Goal: Task Accomplishment & Management: Manage account settings

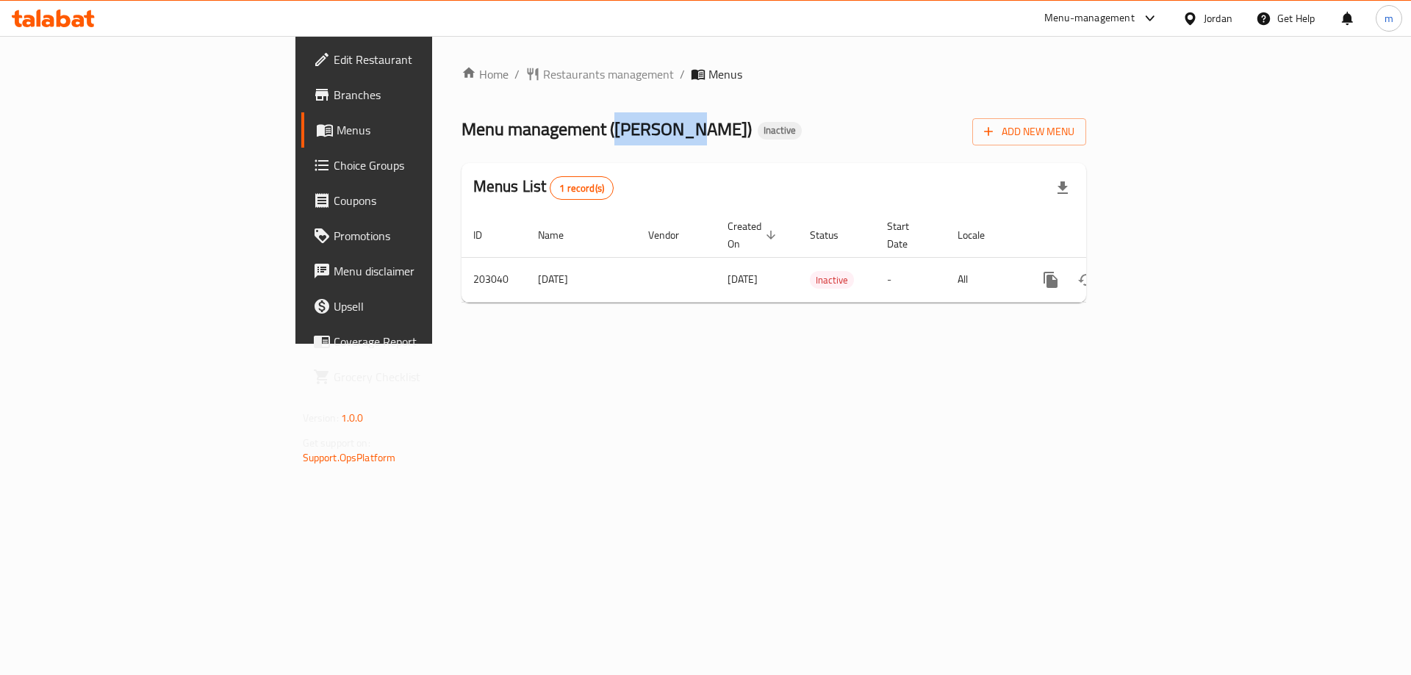
drag, startPoint x: 420, startPoint y: 130, endPoint x: 485, endPoint y: 132, distance: 64.7
click at [485, 132] on span "Menu management ( Al Hanini )" at bounding box center [607, 128] width 290 height 33
copy span "[PERSON_NAME]"
click at [1075, 127] on span "Add New Menu" at bounding box center [1029, 132] width 90 height 18
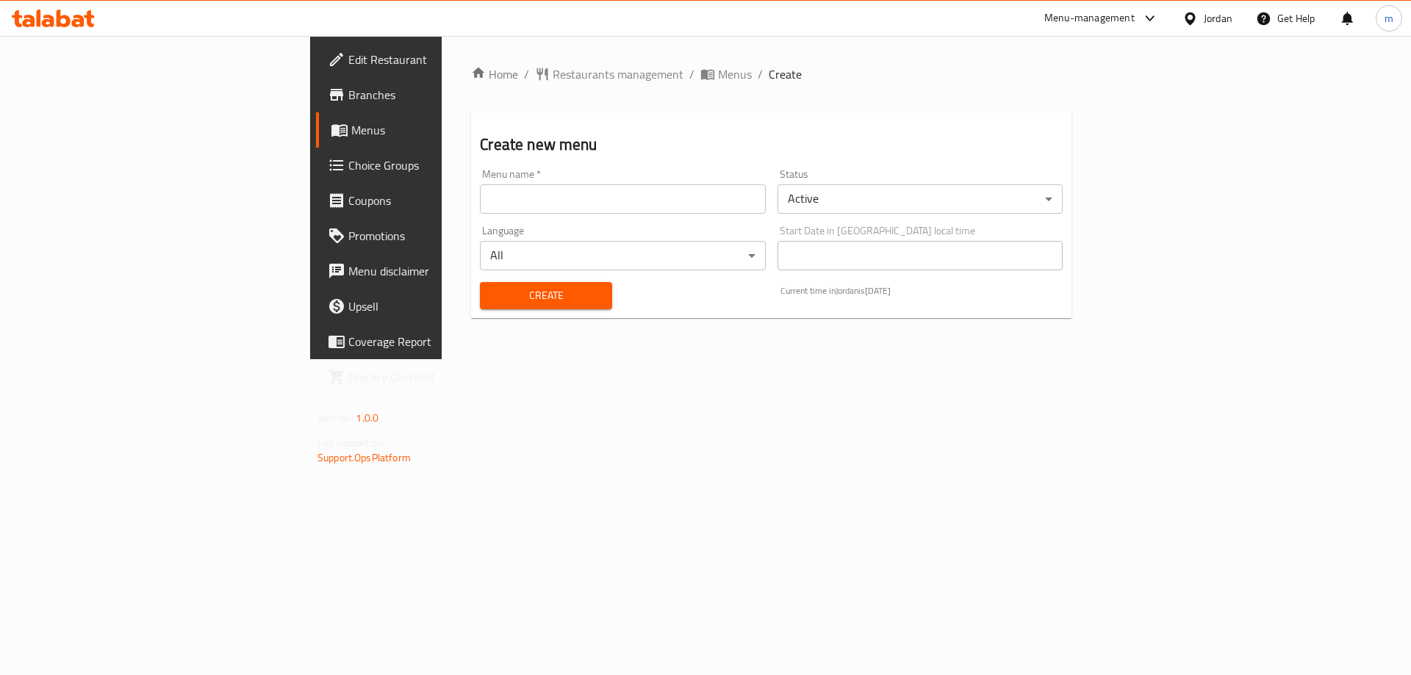
click at [539, 201] on input "text" at bounding box center [622, 198] width 285 height 29
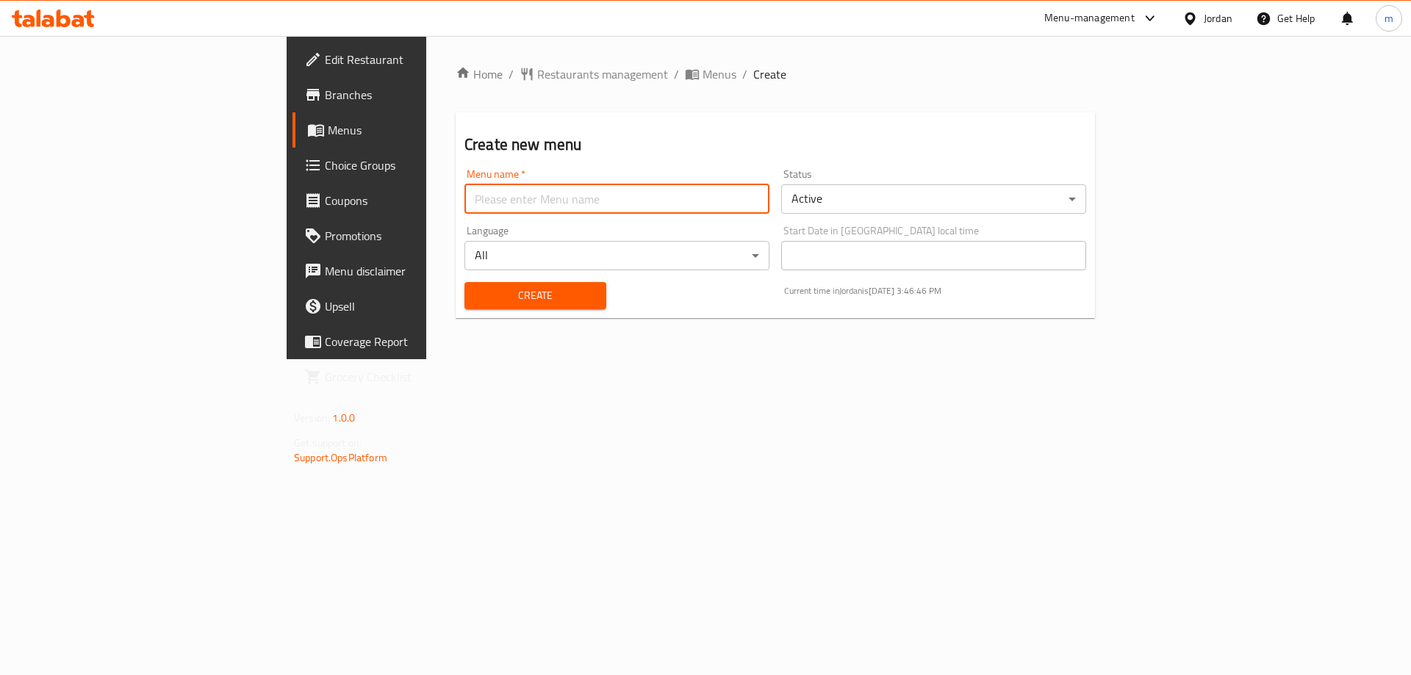
paste input "[PERSON_NAME]"
type input "[PERSON_NAME] Menu"
click at [465, 282] on button "Create" at bounding box center [536, 295] width 142 height 27
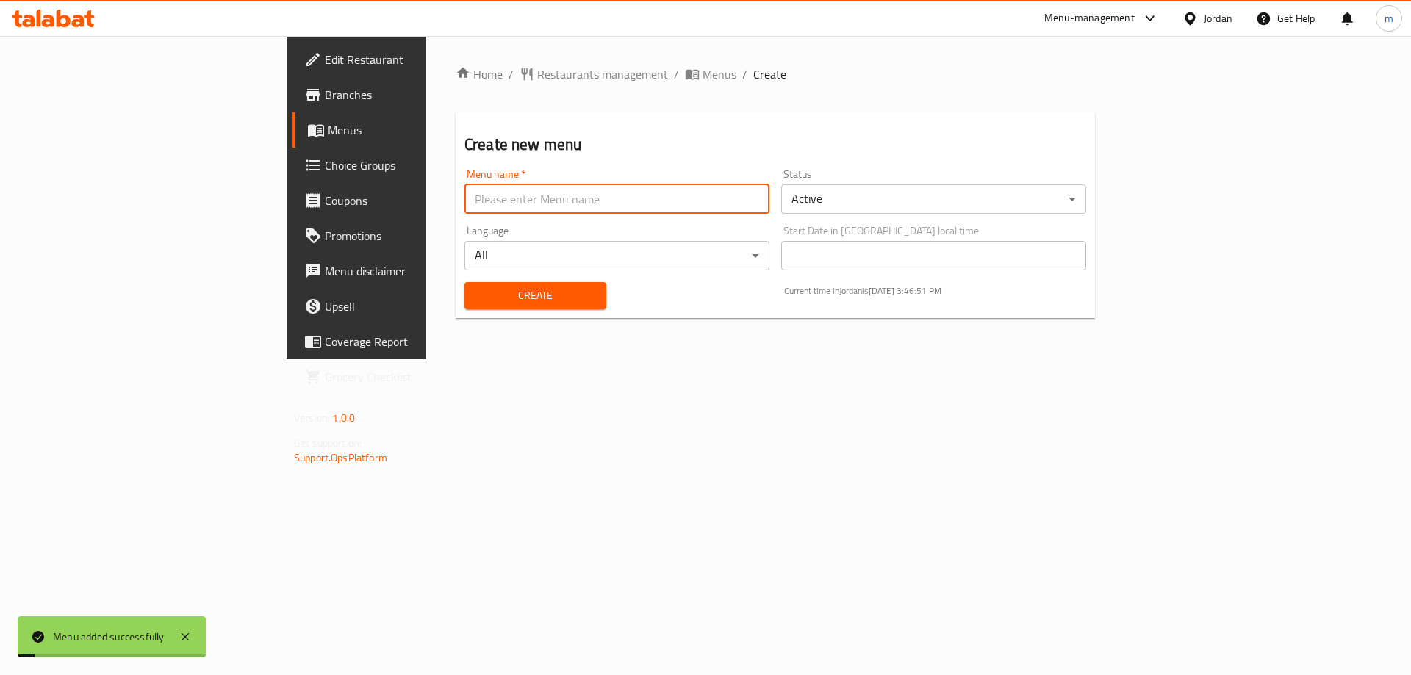
click at [328, 126] on span "Menus" at bounding box center [419, 130] width 183 height 18
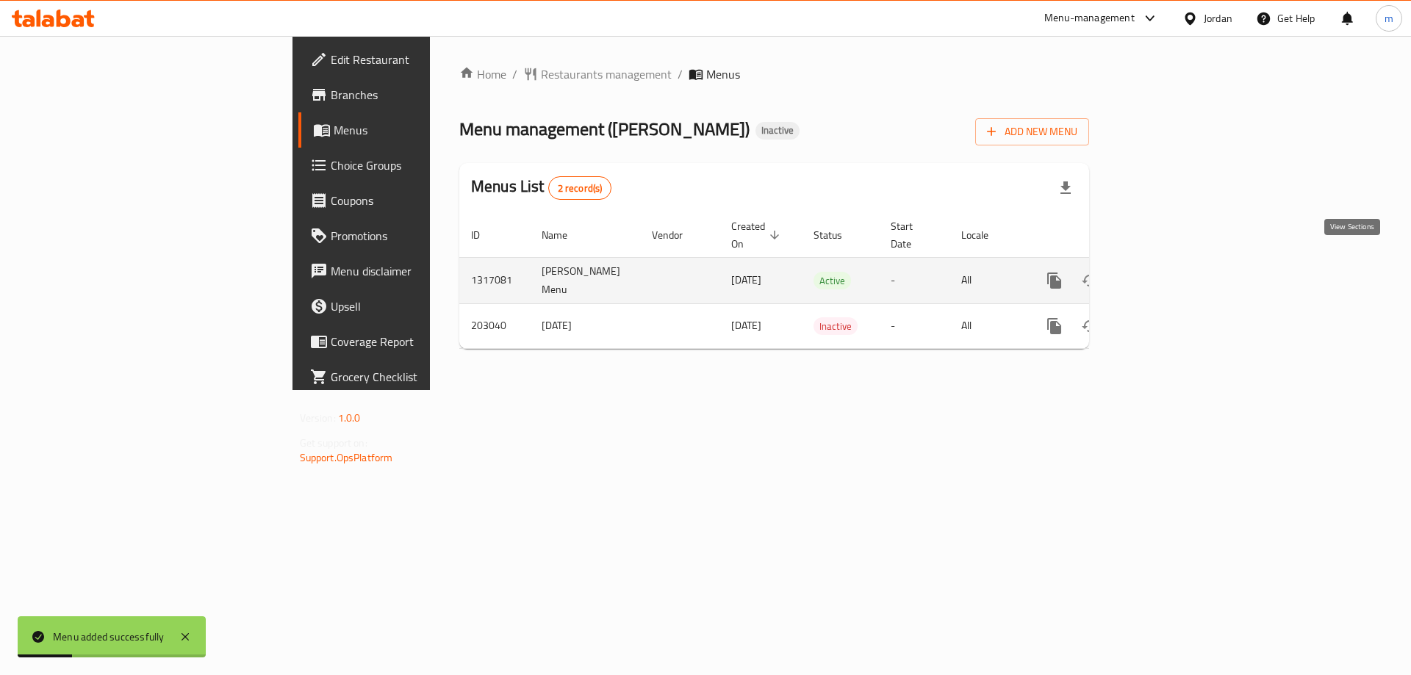
click at [1178, 263] on link "enhanced table" at bounding box center [1160, 280] width 35 height 35
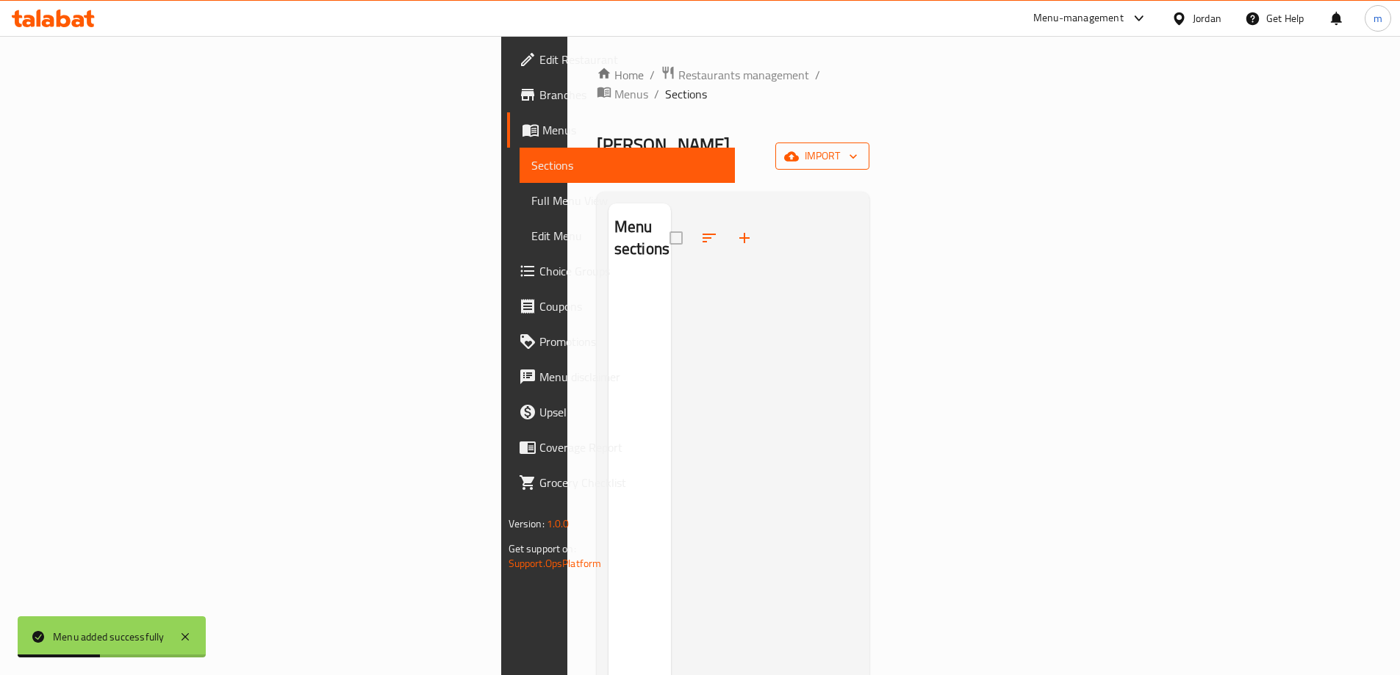
click at [858, 147] on span "import" at bounding box center [822, 156] width 71 height 18
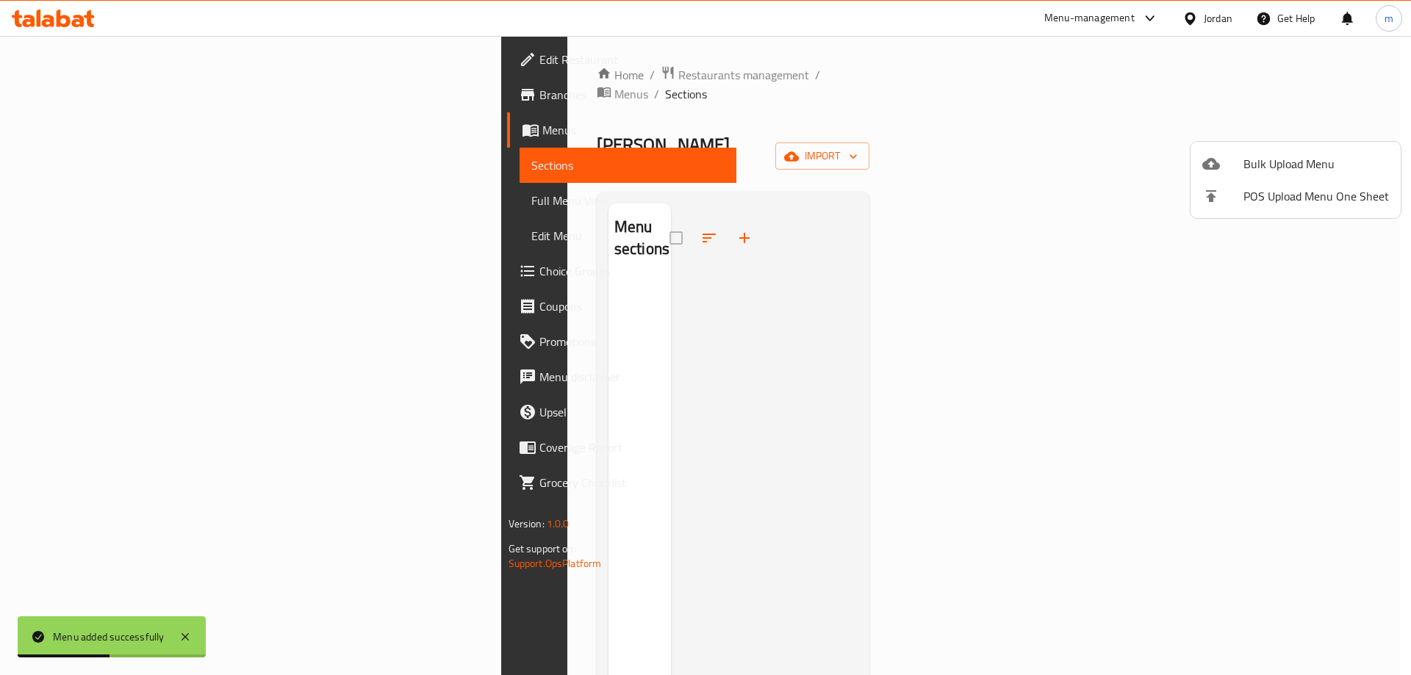
click at [1284, 150] on li "Bulk Upload Menu" at bounding box center [1296, 164] width 210 height 32
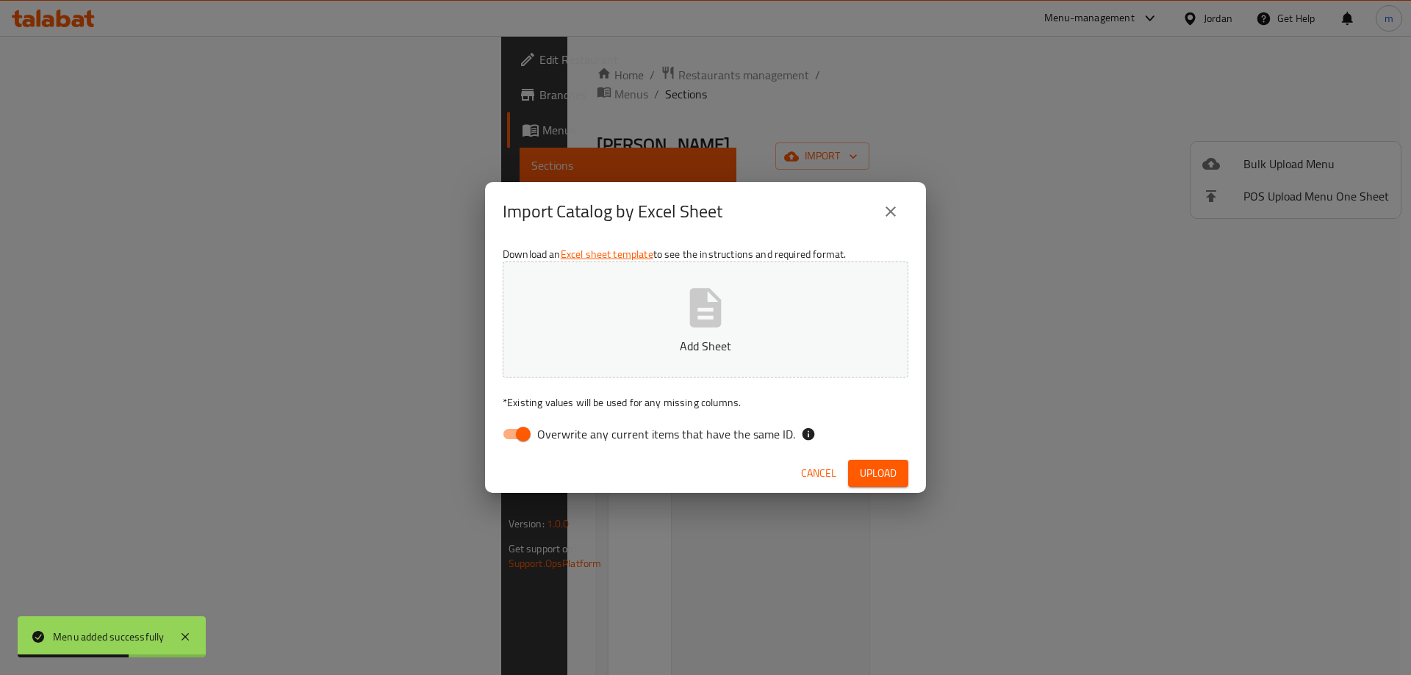
click at [773, 422] on label "Overwrite any current items that have the same ID." at bounding box center [645, 434] width 301 height 28
click at [565, 422] on input "Overwrite any current items that have the same ID." at bounding box center [523, 434] width 84 height 28
checkbox input "false"
click at [885, 470] on span "Upload" at bounding box center [878, 474] width 37 height 18
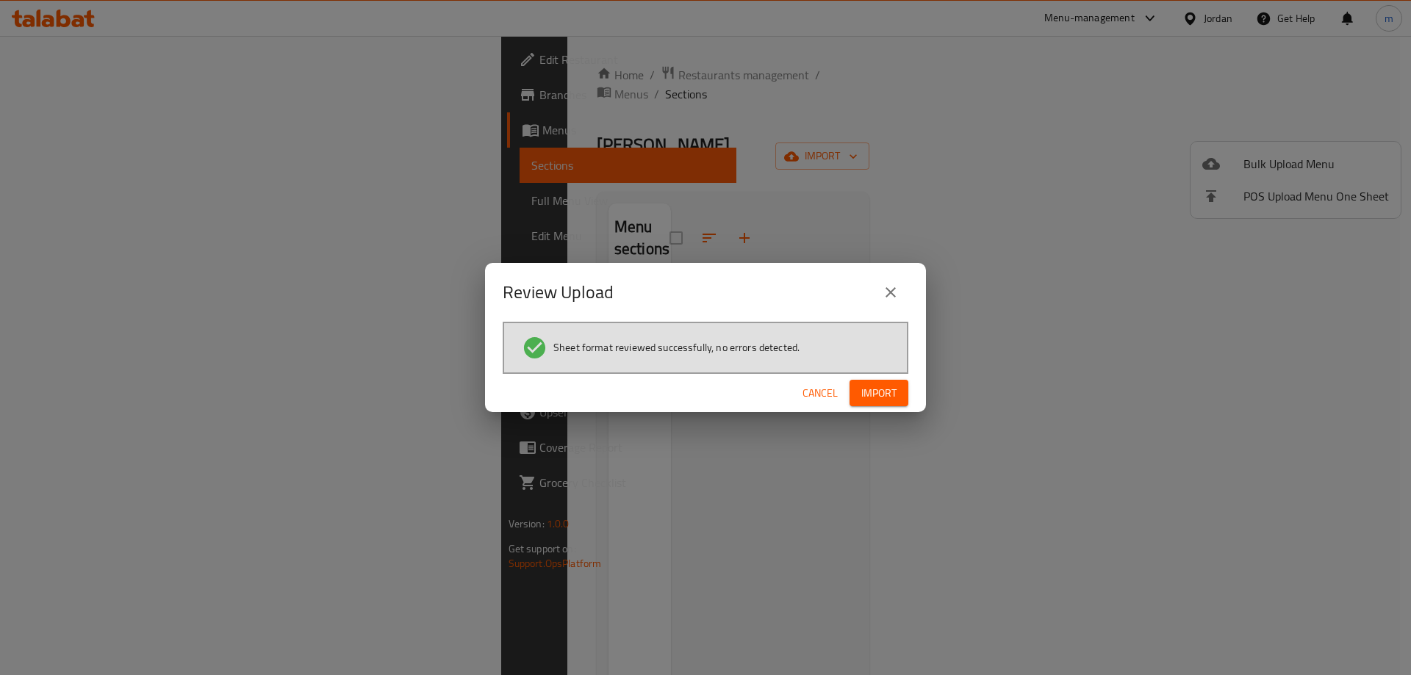
click at [878, 386] on span "Import" at bounding box center [878, 393] width 35 height 18
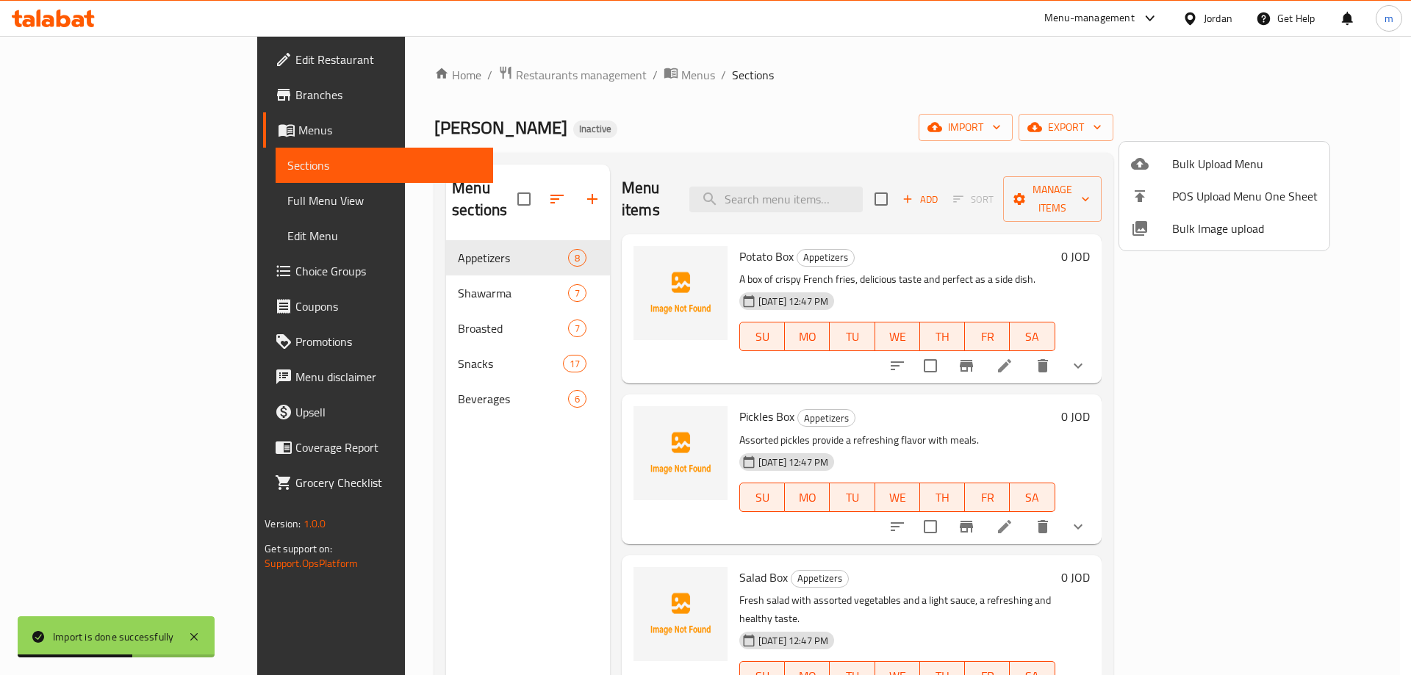
click at [93, 206] on div at bounding box center [705, 337] width 1411 height 675
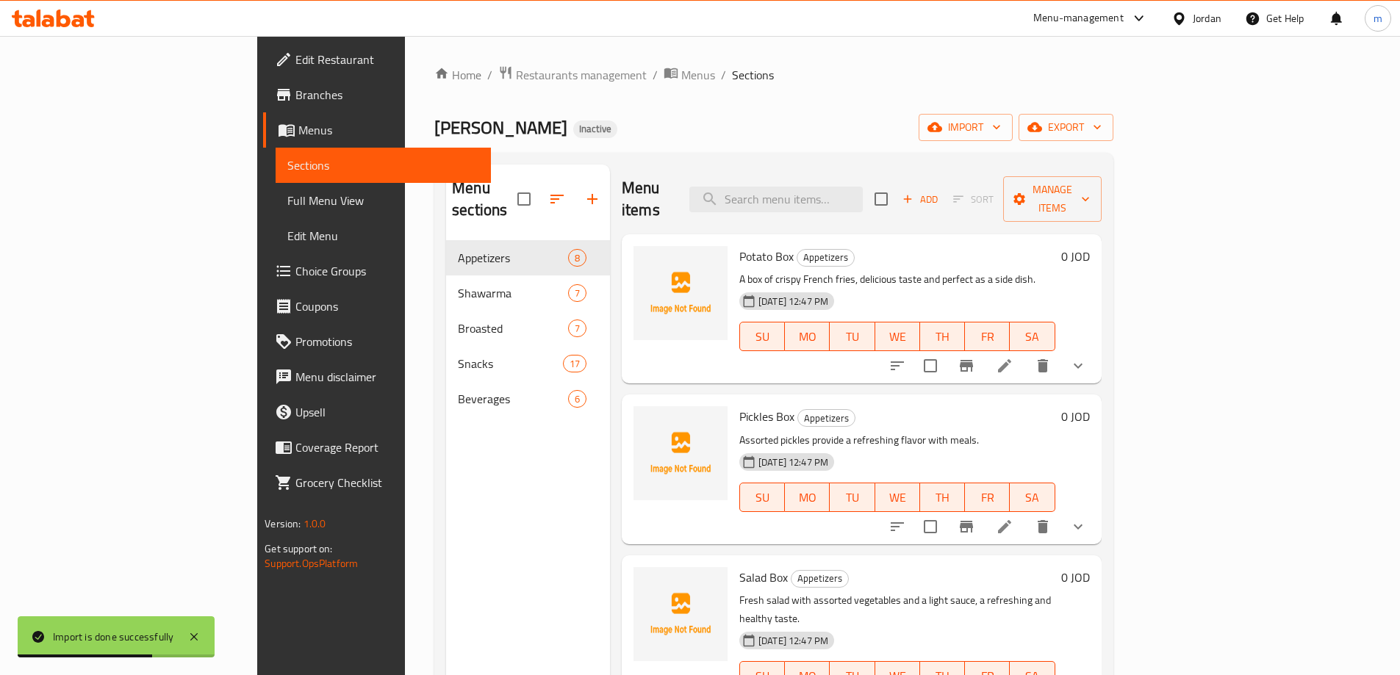
click at [287, 201] on span "Full Menu View" at bounding box center [383, 201] width 192 height 18
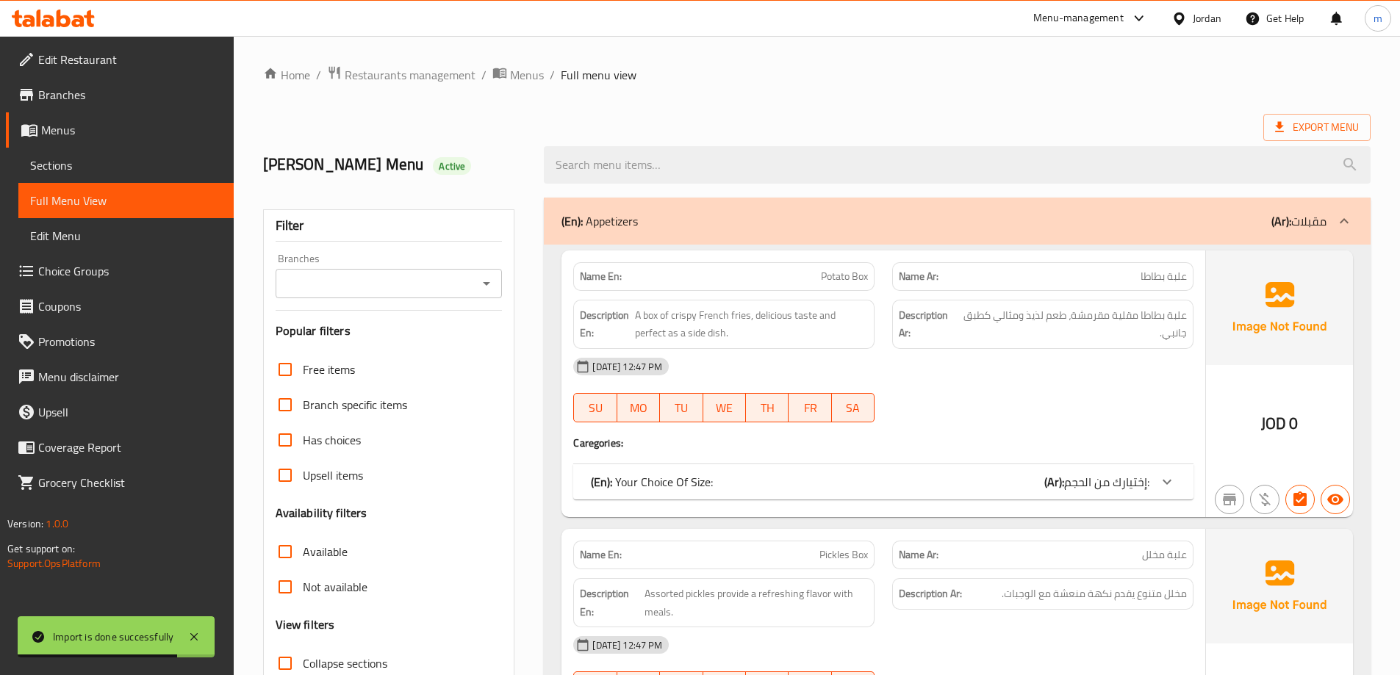
scroll to position [221, 0]
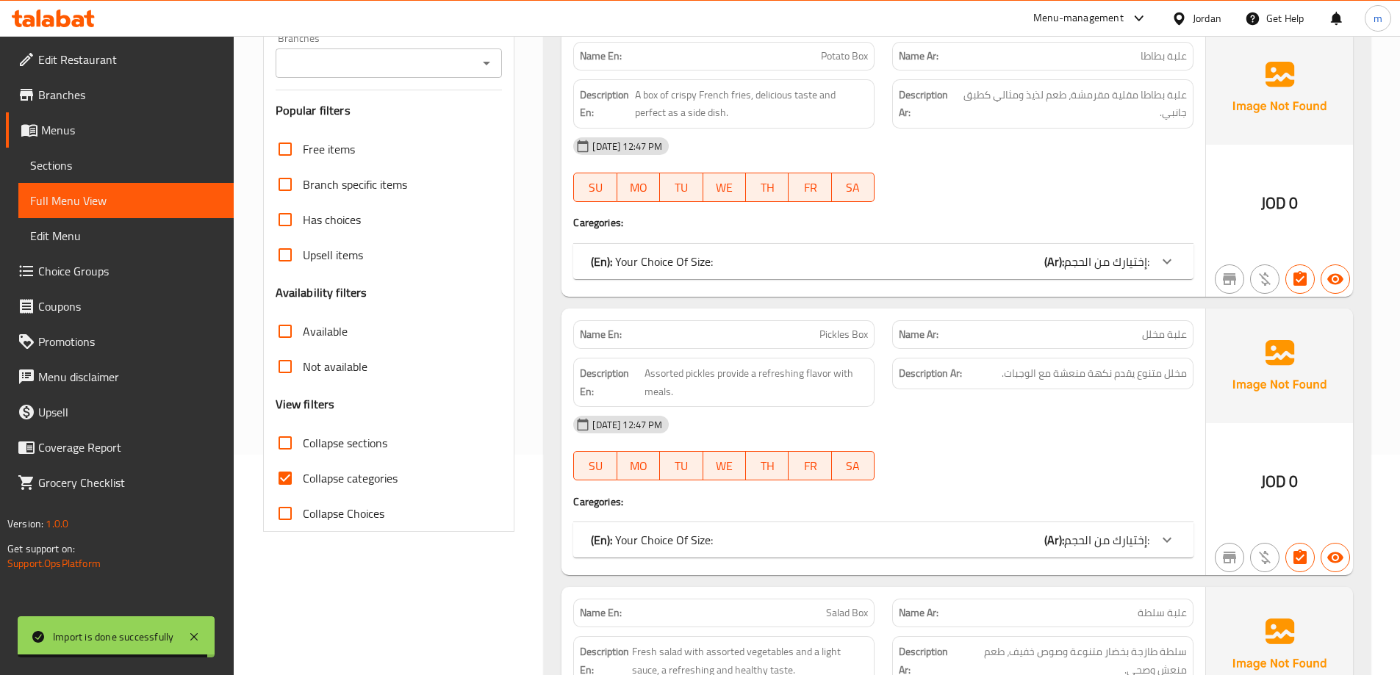
drag, startPoint x: 348, startPoint y: 475, endPoint x: 355, endPoint y: 434, distance: 41.8
click at [347, 474] on span "Collapse categories" at bounding box center [350, 479] width 95 height 18
click at [303, 474] on input "Collapse categories" at bounding box center [285, 478] width 35 height 35
checkbox input "false"
click at [355, 434] on span "Collapse sections" at bounding box center [345, 443] width 85 height 18
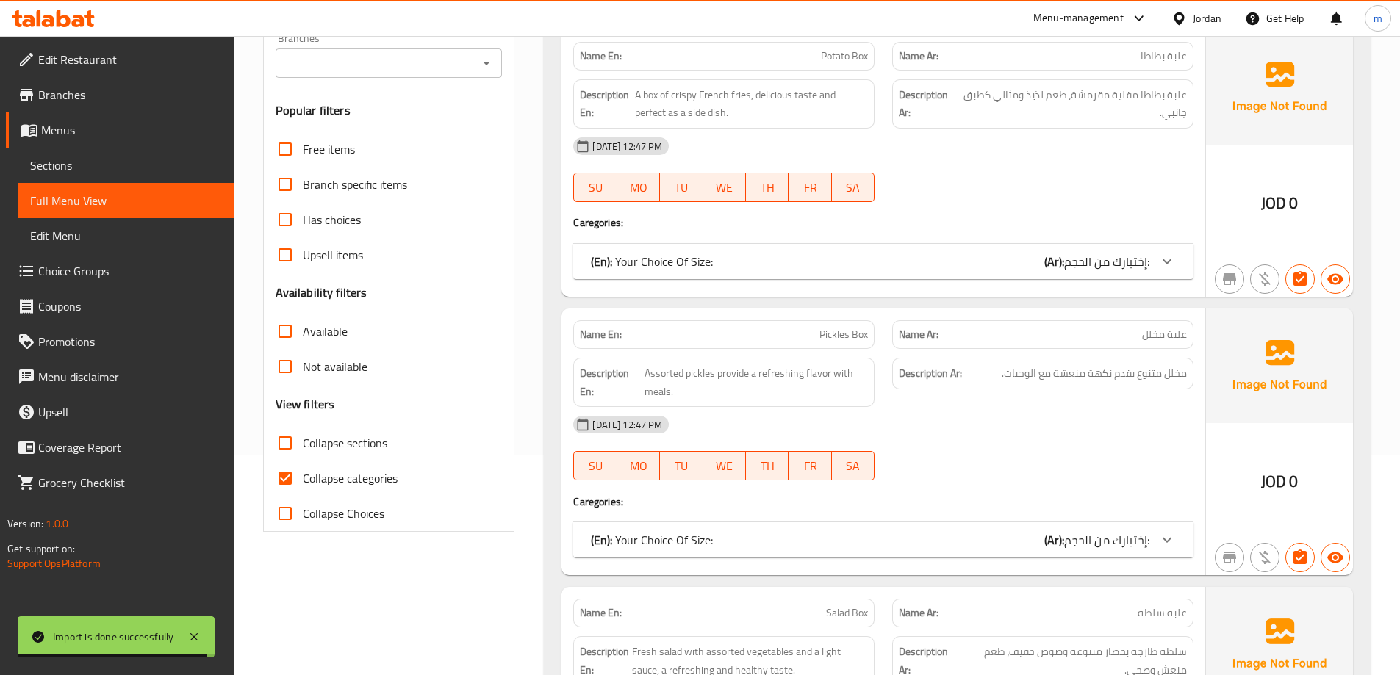
click at [303, 434] on input "Collapse sections" at bounding box center [285, 443] width 35 height 35
checkbox input "true"
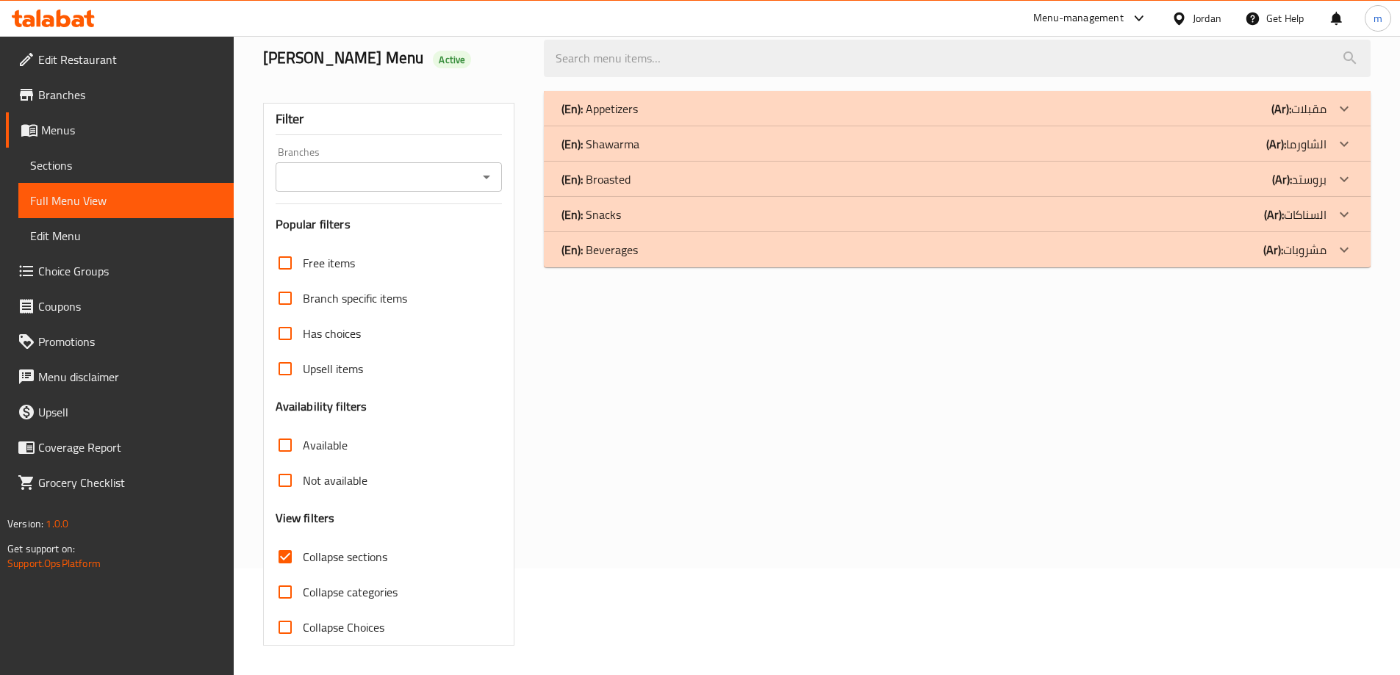
scroll to position [107, 0]
click at [730, 105] on div "(En): Appetizers (Ar): مقبلات" at bounding box center [944, 109] width 765 height 18
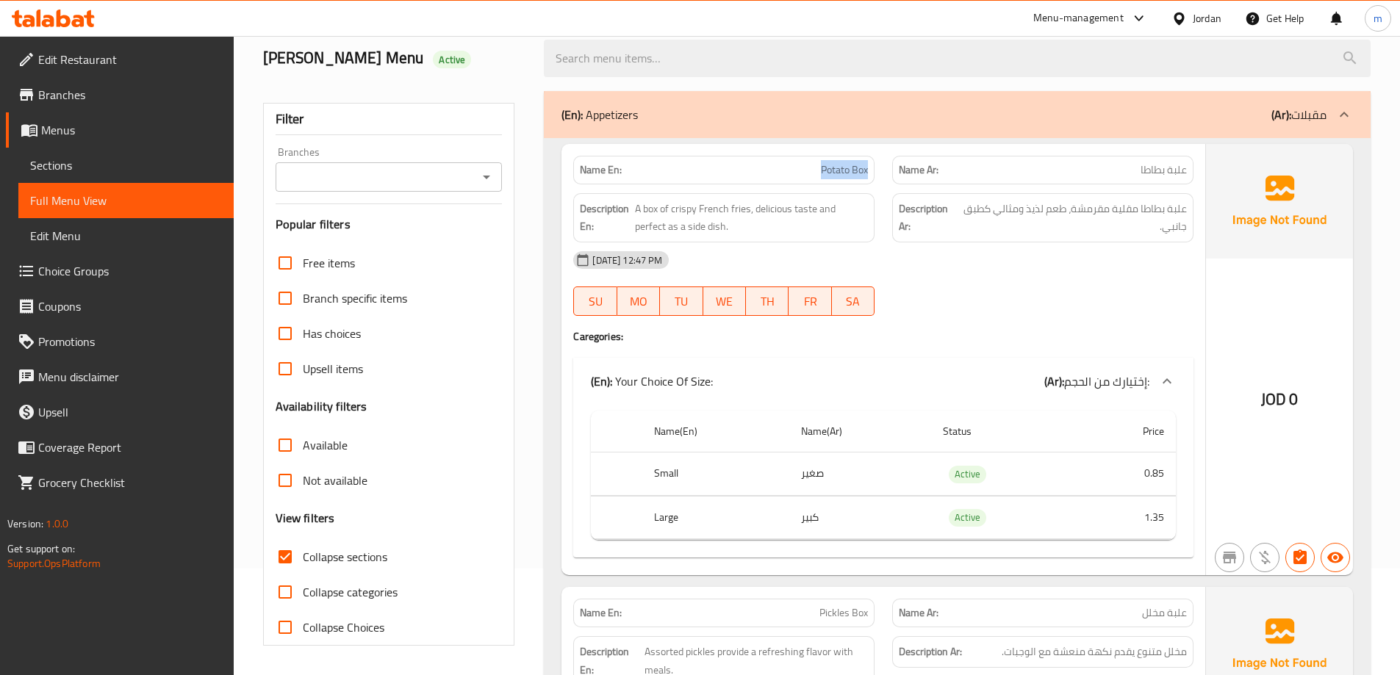
drag, startPoint x: 820, startPoint y: 168, endPoint x: 881, endPoint y: 165, distance: 61.1
click at [881, 165] on div "Name En: Potato Box" at bounding box center [723, 170] width 319 height 46
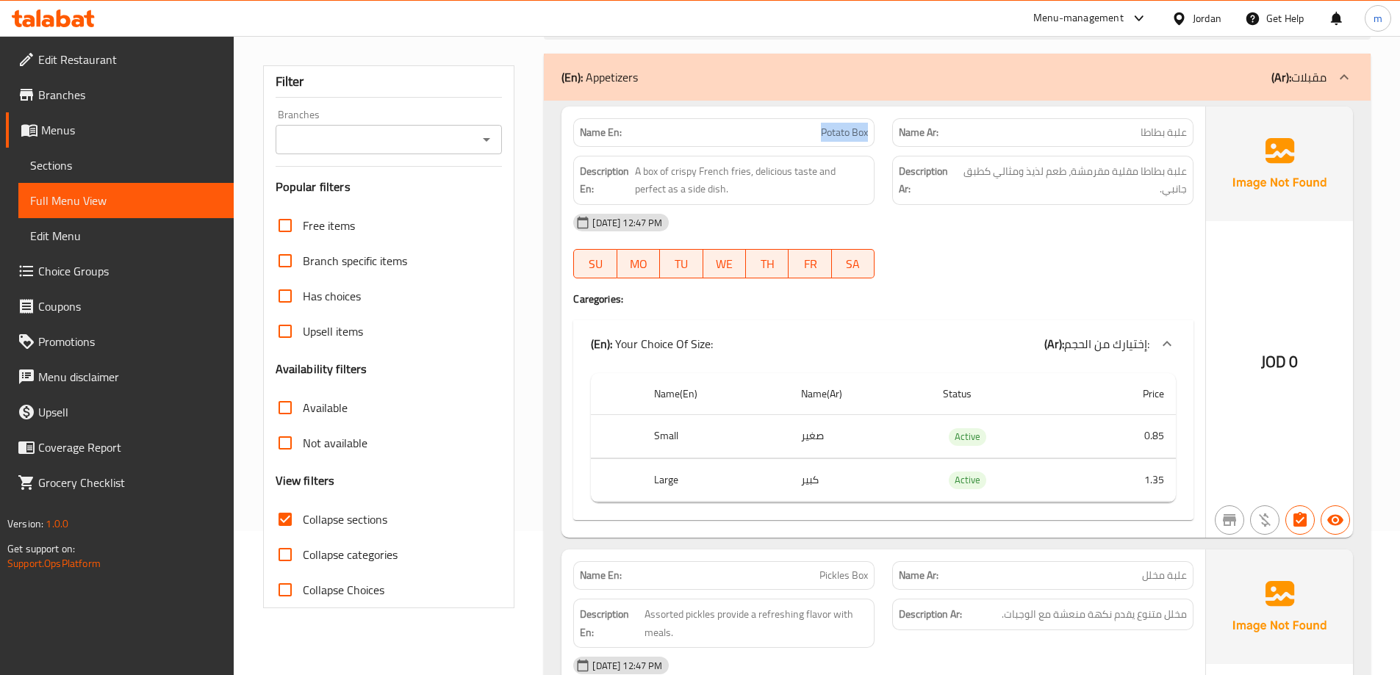
scroll to position [180, 0]
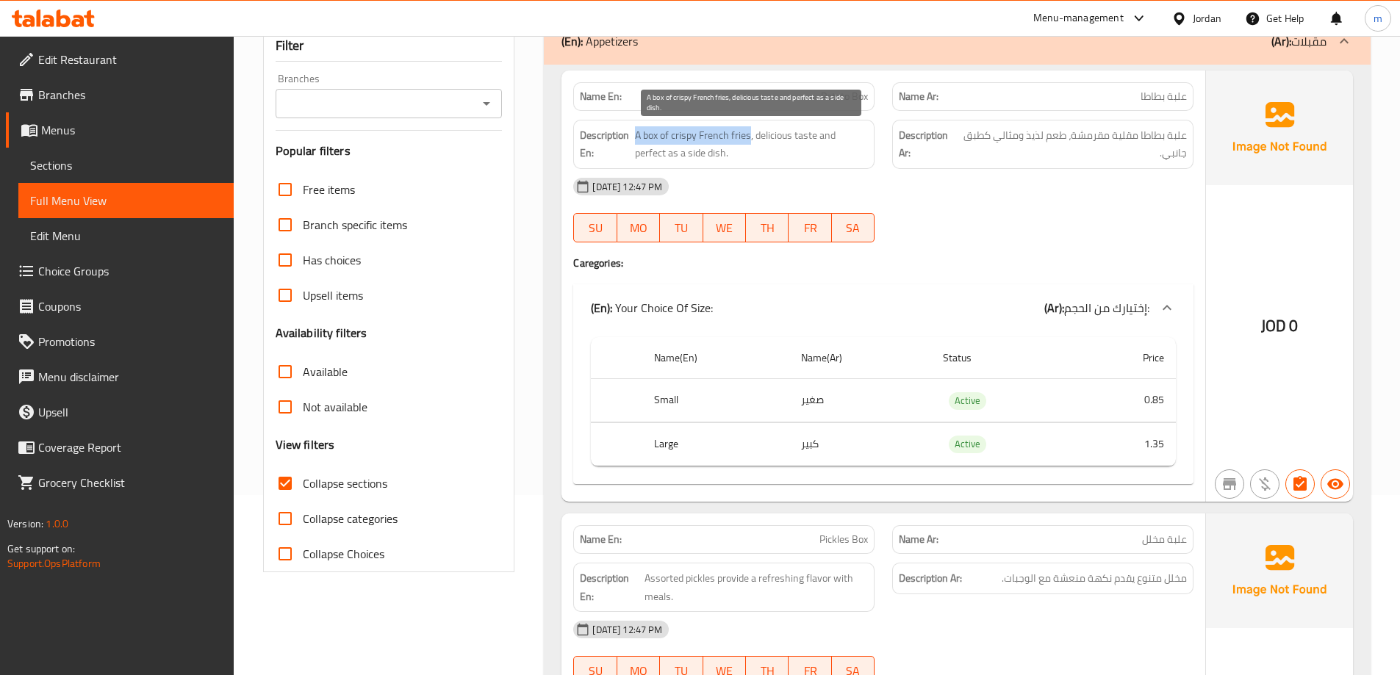
drag, startPoint x: 636, startPoint y: 135, endPoint x: 748, endPoint y: 140, distance: 112.6
click at [748, 140] on span "A box of crispy French fries, delicious taste and perfect as a side dish." at bounding box center [752, 144] width 234 height 36
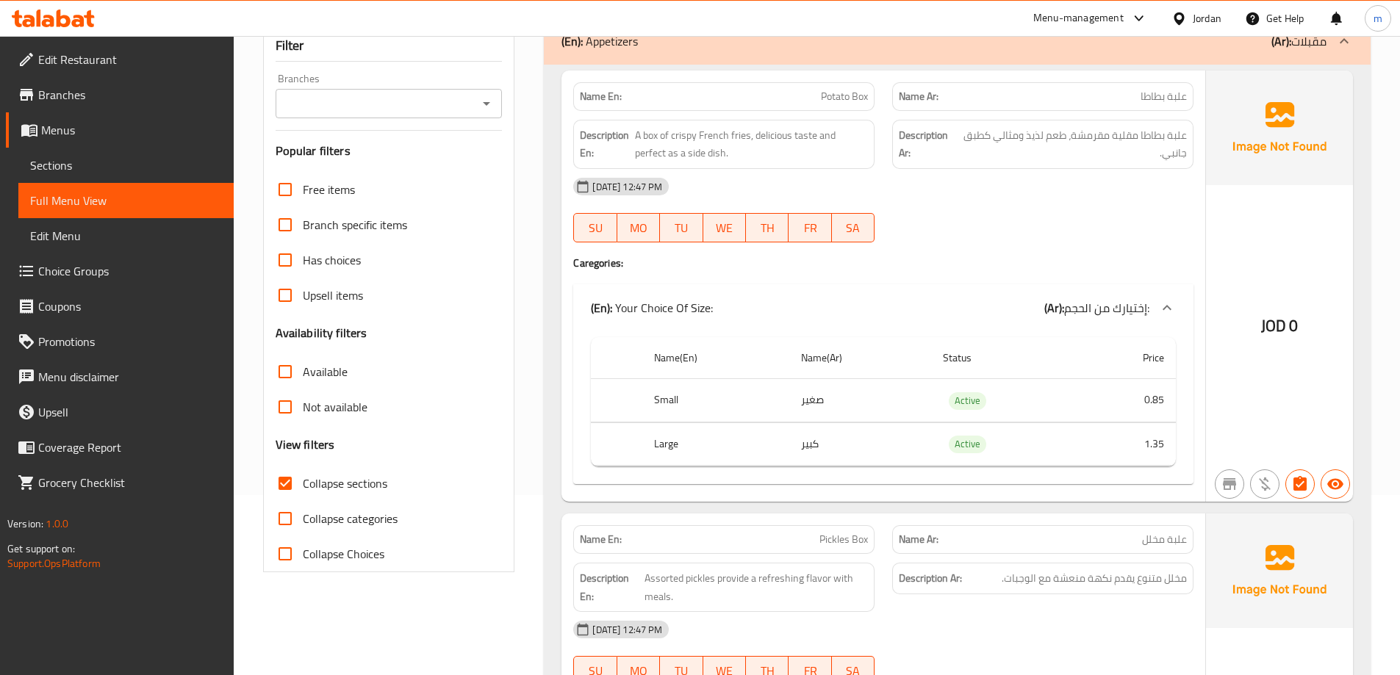
click at [950, 140] on strong "Description Ar:" at bounding box center [927, 144] width 57 height 36
click at [1189, 141] on div "Description Ar: علبة بطاطا مقلية مقرمشة، طعم لذيذ ومثالي كطبق جانبي." at bounding box center [1042, 144] width 301 height 49
click at [1164, 136] on span "علبة بطاطا مقلية مقرمشة، طعم لذيذ ومثالي كطبق جانبي." at bounding box center [1073, 144] width 228 height 36
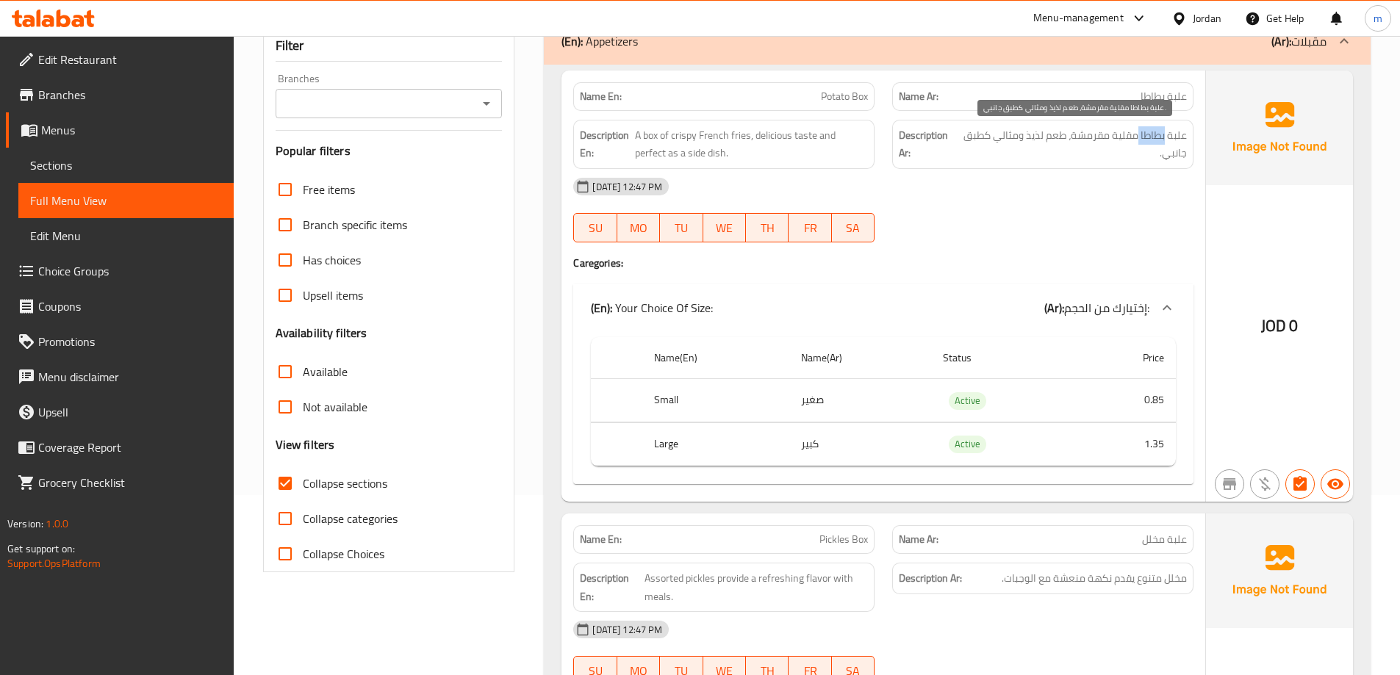
click at [1164, 136] on span "علبة بطاطا مقلية مقرمشة، طعم لذيذ ومثالي كطبق جانبي." at bounding box center [1073, 144] width 228 height 36
copy div "علبة بطاطا مقلية مقرمشة، طعم لذيذ ومثالي كطبق جانبي."
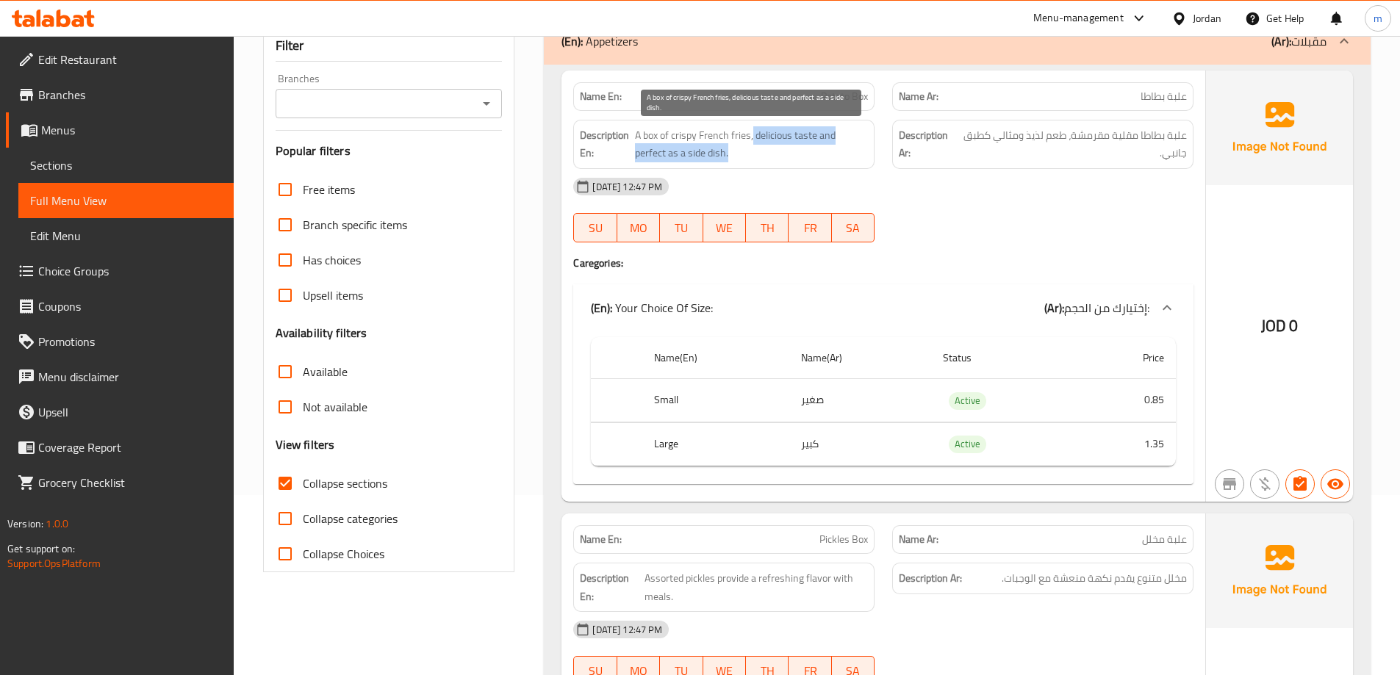
drag, startPoint x: 753, startPoint y: 138, endPoint x: 849, endPoint y: 146, distance: 96.6
click at [849, 146] on span "A box of crispy French fries, delicious taste and perfect as a side dish." at bounding box center [752, 144] width 234 height 36
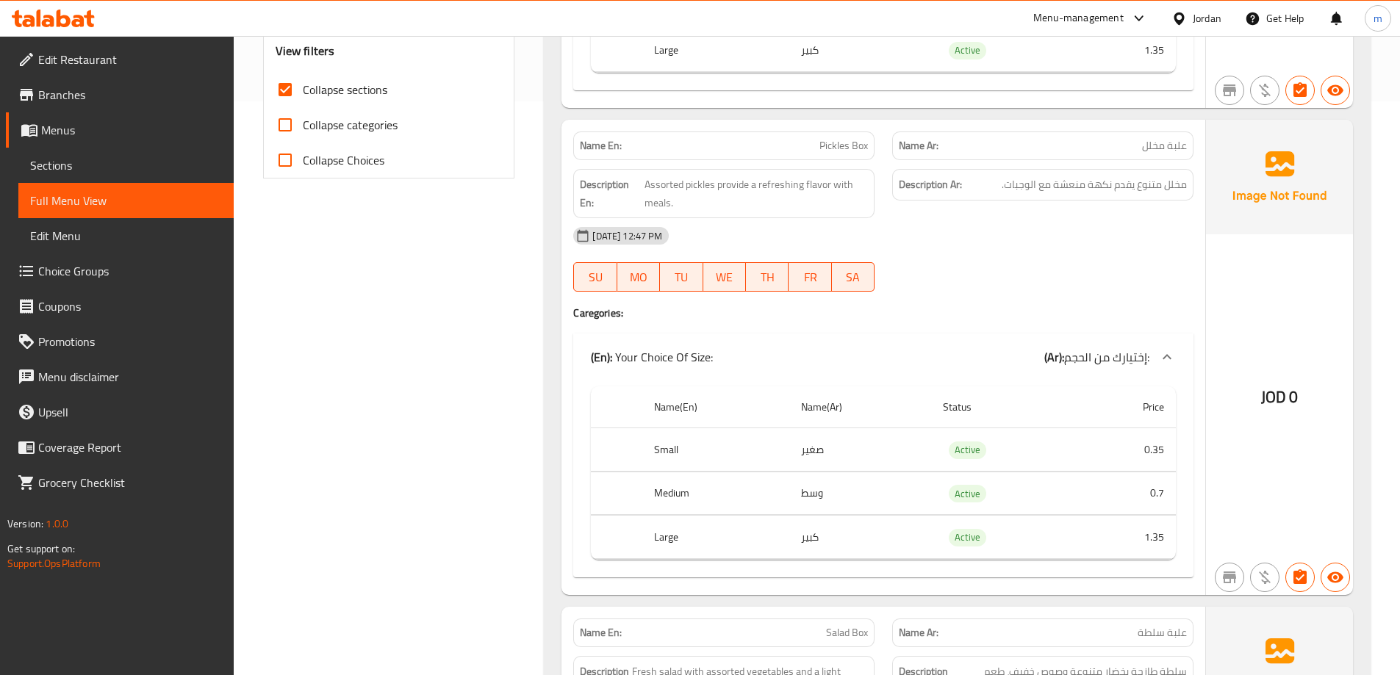
scroll to position [548, 0]
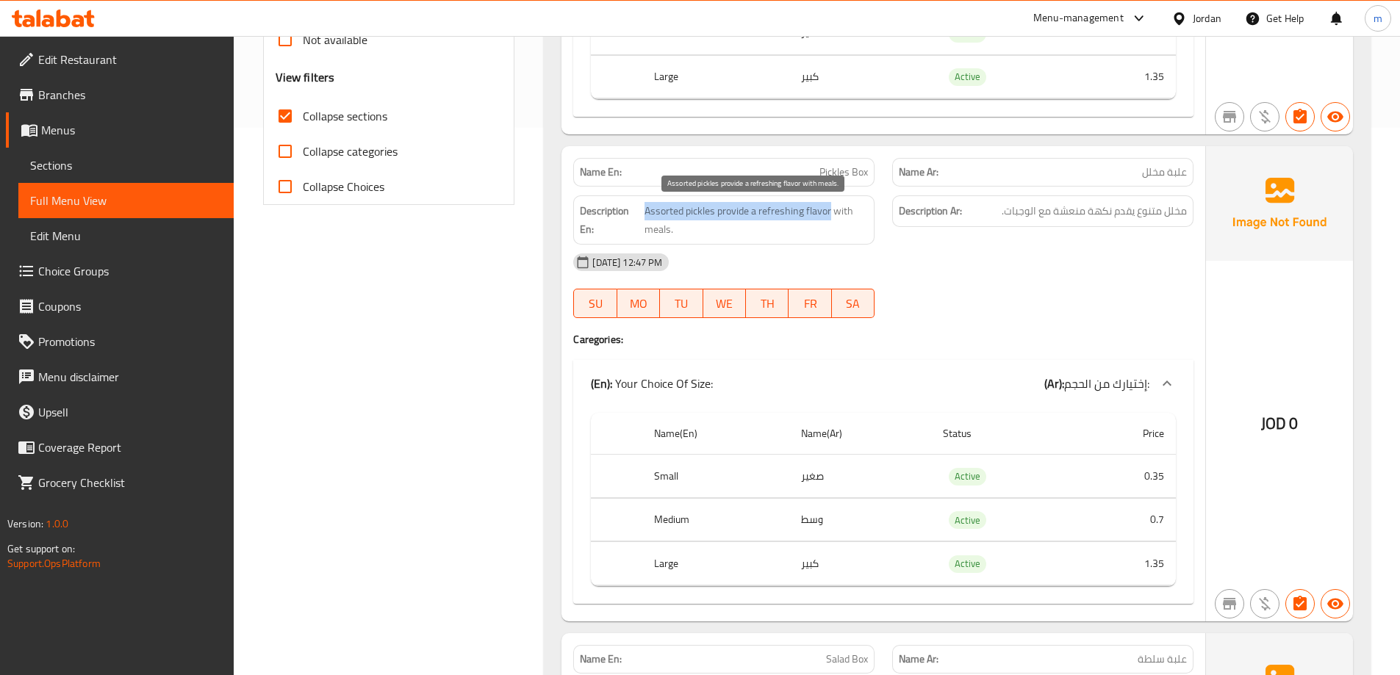
drag, startPoint x: 644, startPoint y: 216, endPoint x: 831, endPoint y: 218, distance: 186.7
click at [831, 218] on span "Assorted pickles provide a refreshing flavor with meals." at bounding box center [757, 220] width 224 height 36
drag, startPoint x: 834, startPoint y: 214, endPoint x: 834, endPoint y: 231, distance: 16.9
click at [834, 231] on span "Assorted pickles provide a refreshing flavor with meals." at bounding box center [757, 220] width 224 height 36
click at [900, 241] on div "Description Ar: مخلل متنوع يقدم نكهة منعشة مع الوجبات." at bounding box center [1042, 220] width 319 height 67
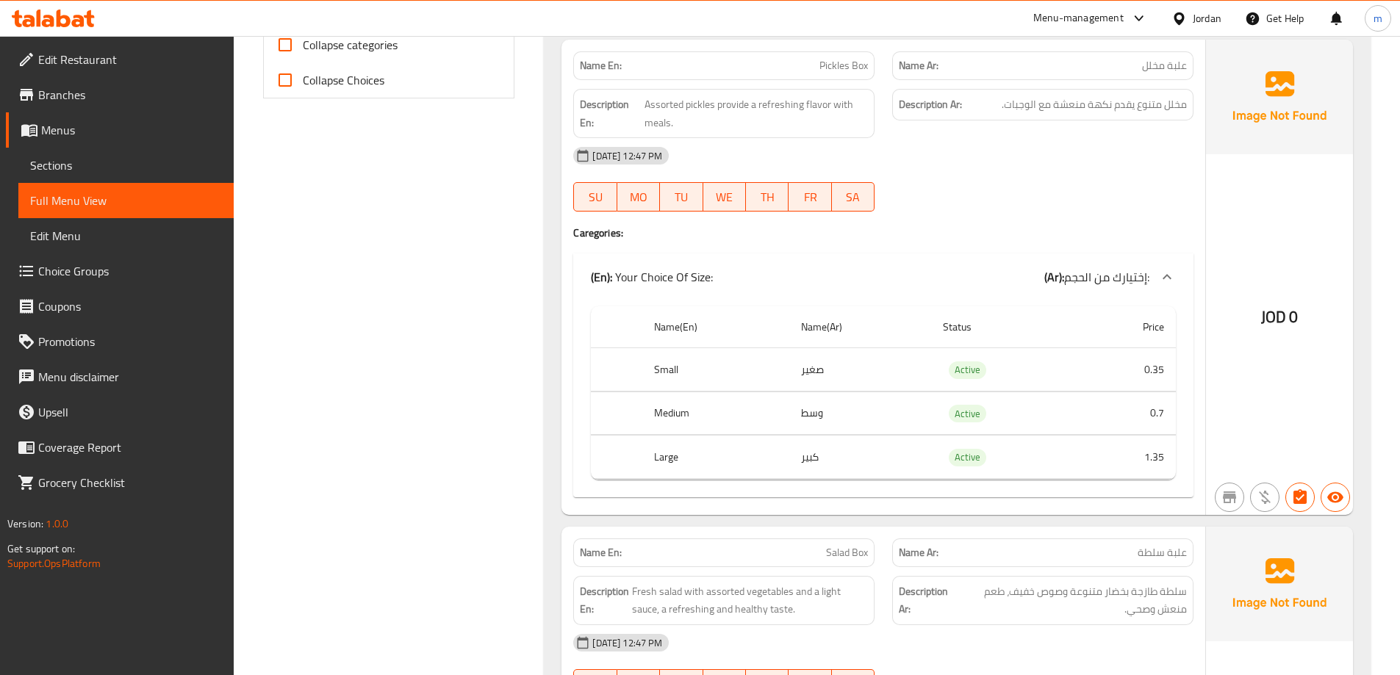
scroll to position [621, 0]
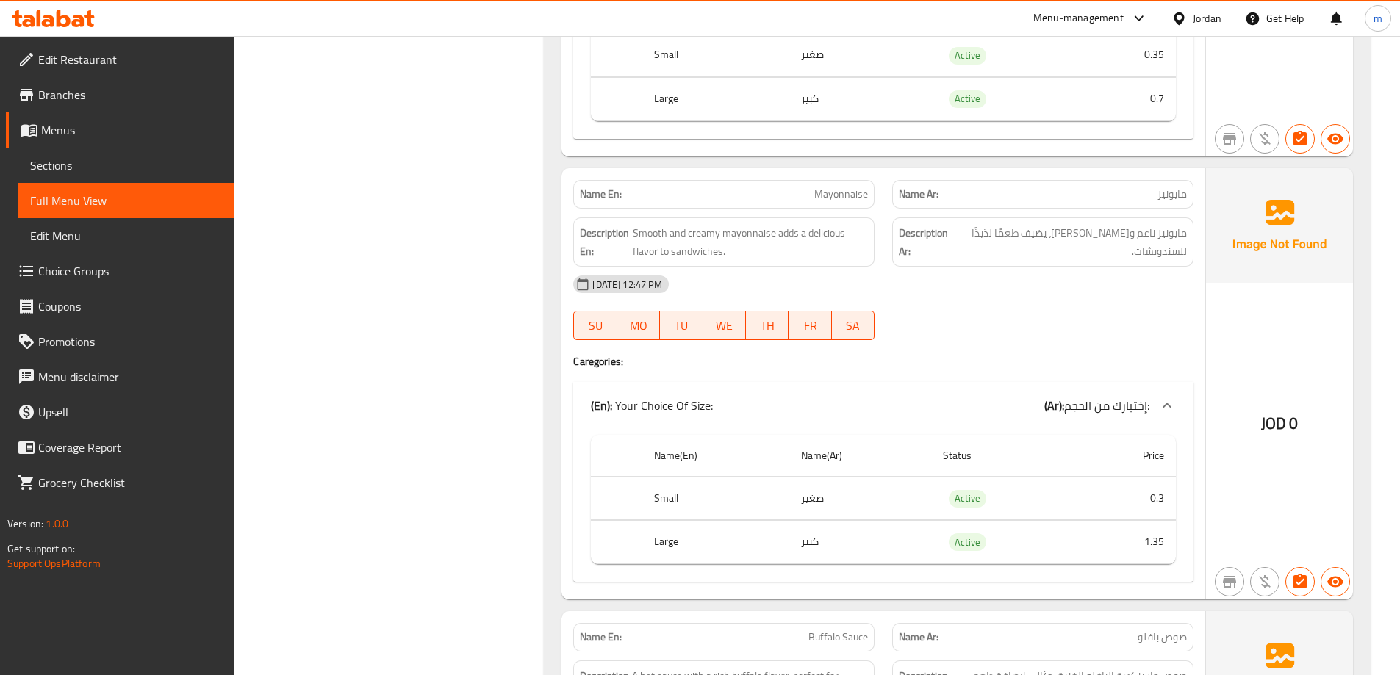
scroll to position [1430, 0]
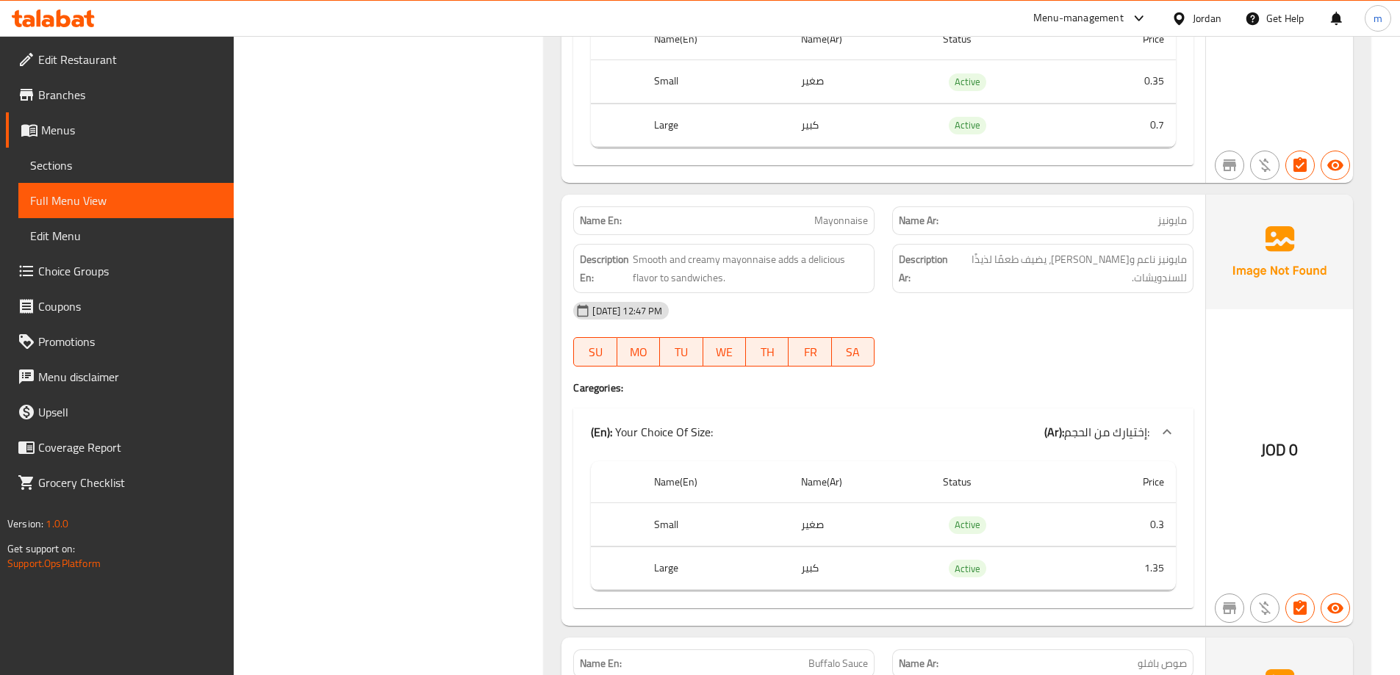
click at [320, 232] on div "Filter Branches Branches Popular filters Free items Branch specific items Has c…" at bounding box center [395, 191] width 282 height 2864
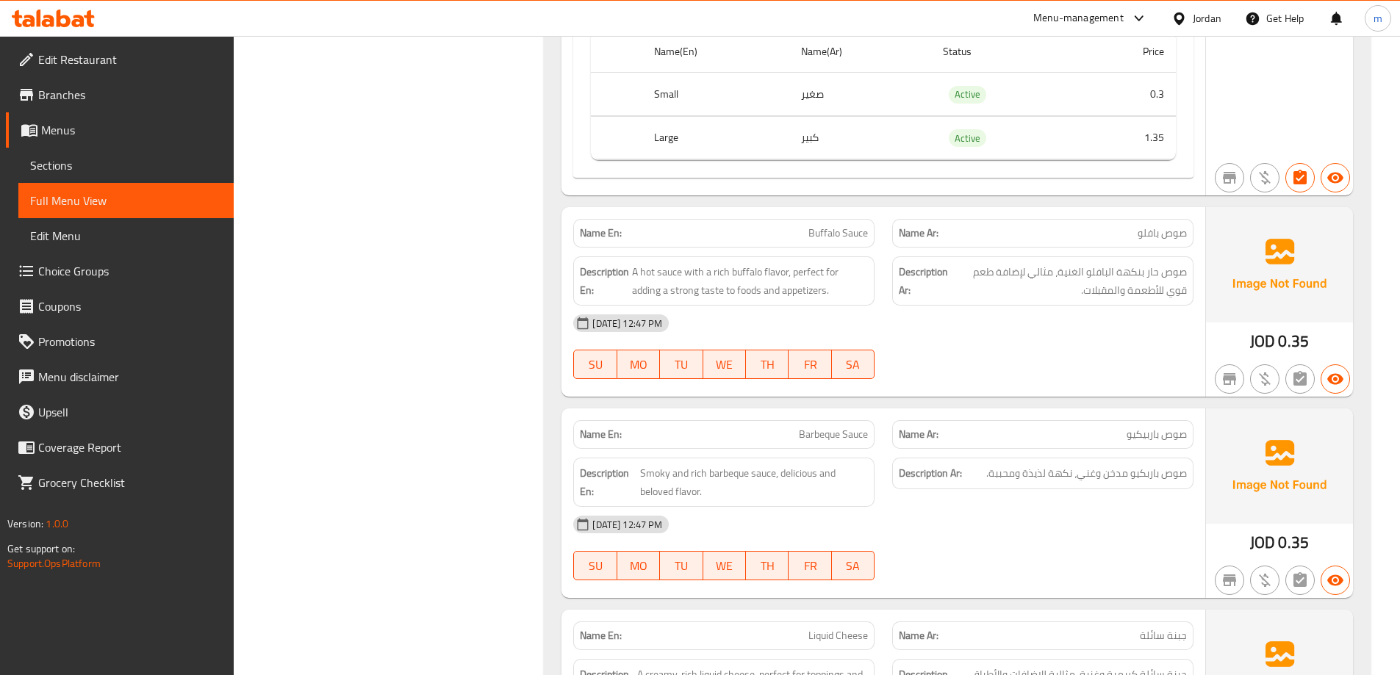
scroll to position [1871, 0]
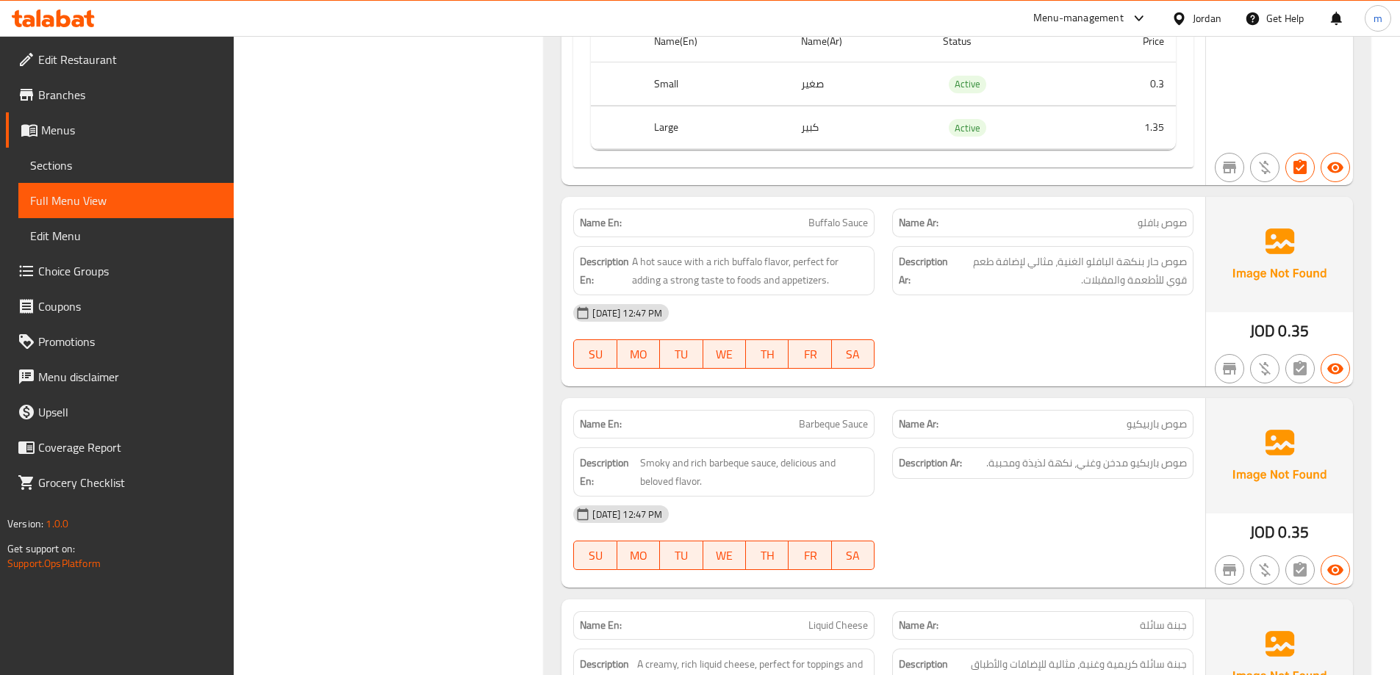
click at [739, 232] on div "Name En: Buffalo Sauce" at bounding box center [723, 223] width 301 height 29
copy span "Buffalo Sauce"
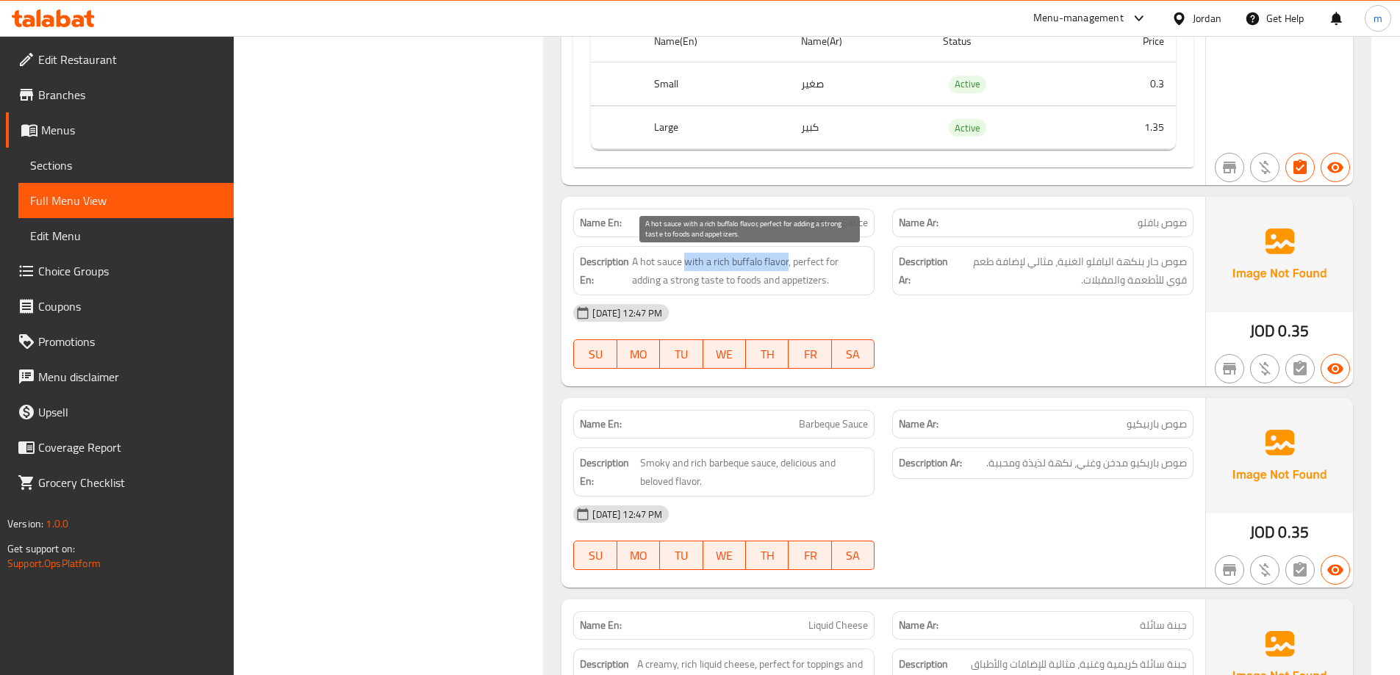
drag, startPoint x: 684, startPoint y: 267, endPoint x: 787, endPoint y: 265, distance: 102.9
click at [787, 265] on span "A hot sauce with a rich buffalo flavor, perfect for adding a strong taste to fo…" at bounding box center [750, 271] width 236 height 36
drag, startPoint x: 794, startPoint y: 257, endPoint x: 834, endPoint y: 287, distance: 50.0
click at [834, 287] on span "A hot sauce with a rich buffalo flavor, perfect for adding a strong taste to fo…" at bounding box center [750, 271] width 236 height 36
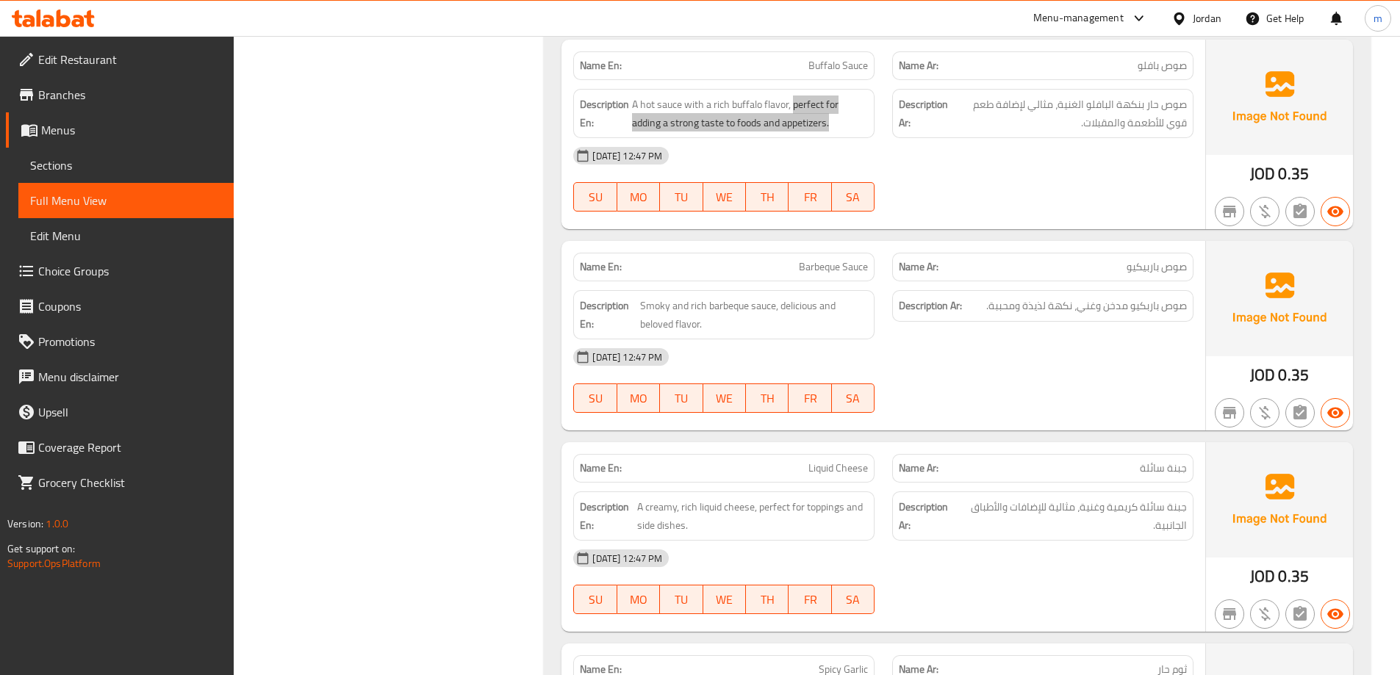
scroll to position [2091, 0]
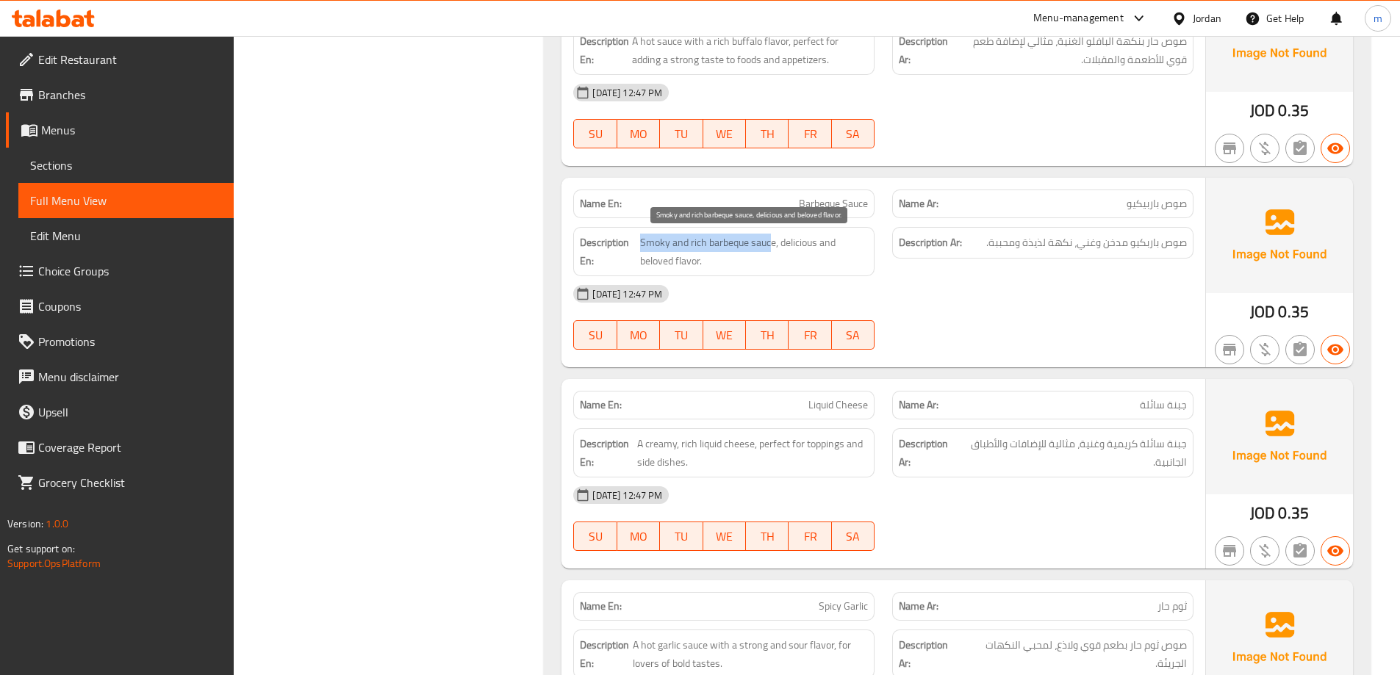
drag, startPoint x: 772, startPoint y: 240, endPoint x: 640, endPoint y: 245, distance: 132.4
click at [640, 245] on span "Smoky and rich barbeque sauce, delicious and beloved flavor." at bounding box center [754, 252] width 228 height 36
drag, startPoint x: 783, startPoint y: 243, endPoint x: 788, endPoint y: 254, distance: 11.5
click at [788, 254] on span "Smoky and rich barbeque sauce, delicious and beloved flavor." at bounding box center [754, 252] width 228 height 36
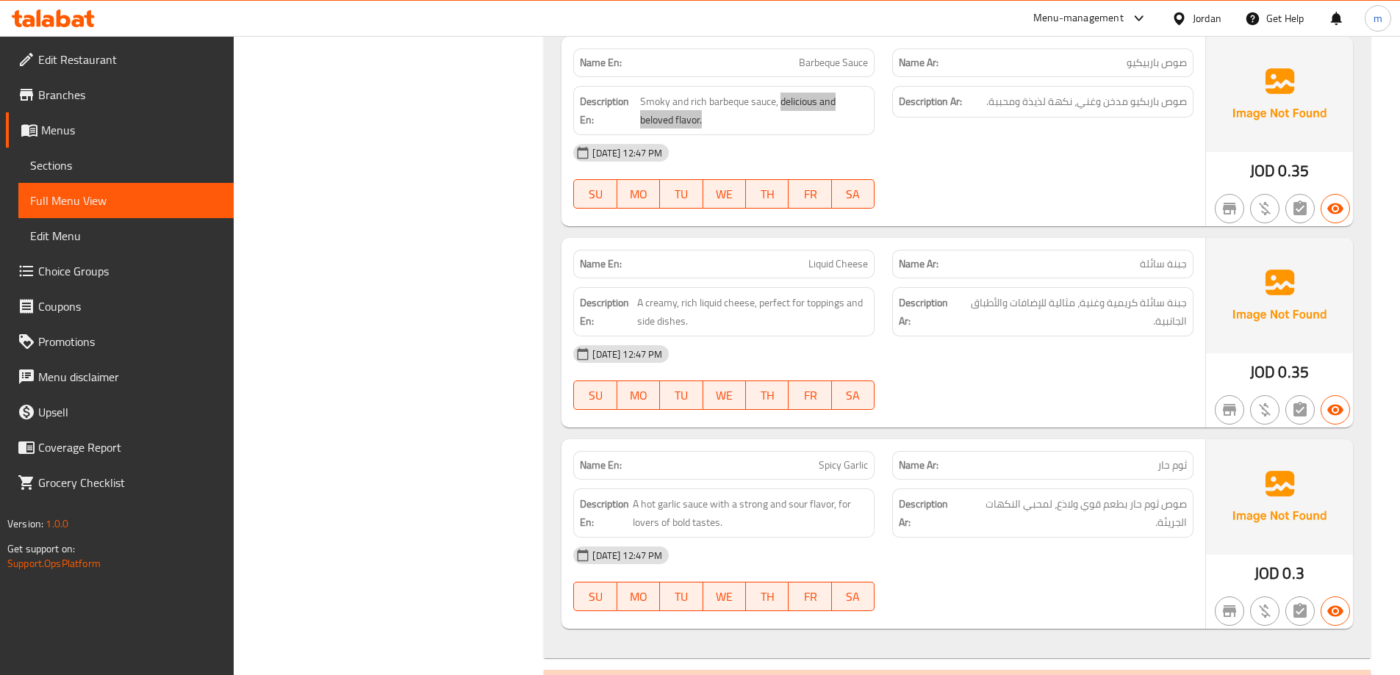
scroll to position [2238, 0]
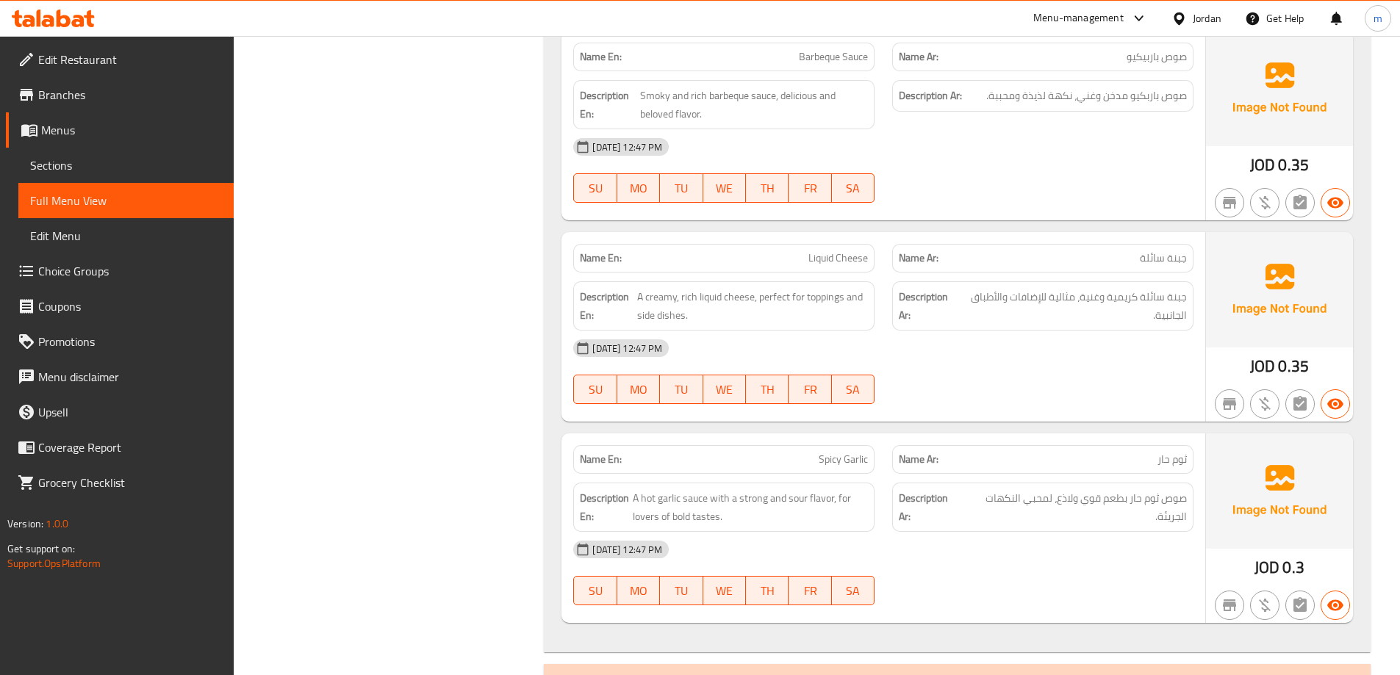
click at [850, 256] on span "Liquid Cheese" at bounding box center [839, 258] width 60 height 15
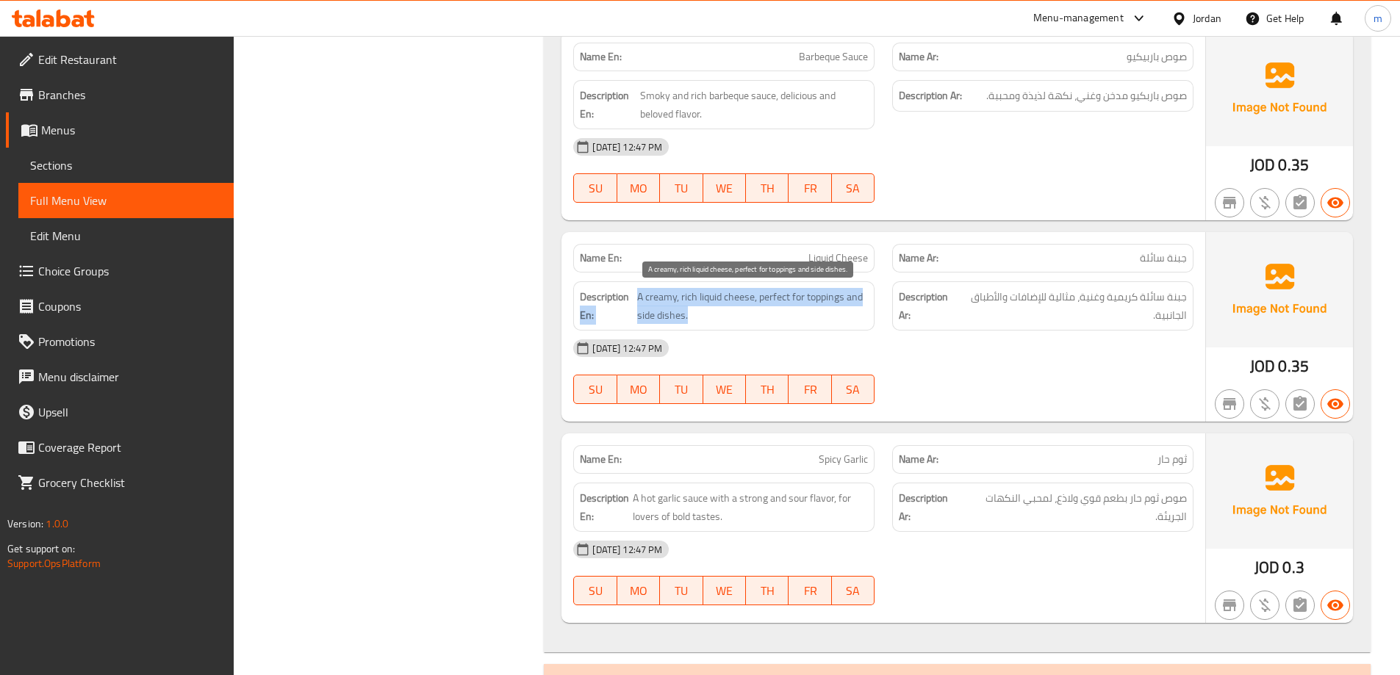
drag, startPoint x: 634, startPoint y: 296, endPoint x: 720, endPoint y: 309, distance: 87.0
click at [720, 309] on h6 "Description En: A creamy, rich liquid cheese, perfect for toppings and side dis…" at bounding box center [724, 306] width 288 height 36
click at [748, 304] on span "A creamy, rich liquid cheese, perfect for toppings and side dishes." at bounding box center [752, 306] width 231 height 36
drag, startPoint x: 757, startPoint y: 297, endPoint x: 637, endPoint y: 301, distance: 120.6
click at [637, 301] on span "A creamy, rich liquid cheese, perfect for toppings and side dishes." at bounding box center [752, 306] width 231 height 36
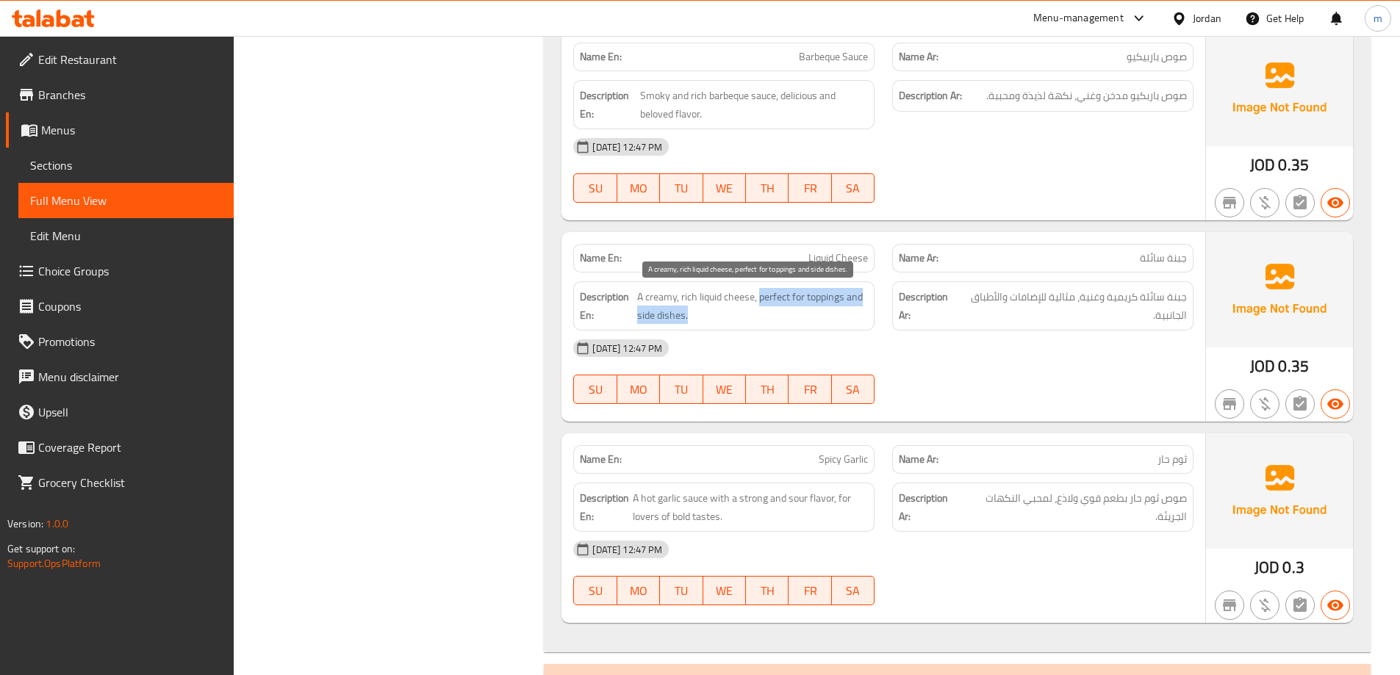
drag, startPoint x: 759, startPoint y: 299, endPoint x: 861, endPoint y: 322, distance: 105.4
click at [861, 322] on span "A creamy, rich liquid cheese, perfect for toppings and side dishes." at bounding box center [752, 306] width 231 height 36
click at [911, 345] on div "[DATE] 12:47 PM" at bounding box center [883, 348] width 638 height 35
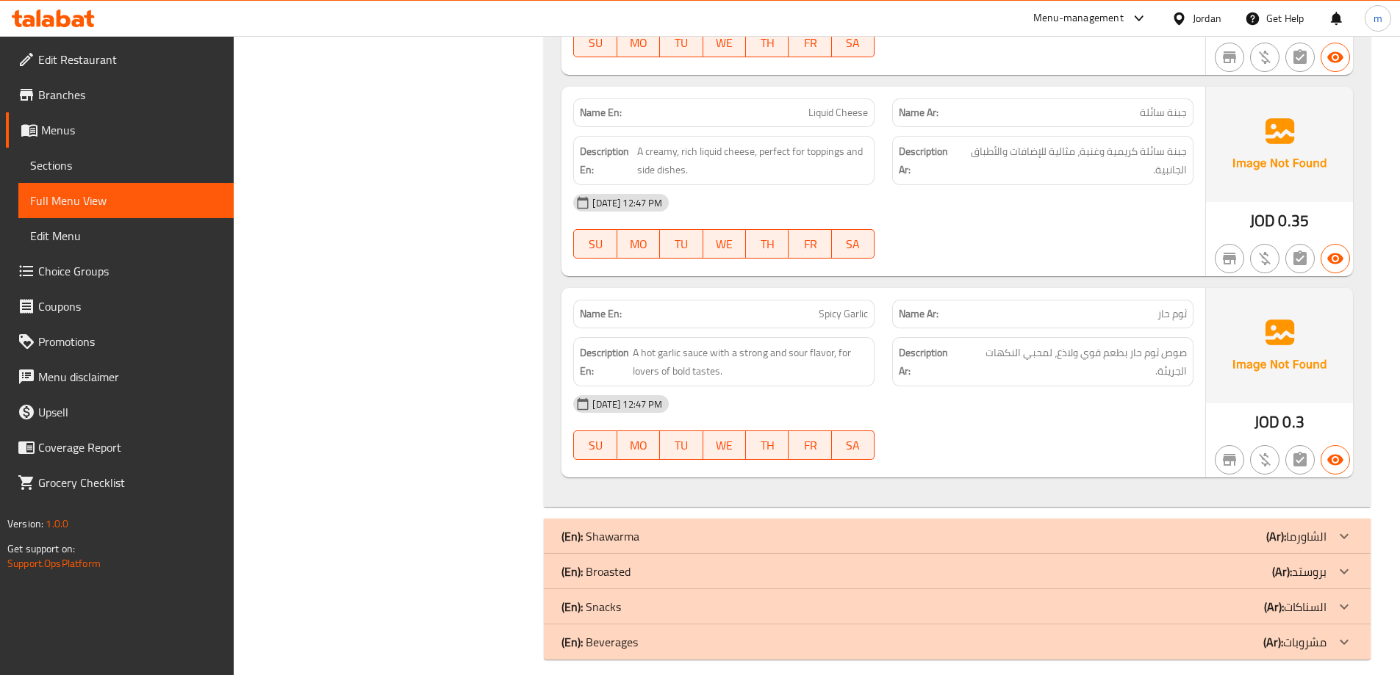
scroll to position [2385, 0]
click at [820, 314] on span "Spicy Garlic" at bounding box center [843, 312] width 49 height 15
copy span "Spicy Garlic"
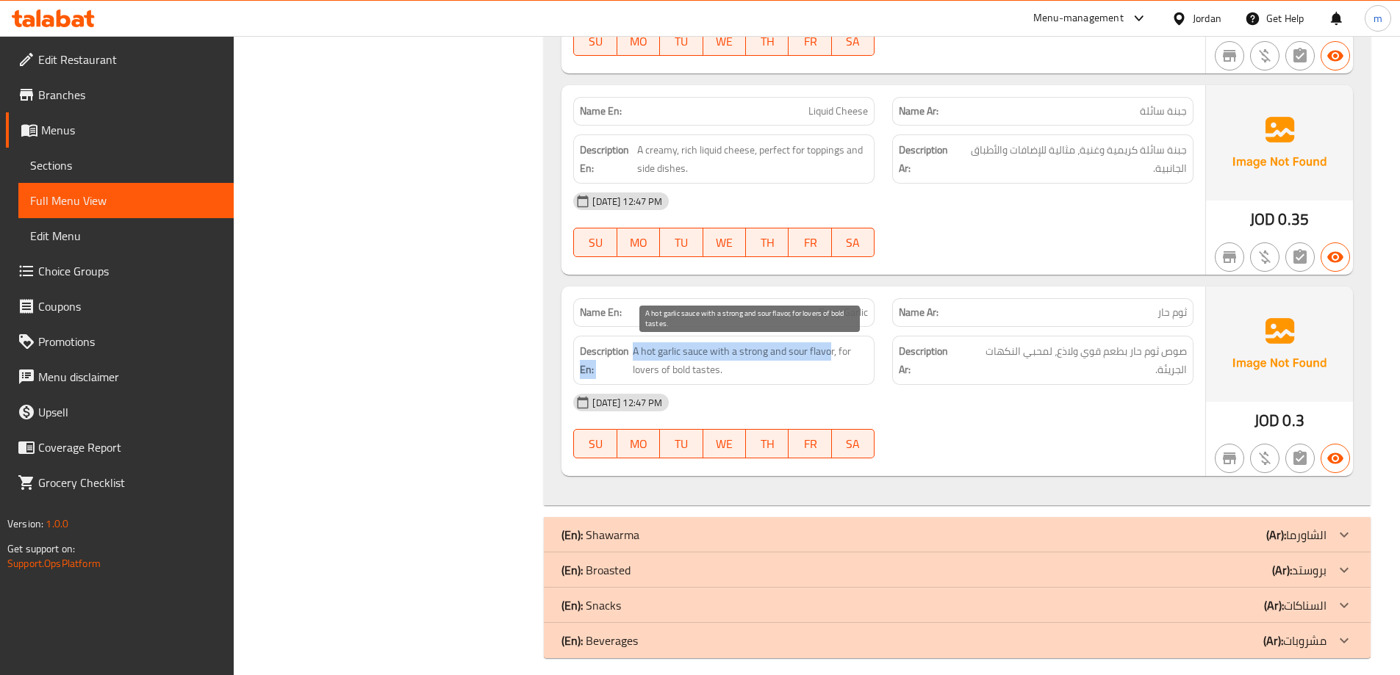
drag, startPoint x: 628, startPoint y: 360, endPoint x: 831, endPoint y: 354, distance: 203.7
click at [831, 354] on h6 "Description En: A hot garlic sauce with a strong and sour flavor, for lovers of…" at bounding box center [724, 361] width 288 height 36
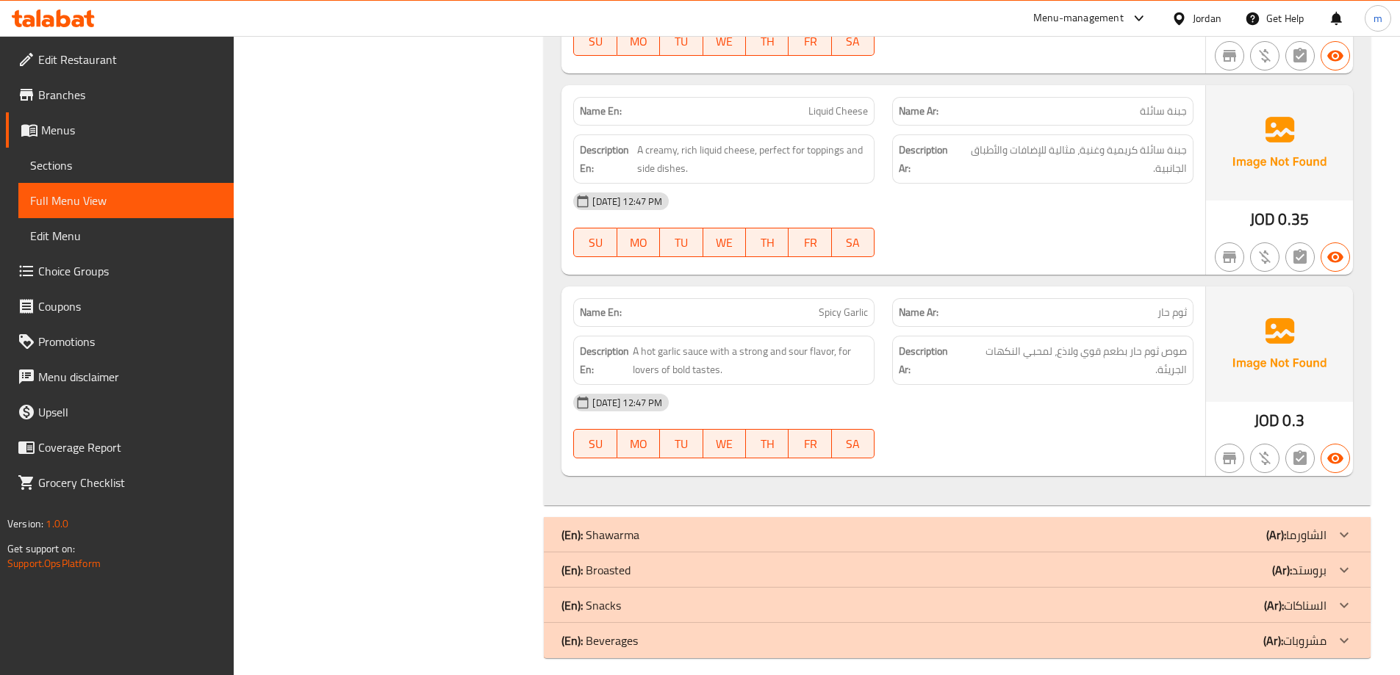
click at [830, 324] on div "Name En: Spicy Garlic" at bounding box center [723, 312] width 301 height 29
copy span "Spicy Garlic"
click at [1086, 443] on div "13-10-2025 12:47 PM SU MO TU WE TH FR SA" at bounding box center [883, 426] width 638 height 82
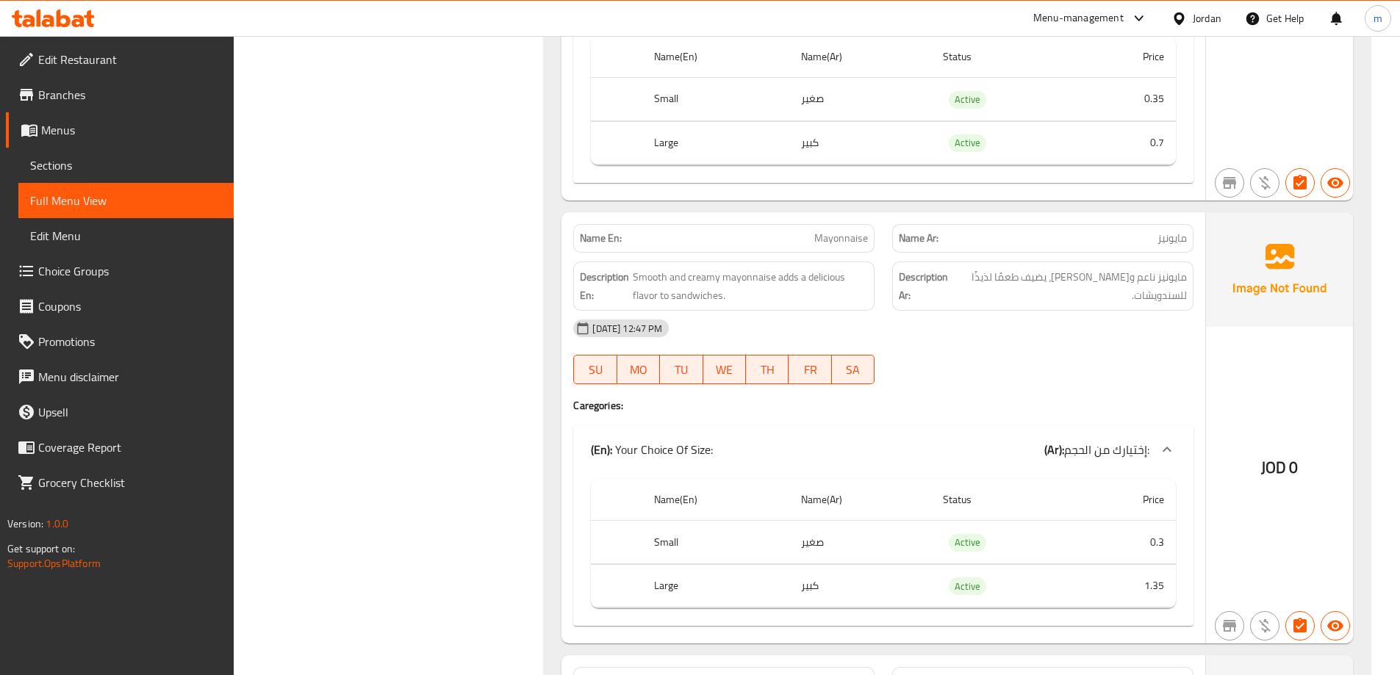
scroll to position [0, 0]
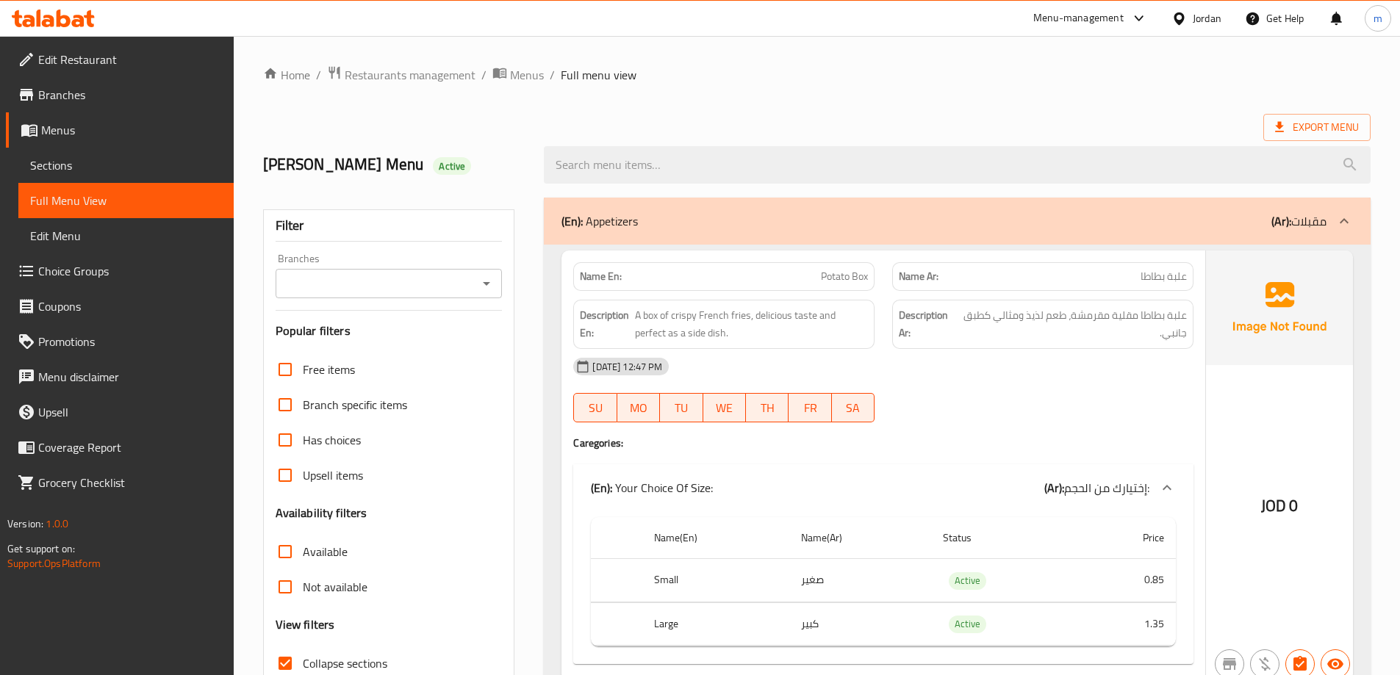
drag, startPoint x: 1086, startPoint y: 443, endPoint x: 963, endPoint y: 71, distance: 392.6
click at [1086, 220] on div "(En): Appetizers (Ar): مقبلات" at bounding box center [944, 221] width 765 height 18
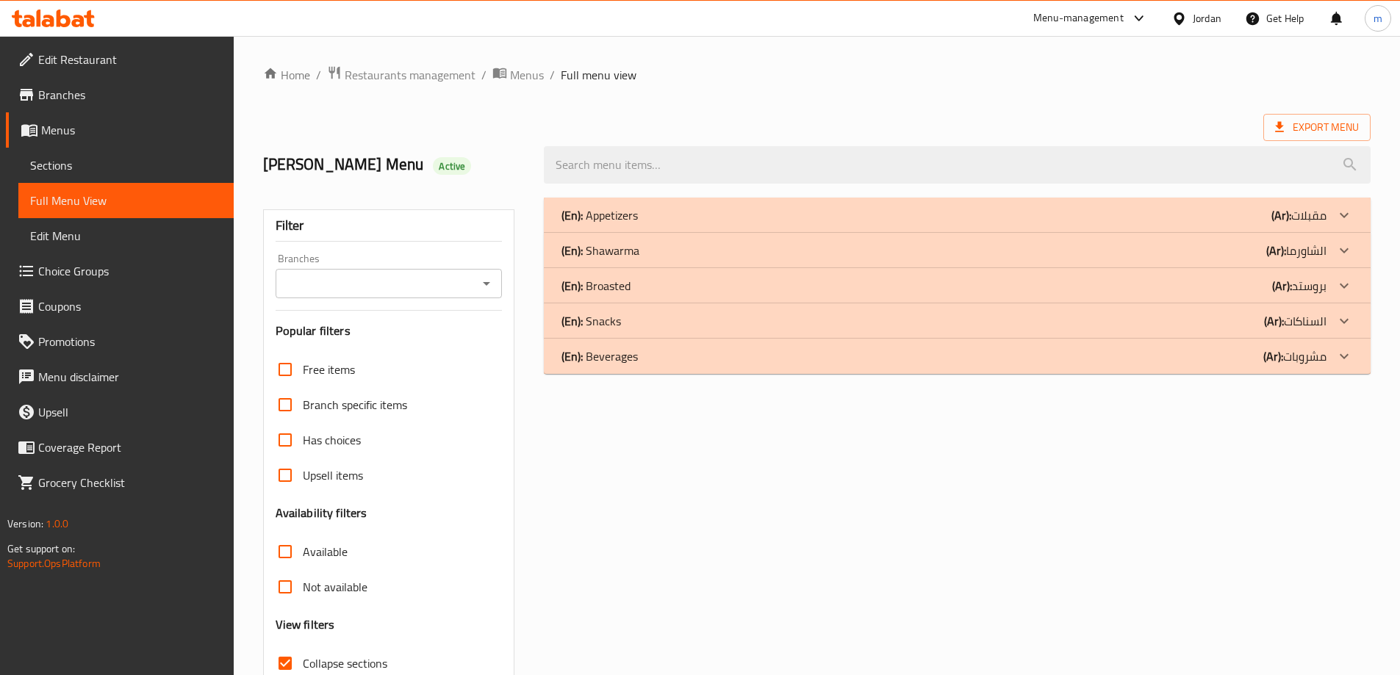
click at [1097, 248] on div "(En): Shawarma (Ar): الشاورما" at bounding box center [944, 251] width 765 height 18
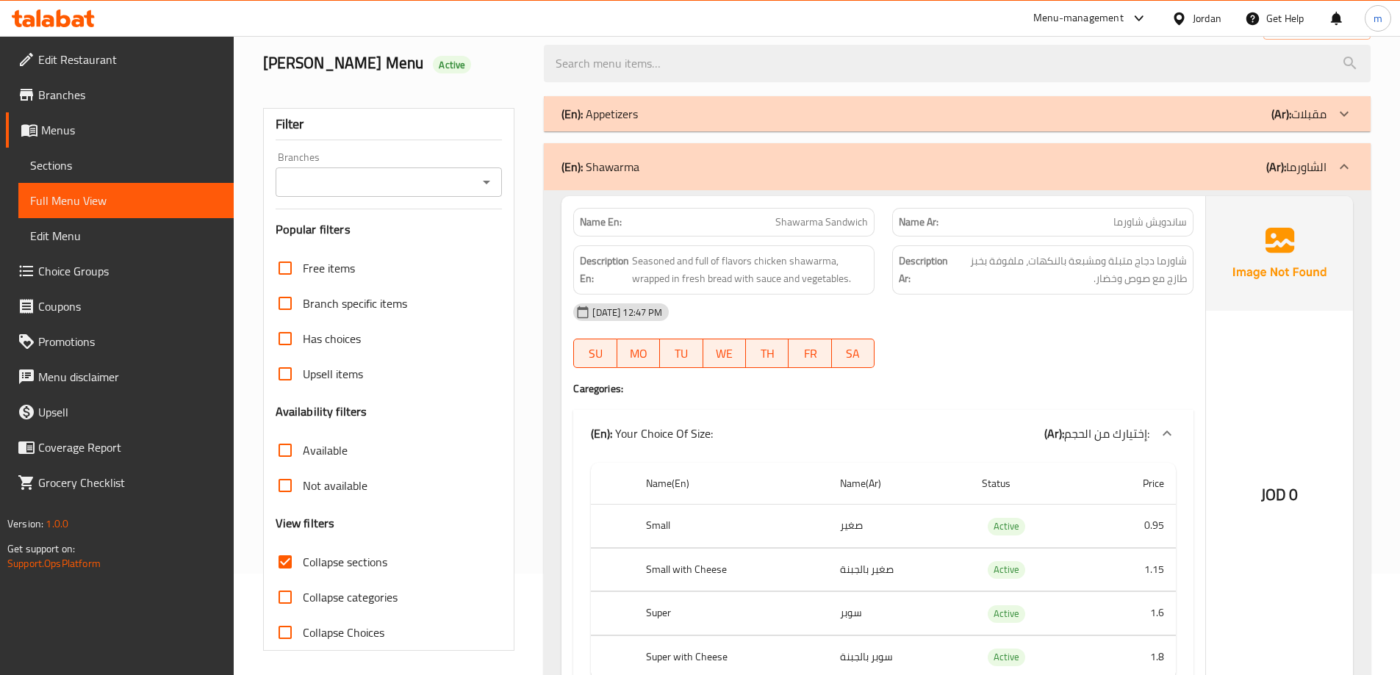
scroll to position [147, 0]
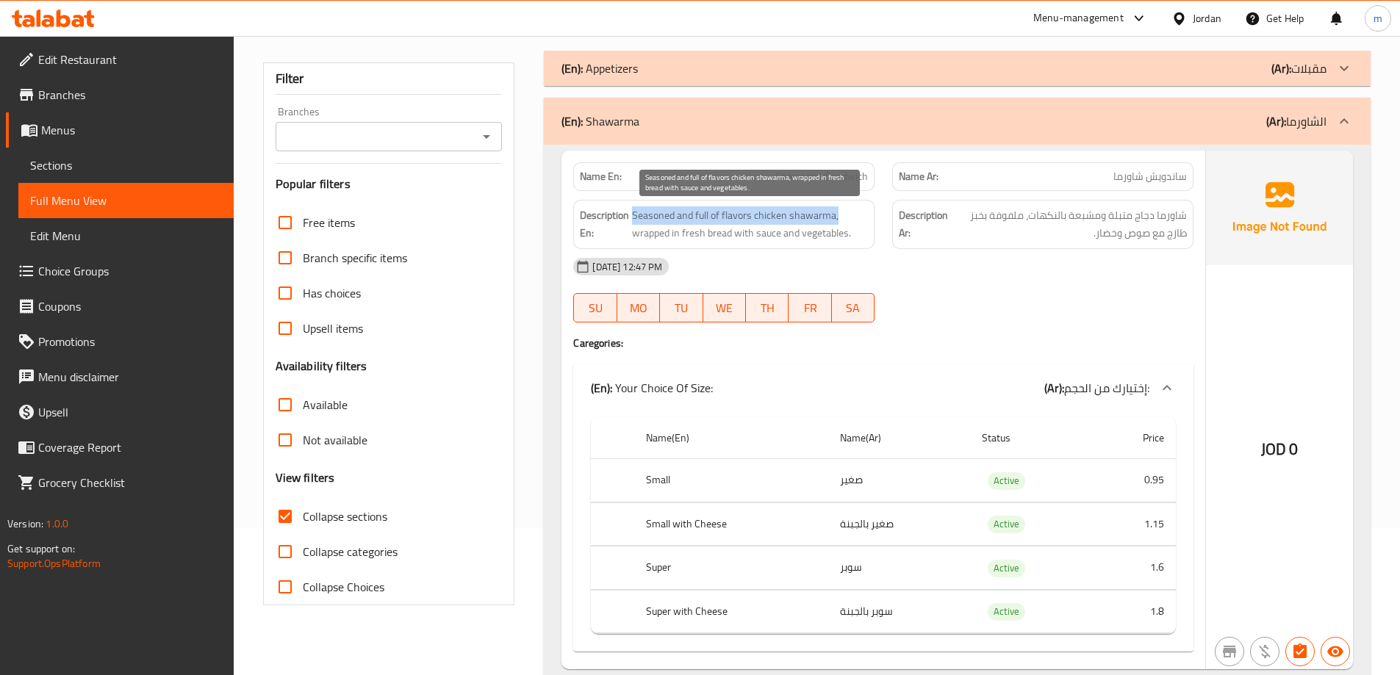
drag, startPoint x: 634, startPoint y: 217, endPoint x: 839, endPoint y: 221, distance: 205.1
click at [839, 221] on span "Seasoned and full of flavors chicken shawarma, wrapped in fresh bread with sauc…" at bounding box center [750, 225] width 236 height 36
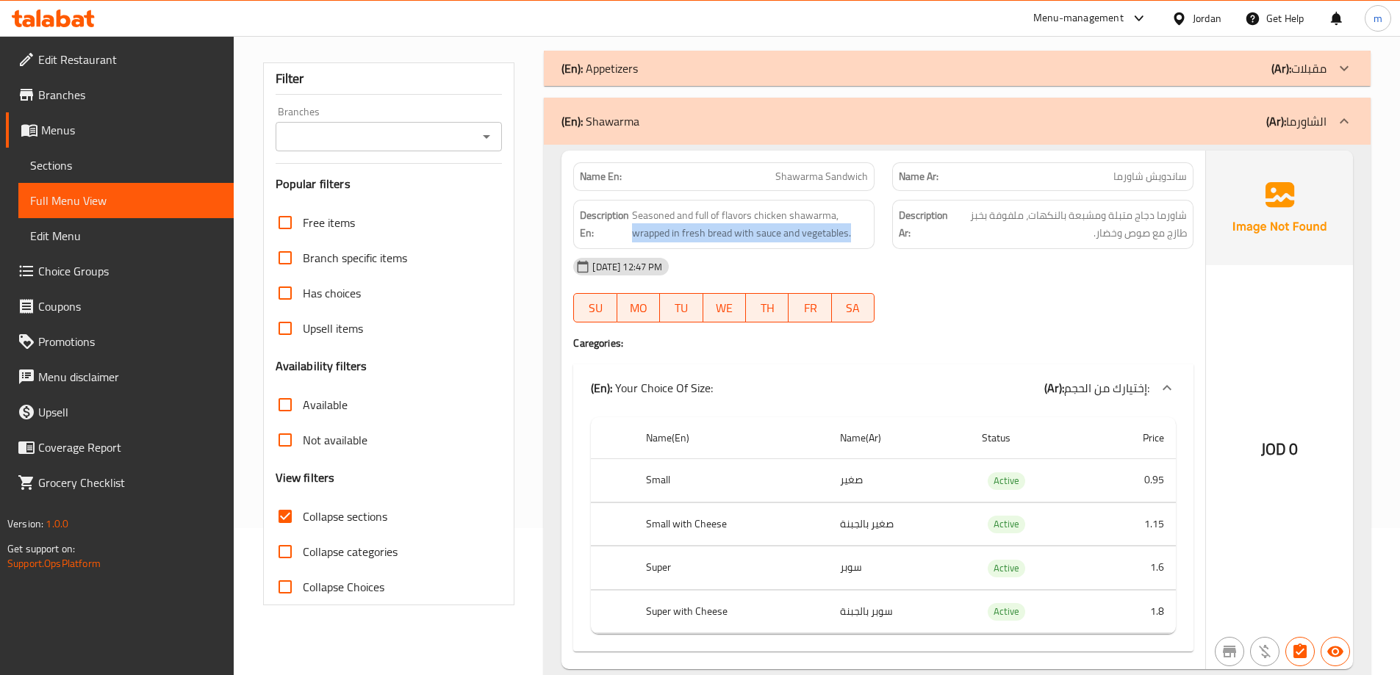
drag, startPoint x: 635, startPoint y: 235, endPoint x: 881, endPoint y: 245, distance: 246.4
click at [881, 245] on div "Description En: Seasoned and full of flavors chicken shawarma, wrapped in fresh…" at bounding box center [723, 224] width 319 height 67
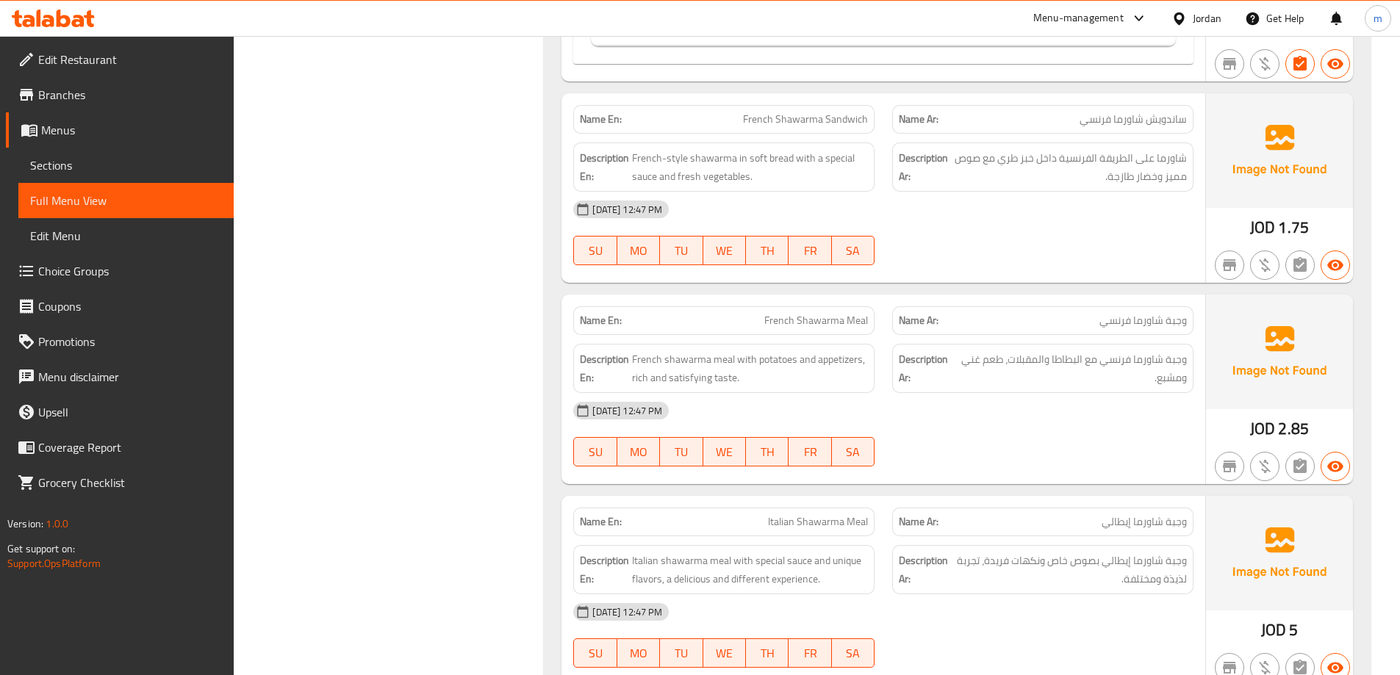
scroll to position [662, 0]
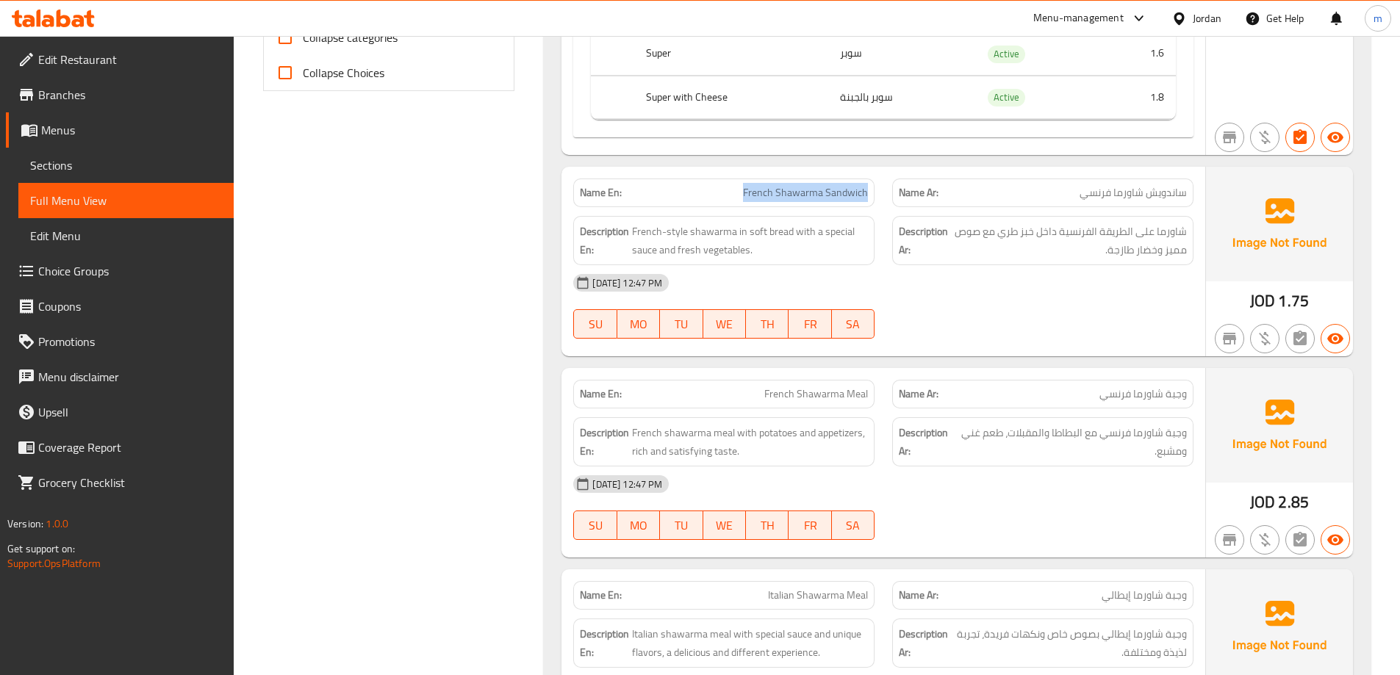
drag, startPoint x: 883, startPoint y: 193, endPoint x: 740, endPoint y: 201, distance: 142.9
click at [740, 201] on div "Name En: French Shawarma Sandwich" at bounding box center [723, 193] width 319 height 46
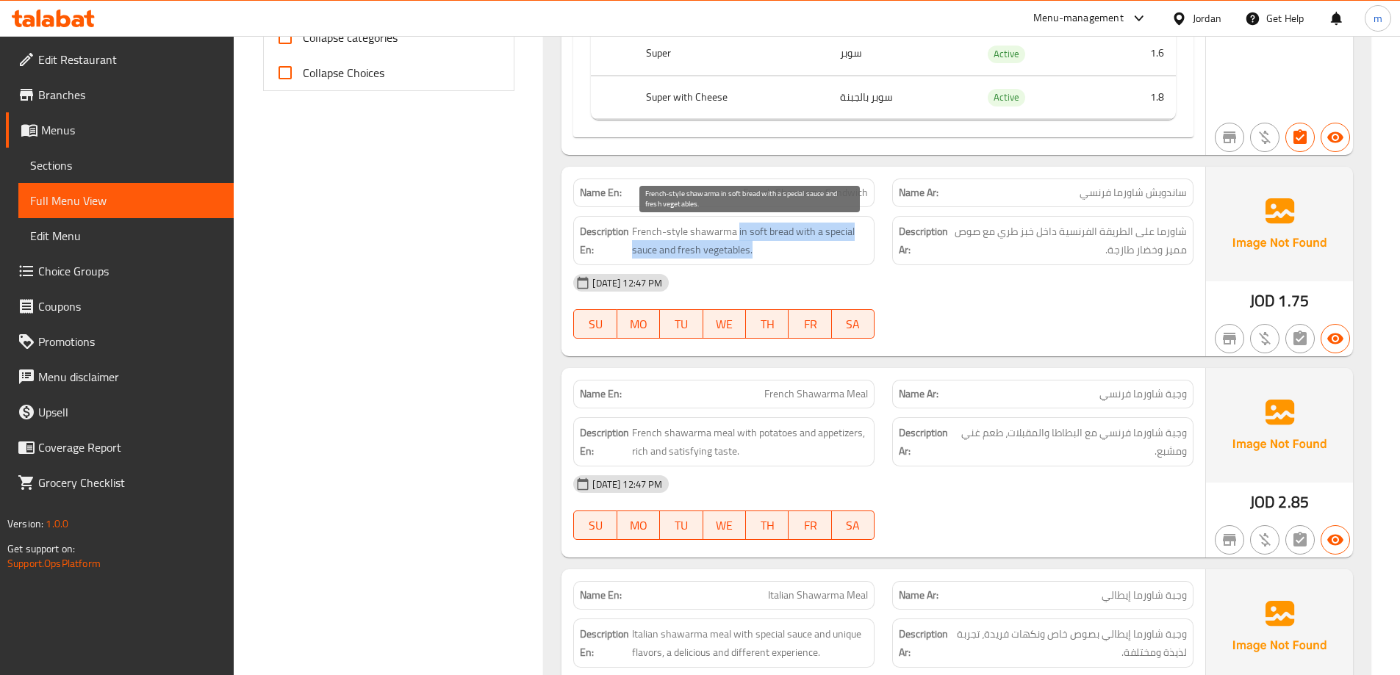
drag, startPoint x: 736, startPoint y: 233, endPoint x: 772, endPoint y: 248, distance: 39.2
click at [772, 248] on span "French-style shawarma in soft bread with a special sauce and fresh vegetables." at bounding box center [750, 241] width 236 height 36
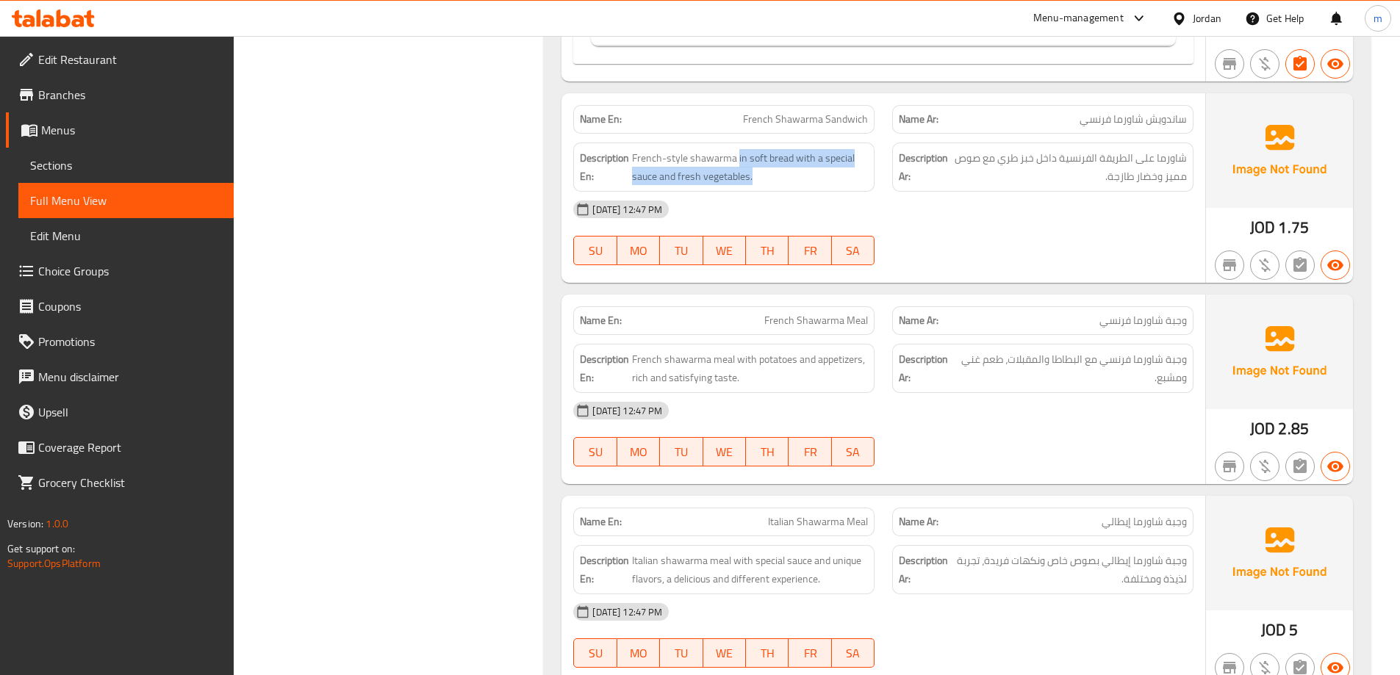
scroll to position [809, 0]
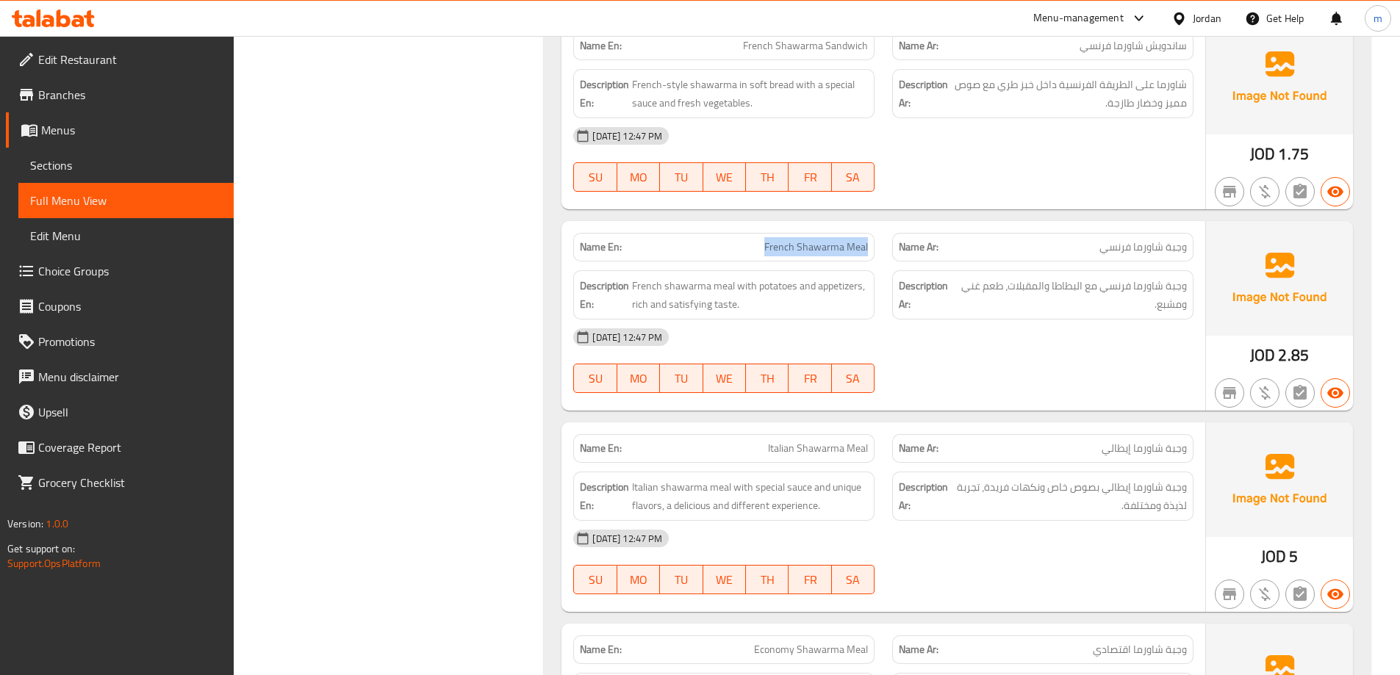
drag, startPoint x: 760, startPoint y: 247, endPoint x: 870, endPoint y: 257, distance: 110.0
click at [870, 257] on div "Name En: French Shawarma Meal" at bounding box center [723, 247] width 301 height 29
click at [864, 251] on span "French Shawarma Meal" at bounding box center [816, 247] width 104 height 15
drag, startPoint x: 872, startPoint y: 250, endPoint x: 763, endPoint y: 248, distance: 108.8
click at [763, 248] on div "Name En: French Shawarma Meal" at bounding box center [723, 247] width 301 height 29
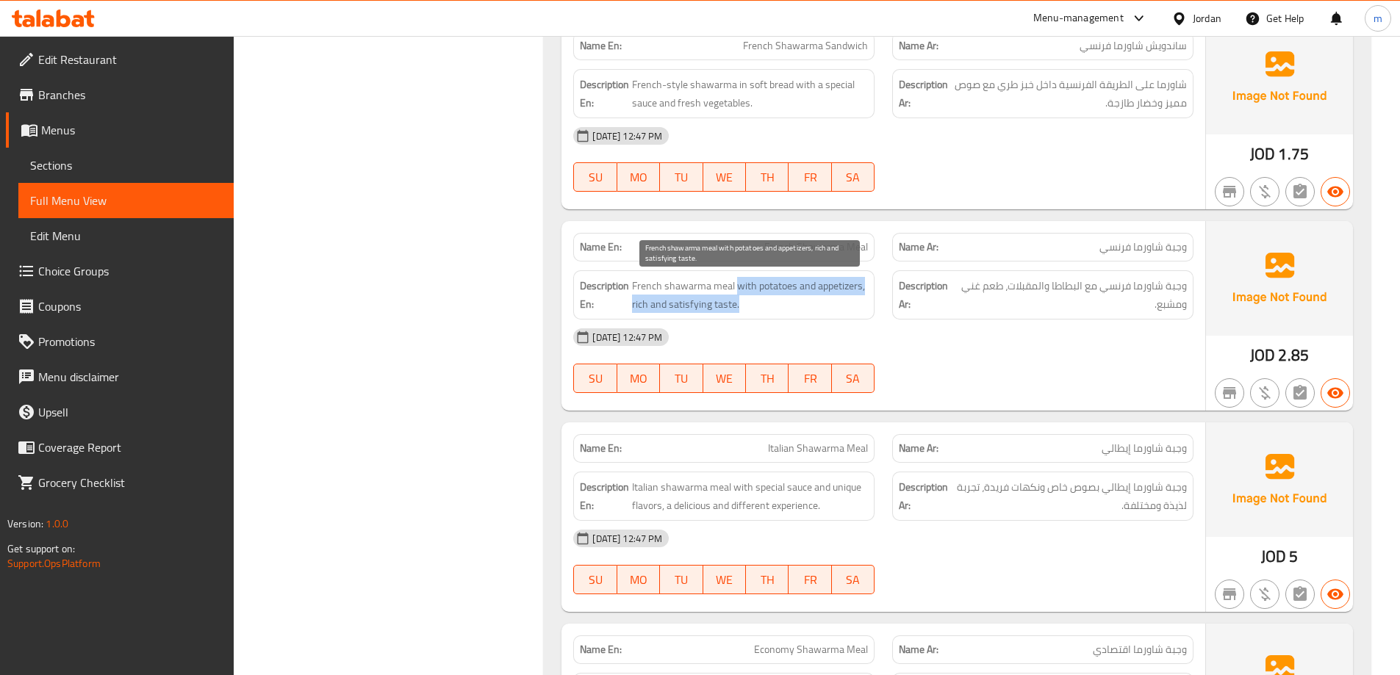
drag, startPoint x: 739, startPoint y: 282, endPoint x: 761, endPoint y: 308, distance: 33.9
click at [761, 308] on span "French shawarma meal with potatoes and appetizers, rich and satisfying taste." at bounding box center [750, 295] width 236 height 36
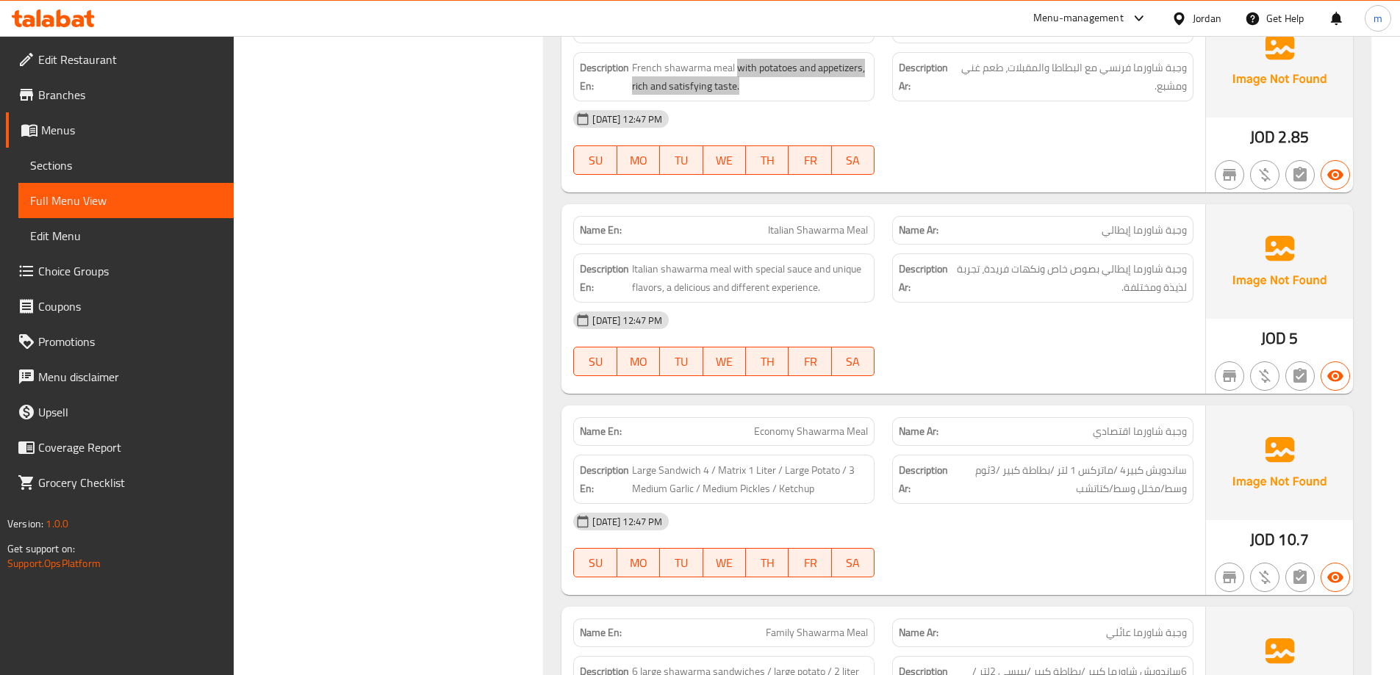
scroll to position [1029, 0]
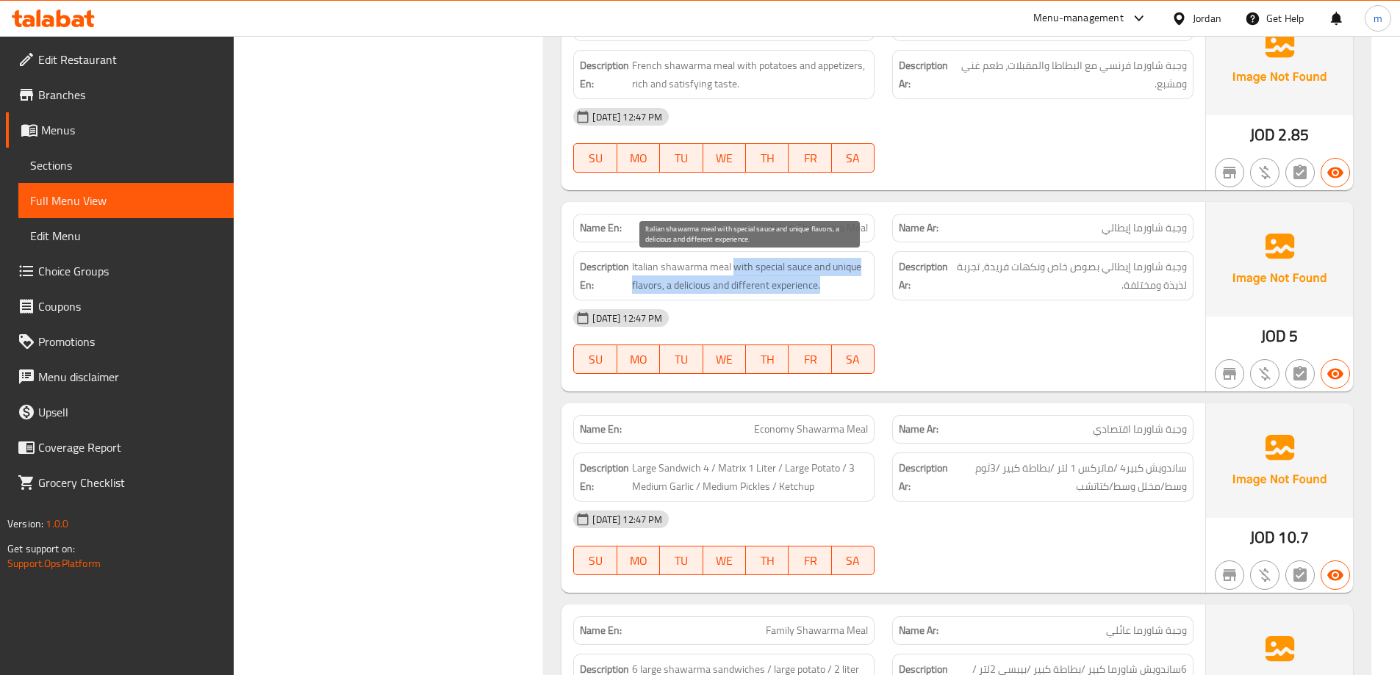
drag, startPoint x: 732, startPoint y: 260, endPoint x: 825, endPoint y: 291, distance: 97.6
click at [825, 291] on span "Italian shawarma meal with special sauce and unique flavors, a delicious and di…" at bounding box center [750, 276] width 236 height 36
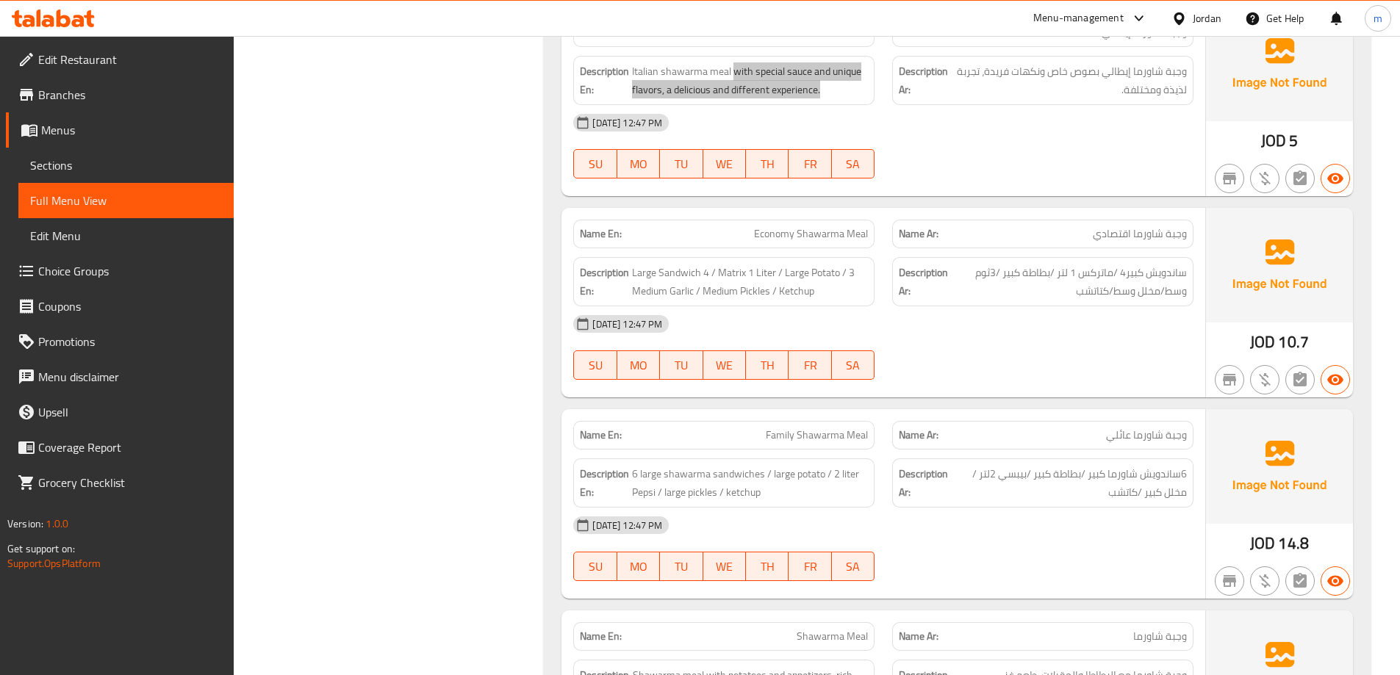
scroll to position [1250, 0]
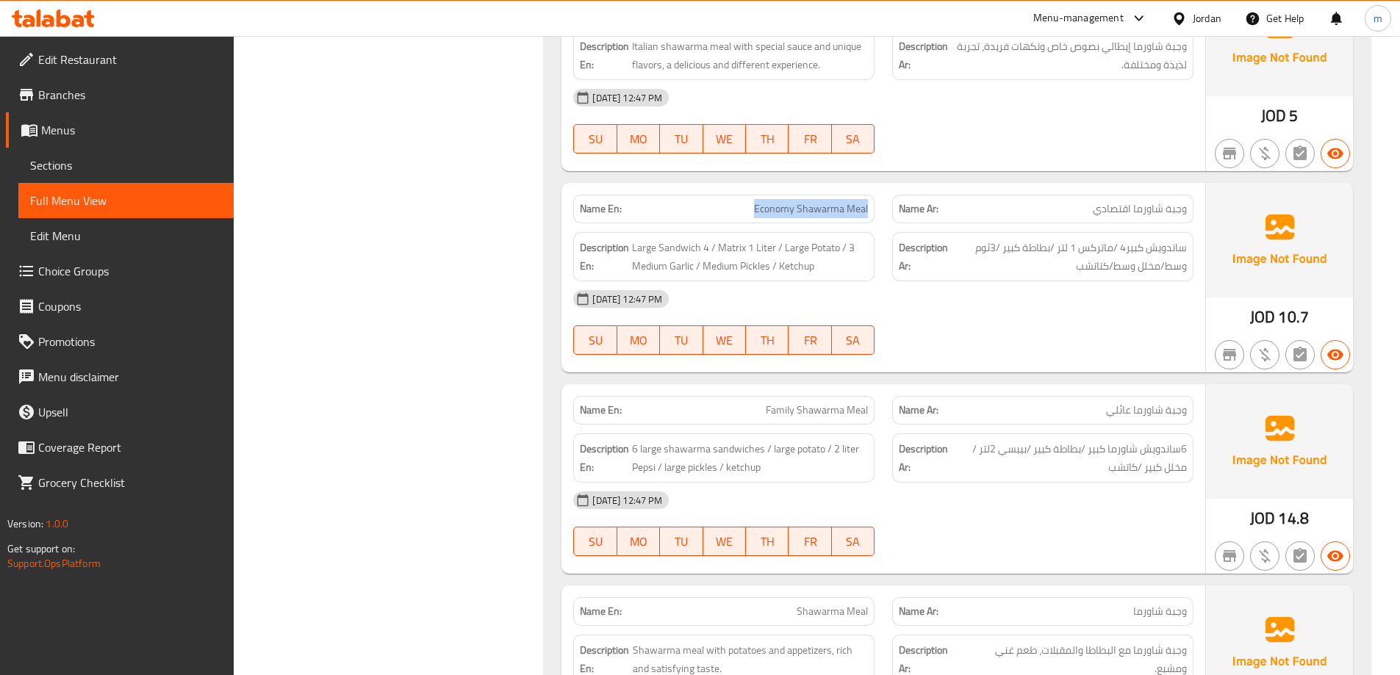
drag, startPoint x: 739, startPoint y: 209, endPoint x: 870, endPoint y: 217, distance: 131.0
click at [870, 217] on div "Name En: Economy Shawarma Meal" at bounding box center [723, 209] width 301 height 29
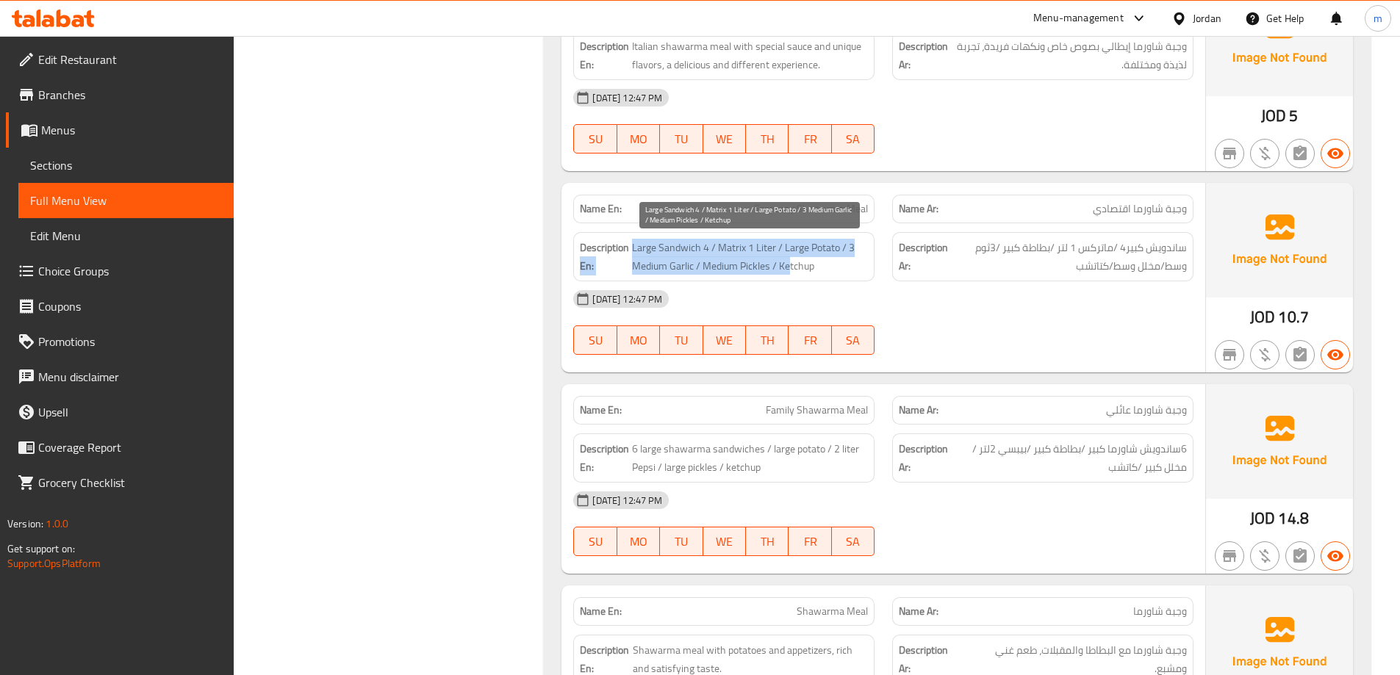
drag, startPoint x: 629, startPoint y: 247, endPoint x: 791, endPoint y: 275, distance: 164.1
click at [791, 275] on h6 "Description En: Large Sandwich 4 / Matrix 1 Liter / Large Potato / 3 Medium Gar…" at bounding box center [724, 257] width 288 height 36
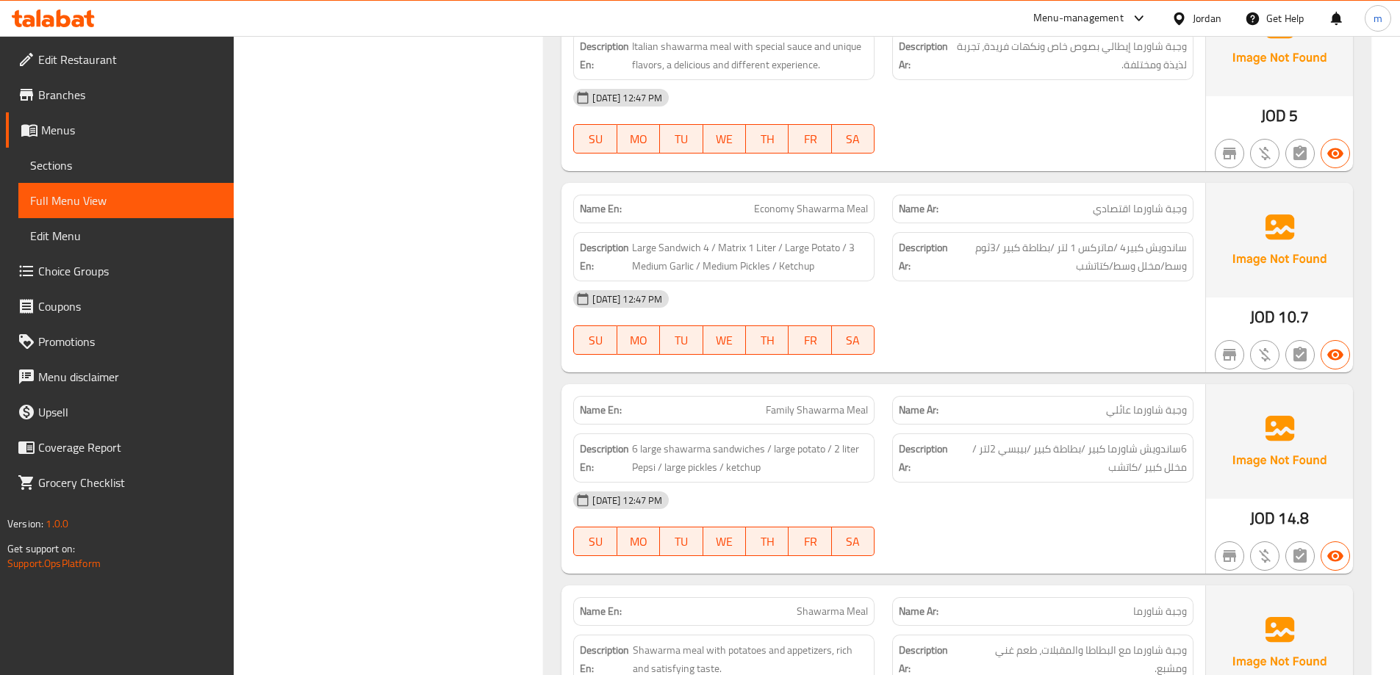
click at [795, 209] on span "Economy Shawarma Meal" at bounding box center [811, 208] width 114 height 15
copy span "Economy Shawarma Meal"
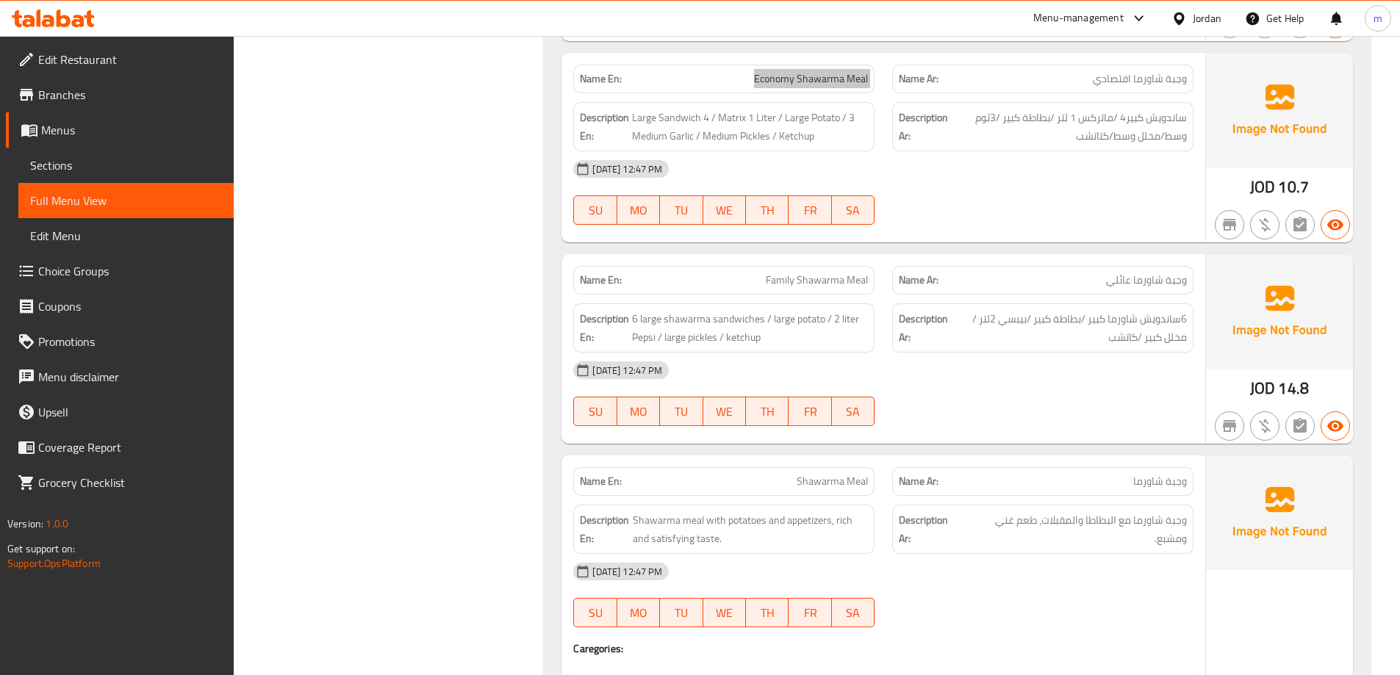
scroll to position [1397, 0]
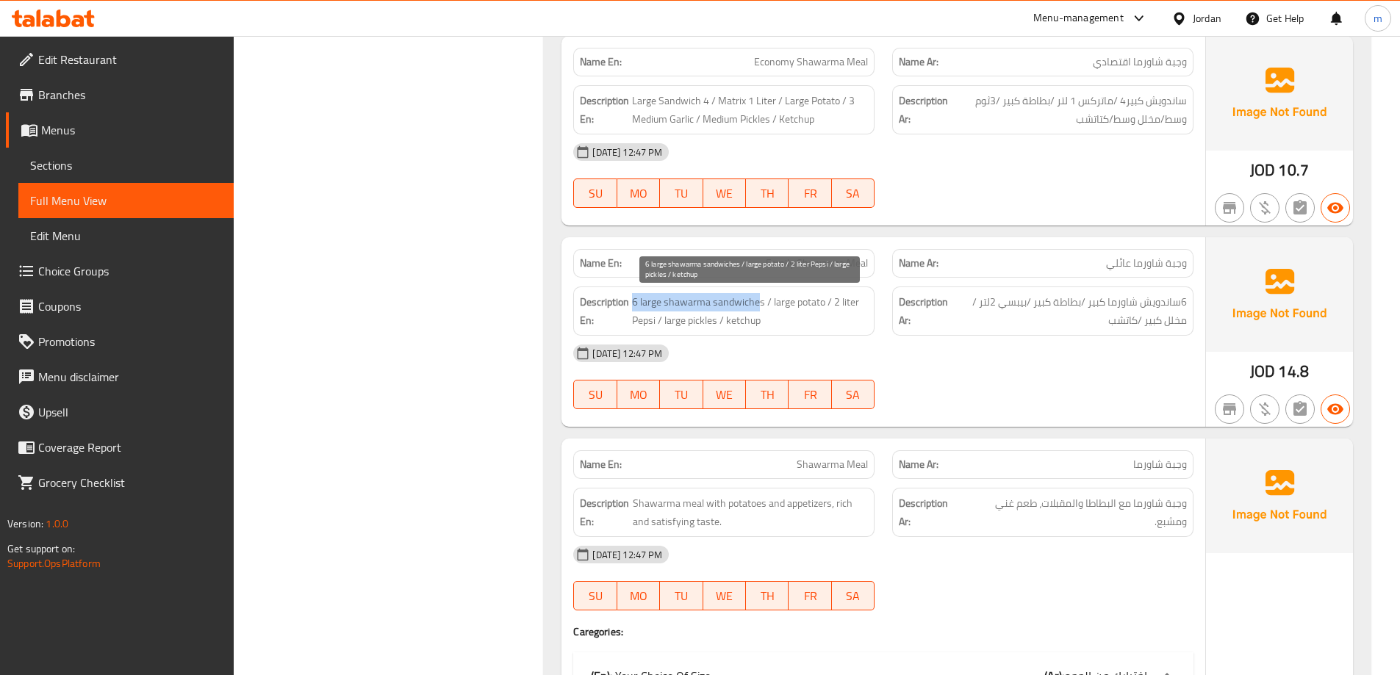
drag, startPoint x: 631, startPoint y: 298, endPoint x: 760, endPoint y: 304, distance: 128.8
click at [760, 304] on h6 "Description En: 6 large shawarma sandwiches / large potato / 2 liter Pepsi / la…" at bounding box center [724, 311] width 288 height 36
drag, startPoint x: 778, startPoint y: 302, endPoint x: 815, endPoint y: 305, distance: 36.9
click at [815, 305] on span "6 large shawarma sandwiches / large potato / 2 liter Pepsi / large pickles / ke…" at bounding box center [750, 311] width 236 height 36
drag, startPoint x: 655, startPoint y: 323, endPoint x: 759, endPoint y: 326, distance: 103.7
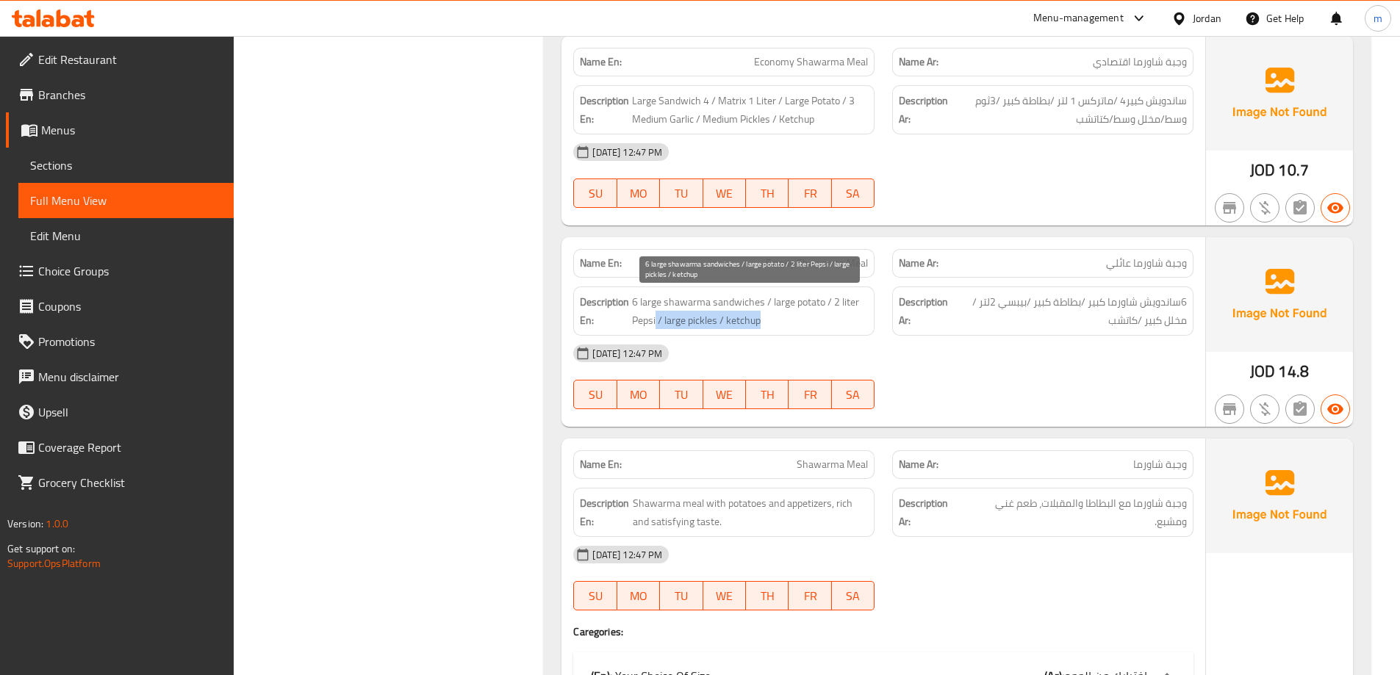
click at [759, 326] on span "6 large shawarma sandwiches / large potato / 2 liter Pepsi / large pickles / ke…" at bounding box center [750, 311] width 236 height 36
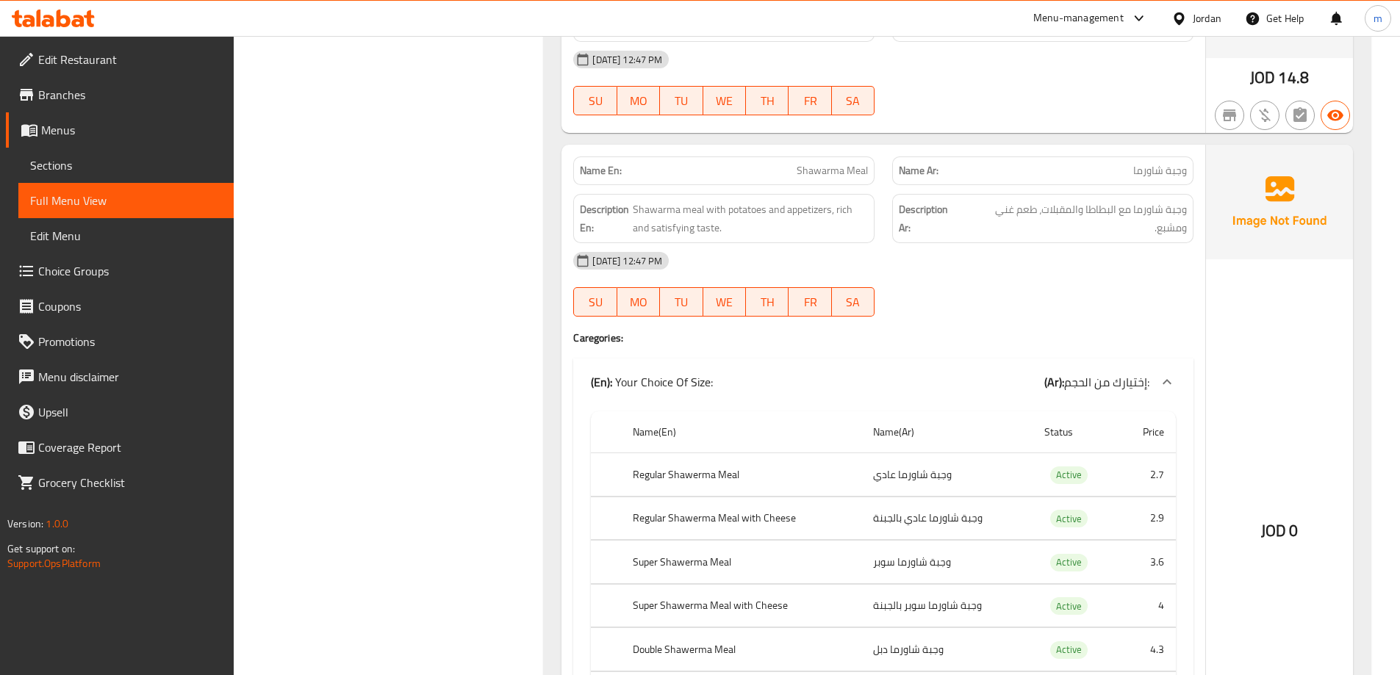
scroll to position [1764, 0]
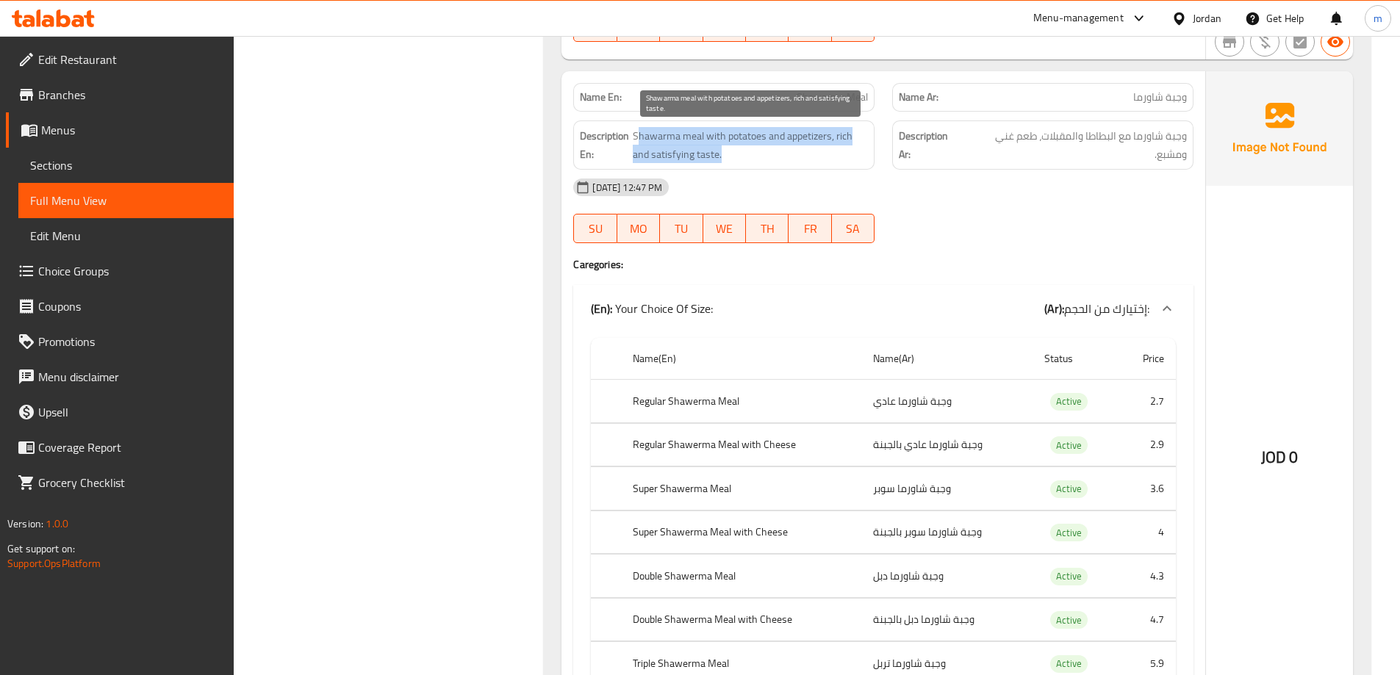
drag, startPoint x: 636, startPoint y: 135, endPoint x: 751, endPoint y: 157, distance: 117.3
click at [751, 157] on span "Shawarma meal with potatoes and appetizers, rich and satisfying taste." at bounding box center [750, 145] width 235 height 36
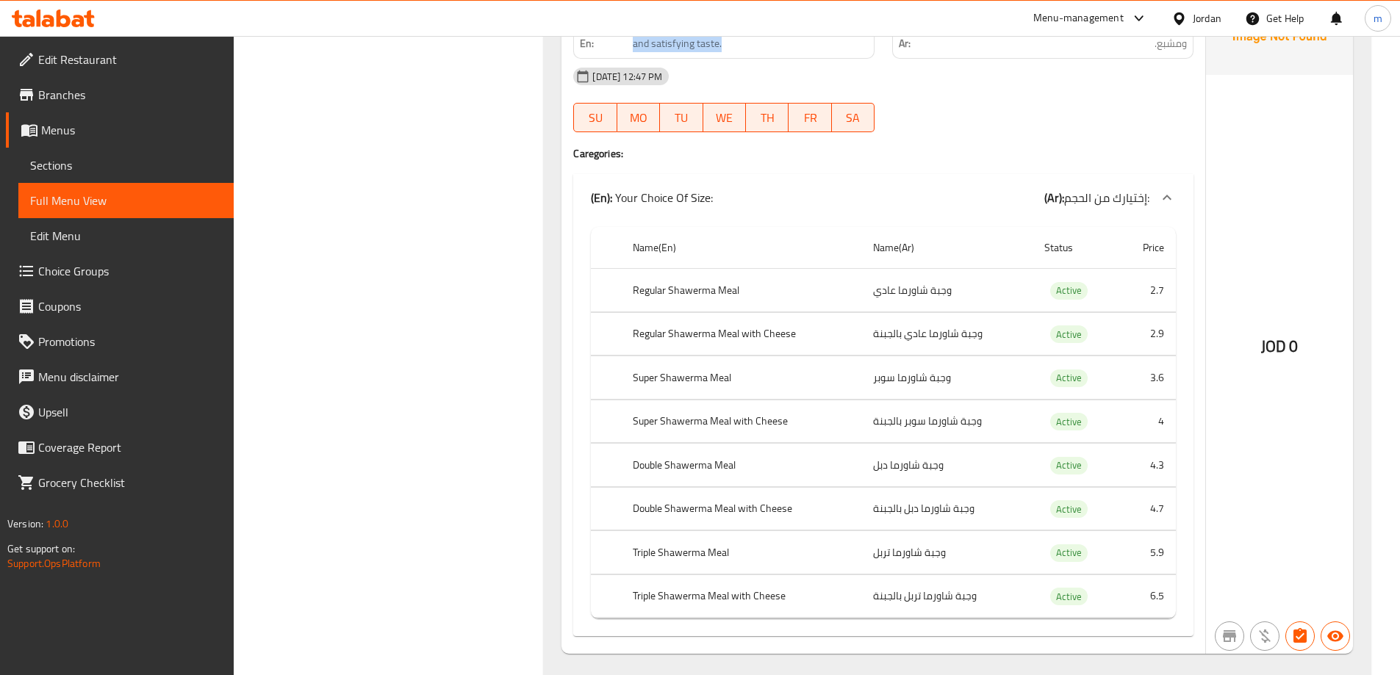
scroll to position [1911, 0]
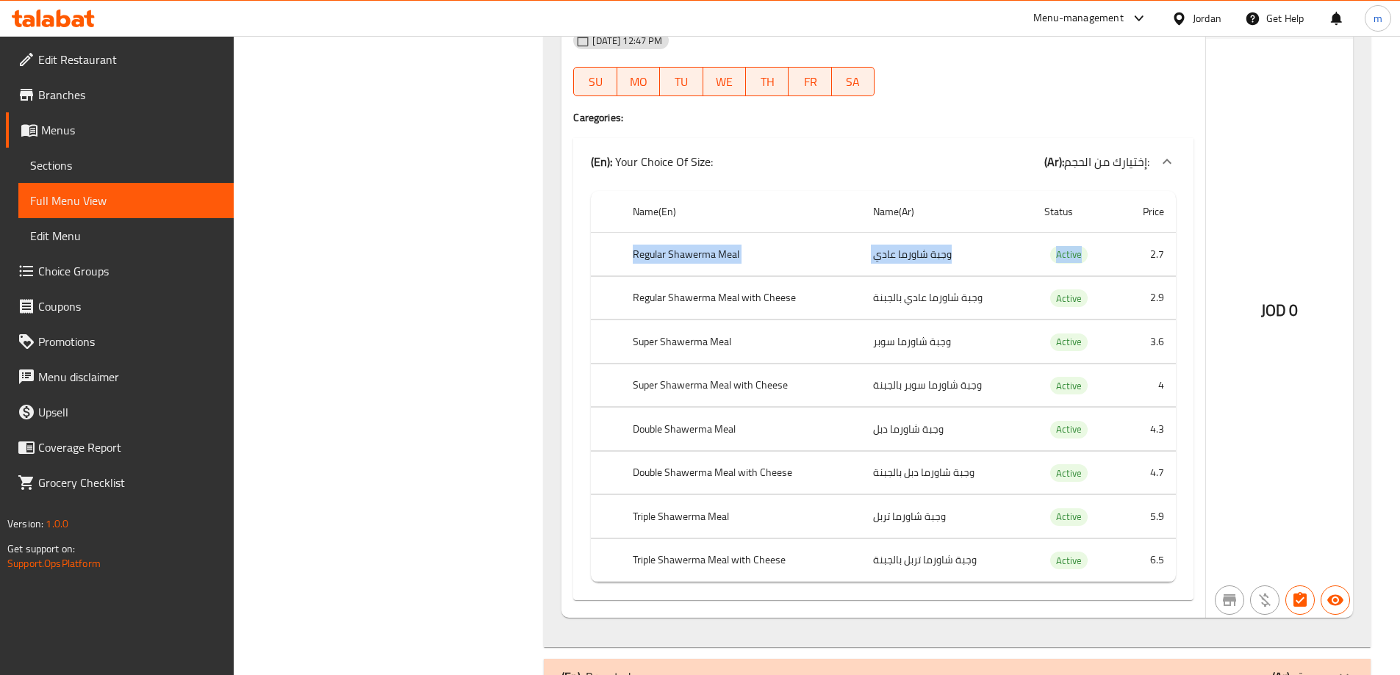
drag, startPoint x: 629, startPoint y: 260, endPoint x: 1129, endPoint y: 262, distance: 499.8
click at [1129, 262] on tr "Regular Shawerma Meal وجبة شاورما عادي Active 2.7" at bounding box center [883, 254] width 585 height 43
drag, startPoint x: 633, startPoint y: 305, endPoint x: 1001, endPoint y: 302, distance: 368.3
click at [1001, 302] on tr "Regular Shawerma Meal with Cheese وجبة شاورما عادي بالجبنة Active 2.9" at bounding box center [883, 297] width 585 height 43
drag, startPoint x: 632, startPoint y: 340, endPoint x: 953, endPoint y: 336, distance: 320.5
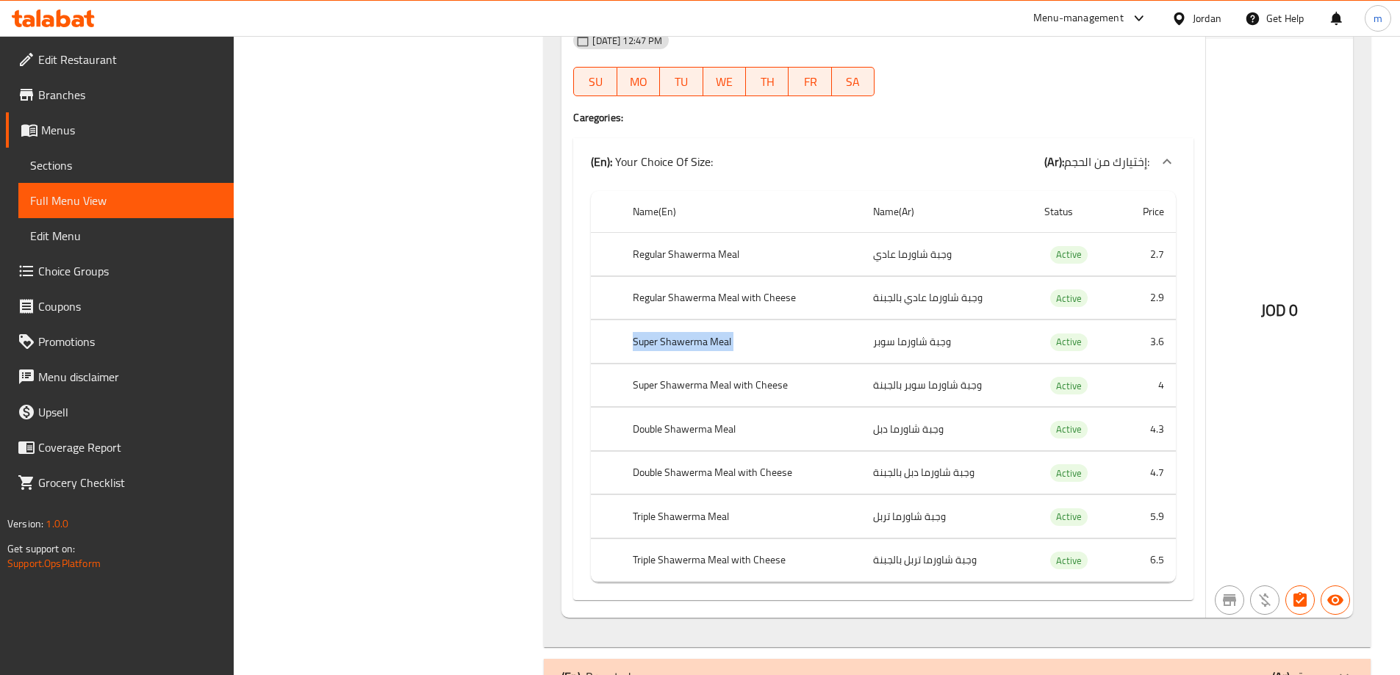
click at [953, 336] on tr "Super Shawerma Meal وجبة شاورما سوبر Active 3.6" at bounding box center [883, 341] width 585 height 43
drag, startPoint x: 631, startPoint y: 385, endPoint x: 1007, endPoint y: 387, distance: 376.3
click at [1007, 387] on tr "Super Shawerma Meal with Cheese وجبة شاورما سوبر بالجبنة Active 4" at bounding box center [883, 385] width 585 height 43
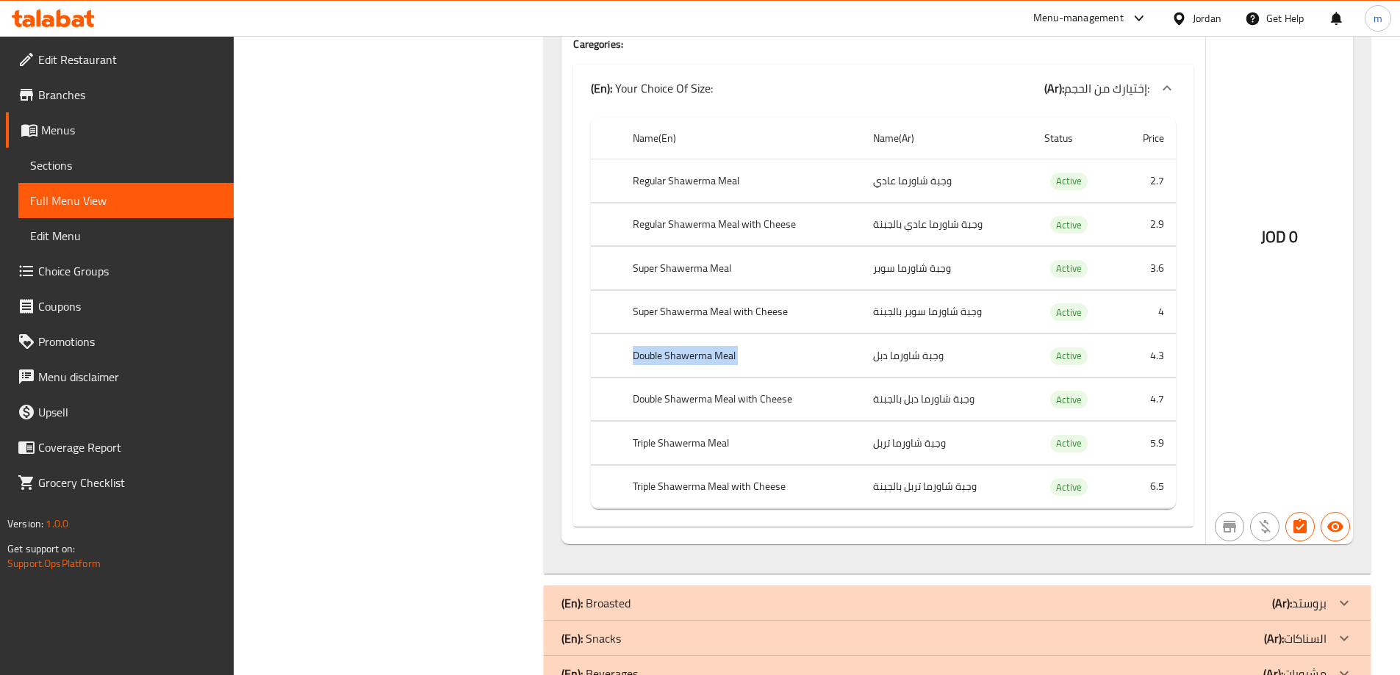
drag, startPoint x: 630, startPoint y: 358, endPoint x: 948, endPoint y: 357, distance: 318.3
click at [948, 357] on tr "Double Shawerma Meal وجبة شاورما دبل Active 4.3" at bounding box center [883, 355] width 585 height 43
drag, startPoint x: 733, startPoint y: 395, endPoint x: 819, endPoint y: 397, distance: 86.0
click at [819, 397] on th "Double Shawerma Meal with Cheese" at bounding box center [741, 399] width 240 height 43
drag, startPoint x: 629, startPoint y: 439, endPoint x: 893, endPoint y: 441, distance: 263.9
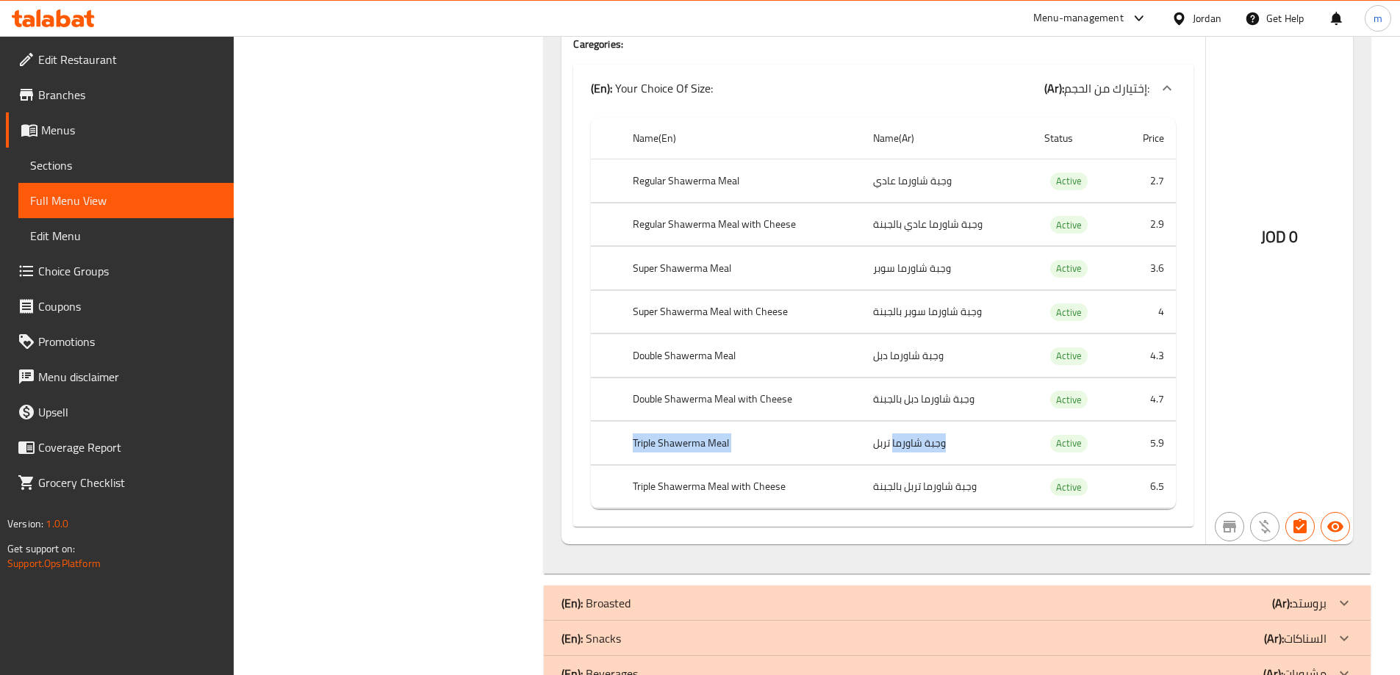
click at [893, 441] on tr "Triple Shawerma Meal وجبة شاورما تربل Active 5.9" at bounding box center [883, 443] width 585 height 43
drag, startPoint x: 731, startPoint y: 484, endPoint x: 815, endPoint y: 485, distance: 84.5
click at [815, 485] on th "Triple Shawerma Meal with Cheese" at bounding box center [741, 486] width 240 height 43
click at [861, 435] on td "وجبة شاورما تربل" at bounding box center [946, 443] width 171 height 43
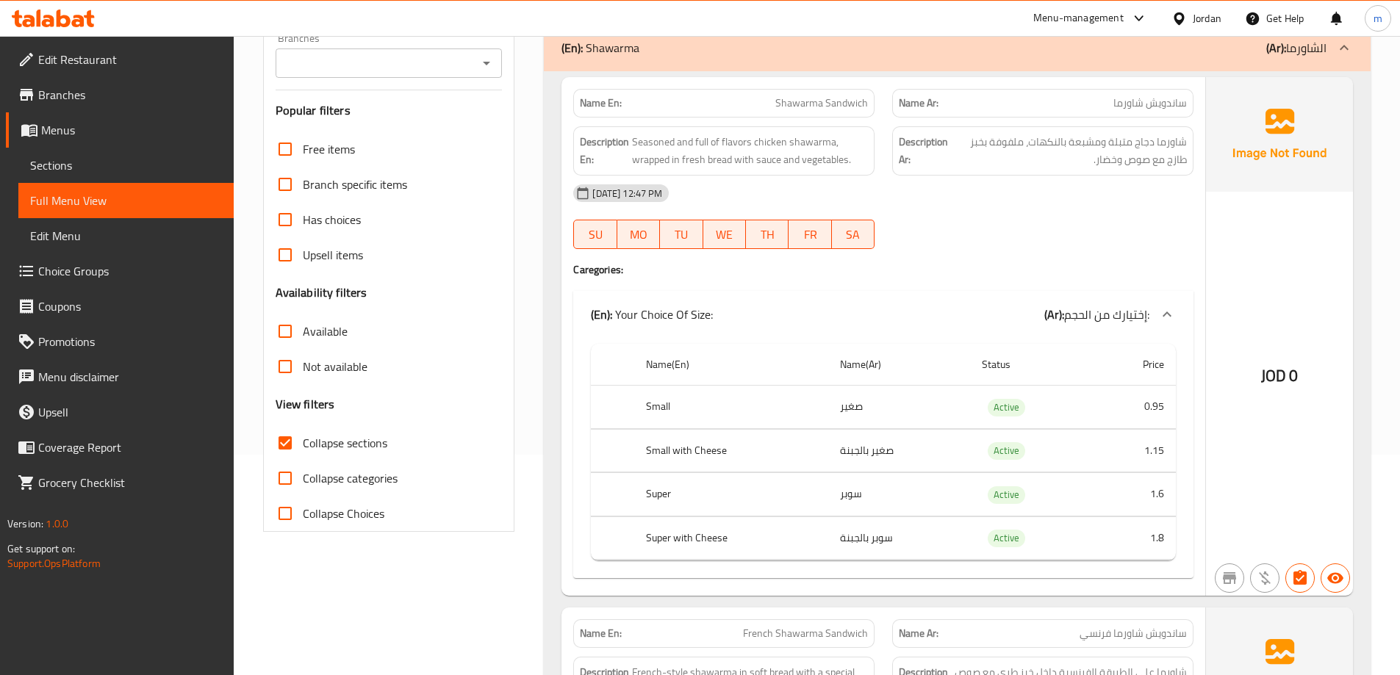
scroll to position [0, 0]
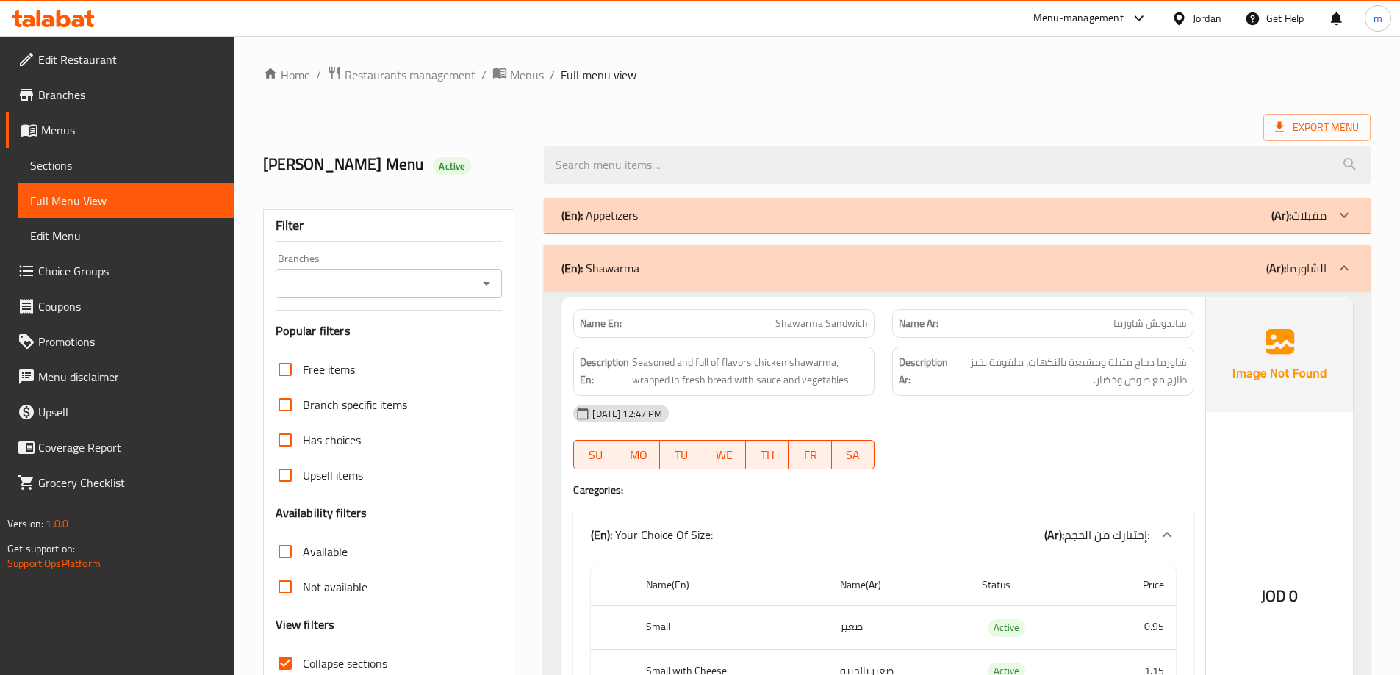
click at [1169, 274] on div "(En): Shawarma (Ar): الشاورما" at bounding box center [944, 268] width 765 height 18
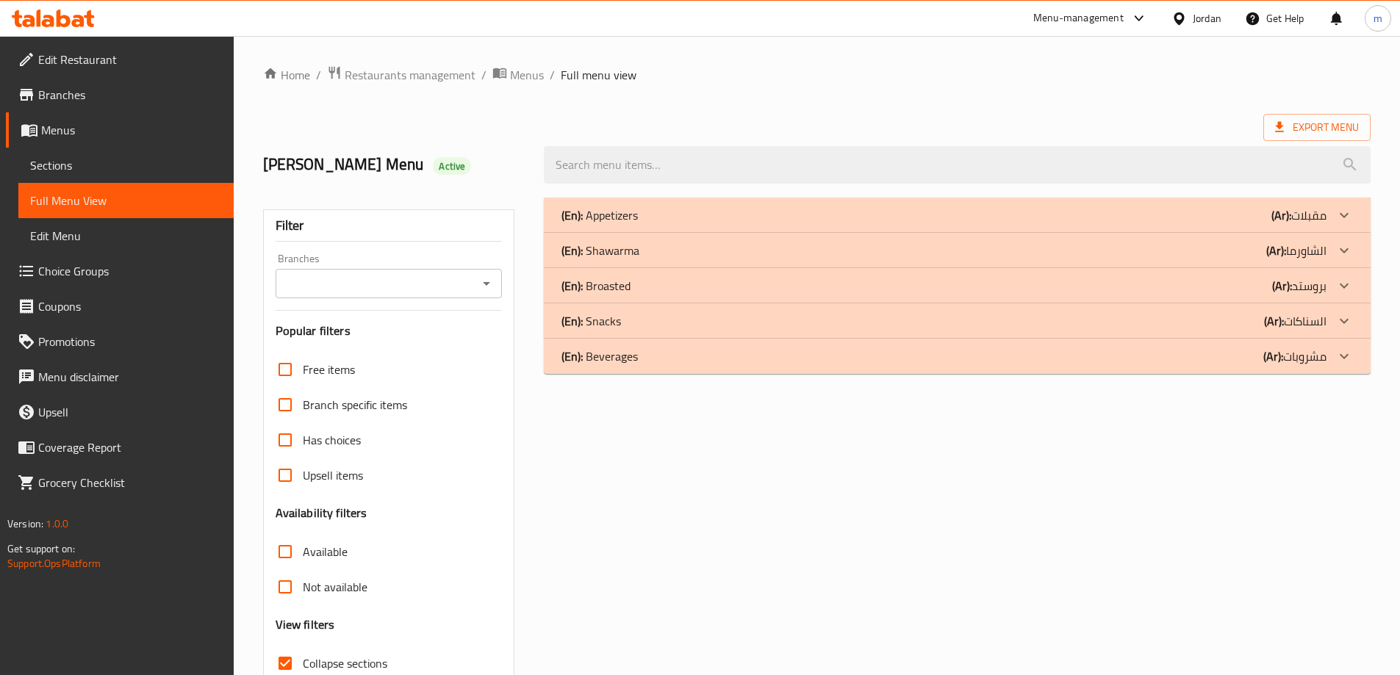
click at [1176, 290] on div "(En): Broasted (Ar): بروستد" at bounding box center [944, 286] width 765 height 18
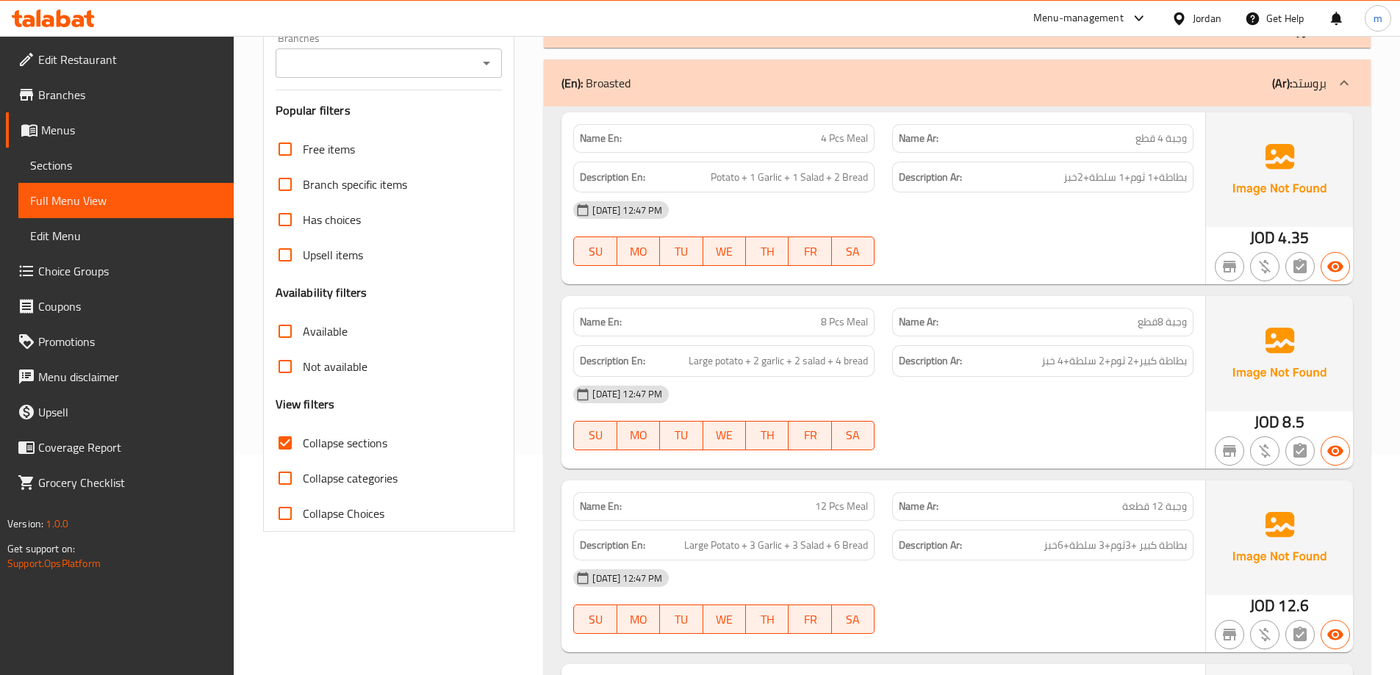
scroll to position [294, 0]
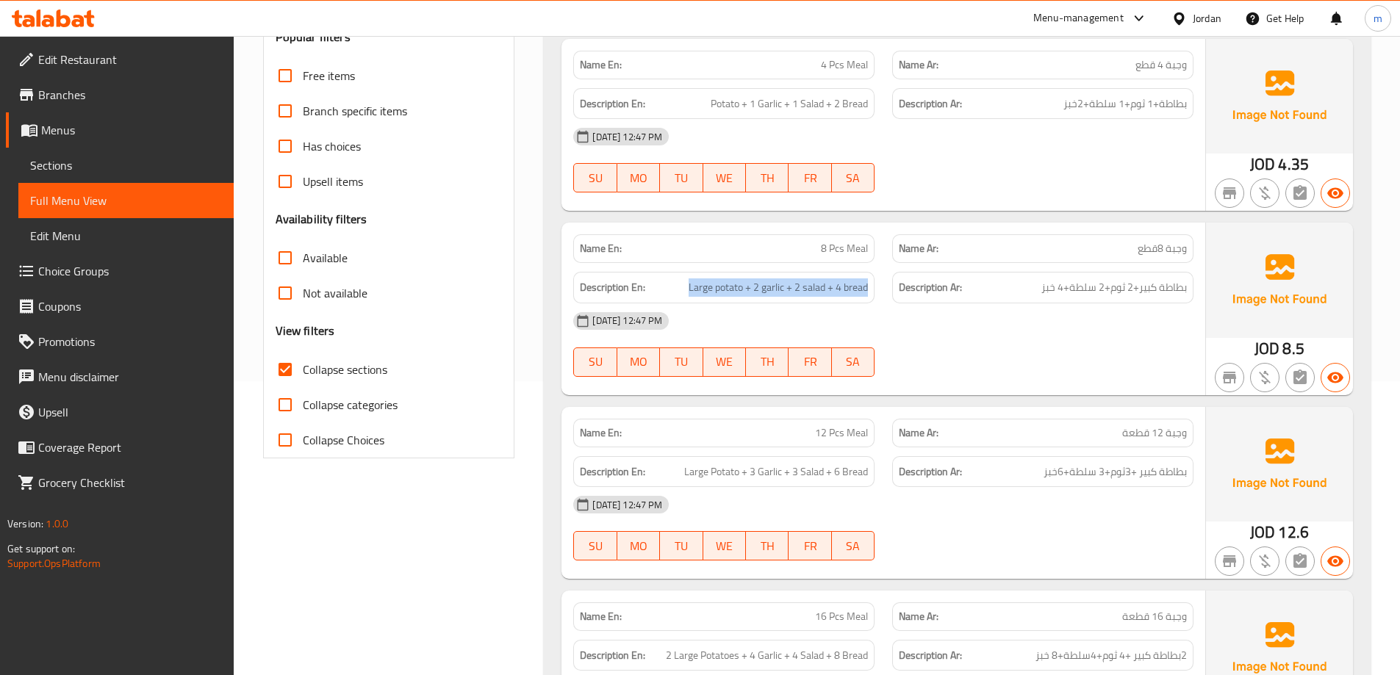
drag, startPoint x: 684, startPoint y: 289, endPoint x: 900, endPoint y: 288, distance: 216.1
click at [900, 288] on div "Description En: Large potato + 2 garlic + 2 salad + 4 bread Description Ar: بطا…" at bounding box center [883, 287] width 638 height 49
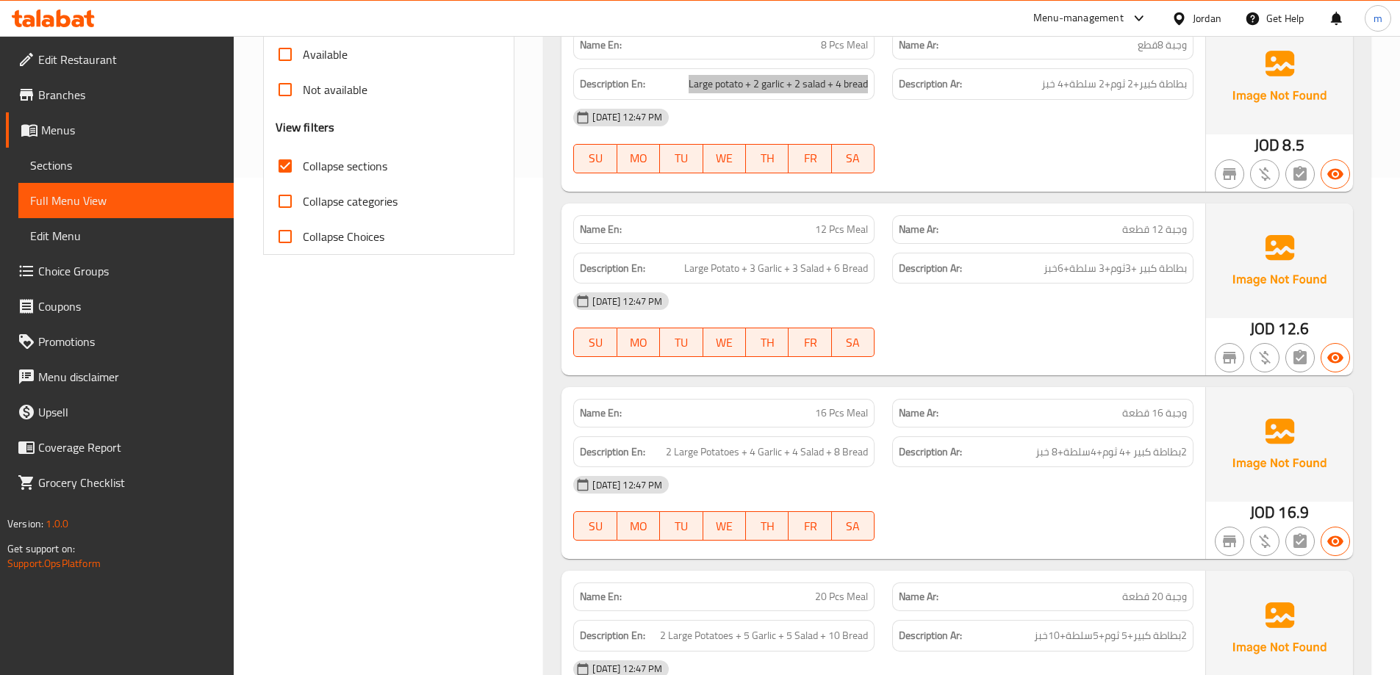
scroll to position [515, 0]
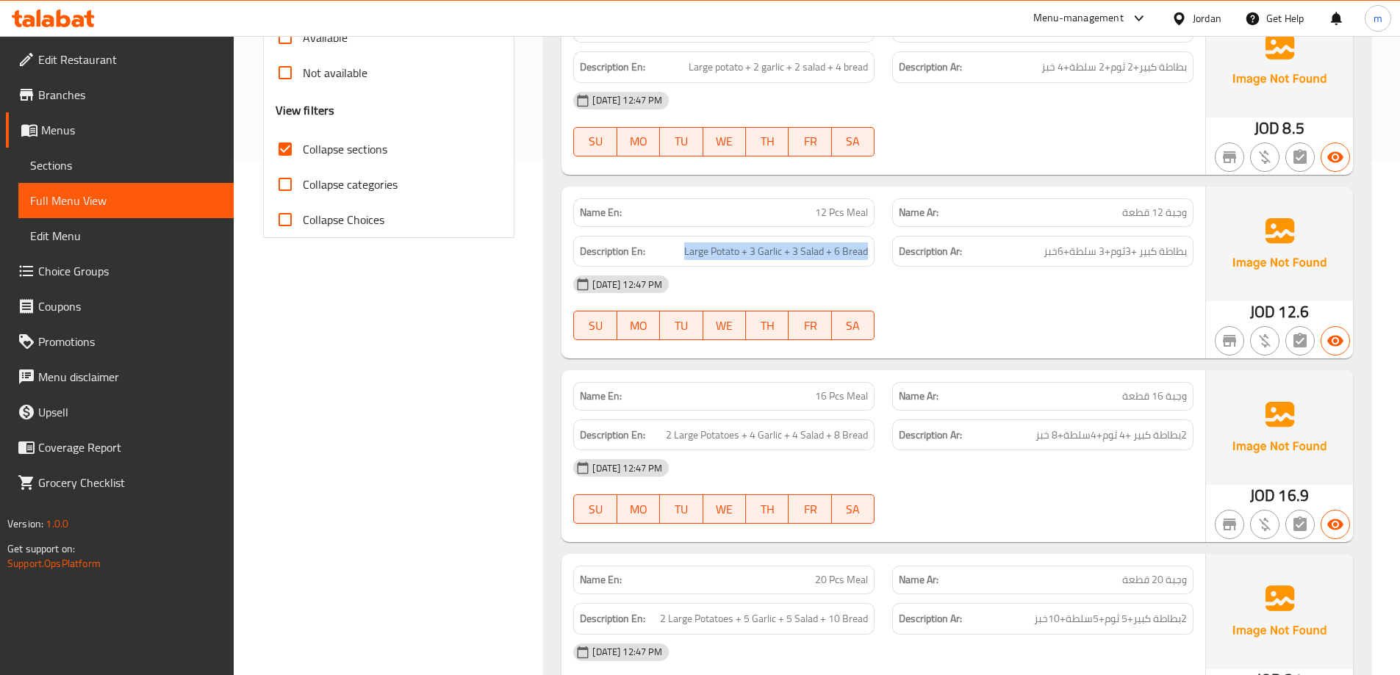
drag, startPoint x: 684, startPoint y: 255, endPoint x: 879, endPoint y: 256, distance: 195.5
click at [879, 256] on div "Description En: Large Potato + 3 Garlic + 3 Salad + 6 Bread" at bounding box center [723, 251] width 319 height 49
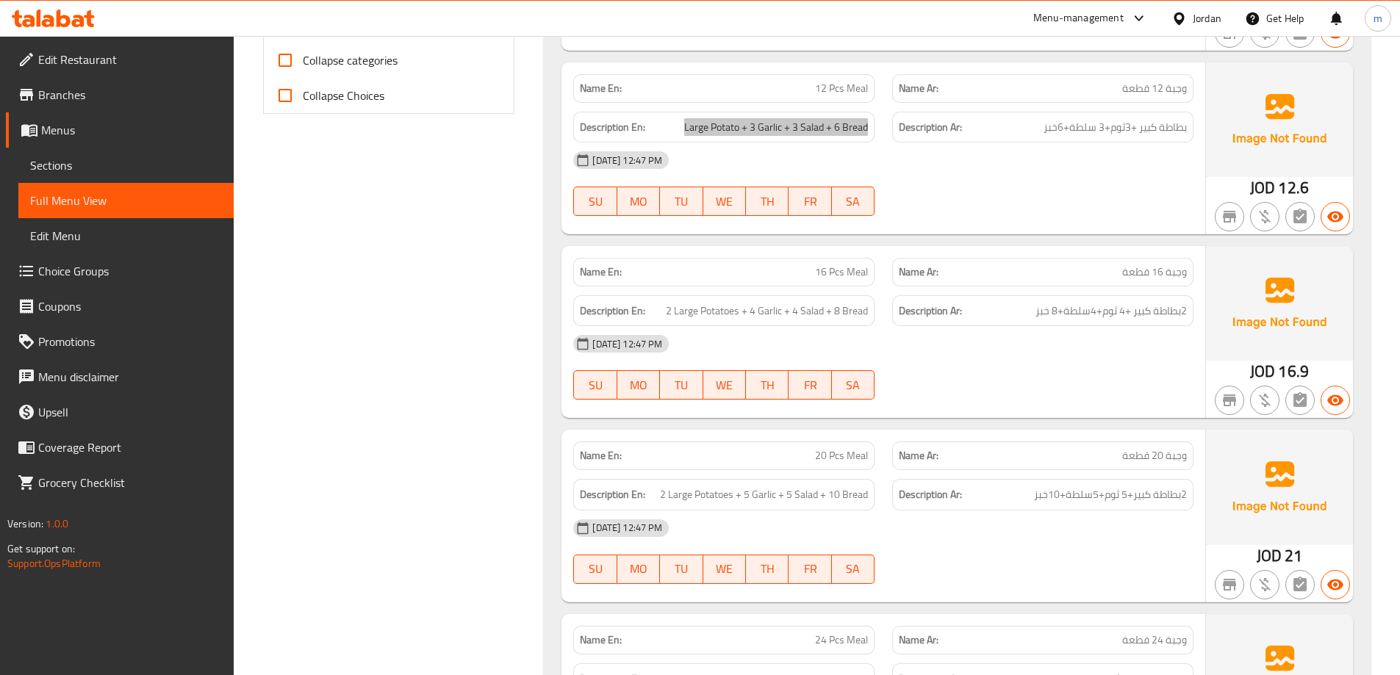
scroll to position [662, 0]
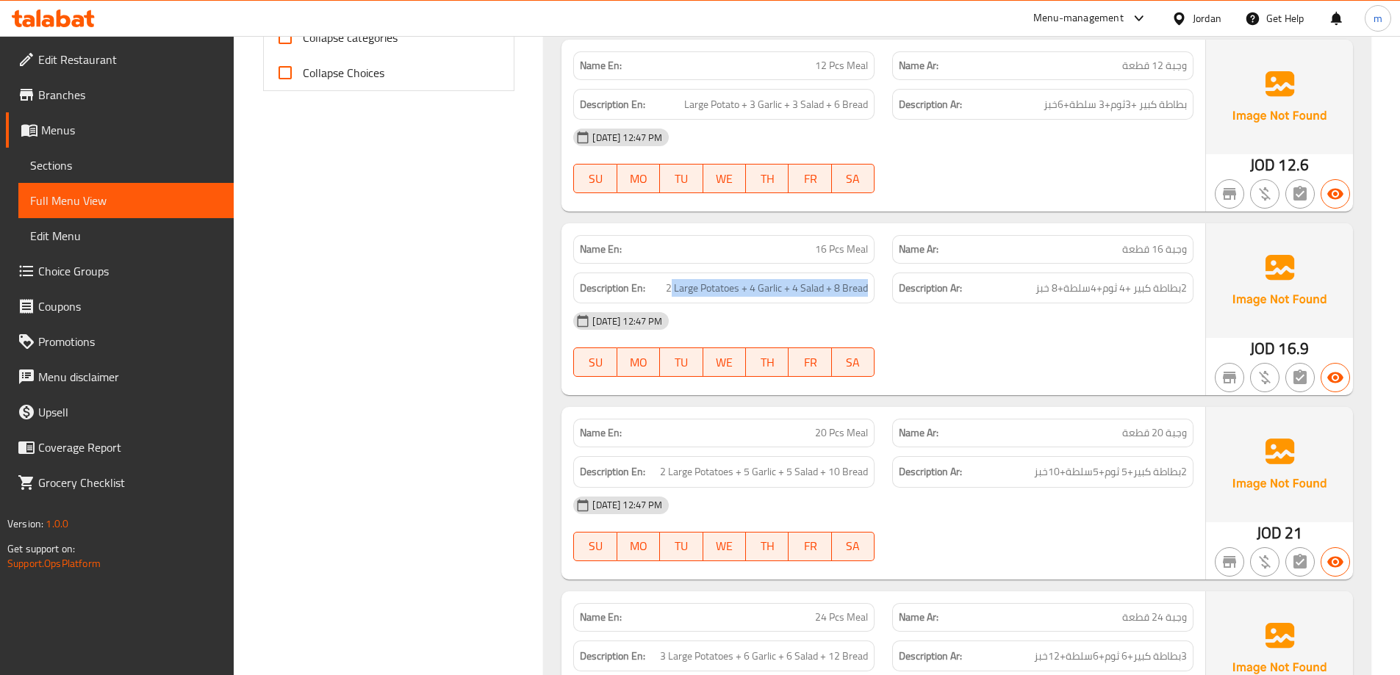
drag, startPoint x: 676, startPoint y: 291, endPoint x: 876, endPoint y: 295, distance: 200.0
click at [876, 295] on div "Description En: 2 Large Potatoes + 4 Garlic + 4 Salad + 8 Bread" at bounding box center [723, 288] width 319 height 49
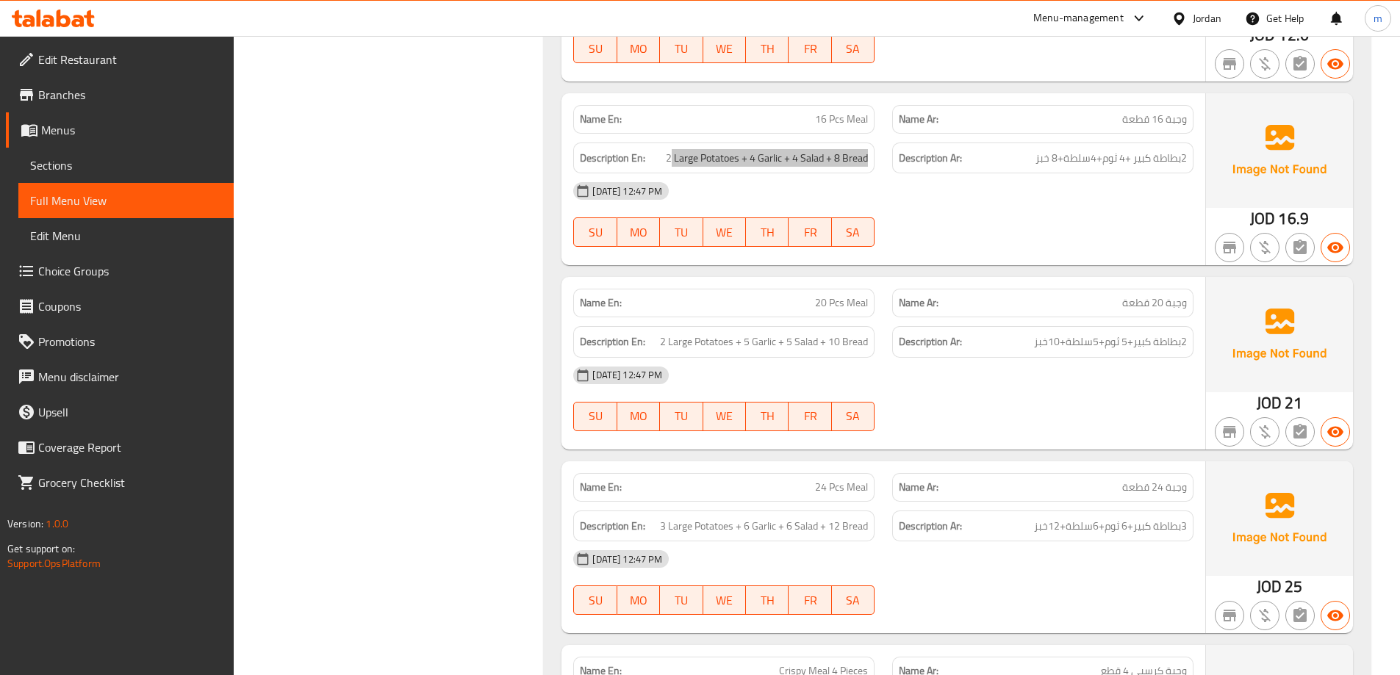
scroll to position [809, 0]
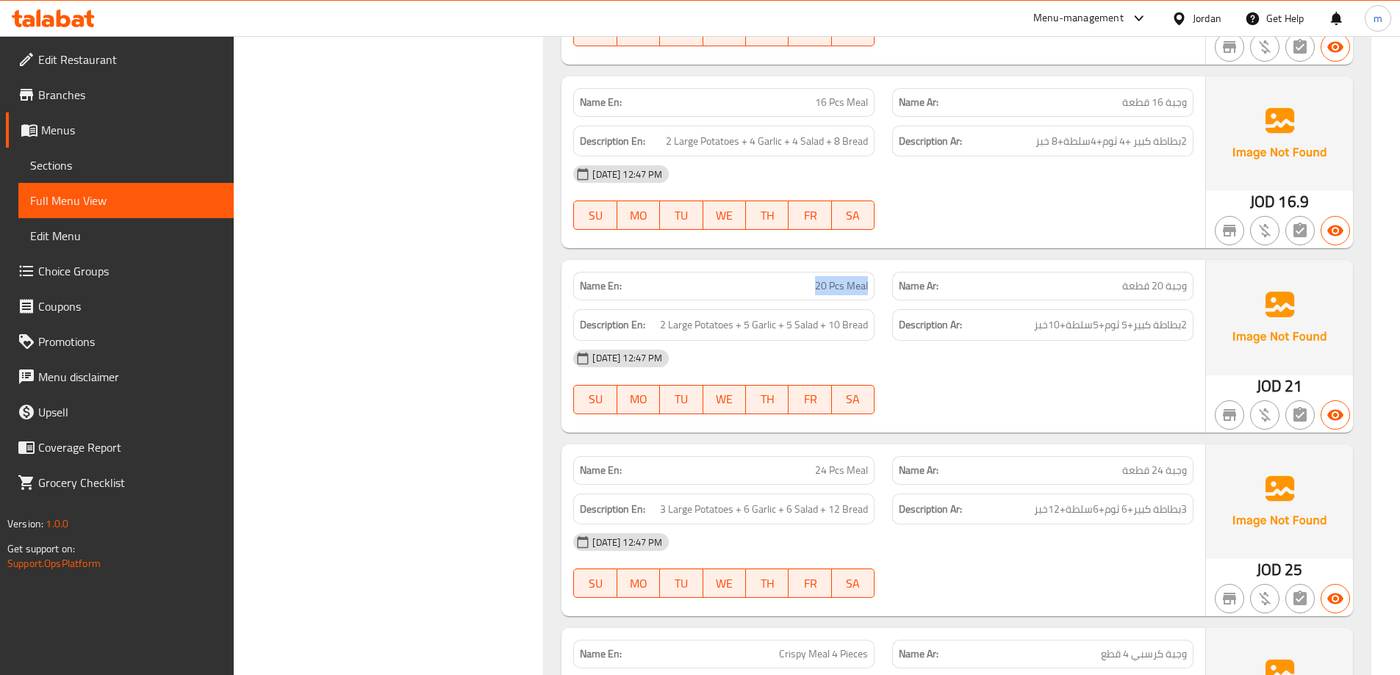
drag, startPoint x: 842, startPoint y: 284, endPoint x: 875, endPoint y: 283, distance: 32.3
click at [875, 283] on div "Name En: 20 Pcs Meal" at bounding box center [723, 286] width 301 height 29
drag, startPoint x: 660, startPoint y: 324, endPoint x: 875, endPoint y: 334, distance: 214.9
click at [875, 334] on div "Description En: 2 Large Potatoes + 5 Garlic + 5 Salad + 10 Bread" at bounding box center [723, 325] width 319 height 49
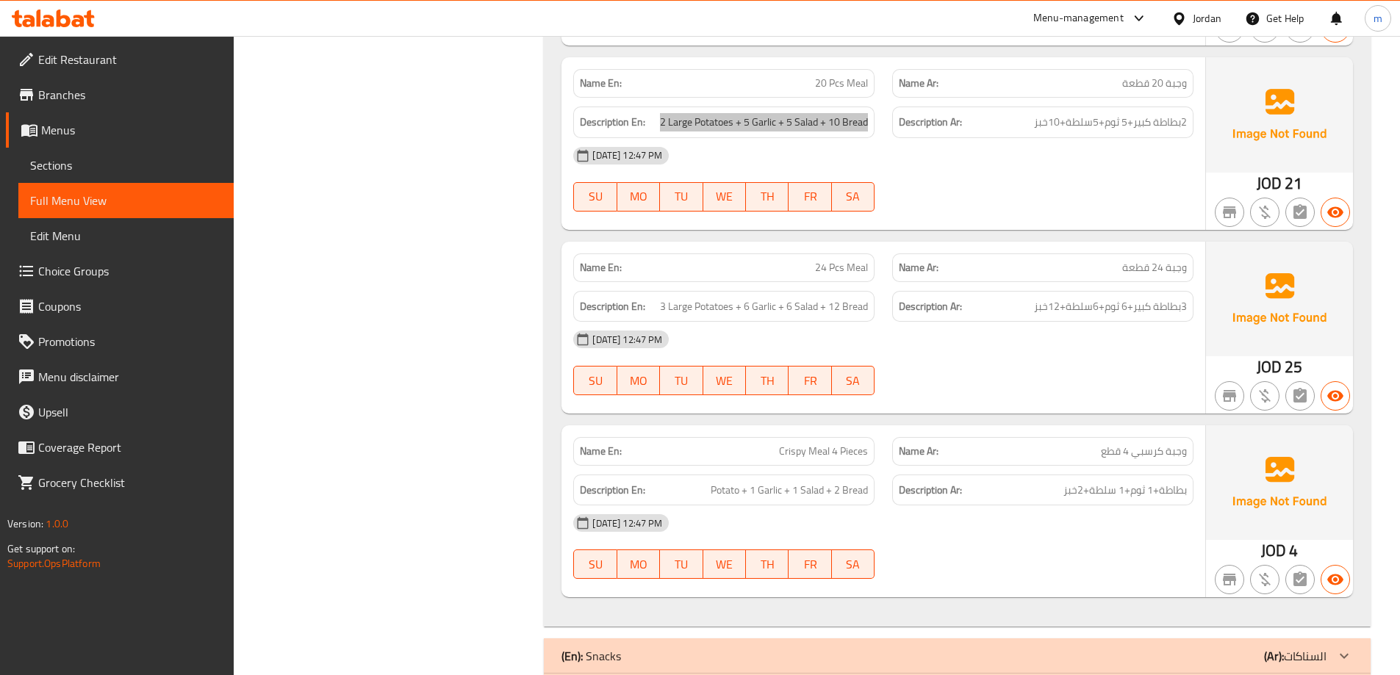
scroll to position [1075, 0]
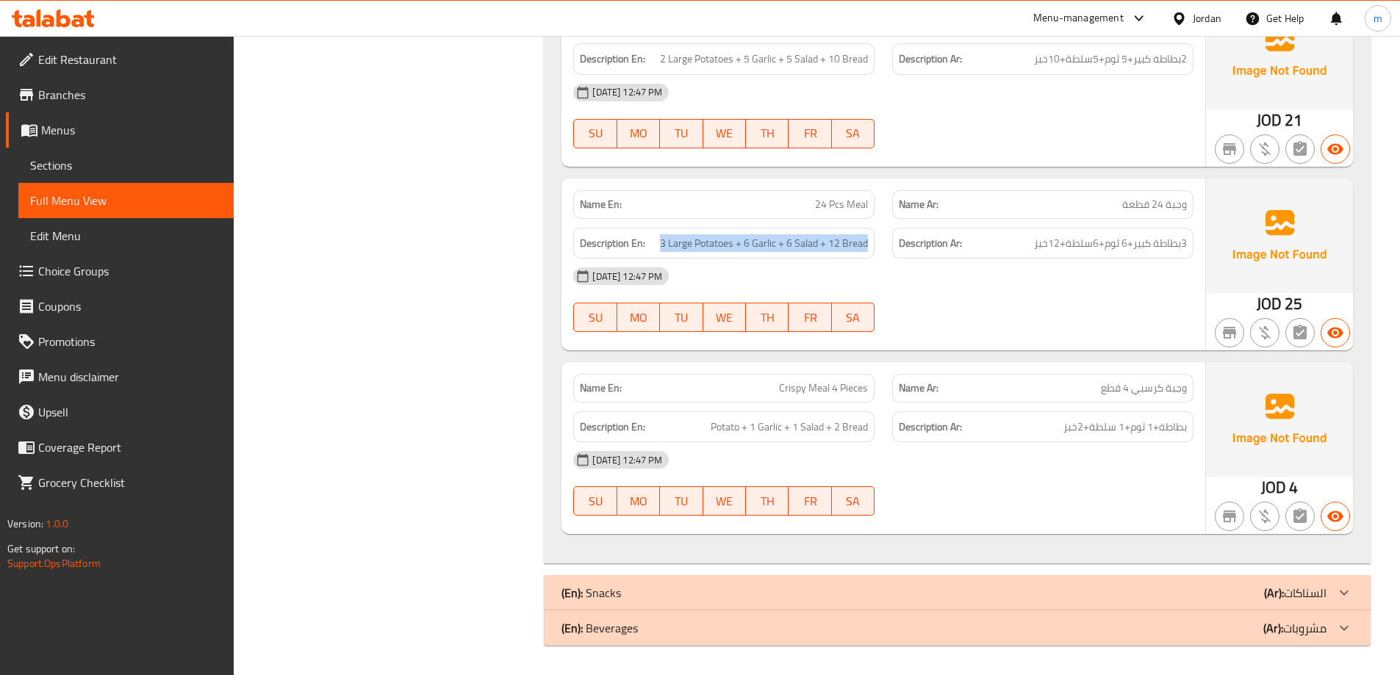
drag, startPoint x: 660, startPoint y: 245, endPoint x: 868, endPoint y: 254, distance: 208.2
click at [868, 254] on div "Description En: 3 Large Potatoes + 6 Garlic + 6 Salad + 12 Bread" at bounding box center [723, 244] width 301 height 32
drag, startPoint x: 793, startPoint y: 436, endPoint x: 886, endPoint y: 440, distance: 93.5
click at [886, 440] on div "Description En: Potato + 1 Garlic + 1 Salad + 2 Bread Description Ar: بطاطة+1 ث…" at bounding box center [883, 427] width 638 height 49
drag, startPoint x: 775, startPoint y: 381, endPoint x: 889, endPoint y: 394, distance: 114.6
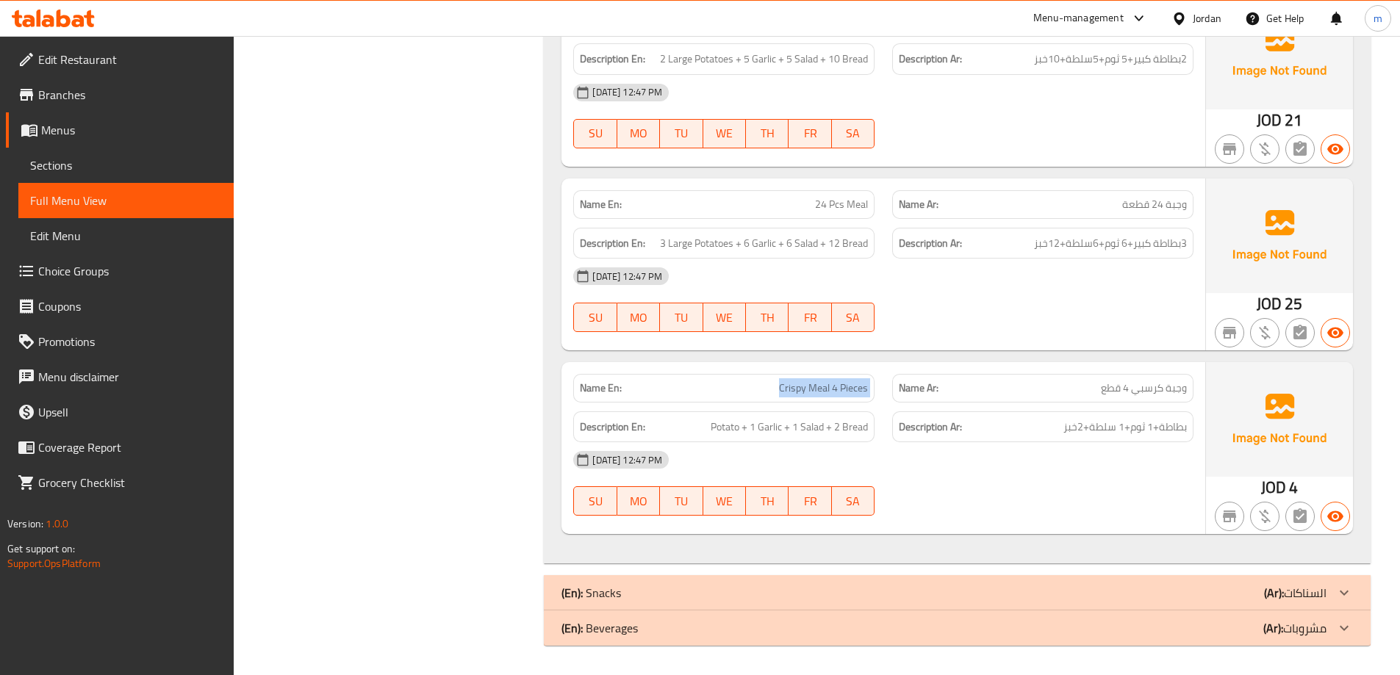
click at [889, 394] on div "Name En: Crispy Meal 4 Pieces Name Ar: وجبة كرسبي 4 قطع" at bounding box center [883, 388] width 638 height 46
click at [889, 394] on div "Name Ar: وجبة كرسبي 4 قطع" at bounding box center [1042, 388] width 319 height 46
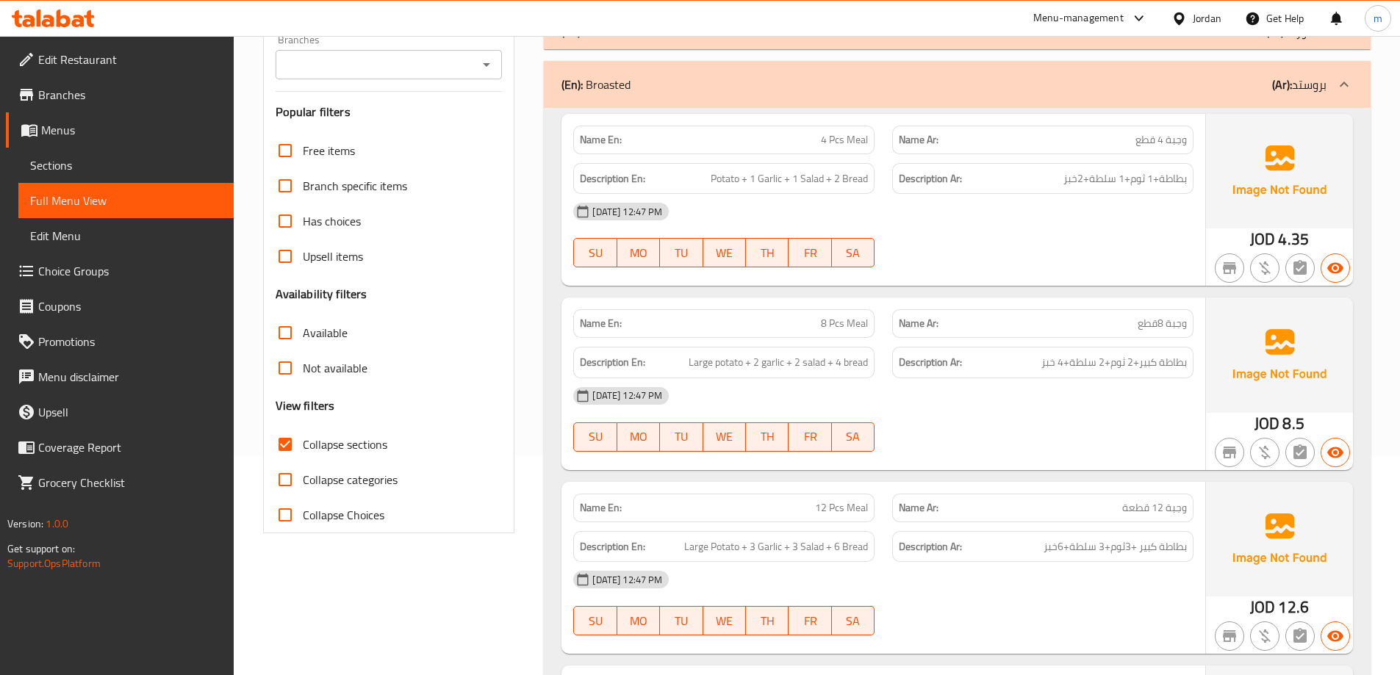
scroll to position [193, 0]
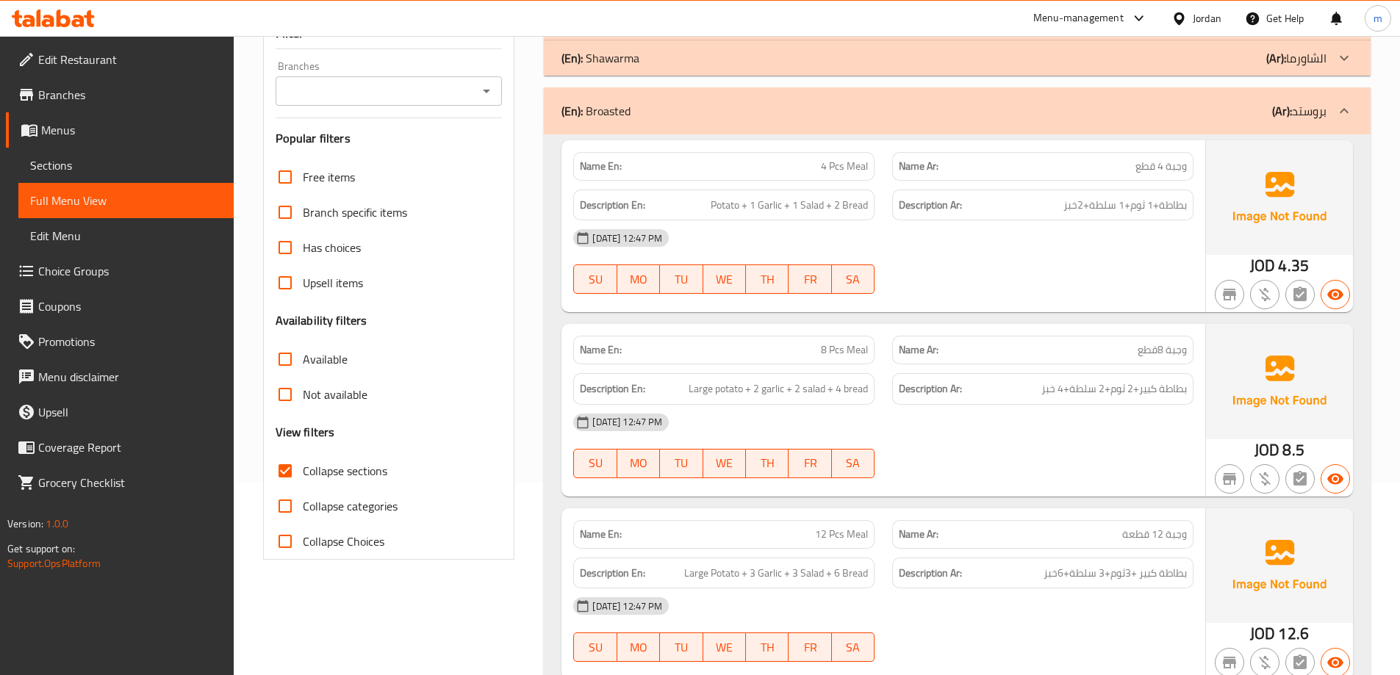
click at [1196, 126] on div "(En): Broasted (Ar): بروستد" at bounding box center [957, 110] width 827 height 47
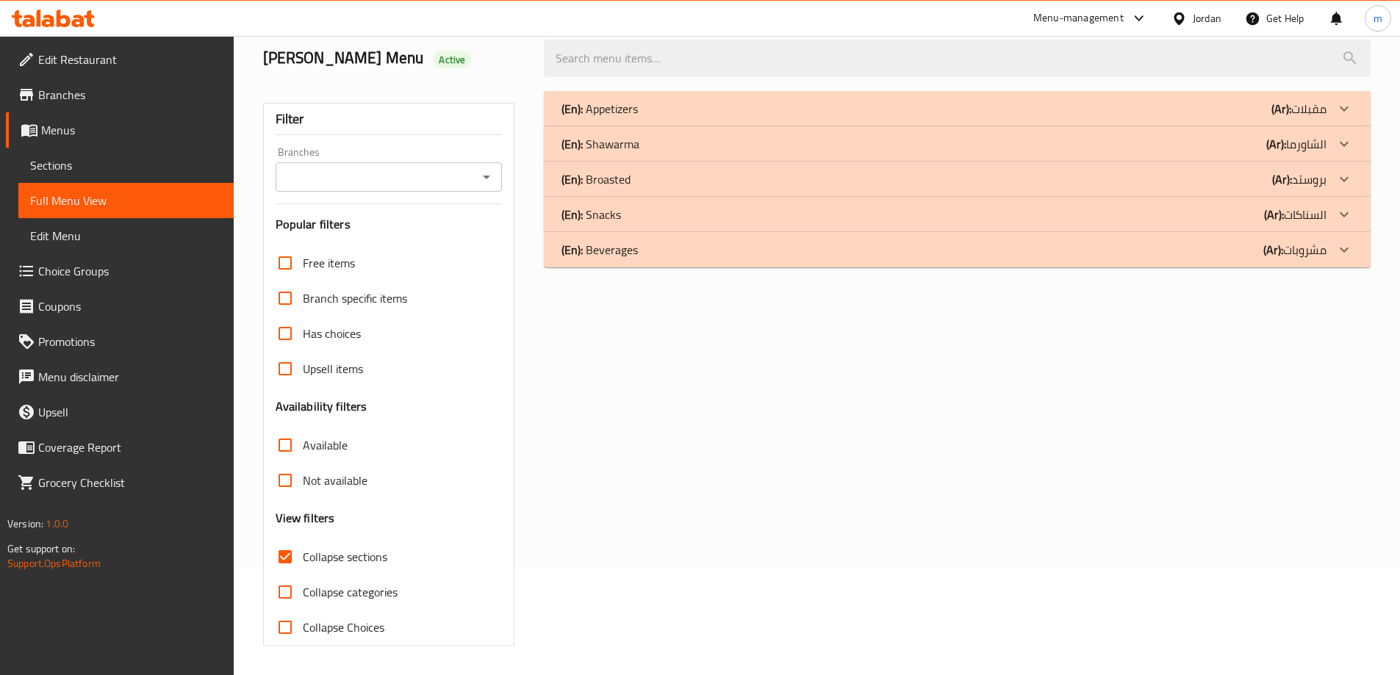
scroll to position [107, 0]
click at [1207, 212] on div "(En): Snacks (Ar): السناكات" at bounding box center [944, 215] width 765 height 18
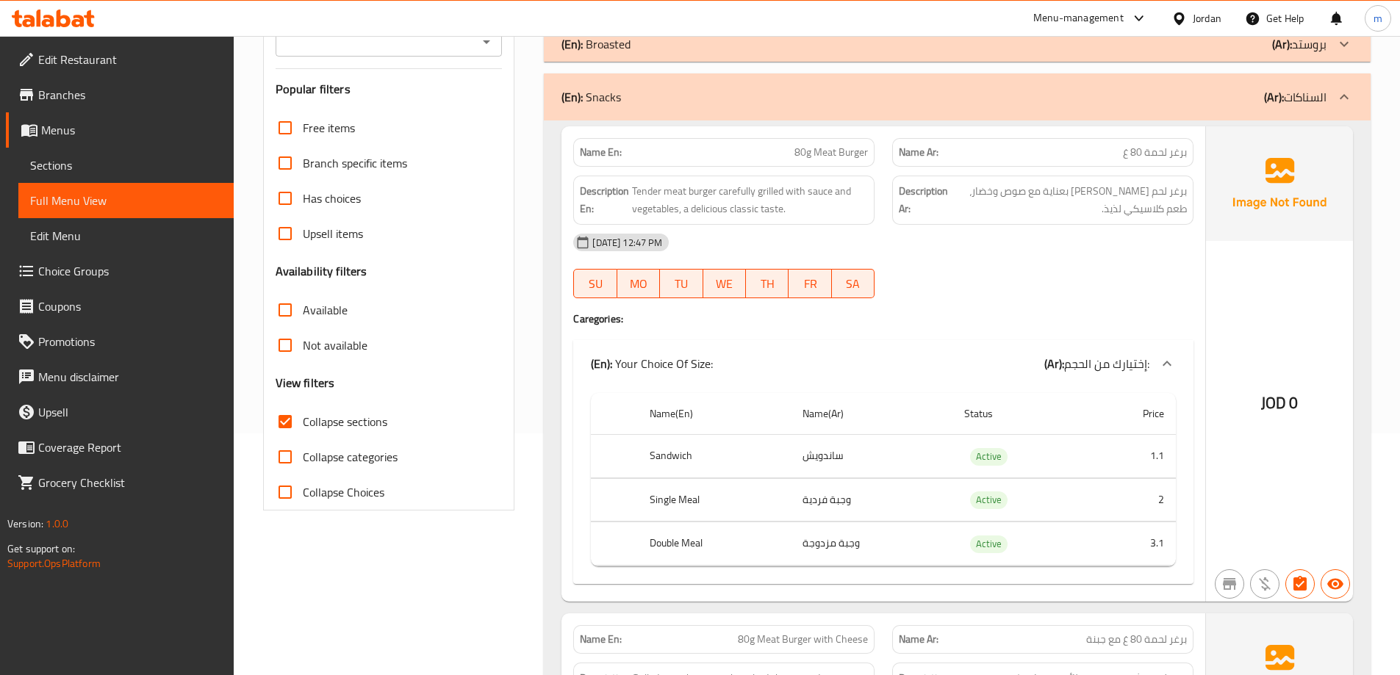
scroll to position [254, 0]
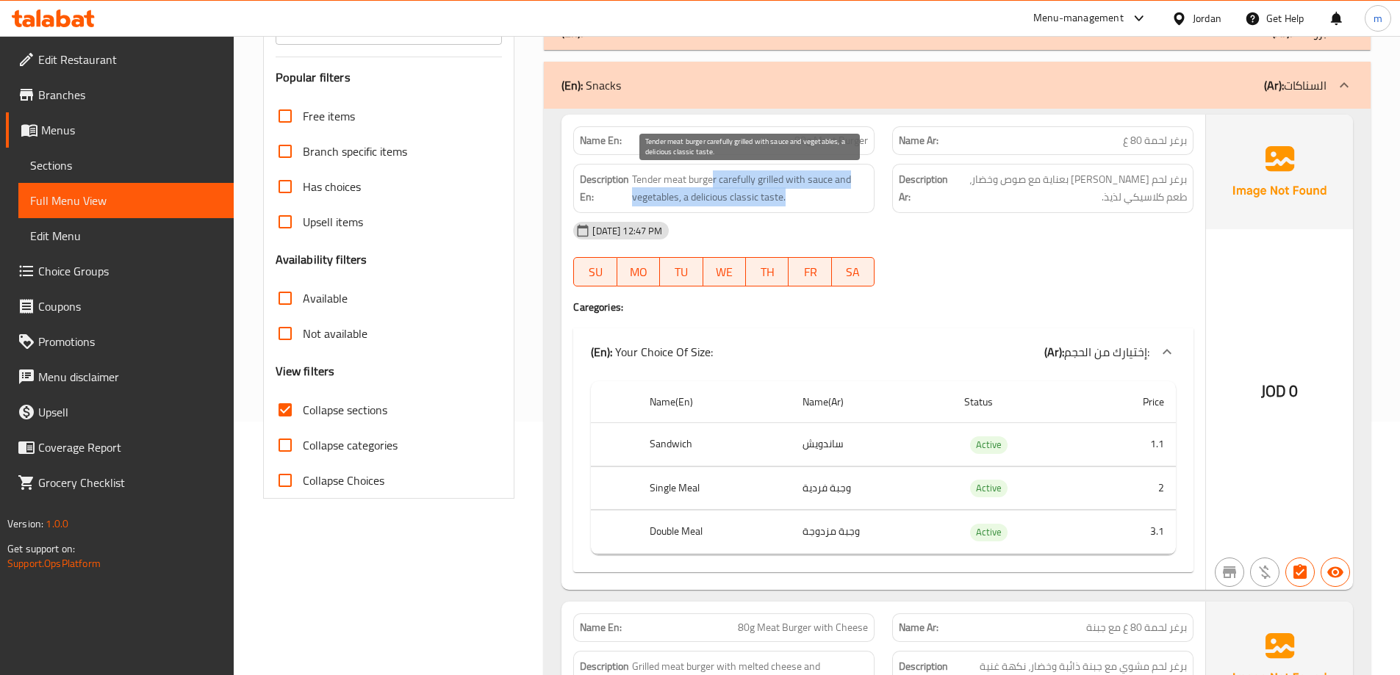
drag, startPoint x: 711, startPoint y: 180, endPoint x: 809, endPoint y: 197, distance: 98.5
click at [809, 197] on span "Tender meat burger carefully grilled with sauce and vegetables, a delicious cla…" at bounding box center [750, 189] width 236 height 36
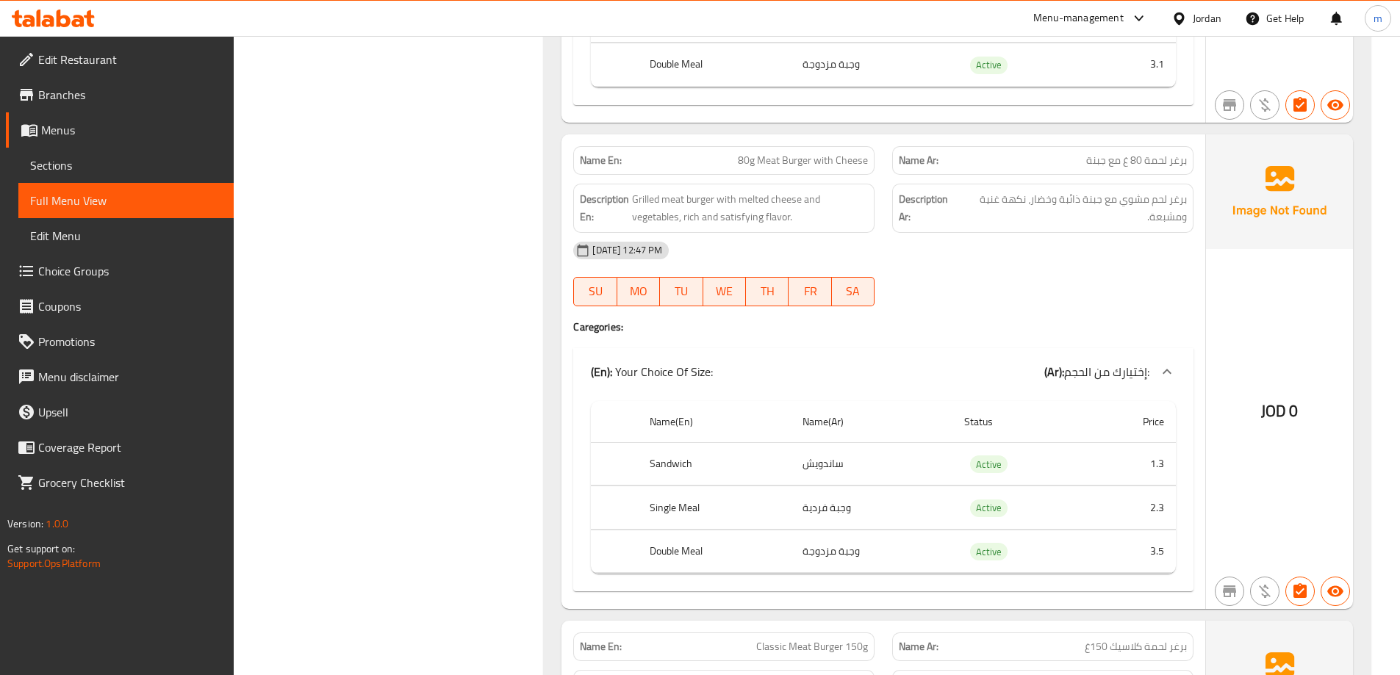
scroll to position [695, 0]
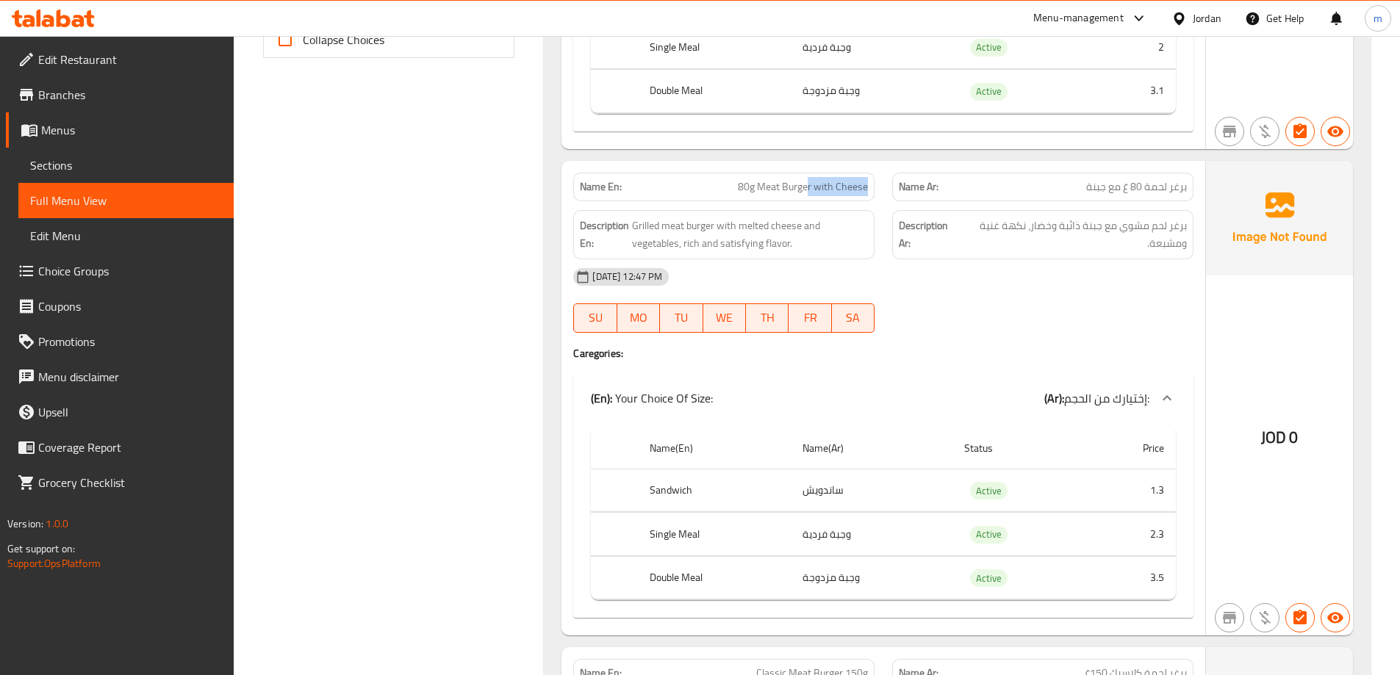
drag, startPoint x: 803, startPoint y: 188, endPoint x: 875, endPoint y: 186, distance: 72.1
click at [875, 186] on div "Name En: 80g Meat Burger with Cheese" at bounding box center [723, 187] width 301 height 29
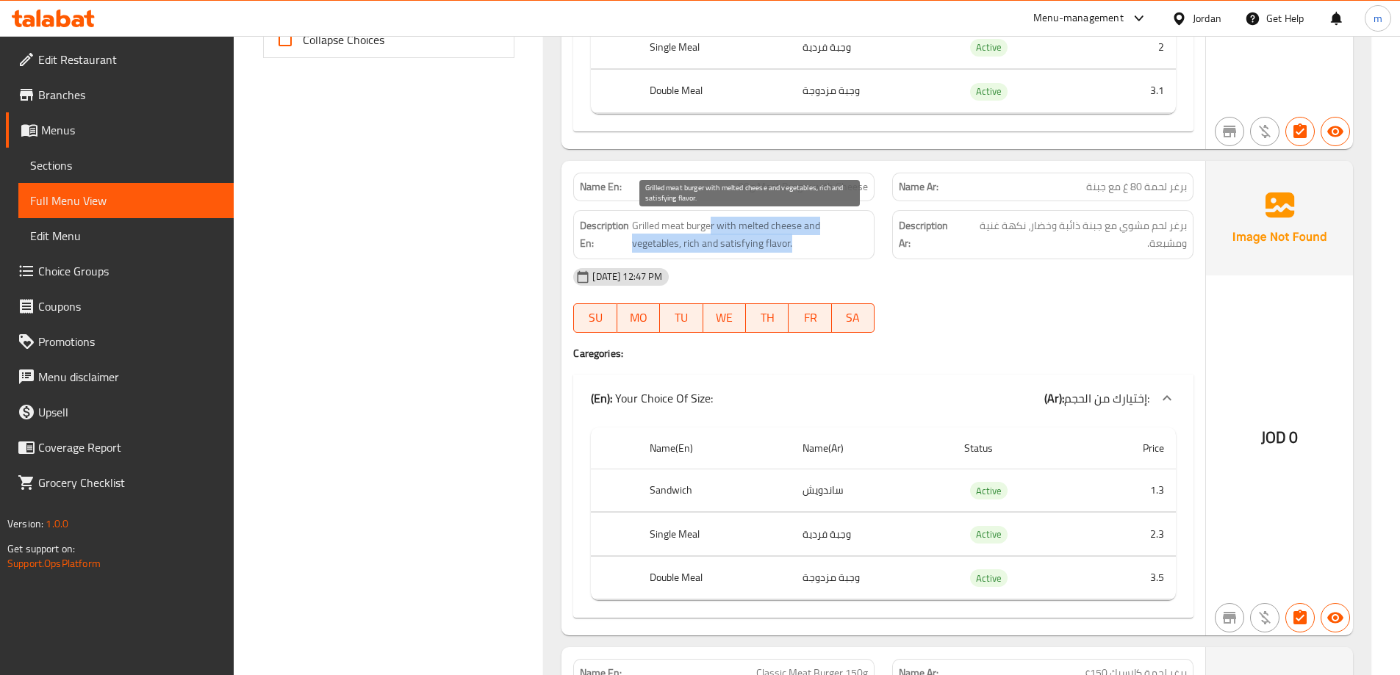
drag, startPoint x: 713, startPoint y: 227, endPoint x: 802, endPoint y: 247, distance: 91.1
click at [802, 247] on span "Grilled meat burger with melted cheese and vegetables, rich and satisfying flav…" at bounding box center [750, 235] width 236 height 36
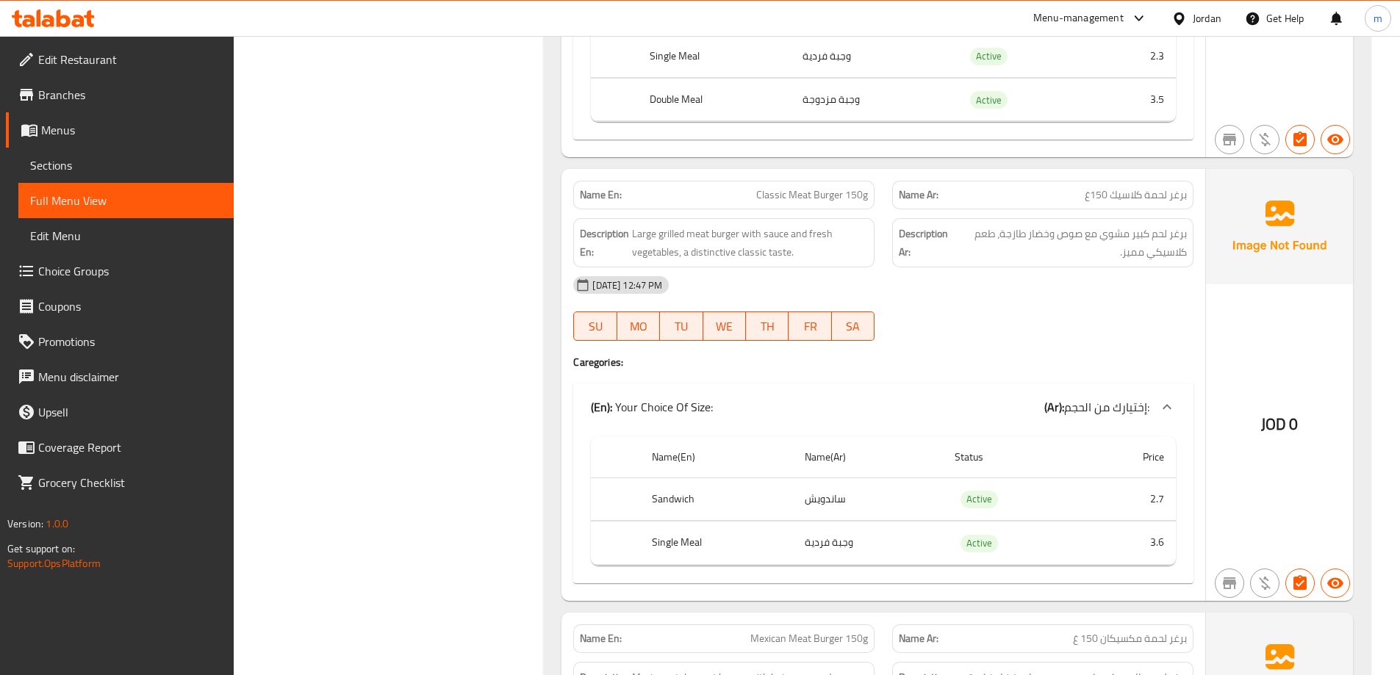
scroll to position [1209, 0]
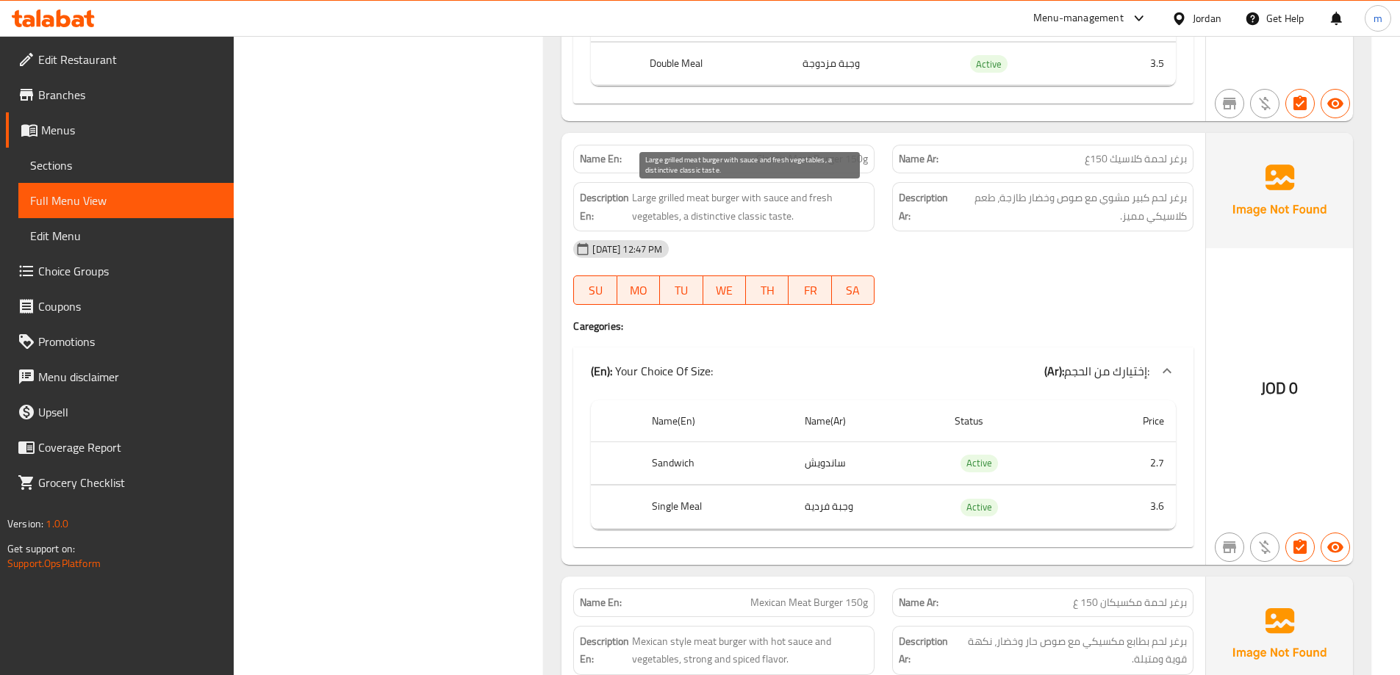
click at [723, 198] on span "Large grilled meat burger with sauce and fresh vegetables, a distinctive classi…" at bounding box center [750, 207] width 236 height 36
click at [702, 198] on span "Large grilled meat burger with sauce and fresh vegetables, a distinctive classi…" at bounding box center [750, 207] width 236 height 36
click at [650, 201] on span "Large grilled meat burger with sauce and fresh vegetables, a distinctive classi…" at bounding box center [750, 207] width 236 height 36
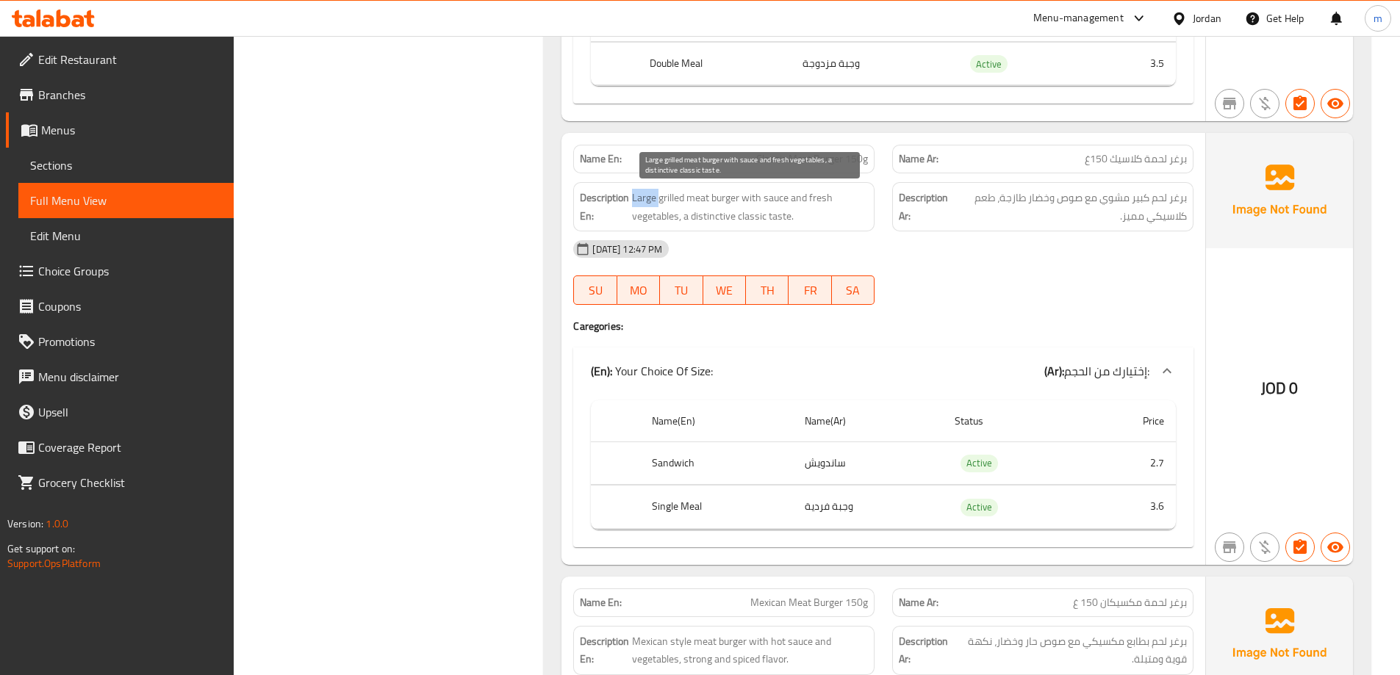
click at [650, 201] on span "Large grilled meat burger with sauce and fresh vegetables, a distinctive classi…" at bounding box center [750, 207] width 236 height 36
click at [675, 201] on span "Large grilled meat burger with sauce and fresh vegetables, a distinctive classi…" at bounding box center [750, 207] width 236 height 36
drag, startPoint x: 759, startPoint y: 196, endPoint x: 684, endPoint y: 219, distance: 77.9
click at [684, 219] on span "Large grilled meat burger with sauce and fresh vegetables, a distinctive classi…" at bounding box center [750, 207] width 236 height 36
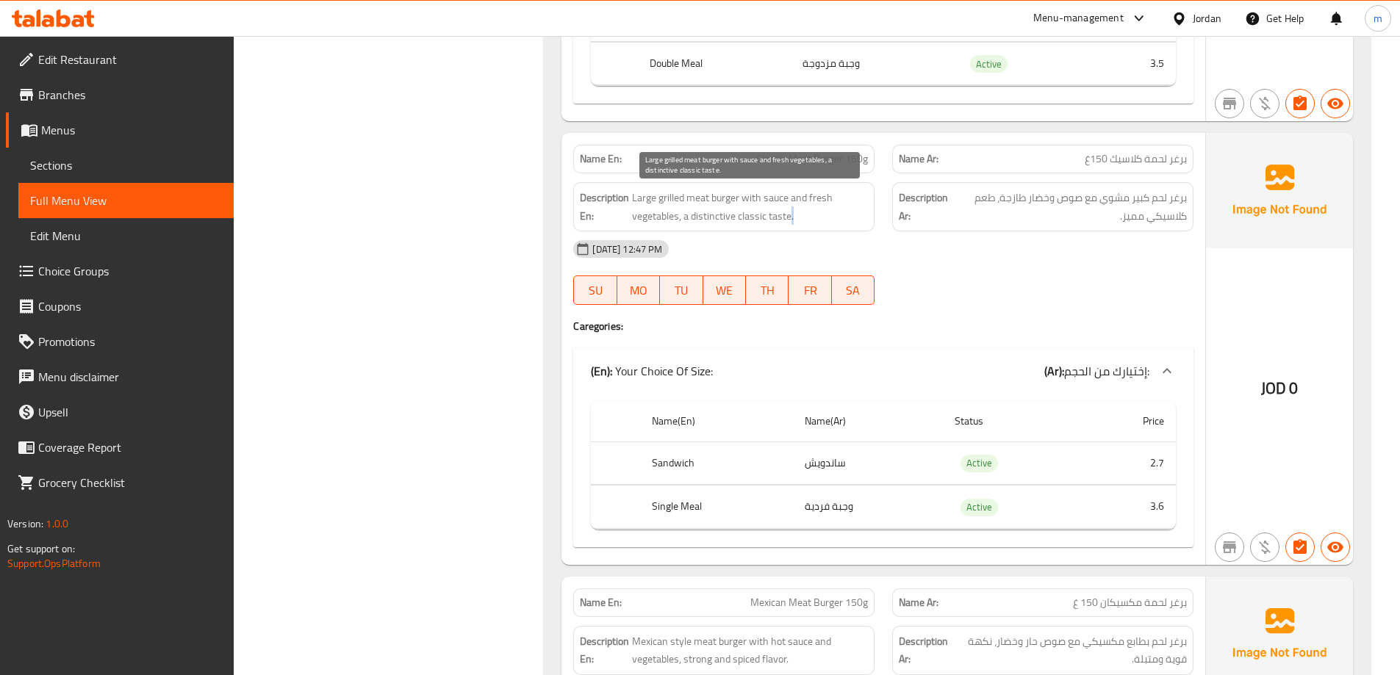
click at [791, 212] on span "Large grilled meat burger with sauce and fresh vegetables, a distinctive classi…" at bounding box center [750, 207] width 236 height 36
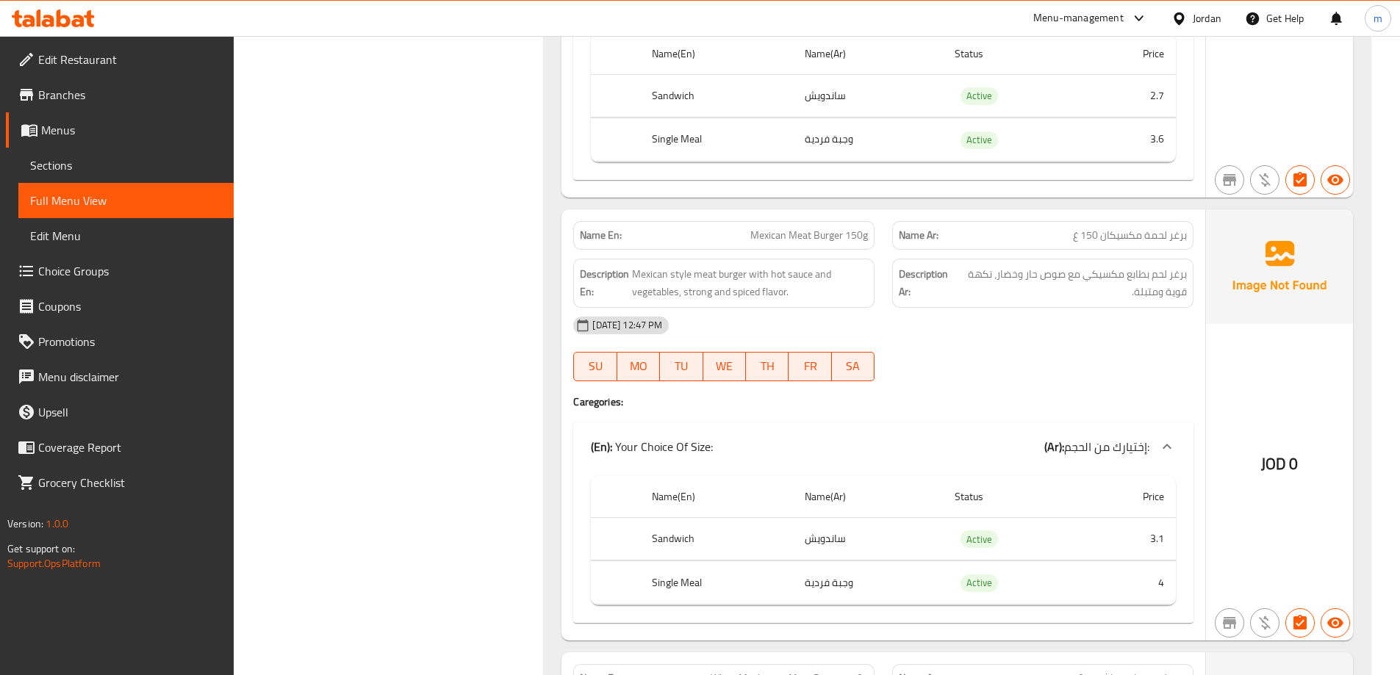
scroll to position [1650, 0]
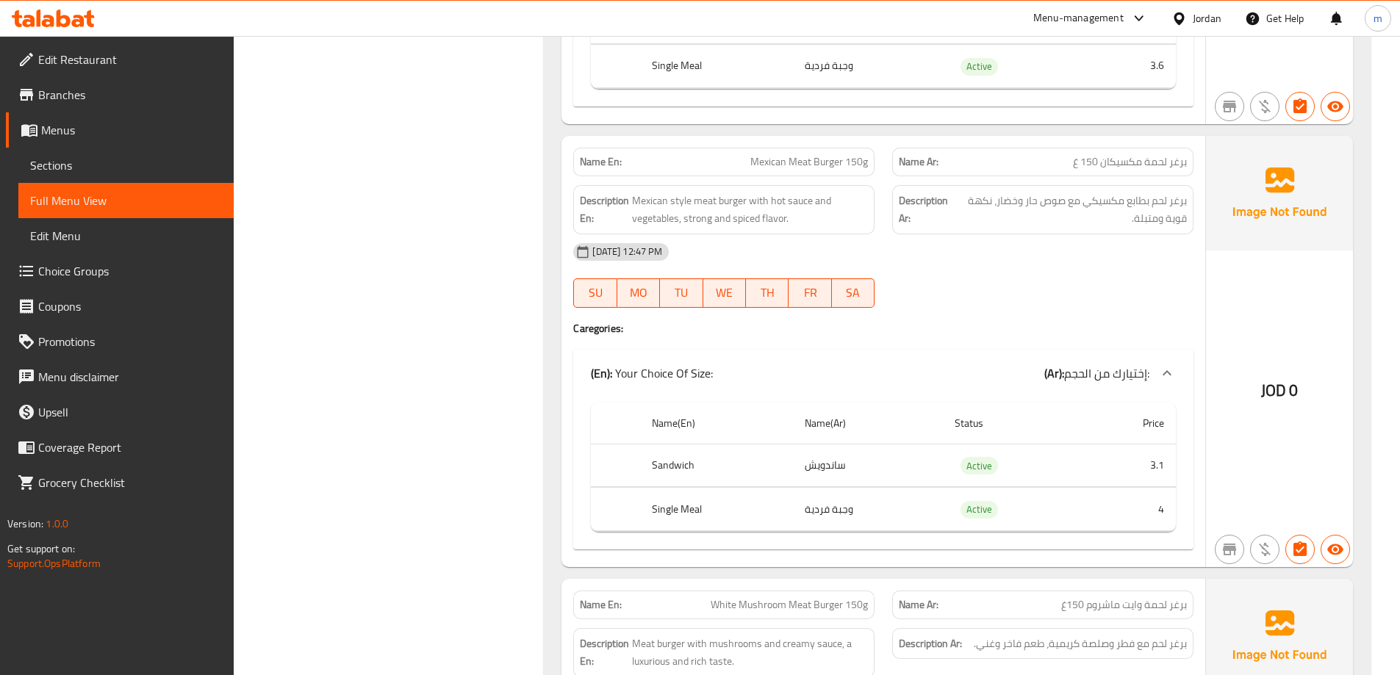
click at [804, 157] on span "Mexican Meat Burger 150g" at bounding box center [809, 161] width 118 height 15
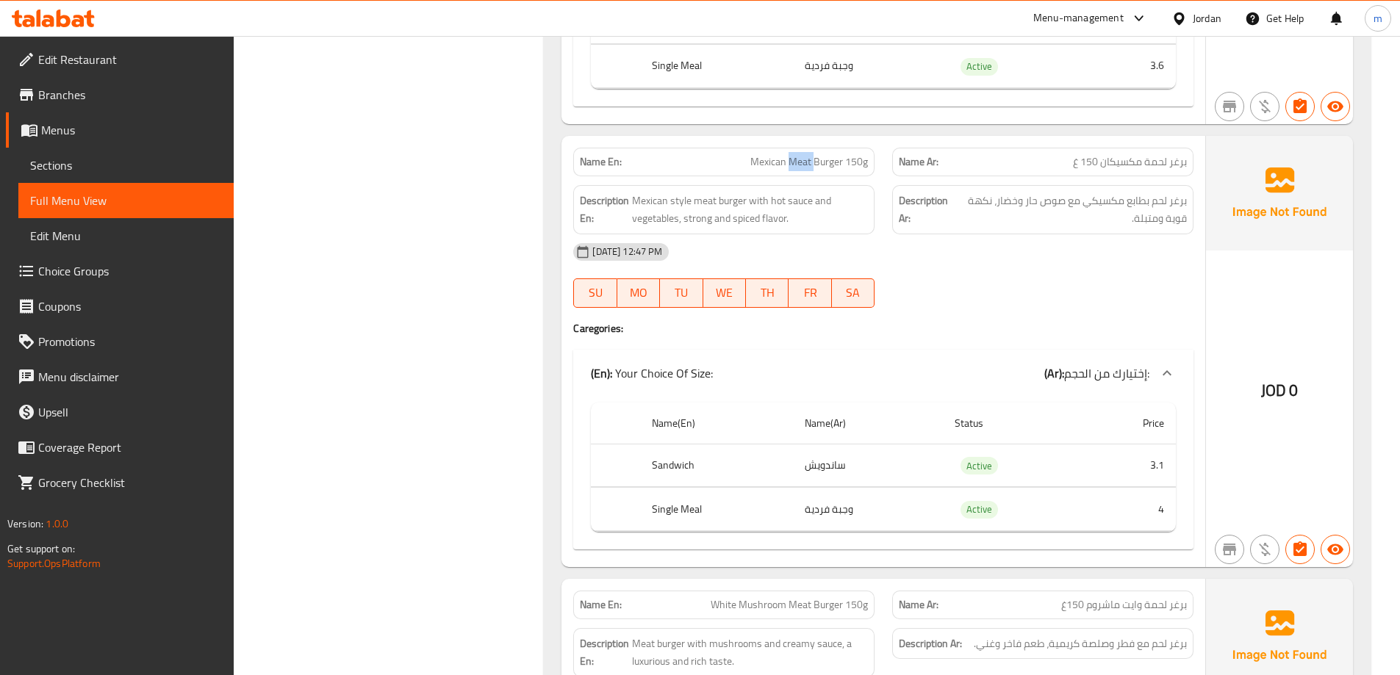
click at [804, 157] on span "Mexican Meat Burger 150g" at bounding box center [809, 161] width 118 height 15
drag, startPoint x: 737, startPoint y: 202, endPoint x: 633, endPoint y: 207, distance: 104.5
click at [633, 207] on span "Mexican style meat burger with hot sauce and vegetables, strong and spiced flav…" at bounding box center [750, 210] width 236 height 36
click at [1061, 198] on span "برغر لحم بطابع مكسيكي مع صوص حار وخضار، نكهة قوية ومتبلة." at bounding box center [1071, 210] width 232 height 36
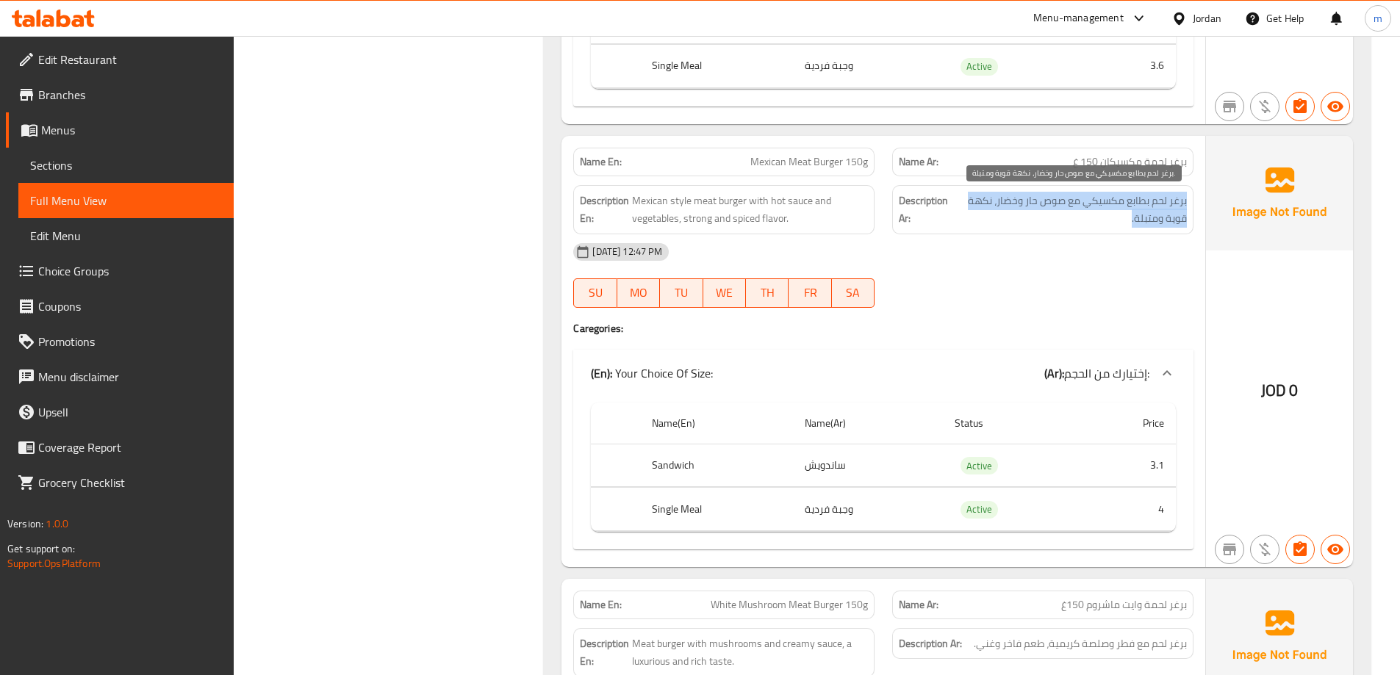
click at [1061, 198] on span "برغر لحم بطابع مكسيكي مع صوص حار وخضار، نكهة قوية ومتبلة." at bounding box center [1071, 210] width 232 height 36
copy div "برغر لحم بطابع مكسيكي مع صوص حار وخضار، نكهة قوية ومتبلة."
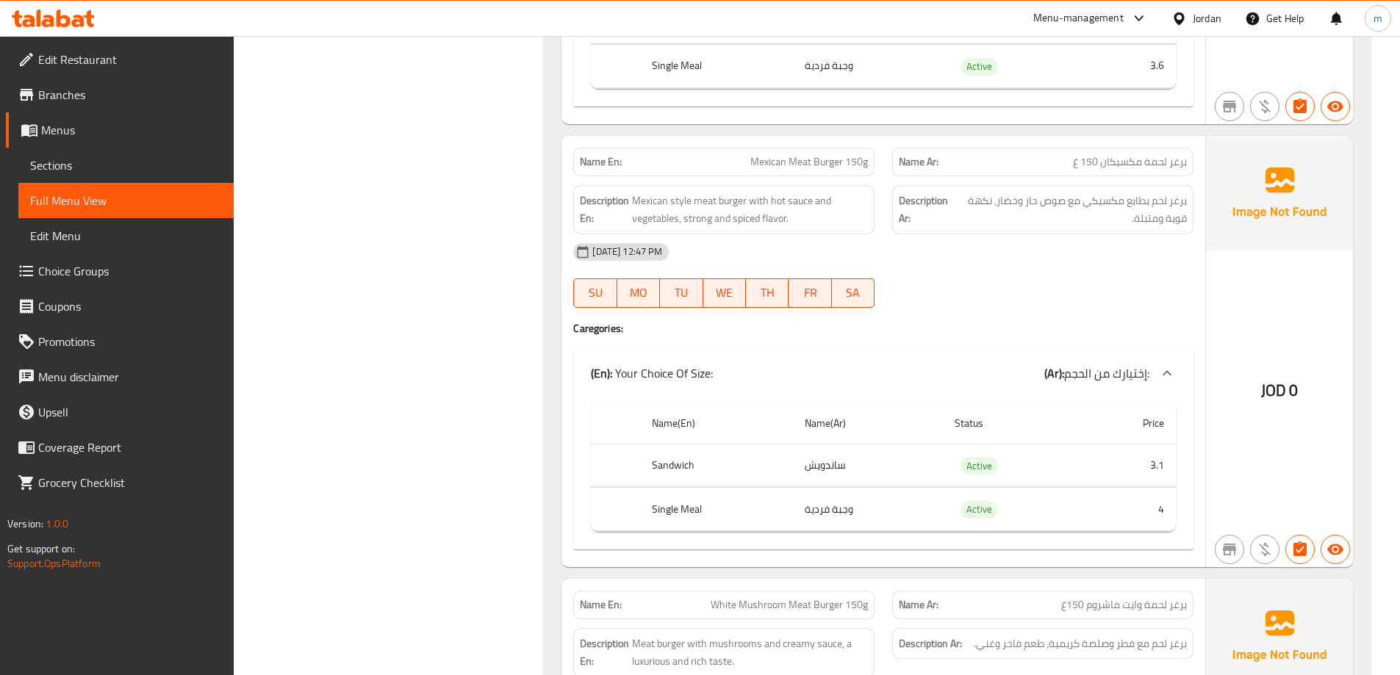
click at [809, 162] on span "Mexican Meat Burger 150g" at bounding box center [809, 161] width 118 height 15
copy span "Mexican Meat Burger 150g"
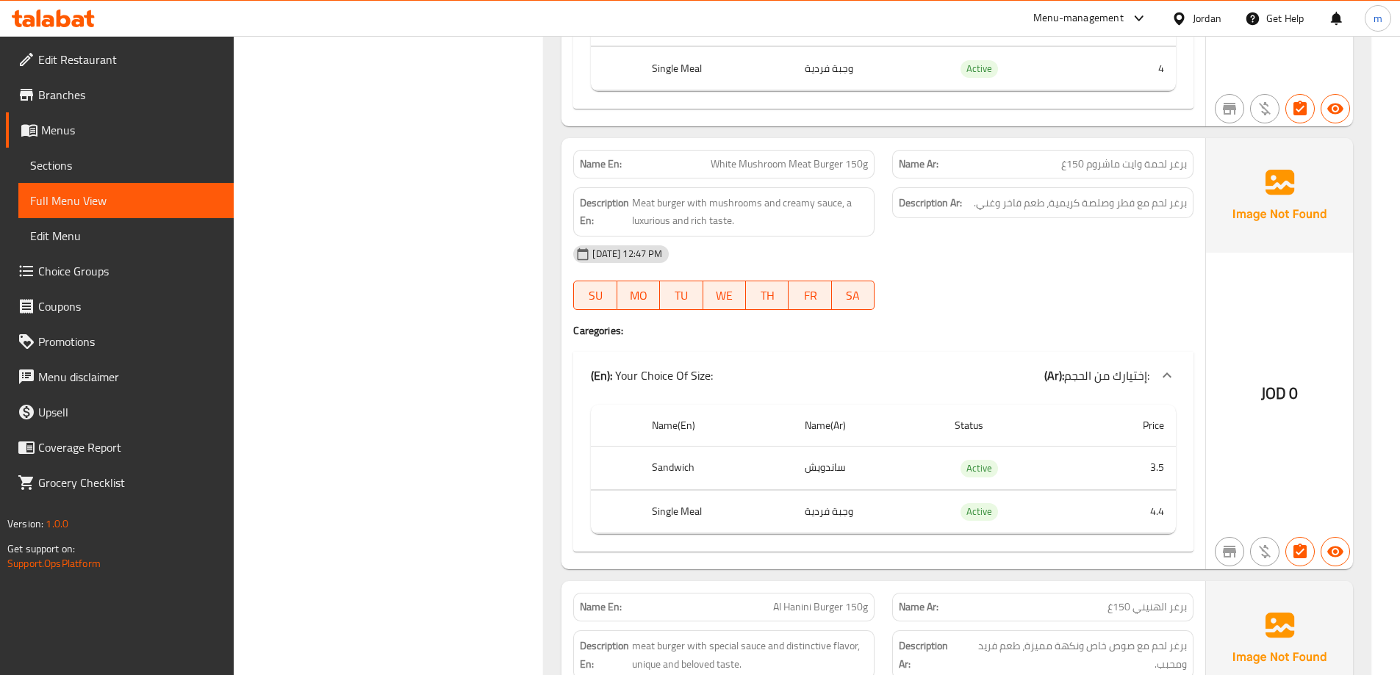
scroll to position [2018, 0]
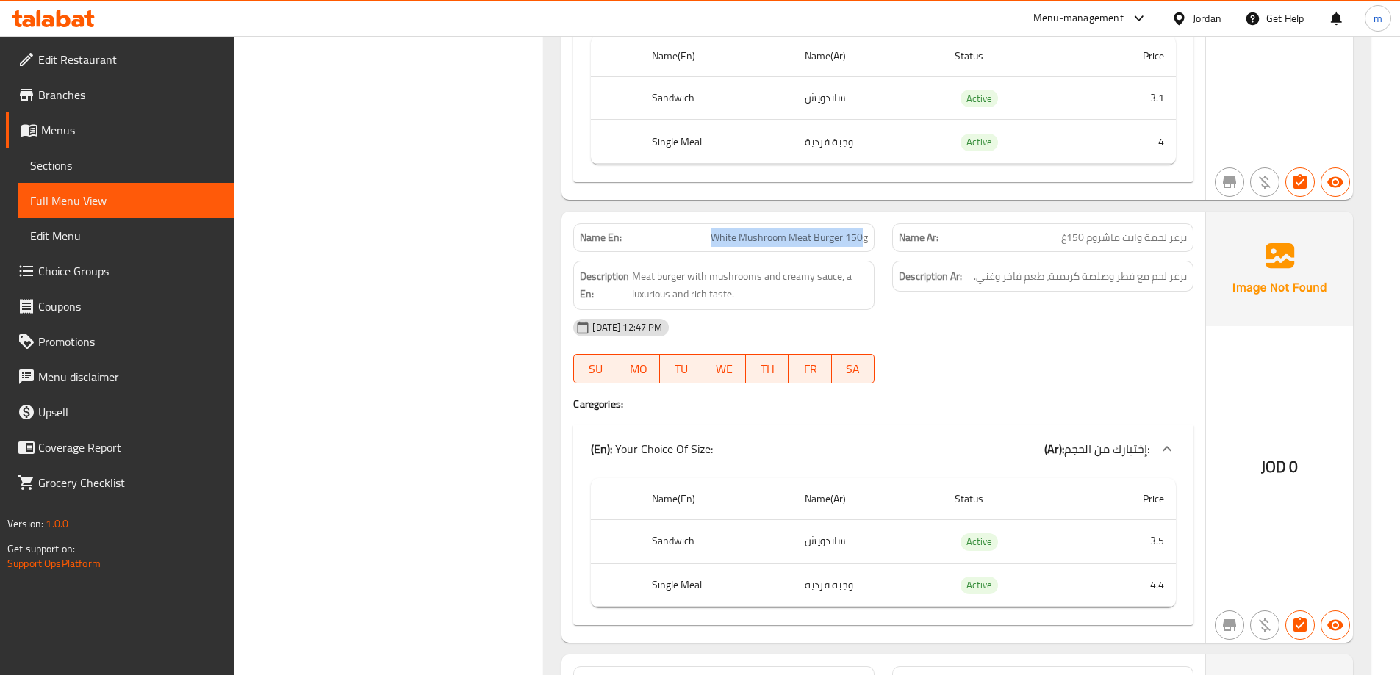
drag, startPoint x: 711, startPoint y: 238, endPoint x: 861, endPoint y: 248, distance: 149.5
click at [861, 248] on div "Name En: White Mushroom Meat Burger 150g" at bounding box center [723, 237] width 301 height 29
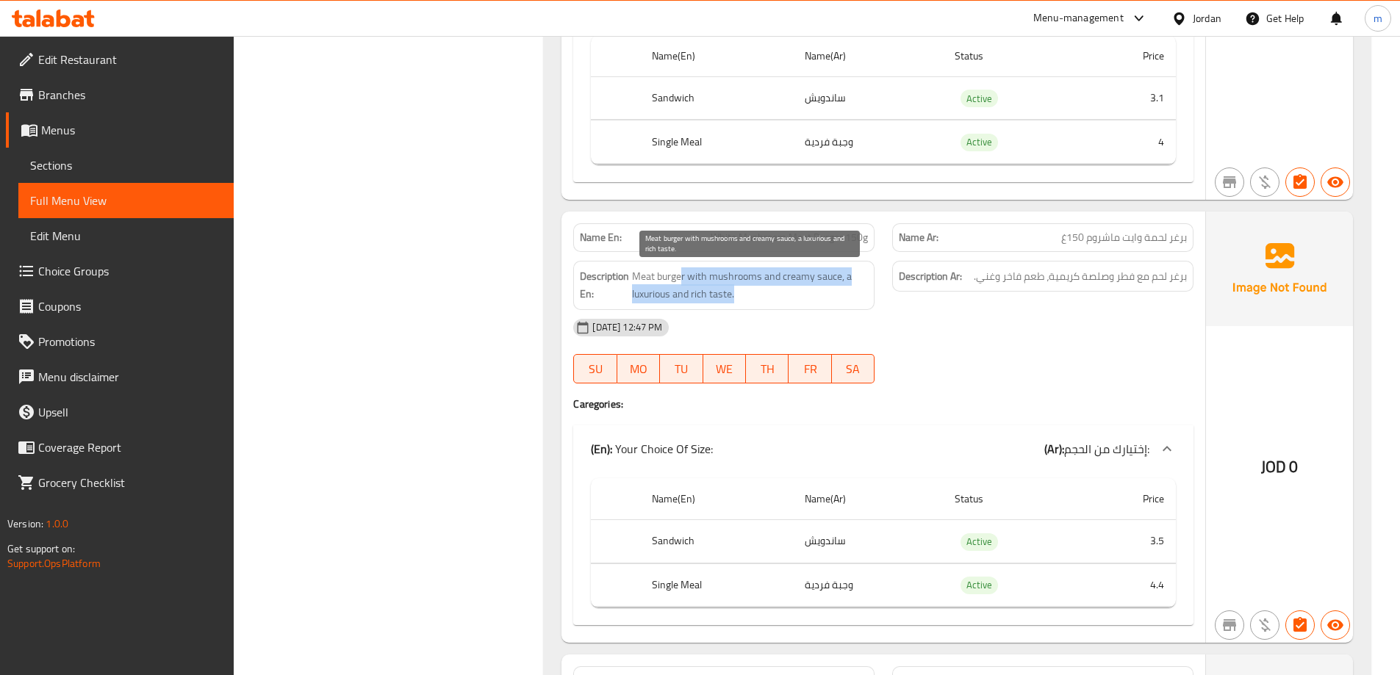
drag, startPoint x: 681, startPoint y: 273, endPoint x: 841, endPoint y: 292, distance: 161.3
click at [841, 292] on span "Meat burger with mushrooms and creamy sauce, a luxurious and rich taste." at bounding box center [750, 286] width 236 height 36
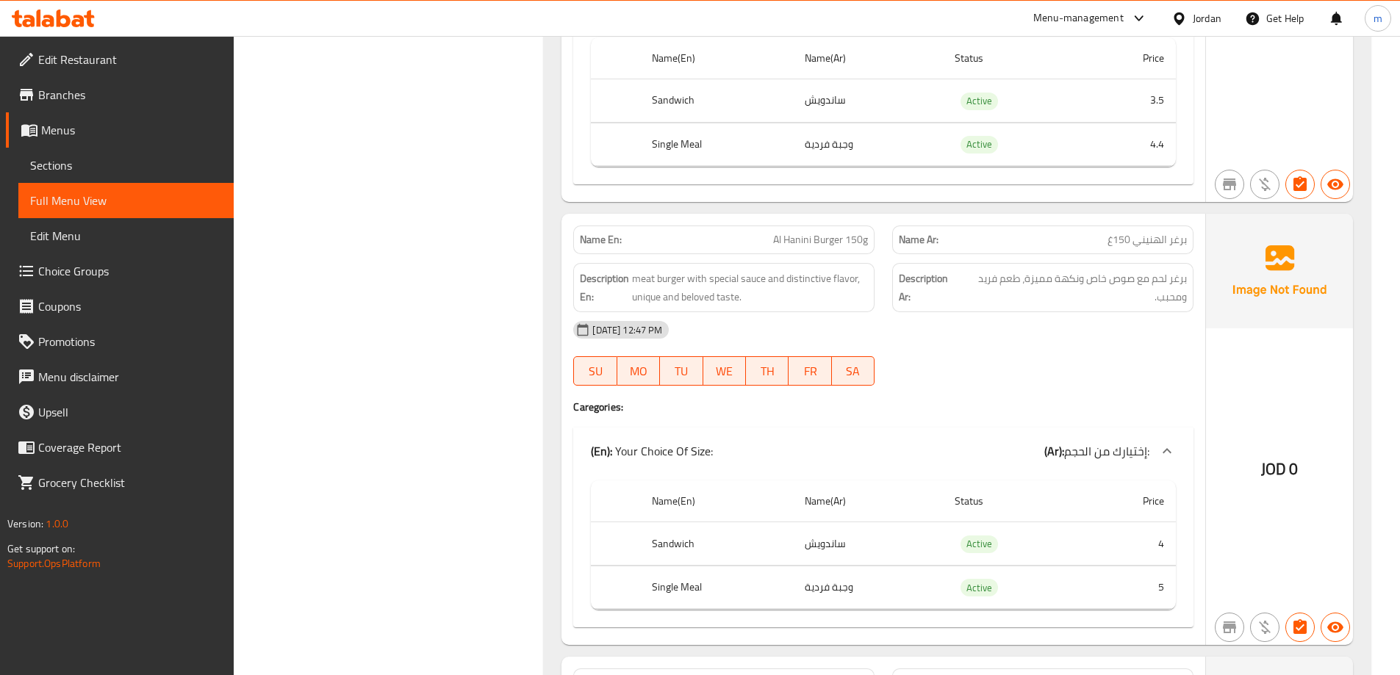
scroll to position [2532, 0]
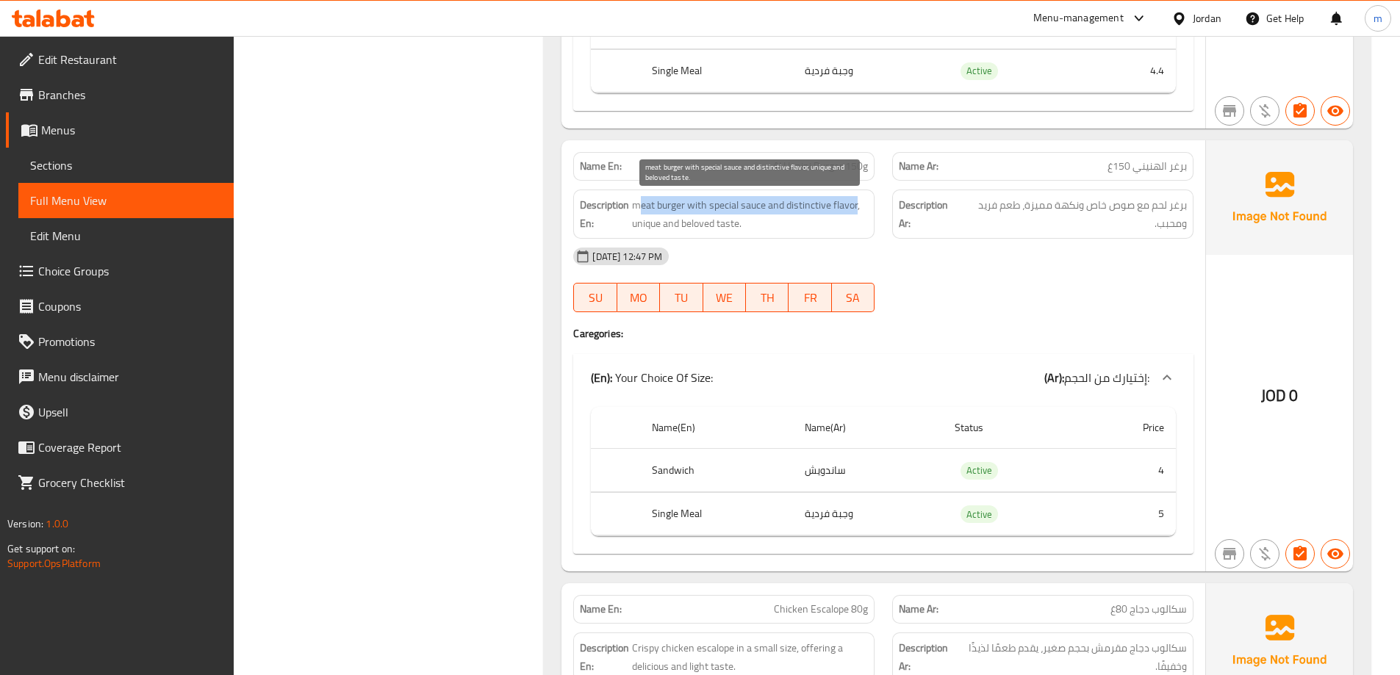
drag, startPoint x: 641, startPoint y: 204, endPoint x: 857, endPoint y: 209, distance: 216.1
click at [857, 209] on span "meat burger with special sauce and distinctive flavor, unique and beloved taste." at bounding box center [750, 214] width 236 height 36
drag, startPoint x: 629, startPoint y: 224, endPoint x: 747, endPoint y: 220, distance: 117.7
click at [747, 220] on h6 "Description En: meat burger with special sauce and distinctive flavor, unique a…" at bounding box center [724, 214] width 288 height 36
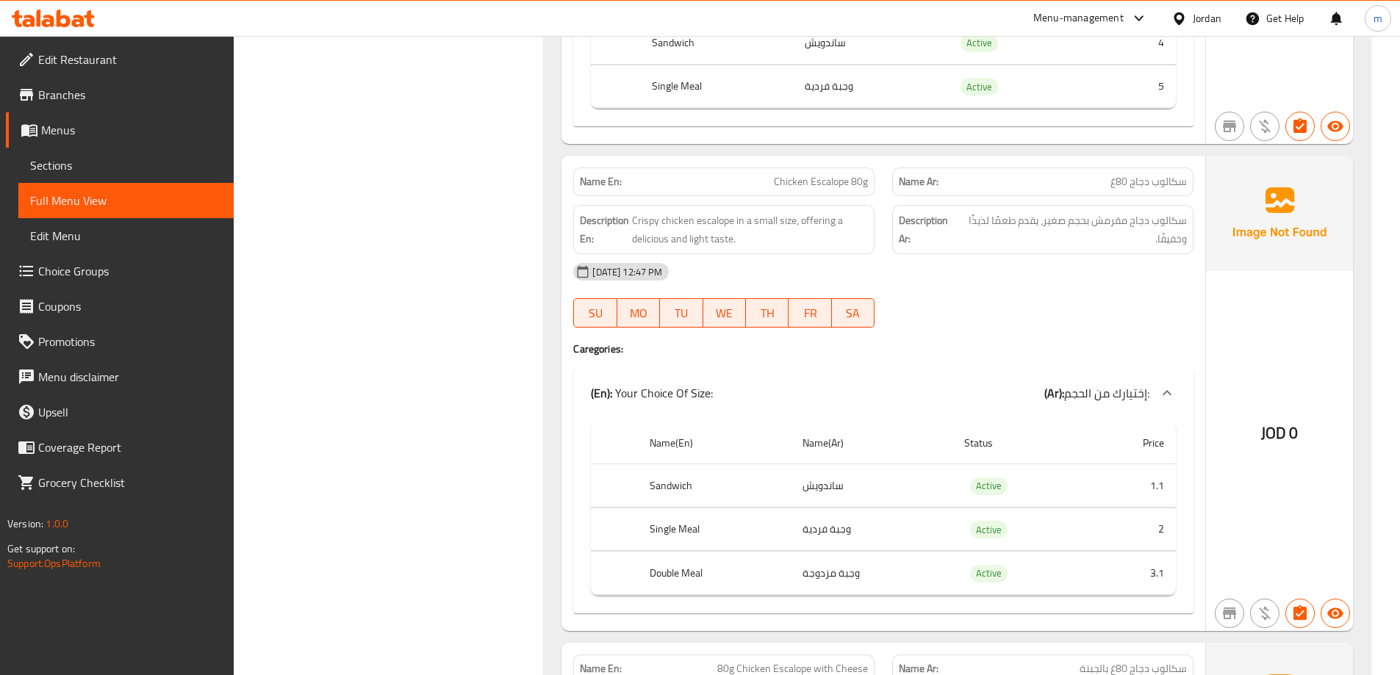
scroll to position [2973, 0]
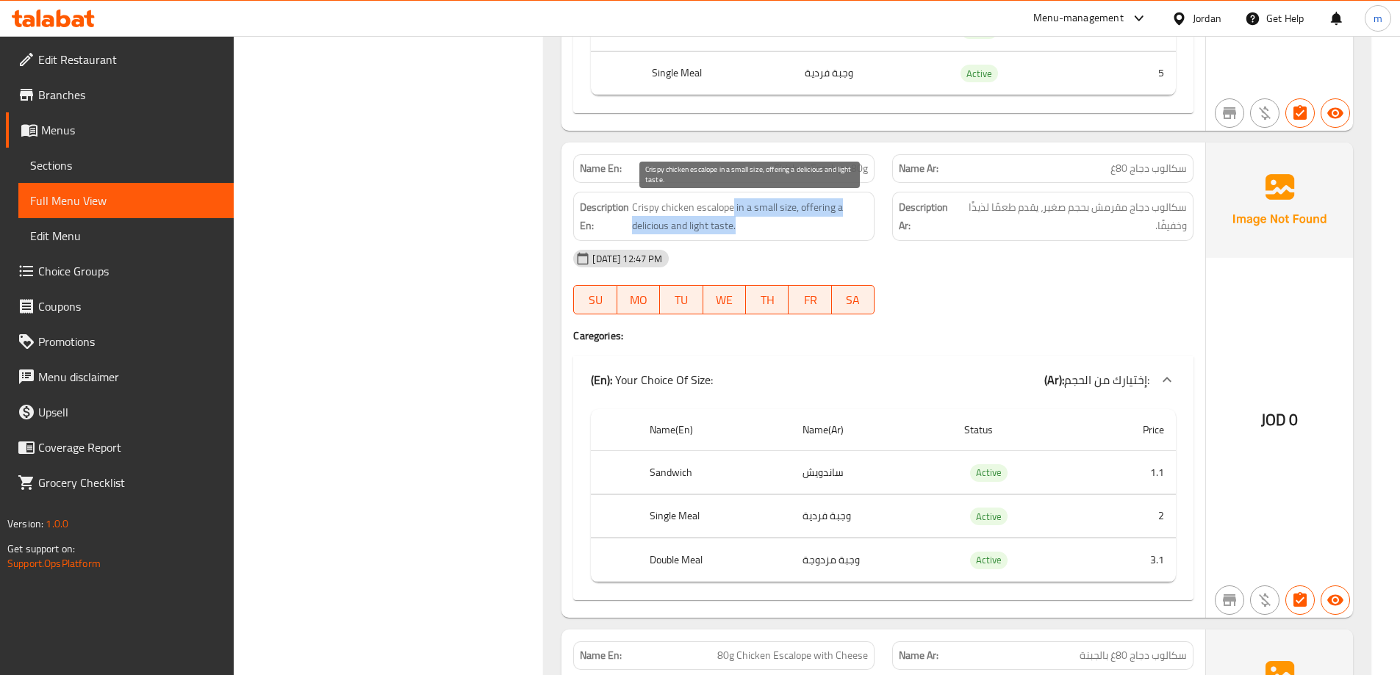
drag, startPoint x: 712, startPoint y: 205, endPoint x: 811, endPoint y: 222, distance: 99.9
click at [811, 222] on span "Crispy chicken escalope in a small size, offering a delicious and light taste." at bounding box center [750, 216] width 236 height 36
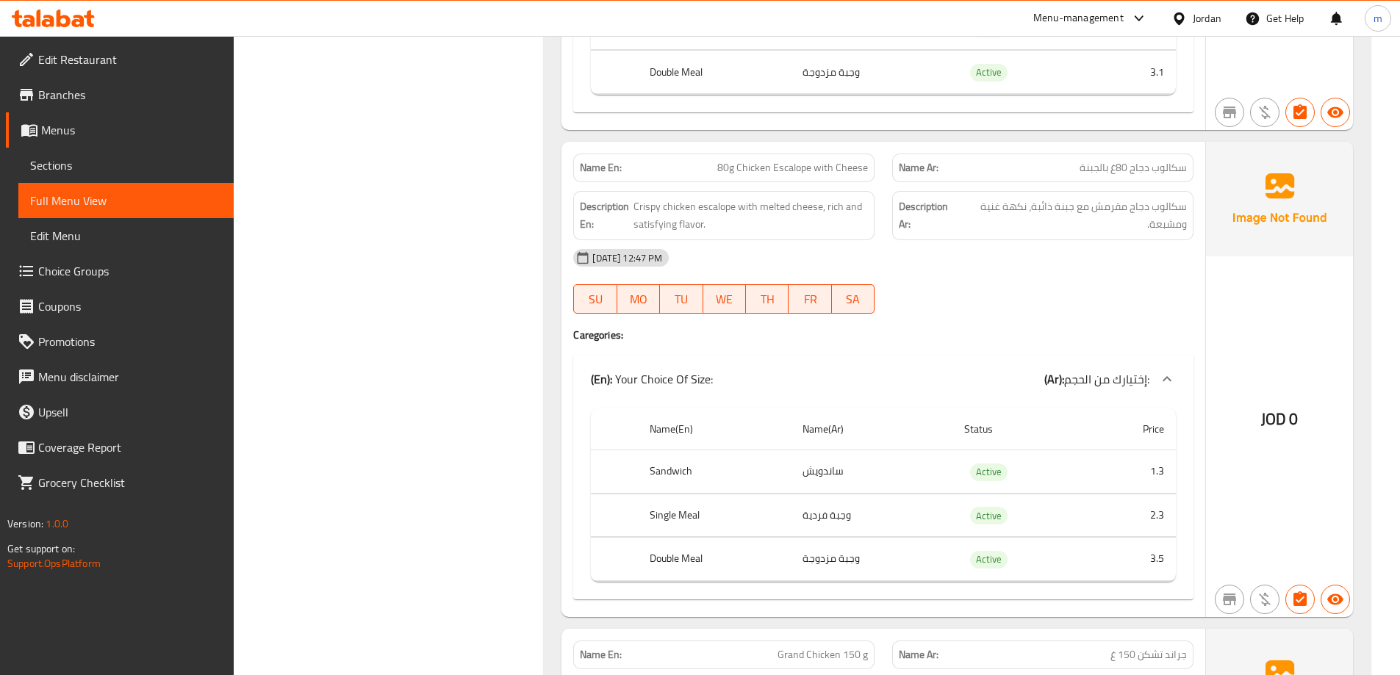
scroll to position [3488, 0]
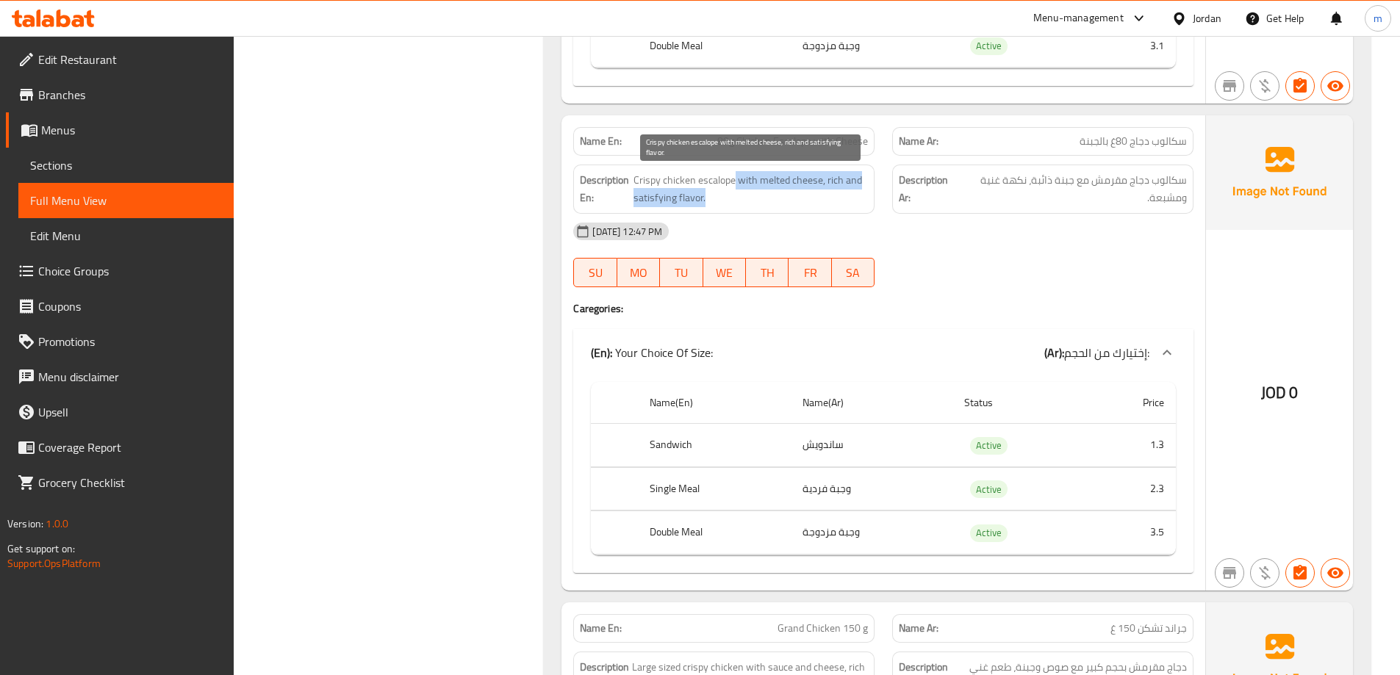
drag, startPoint x: 734, startPoint y: 182, endPoint x: 855, endPoint y: 192, distance: 121.0
click at [855, 192] on span "Crispy chicken escalope with melted cheese, rich and satisfying flavor." at bounding box center [751, 189] width 234 height 36
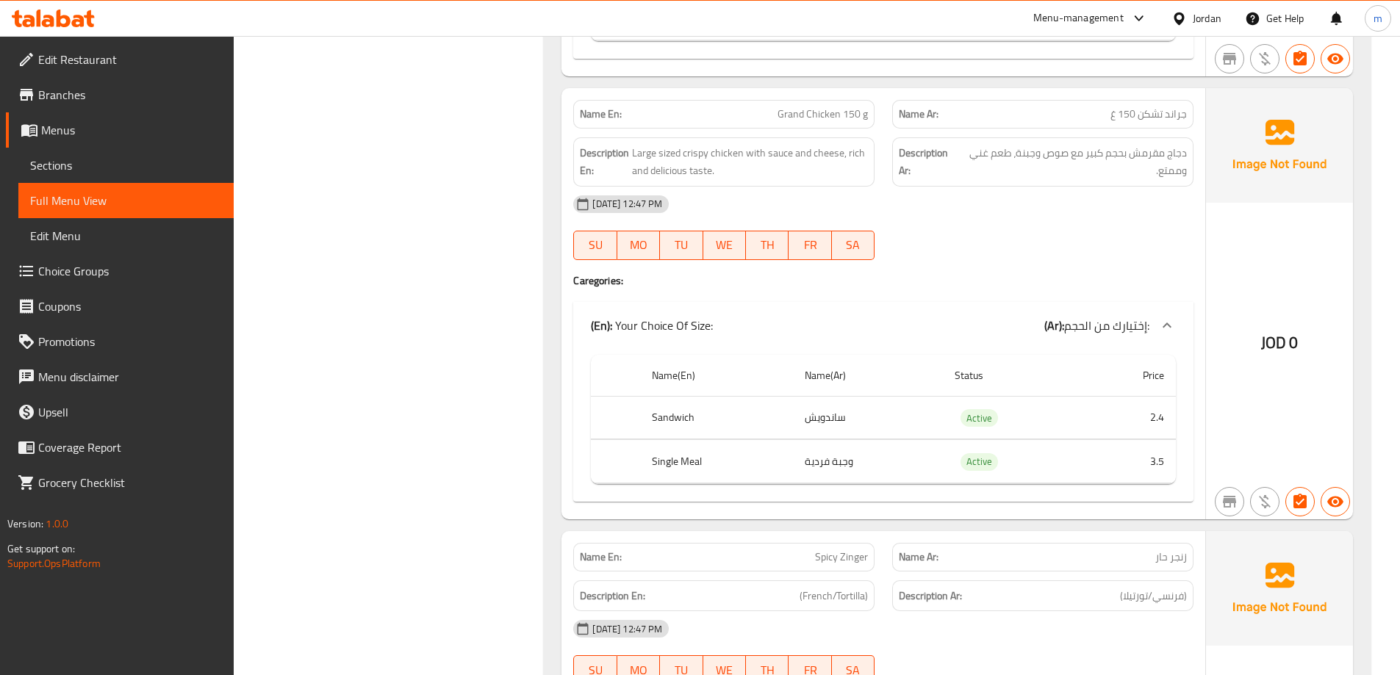
scroll to position [3929, 0]
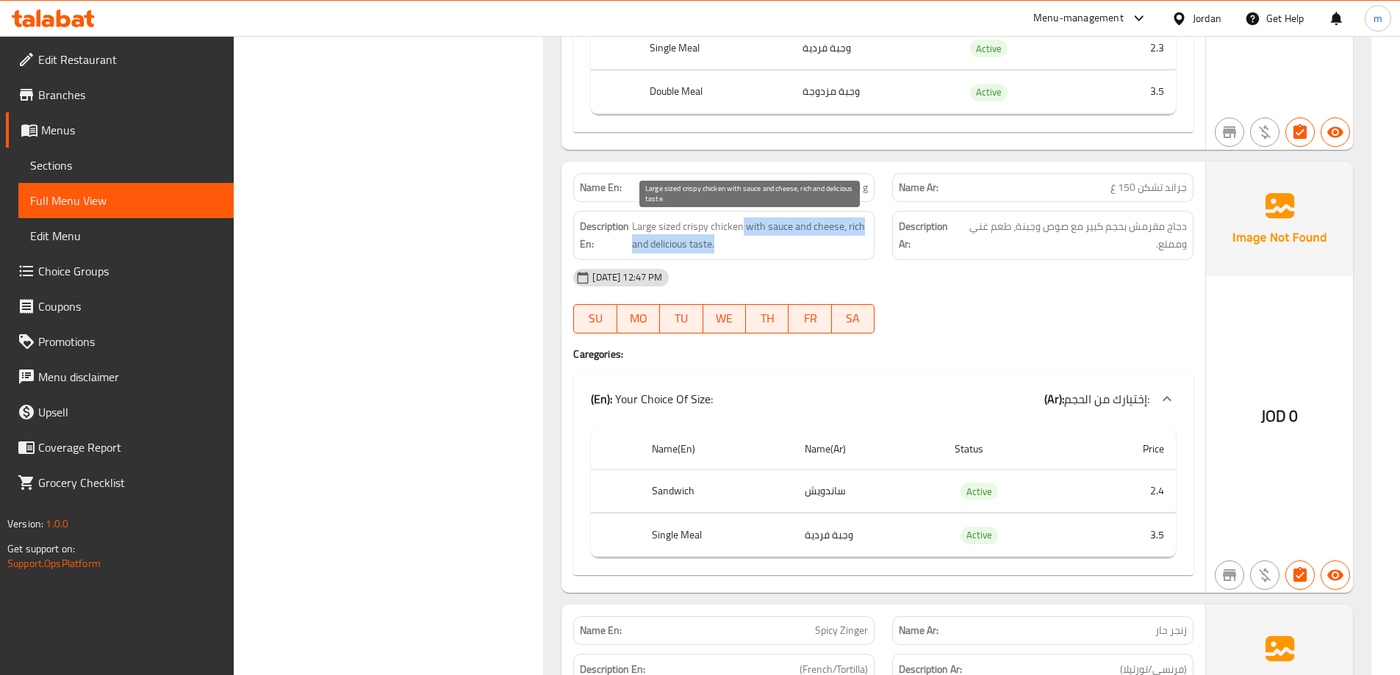
drag, startPoint x: 742, startPoint y: 225, endPoint x: 841, endPoint y: 237, distance: 99.3
click at [841, 237] on span "Large sized crispy chicken with sauce and cheese, rich and delicious taste." at bounding box center [750, 236] width 236 height 36
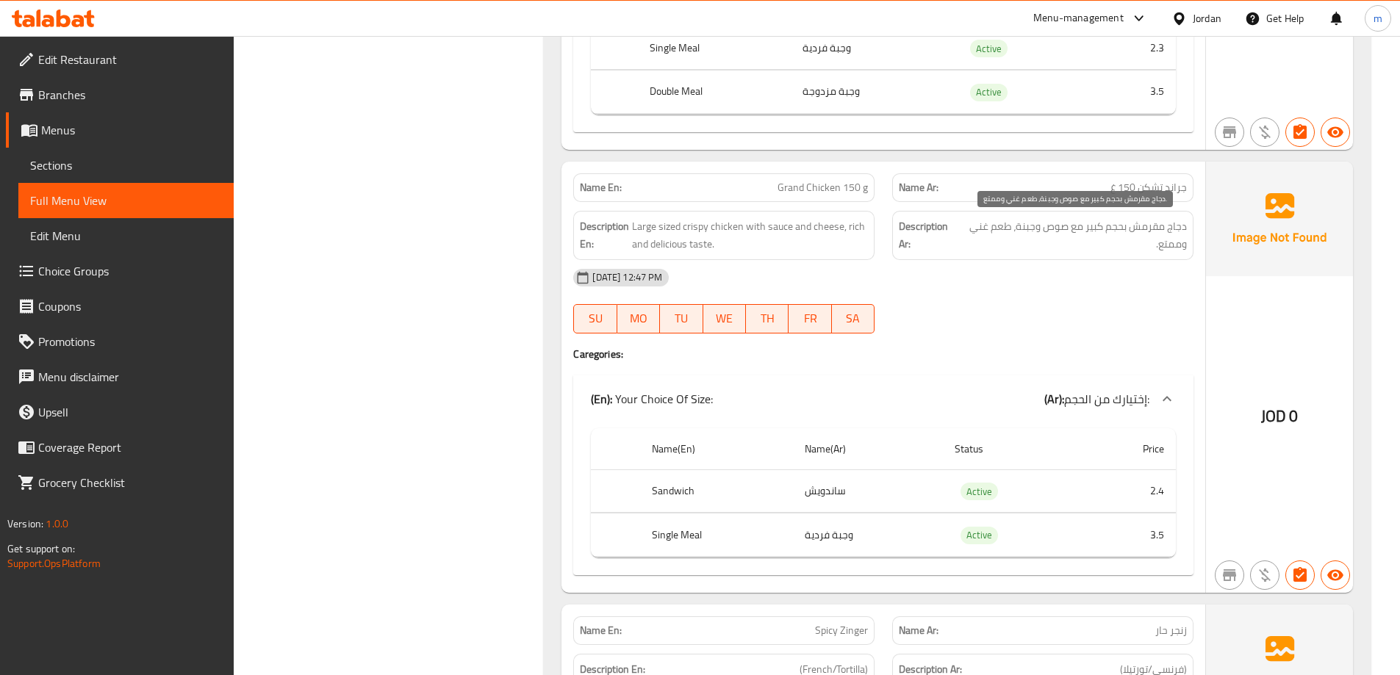
click at [1028, 232] on span "دجاج مقرمش بحجم كبير مع صوص وجبنة، طعم غني وممتع." at bounding box center [1073, 236] width 228 height 36
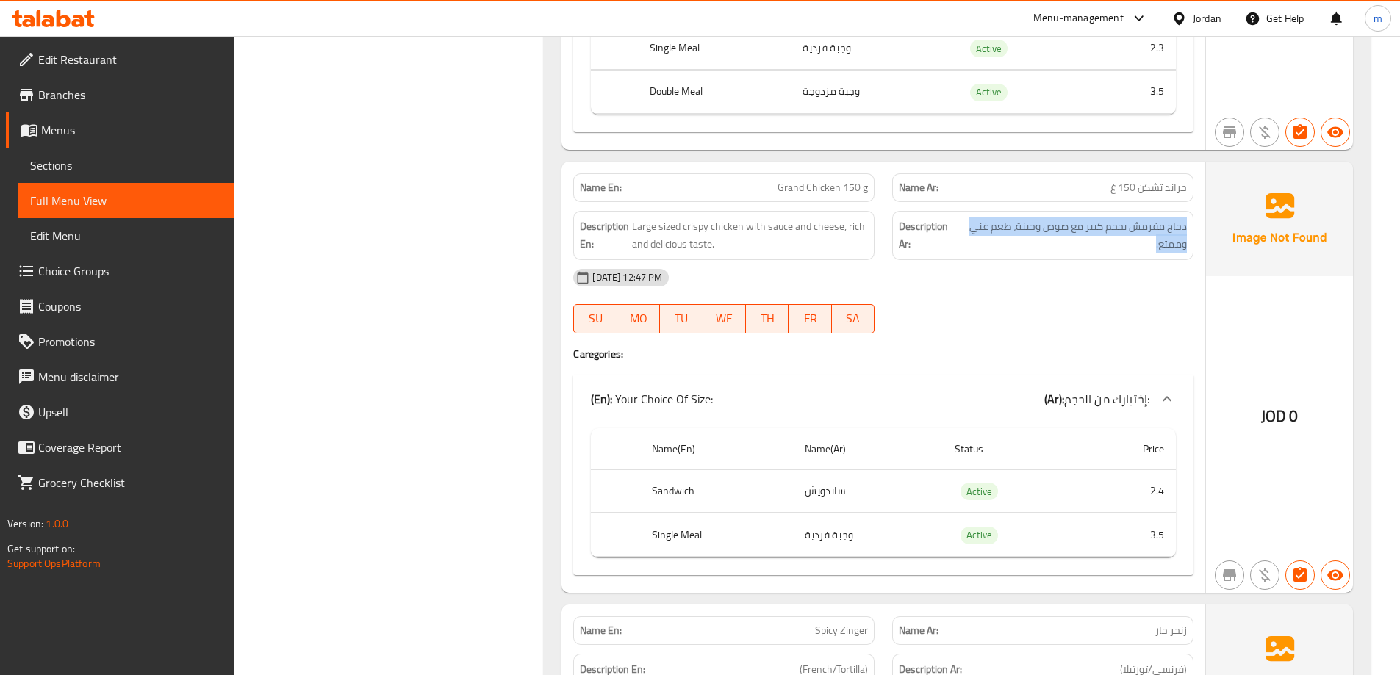
copy div "دجاج مقرمش بحجم كبير مع صوص وجبنة، طعم غني وممتع."
click at [819, 182] on span "Grand Chicken 150 g" at bounding box center [823, 187] width 90 height 15
copy span "Grand Chicken 150 g"
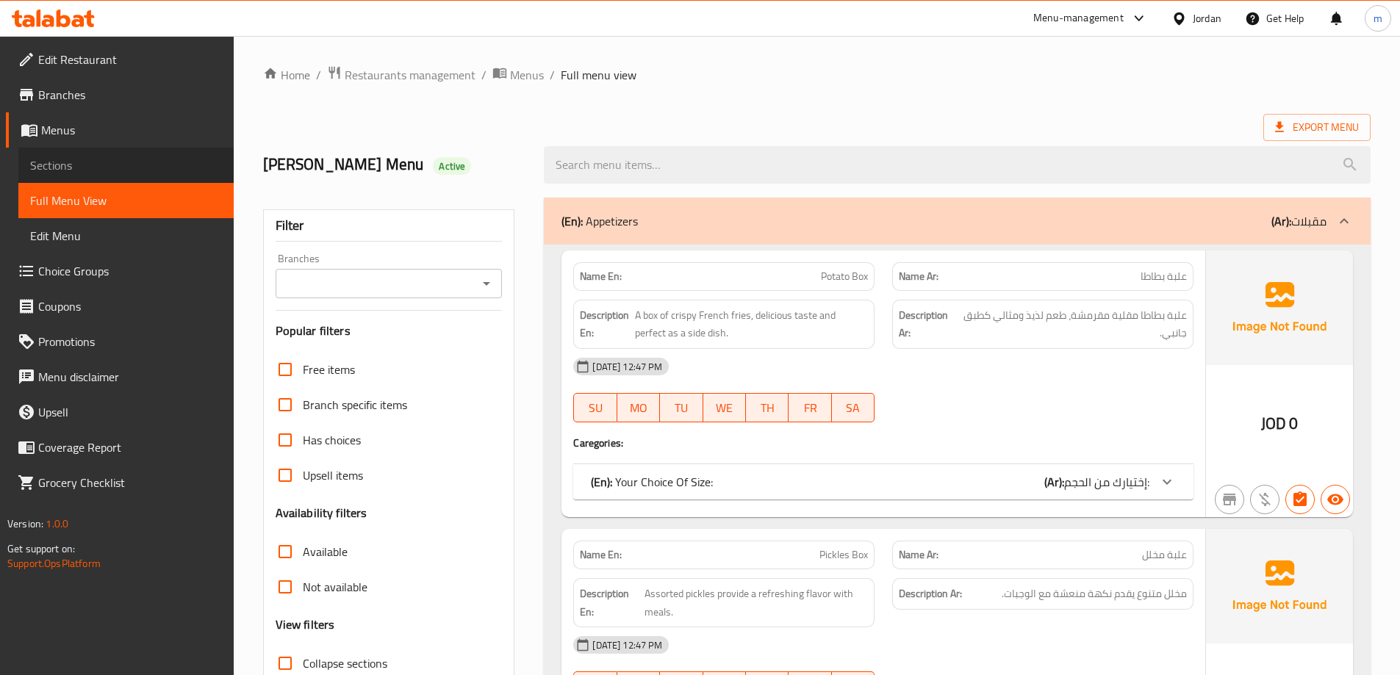
click at [154, 160] on span "Sections" at bounding box center [126, 166] width 192 height 18
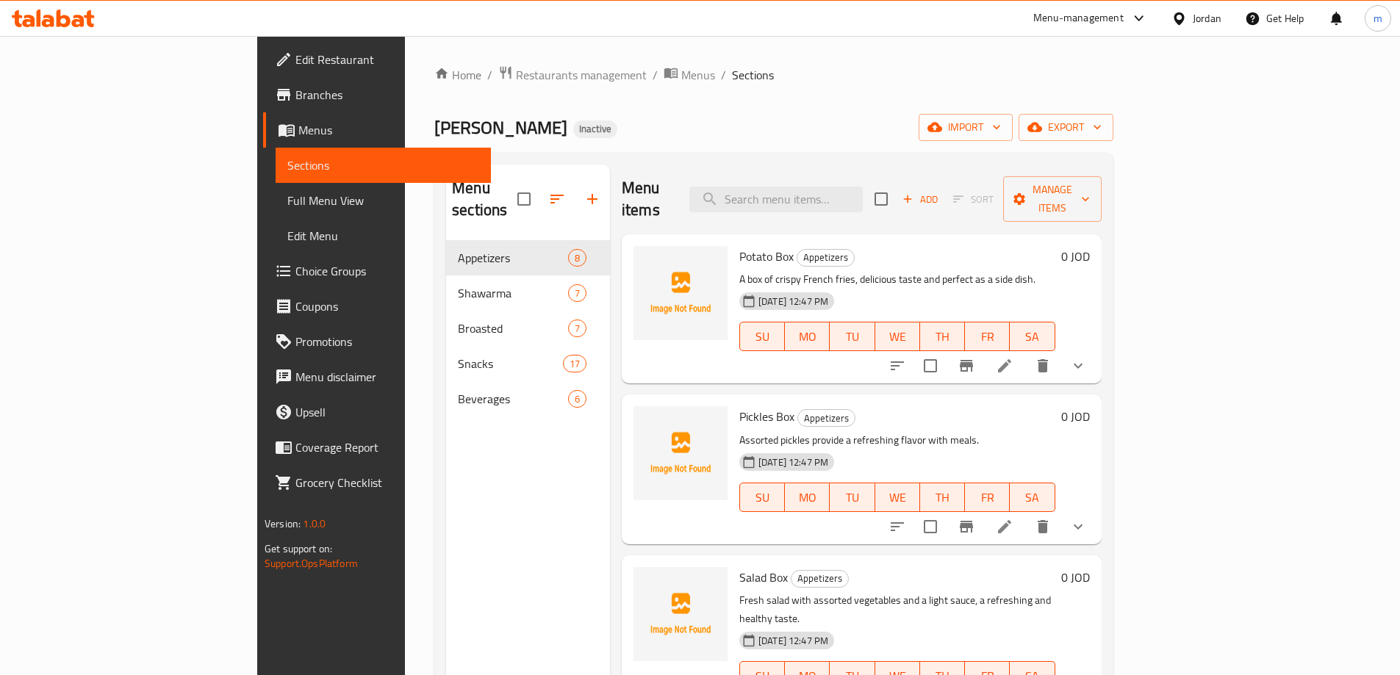
click at [725, 104] on div "Home / Restaurants management / Menus / Sections [PERSON_NAME] Inactive import …" at bounding box center [773, 458] width 679 height 786
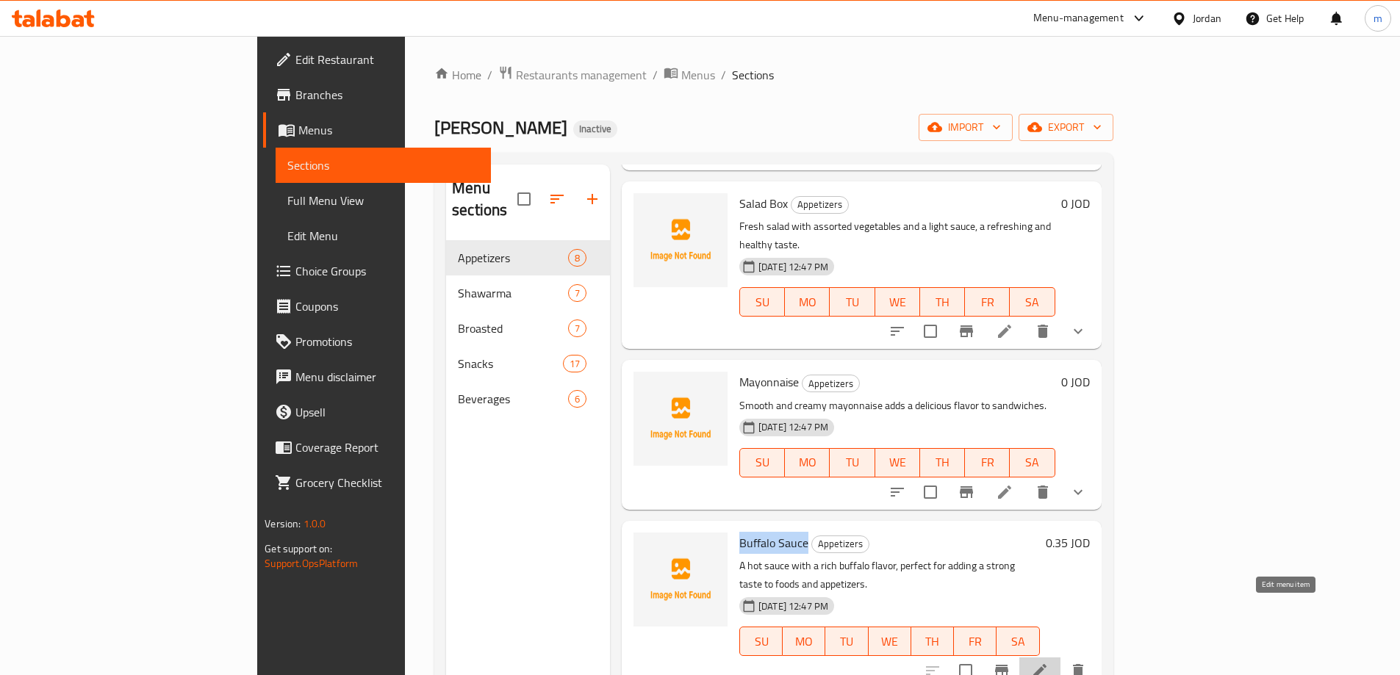
click at [1047, 664] on icon at bounding box center [1039, 670] width 13 height 13
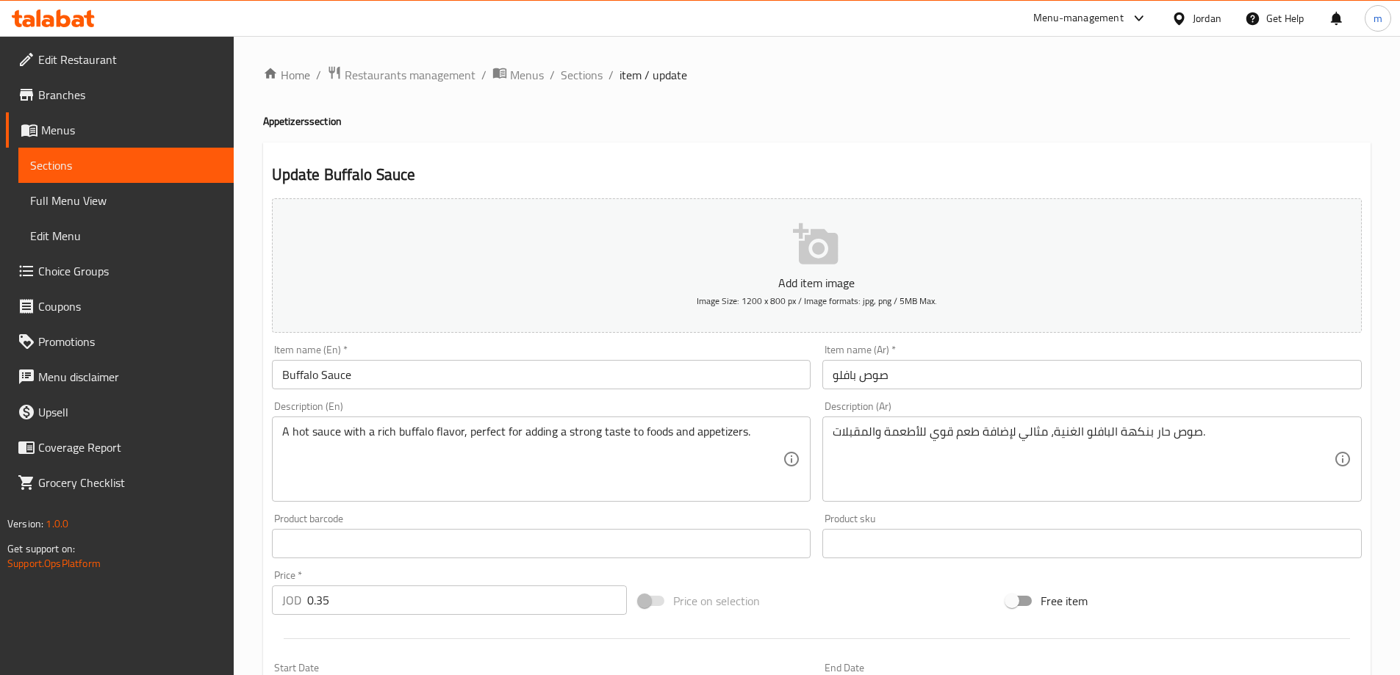
click at [1154, 504] on div "Description (Ar) صوص حار بنكهة البافلو الغنية، مثالي لإضافة طعم قوي للأطعمة وال…" at bounding box center [1092, 451] width 551 height 112
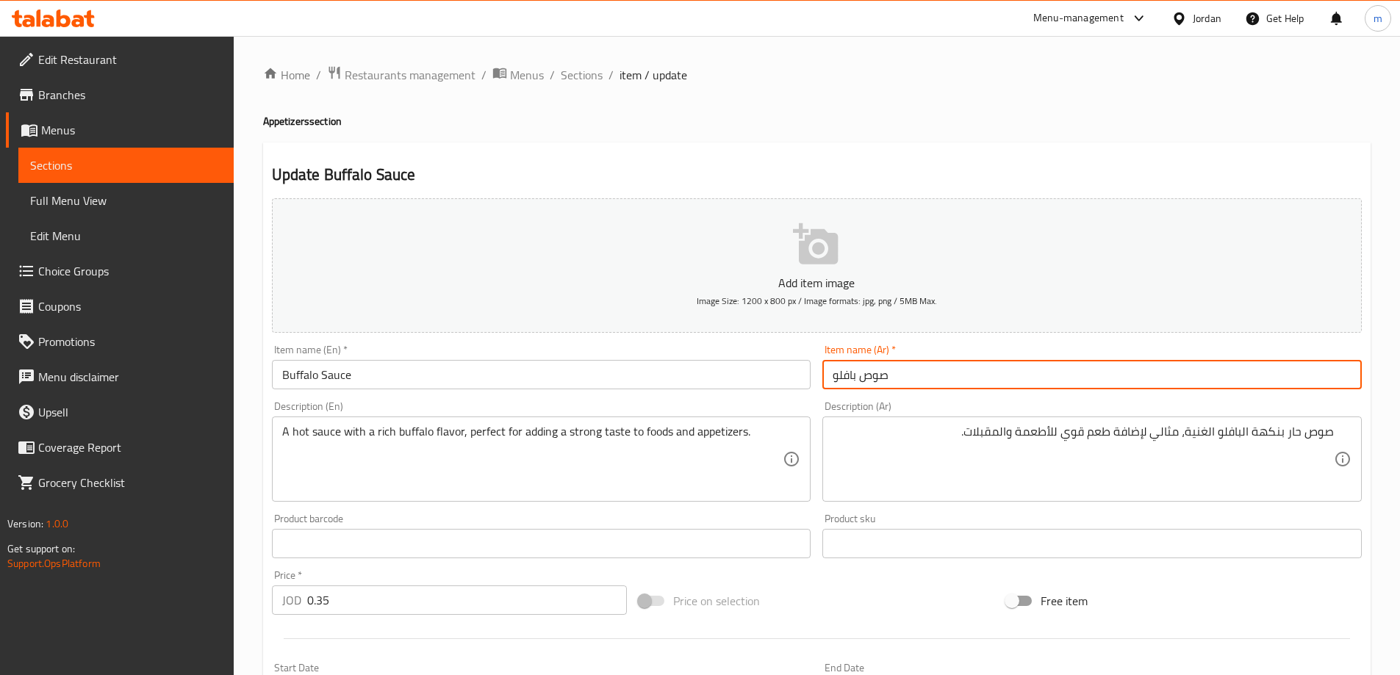
click at [1055, 373] on input "صوص بافلو" at bounding box center [1091, 374] width 539 height 29
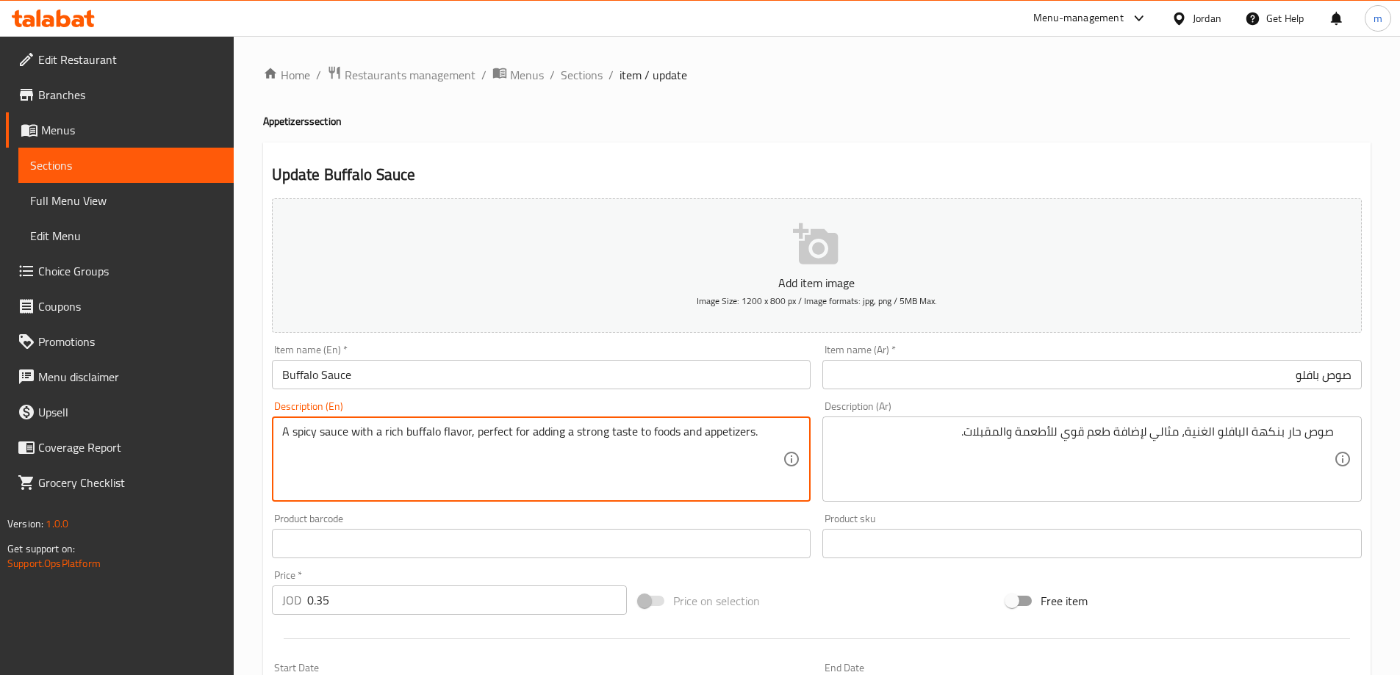
type textarea "A spicy sauce with a rich buffalo flavor, perfect for adding a strong taste to …"
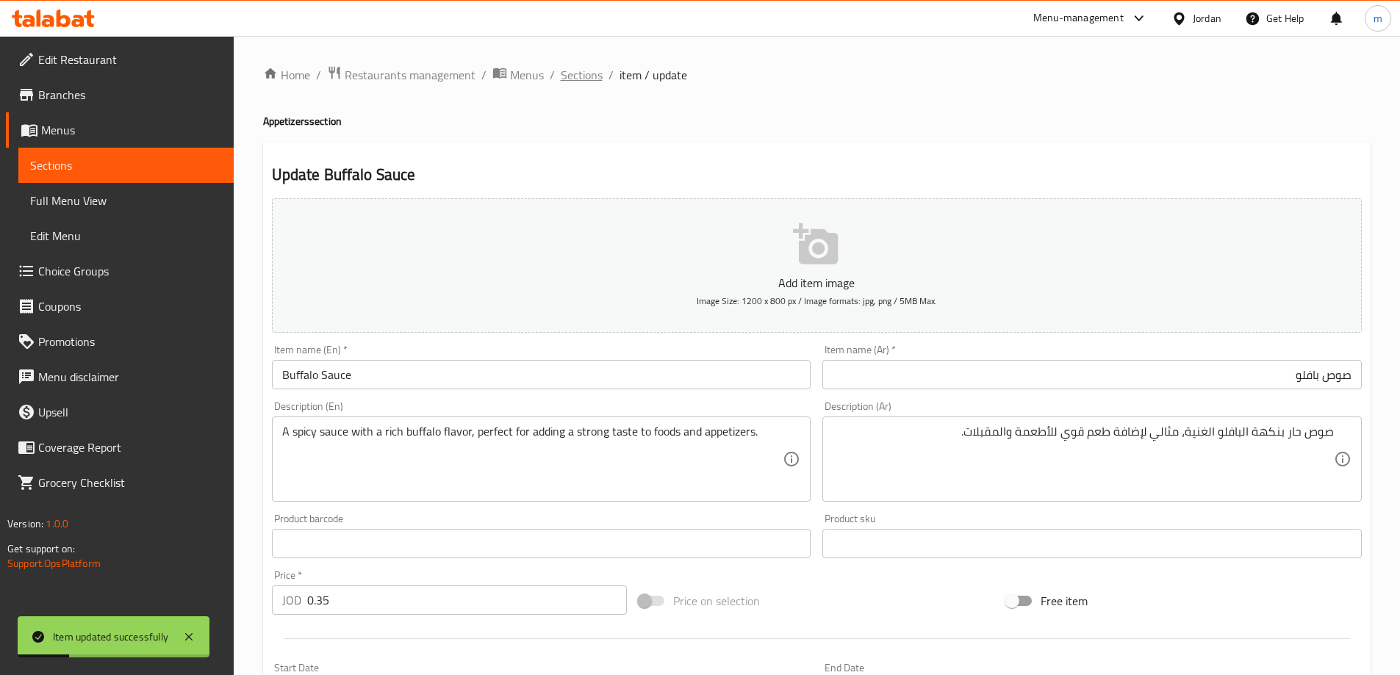
click at [568, 79] on span "Sections" at bounding box center [582, 75] width 42 height 18
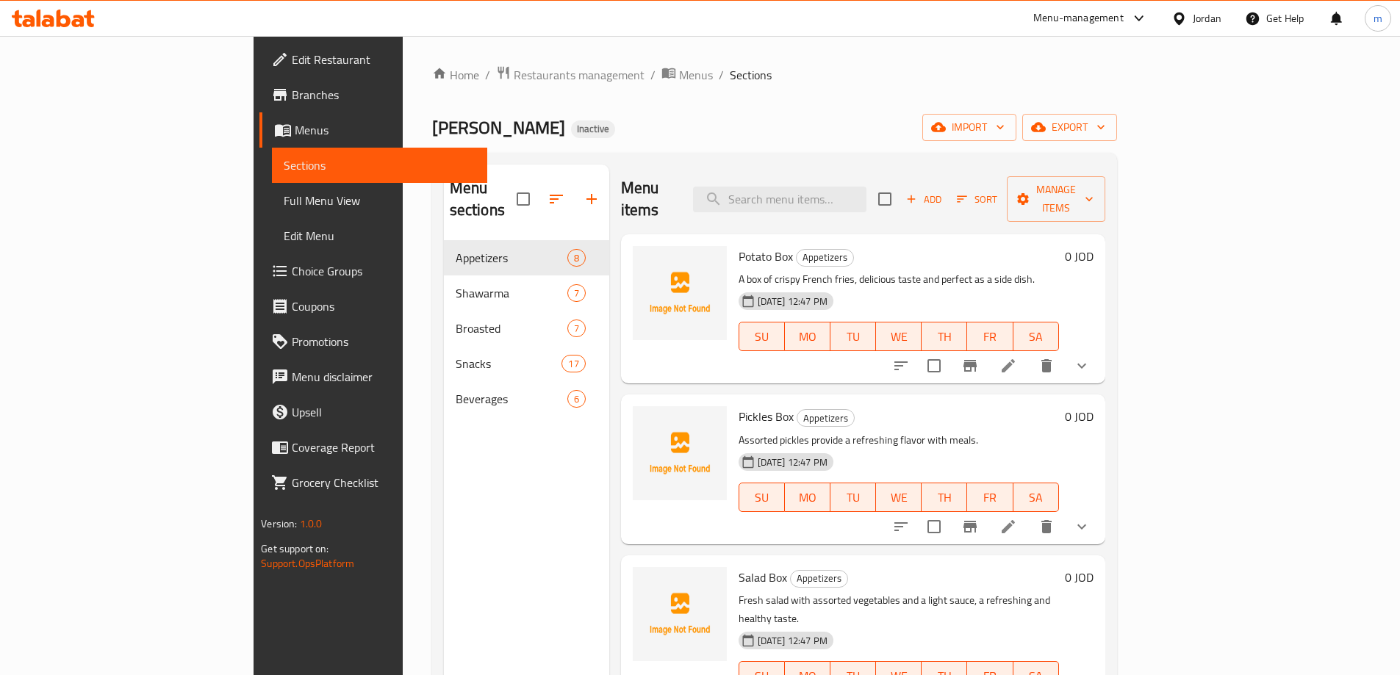
scroll to position [646, 0]
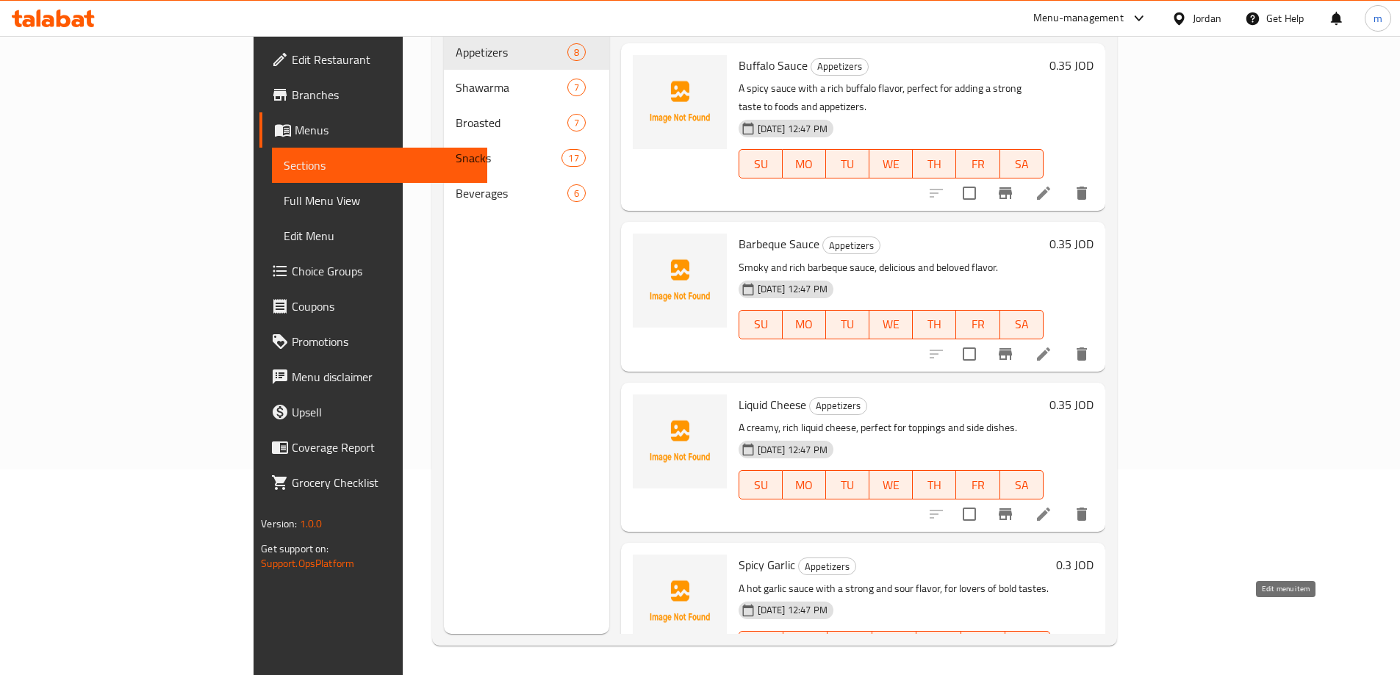
click at [1053, 667] on icon at bounding box center [1044, 676] width 18 height 18
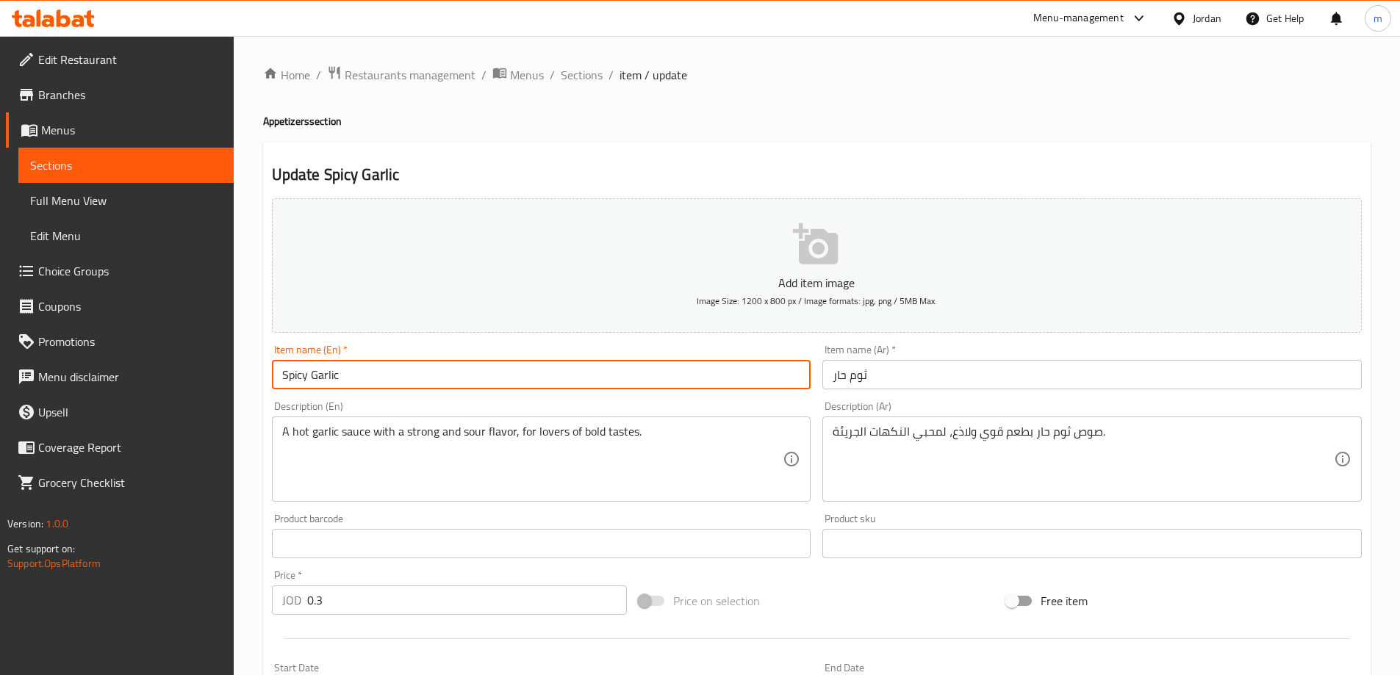
drag, startPoint x: 304, startPoint y: 376, endPoint x: 295, endPoint y: 376, distance: 8.1
click at [295, 376] on input "Spicy Garlic" at bounding box center [541, 374] width 539 height 29
drag, startPoint x: 307, startPoint y: 375, endPoint x: 282, endPoint y: 374, distance: 24.3
click at [282, 374] on input "Spicy Garlic" at bounding box center [541, 374] width 539 height 29
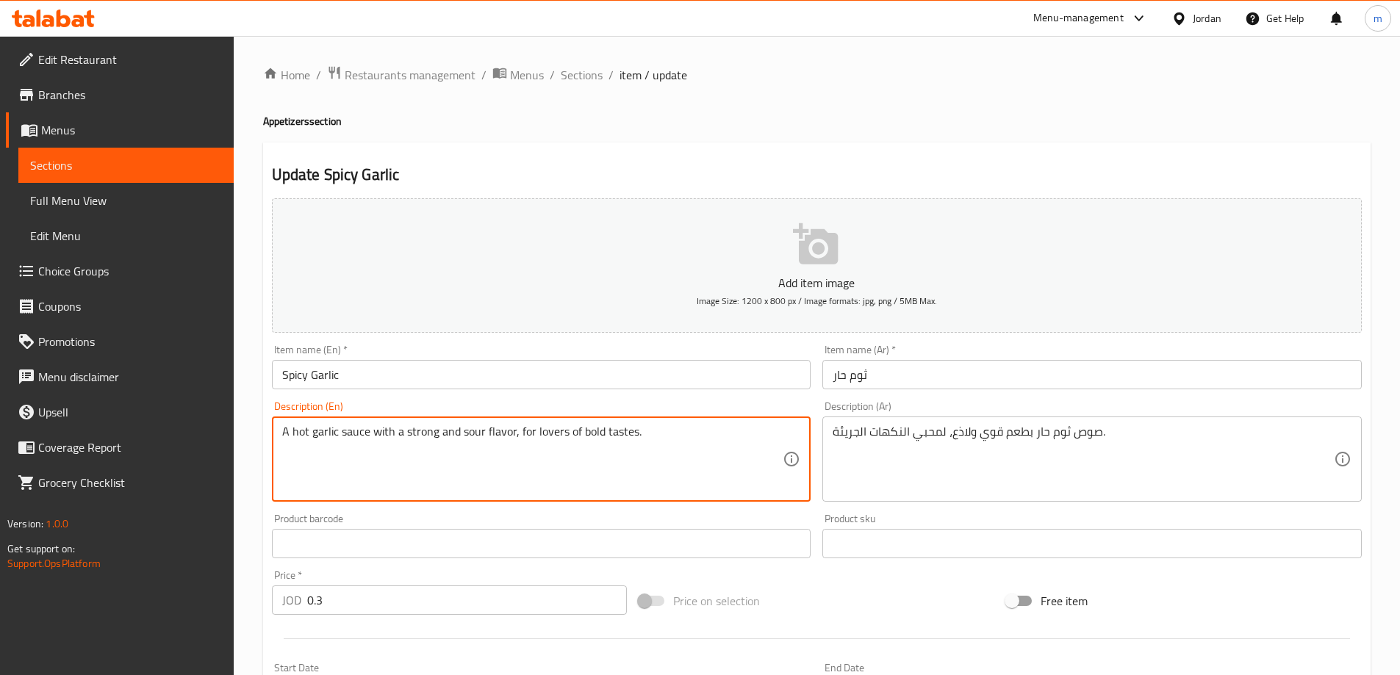
click at [307, 436] on textarea "A hot garlic sauce with a strong and sour flavor, for lovers of bold tastes." at bounding box center [532, 460] width 501 height 70
click at [302, 434] on textarea "A hot garlic sauce with a strong and sour flavor, for lovers of bold tastes." at bounding box center [532, 460] width 501 height 70
paste textarea "Spicy"
type textarea "A spicy garlic sauce with a strong and sour flavor, for lovers of bold tastes."
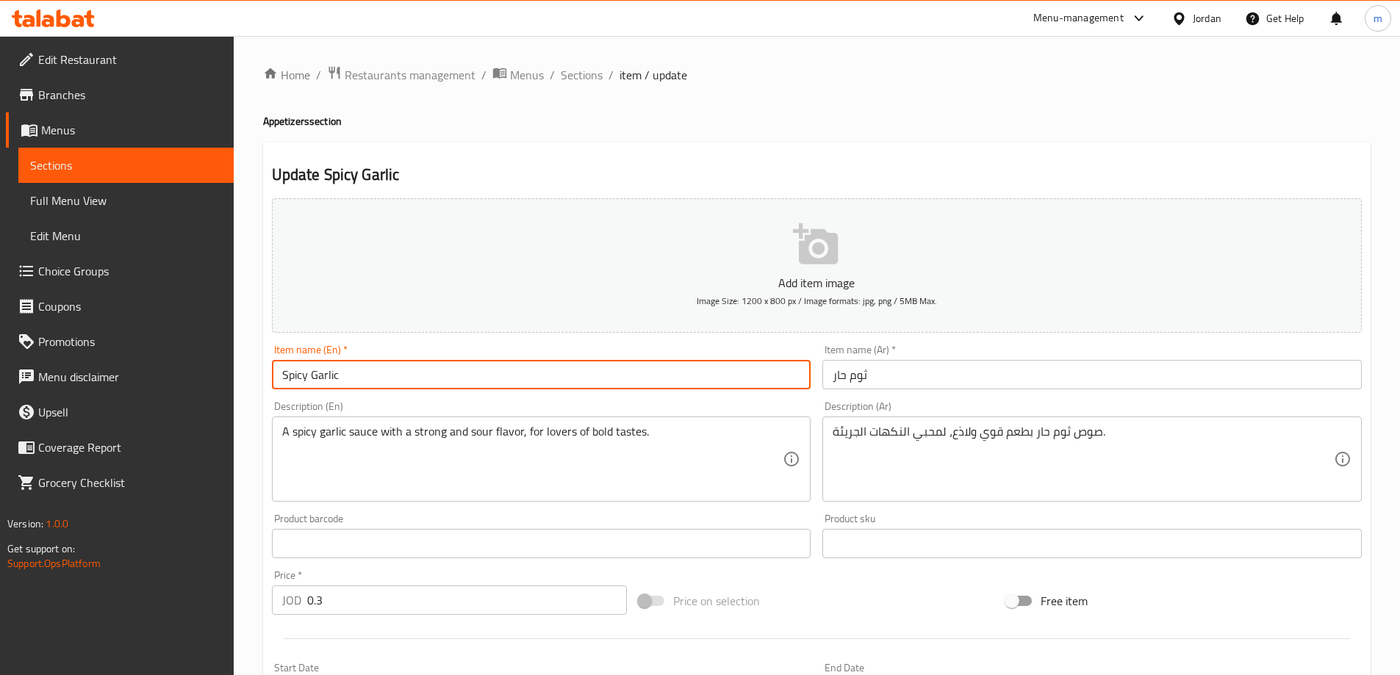
click at [595, 79] on span "Sections" at bounding box center [582, 75] width 42 height 18
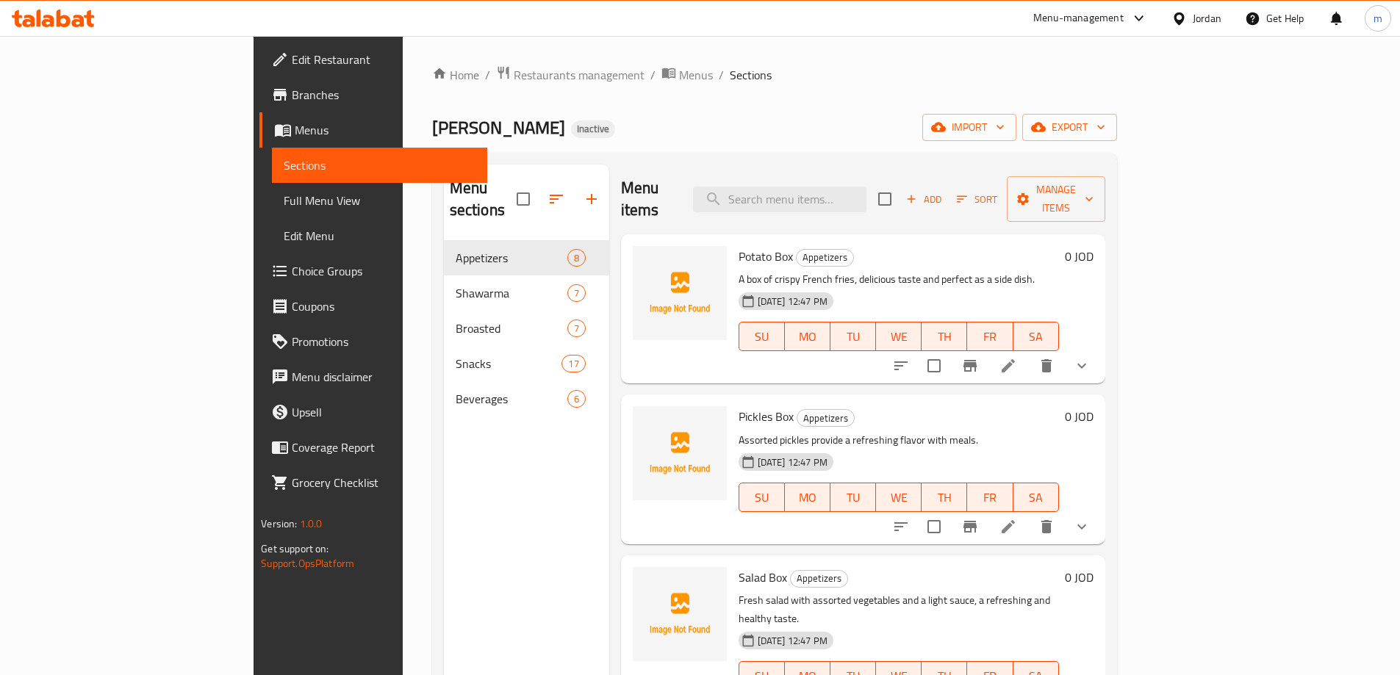
scroll to position [206, 0]
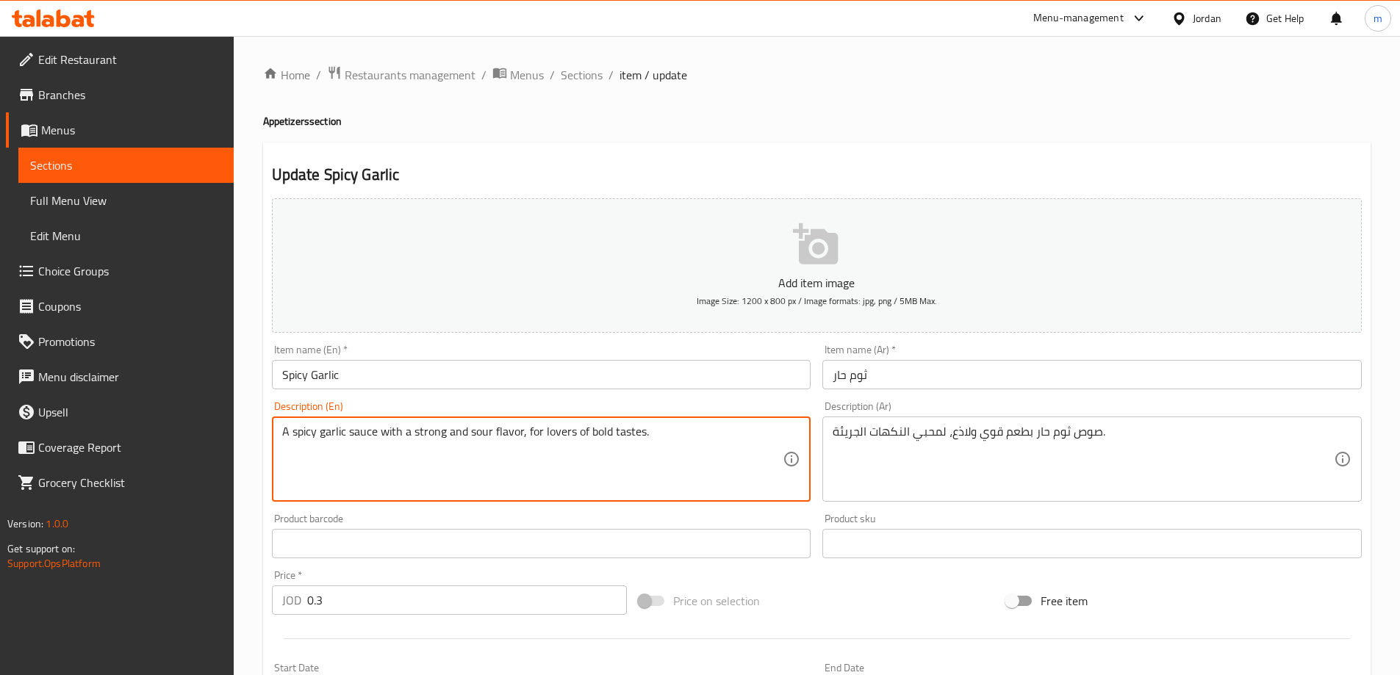
click at [505, 431] on textarea "A spicy garlic sauce with a strong and sour flavor, for lovers of bold tastes." at bounding box center [532, 460] width 501 height 70
type textarea "A spicy garlic sauce with a strong and sour taste, for lovers of bold tastes."
click at [548, 385] on input "Spicy Garlic" at bounding box center [541, 374] width 539 height 29
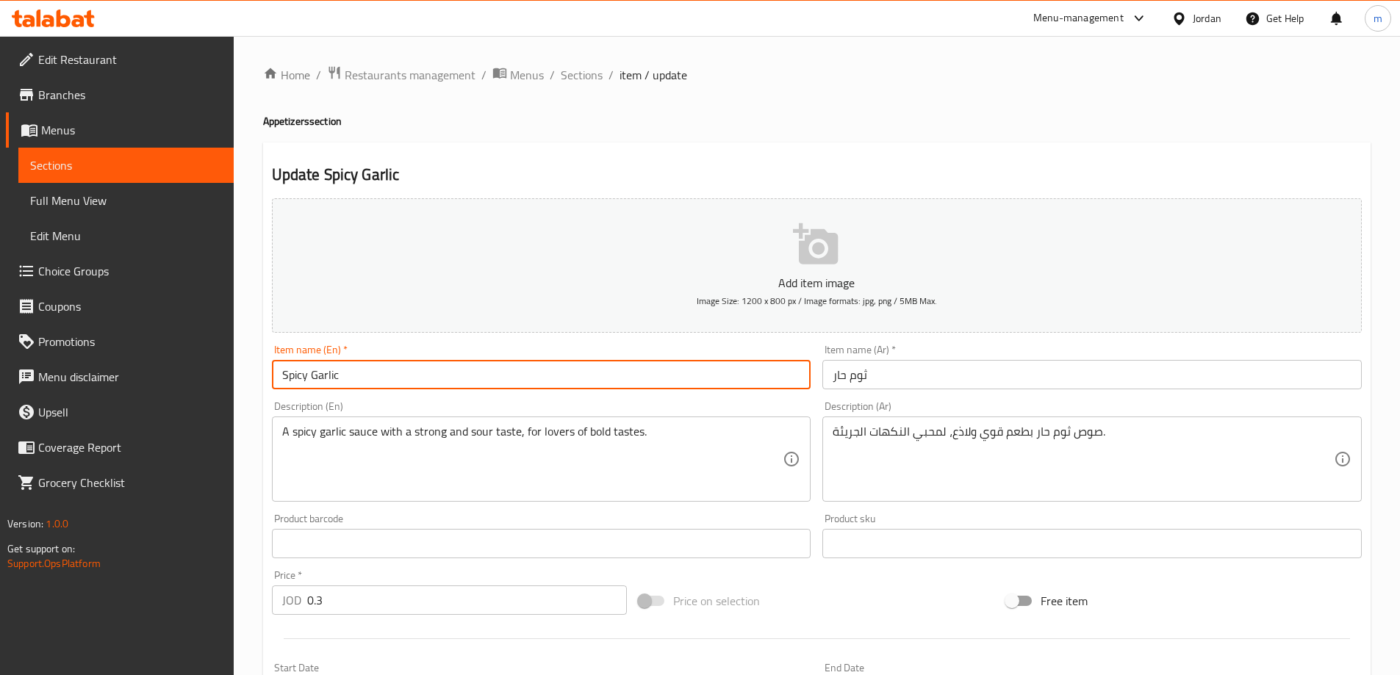
click at [595, 76] on span "Sections" at bounding box center [582, 75] width 42 height 18
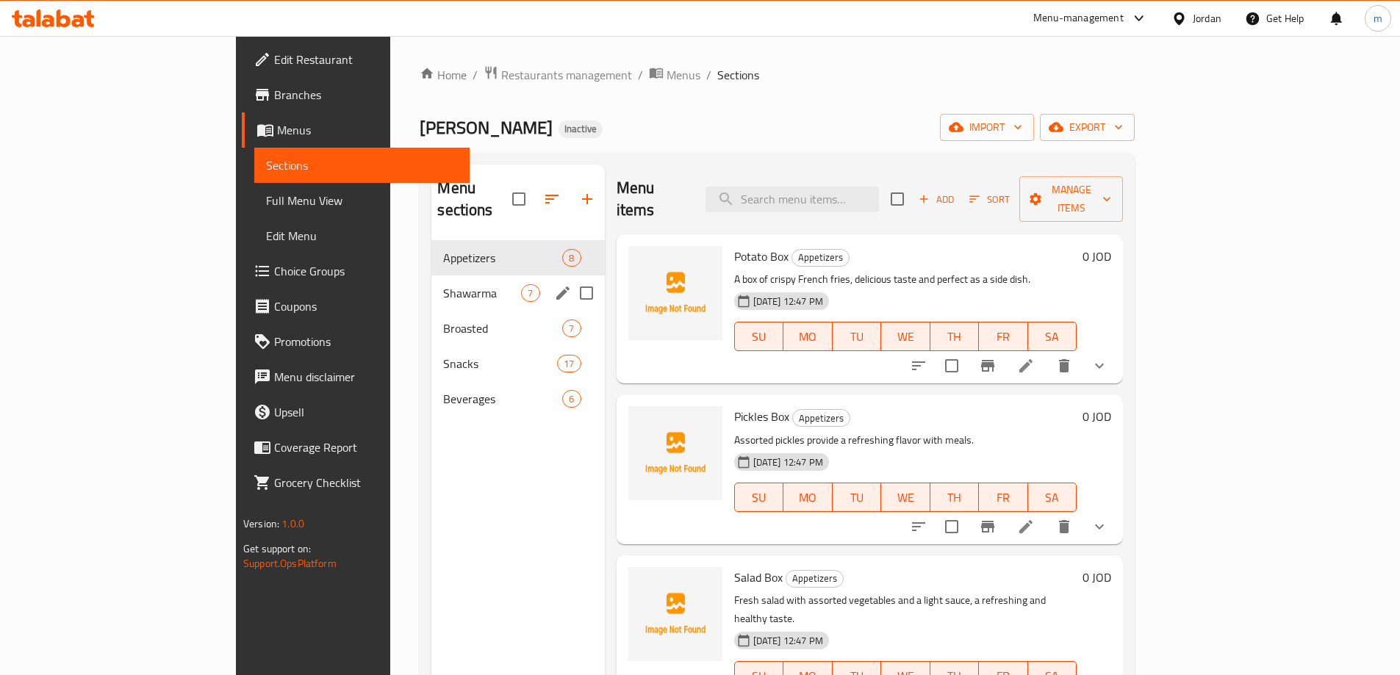
click at [443, 284] on span "Shawarma" at bounding box center [482, 293] width 78 height 18
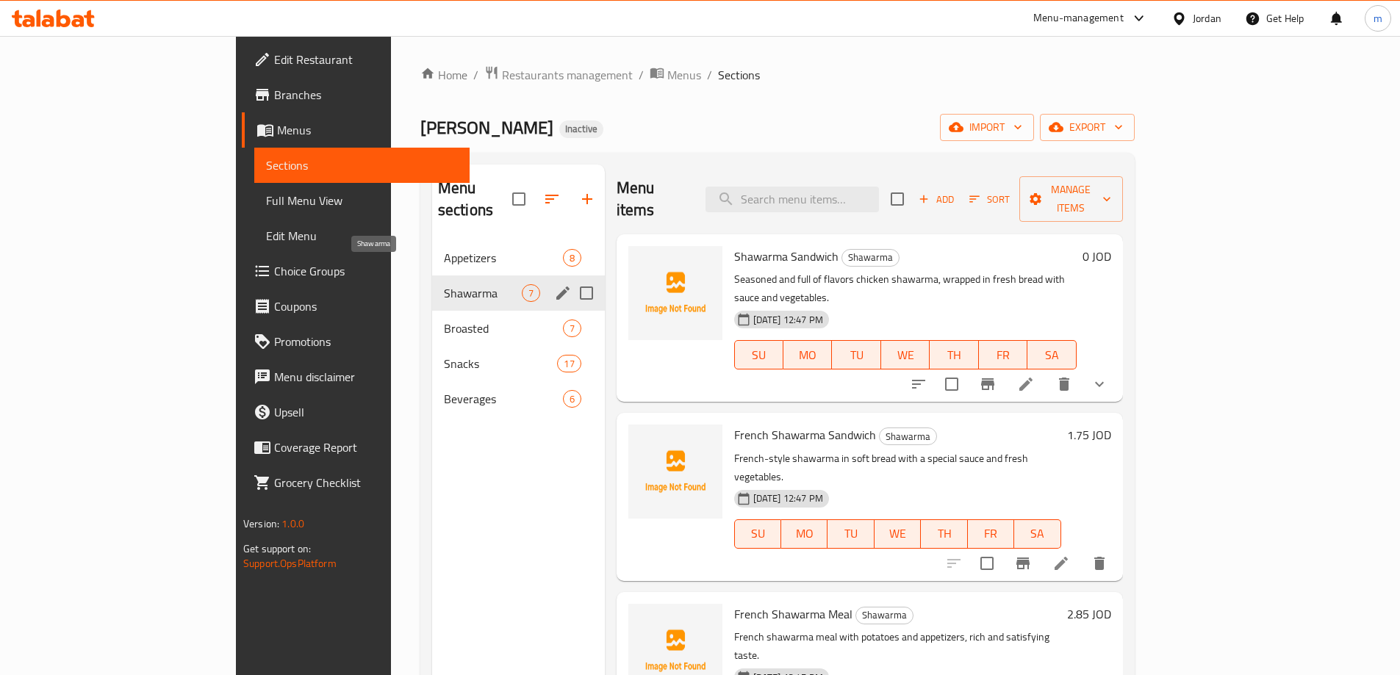
scroll to position [374, 0]
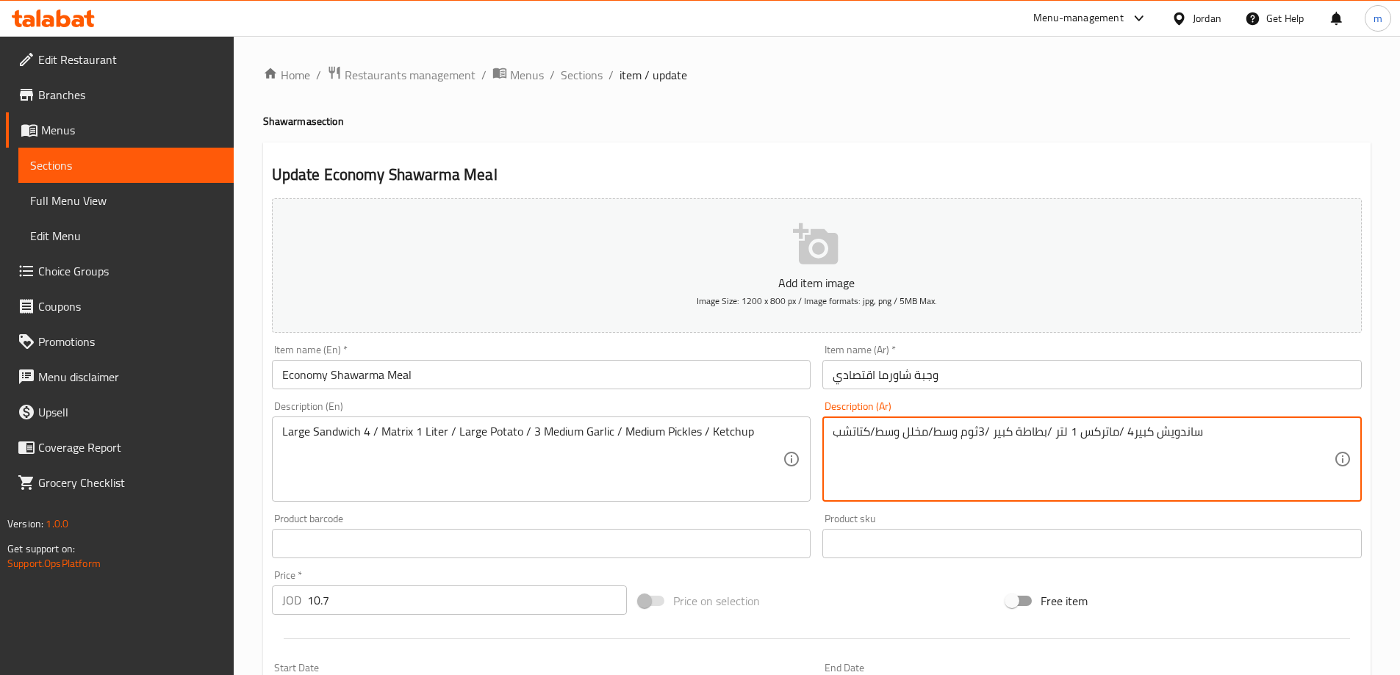
click at [864, 431] on textarea "ساندويش كبير4 /ماتركس 1 لتر /بطاطة كبير /3ثوم وسط/مخلل وسط/كتاتشب" at bounding box center [1083, 460] width 501 height 70
click at [853, 427] on textarea "ساندويش كبير4 /ماتركس 1 لتر /بطاطة كبير /3ثوم وسط/مخلل وسط/كتاتشب" at bounding box center [1083, 460] width 501 height 70
paste textarea
type textarea "ساندويش كبير4 /ماتركس 1 لتر /بطاطة كبير /3ثوم وسط/مخلل وسط/كاتشب"
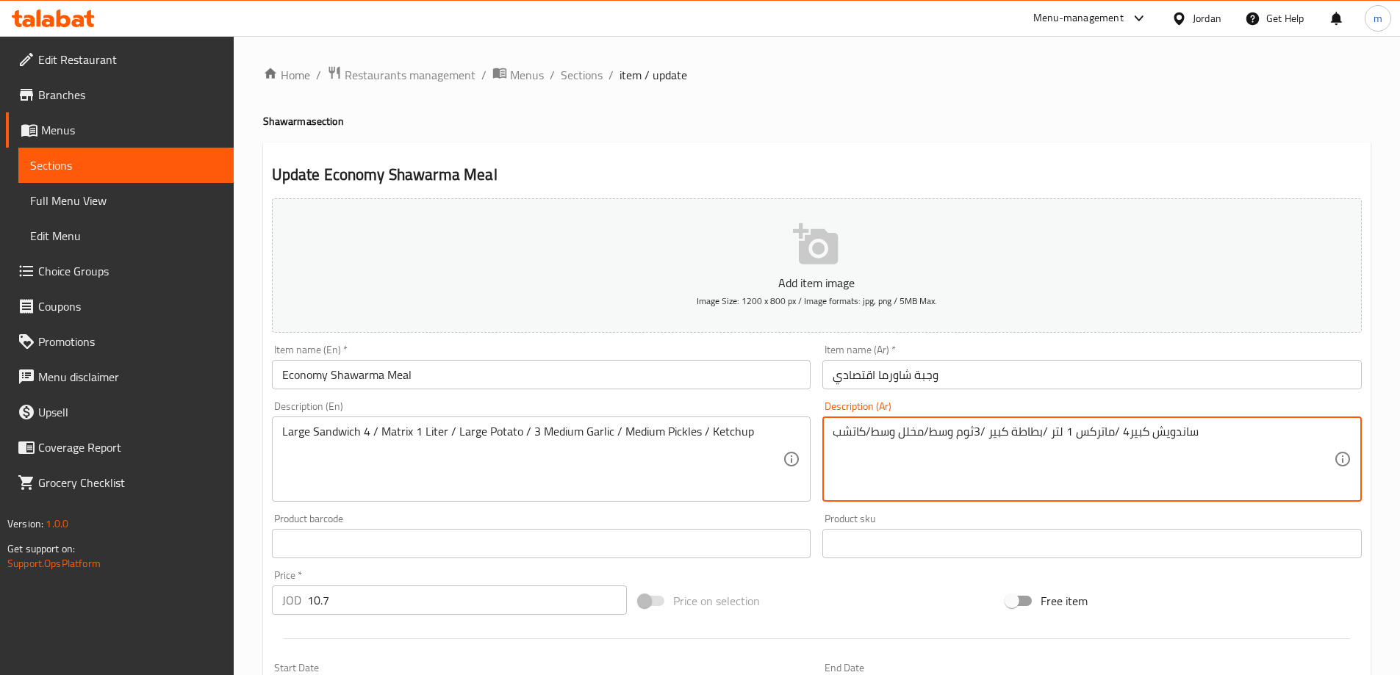
click at [864, 379] on input "وجبة شاورما اقتصادي" at bounding box center [1091, 374] width 539 height 29
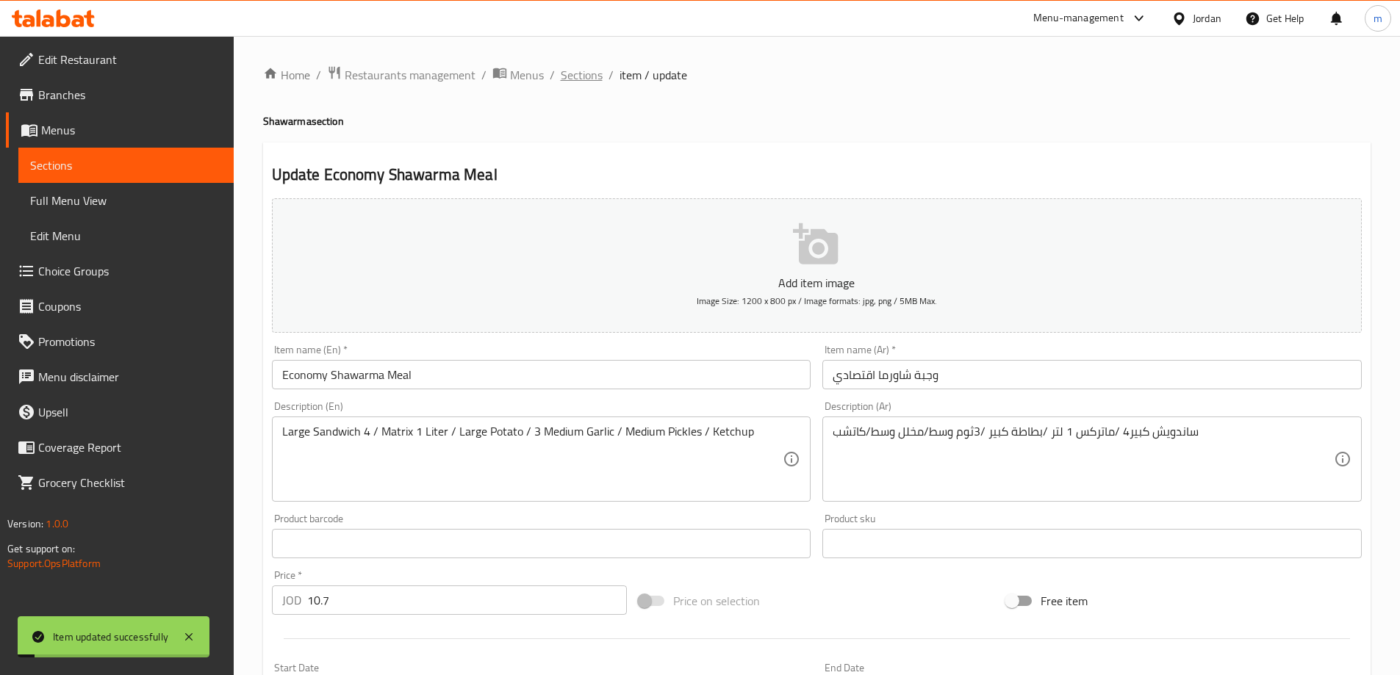
click at [580, 71] on span "Sections" at bounding box center [582, 75] width 42 height 18
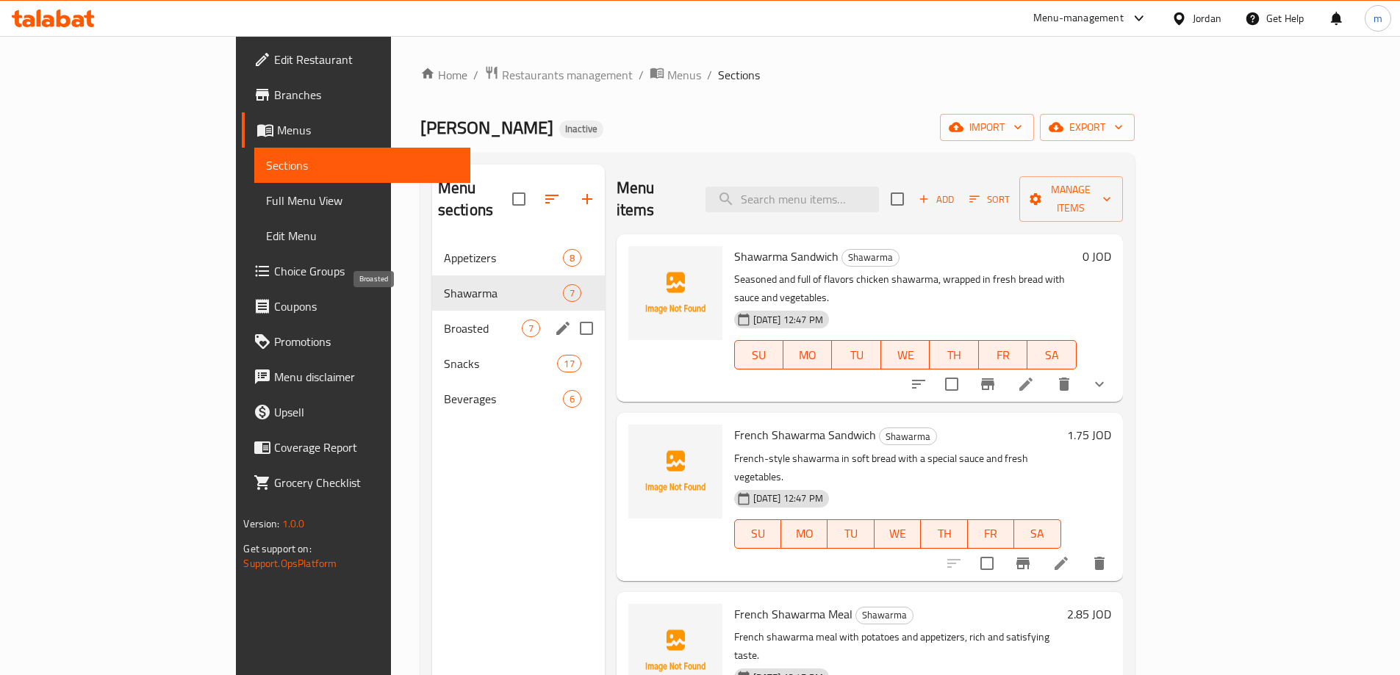
click at [444, 320] on span "Broasted" at bounding box center [483, 329] width 78 height 18
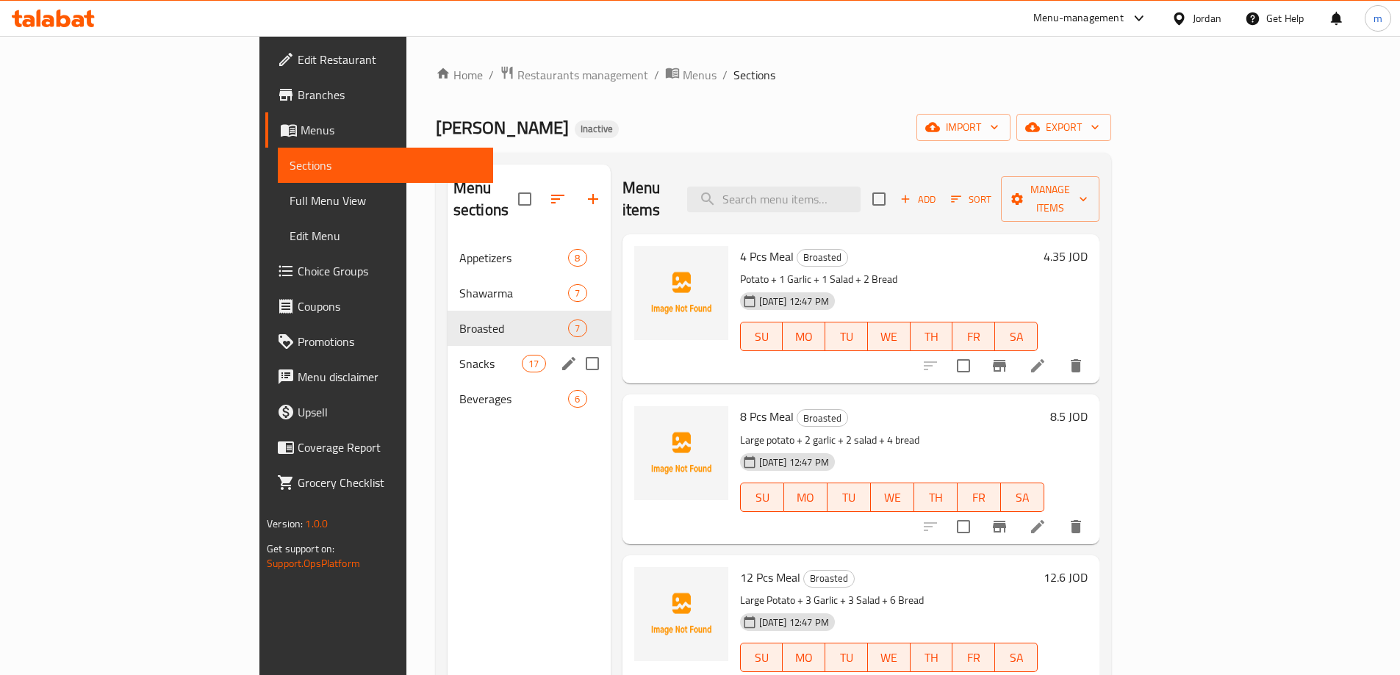
click at [459, 355] on span "Snacks" at bounding box center [490, 364] width 62 height 18
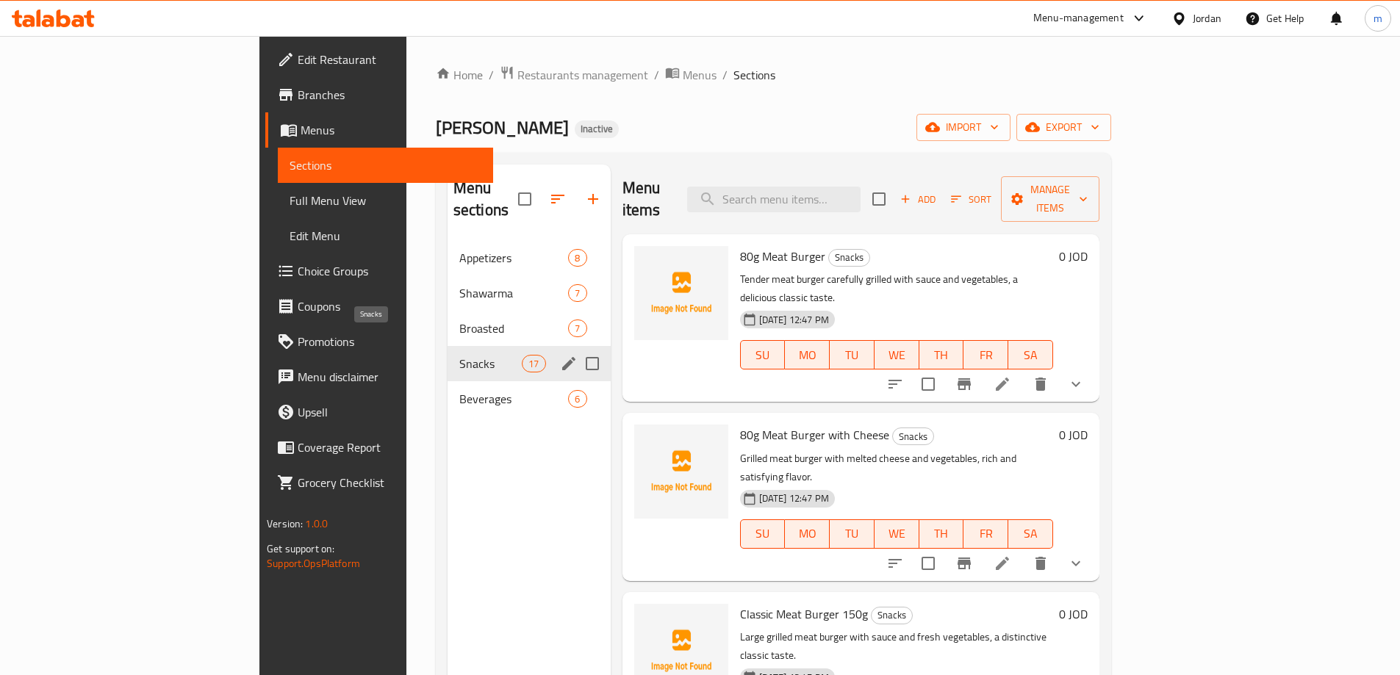
scroll to position [206, 0]
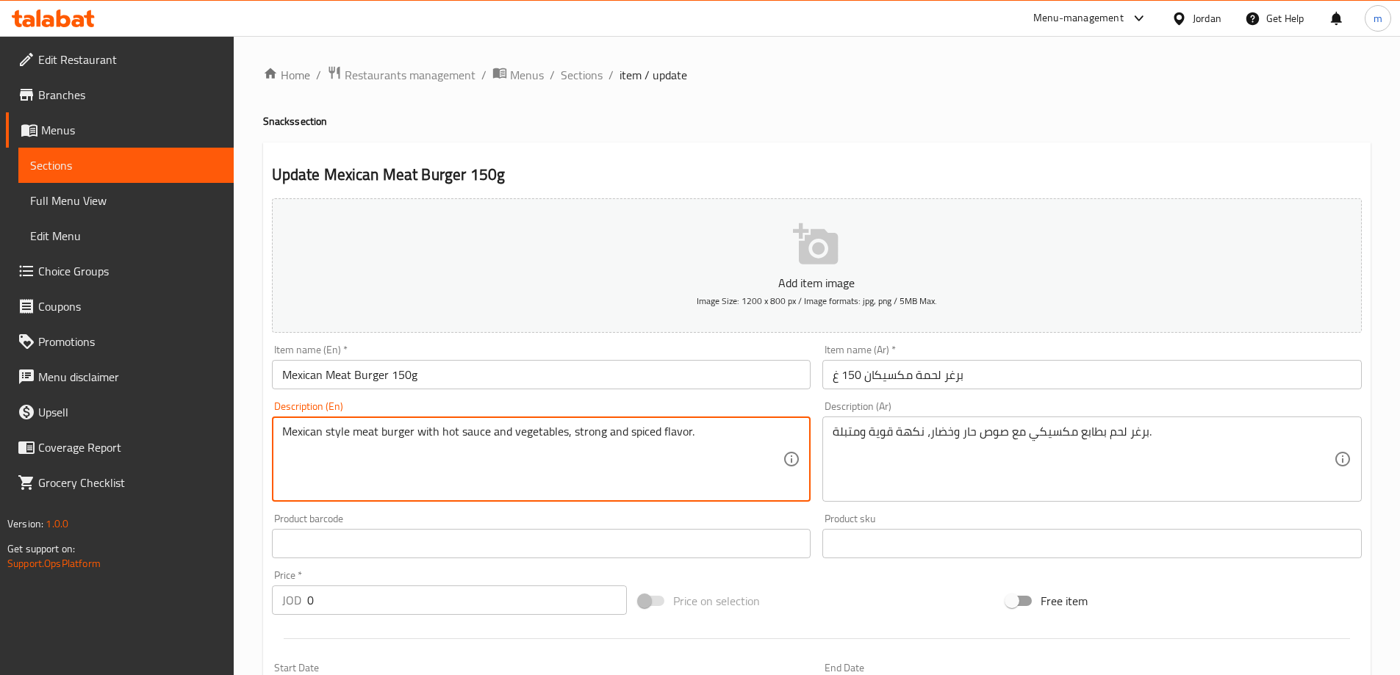
click at [447, 431] on textarea "Mexican style meat burger with hot sauce and vegetables, strong and spiced flav…" at bounding box center [532, 460] width 501 height 70
type textarea "Mexican style meat burger with spicy sauce and vegetables, strong and spiced fl…"
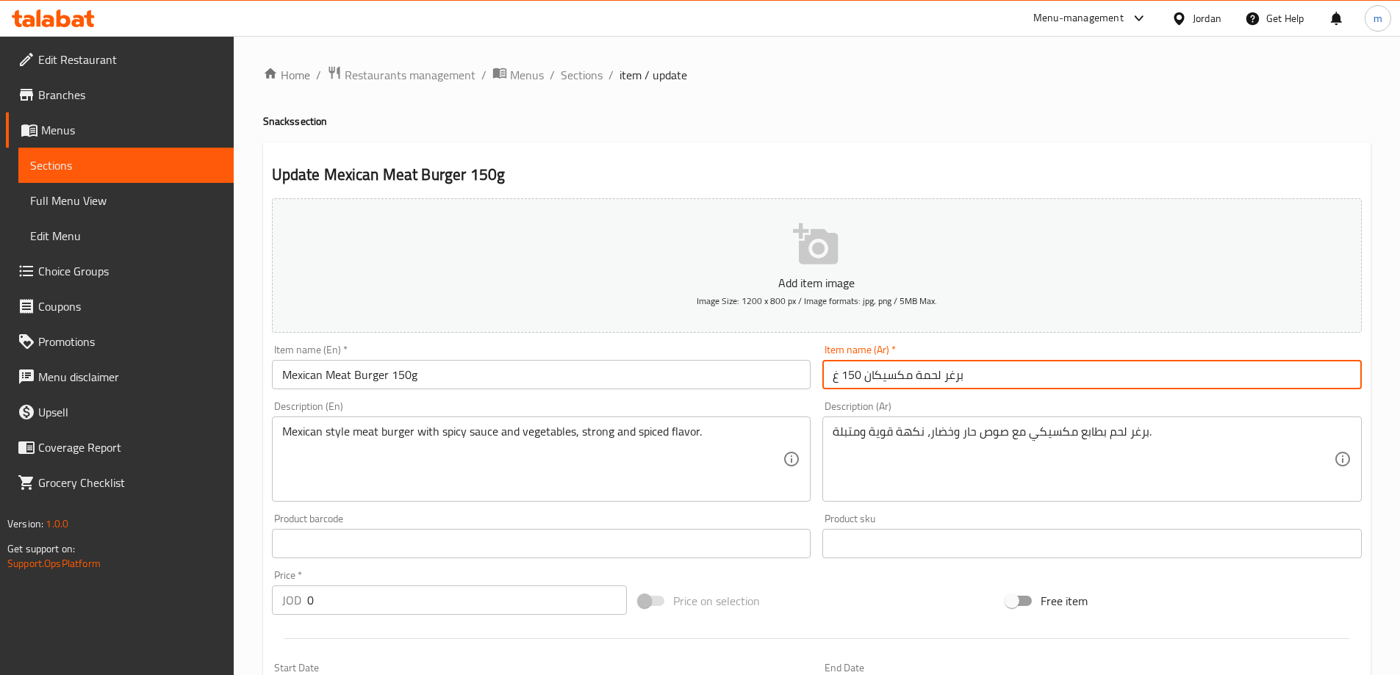
click at [600, 69] on span "Sections" at bounding box center [582, 75] width 42 height 18
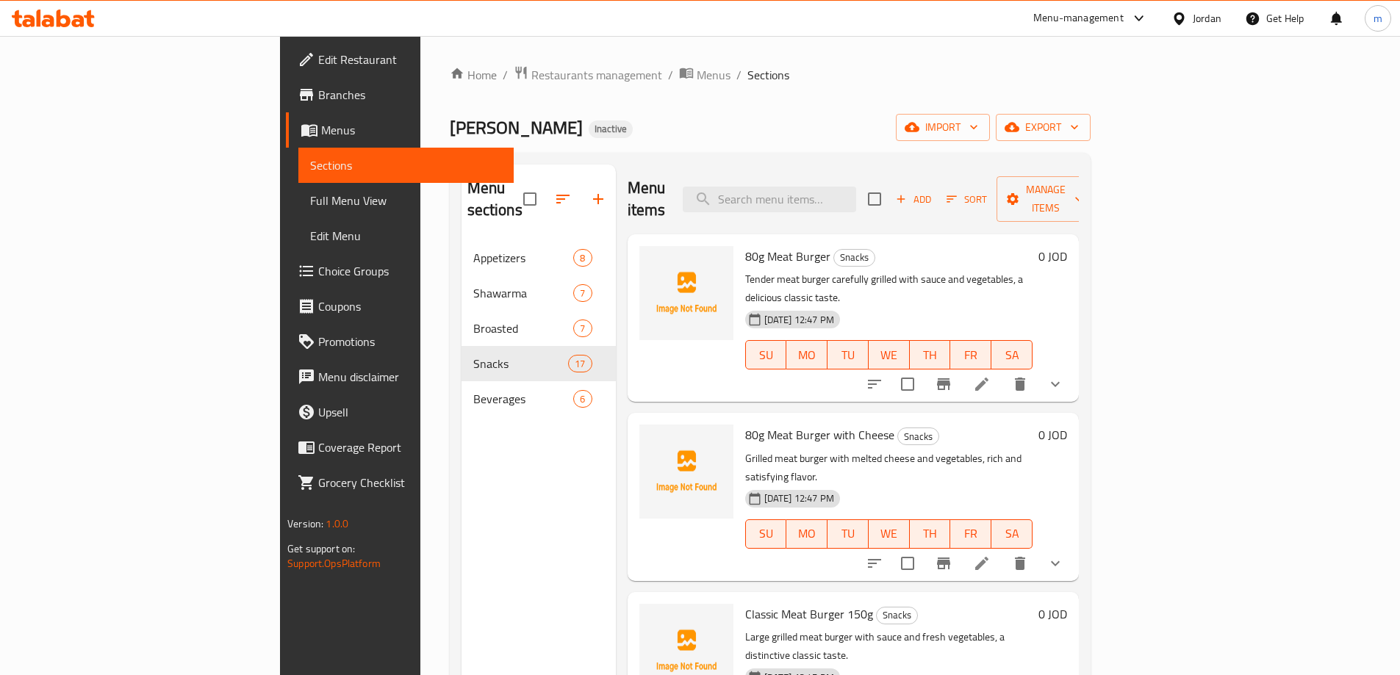
scroll to position [1017, 0]
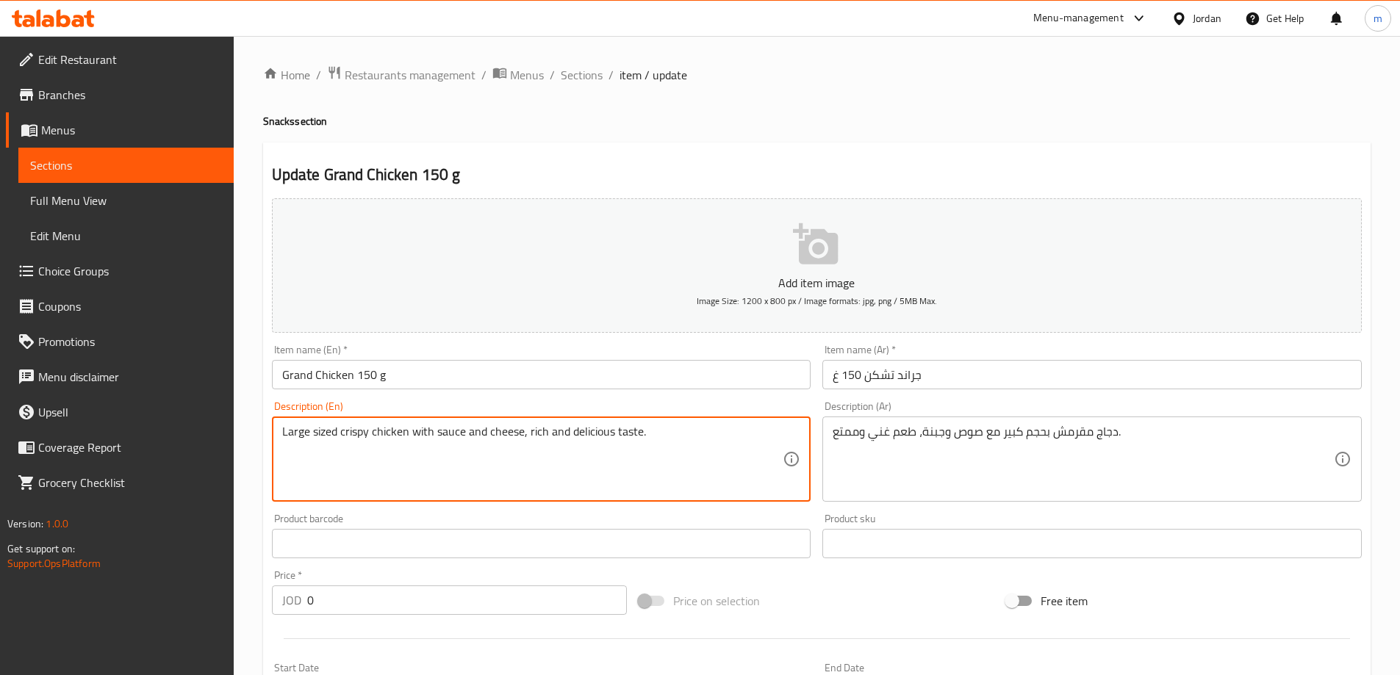
click at [592, 432] on textarea "Large sized crispy chicken with sauce and cheese, rich and delicious taste." at bounding box center [532, 460] width 501 height 70
paste textarea "enjoyable"
type textarea "Large sized crispy chicken with sauce and cheese, rich and enjoyable taste."
click at [613, 384] on input "Grand Chicken 150 g" at bounding box center [541, 374] width 539 height 29
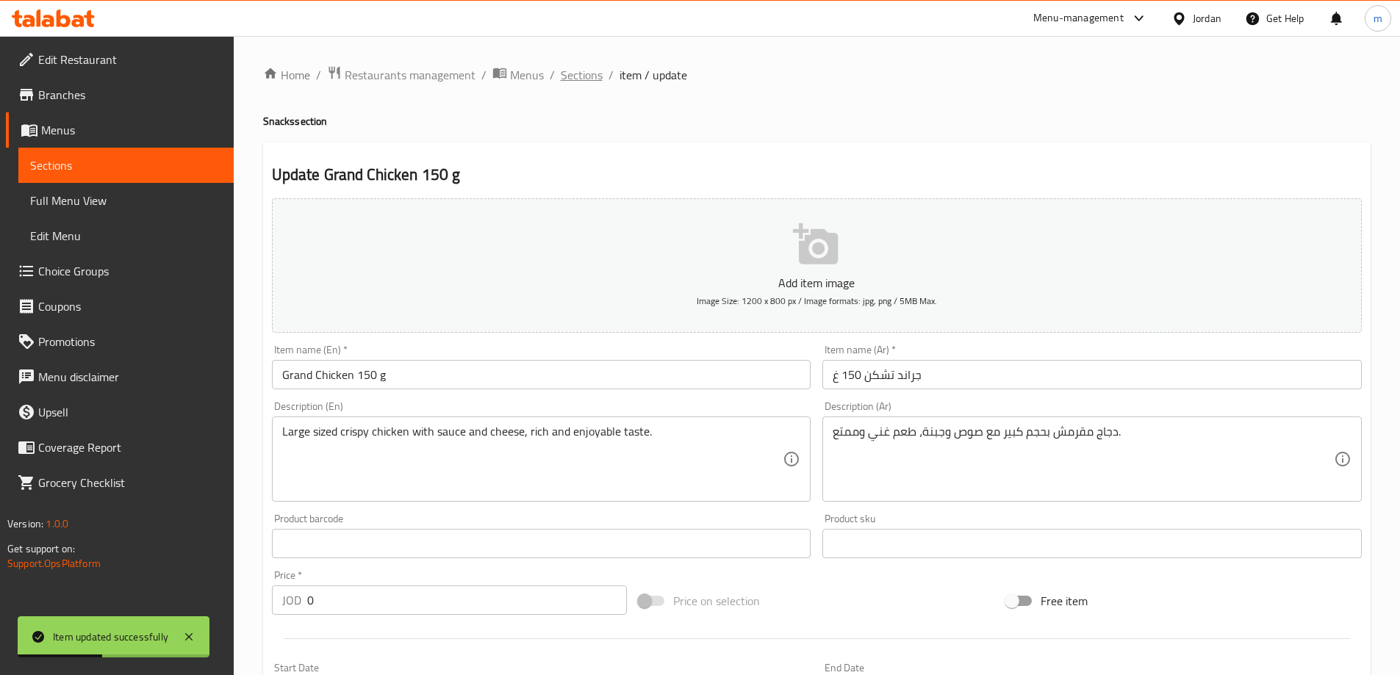
click at [578, 78] on span "Sections" at bounding box center [582, 75] width 42 height 18
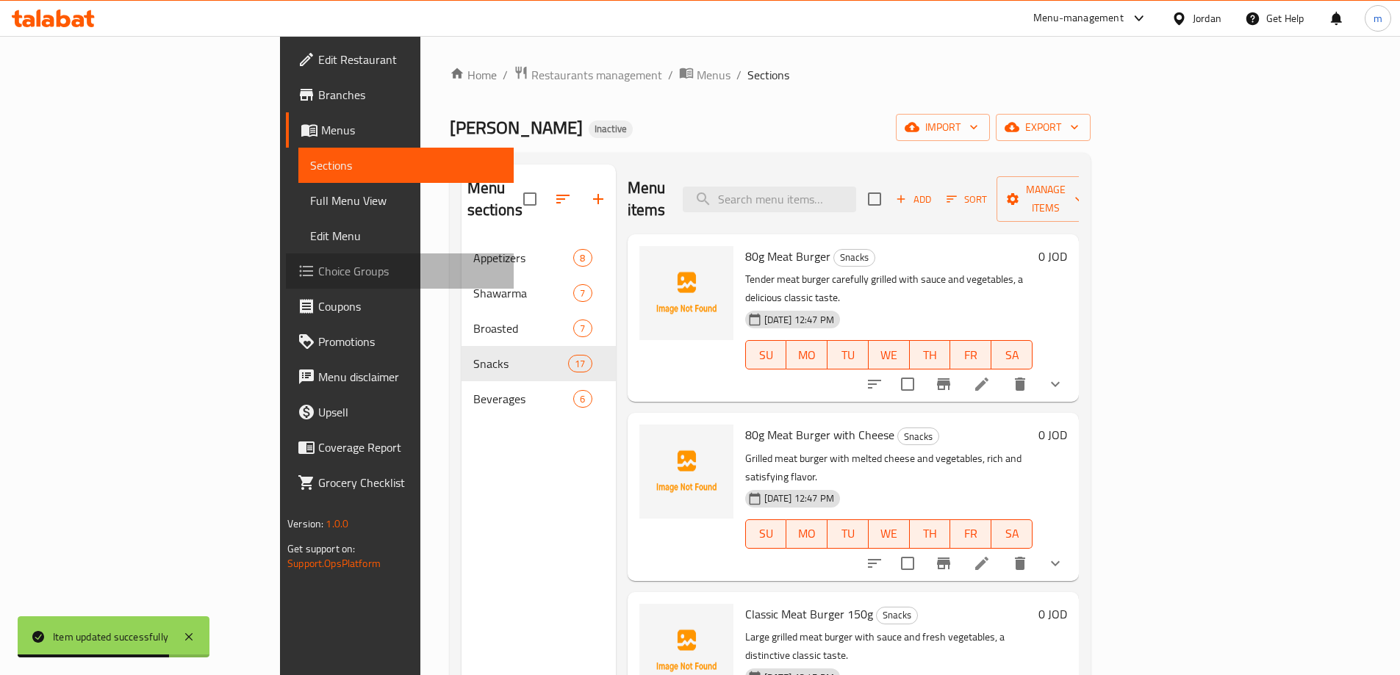
click at [286, 282] on link "Choice Groups" at bounding box center [400, 271] width 228 height 35
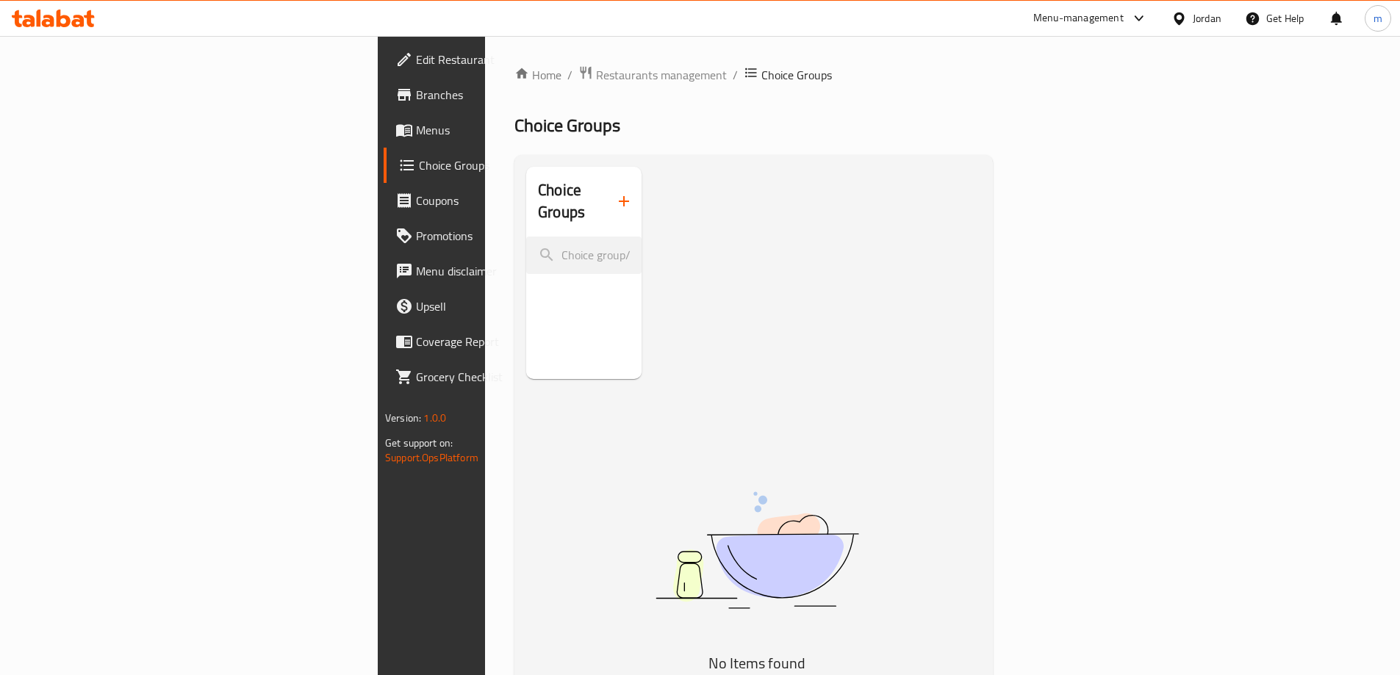
click at [606, 192] on button "button" at bounding box center [623, 201] width 35 height 35
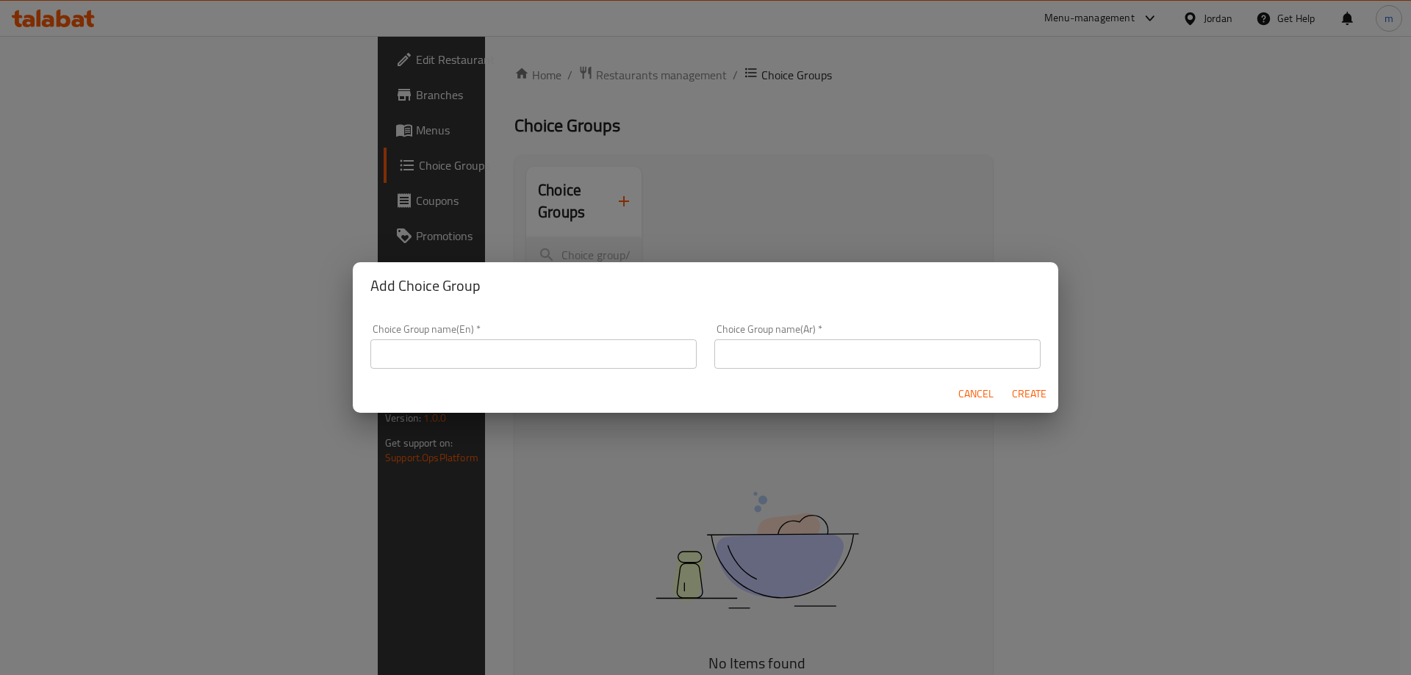
click at [537, 356] on input "text" at bounding box center [533, 354] width 326 height 29
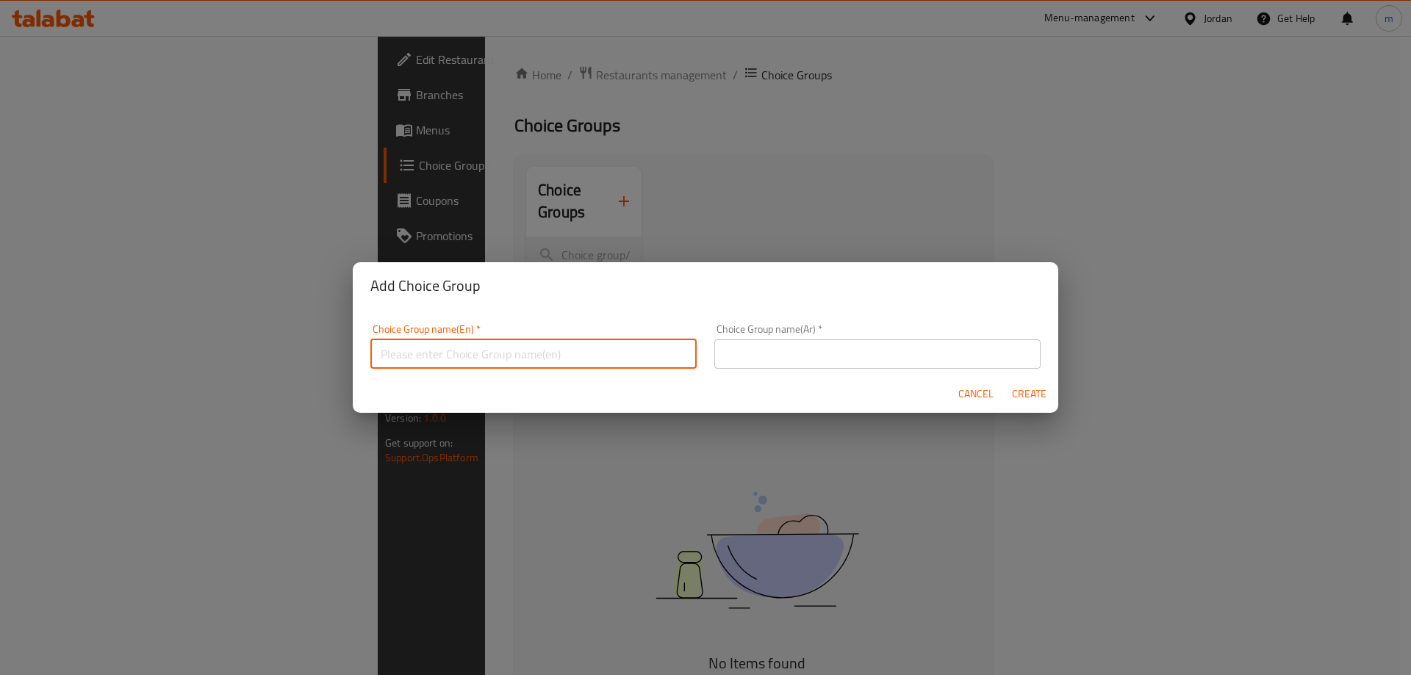
paste input "Your Choice Of:"
type input "Your Choice Of:"
click at [805, 348] on input "text" at bounding box center [877, 354] width 326 height 29
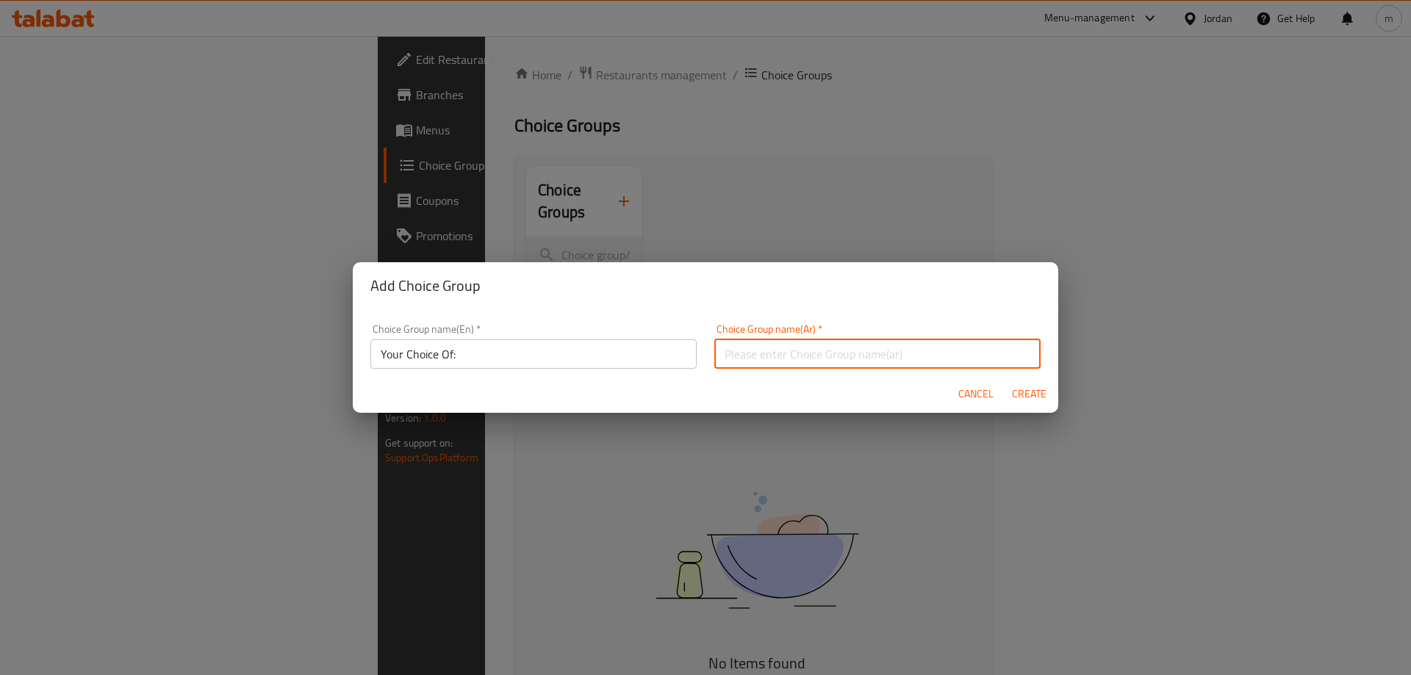
paste input "إختيارك من:"
type input "إختيارك من:"
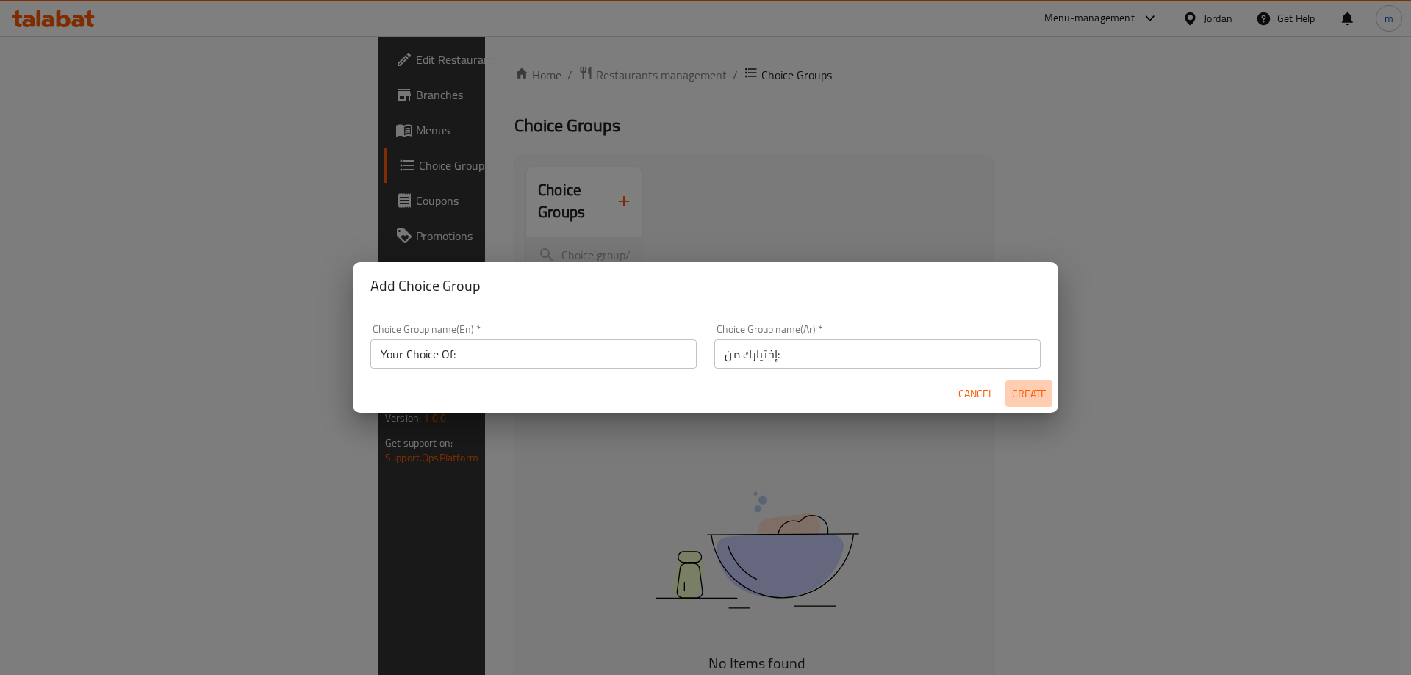
click at [1019, 392] on span "Create" at bounding box center [1028, 394] width 35 height 18
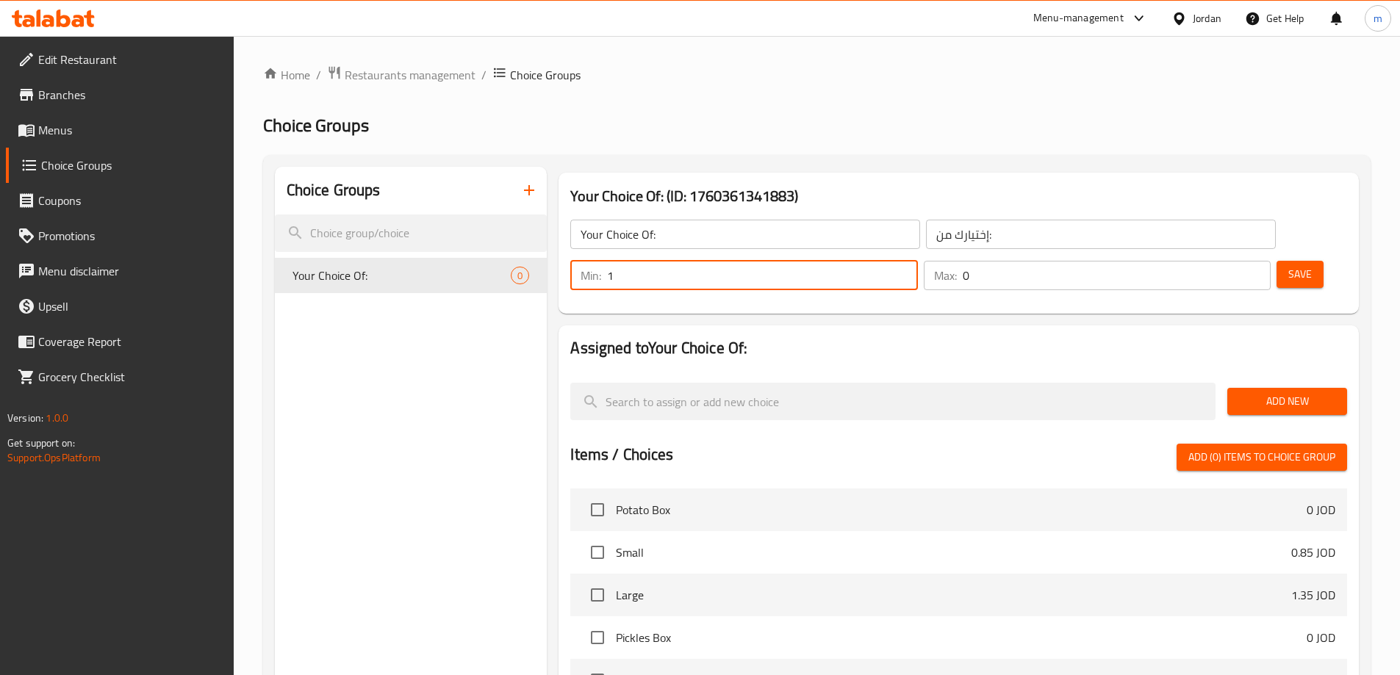
type input "1"
click at [917, 261] on input "1" at bounding box center [762, 275] width 310 height 29
type input "1"
click at [1228, 261] on input "1" at bounding box center [1117, 275] width 308 height 29
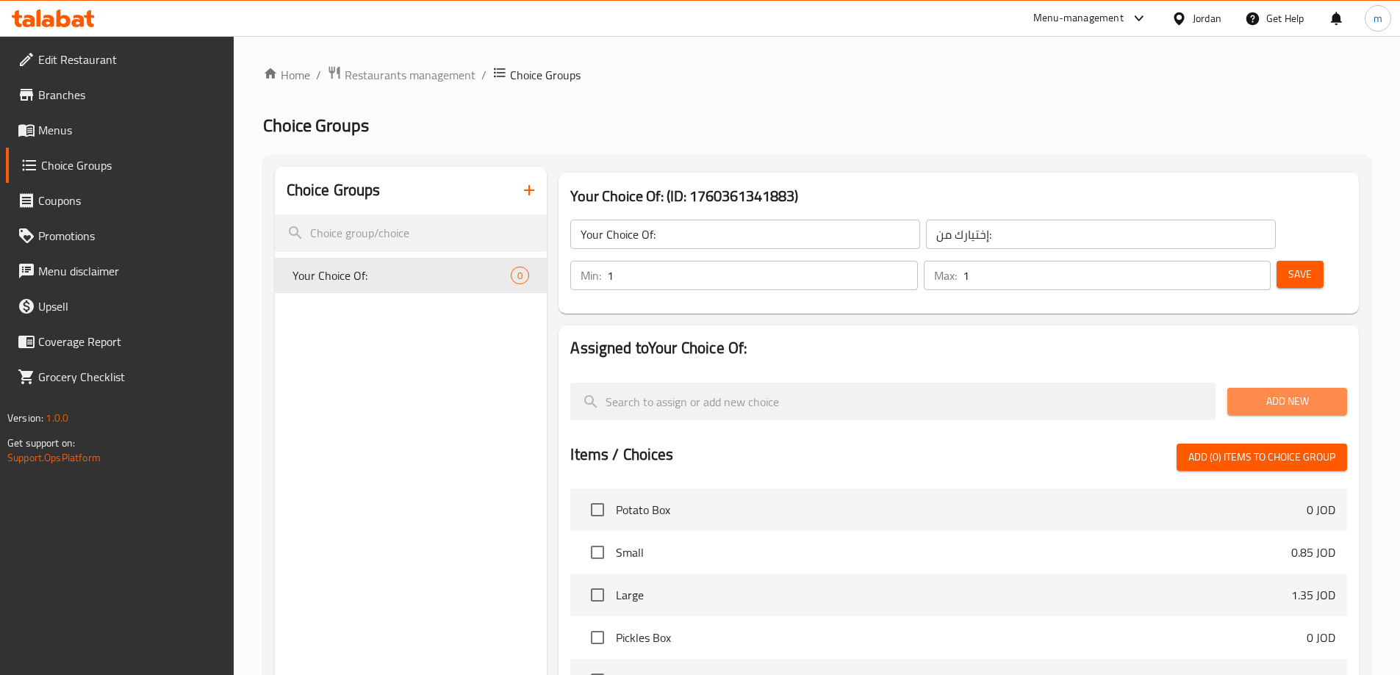
click at [1258, 392] on span "Add New" at bounding box center [1287, 401] width 96 height 18
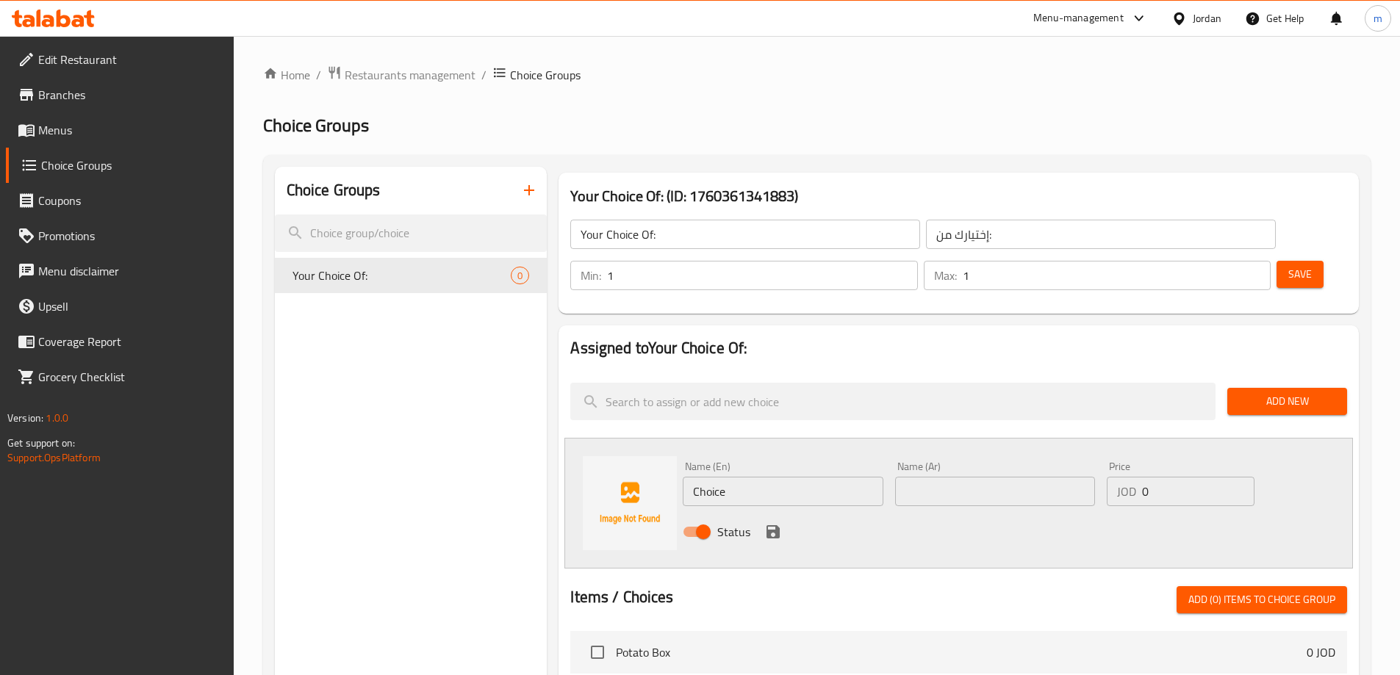
click at [989, 477] on input "text" at bounding box center [995, 491] width 200 height 29
type input "فرنسي"
click at [775, 477] on input "Choice" at bounding box center [783, 491] width 200 height 29
type input "French"
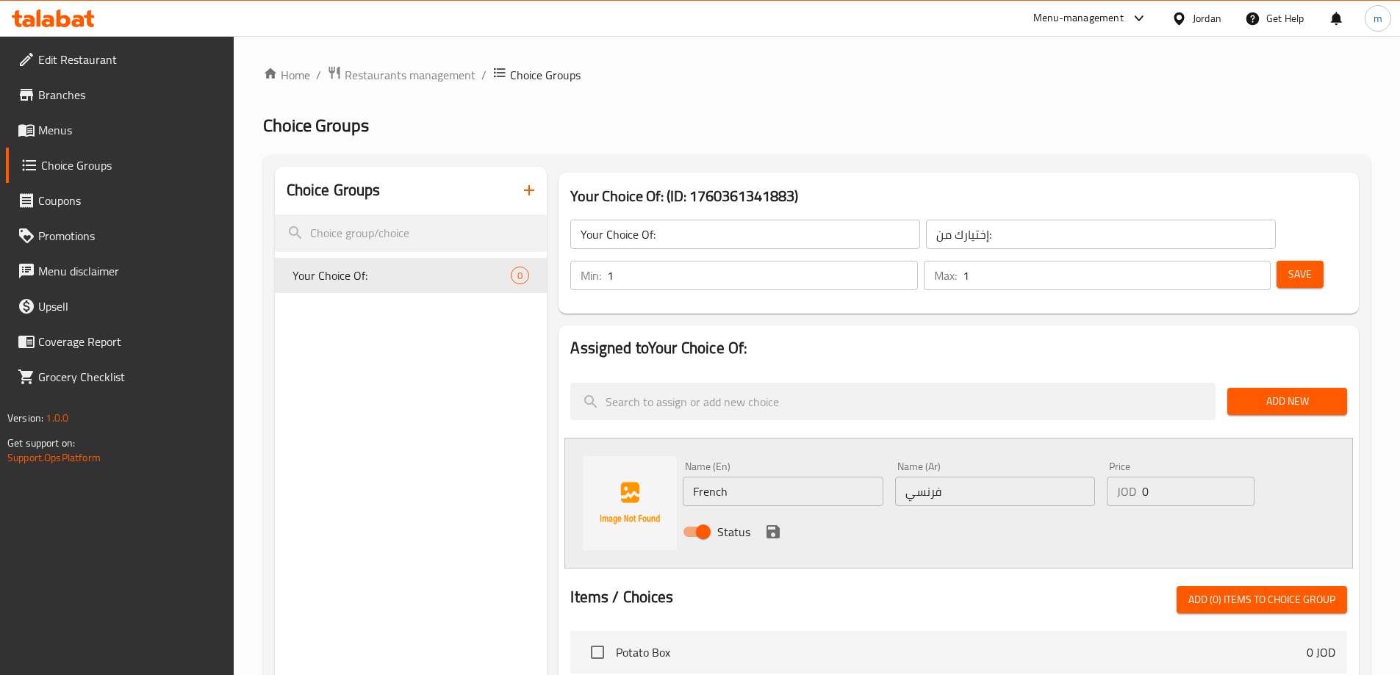
click at [986, 563] on div at bounding box center [958, 569] width 777 height 12
click at [768, 526] on icon "save" at bounding box center [773, 532] width 13 height 13
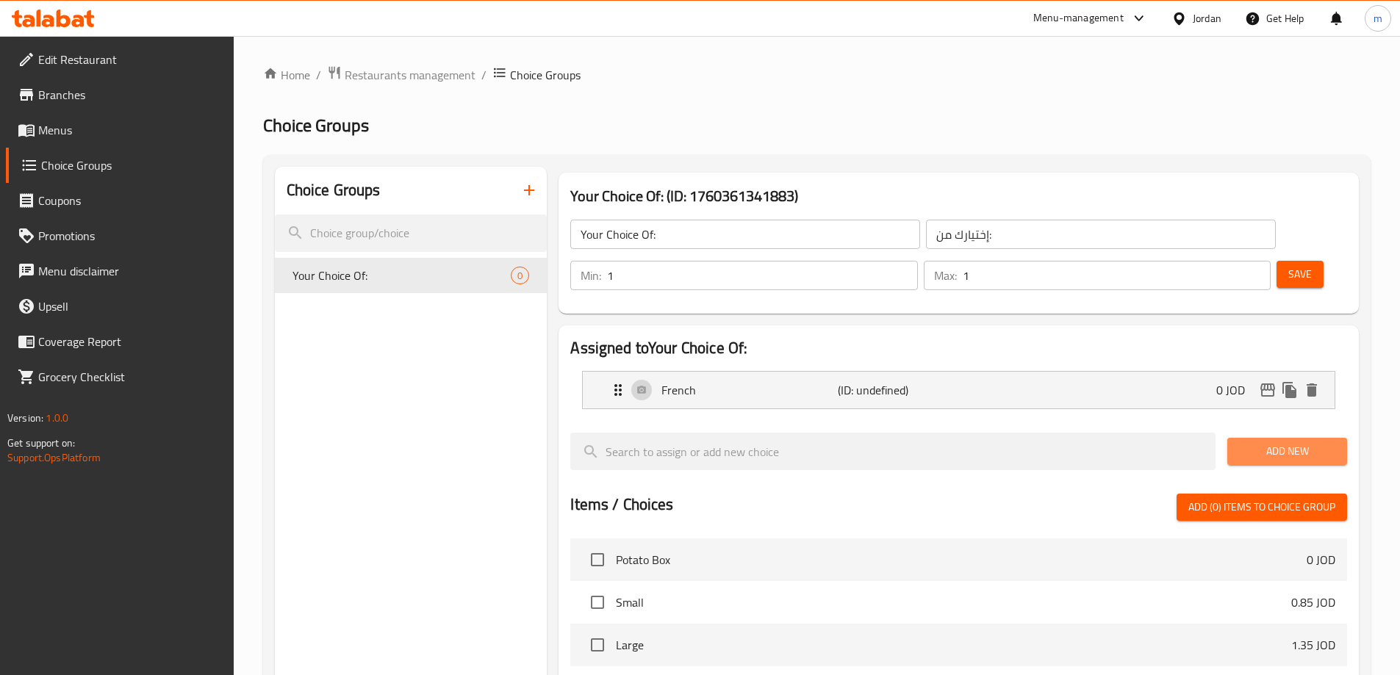
click at [1277, 442] on span "Add New" at bounding box center [1287, 451] width 96 height 18
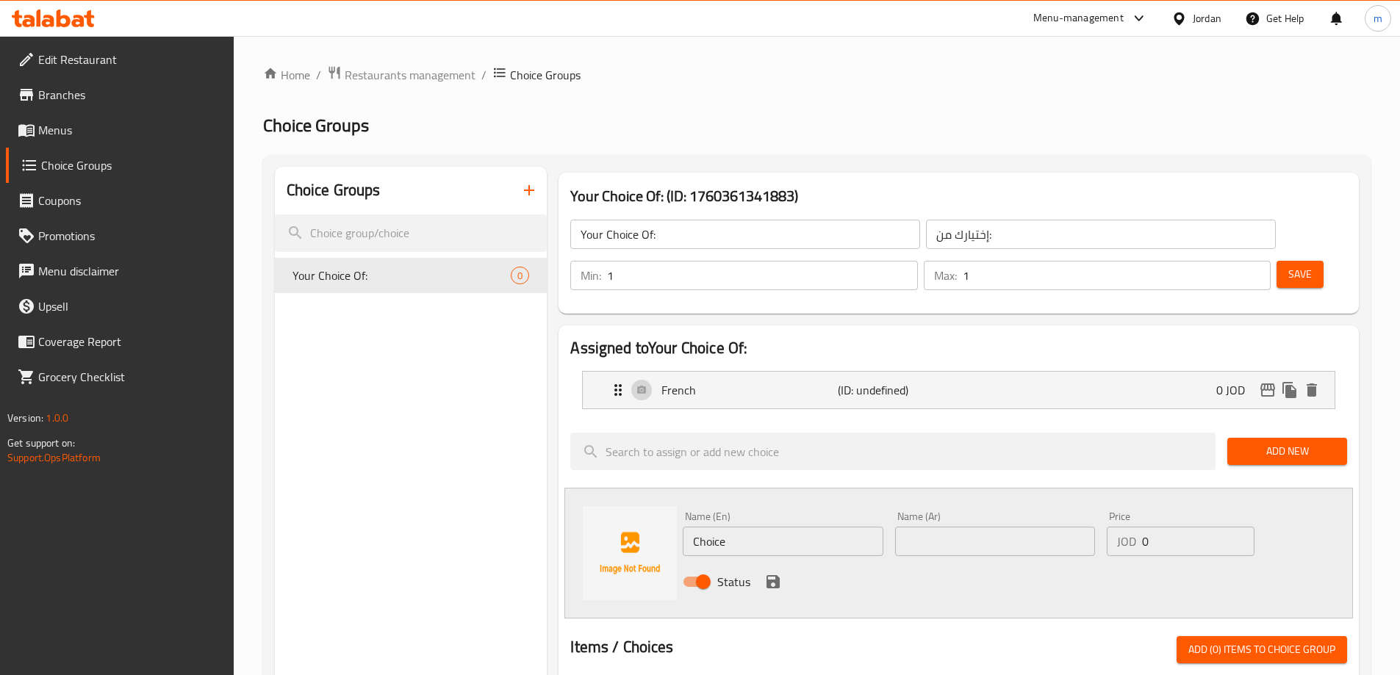
click at [1002, 527] on input "text" at bounding box center [995, 541] width 200 height 29
type input "j"
type input "تورتيلا"
click at [745, 527] on input "Choice" at bounding box center [783, 541] width 200 height 29
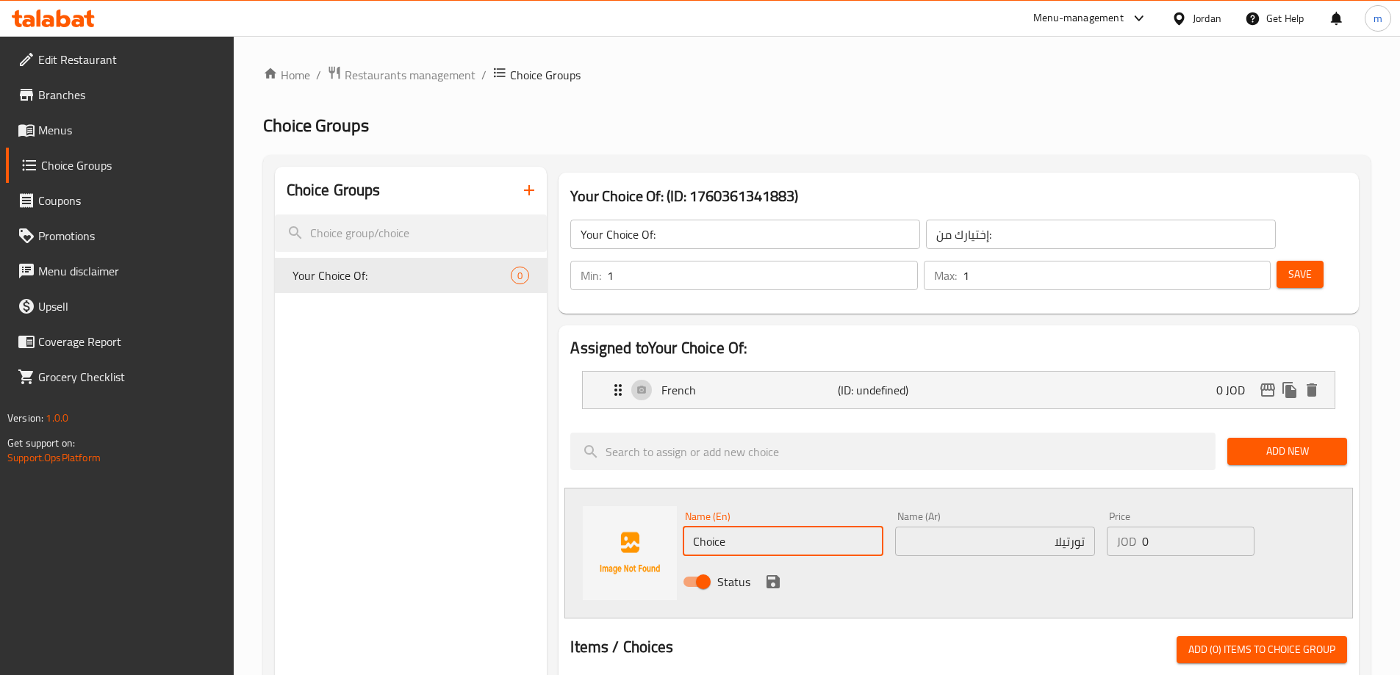
paste input "Tortilla"
type input "Tortilla"
drag, startPoint x: 782, startPoint y: 584, endPoint x: 777, endPoint y: 564, distance: 20.5
click at [782, 625] on div at bounding box center [958, 631] width 777 height 12
click at [767, 573] on icon "save" at bounding box center [773, 582] width 18 height 18
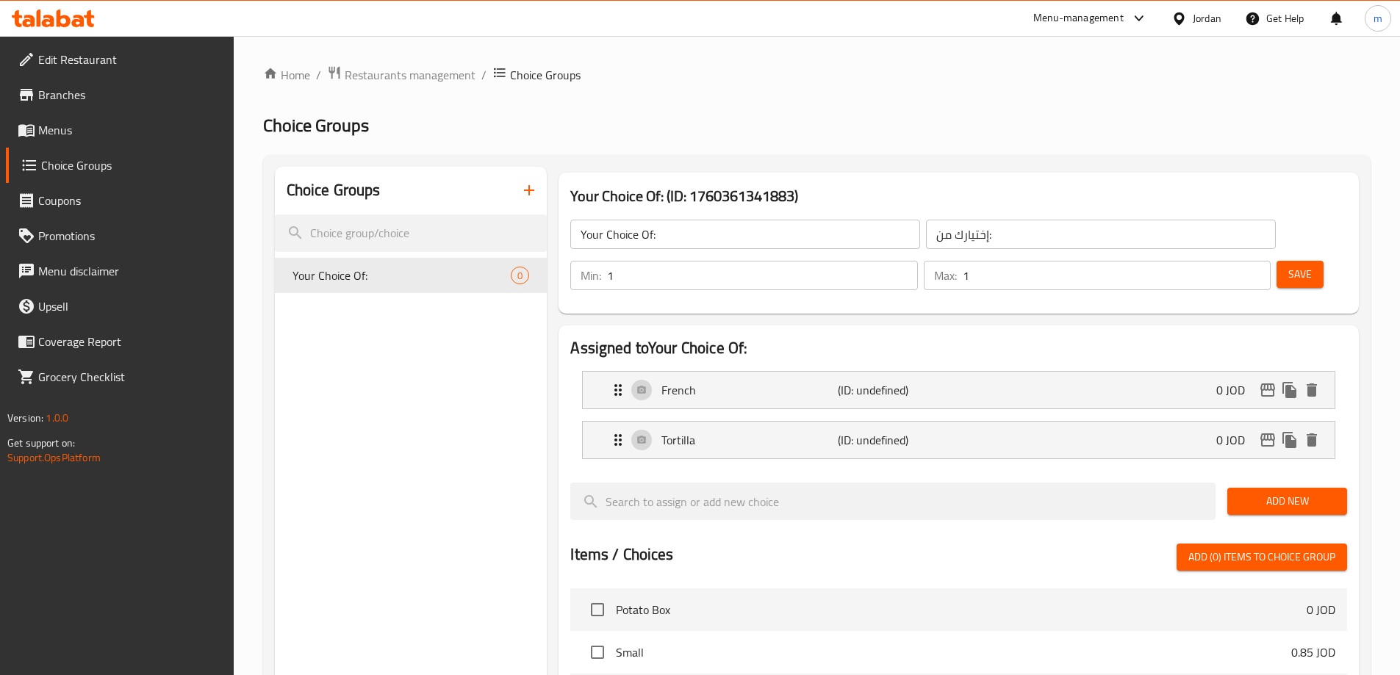
click at [1290, 261] on button "Save" at bounding box center [1300, 274] width 47 height 27
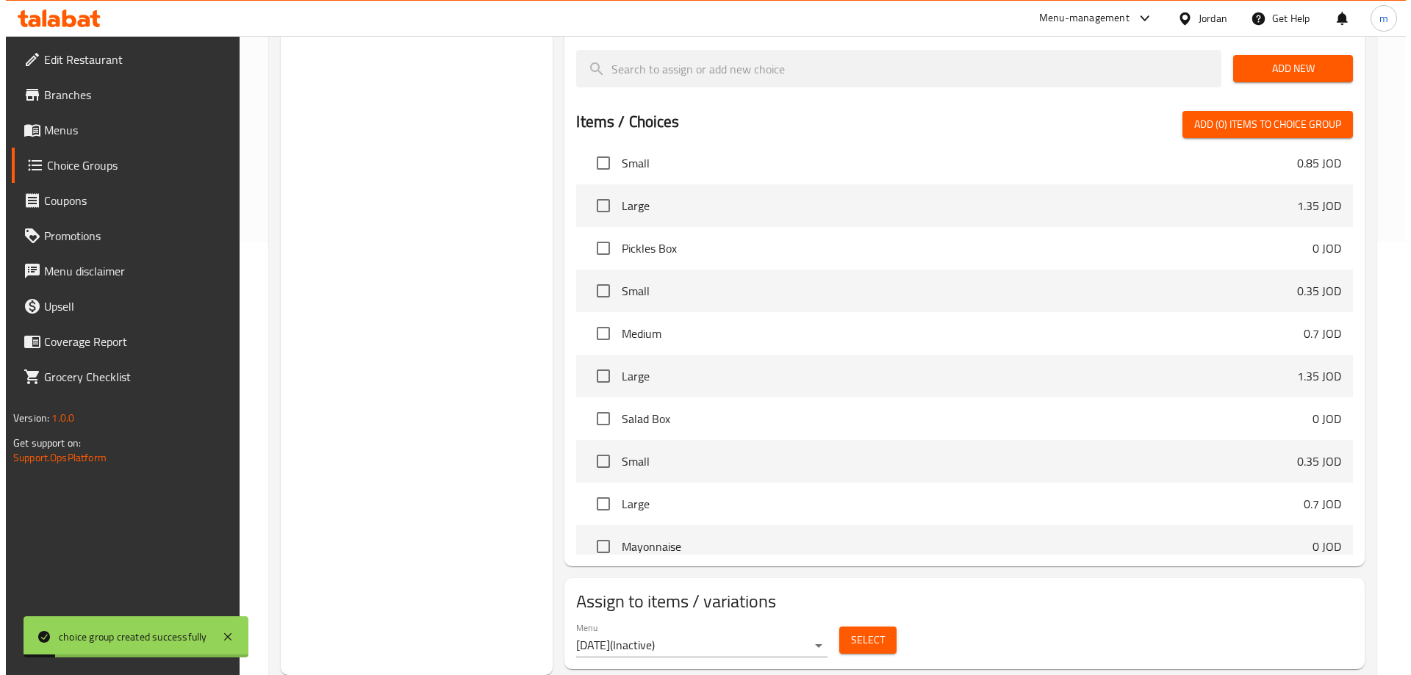
scroll to position [74, 0]
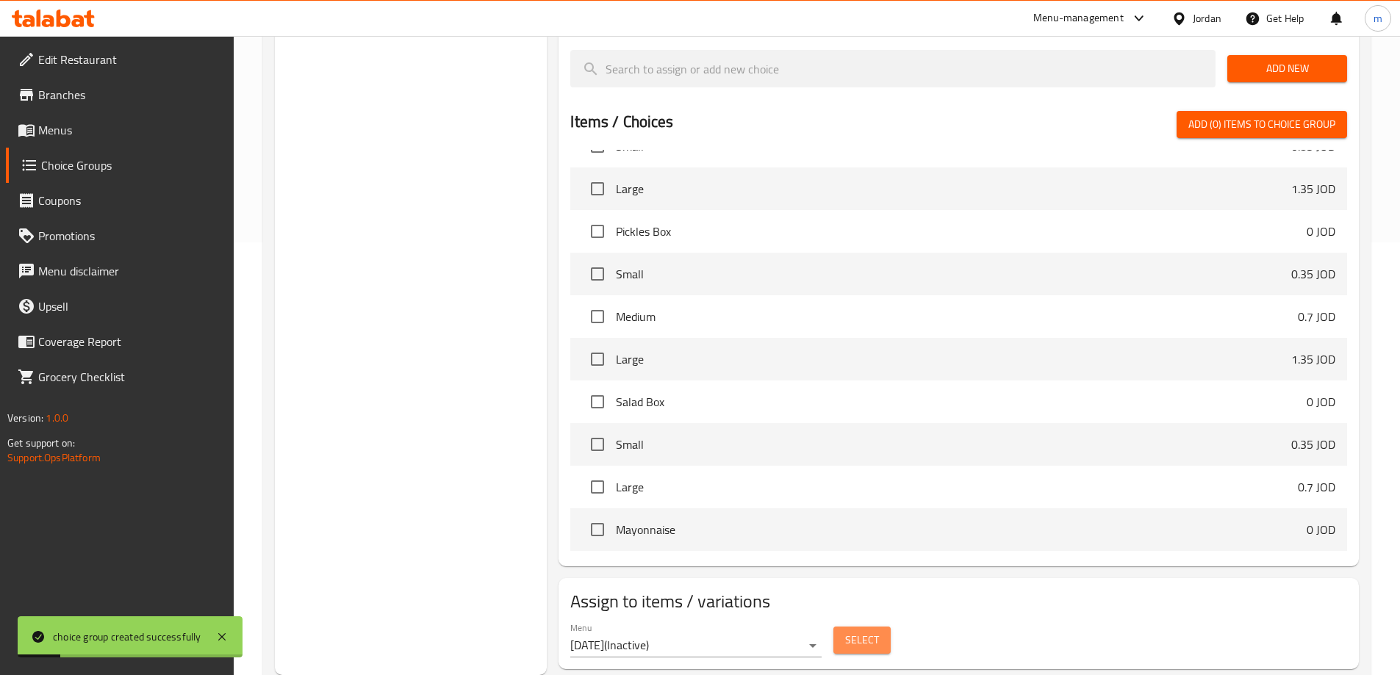
click at [857, 631] on span "Select" at bounding box center [862, 640] width 34 height 18
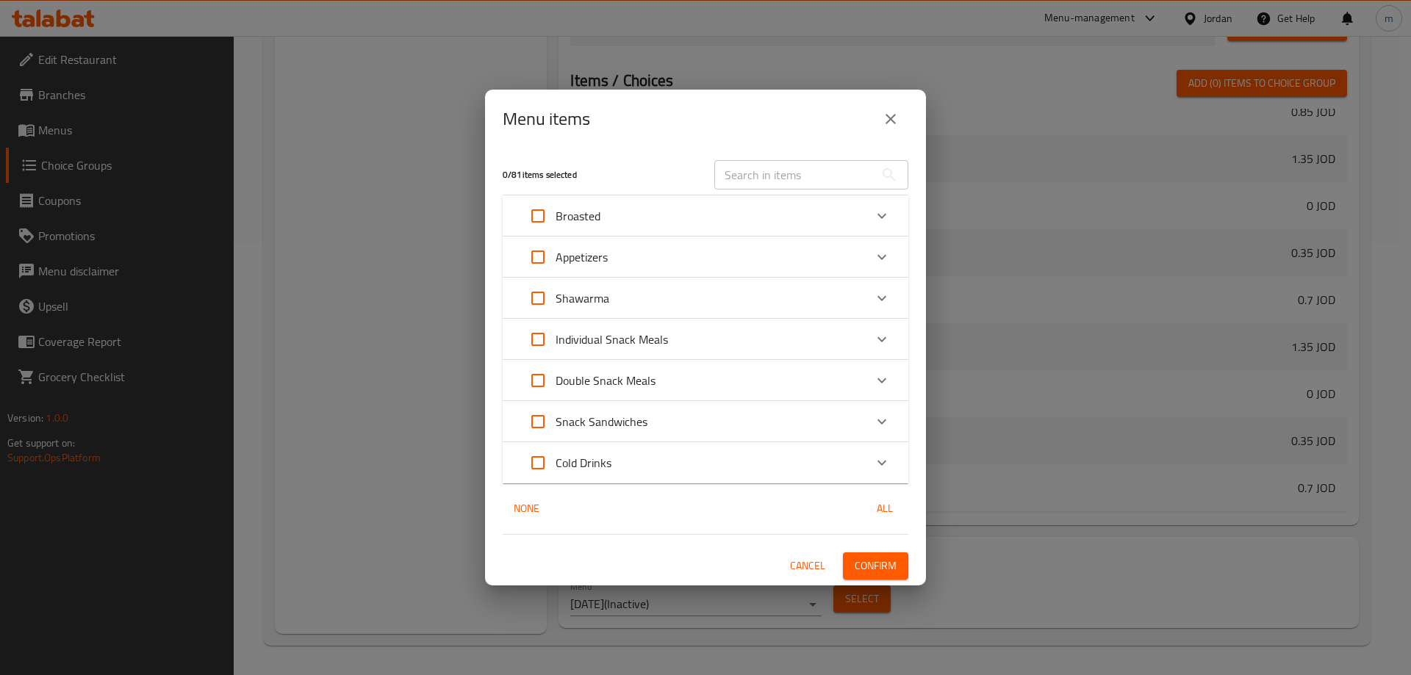
click at [809, 562] on span "Cancel" at bounding box center [807, 566] width 35 height 18
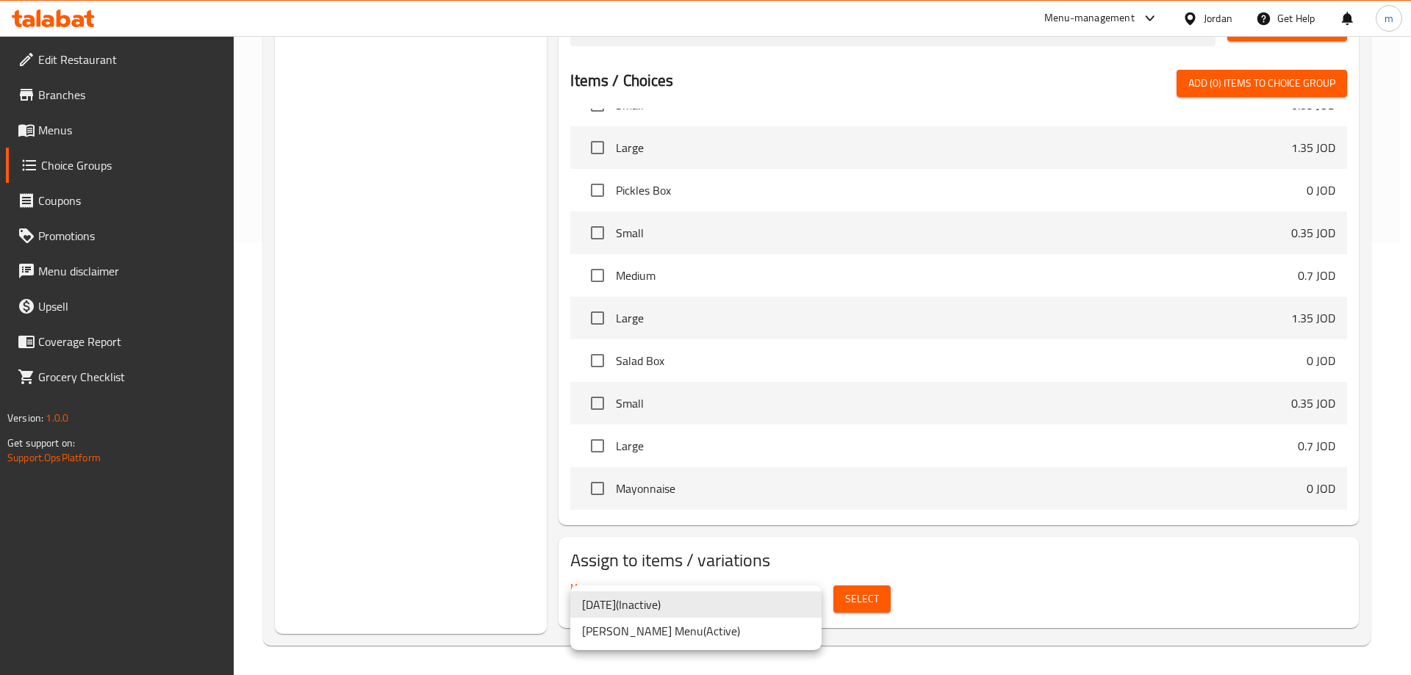
click at [698, 632] on li "Al Hanini's Menu ( Active )" at bounding box center [695, 631] width 251 height 26
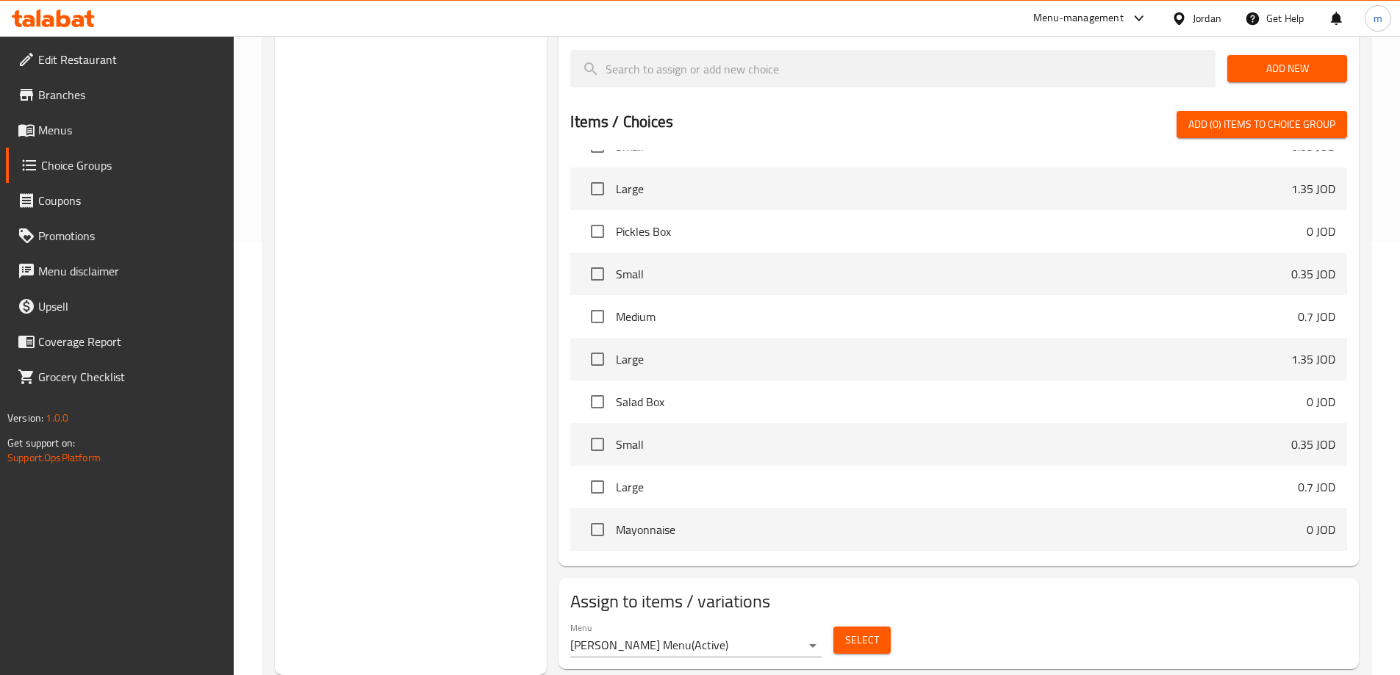
click at [698, 631] on ul "8/3/2021 ( Inactive ) Al Hanini's Menu ( Active )" at bounding box center [664, 612] width 189 height 37
click at [849, 631] on span "Select" at bounding box center [862, 640] width 34 height 18
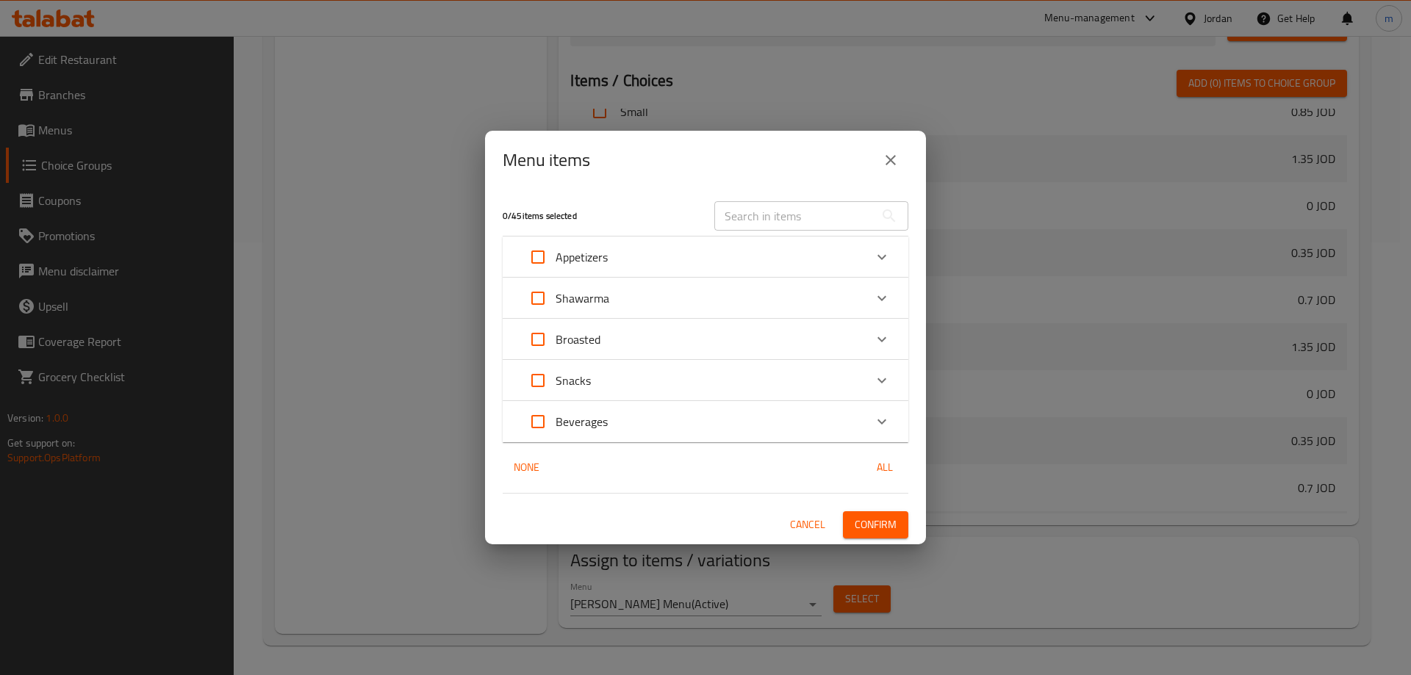
click at [707, 374] on div "Snacks" at bounding box center [692, 380] width 344 height 35
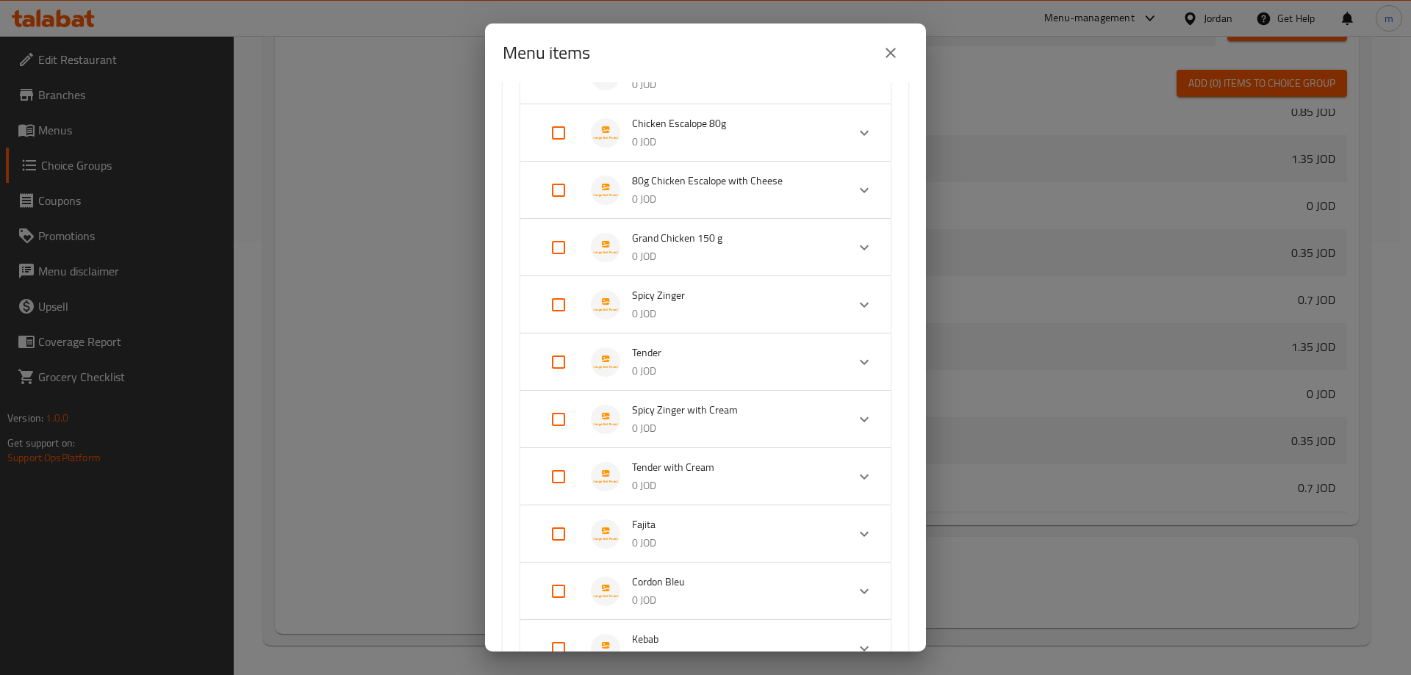
scroll to position [588, 0]
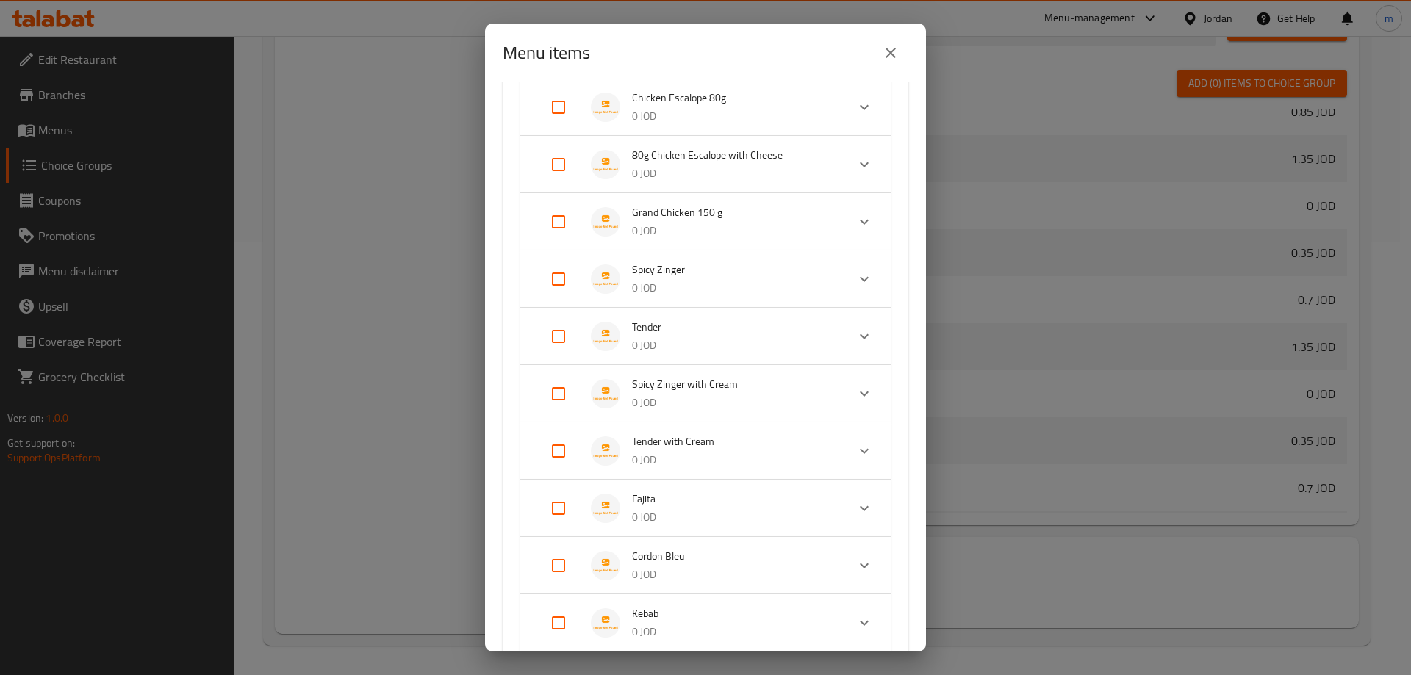
click at [553, 279] on input "Expand" at bounding box center [558, 279] width 35 height 35
checkbox input "true"
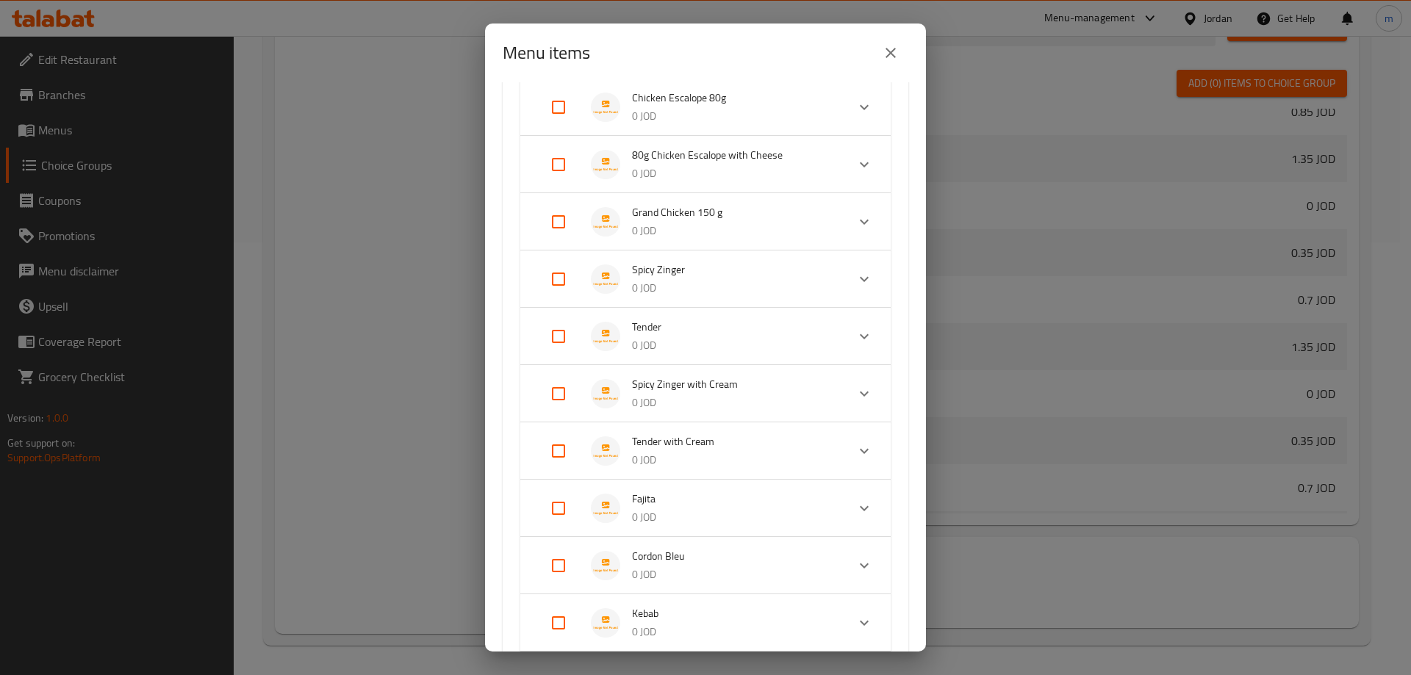
checkbox input "true"
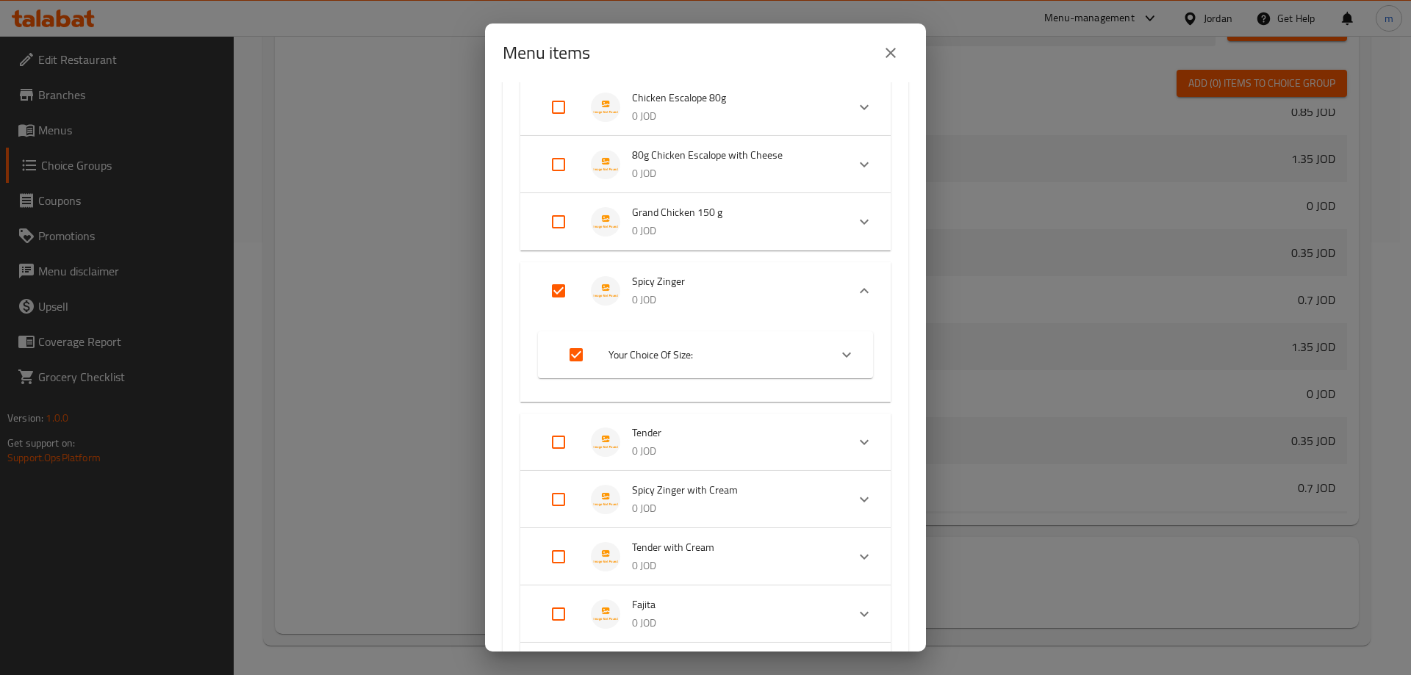
click at [562, 438] on input "Expand" at bounding box center [558, 442] width 35 height 35
checkbox input "true"
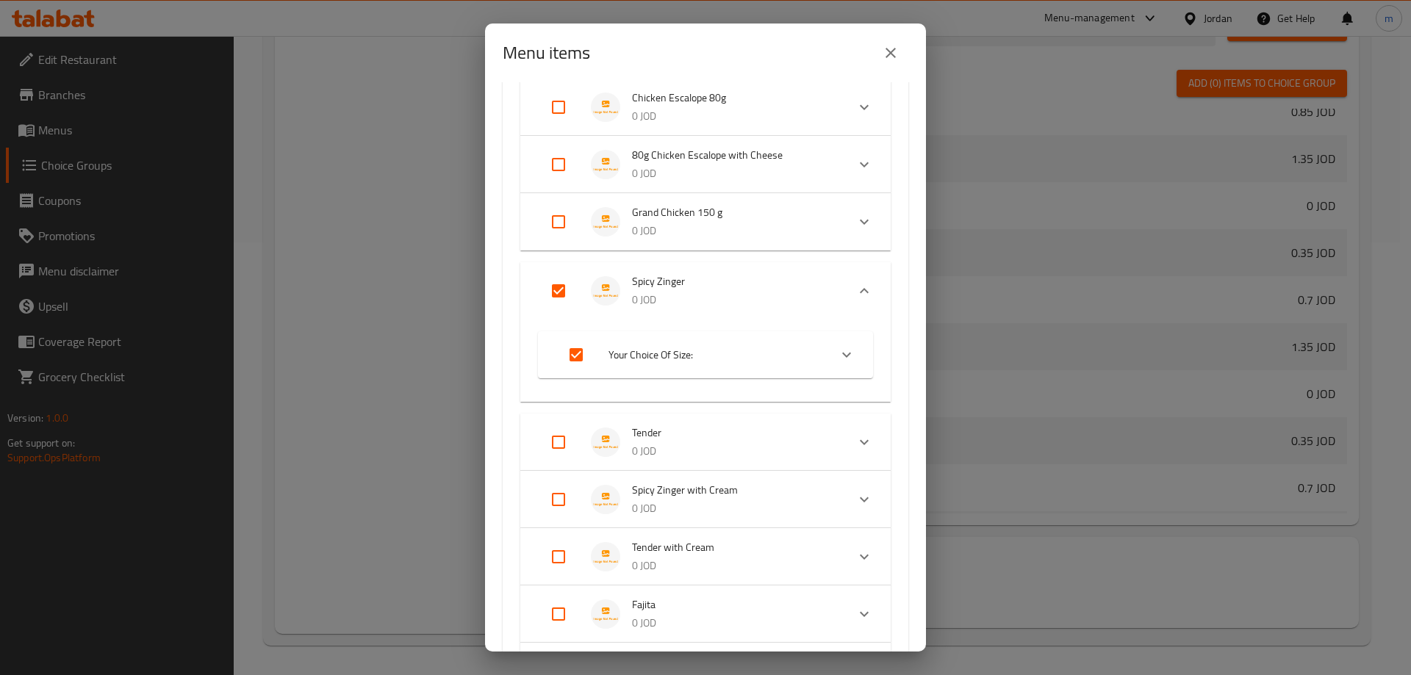
checkbox input "true"
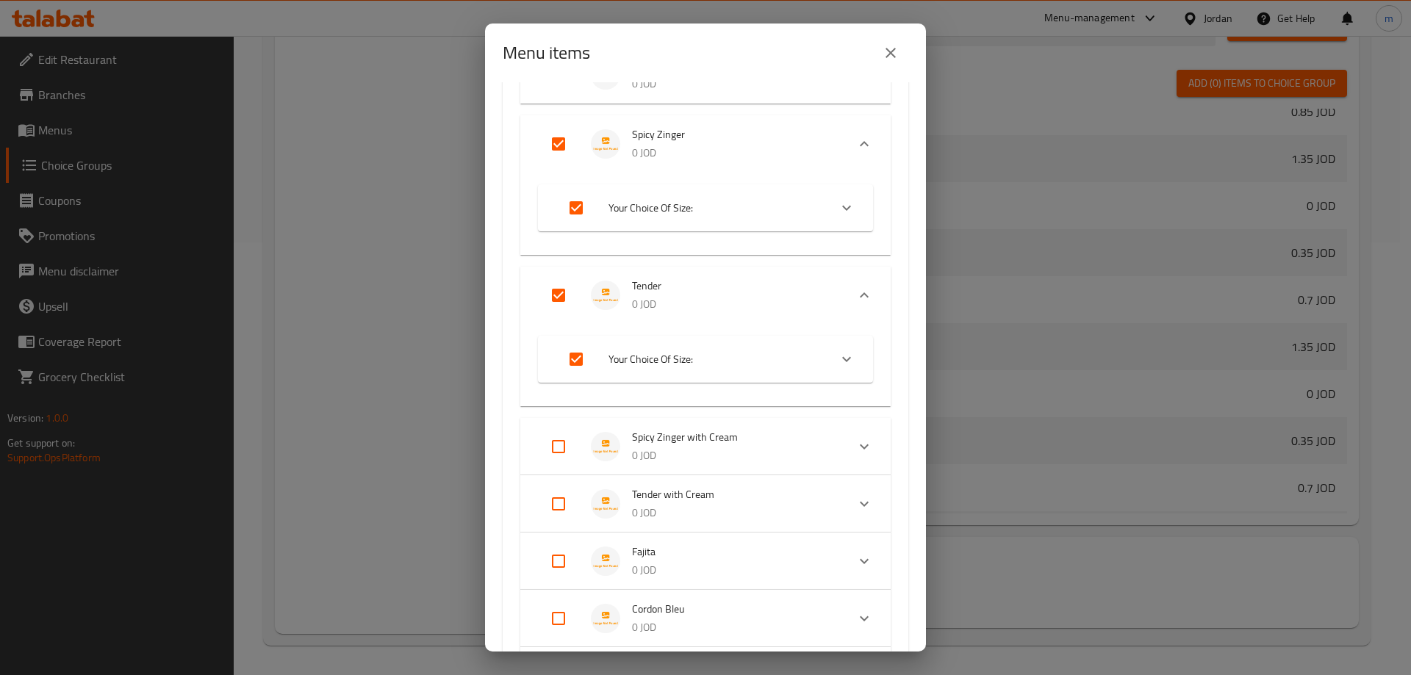
click at [559, 461] on input "Expand" at bounding box center [558, 446] width 35 height 35
checkbox input "true"
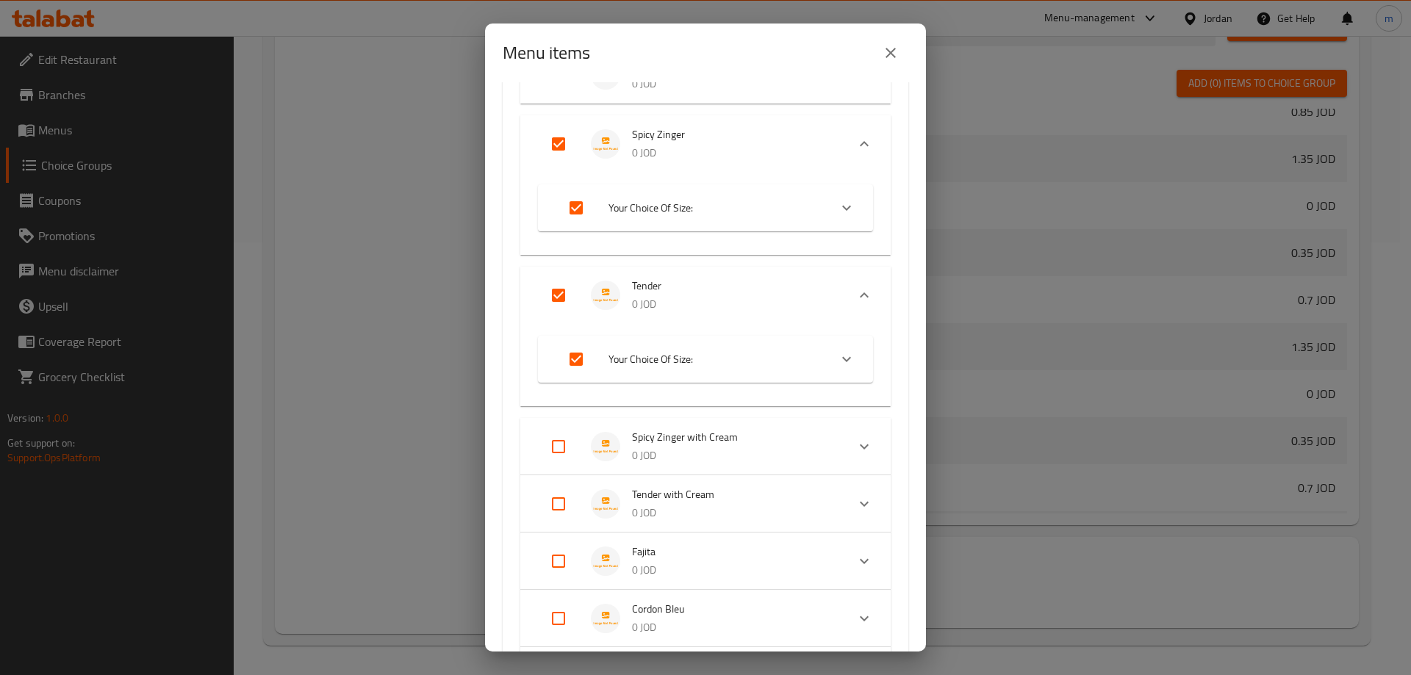
checkbox input "true"
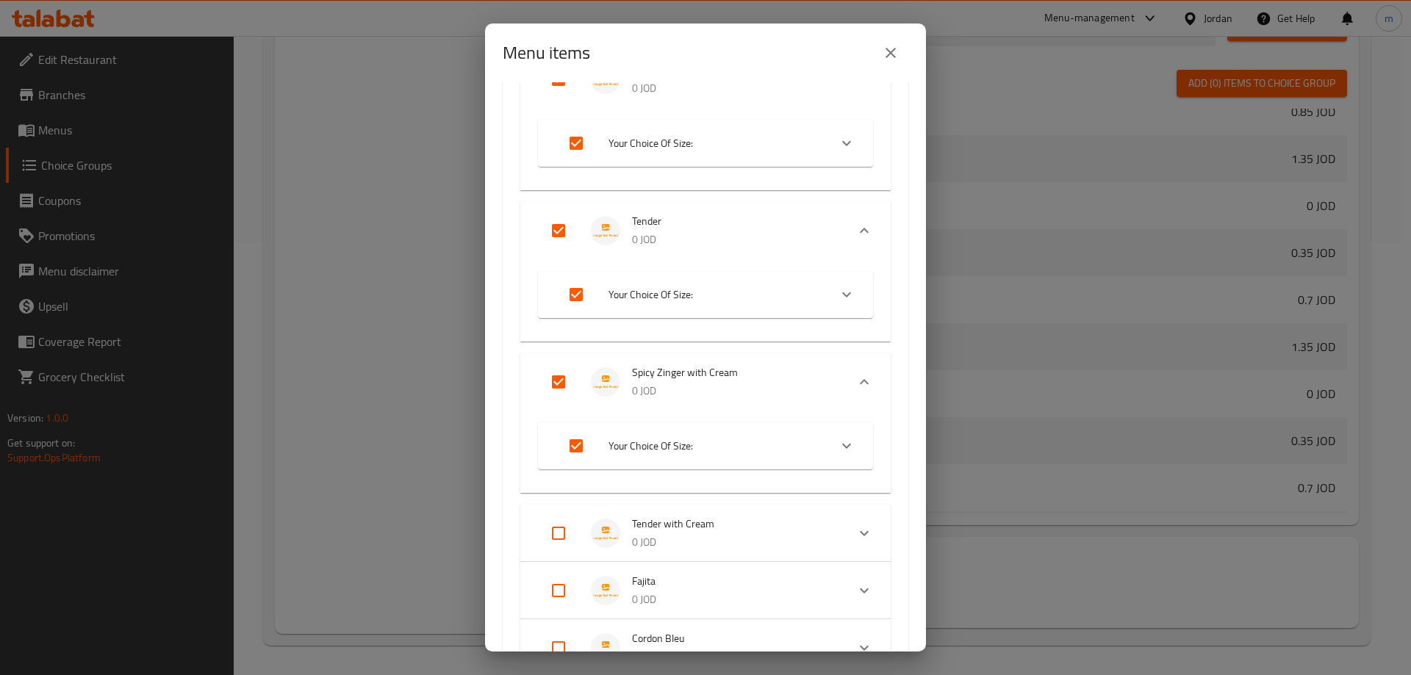
scroll to position [809, 0]
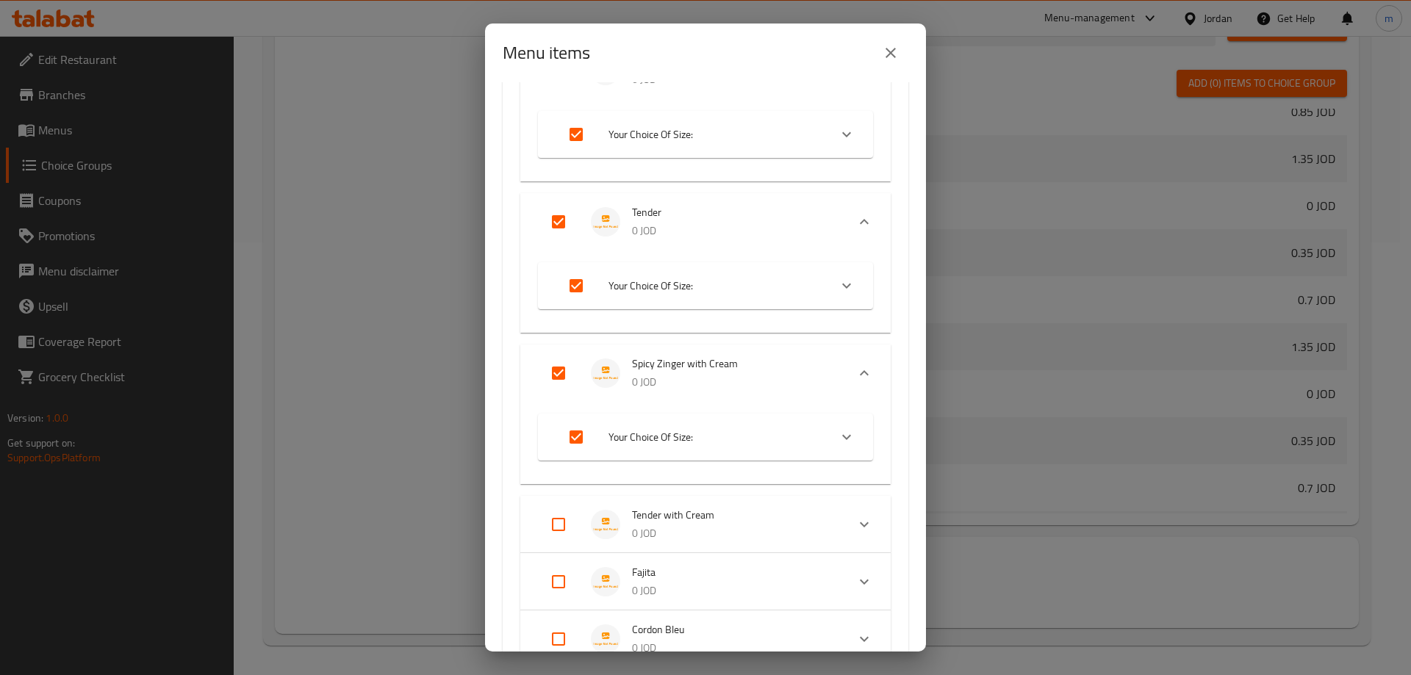
click at [559, 526] on input "Expand" at bounding box center [558, 524] width 35 height 35
checkbox input "true"
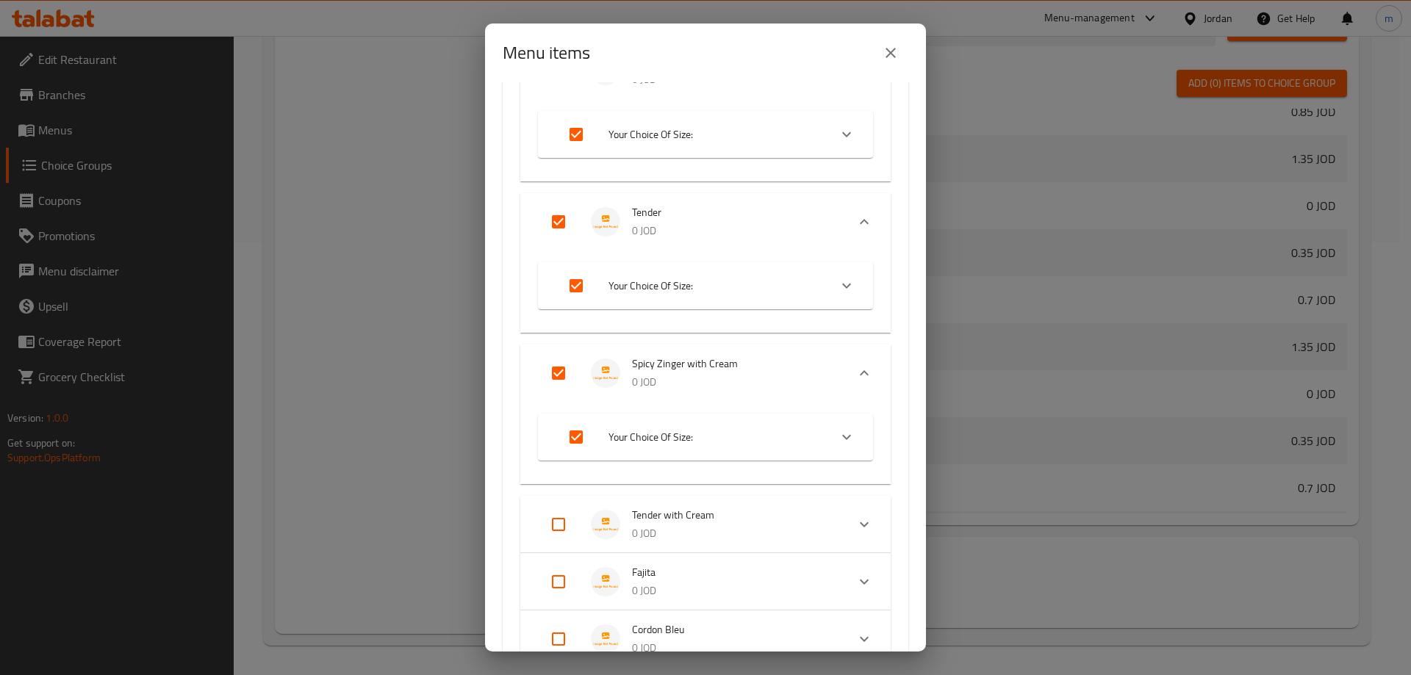
checkbox input "true"
click at [552, 548] on li "Fajita 0 JOD" at bounding box center [692, 528] width 309 height 51
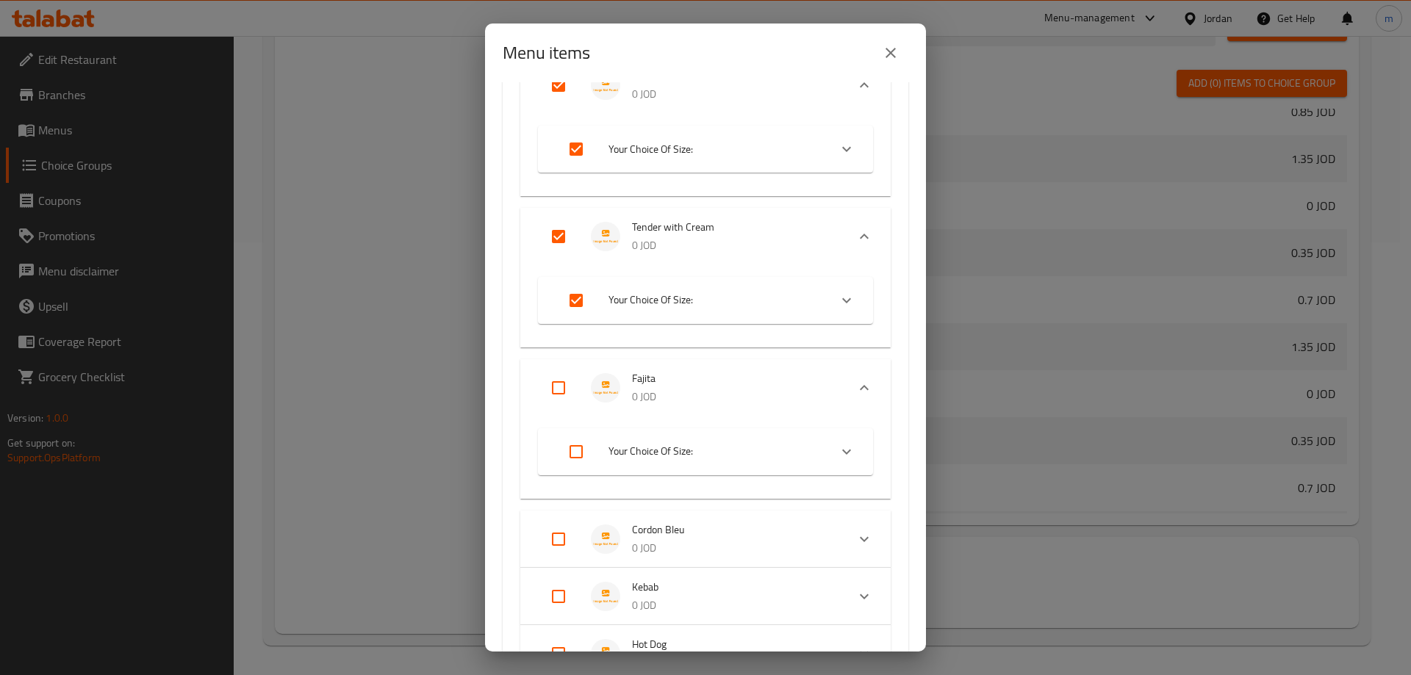
scroll to position [1103, 0]
click at [562, 382] on input "Expand" at bounding box center [558, 382] width 35 height 35
checkbox input "true"
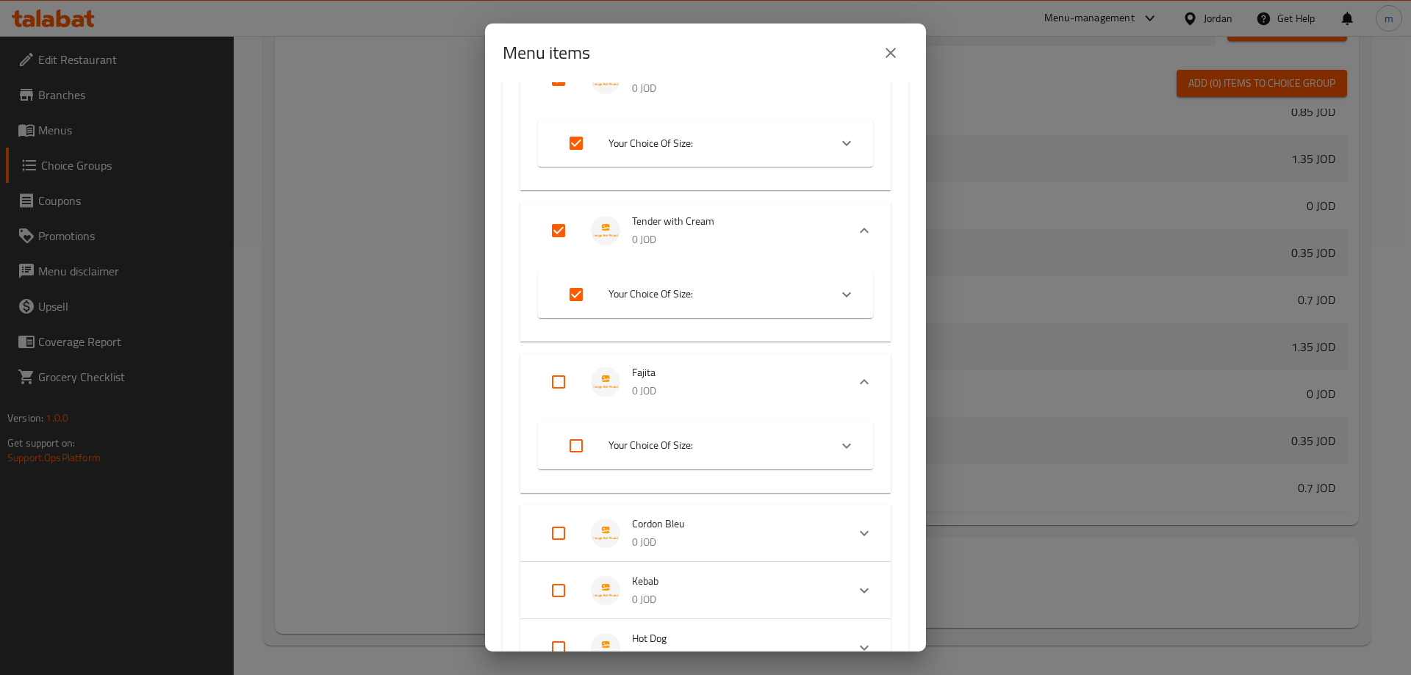
checkbox input "true"
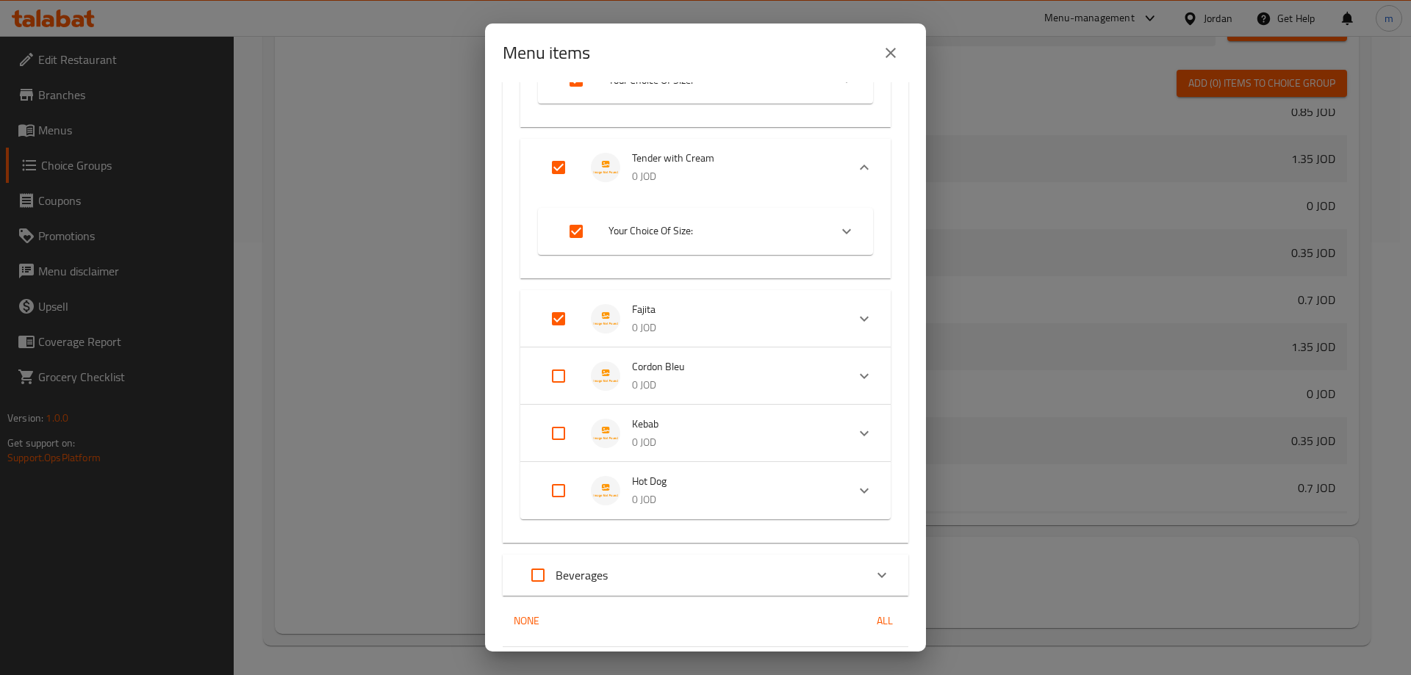
scroll to position [1176, 0]
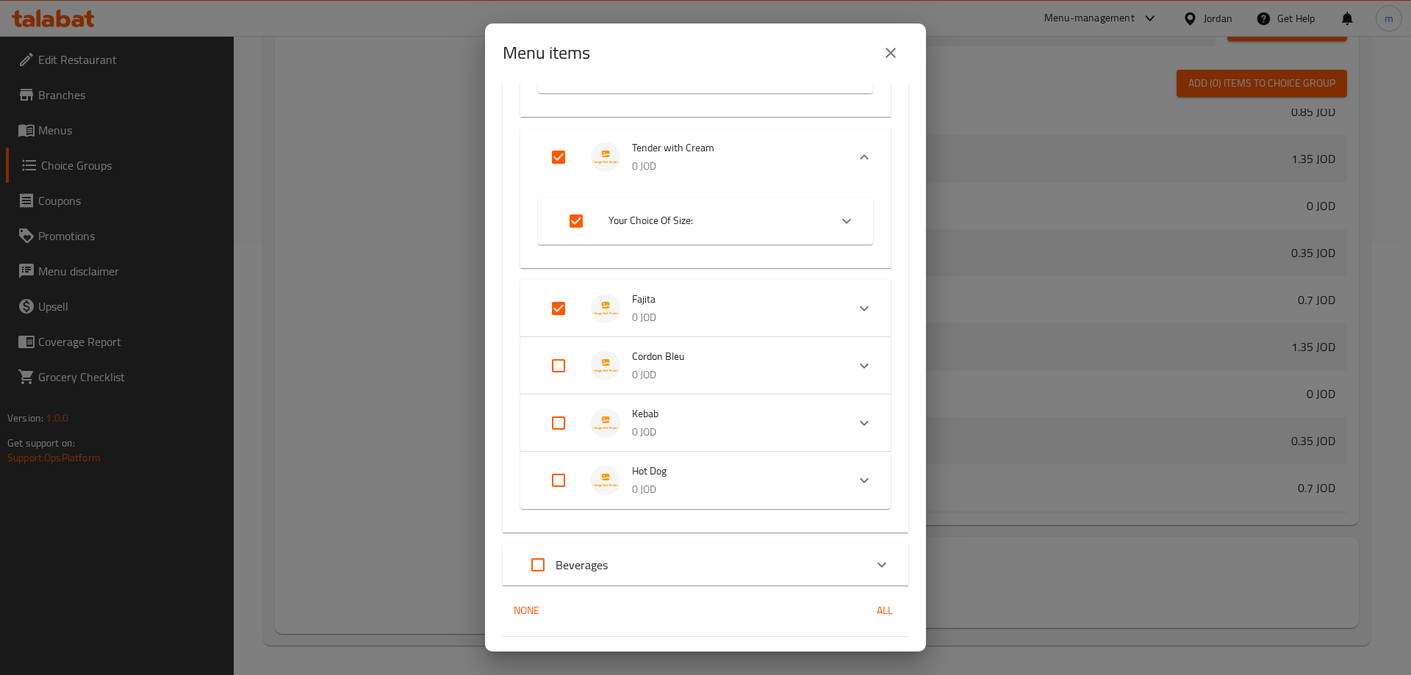
click at [652, 313] on p "0 JOD" at bounding box center [733, 318] width 203 height 18
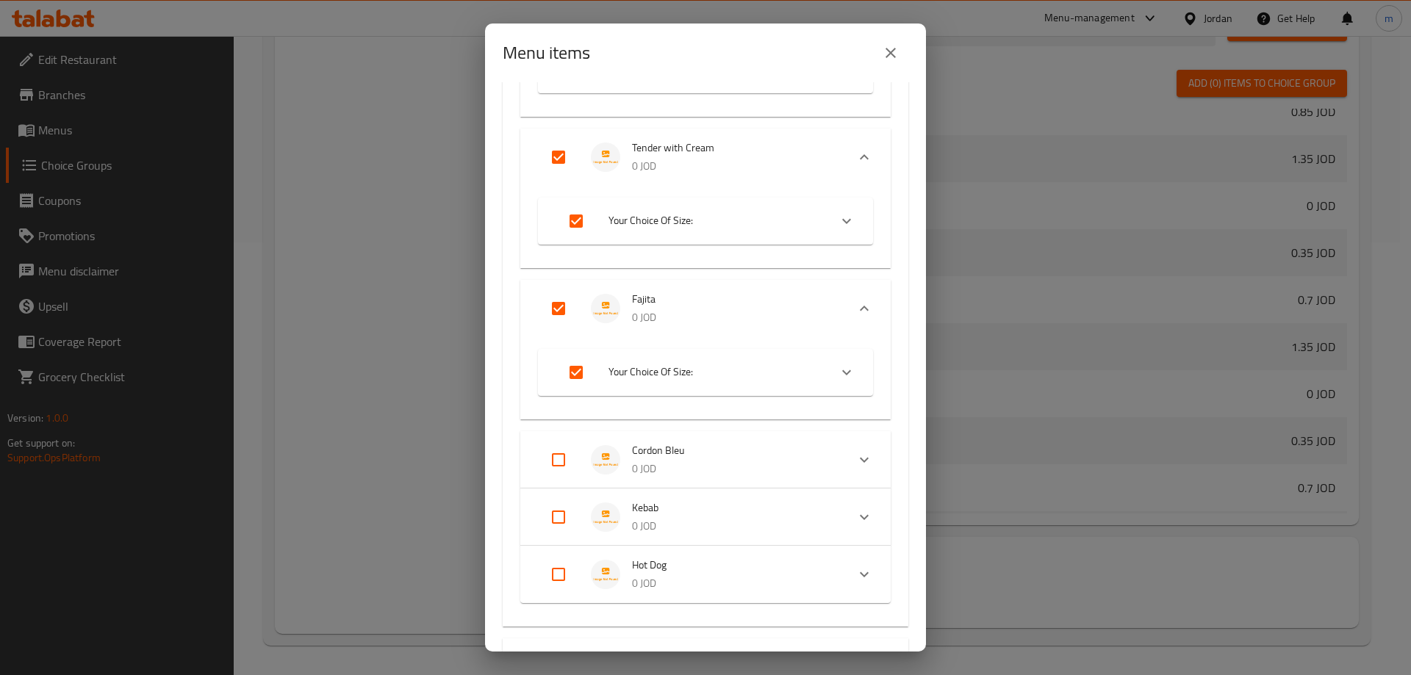
click at [559, 459] on input "Expand" at bounding box center [558, 459] width 35 height 35
checkbox input "true"
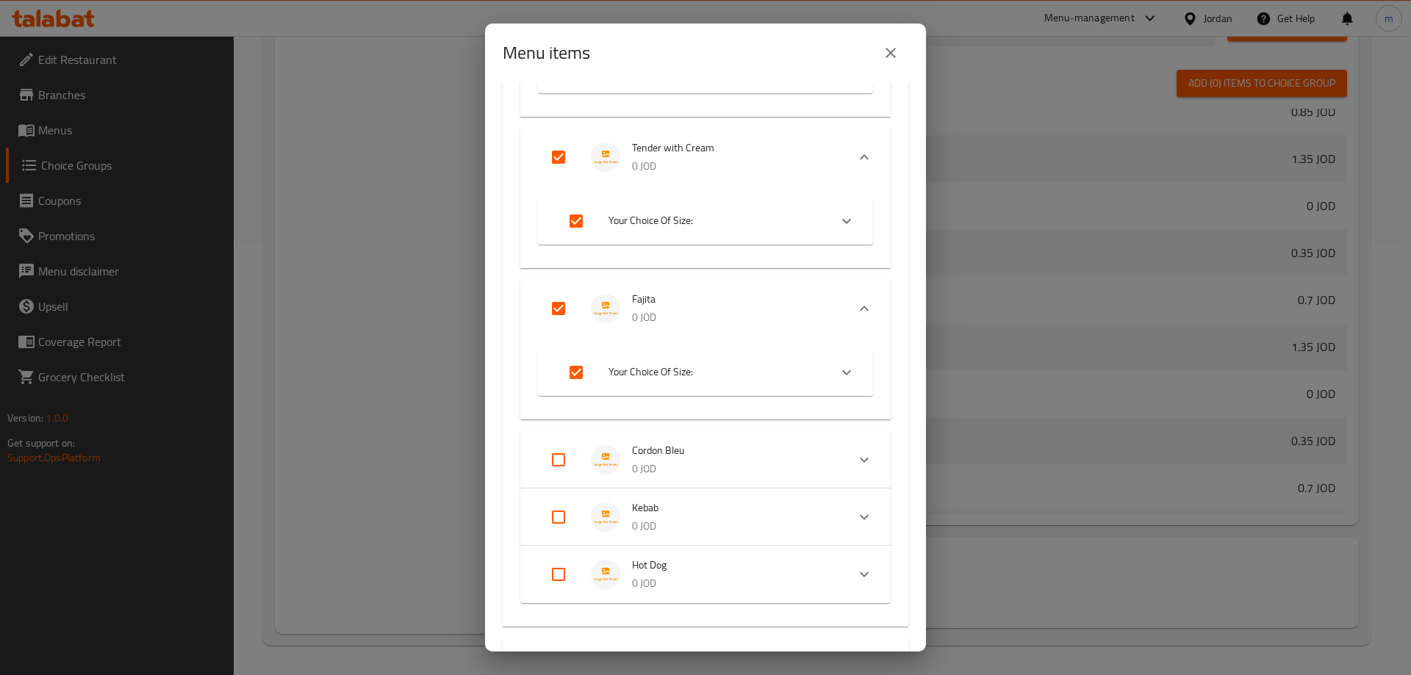
checkbox input "true"
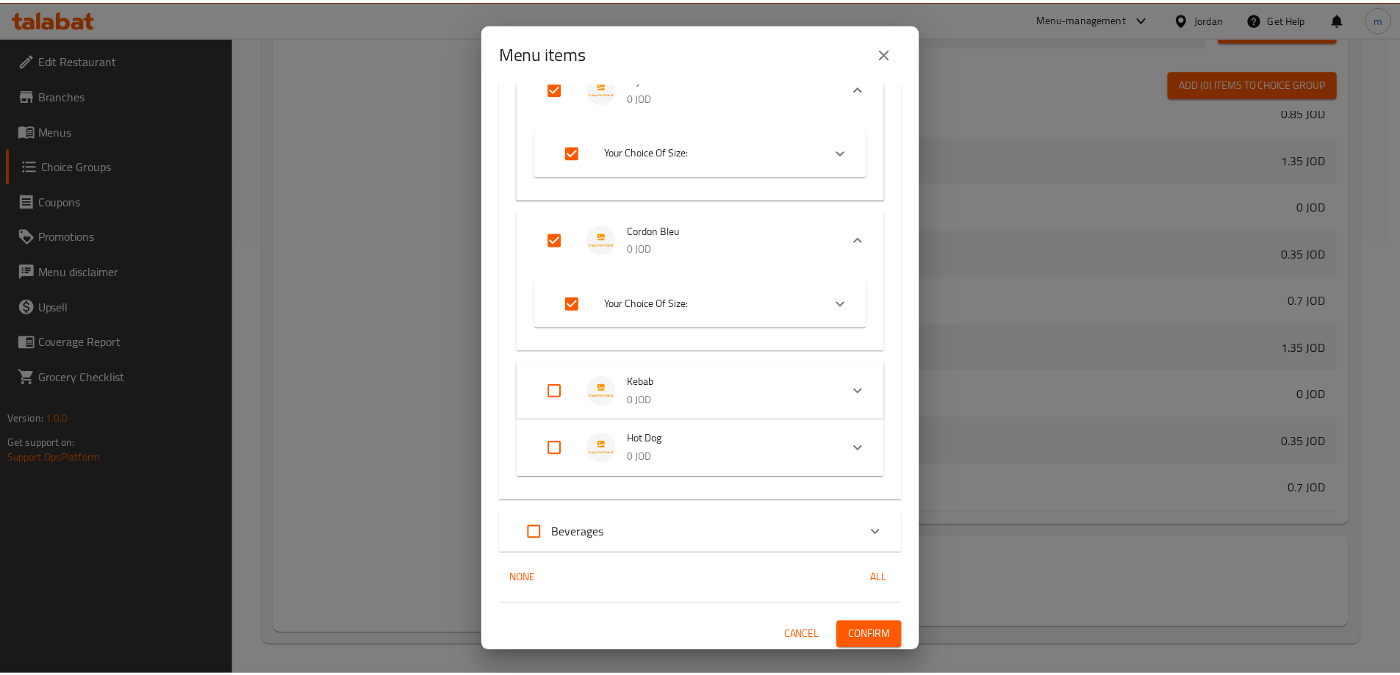
scroll to position [1400, 0]
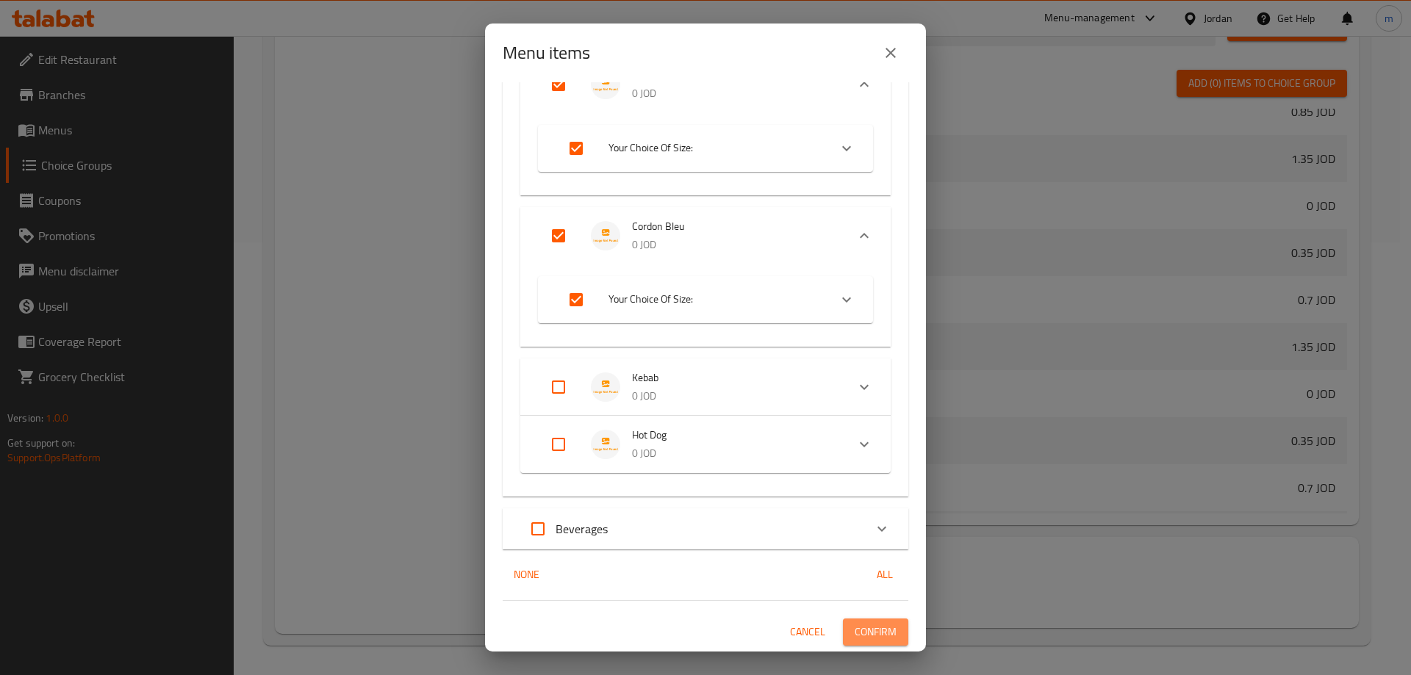
click at [881, 634] on span "Confirm" at bounding box center [876, 632] width 42 height 18
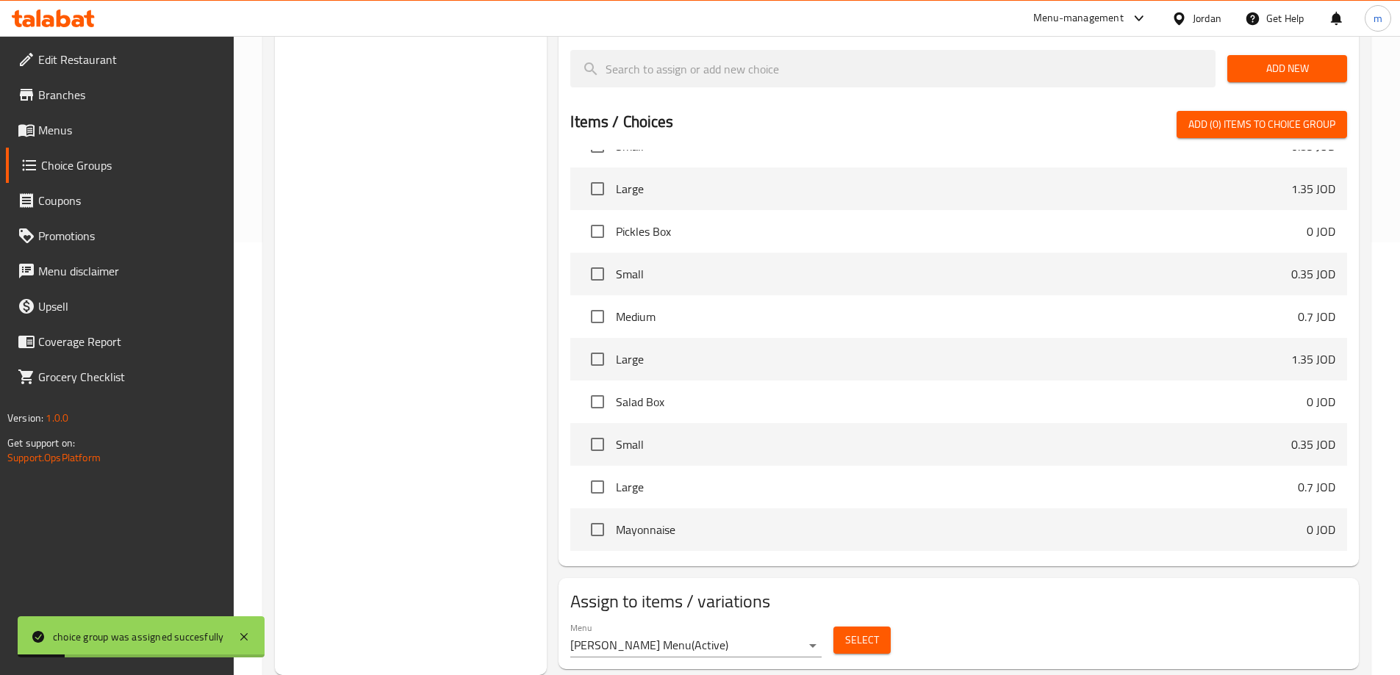
scroll to position [0, 0]
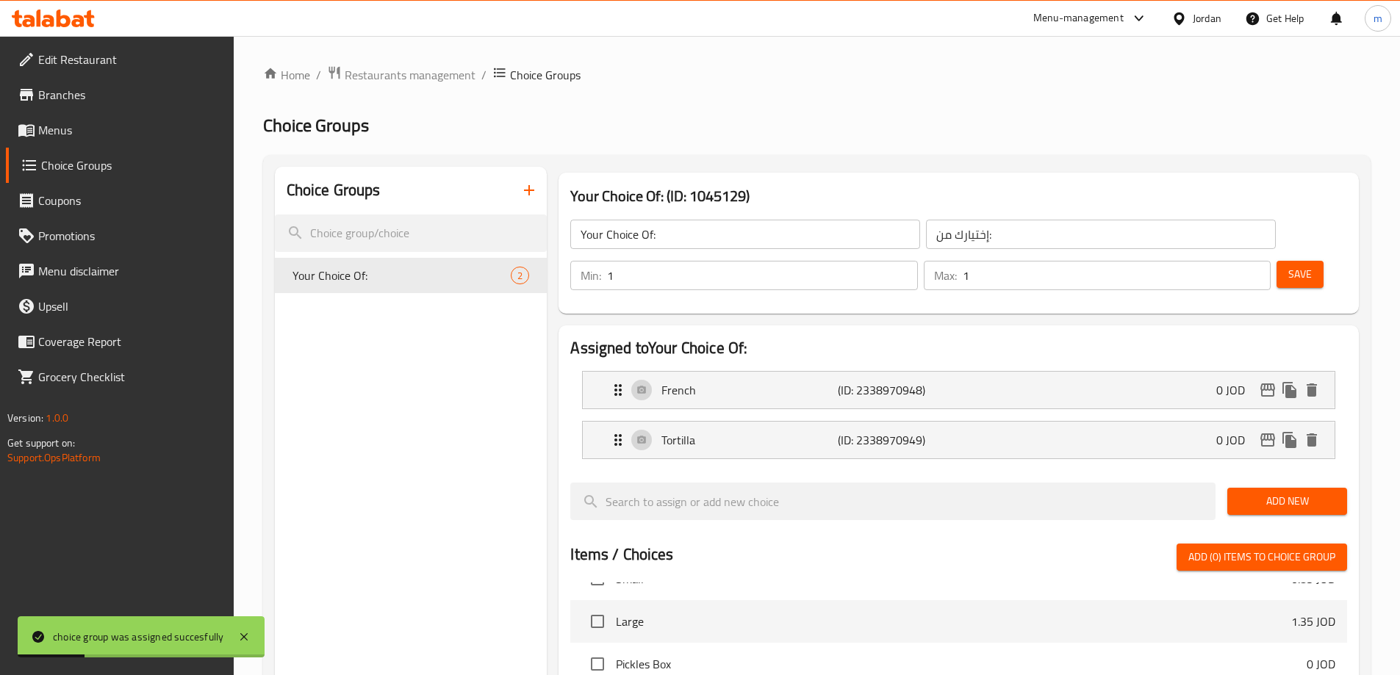
click at [126, 135] on span "Menus" at bounding box center [130, 130] width 184 height 18
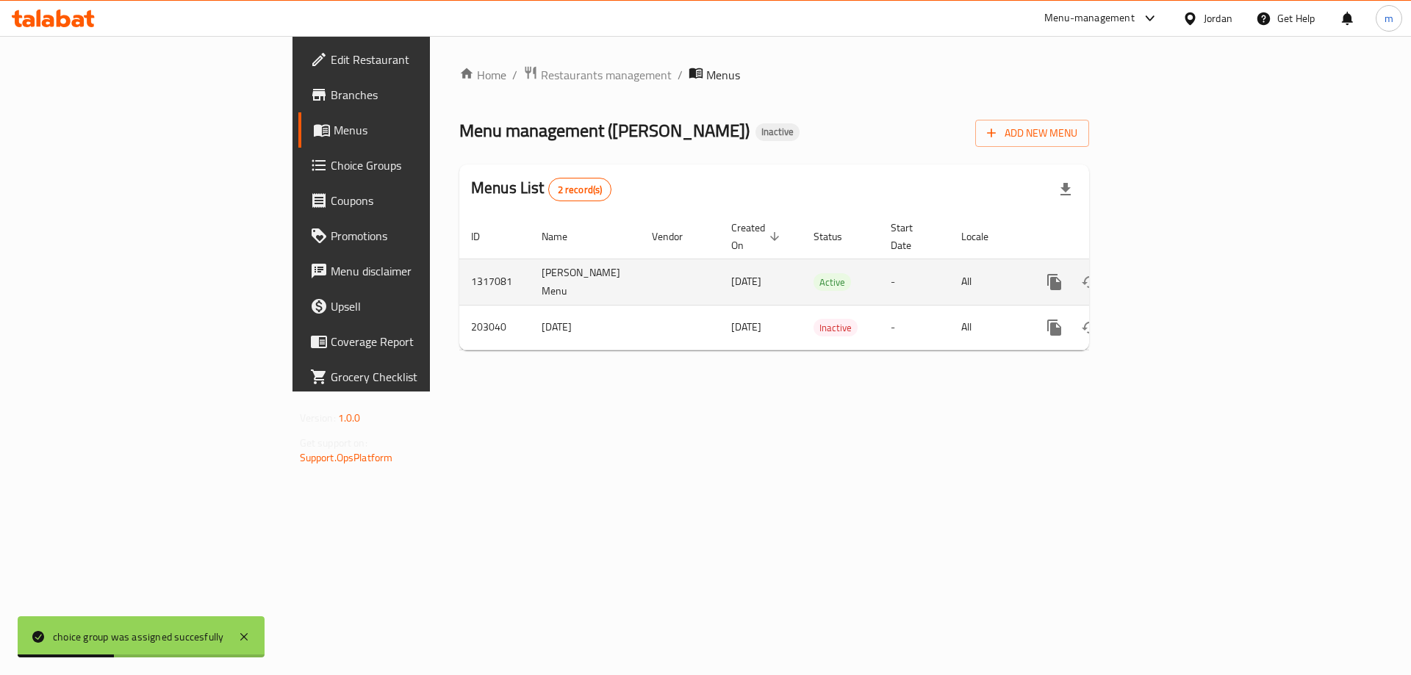
click at [1167, 276] on icon "enhanced table" at bounding box center [1160, 282] width 13 height 13
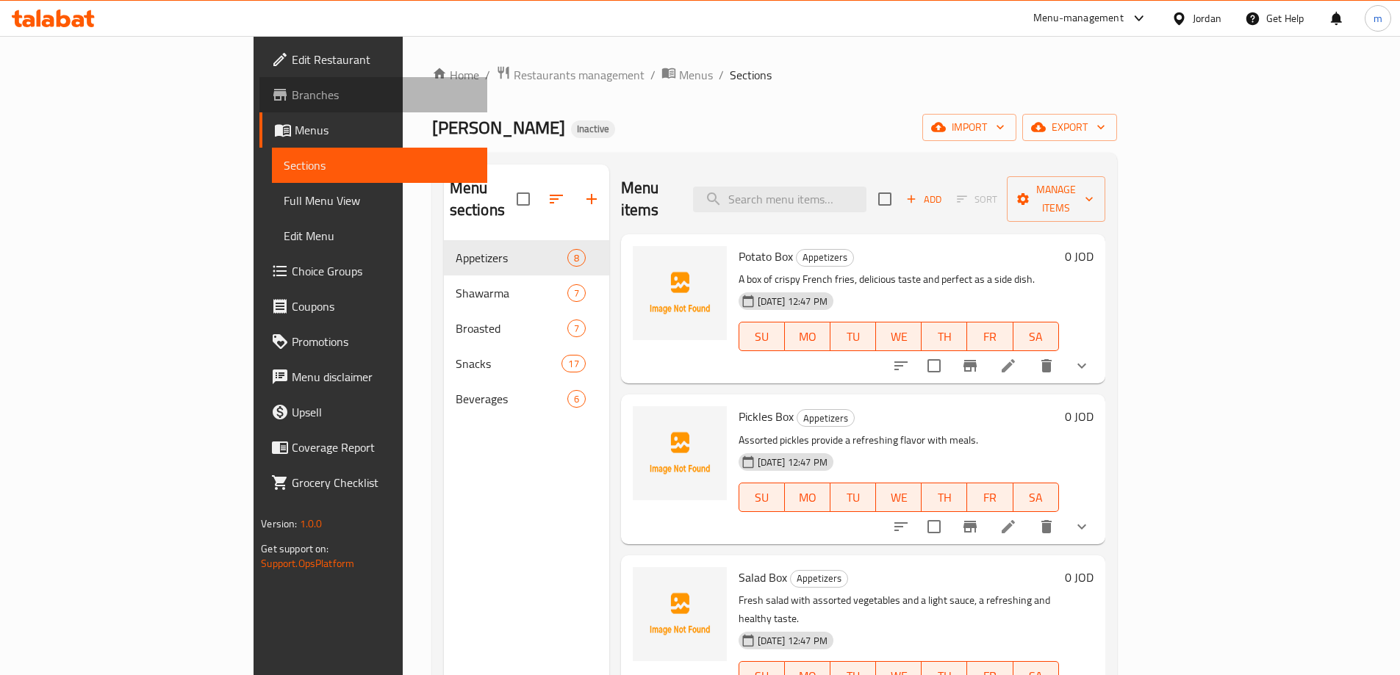
click at [259, 107] on link "Branches" at bounding box center [373, 94] width 228 height 35
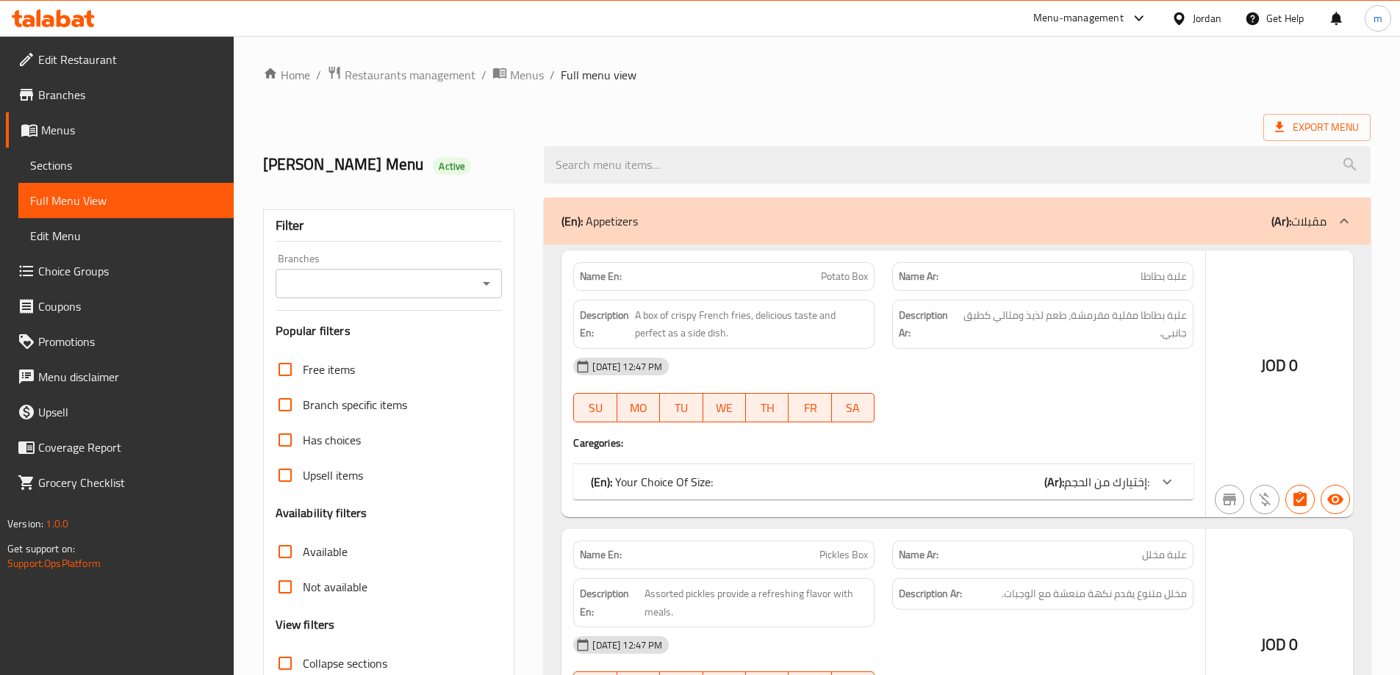
scroll to position [254, 0]
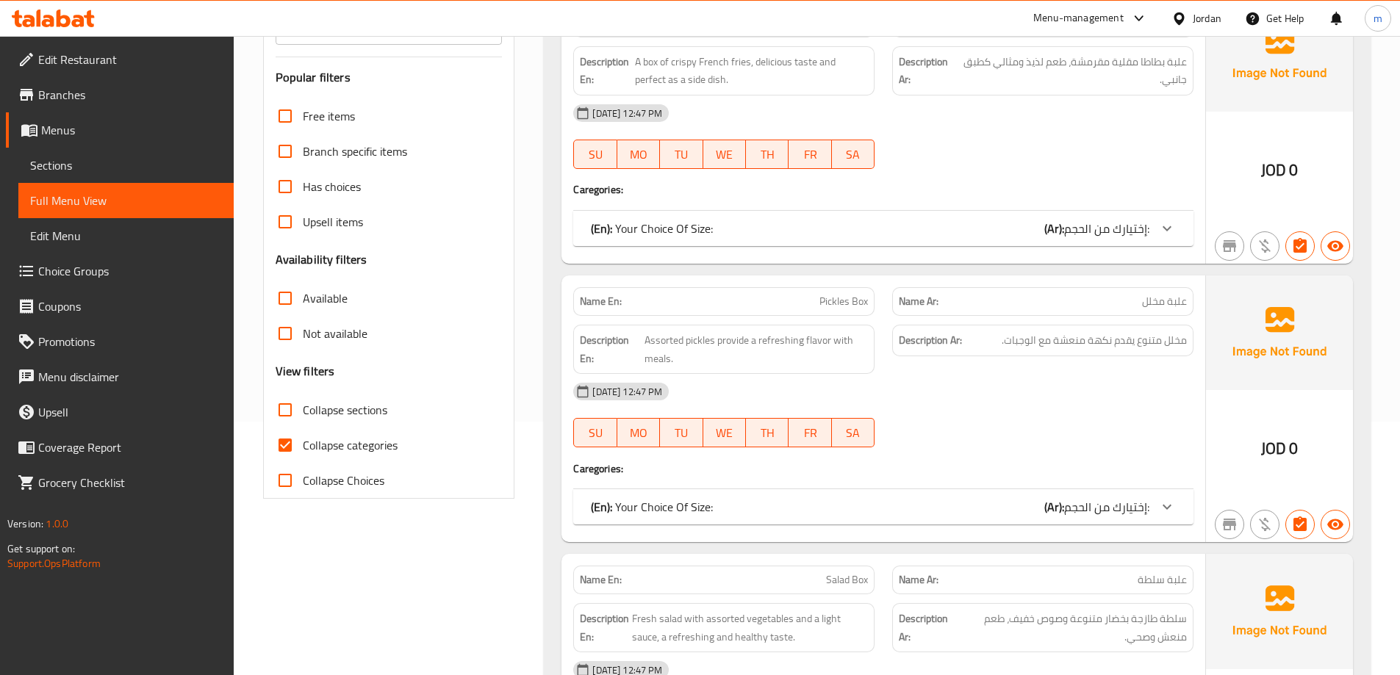
click at [340, 437] on span "Collapse categories" at bounding box center [350, 446] width 95 height 18
click at [303, 437] on input "Collapse categories" at bounding box center [285, 445] width 35 height 35
checkbox input "false"
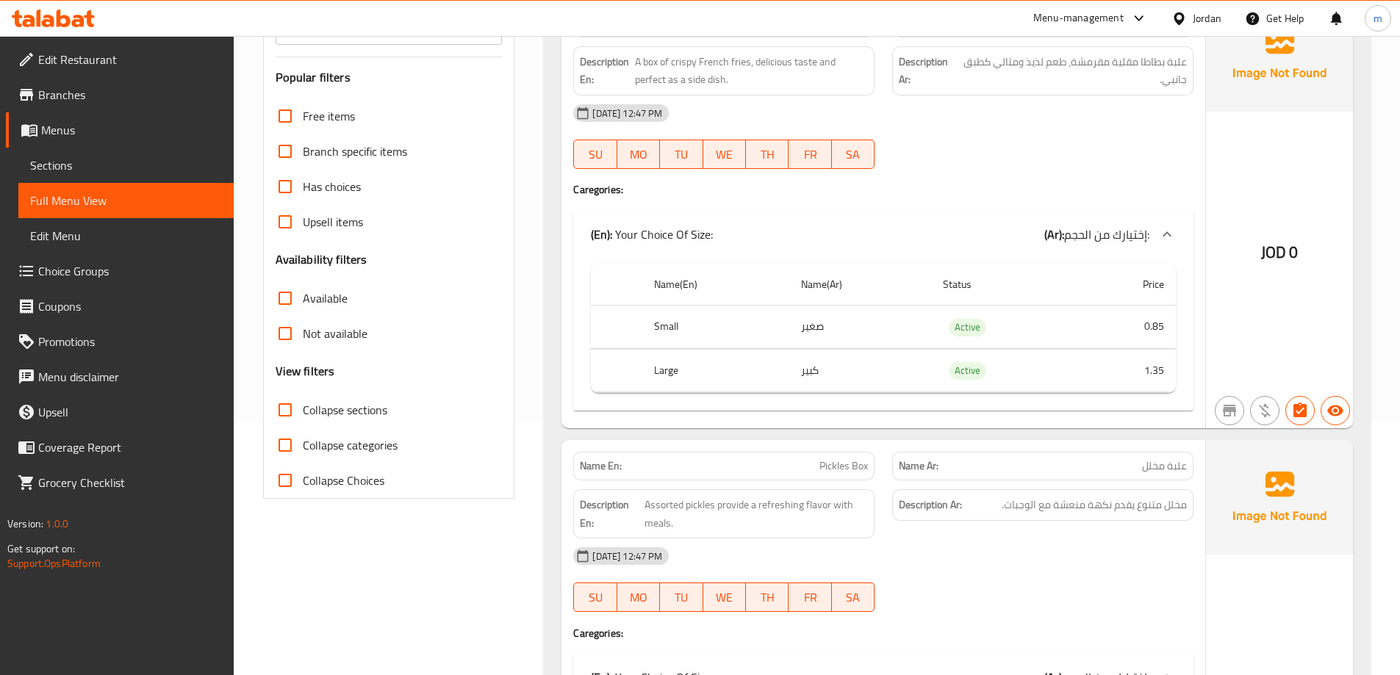
click at [358, 409] on span "Collapse sections" at bounding box center [345, 410] width 85 height 18
click at [303, 409] on input "Collapse sections" at bounding box center [285, 409] width 35 height 35
checkbox input "true"
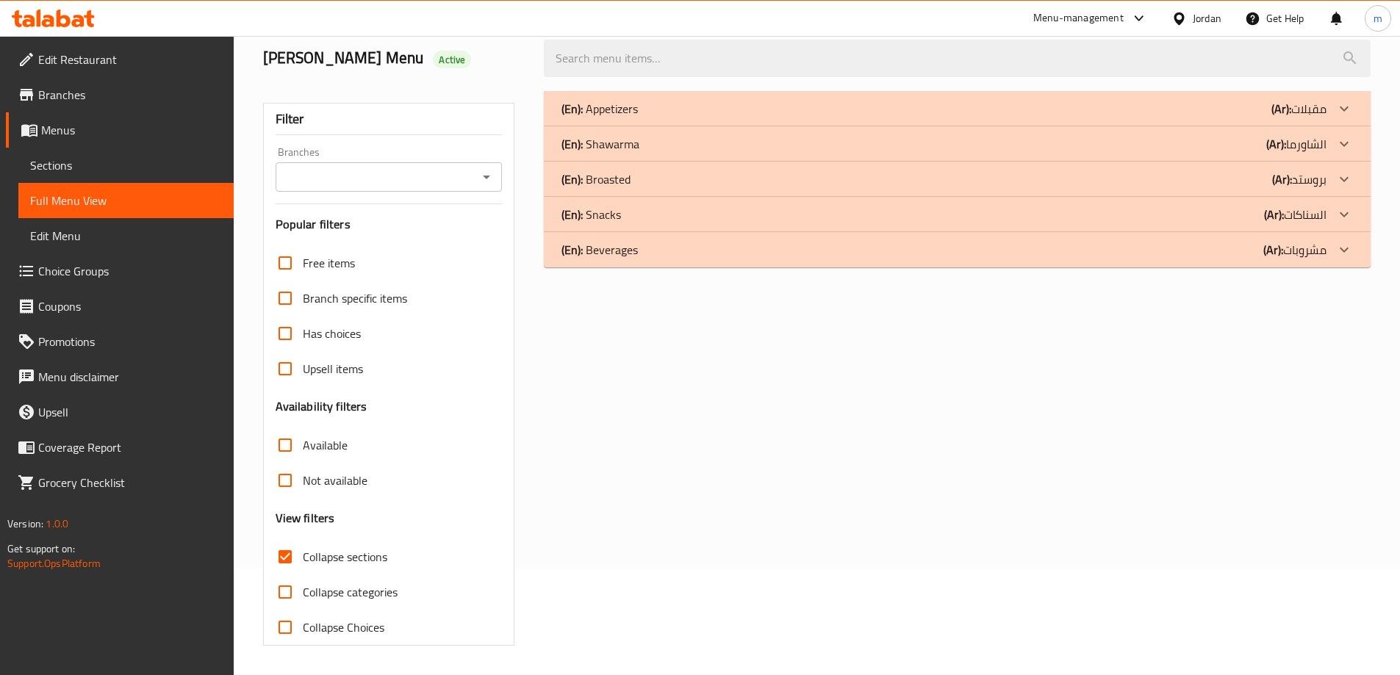
scroll to position [107, 0]
click at [1312, 212] on p "(Ar): السناكات" at bounding box center [1295, 215] width 62 height 18
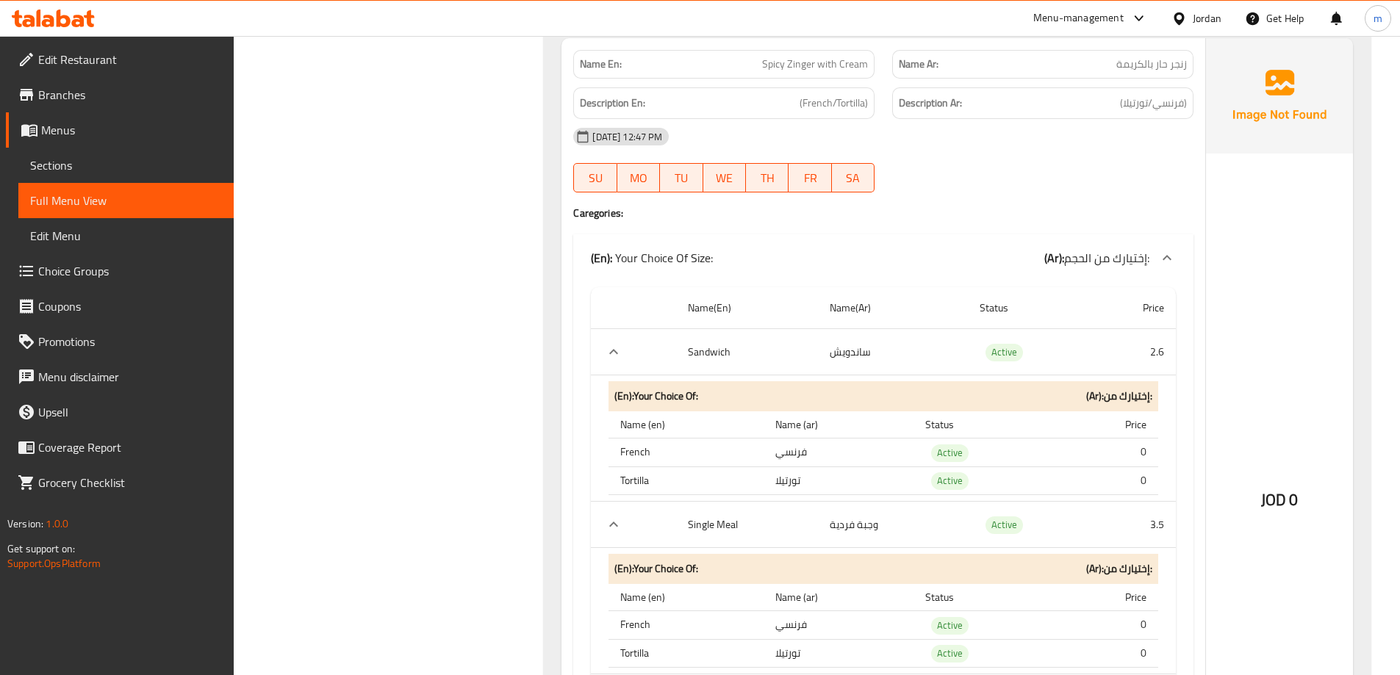
scroll to position [6134, 0]
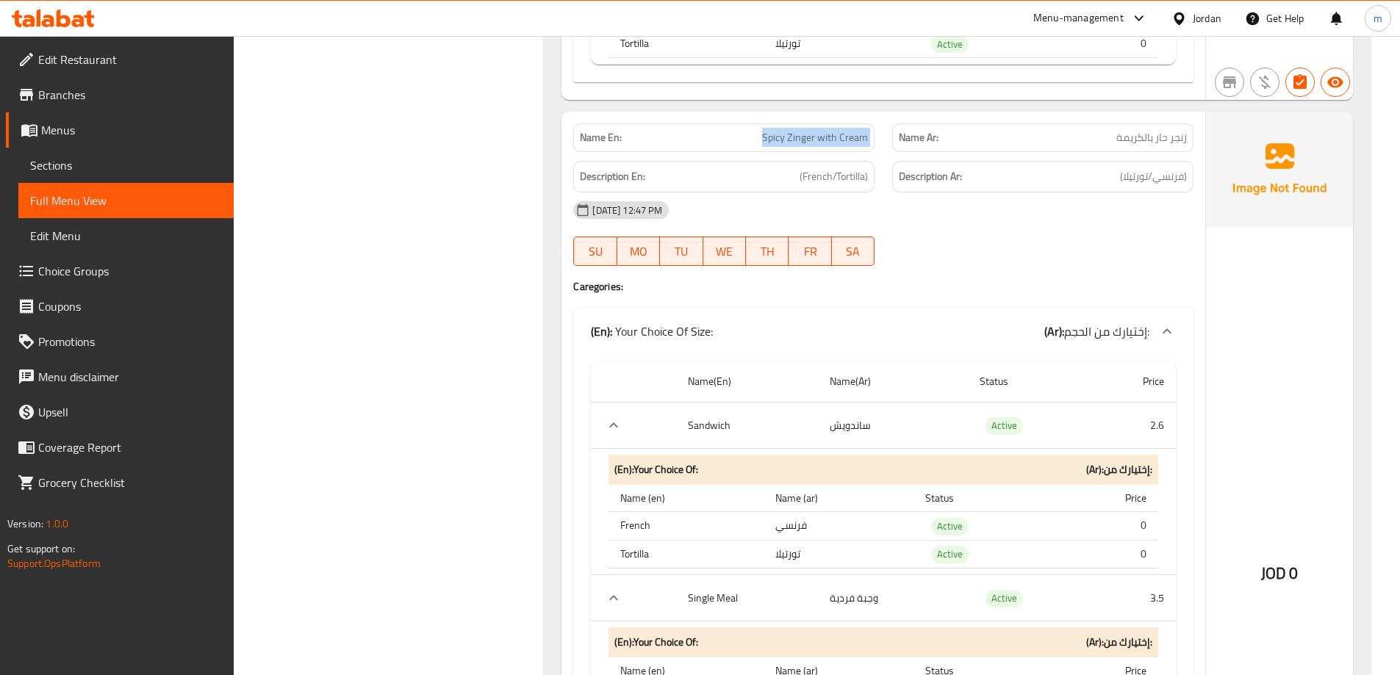
drag, startPoint x: 767, startPoint y: 135, endPoint x: 895, endPoint y: 129, distance: 128.0
click at [895, 129] on div "Name En: Spicy Zinger with Cream Name Ar: زنجر حار بالكريمة" at bounding box center [883, 138] width 638 height 46
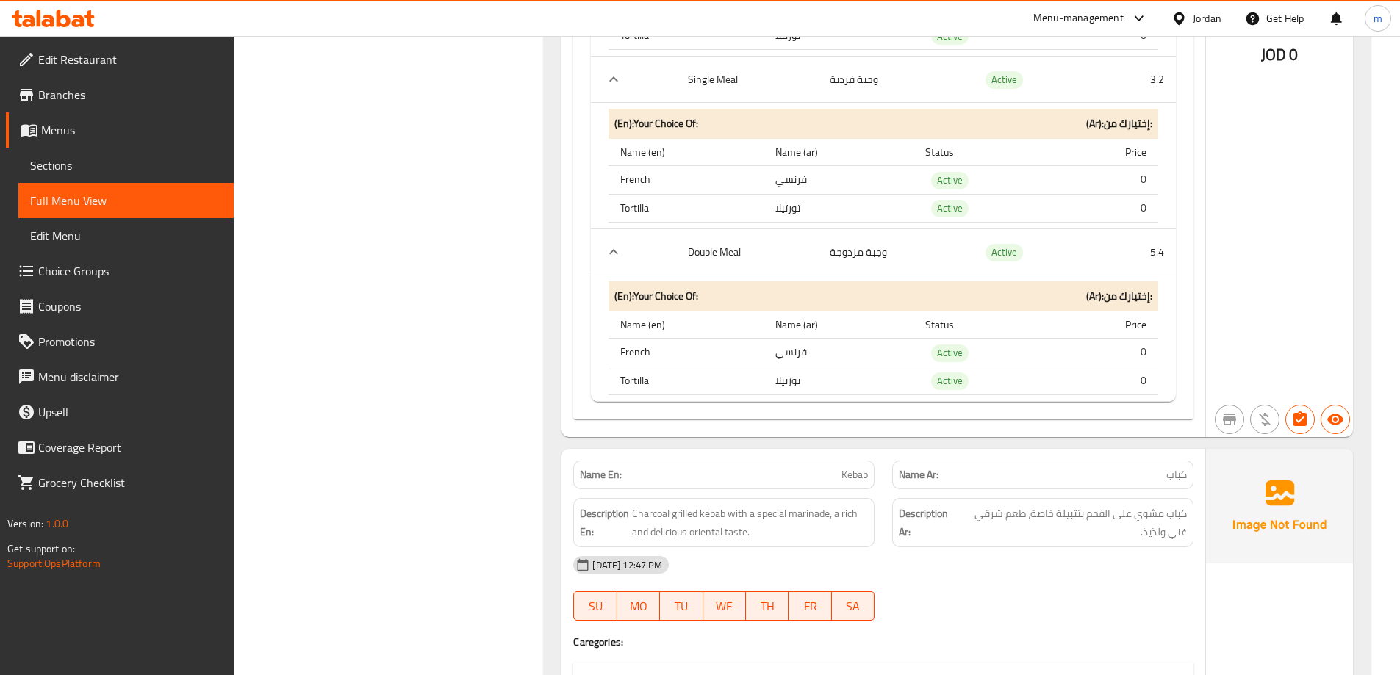
scroll to position [9515, 0]
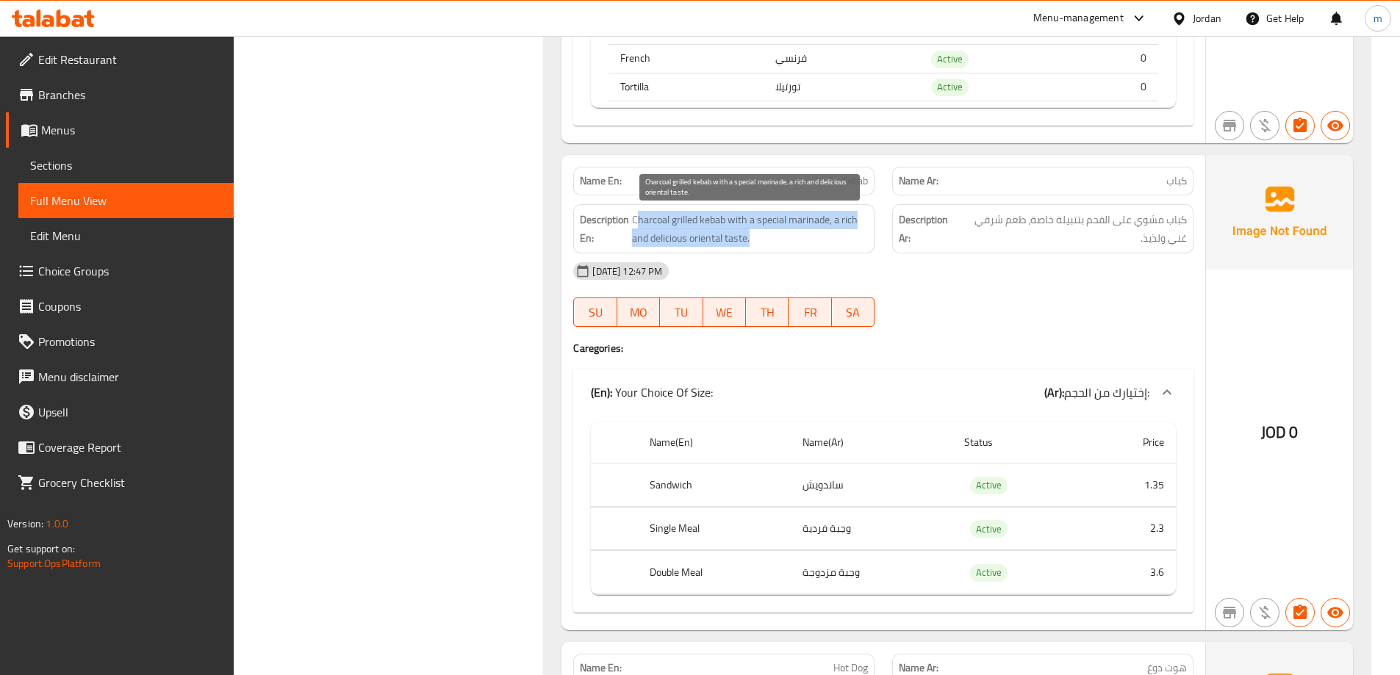
drag, startPoint x: 639, startPoint y: 222, endPoint x: 757, endPoint y: 240, distance: 119.0
click at [757, 240] on span "Charcoal grilled kebab with a special marinade, a rich and delicious oriental t…" at bounding box center [750, 229] width 236 height 36
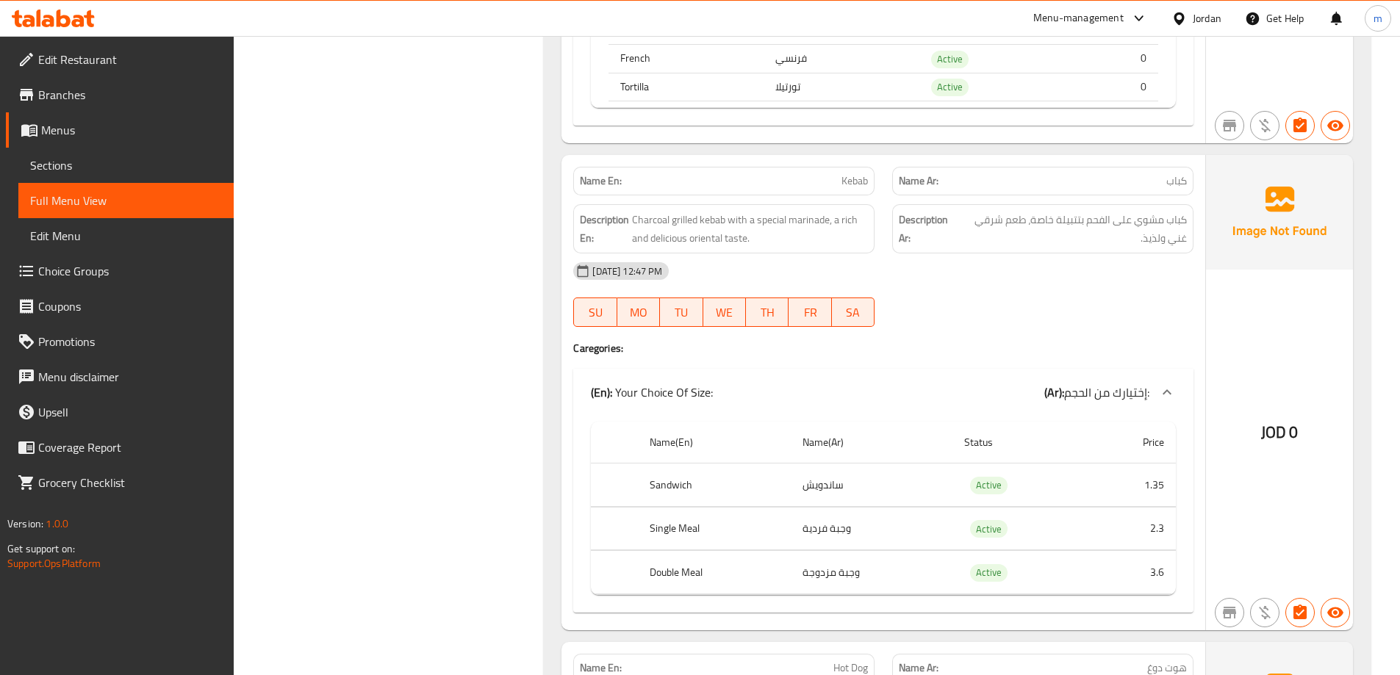
click at [748, 256] on div "[DATE] 12:47 PM" at bounding box center [883, 271] width 638 height 35
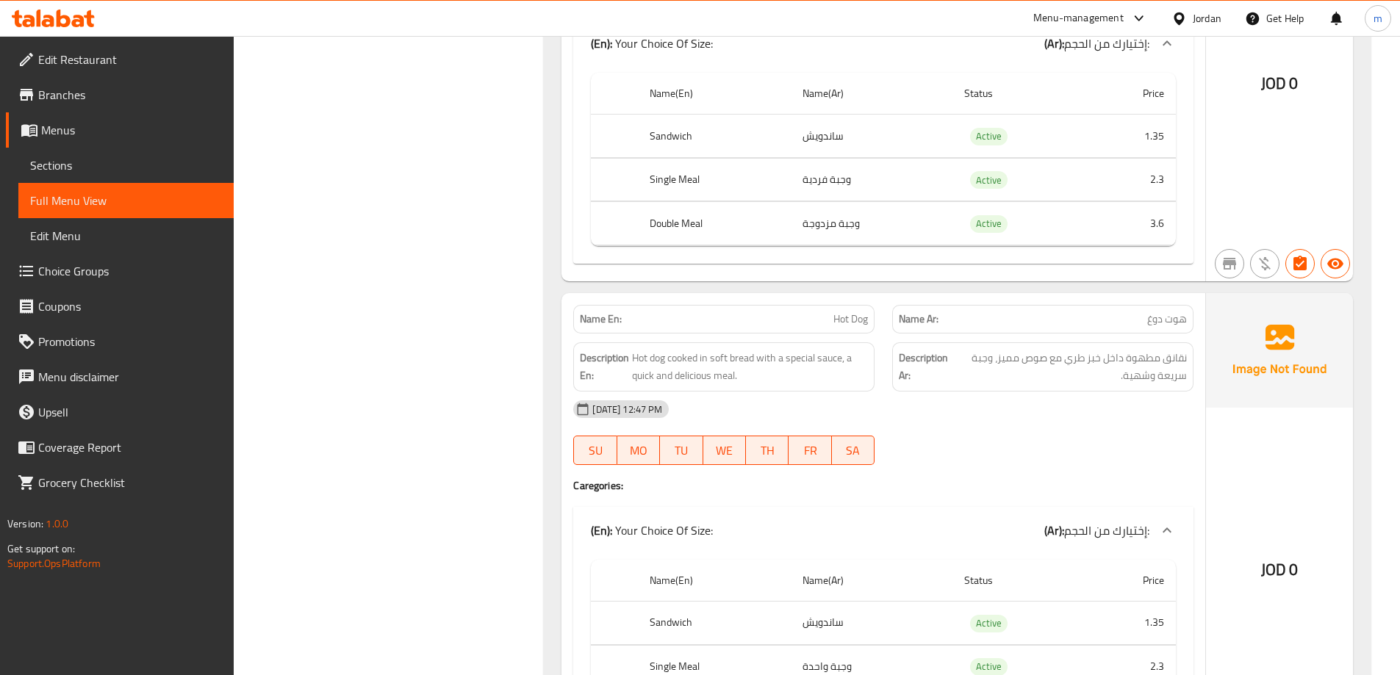
scroll to position [9956, 0]
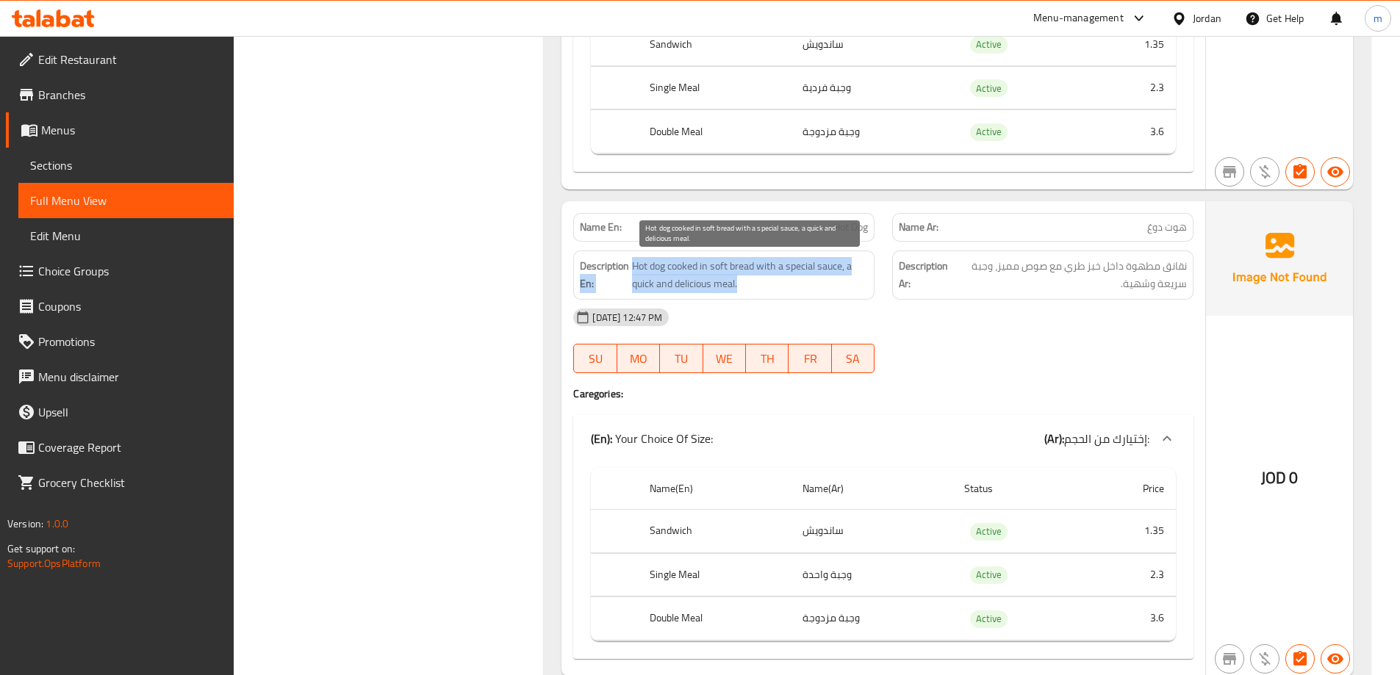
drag, startPoint x: 630, startPoint y: 265, endPoint x: 754, endPoint y: 287, distance: 126.2
click at [754, 287] on h6 "Description En: Hot dog cooked in soft bread with a special sauce, a quick and …" at bounding box center [724, 275] width 288 height 36
click at [848, 290] on span "Hot dog cooked in soft bread with a special sauce, a quick and delicious meal." at bounding box center [750, 275] width 236 height 36
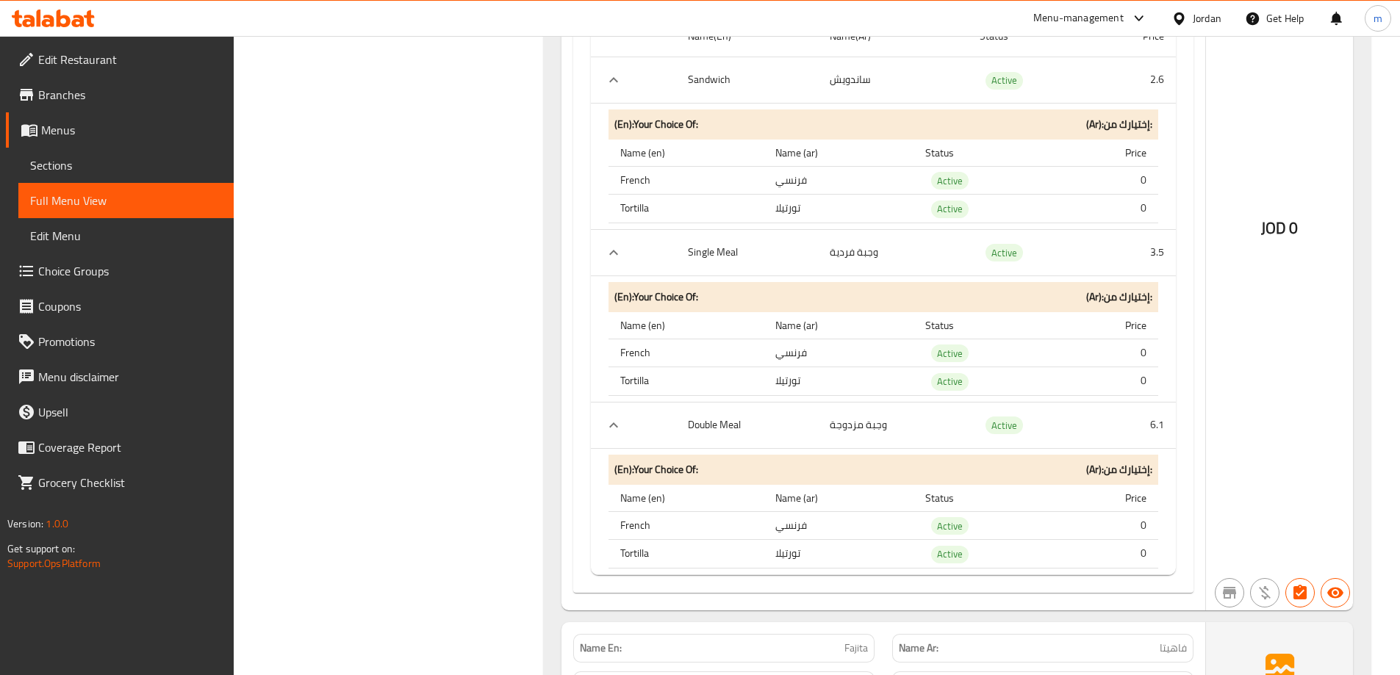
scroll to position [4619, 0]
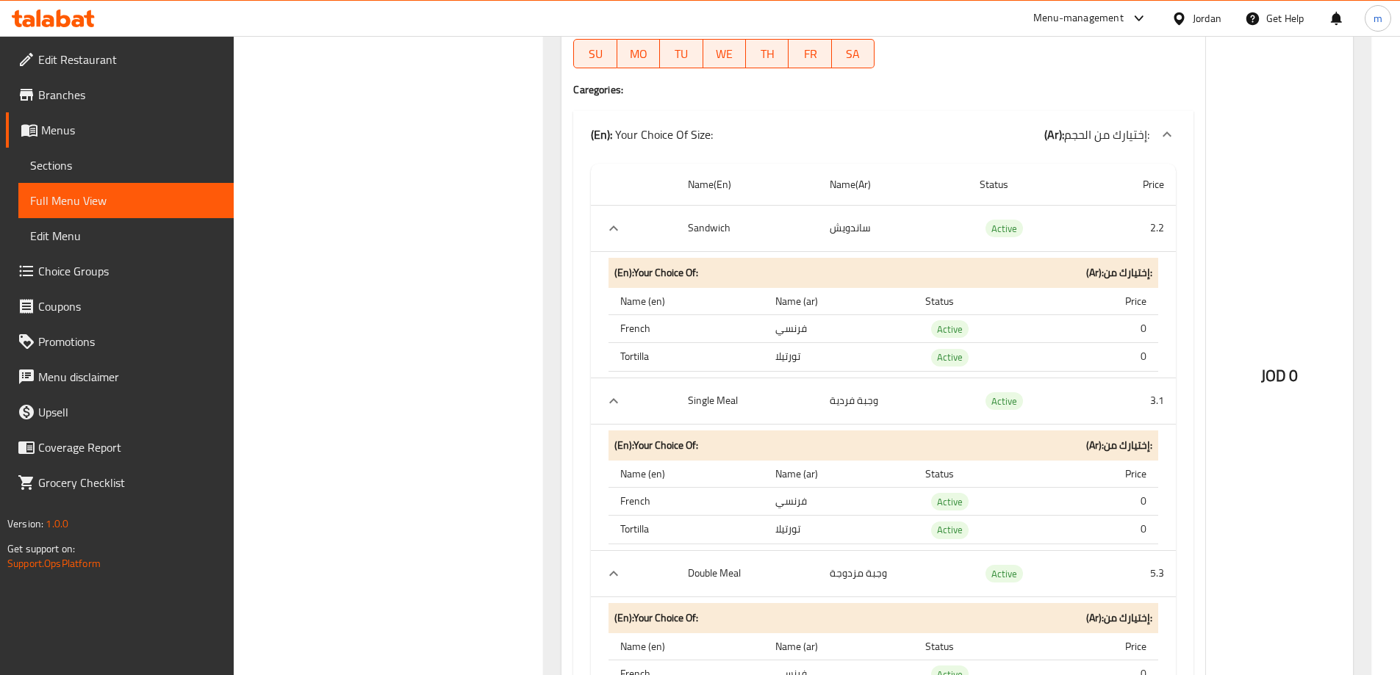
drag, startPoint x: 1147, startPoint y: 441, endPoint x: 1067, endPoint y: 88, distance: 361.6
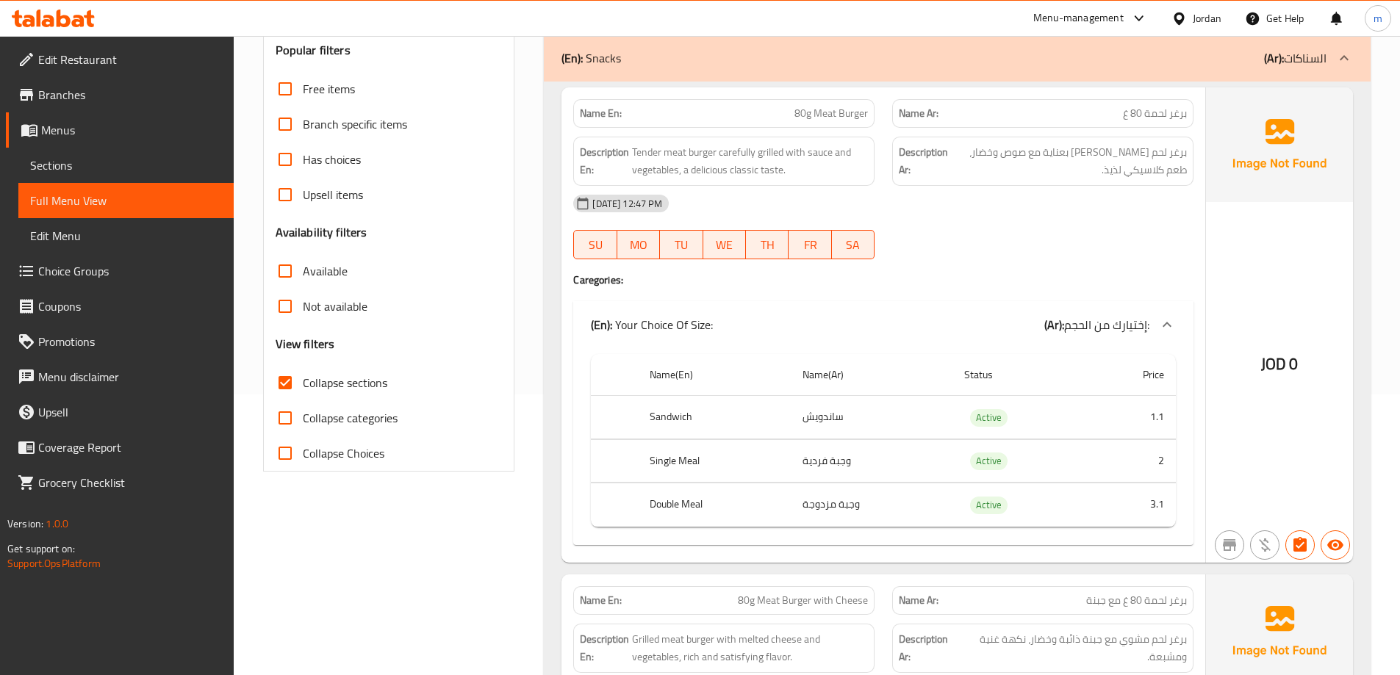
scroll to position [147, 0]
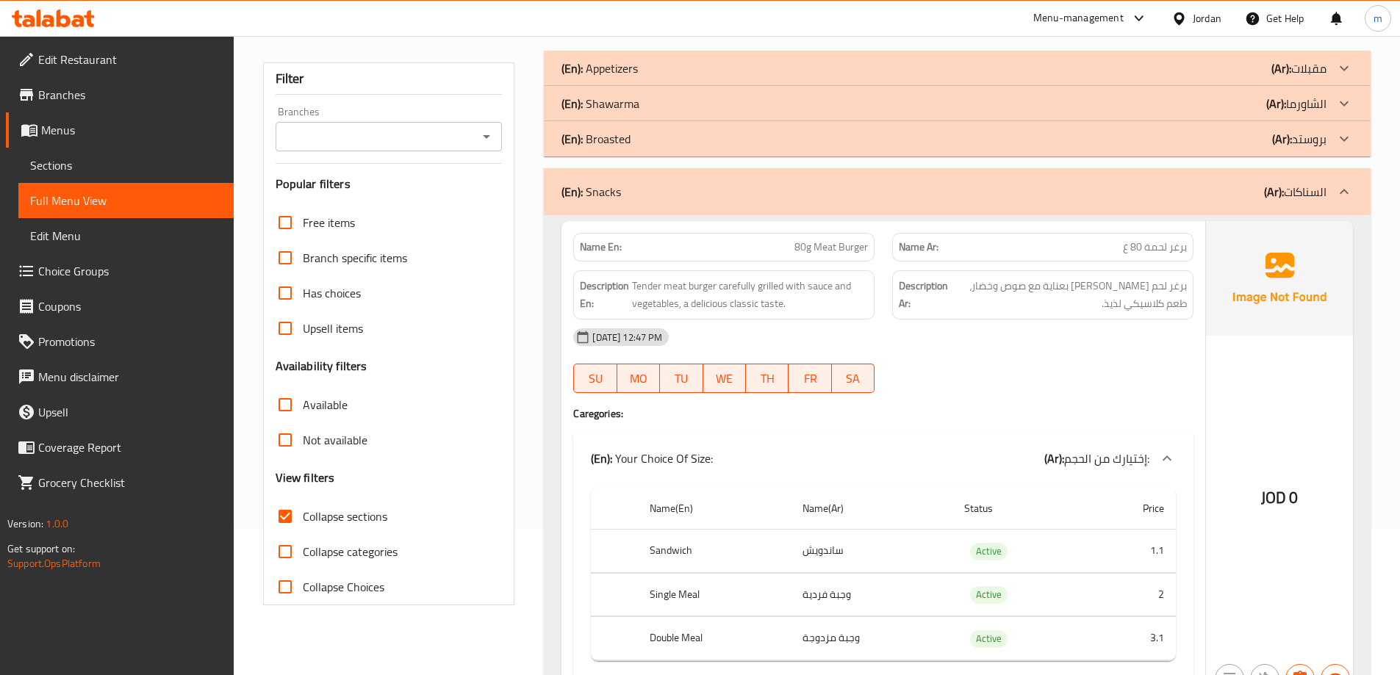
click at [1206, 197] on div "(En): Snacks (Ar): السناكات" at bounding box center [944, 192] width 765 height 18
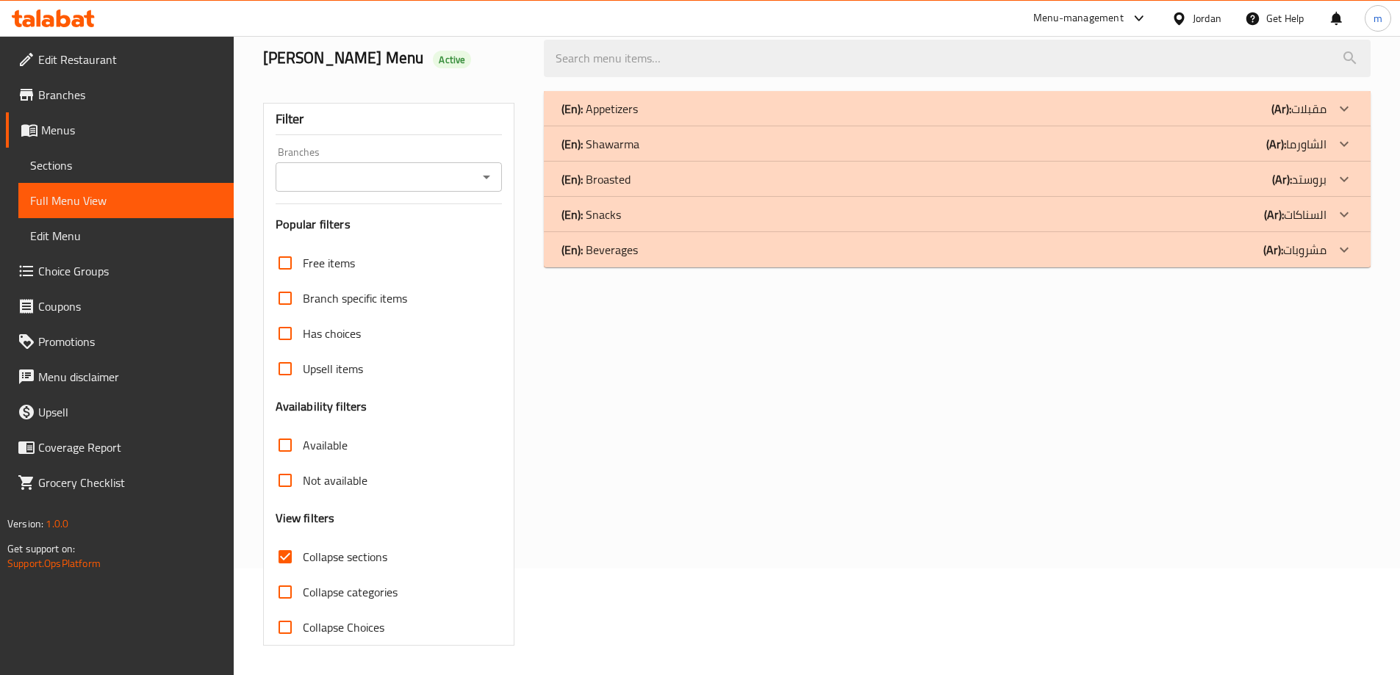
scroll to position [107, 0]
click at [1194, 253] on div "(En): Beverages (Ar): مشروبات" at bounding box center [944, 250] width 765 height 18
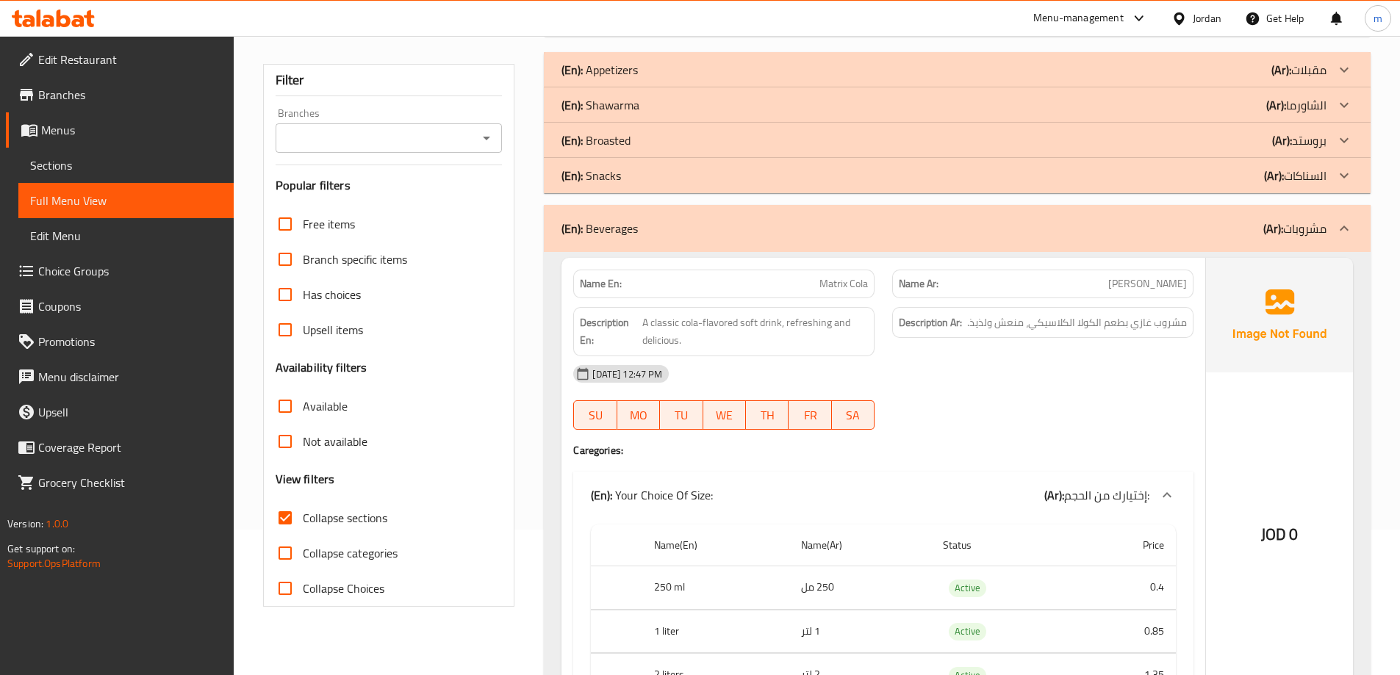
scroll to position [180, 0]
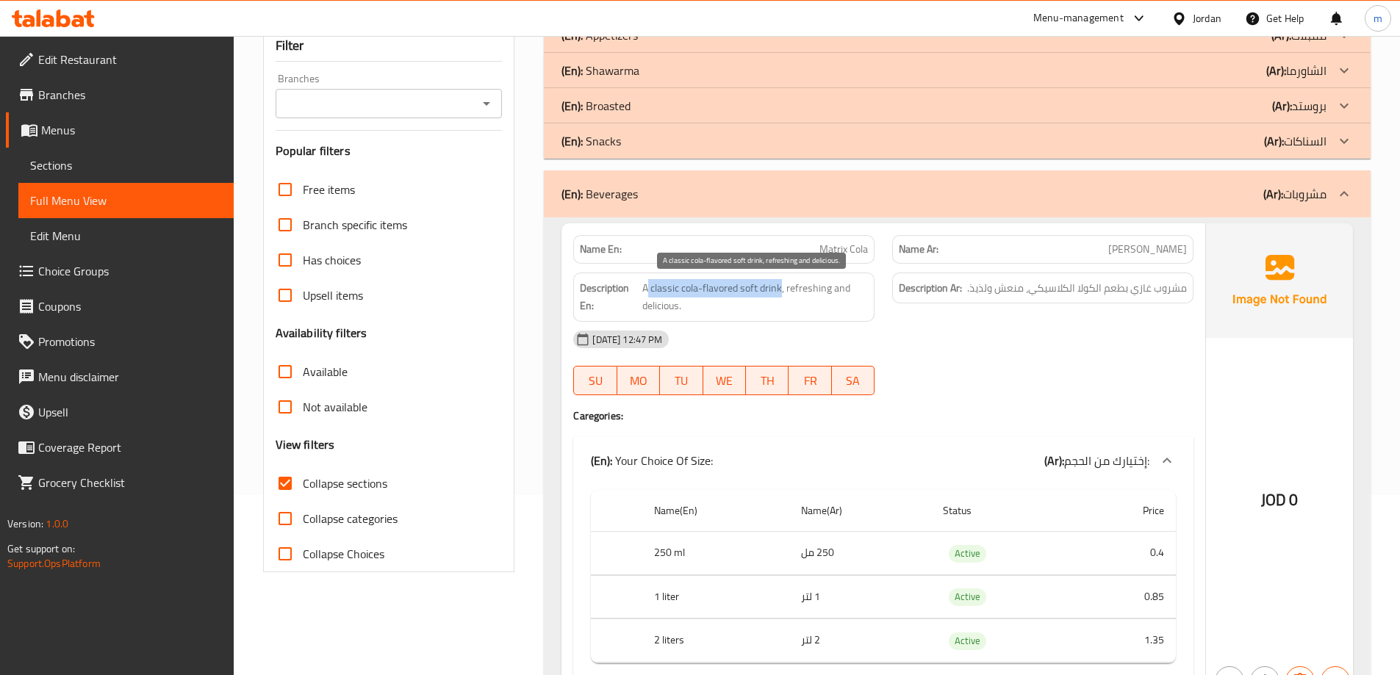
drag, startPoint x: 647, startPoint y: 293, endPoint x: 781, endPoint y: 292, distance: 134.5
click at [781, 292] on span "A classic cola-flavored soft drink, refreshing and delicious." at bounding box center [755, 297] width 226 height 36
drag, startPoint x: 785, startPoint y: 289, endPoint x: 831, endPoint y: 300, distance: 46.9
click at [831, 300] on span "A classic cola-flavored soft drink, refreshing and delicious." at bounding box center [755, 297] width 226 height 36
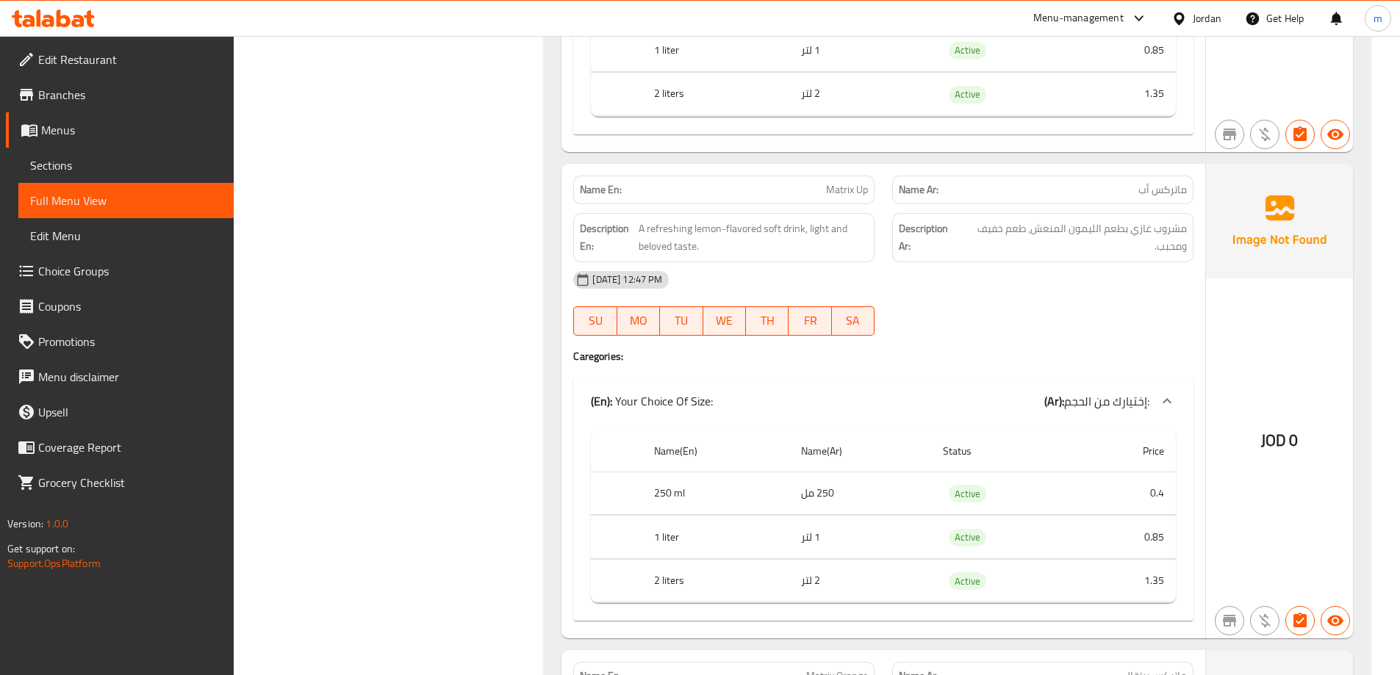
scroll to position [768, 0]
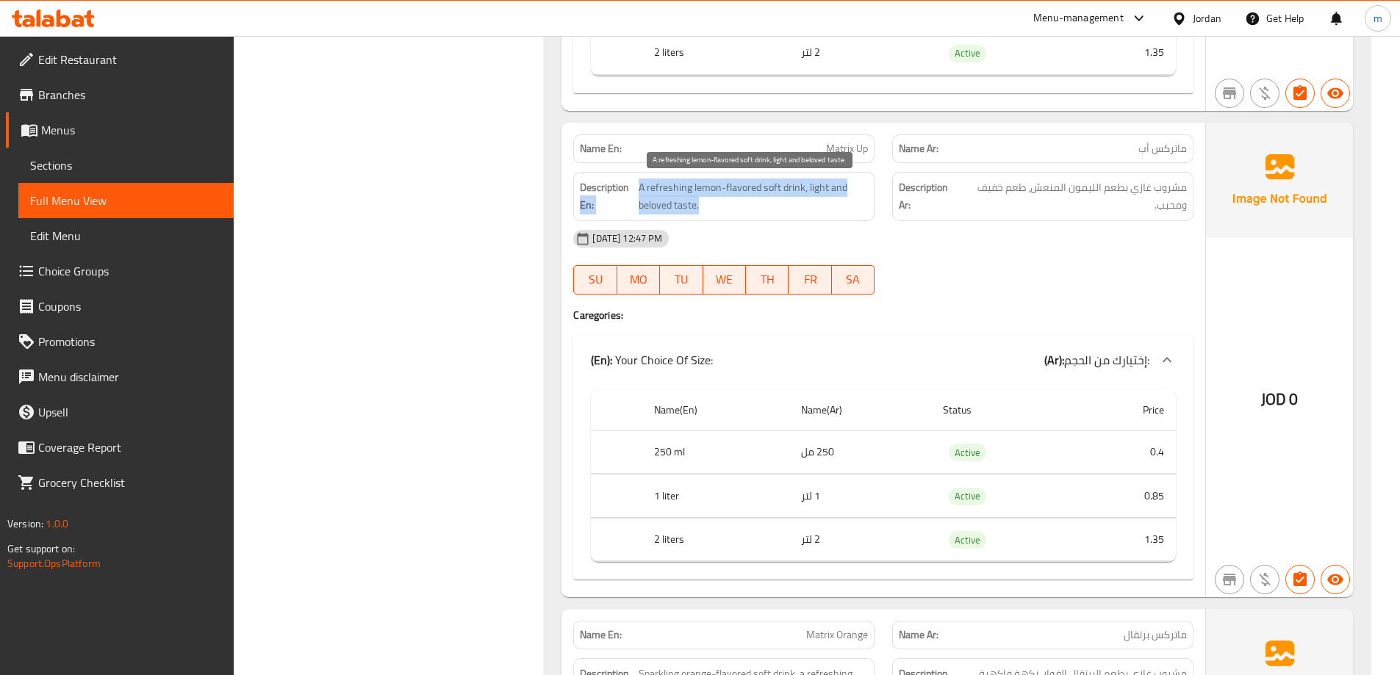
drag, startPoint x: 637, startPoint y: 188, endPoint x: 803, endPoint y: 206, distance: 167.0
click at [803, 206] on h6 "Description En: A refreshing lemon-flavored soft drink, light and beloved taste." at bounding box center [724, 197] width 288 height 36
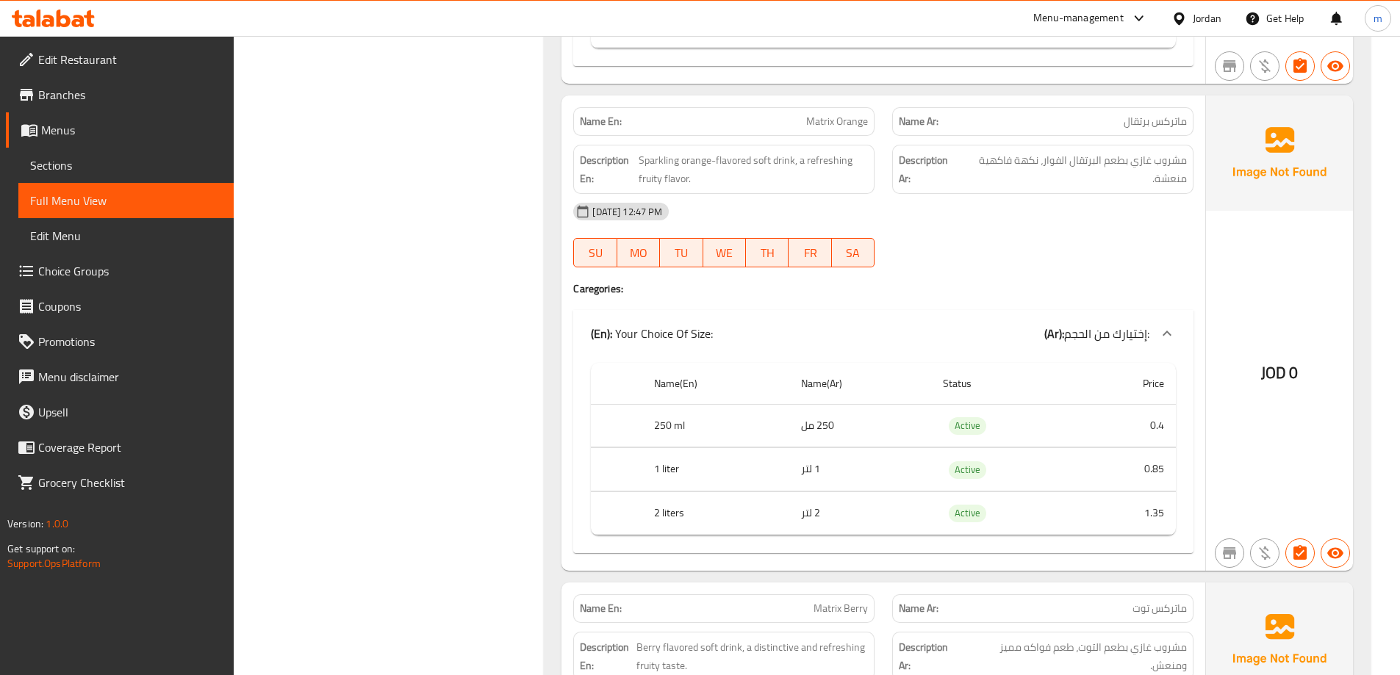
scroll to position [1283, 0]
drag, startPoint x: 799, startPoint y: 155, endPoint x: 637, endPoint y: 153, distance: 161.7
click at [637, 153] on h6 "Description En: Sparkling orange-flavored soft drink, a refreshing fruity flavo…" at bounding box center [724, 169] width 288 height 36
drag, startPoint x: 806, startPoint y: 157, endPoint x: 806, endPoint y: 179, distance: 22.1
click at [806, 179] on span "Sparkling orange-flavored soft drink, a refreshing fruity flavor." at bounding box center [753, 169] width 229 height 36
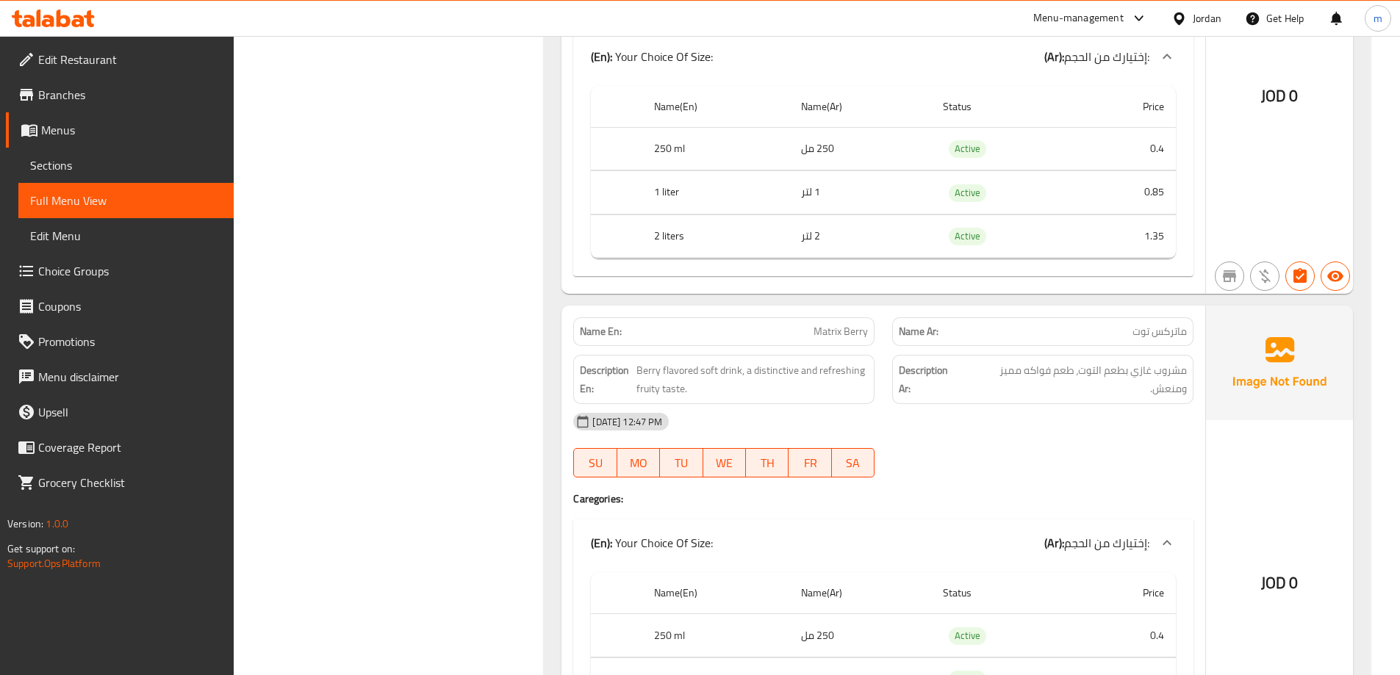
scroll to position [1724, 0]
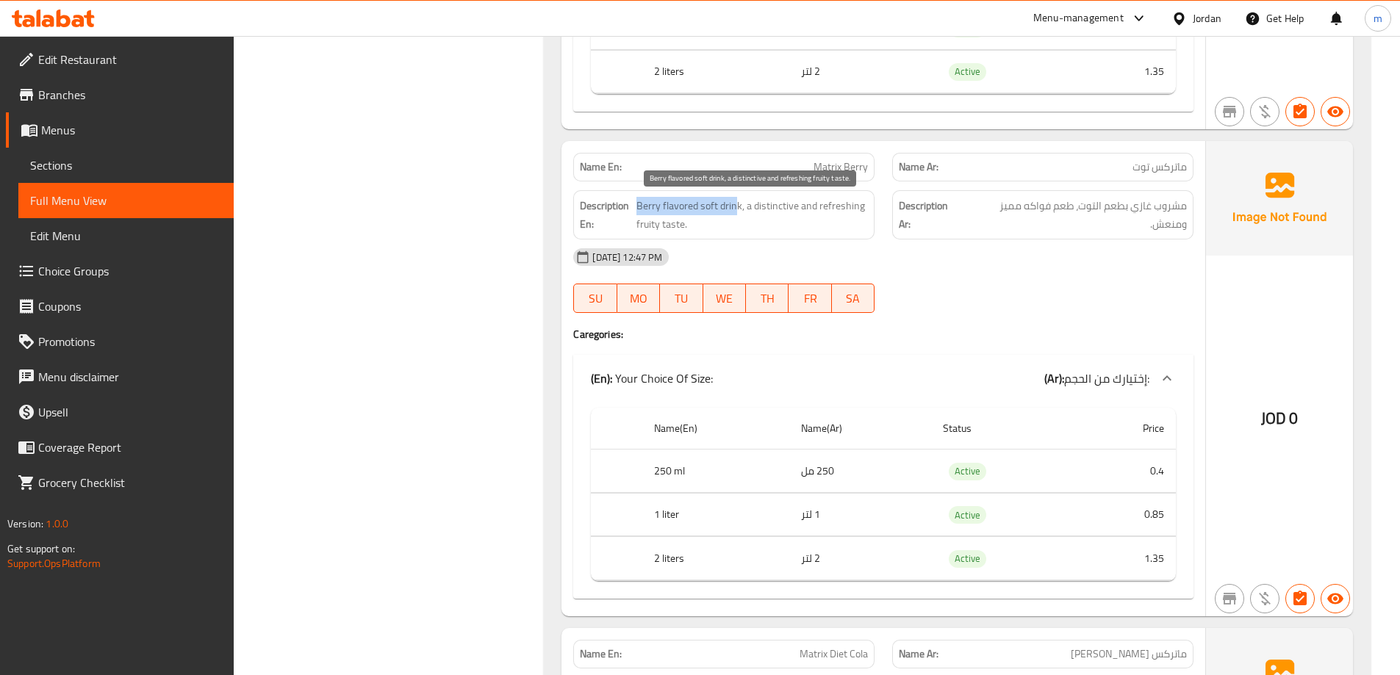
drag, startPoint x: 703, startPoint y: 208, endPoint x: 637, endPoint y: 200, distance: 67.4
click at [637, 200] on span "[PERSON_NAME] flavored soft drink, a distinctive and refreshing fruity taste." at bounding box center [753, 215] width 232 height 36
drag, startPoint x: 756, startPoint y: 207, endPoint x: 809, endPoint y: 221, distance: 54.0
click at [809, 221] on span "[PERSON_NAME] flavored soft drink, a distinctive and refreshing fruity taste." at bounding box center [753, 215] width 232 height 36
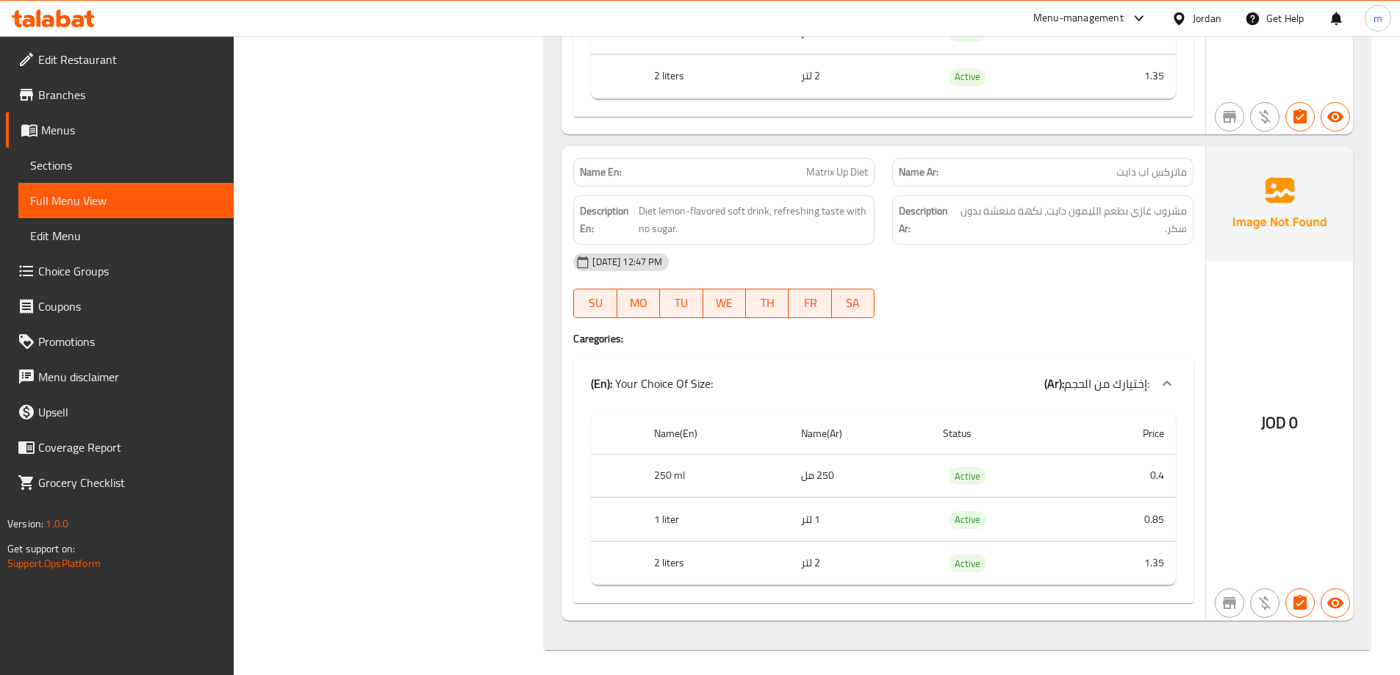
scroll to position [2697, 0]
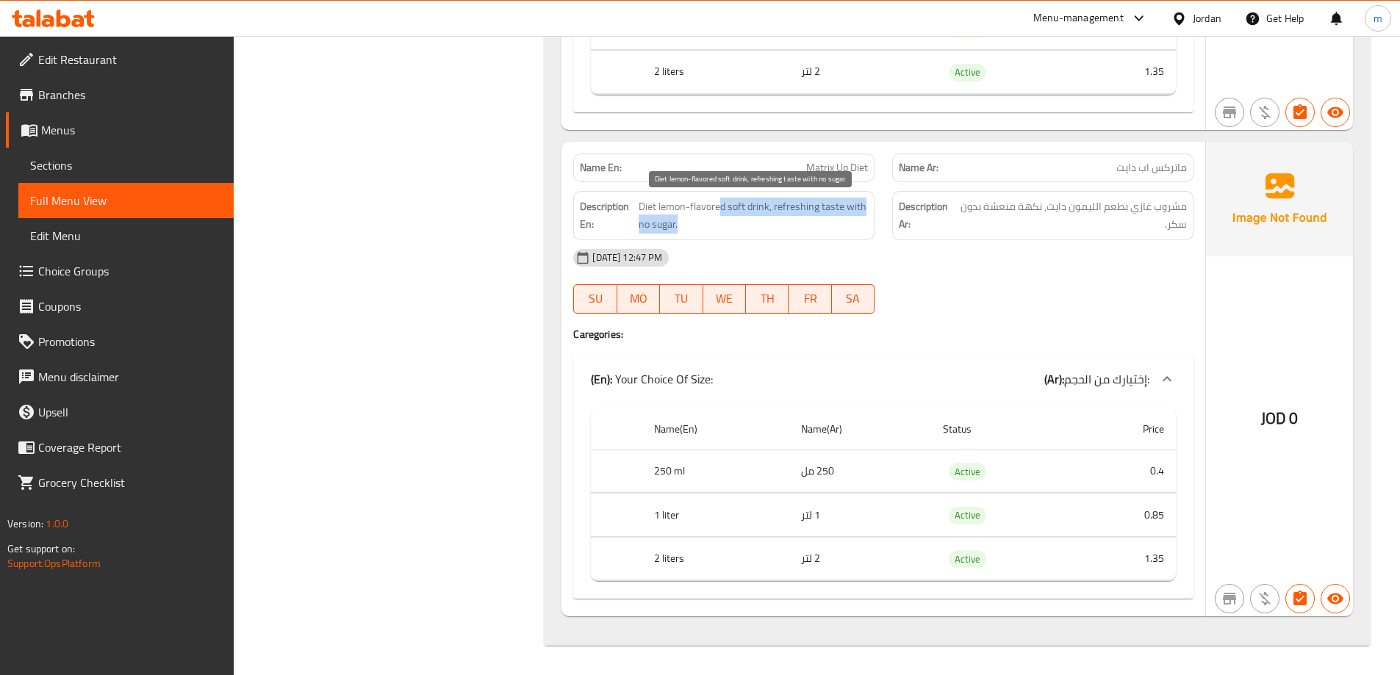
drag, startPoint x: 723, startPoint y: 206, endPoint x: 857, endPoint y: 218, distance: 135.1
click at [857, 218] on span "Diet lemon-flavored soft drink, refreshing taste with no sugar." at bounding box center [753, 216] width 229 height 36
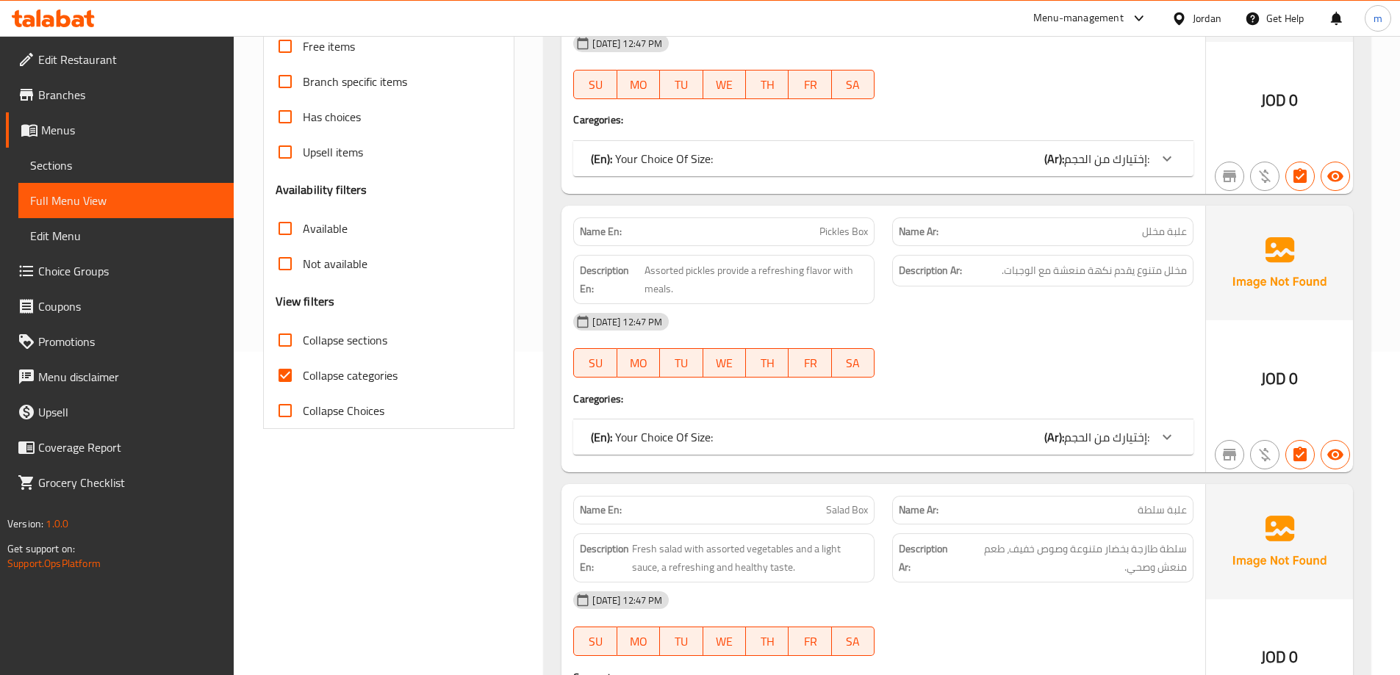
scroll to position [334, 0]
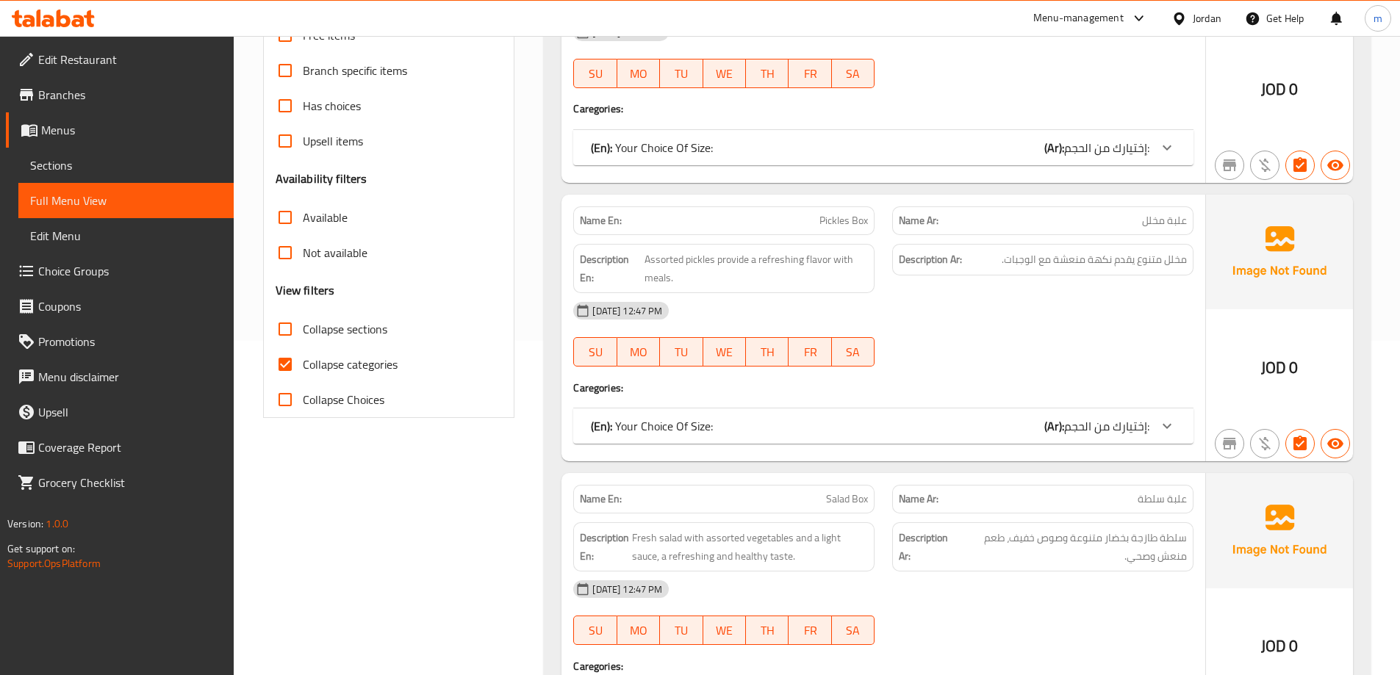
click at [381, 368] on span "Collapse categories" at bounding box center [350, 365] width 95 height 18
click at [303, 368] on input "Collapse categories" at bounding box center [285, 364] width 35 height 35
checkbox input "false"
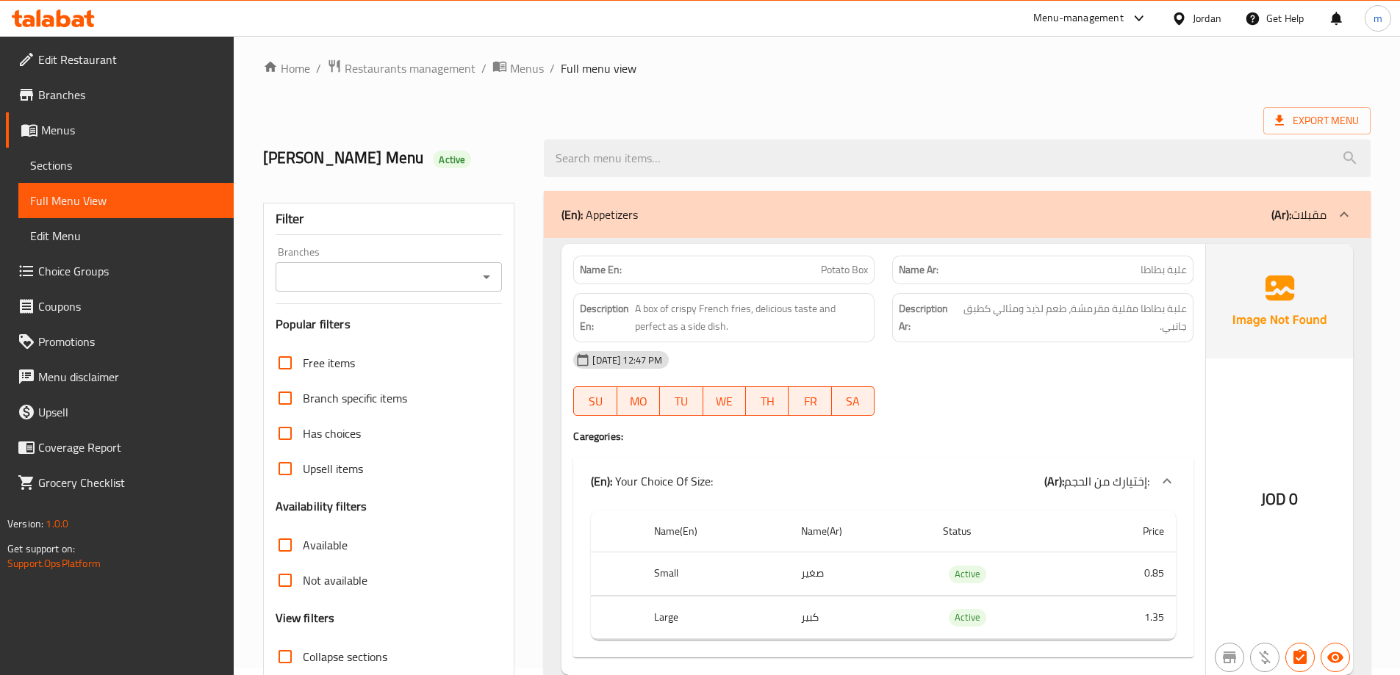
scroll to position [0, 0]
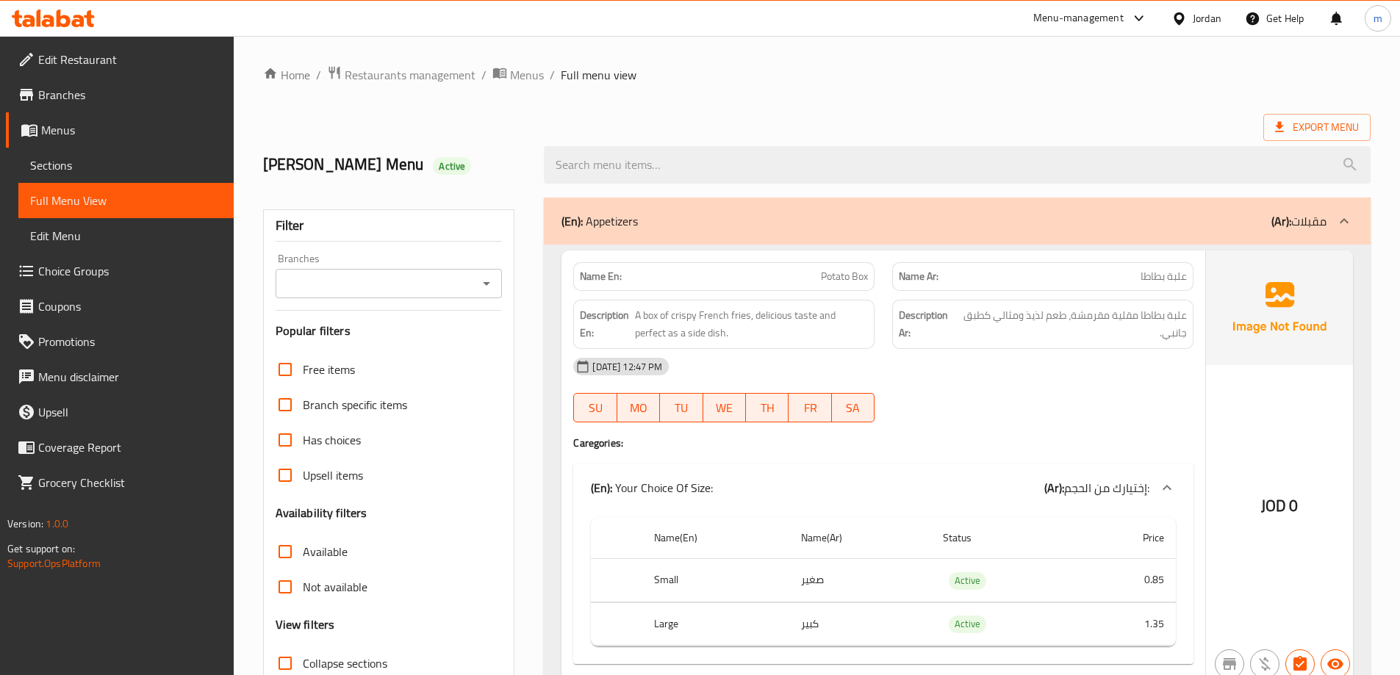
drag, startPoint x: 848, startPoint y: 573, endPoint x: 758, endPoint y: 269, distance: 316.7
click at [123, 131] on span "Menus" at bounding box center [131, 130] width 181 height 18
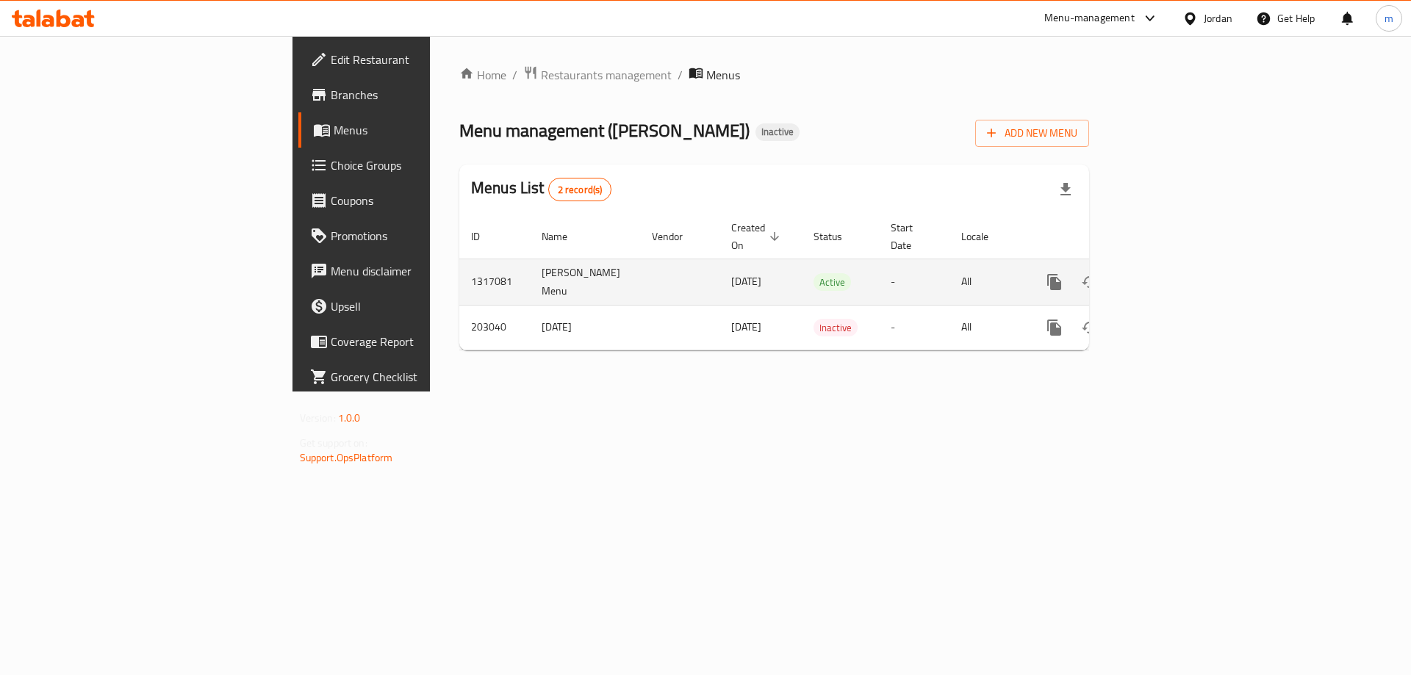
click at [1169, 273] on icon "enhanced table" at bounding box center [1161, 282] width 18 height 18
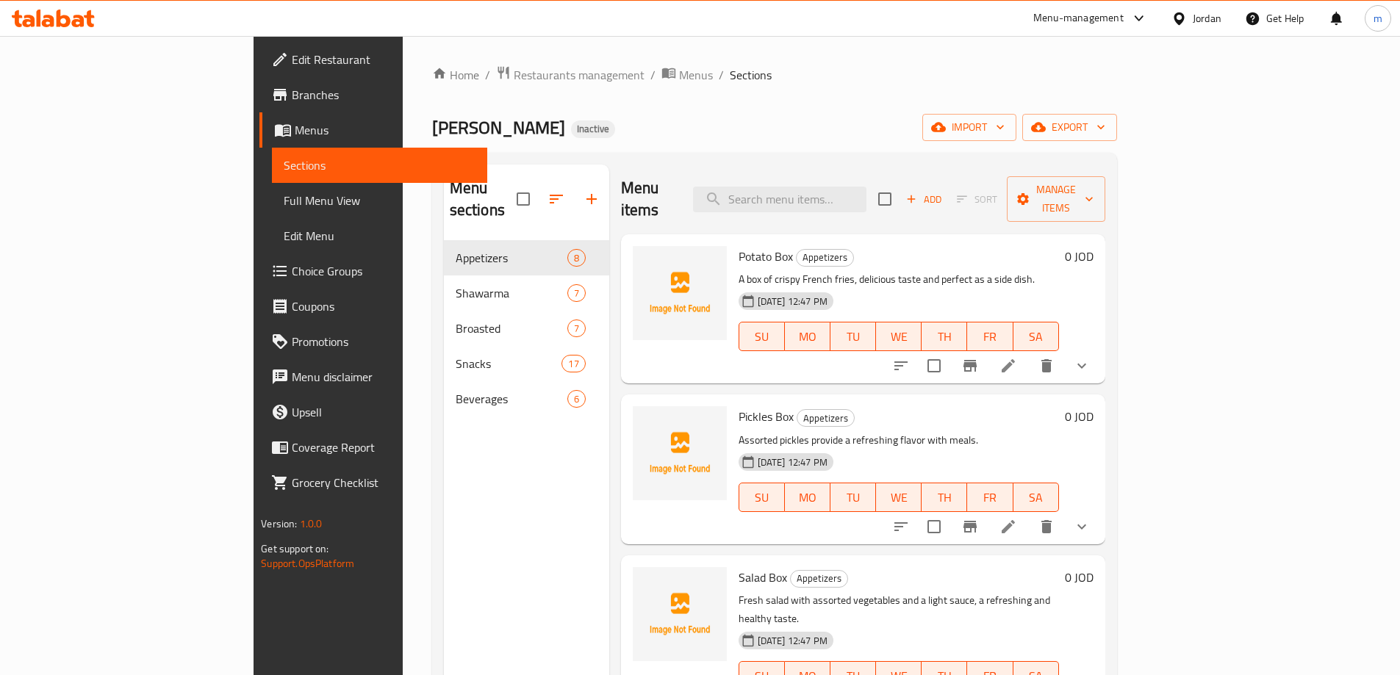
click at [272, 215] on link "Full Menu View" at bounding box center [379, 200] width 215 height 35
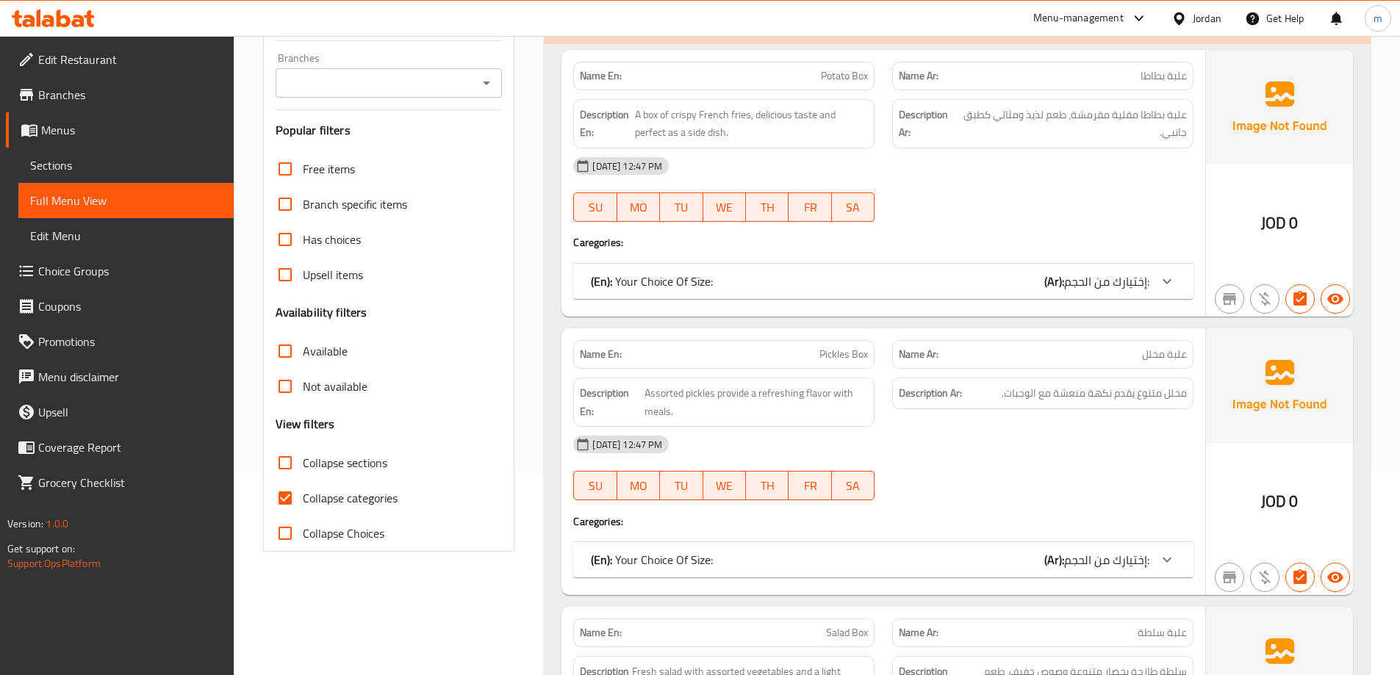
scroll to position [221, 0]
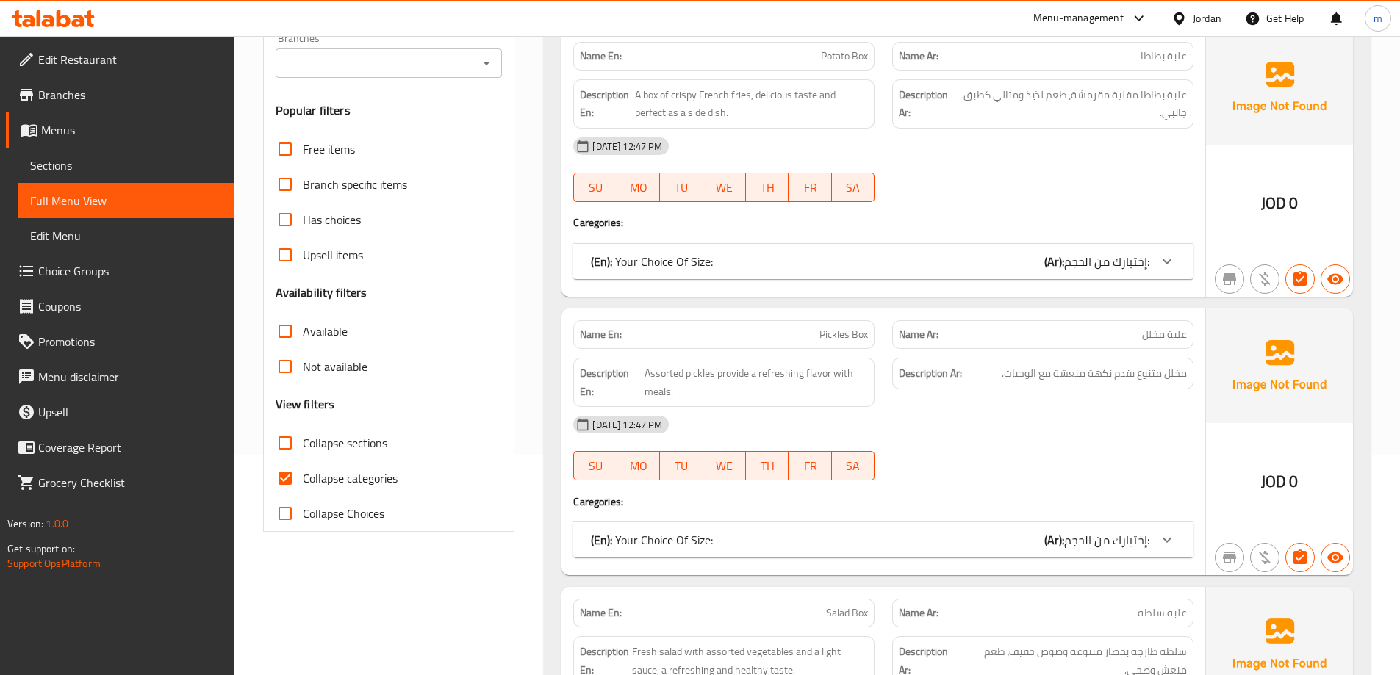
click at [354, 476] on span "Collapse categories" at bounding box center [350, 479] width 95 height 18
click at [303, 476] on input "Collapse categories" at bounding box center [285, 478] width 35 height 35
checkbox input "false"
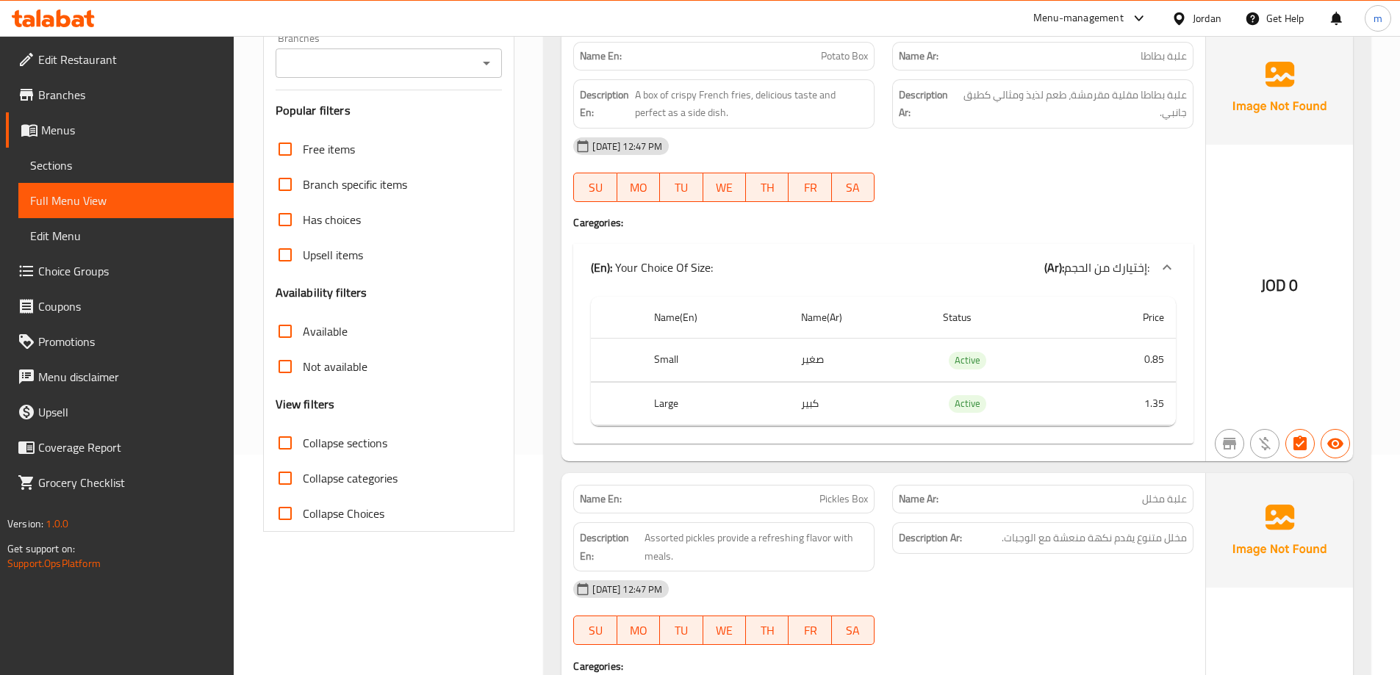
scroll to position [0, 0]
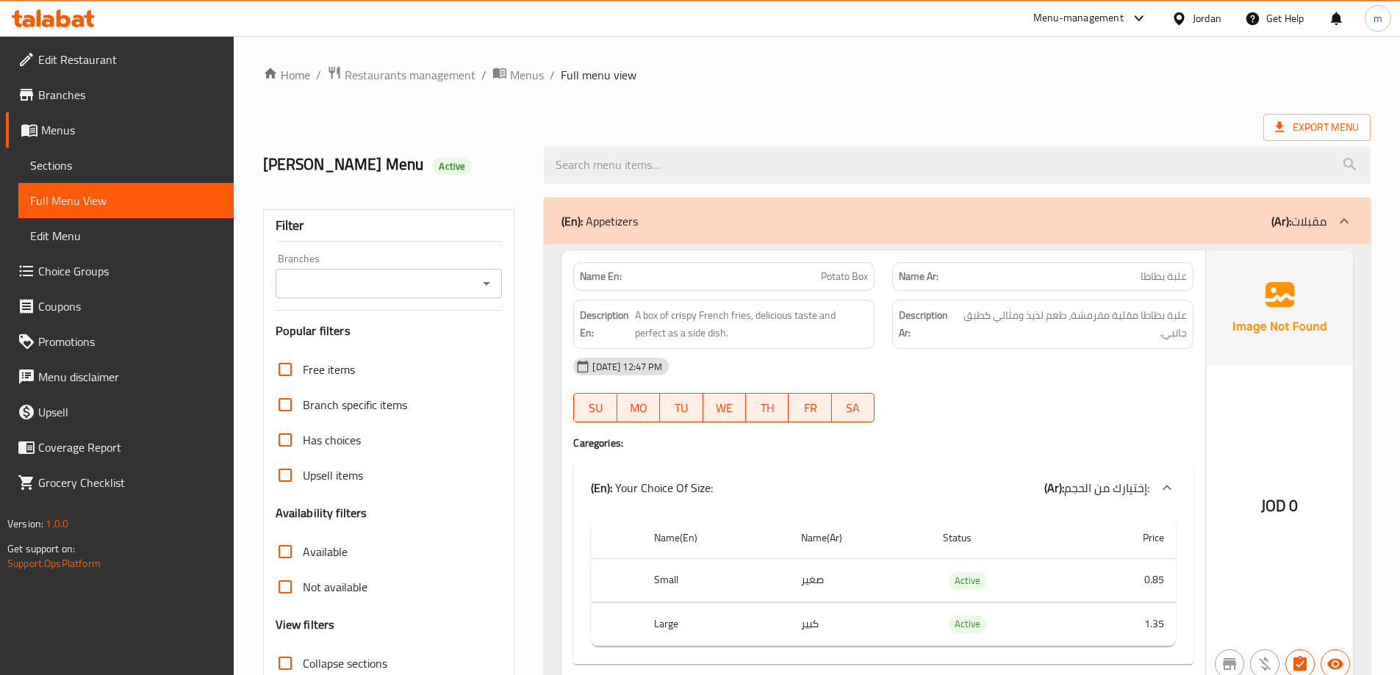
click at [770, 82] on ol "Home / Restaurants management / Menus / Full menu view" at bounding box center [817, 74] width 1108 height 19
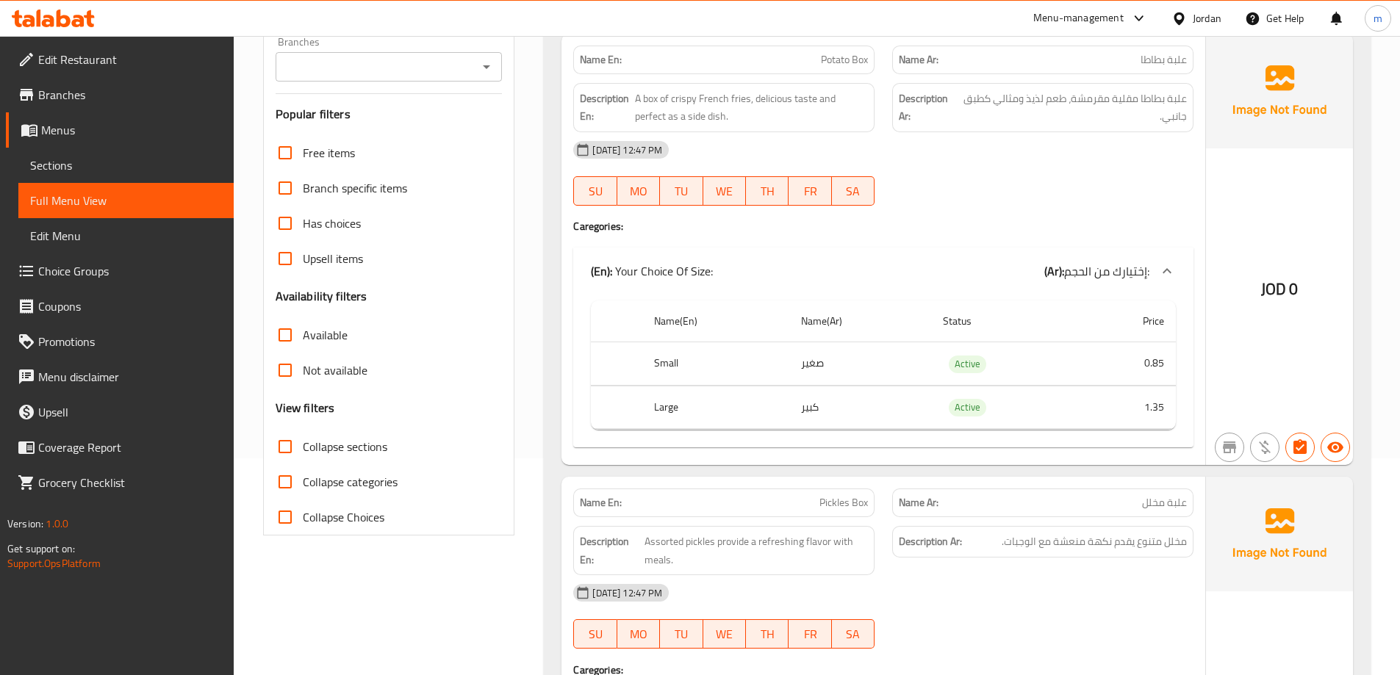
scroll to position [221, 0]
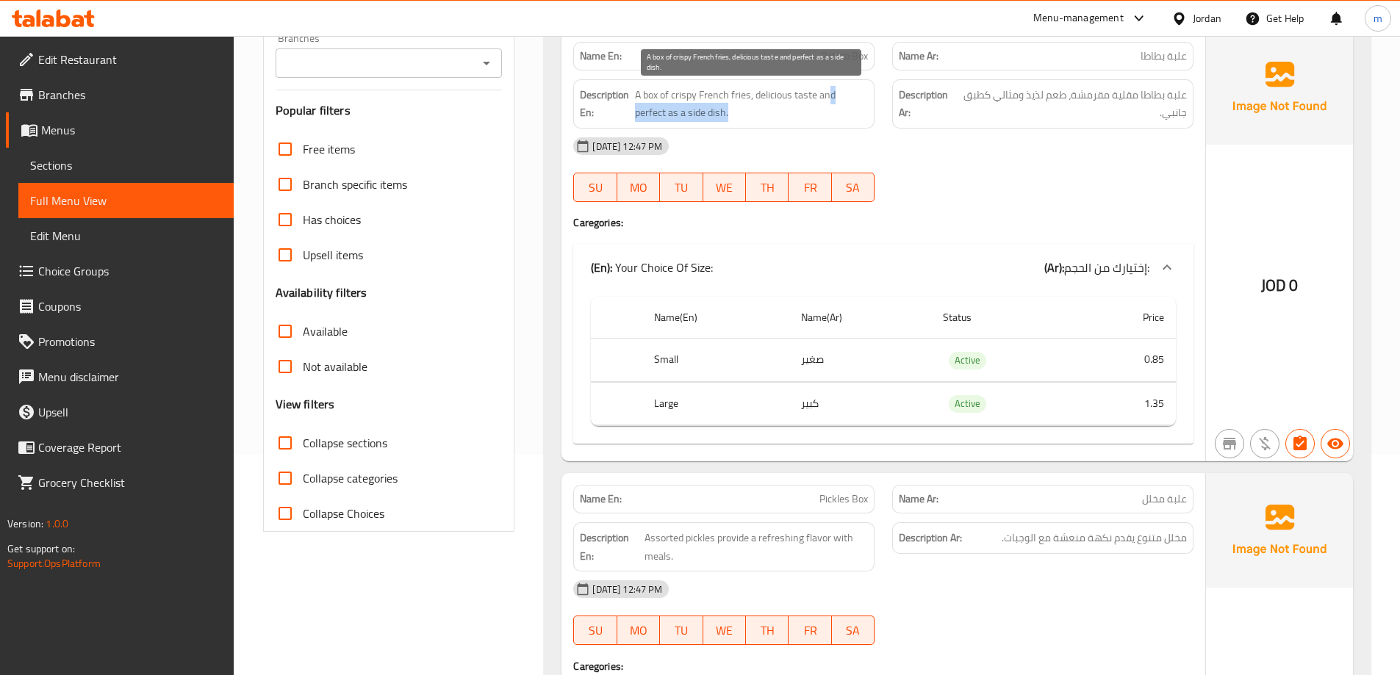
drag, startPoint x: 831, startPoint y: 112, endPoint x: 831, endPoint y: 121, distance: 8.8
click at [831, 121] on span "A box of crispy French fries, delicious taste and perfect as a side dish." at bounding box center [752, 104] width 234 height 36
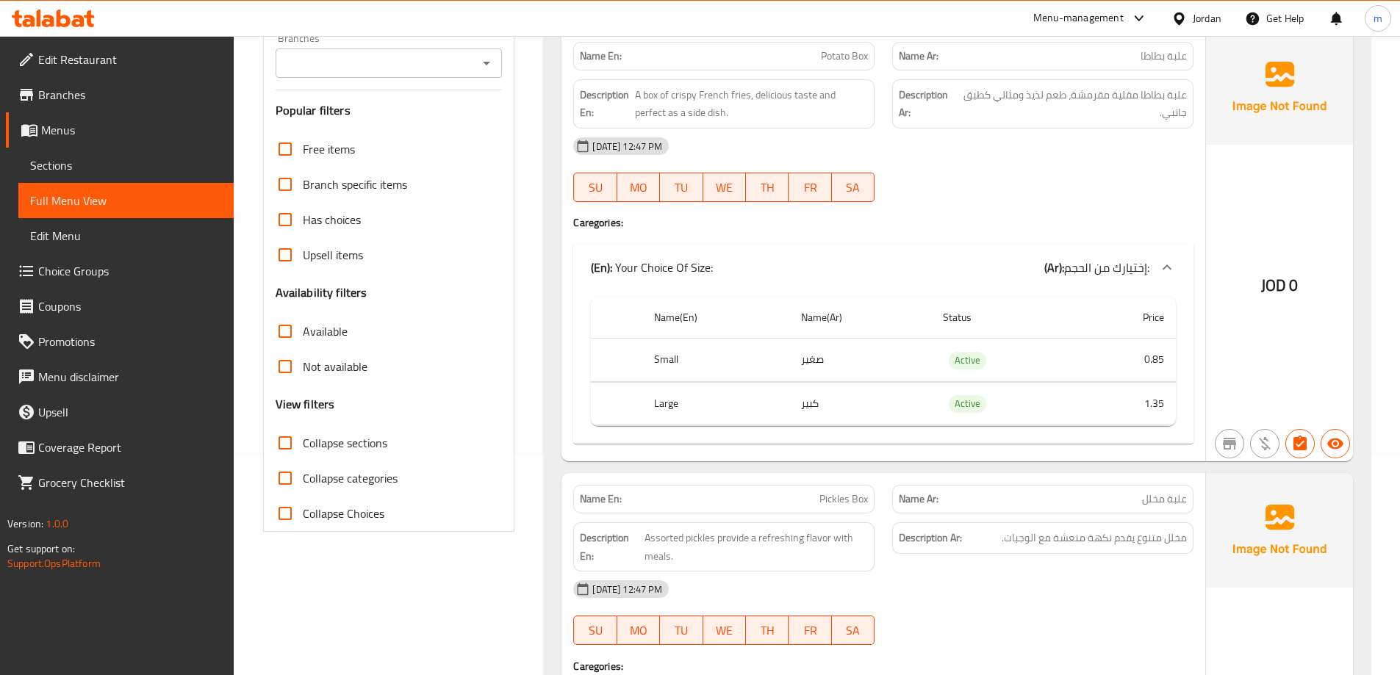
click at [961, 181] on div "13-10-2025 12:47 PM SU MO TU WE TH FR SA" at bounding box center [883, 170] width 638 height 82
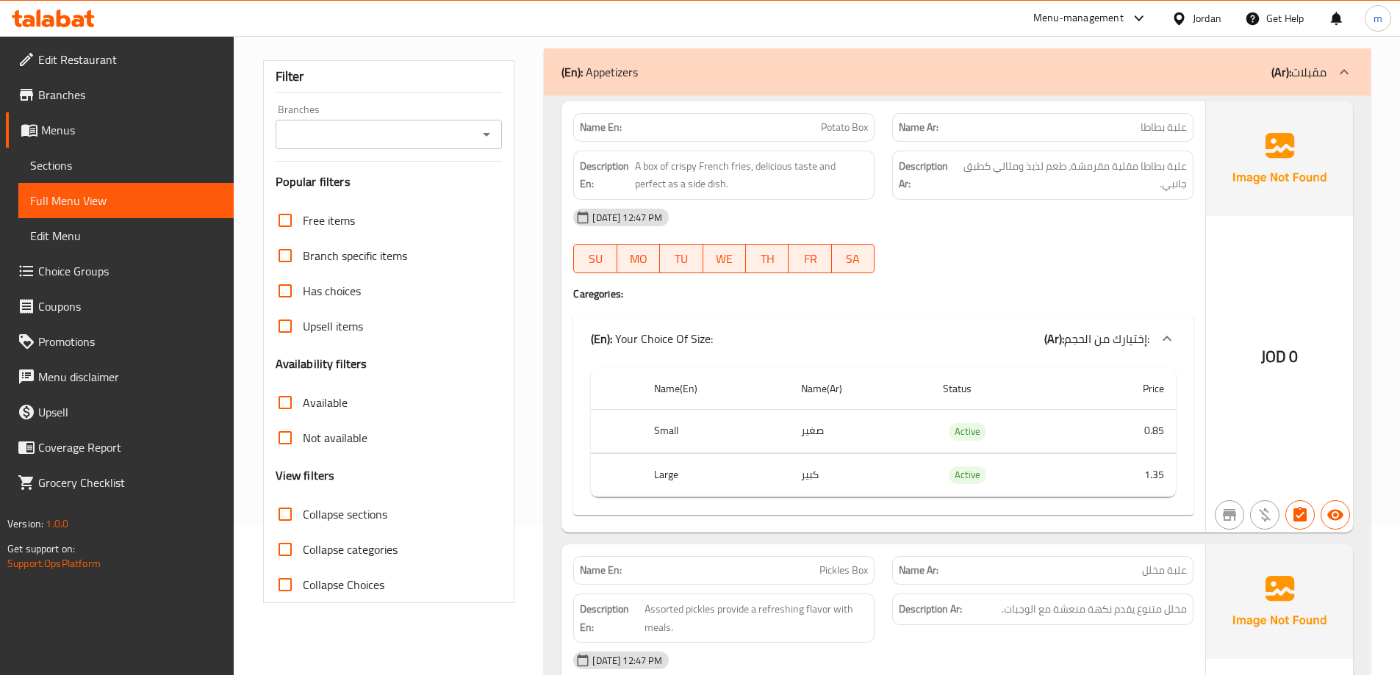
scroll to position [0, 0]
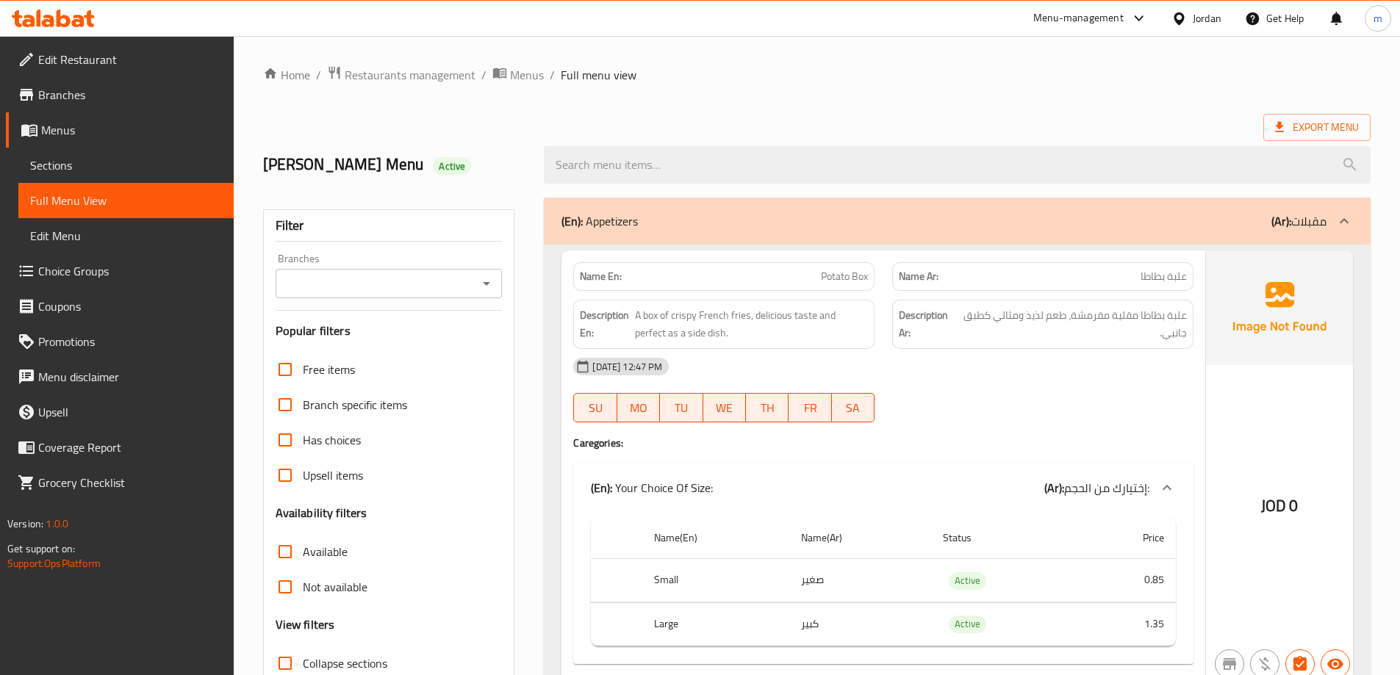
drag, startPoint x: 403, startPoint y: 394, endPoint x: 394, endPoint y: -89, distance: 483.0
click at [806, 73] on ol "Home / Restaurants management / Menus / Full menu view" at bounding box center [817, 74] width 1108 height 19
click at [1302, 132] on span "Export Menu" at bounding box center [1317, 127] width 84 height 18
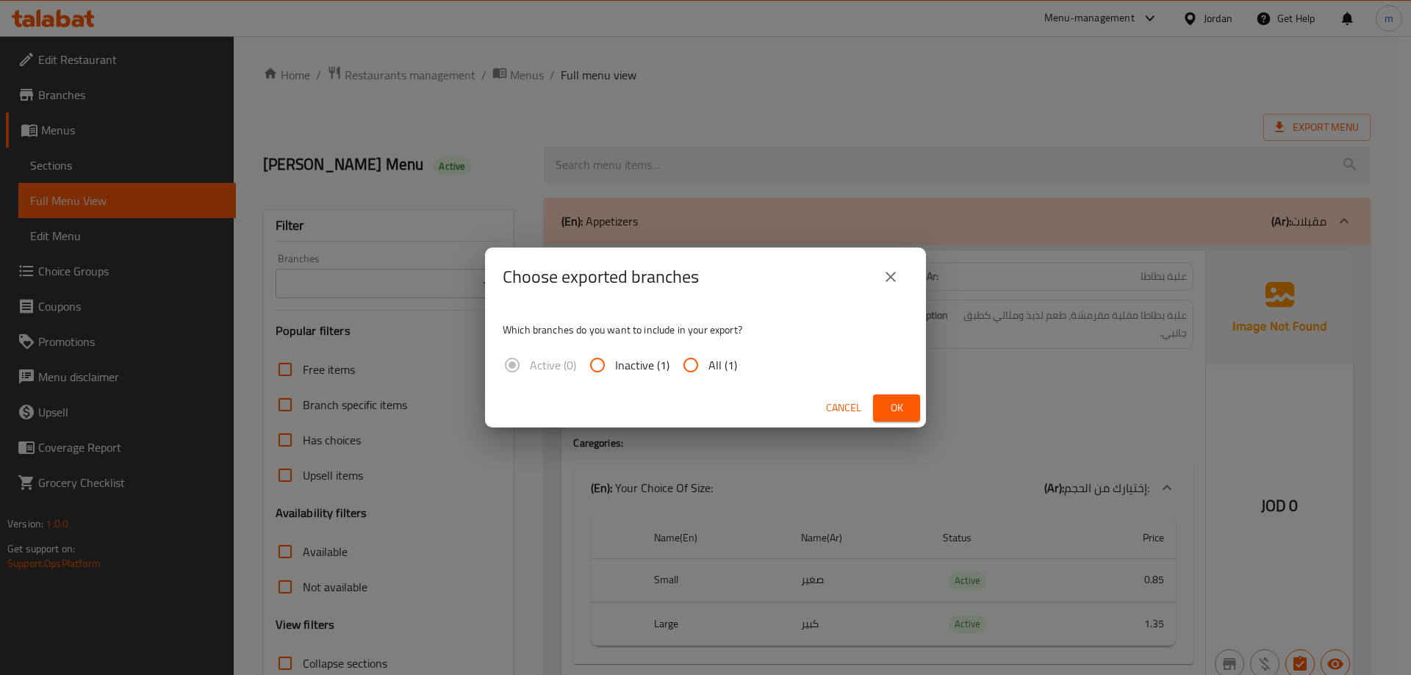
click at [693, 359] on input "All (1)" at bounding box center [690, 365] width 35 height 35
radio input "true"
click at [891, 407] on span "Ok" at bounding box center [897, 408] width 24 height 18
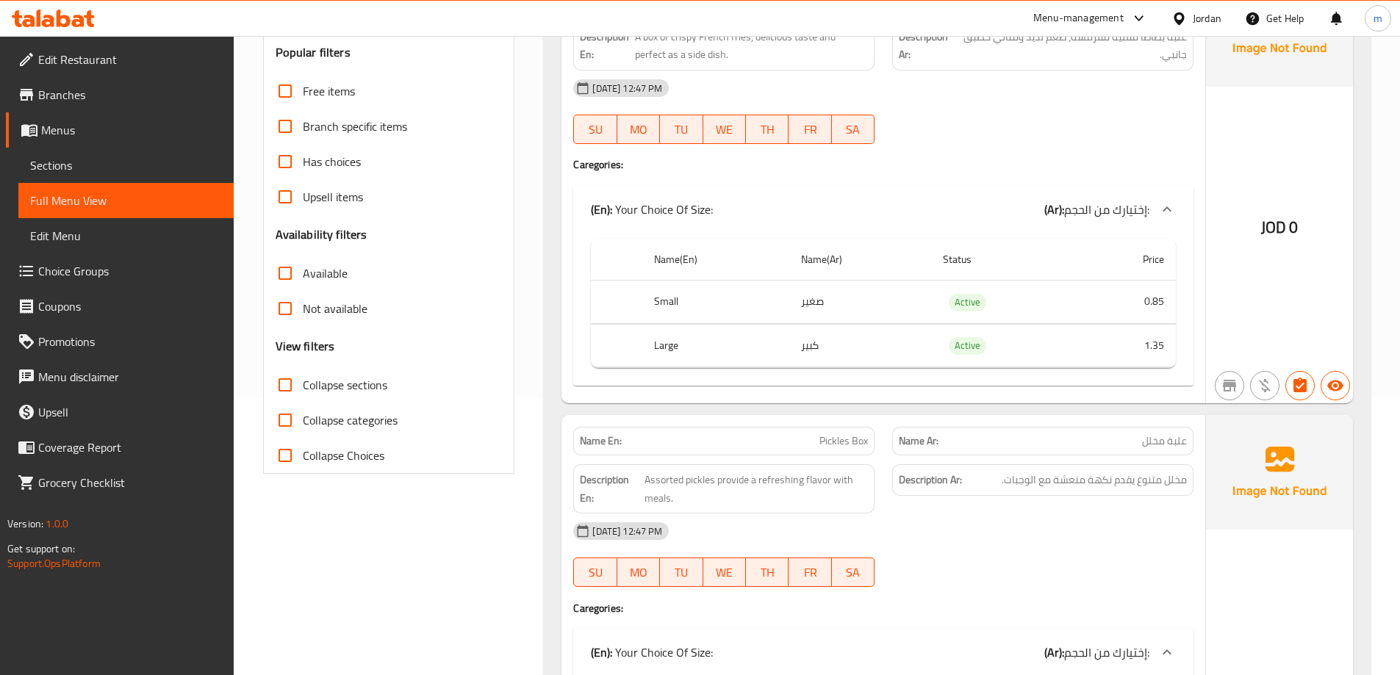
scroll to position [147, 0]
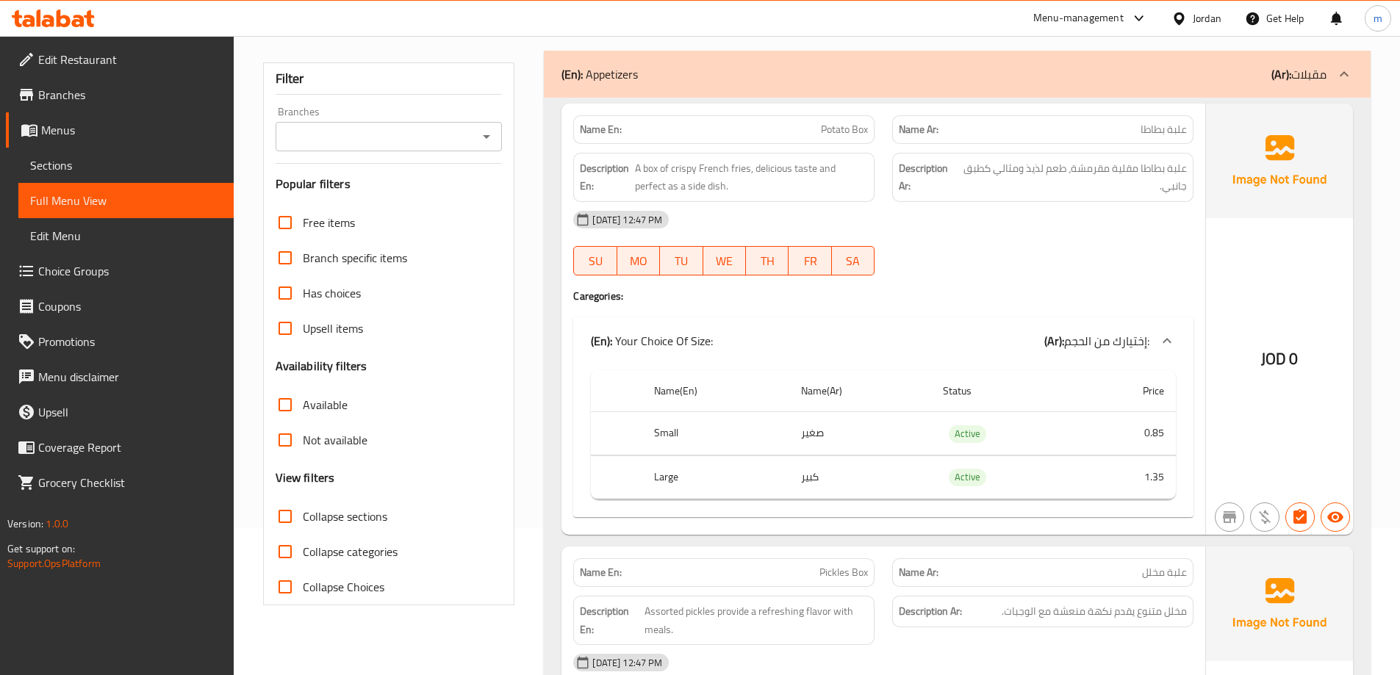
click at [342, 523] on span "Collapse sections" at bounding box center [345, 517] width 85 height 18
click at [303, 523] on input "Collapse sections" at bounding box center [285, 516] width 35 height 35
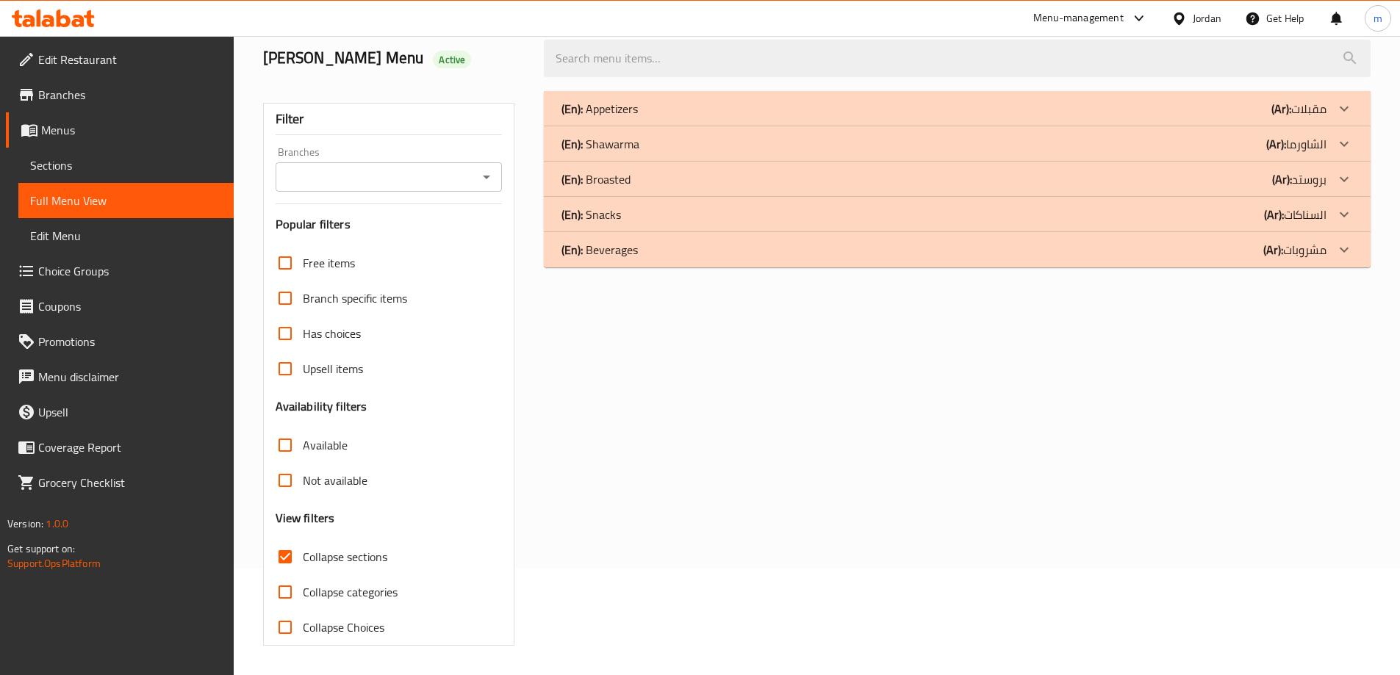
scroll to position [107, 0]
click at [342, 523] on div "Free items Branch specific items Has choices Upsell items Availability filters …" at bounding box center [389, 445] width 227 height 400
click at [303, 542] on label "Collapse sections" at bounding box center [328, 556] width 120 height 35
click at [303, 542] on input "Collapse sections" at bounding box center [285, 556] width 35 height 35
checkbox input "false"
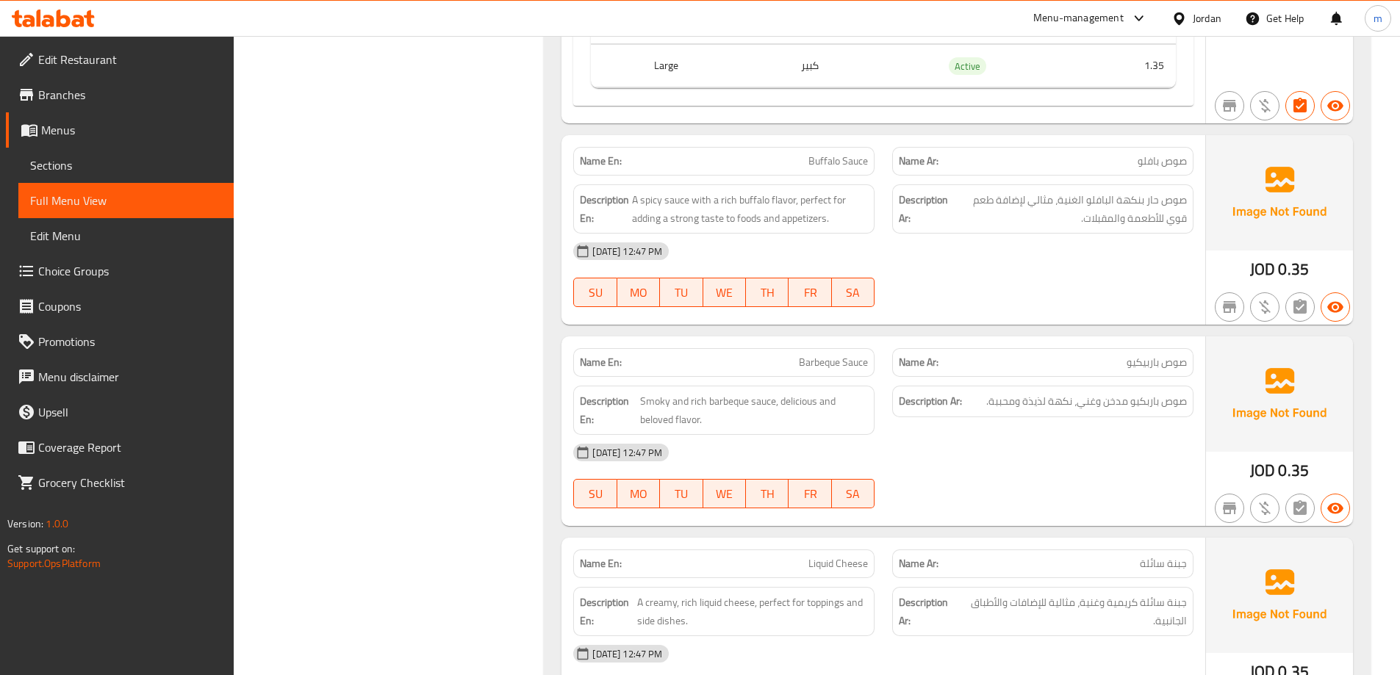
scroll to position [2238, 0]
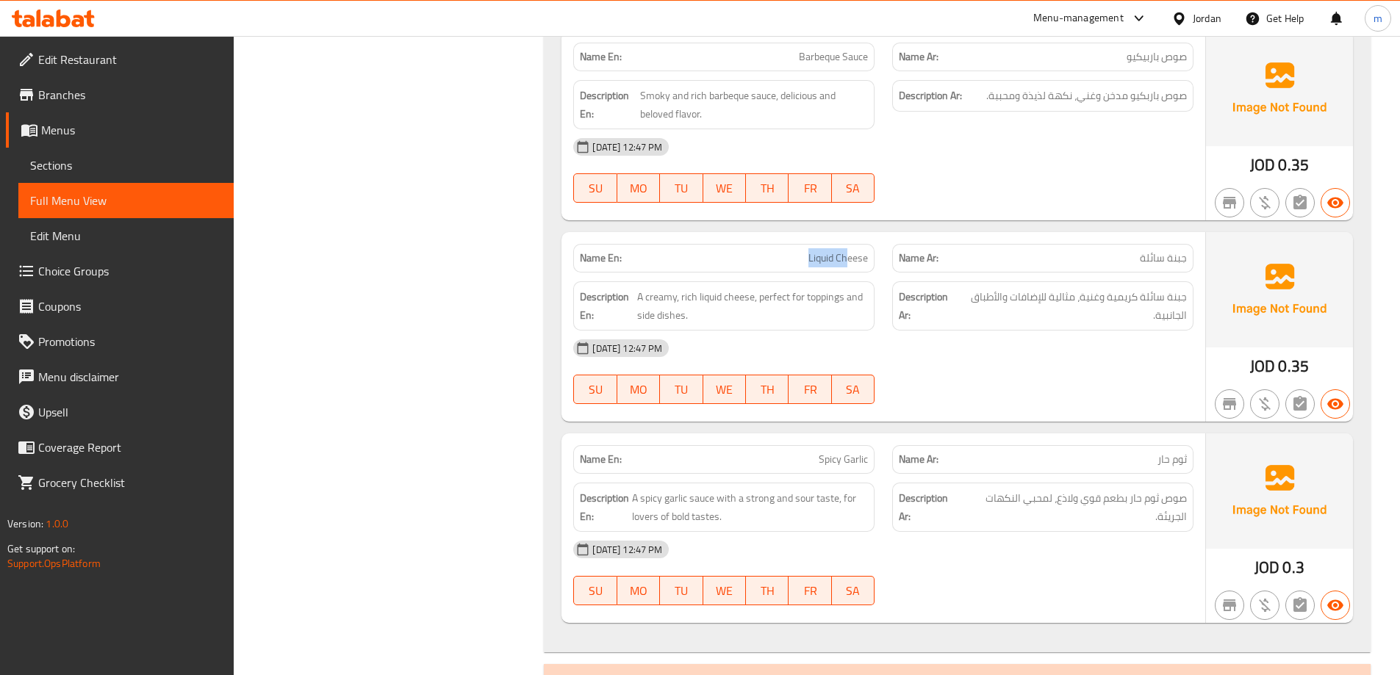
drag, startPoint x: 797, startPoint y: 257, endPoint x: 847, endPoint y: 261, distance: 50.1
click at [847, 261] on p "Name En: Liquid Cheese" at bounding box center [724, 258] width 288 height 15
click at [847, 261] on span "Liquid Cheese" at bounding box center [839, 258] width 60 height 15
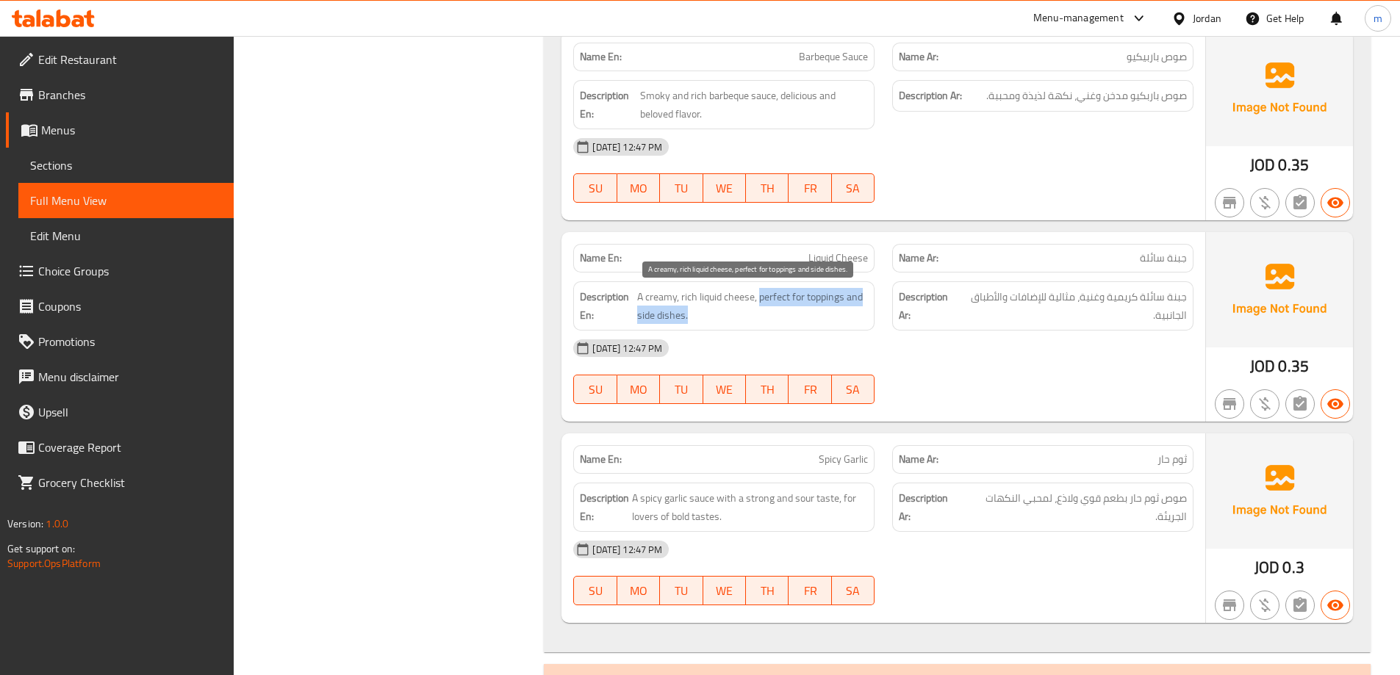
drag, startPoint x: 789, startPoint y: 305, endPoint x: 805, endPoint y: 309, distance: 15.9
click at [805, 309] on span "A creamy, rich liquid cheese, perfect for toppings and side dishes." at bounding box center [752, 306] width 231 height 36
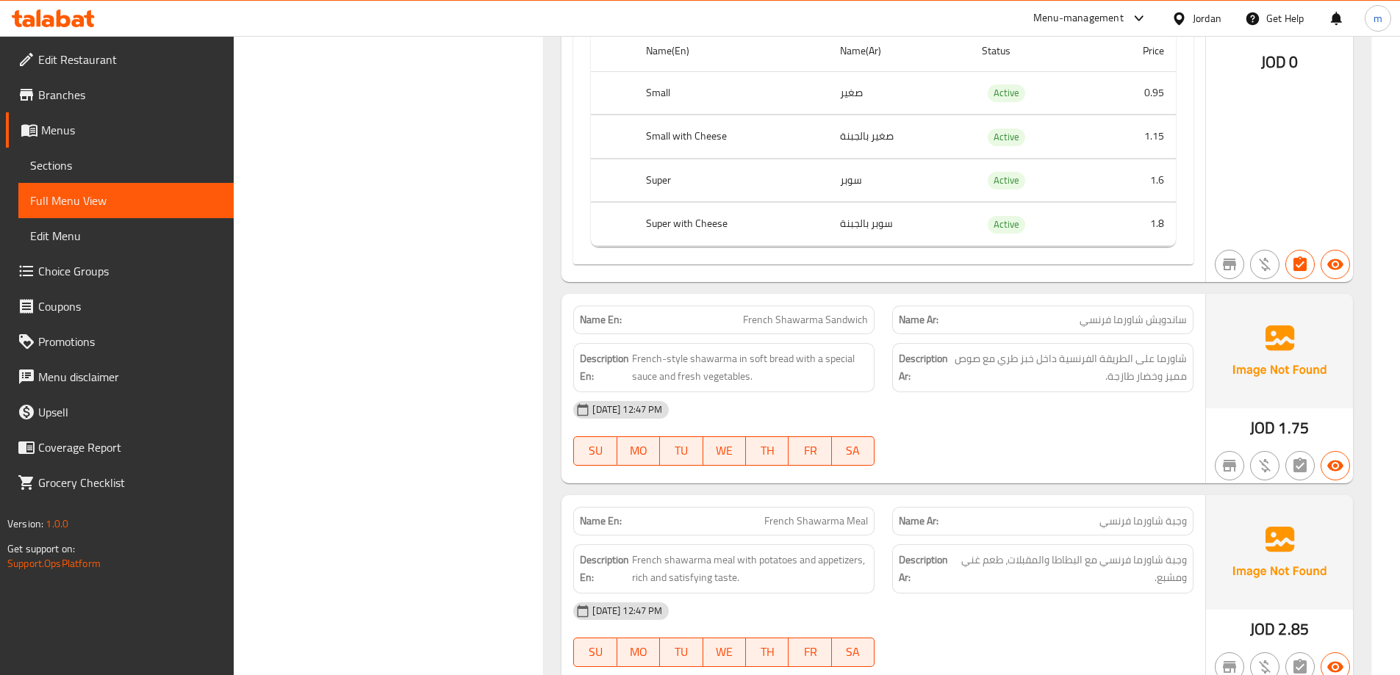
scroll to position [3194, 0]
drag, startPoint x: 738, startPoint y: 356, endPoint x: 832, endPoint y: 357, distance: 94.1
click at [832, 357] on span "French-style shawarma in soft bread with a special sauce and fresh vegetables." at bounding box center [750, 367] width 236 height 36
drag, startPoint x: 750, startPoint y: 365, endPoint x: 800, endPoint y: 363, distance: 49.3
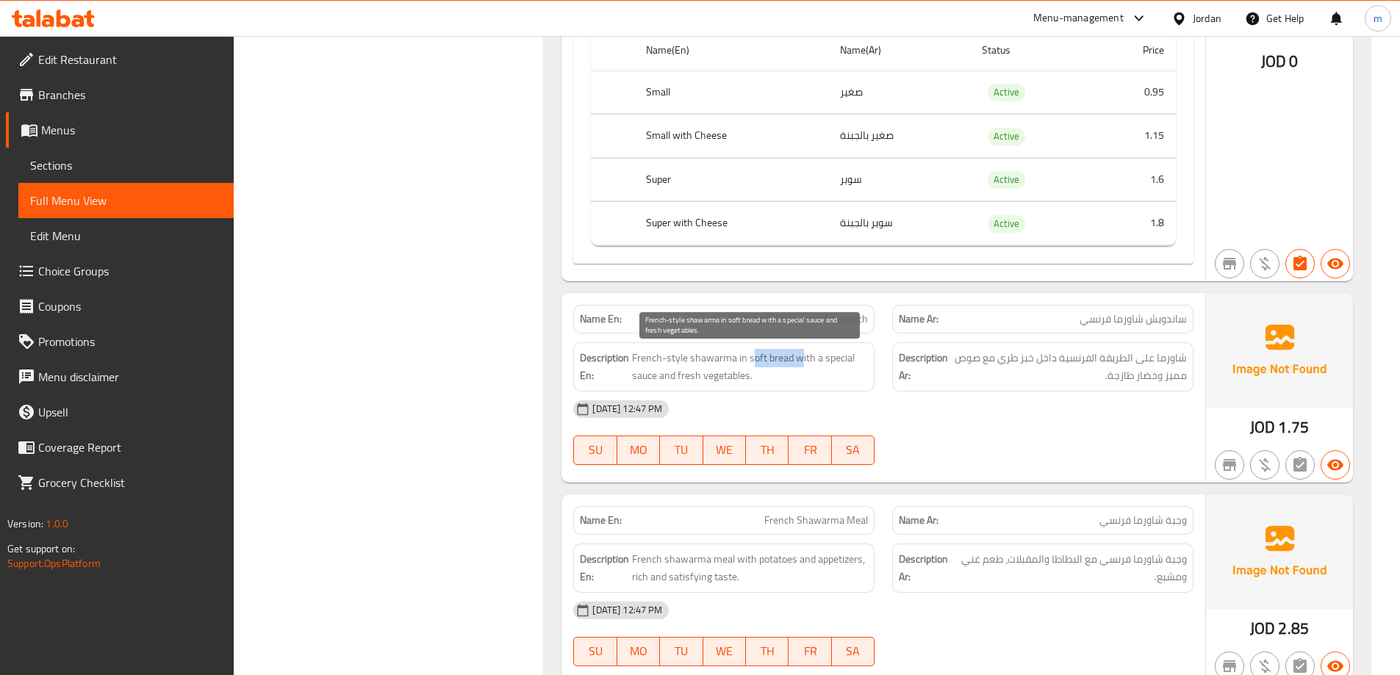
click at [800, 363] on span "French-style shawarma in soft bread with a special sauce and fresh vegetables." at bounding box center [750, 367] width 236 height 36
drag, startPoint x: 832, startPoint y: 356, endPoint x: 864, endPoint y: 372, distance: 35.8
click at [864, 372] on span "French-style shawarma in soft bread with a special sauce and fresh vegetables." at bounding box center [750, 367] width 236 height 36
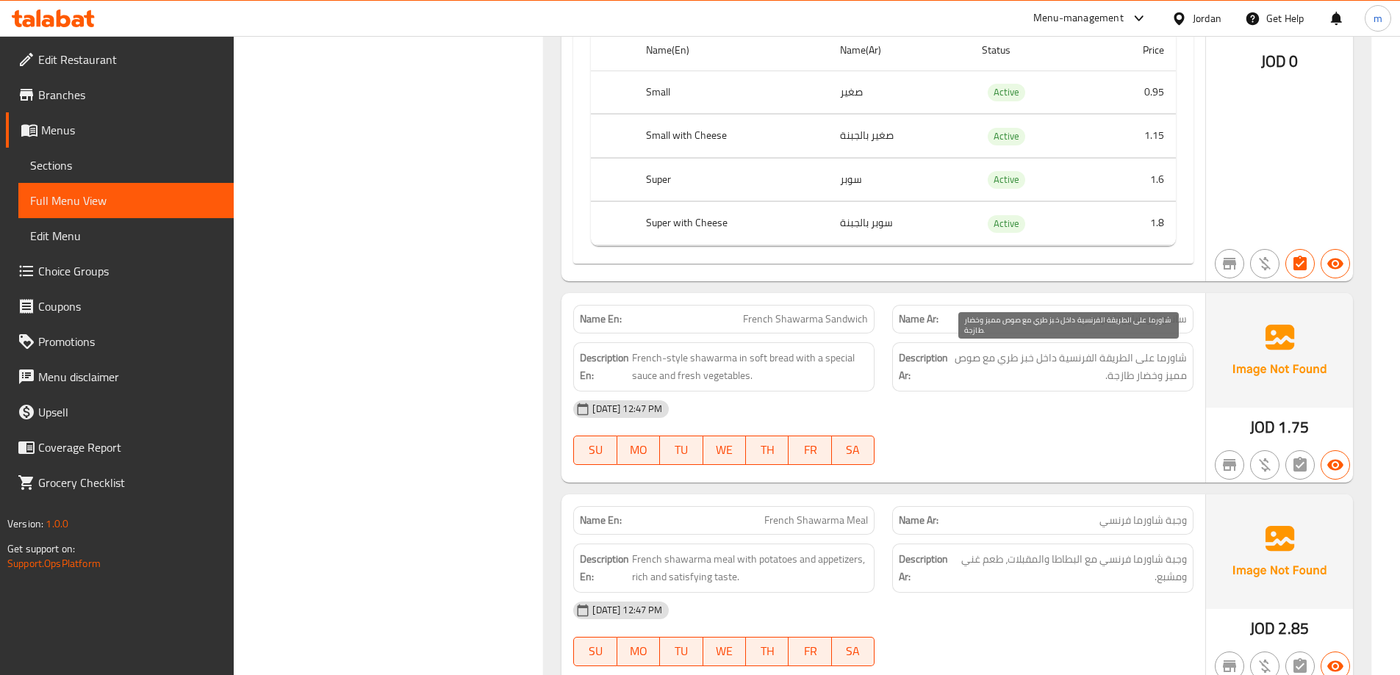
click at [1169, 379] on span "شاورما على الطريقة الفرنسية داخل خبز طري مع صوص مميز وخضار طازجة." at bounding box center [1069, 367] width 236 height 36
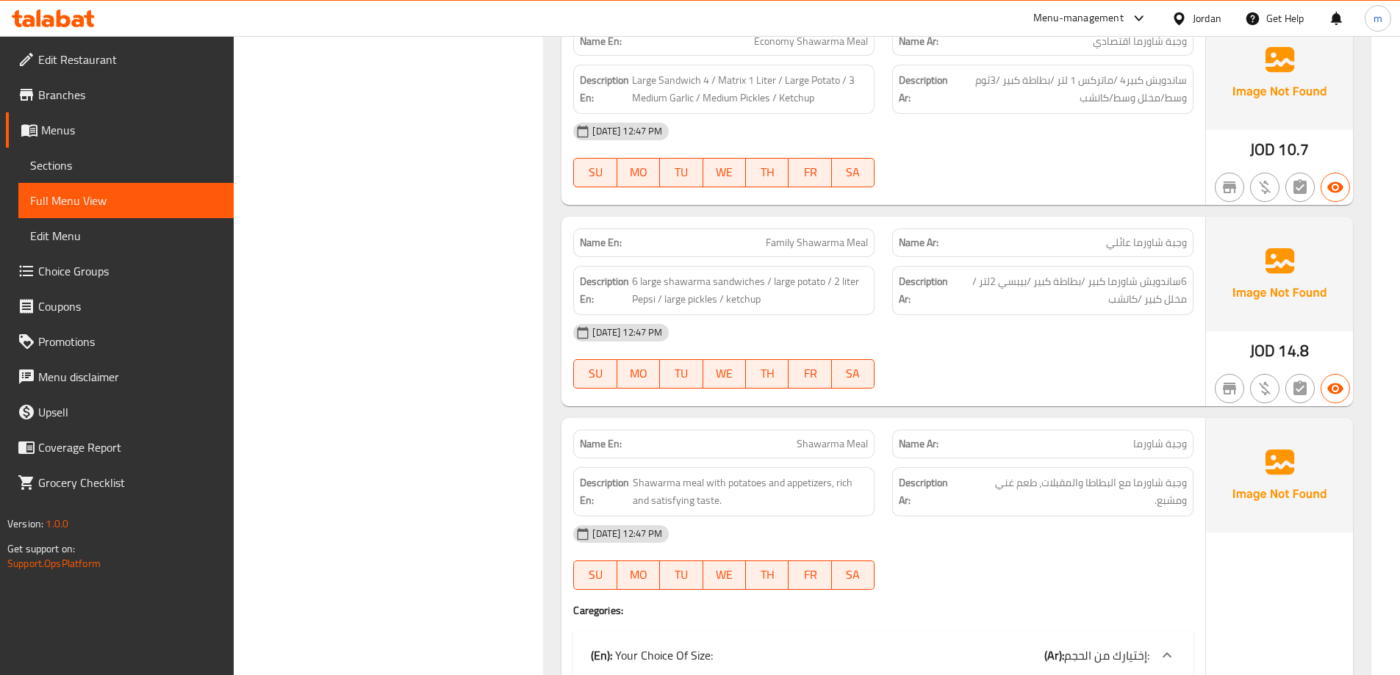
scroll to position [3929, 0]
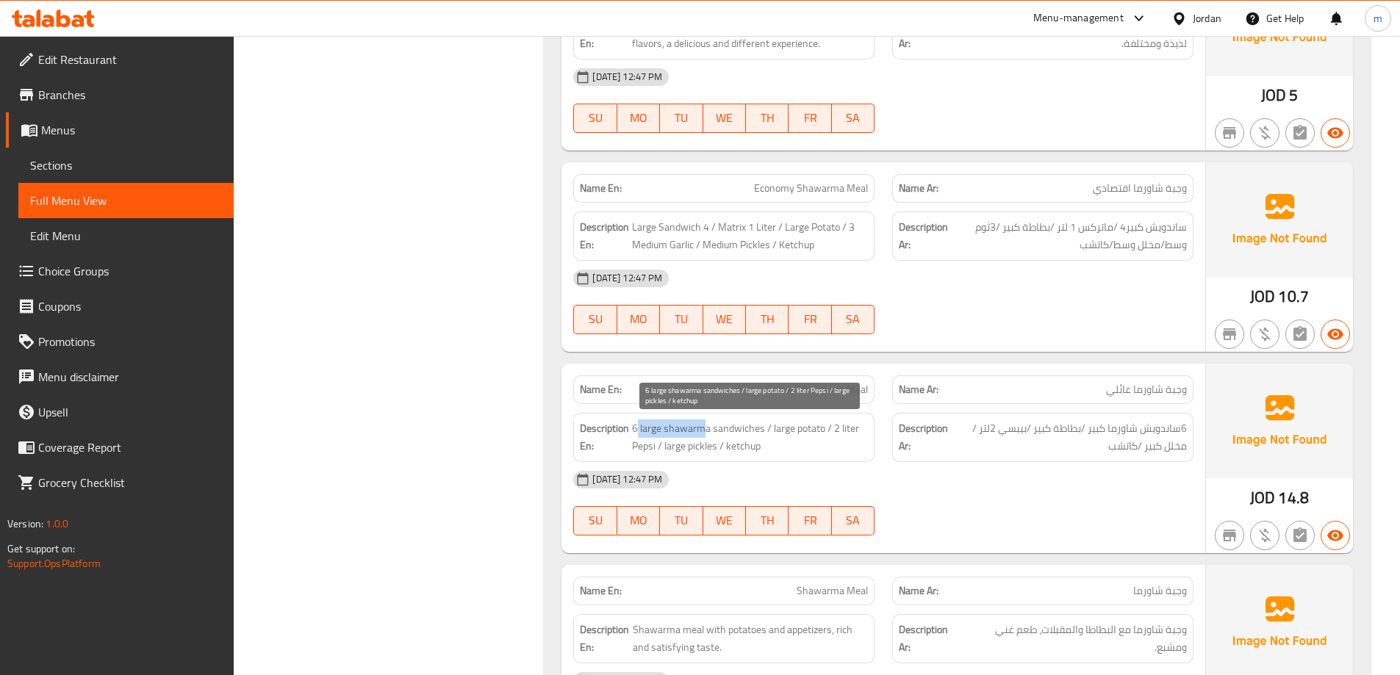
drag, startPoint x: 637, startPoint y: 427, endPoint x: 703, endPoint y: 424, distance: 66.2
click at [703, 424] on span "6 large shawarma sandwiches / large potato / 2 liter Pepsi / large pickles / ke…" at bounding box center [750, 438] width 236 height 36
drag, startPoint x: 777, startPoint y: 428, endPoint x: 817, endPoint y: 432, distance: 40.7
click at [817, 432] on span "6 large shawarma sandwiches / large potato / 2 liter Pepsi / large pickles / ke…" at bounding box center [750, 438] width 236 height 36
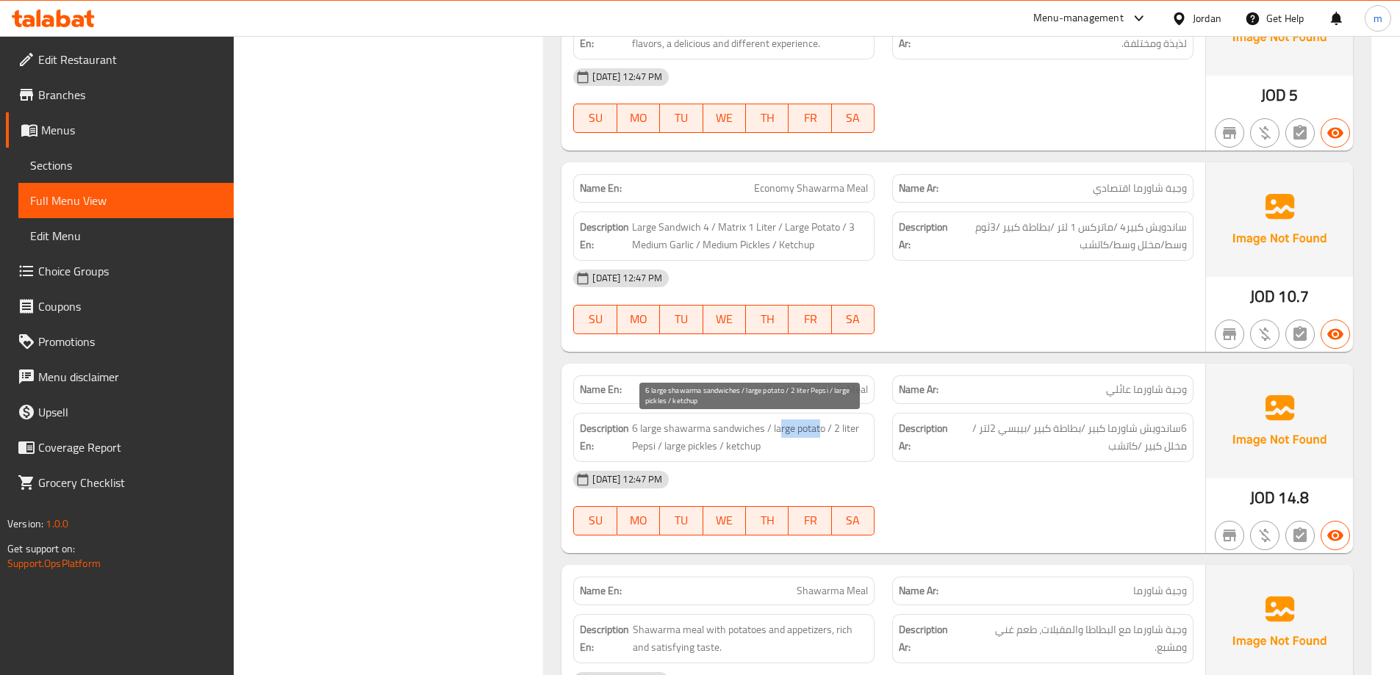
click at [817, 432] on span "6 large shawarma sandwiches / large potato / 2 liter Pepsi / large pickles / ke…" at bounding box center [750, 438] width 236 height 36
drag, startPoint x: 834, startPoint y: 430, endPoint x: 859, endPoint y: 434, distance: 25.3
click at [859, 434] on span "6 large shawarma sandwiches / large potato / 2 liter Pepsi / large pickles / ke…" at bounding box center [750, 438] width 236 height 36
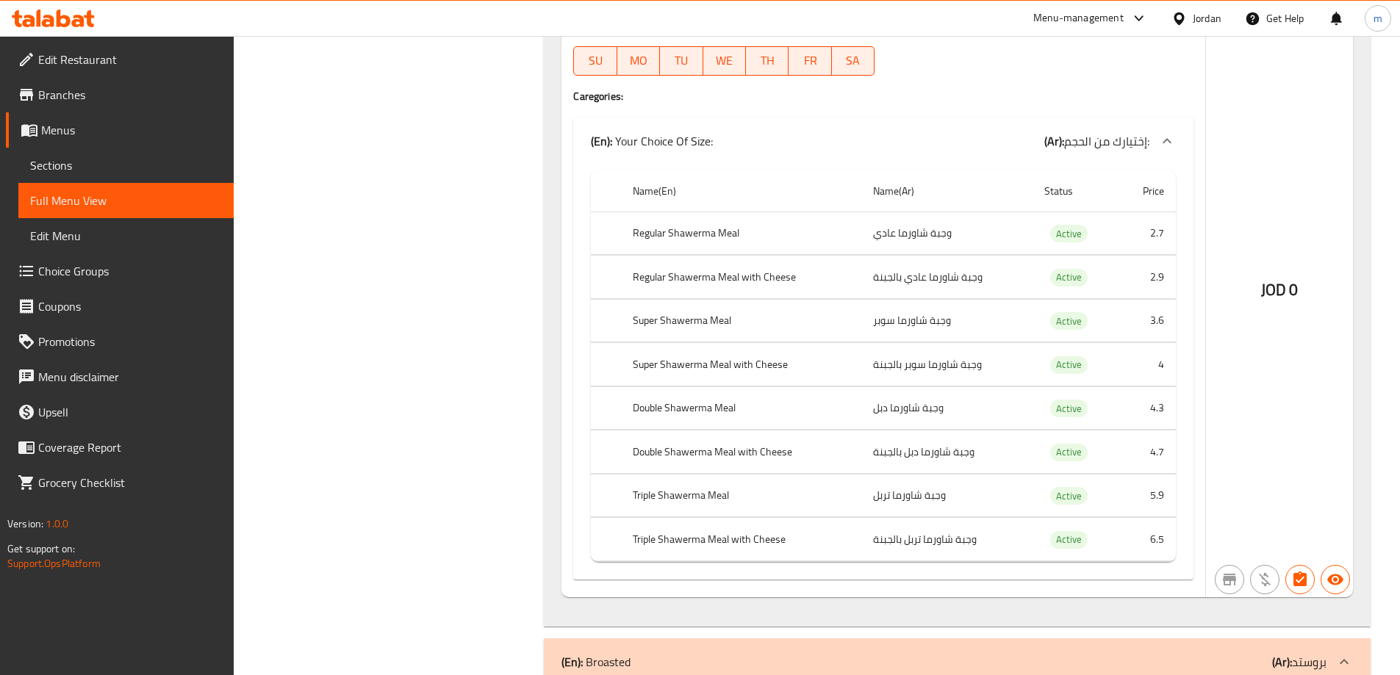
scroll to position [4664, 0]
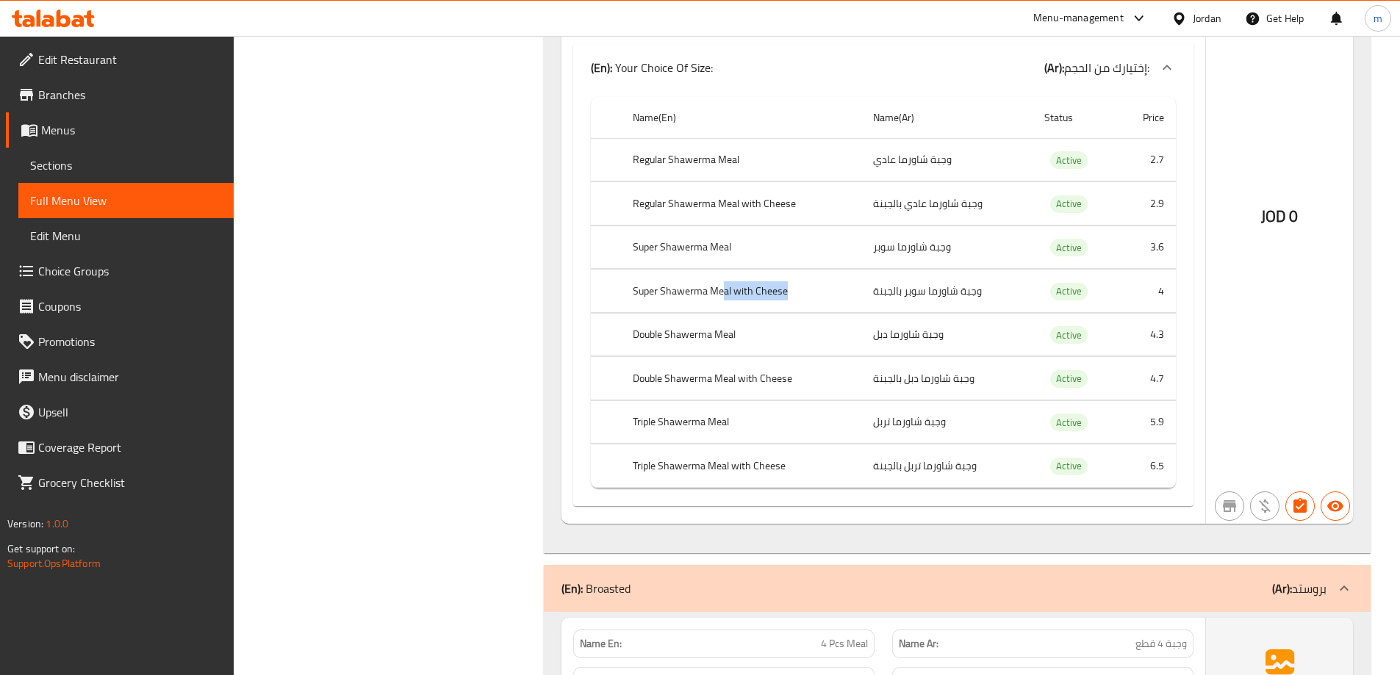
drag, startPoint x: 725, startPoint y: 295, endPoint x: 784, endPoint y: 285, distance: 59.7
click at [784, 285] on th "Super Shawerma Meal with Cheese" at bounding box center [741, 291] width 240 height 43
drag, startPoint x: 983, startPoint y: 338, endPoint x: 858, endPoint y: 333, distance: 125.1
click at [850, 337] on tr "Double Shawerma Meal وجبة شاورما دبل Active 4.3" at bounding box center [883, 334] width 585 height 43
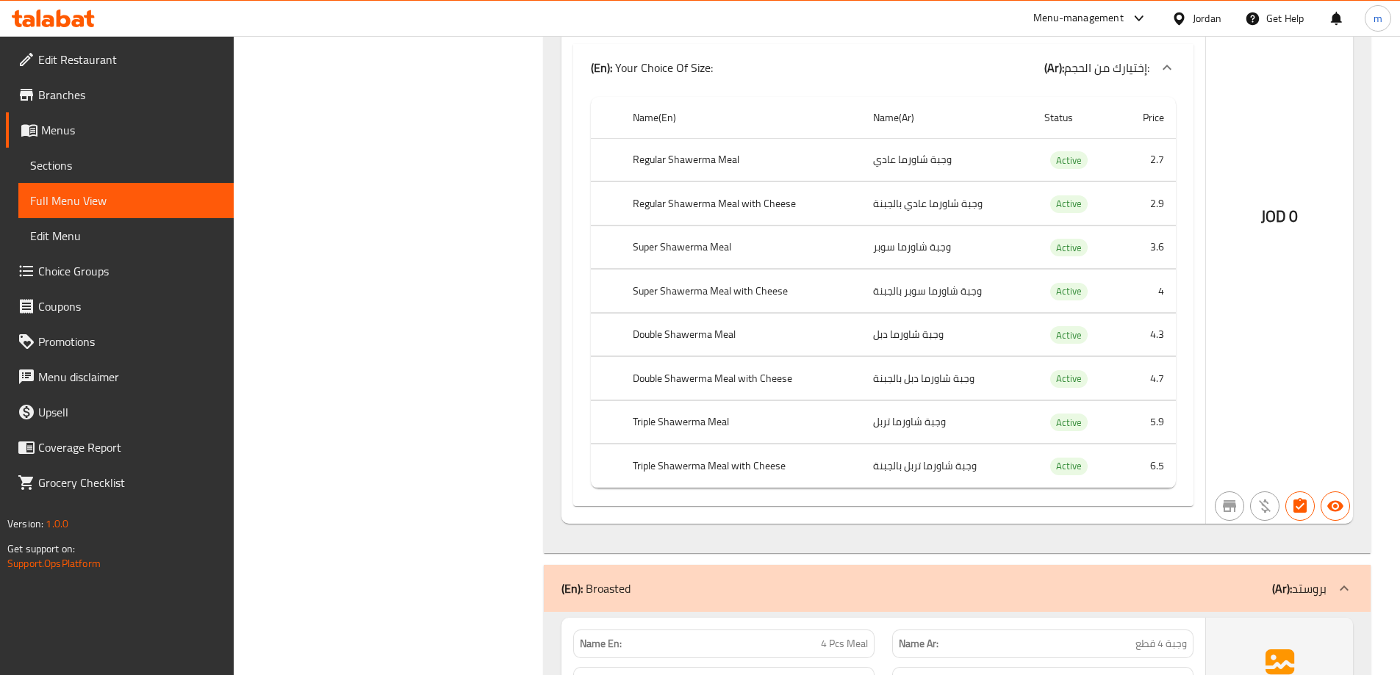
click at [858, 333] on th "Double Shawerma Meal" at bounding box center [741, 334] width 240 height 43
drag, startPoint x: 967, startPoint y: 428, endPoint x: 881, endPoint y: 425, distance: 86.0
click at [881, 425] on td "وجبة شاورما تربل" at bounding box center [946, 422] width 171 height 43
click at [881, 423] on td "وجبة شاورما تربل" at bounding box center [946, 422] width 171 height 43
drag, startPoint x: 895, startPoint y: 472, endPoint x: 860, endPoint y: 470, distance: 34.6
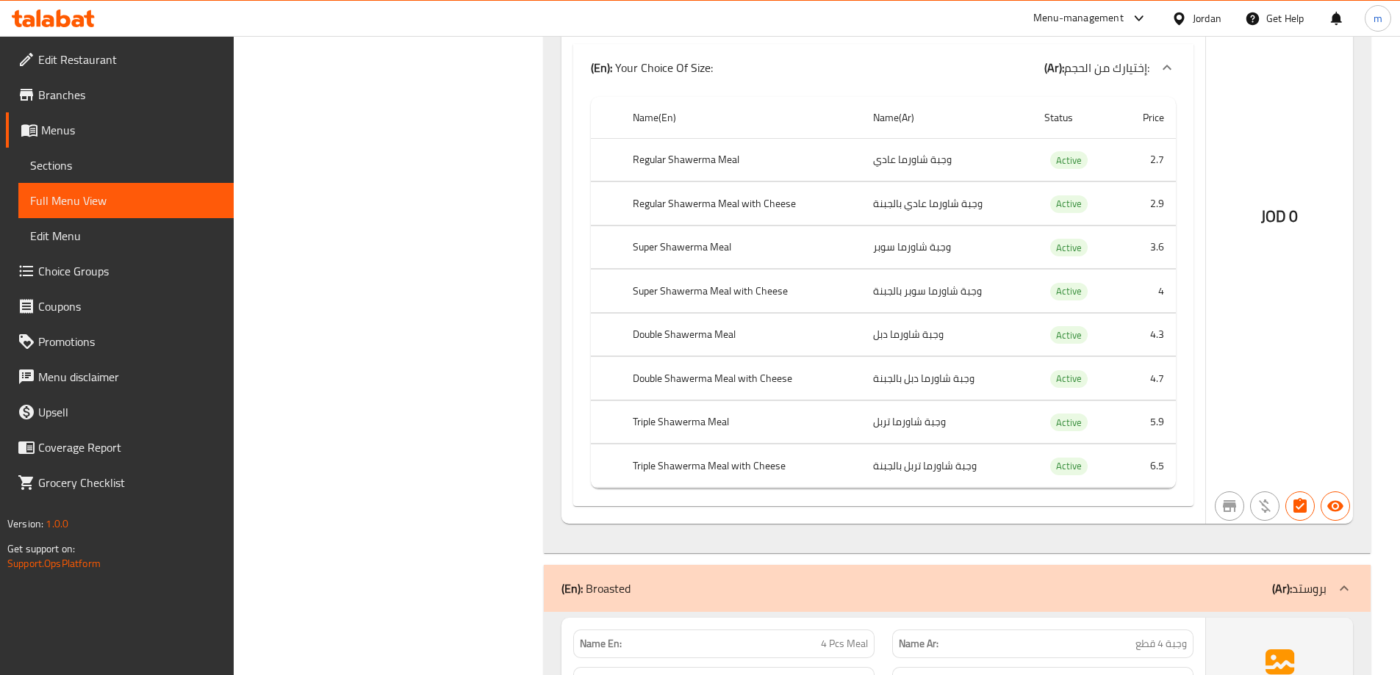
click at [860, 470] on tr "Triple Shawerma Meal with Cheese وجبة شاورما تربل بالجبنة Active 6.5" at bounding box center [883, 466] width 585 height 43
click at [860, 470] on th "Triple Shawerma Meal with Cheese" at bounding box center [741, 466] width 240 height 43
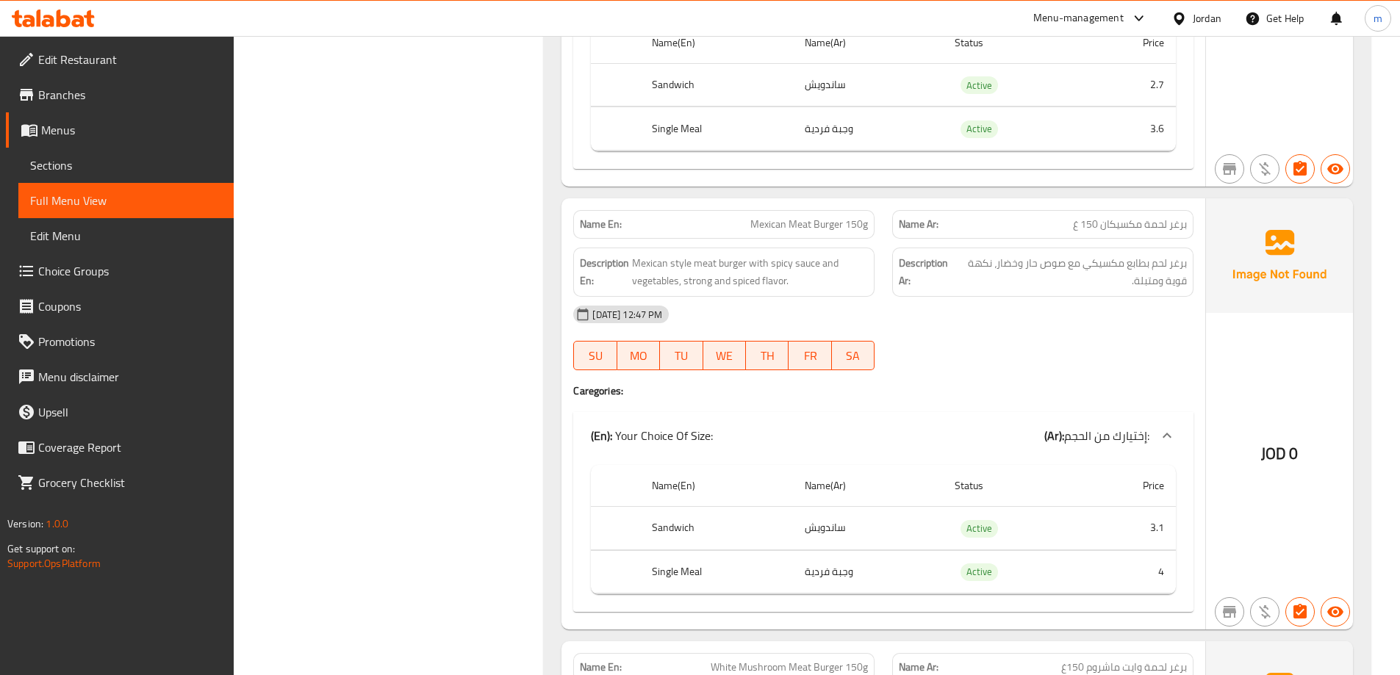
scroll to position [7824, 0]
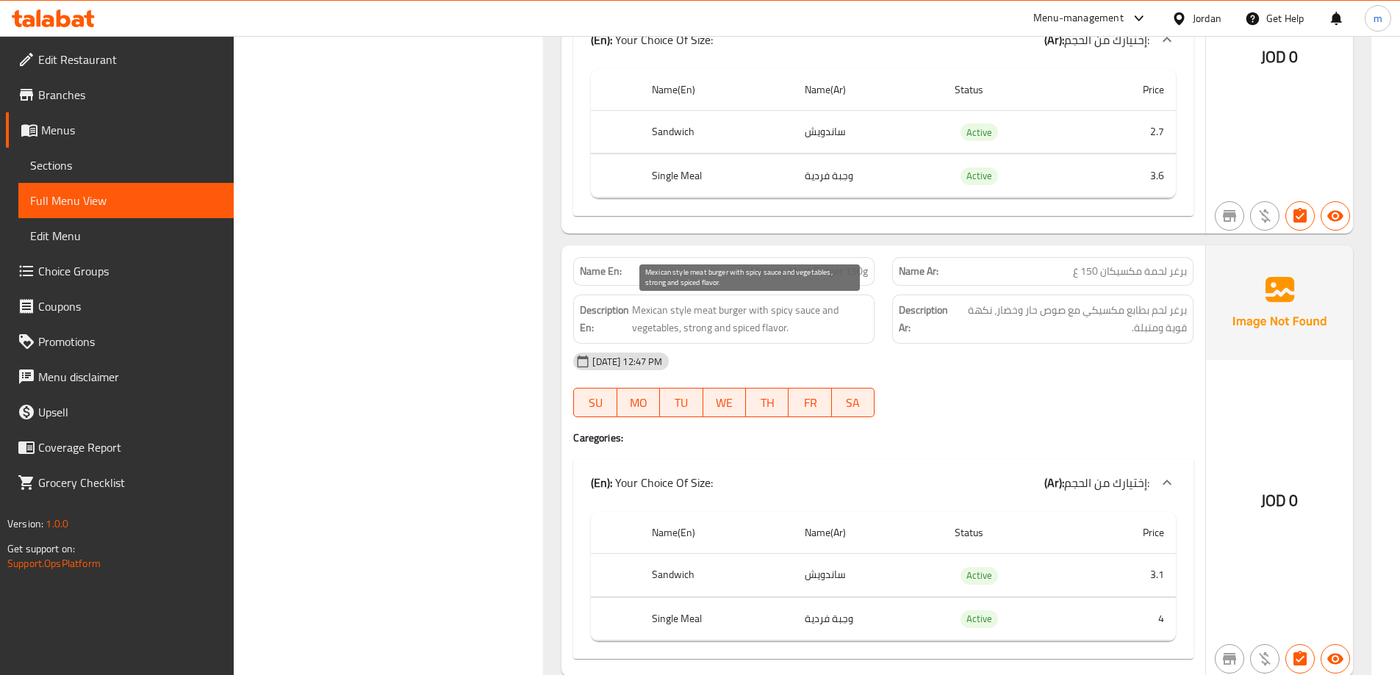
click at [681, 317] on span "Mexican style meat burger with spicy sauce and vegetables, strong and spiced fl…" at bounding box center [750, 319] width 236 height 36
drag, startPoint x: 756, startPoint y: 310, endPoint x: 775, endPoint y: 309, distance: 19.1
click at [775, 309] on span "Mexican style meat burger with spicy sauce and vegetables, strong and spiced fl…" at bounding box center [750, 319] width 236 height 36
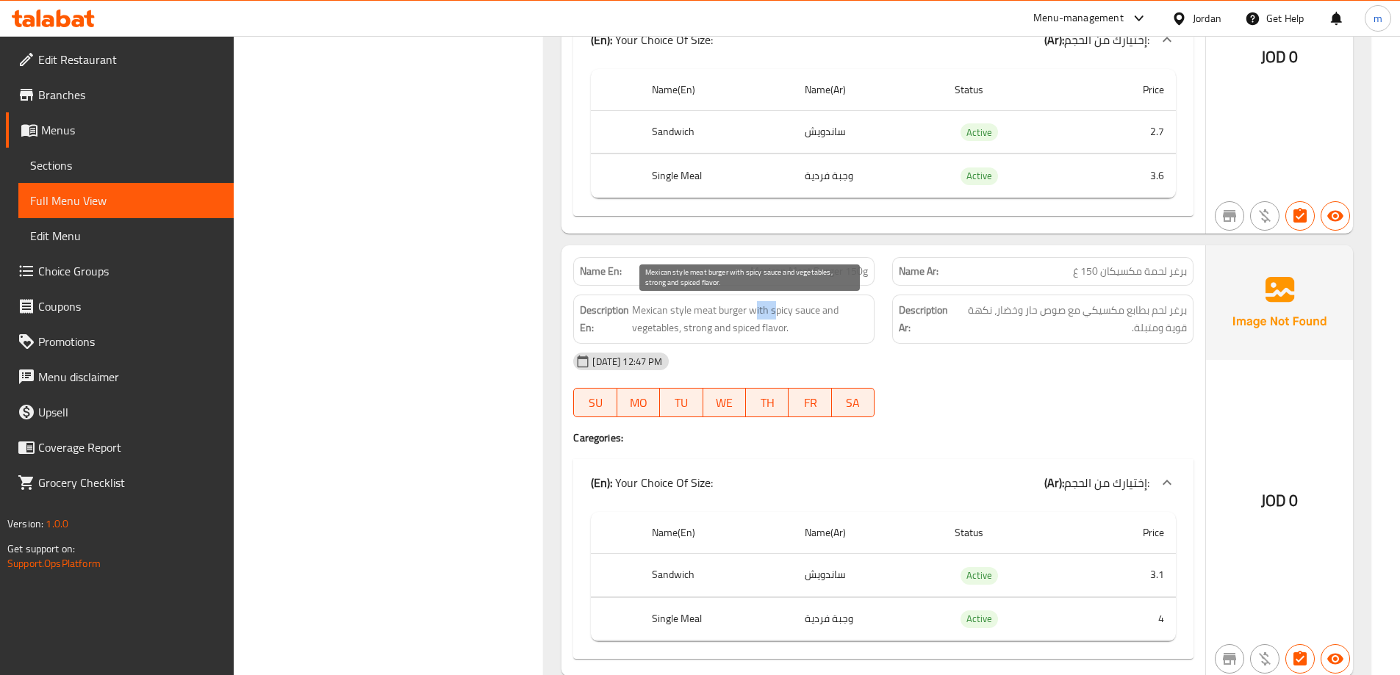
click at [775, 309] on span "Mexican style meat burger with spicy sauce and vegetables, strong and spiced fl…" at bounding box center [750, 319] width 236 height 36
drag, startPoint x: 680, startPoint y: 326, endPoint x: 770, endPoint y: 336, distance: 90.2
click at [770, 336] on span "Mexican style meat burger with spicy sauce and vegetables, strong and spiced fl…" at bounding box center [750, 319] width 236 height 36
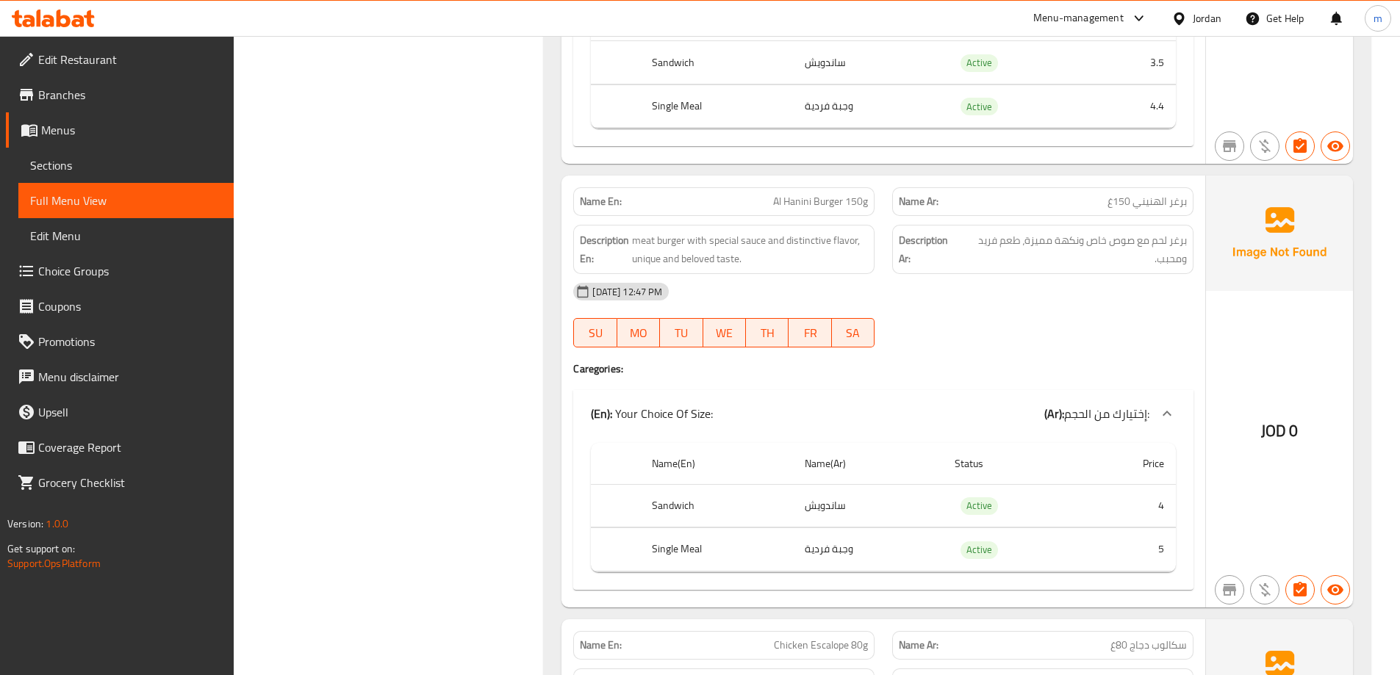
scroll to position [8780, 0]
drag, startPoint x: 749, startPoint y: 186, endPoint x: 871, endPoint y: 209, distance: 124.3
click at [871, 209] on div "Name En: Al Hanini Burger 150g" at bounding box center [723, 202] width 319 height 46
click at [833, 202] on span "Al Hanini Burger 150g" at bounding box center [820, 202] width 95 height 15
drag, startPoint x: 752, startPoint y: 242, endPoint x: 725, endPoint y: 246, distance: 27.6
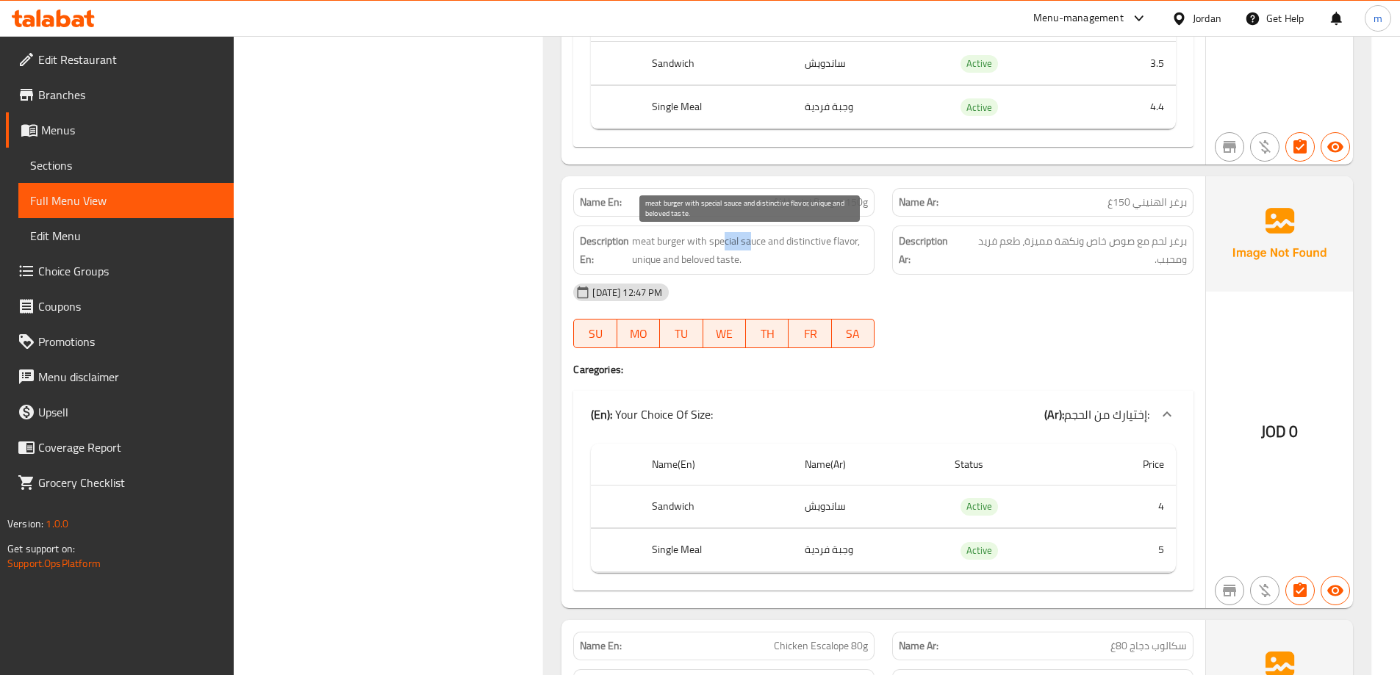
click at [725, 246] on span "meat burger with special sauce and distinctive flavor, unique and beloved taste." at bounding box center [750, 250] width 236 height 36
drag, startPoint x: 761, startPoint y: 243, endPoint x: 841, endPoint y: 260, distance: 81.2
click at [841, 260] on span "meat burger with special sauce and distinctive flavor, unique and beloved taste." at bounding box center [750, 250] width 236 height 36
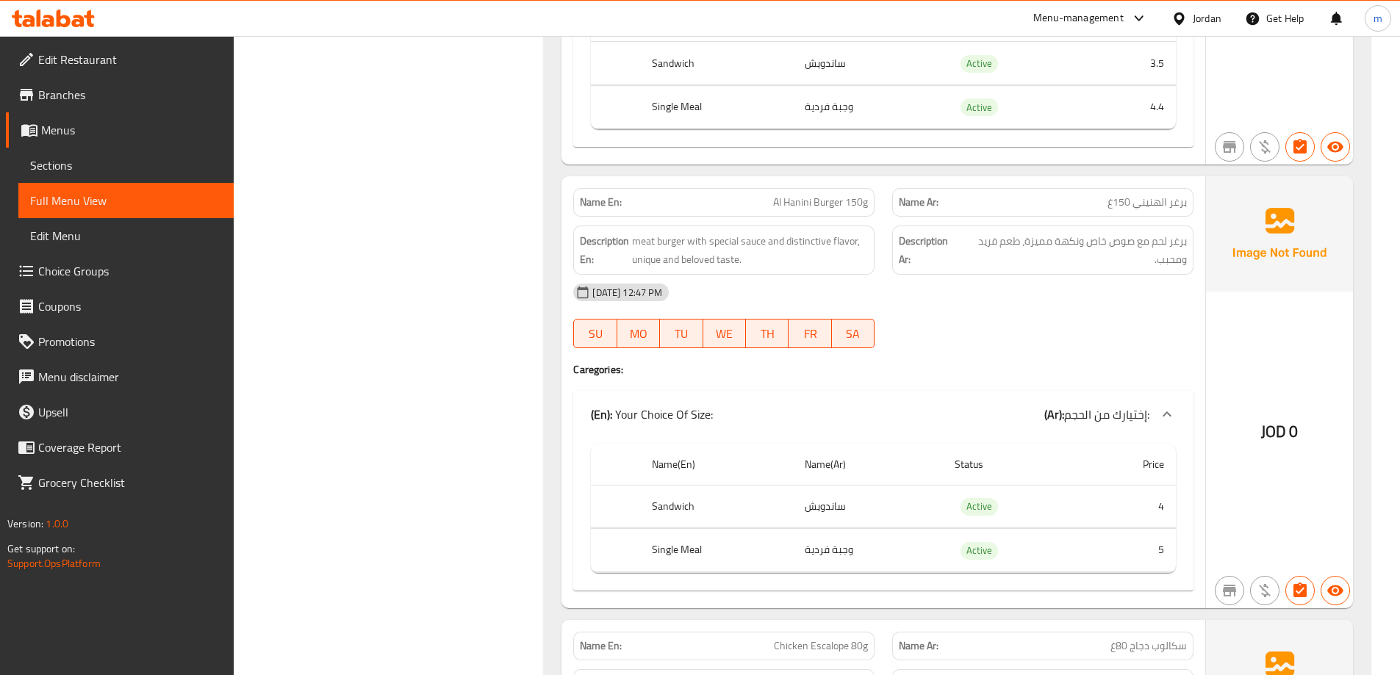
drag, startPoint x: 609, startPoint y: 265, endPoint x: 811, endPoint y: 276, distance: 203.2
click at [811, 276] on div "Name En: Al Hanini Burger 150g Name Ar: برغر الهنيني 150غ Description En: meat …" at bounding box center [884, 391] width 644 height 431
click at [811, 276] on div "[DATE] 12:47 PM" at bounding box center [883, 292] width 638 height 35
click at [1172, 267] on span "برغر لحم مع صوص خاص ونكهة مميزة، طعم فريد ومحبب." at bounding box center [1074, 250] width 226 height 36
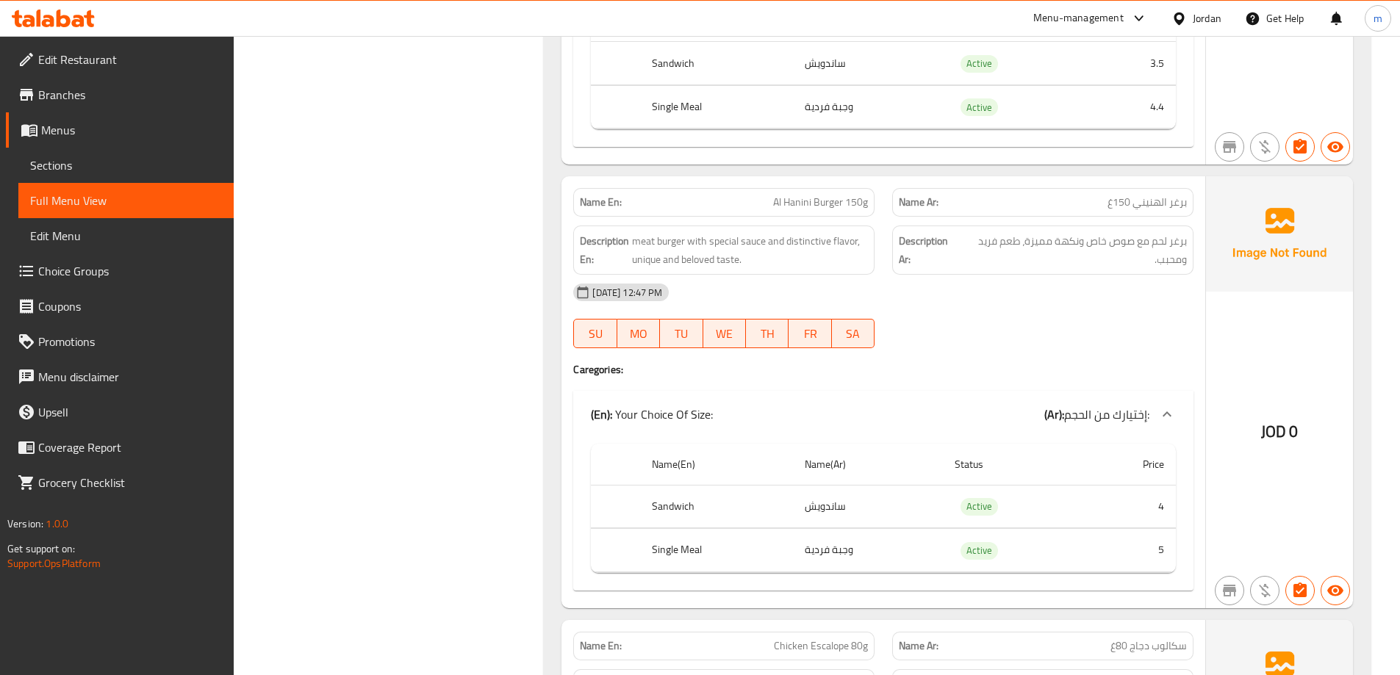
click at [1153, 301] on div "[DATE] 12:47 PM" at bounding box center [883, 292] width 638 height 35
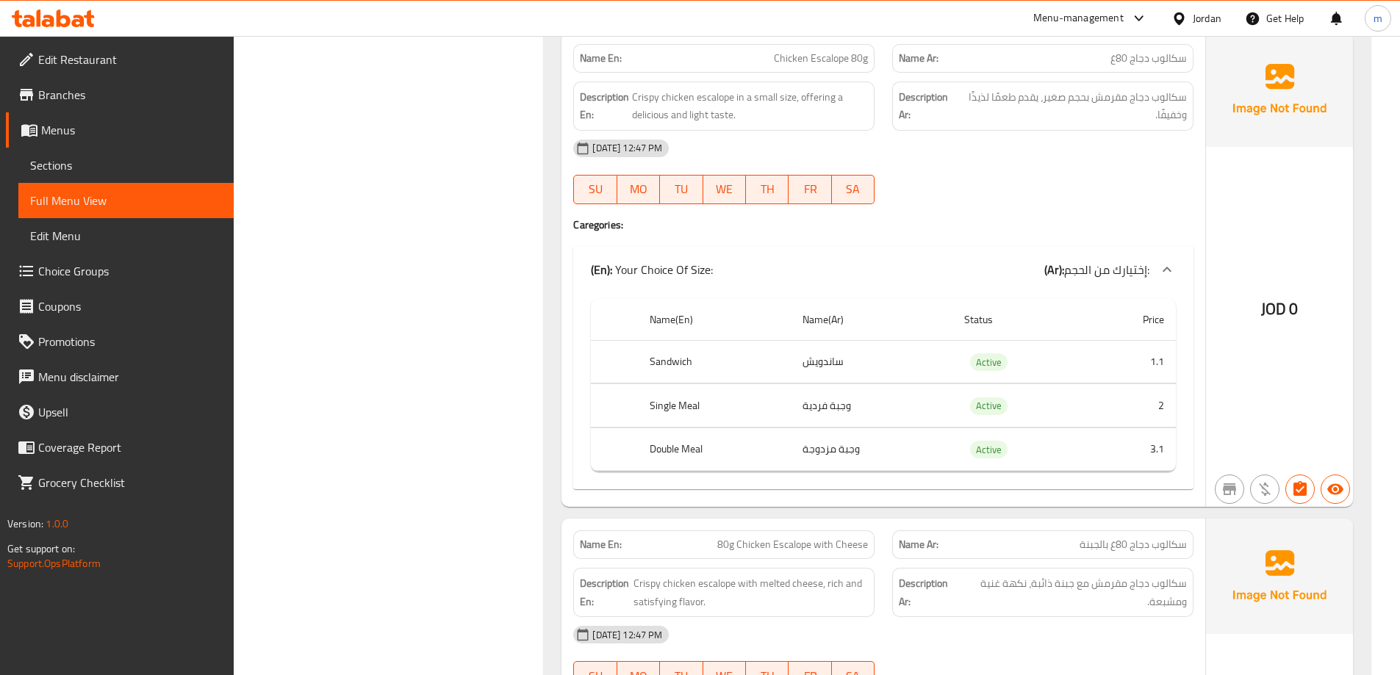
scroll to position [9809, 0]
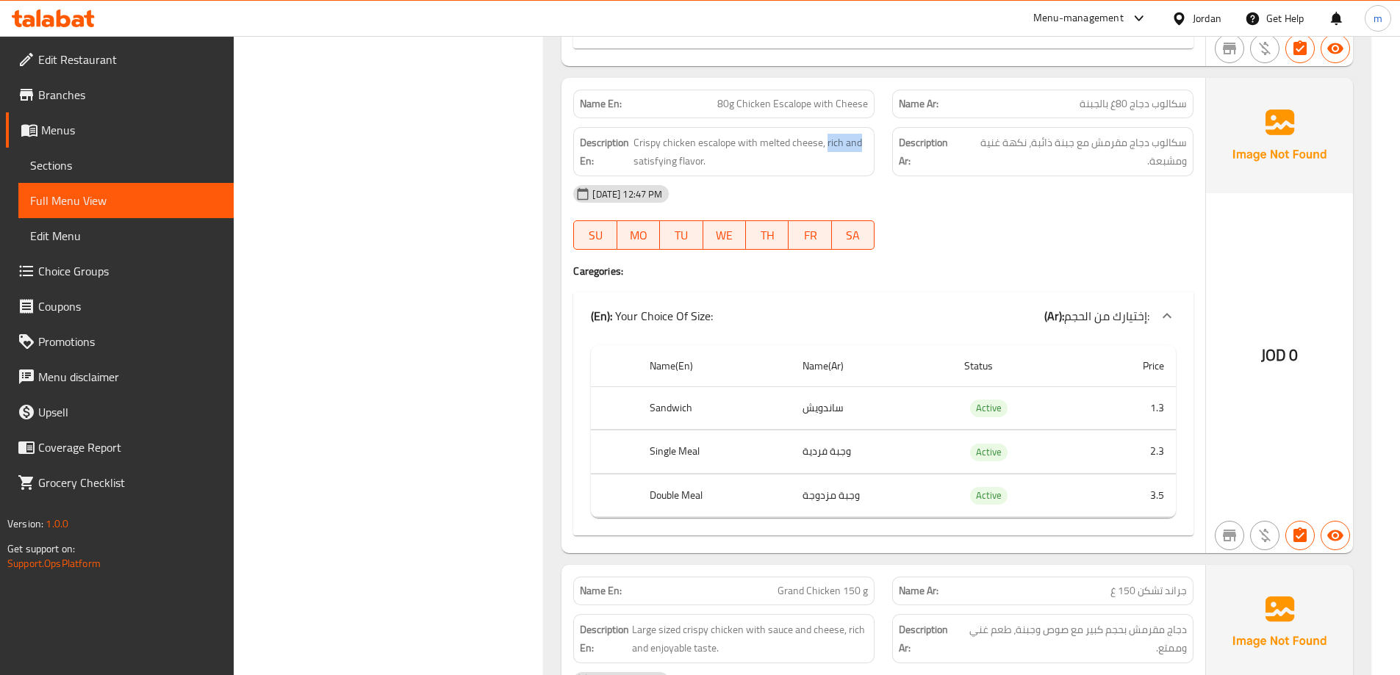
drag, startPoint x: 881, startPoint y: 149, endPoint x: 857, endPoint y: 161, distance: 26.3
click at [876, 152] on div "Description En: Crispy chicken escalope with melted cheese, rich and satisfying…" at bounding box center [723, 151] width 319 height 67
click at [857, 161] on span "Crispy chicken escalope with melted cheese, rich and satisfying flavor." at bounding box center [751, 152] width 234 height 36
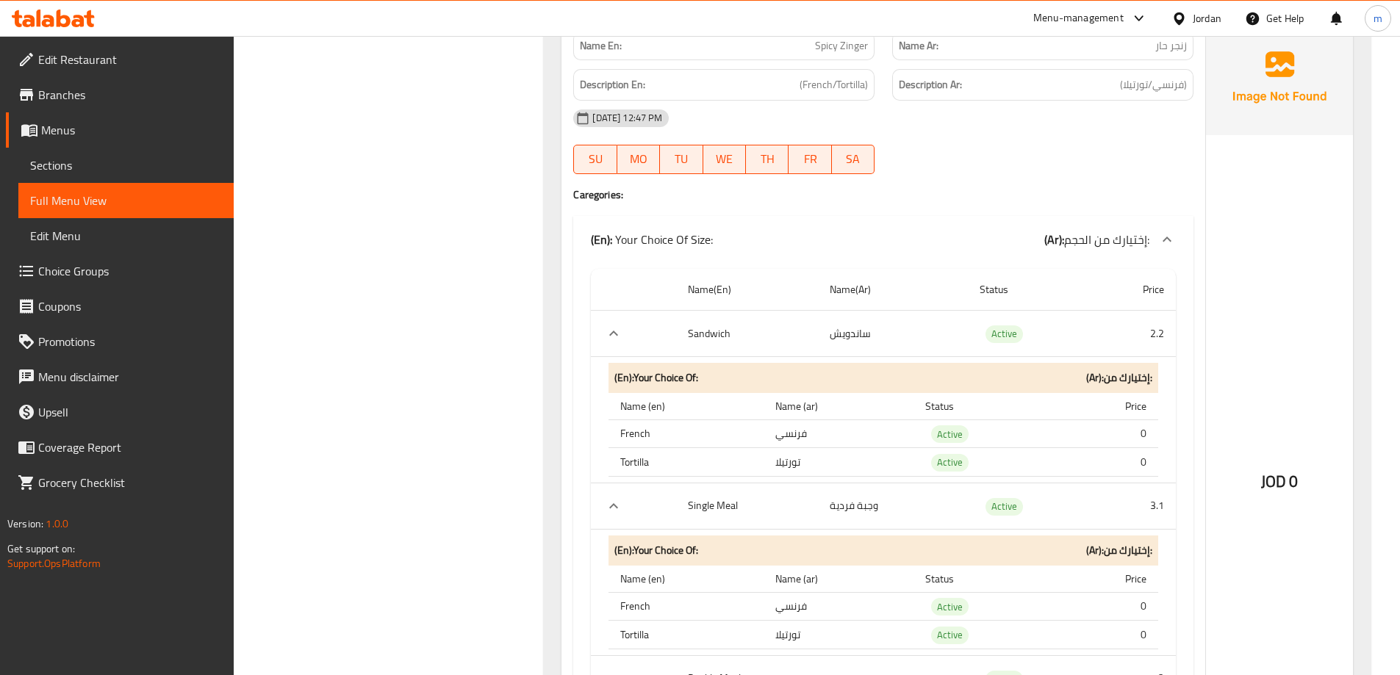
scroll to position [10764, 0]
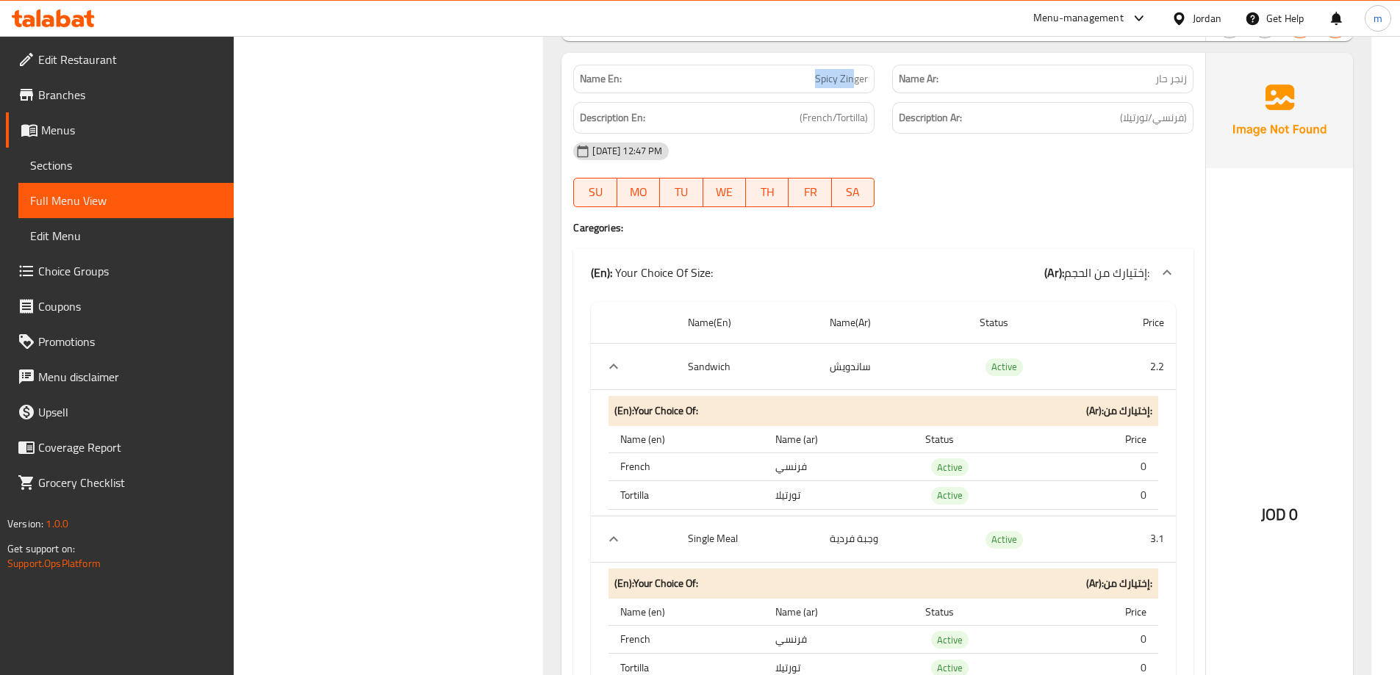
drag, startPoint x: 800, startPoint y: 69, endPoint x: 853, endPoint y: 77, distance: 54.3
click at [853, 77] on div "Name En: Spicy Zinger" at bounding box center [723, 79] width 301 height 29
click at [853, 77] on span "Spicy Zinger" at bounding box center [841, 78] width 53 height 15
click at [815, 123] on span "(French/Tortilla)" at bounding box center [834, 118] width 68 height 18
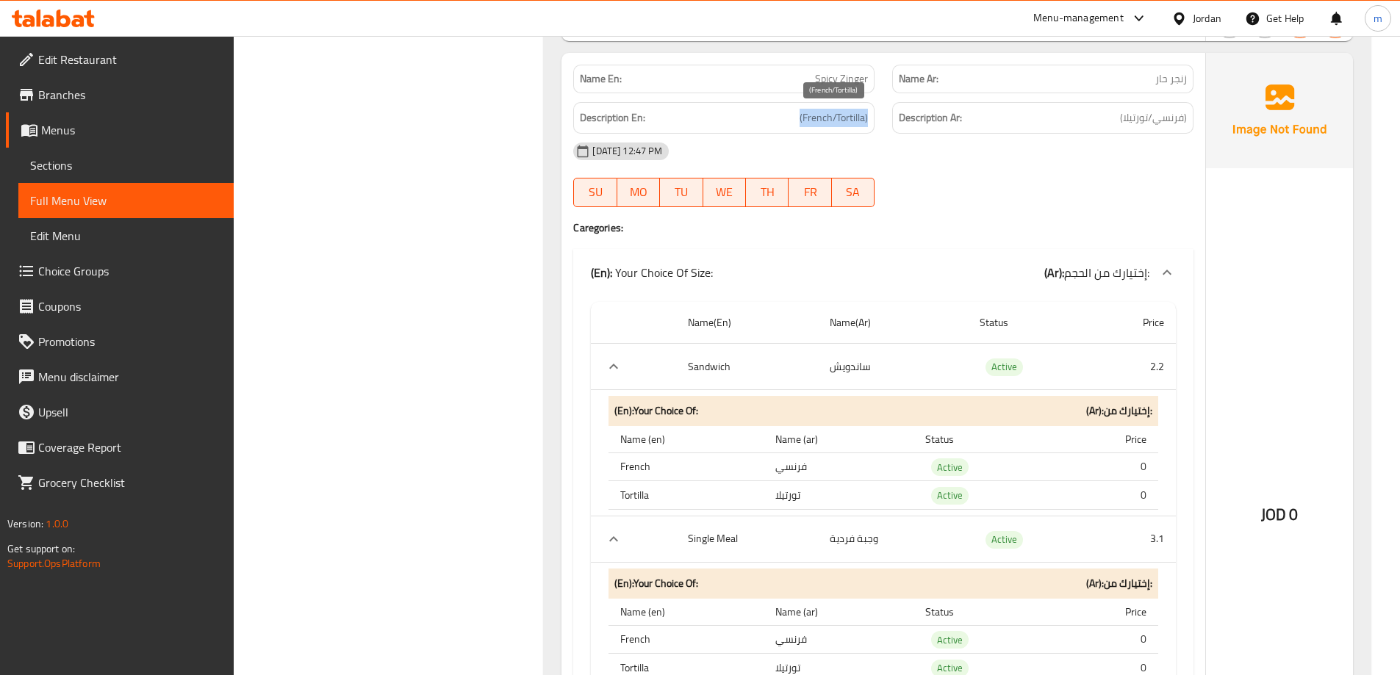
click at [815, 123] on span "(French/Tortilla)" at bounding box center [834, 118] width 68 height 18
click at [898, 142] on div "[DATE] 12:47 PM" at bounding box center [883, 151] width 638 height 35
drag, startPoint x: 822, startPoint y: 126, endPoint x: 871, endPoint y: 120, distance: 48.9
click at [871, 120] on div "Description En: (French/Tortilla)" at bounding box center [723, 118] width 301 height 32
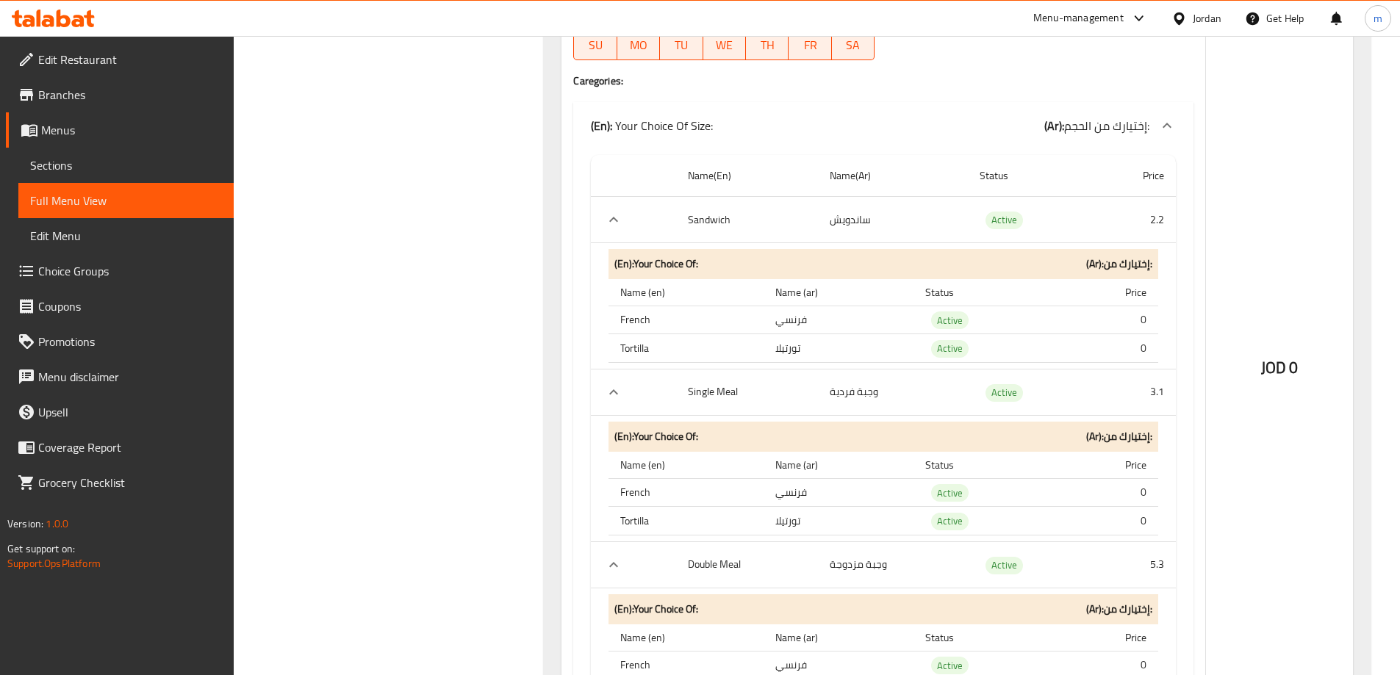
scroll to position [11132, 0]
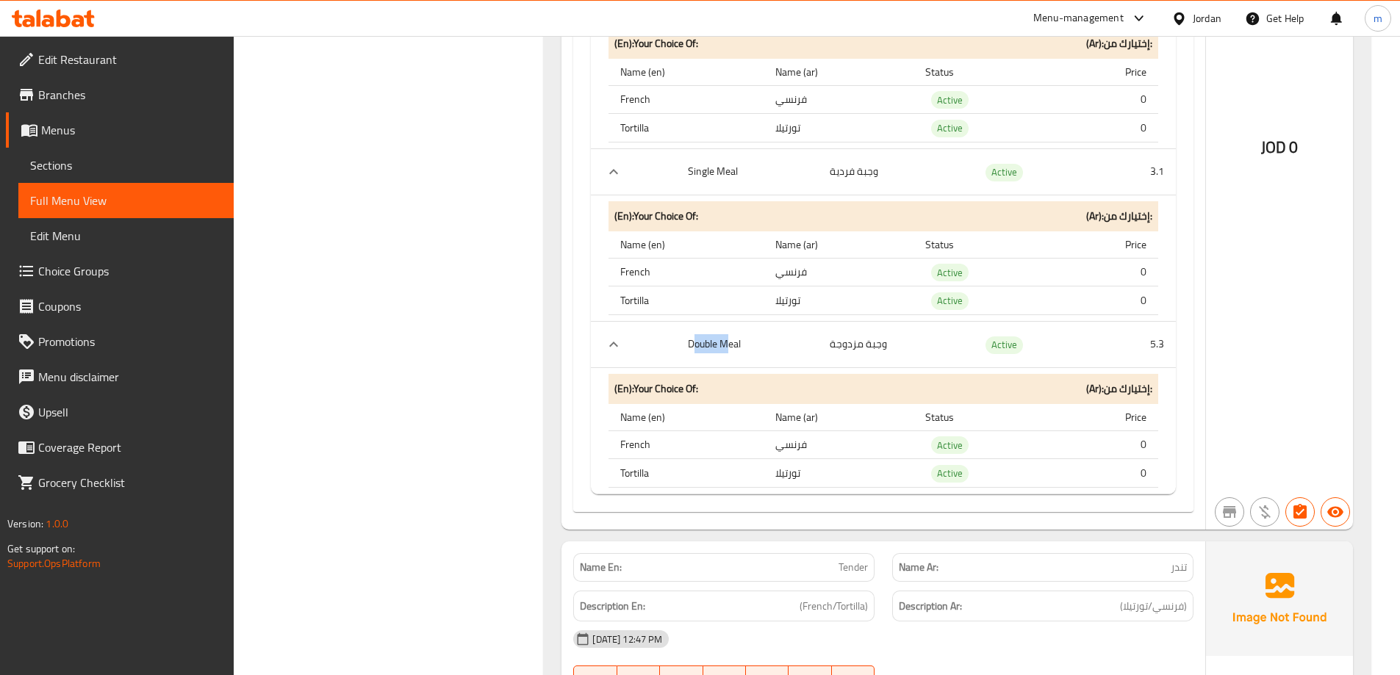
drag, startPoint x: 731, startPoint y: 344, endPoint x: 697, endPoint y: 345, distance: 34.6
click at [697, 345] on th "Double Meal" at bounding box center [747, 344] width 142 height 46
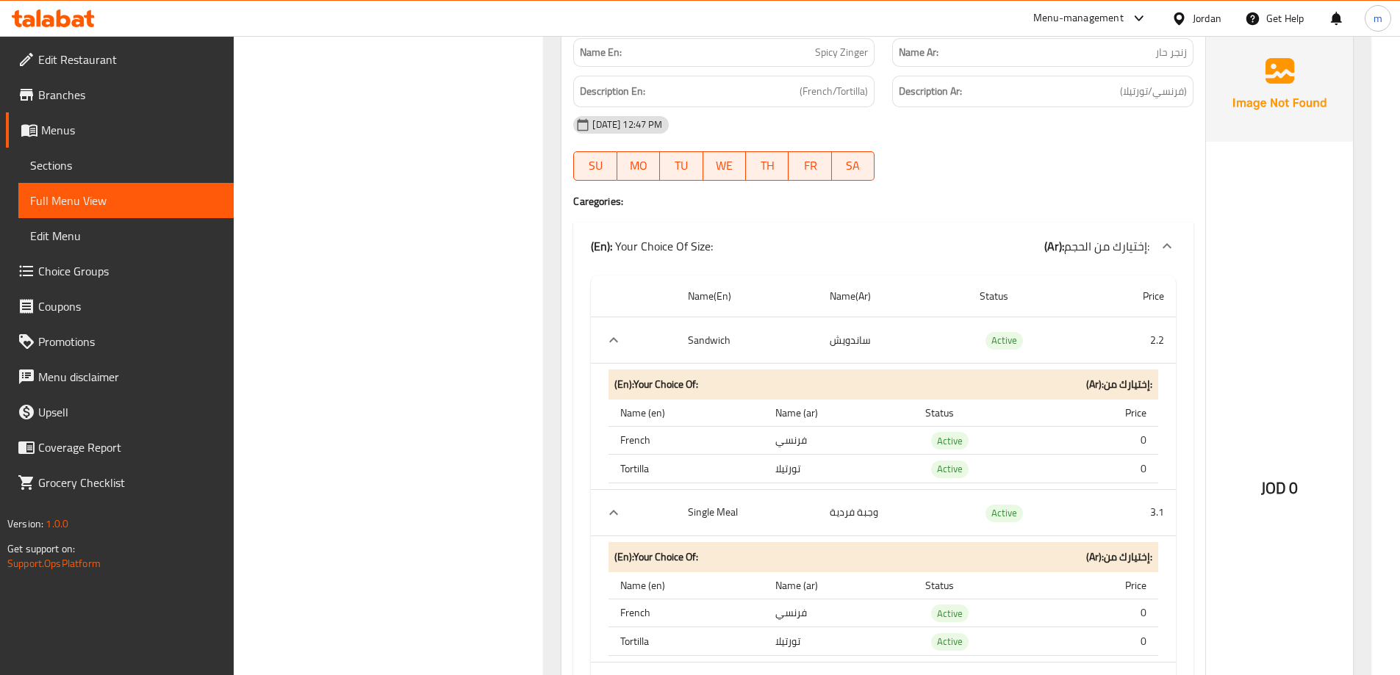
scroll to position [10764, 0]
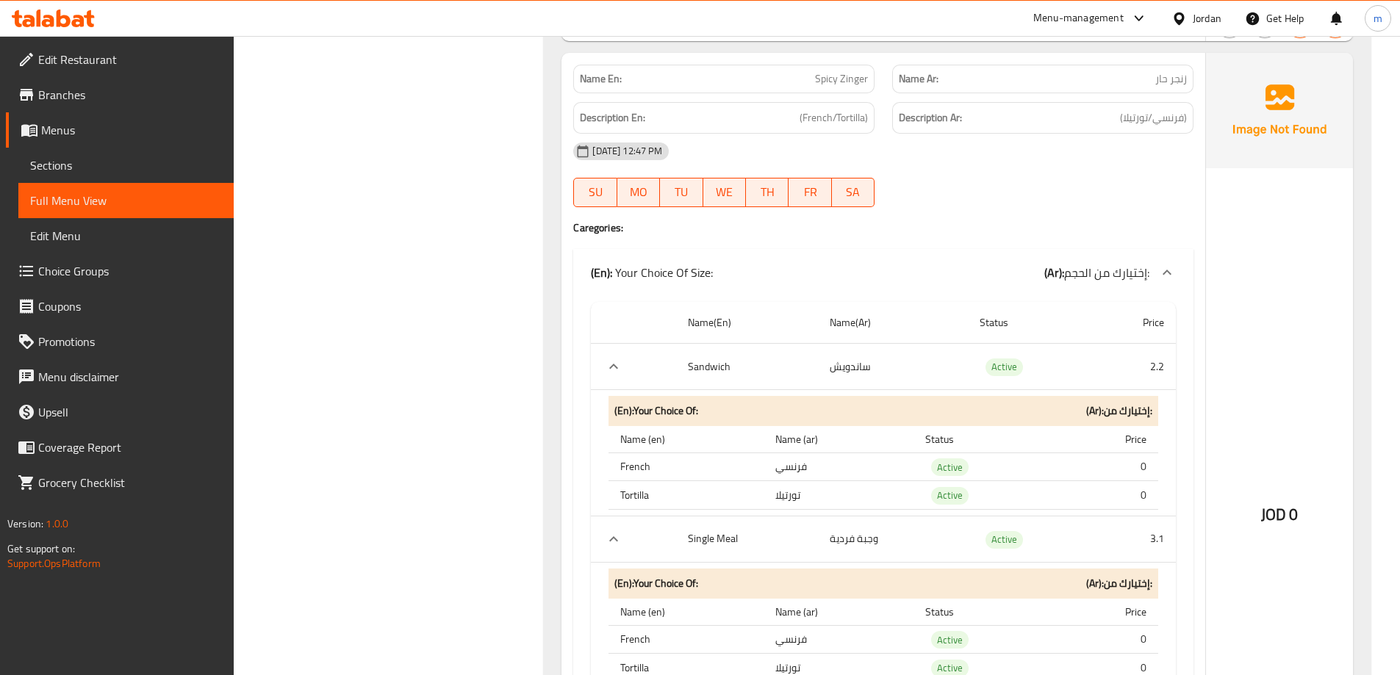
click at [834, 345] on td "ساندويش" at bounding box center [893, 367] width 150 height 46
drag, startPoint x: 820, startPoint y: 355, endPoint x: 888, endPoint y: 360, distance: 67.8
click at [888, 360] on tr "Sandwich ساندويش Active 2.2" at bounding box center [883, 367] width 585 height 46
click at [886, 360] on td "ساندويش" at bounding box center [893, 367] width 150 height 46
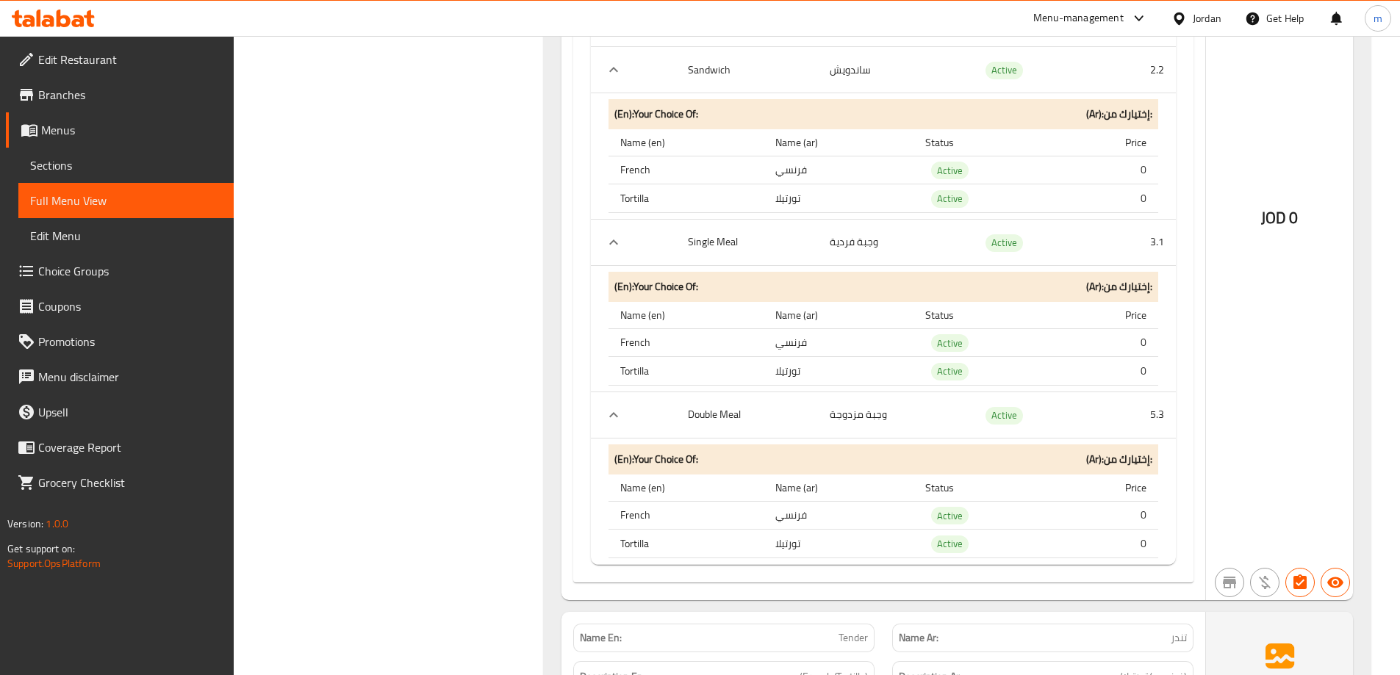
scroll to position [10911, 0]
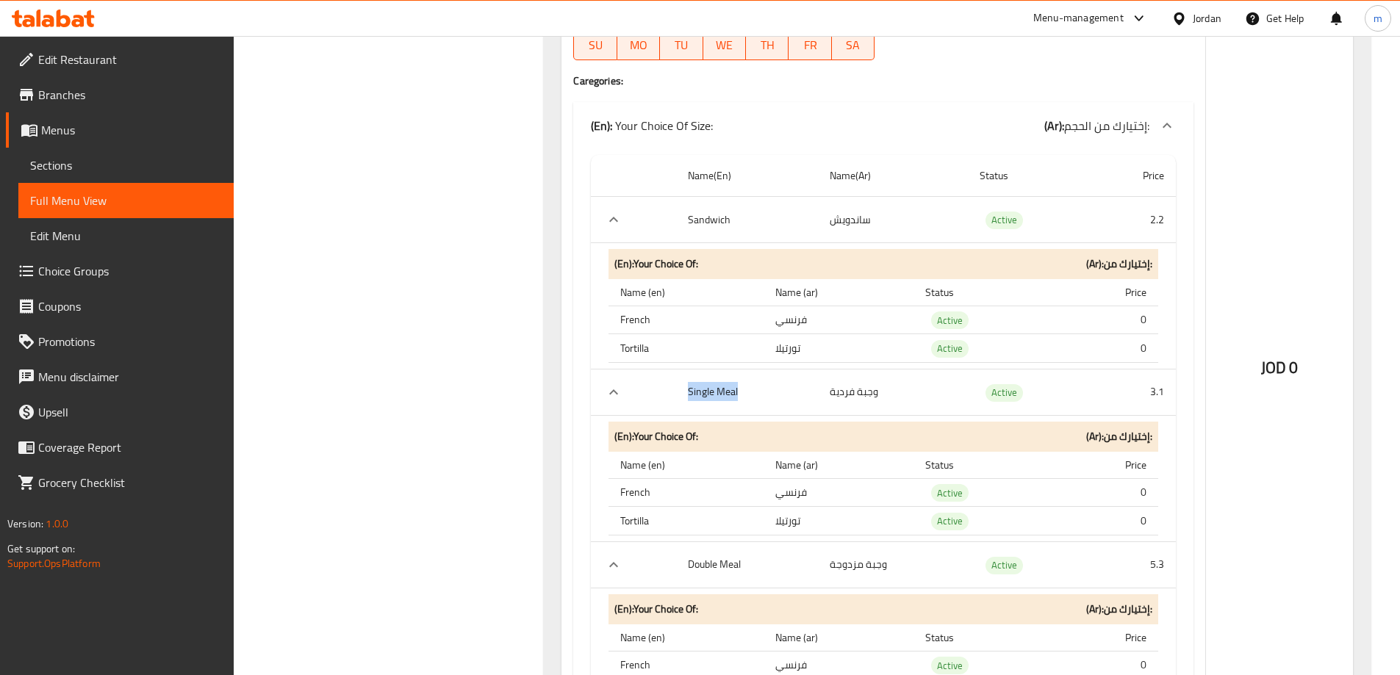
drag, startPoint x: 687, startPoint y: 382, endPoint x: 744, endPoint y: 390, distance: 57.1
click at [744, 390] on th "Single Meal" at bounding box center [747, 392] width 142 height 46
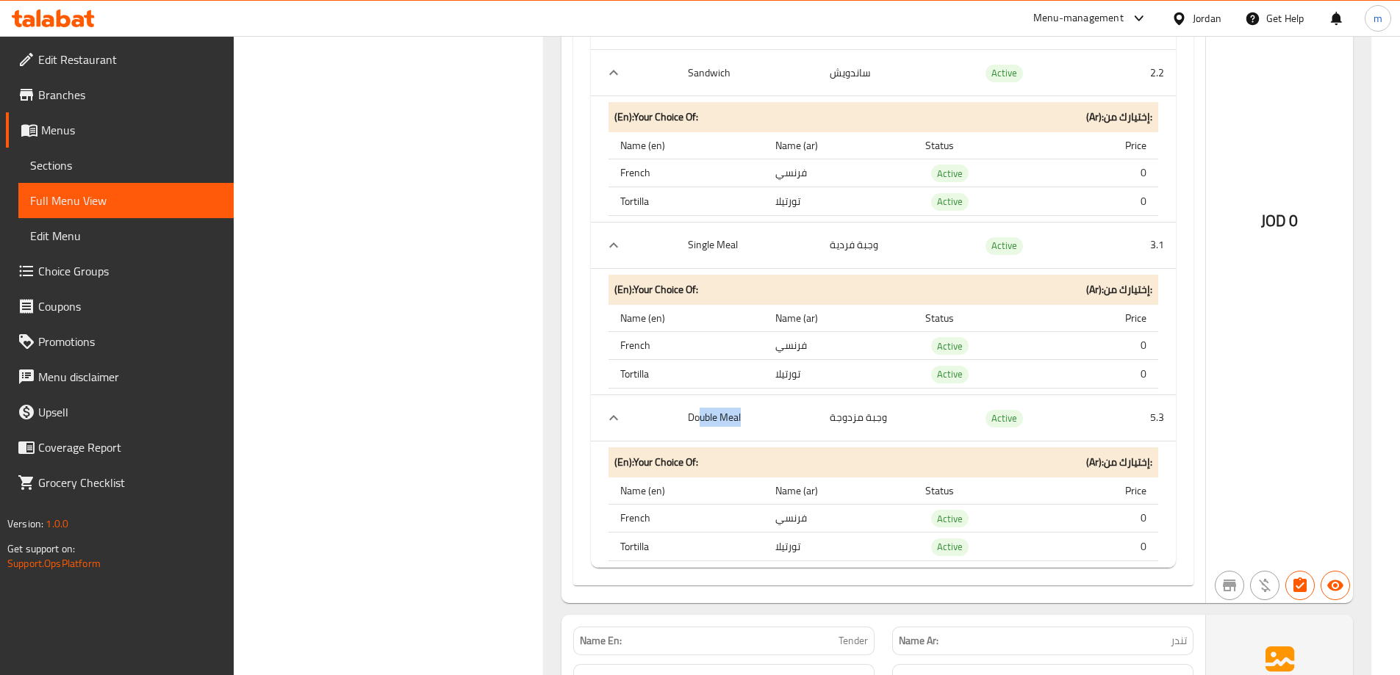
drag, startPoint x: 703, startPoint y: 412, endPoint x: 755, endPoint y: 420, distance: 52.2
click at [755, 420] on th "Double Meal" at bounding box center [747, 418] width 142 height 46
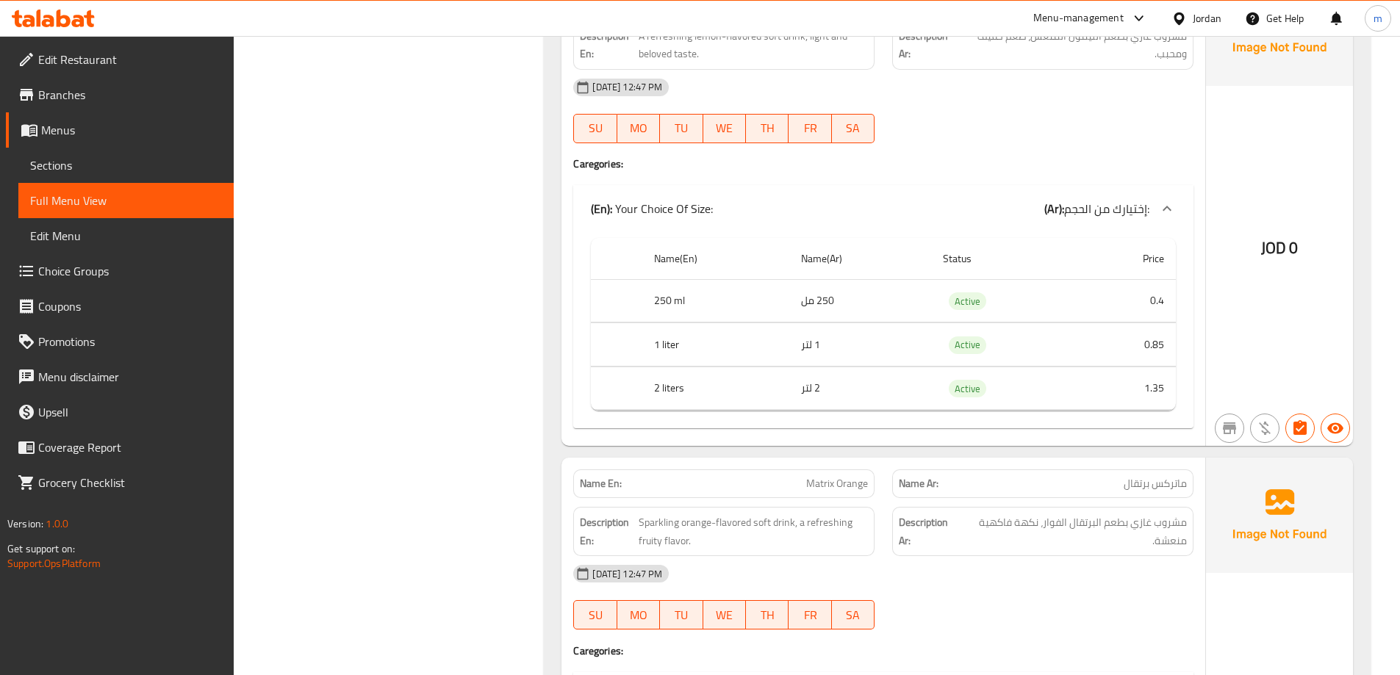
scroll to position [17232, 0]
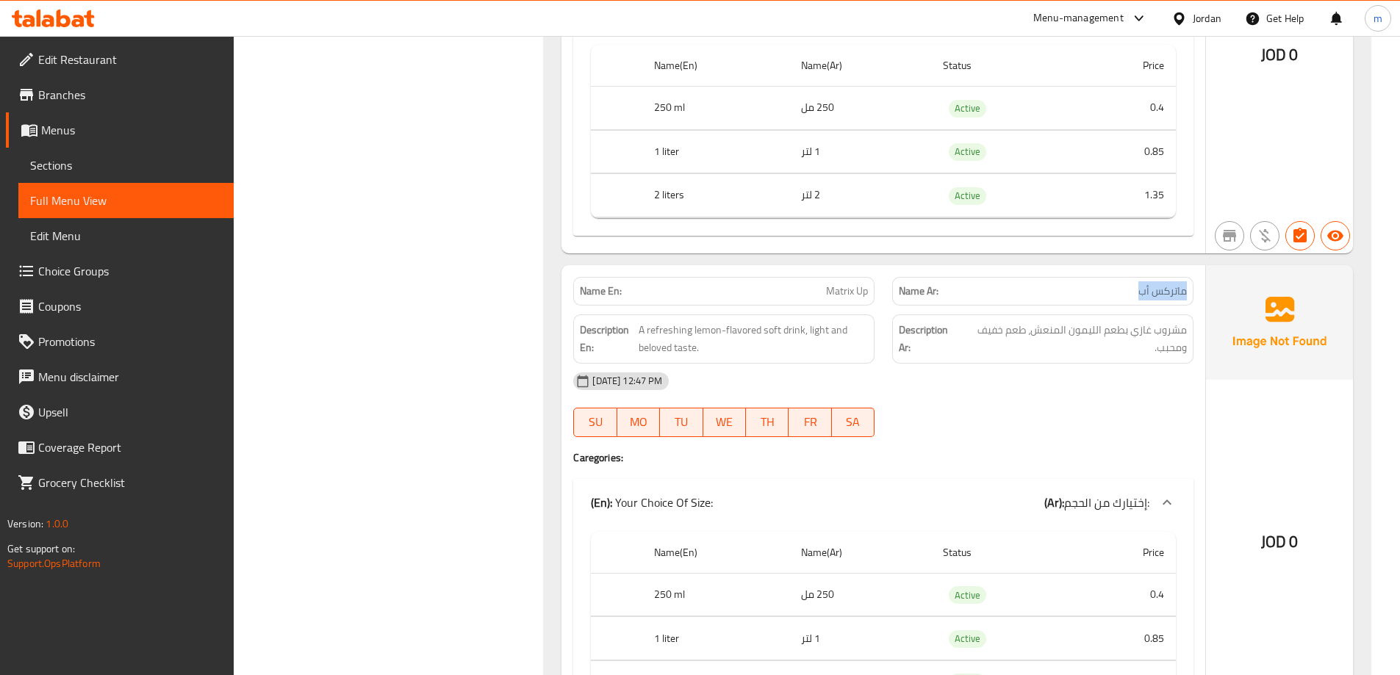
drag, startPoint x: 1107, startPoint y: 288, endPoint x: 1186, endPoint y: 290, distance: 79.4
click at [1186, 290] on p "Name Ar: ماتركس أب" at bounding box center [1043, 291] width 288 height 15
click at [1185, 291] on span "ماتركس أب" at bounding box center [1163, 291] width 49 height 15
click at [740, 329] on span "A refreshing lemon-flavored soft drink, light and beloved taste." at bounding box center [753, 339] width 229 height 36
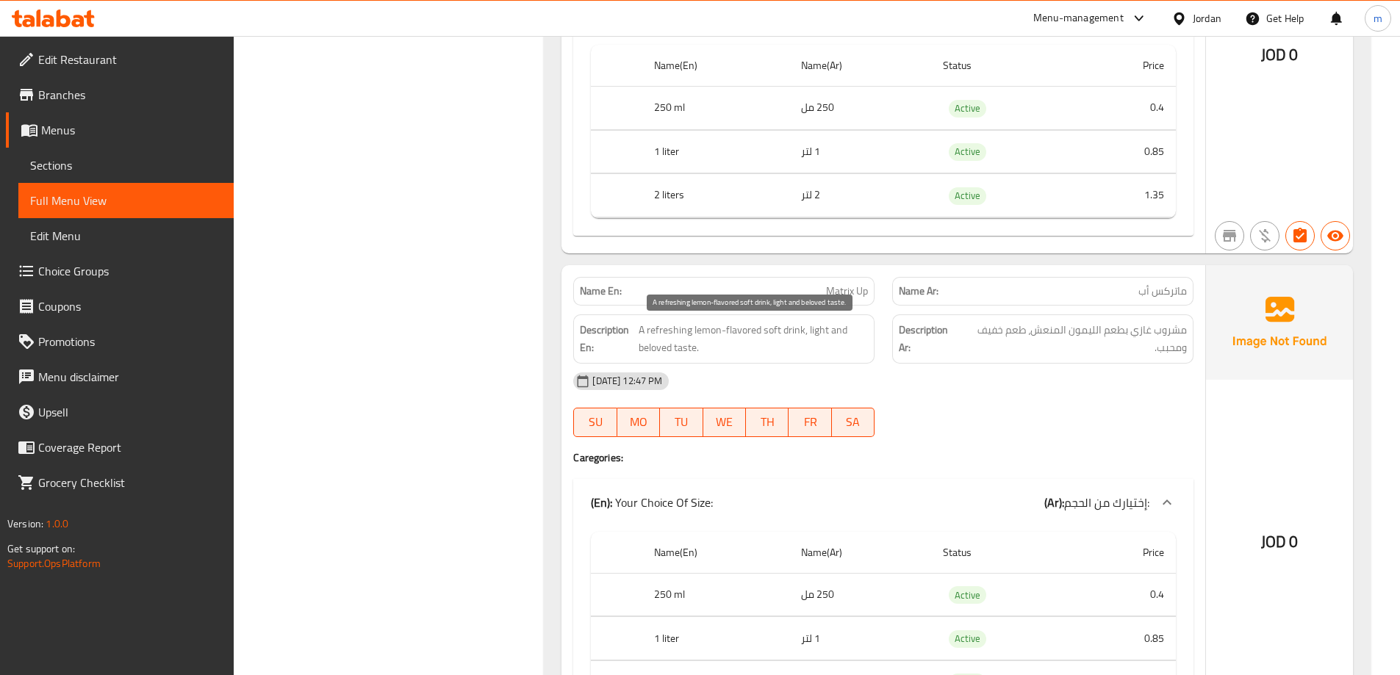
click at [743, 343] on span "A refreshing lemon-flavored soft drink, light and beloved taste." at bounding box center [753, 339] width 229 height 36
click at [713, 335] on span "A refreshing lemon-flavored soft drink, light and beloved taste." at bounding box center [753, 339] width 229 height 36
click at [802, 345] on span "A refreshing lemon-flavored soft drink, light and beloved taste." at bounding box center [753, 339] width 229 height 36
drag, startPoint x: 794, startPoint y: 334, endPoint x: 854, endPoint y: 331, distance: 60.3
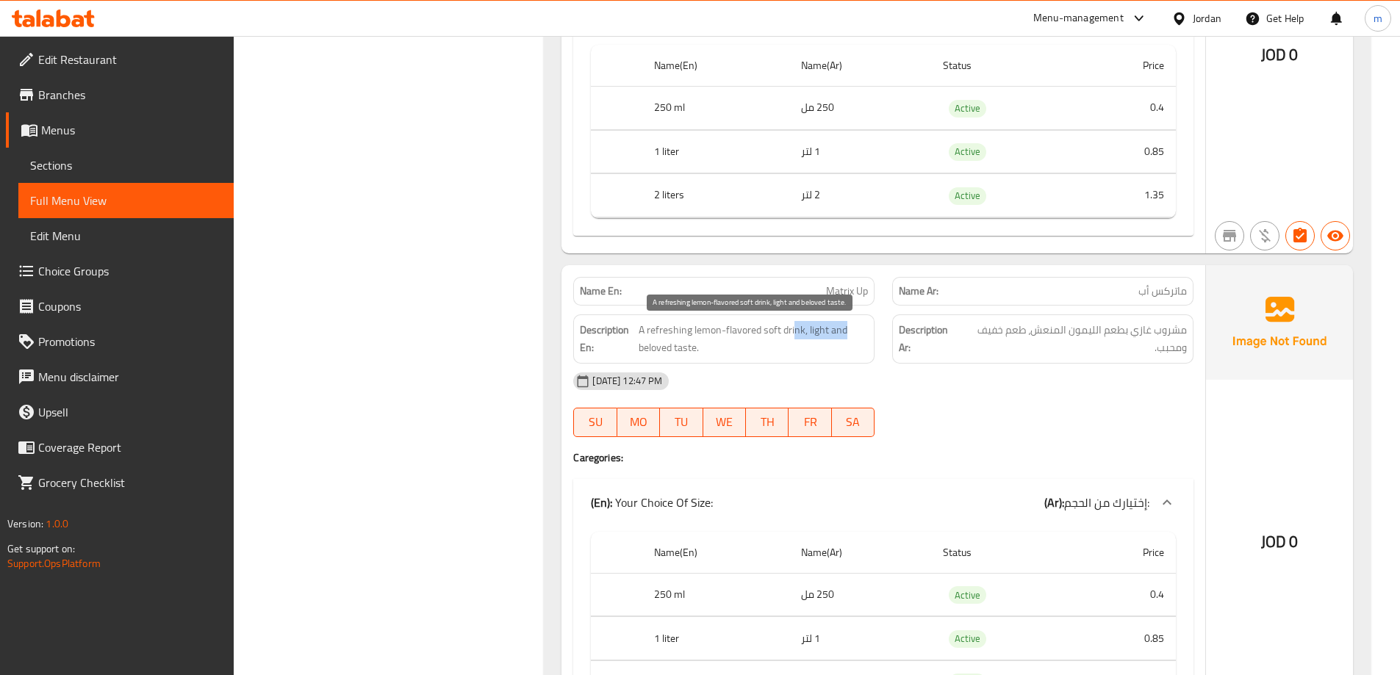
click at [854, 331] on span "A refreshing lemon-flavored soft drink, light and beloved taste." at bounding box center [753, 339] width 229 height 36
click at [852, 331] on span "A refreshing lemon-flavored soft drink, light and beloved taste." at bounding box center [753, 339] width 229 height 36
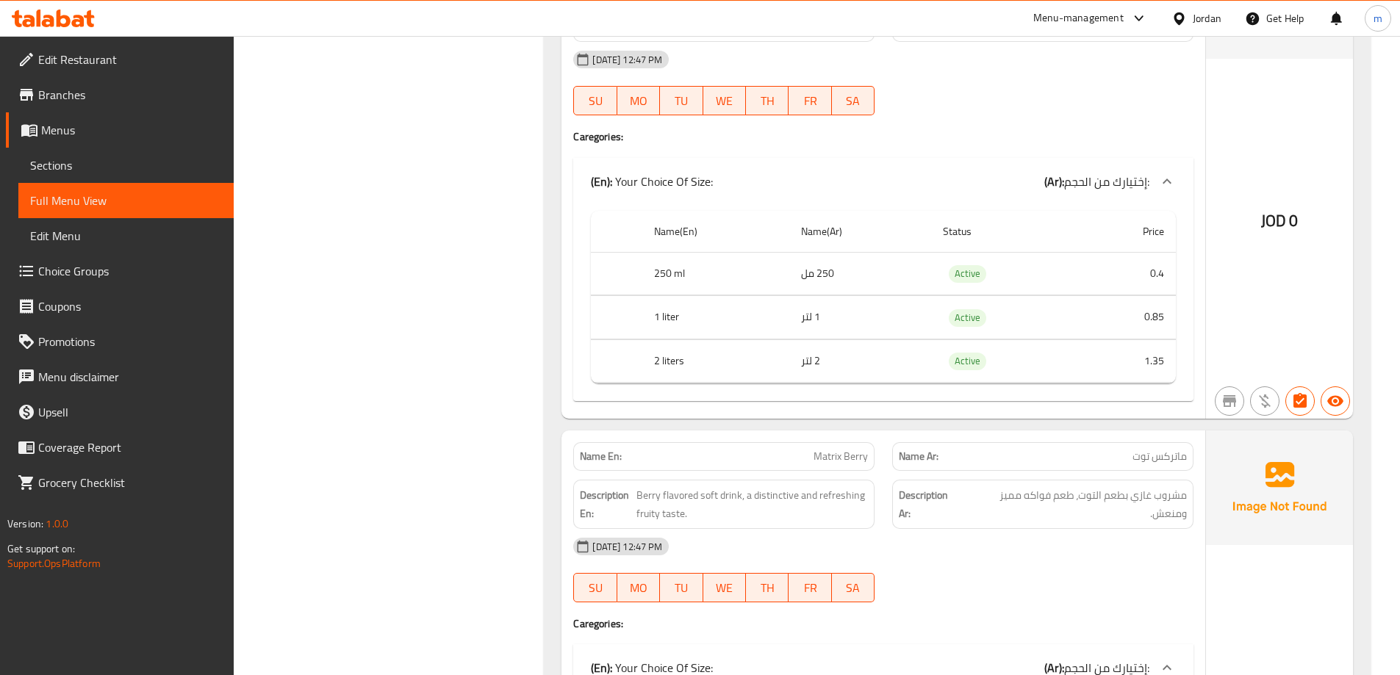
scroll to position [18335, 0]
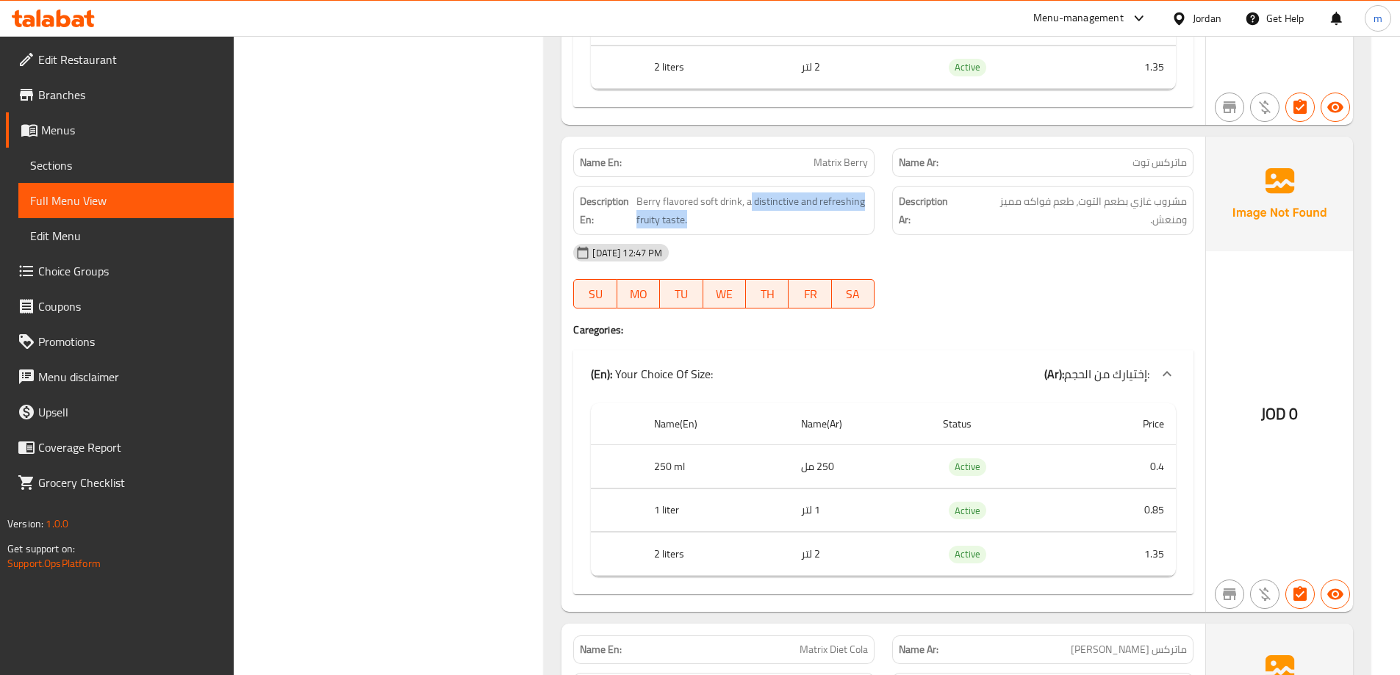
drag, startPoint x: 749, startPoint y: 201, endPoint x: 834, endPoint y: 232, distance: 90.0
click at [834, 232] on div "Description En: Berry flavored soft drink, a distinctive and refreshing fruity …" at bounding box center [723, 210] width 301 height 49
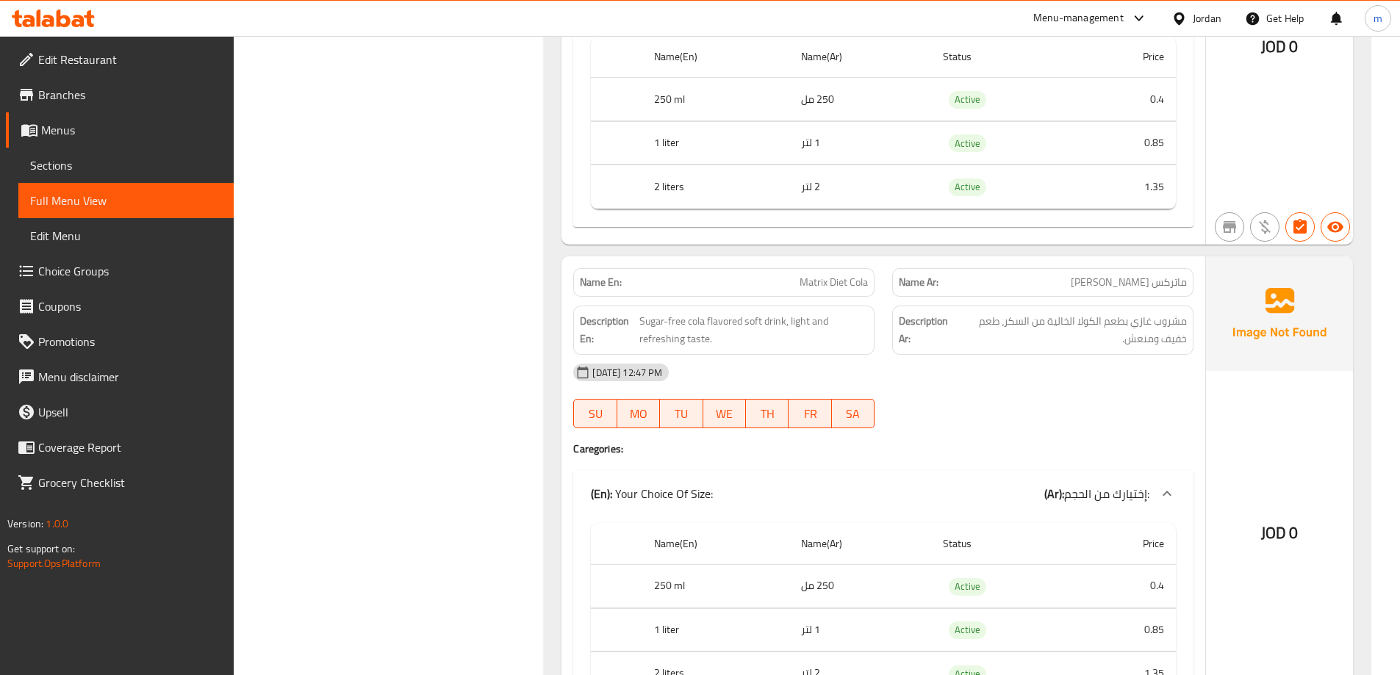
scroll to position [19143, 0]
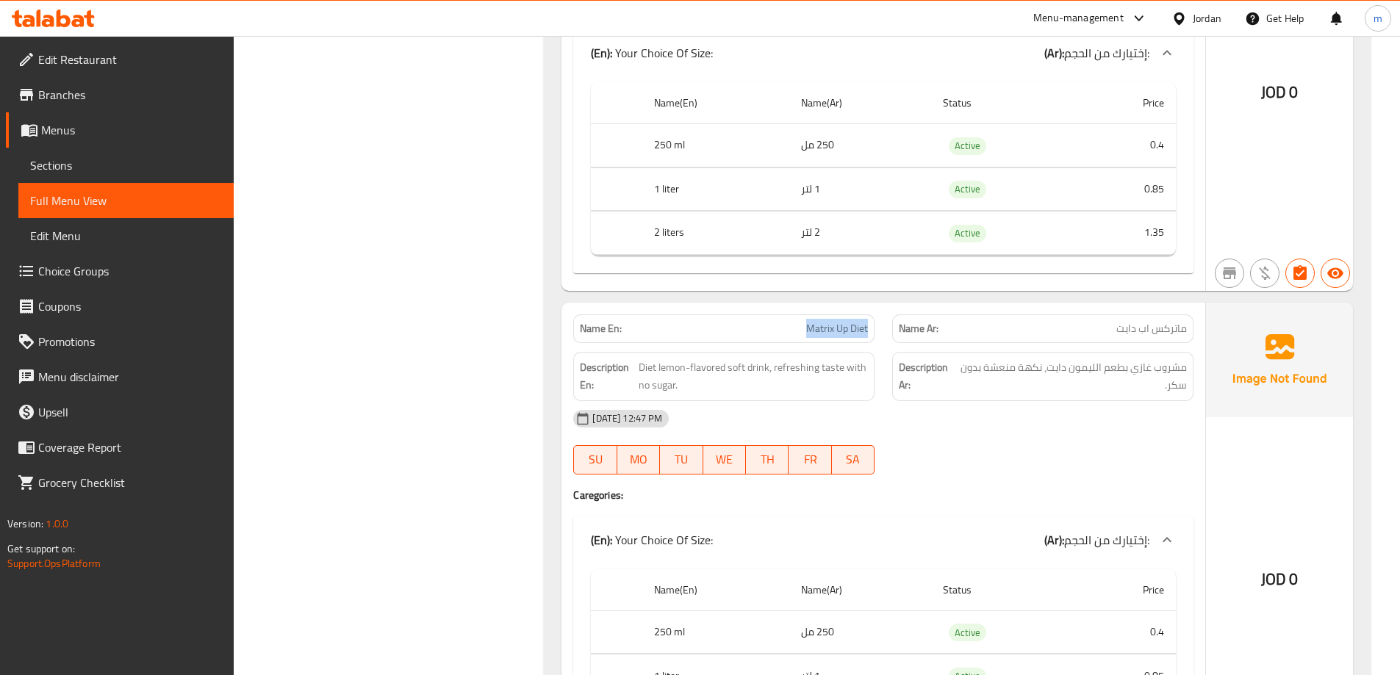
drag, startPoint x: 794, startPoint y: 329, endPoint x: 883, endPoint y: 328, distance: 88.9
click at [883, 328] on div "Name En: Matrix Up Diet" at bounding box center [723, 329] width 319 height 46
click at [1160, 357] on div "Description Ar: مشروب غازي بطعم الليمون دايت، نكهة منعشة بدون سكر." at bounding box center [1042, 376] width 301 height 49
drag, startPoint x: 771, startPoint y: 369, endPoint x: 824, endPoint y: 376, distance: 53.4
click at [824, 376] on span "Diet lemon-flavored soft drink, refreshing taste with no sugar." at bounding box center [753, 377] width 229 height 36
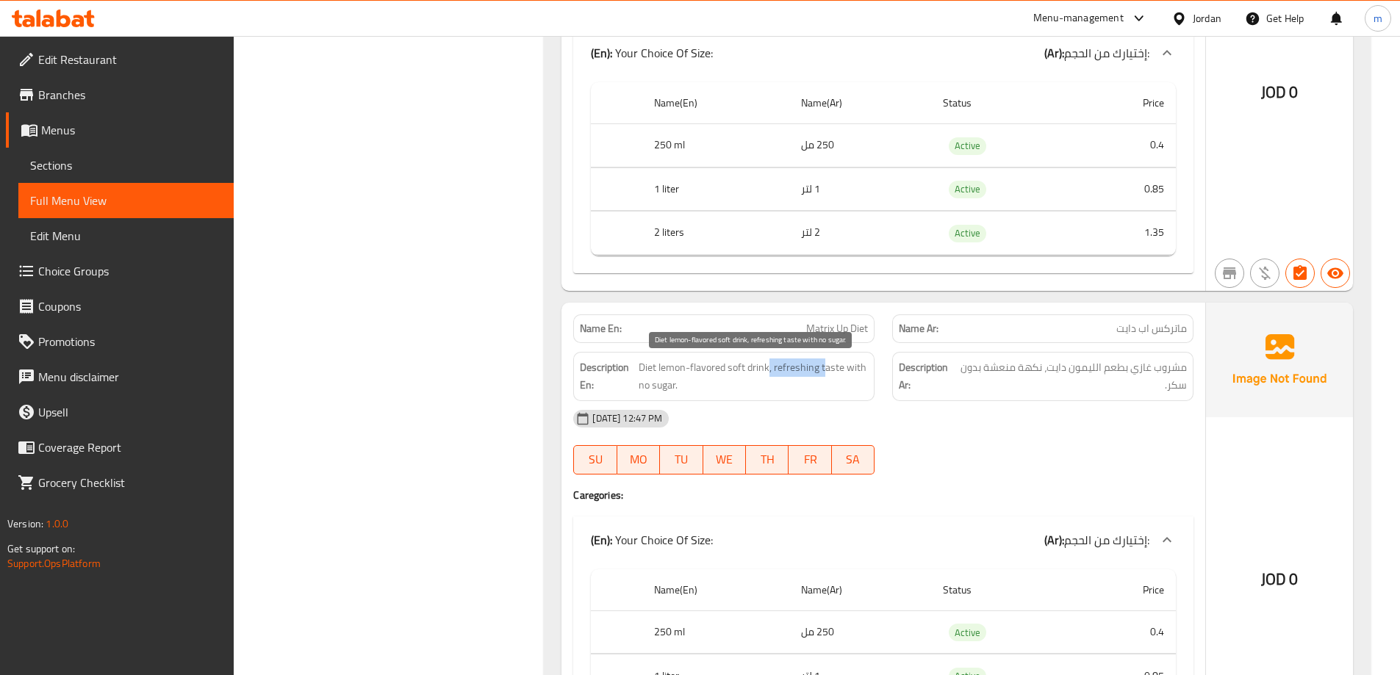
click at [824, 376] on span "Diet lemon-flavored soft drink, refreshing taste with no sugar." at bounding box center [753, 377] width 229 height 36
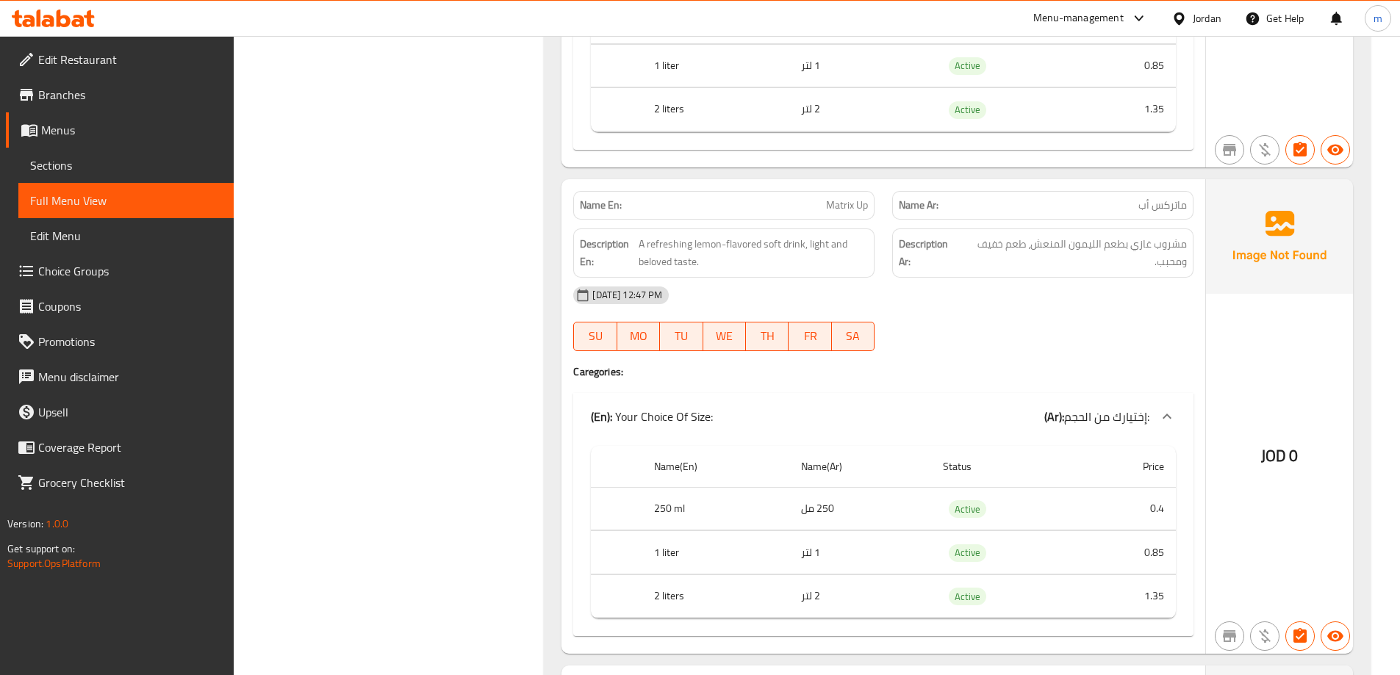
scroll to position [16346, 0]
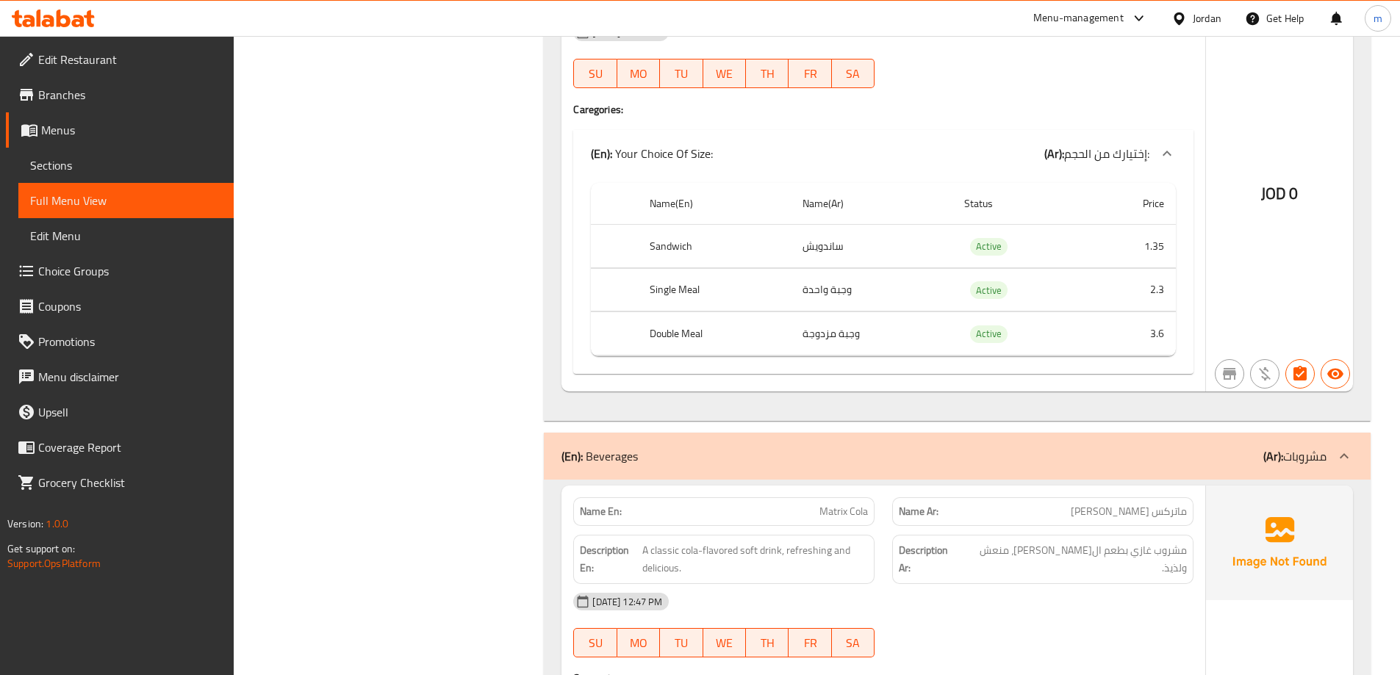
drag, startPoint x: 558, startPoint y: 393, endPoint x: 540, endPoint y: 213, distance: 180.9
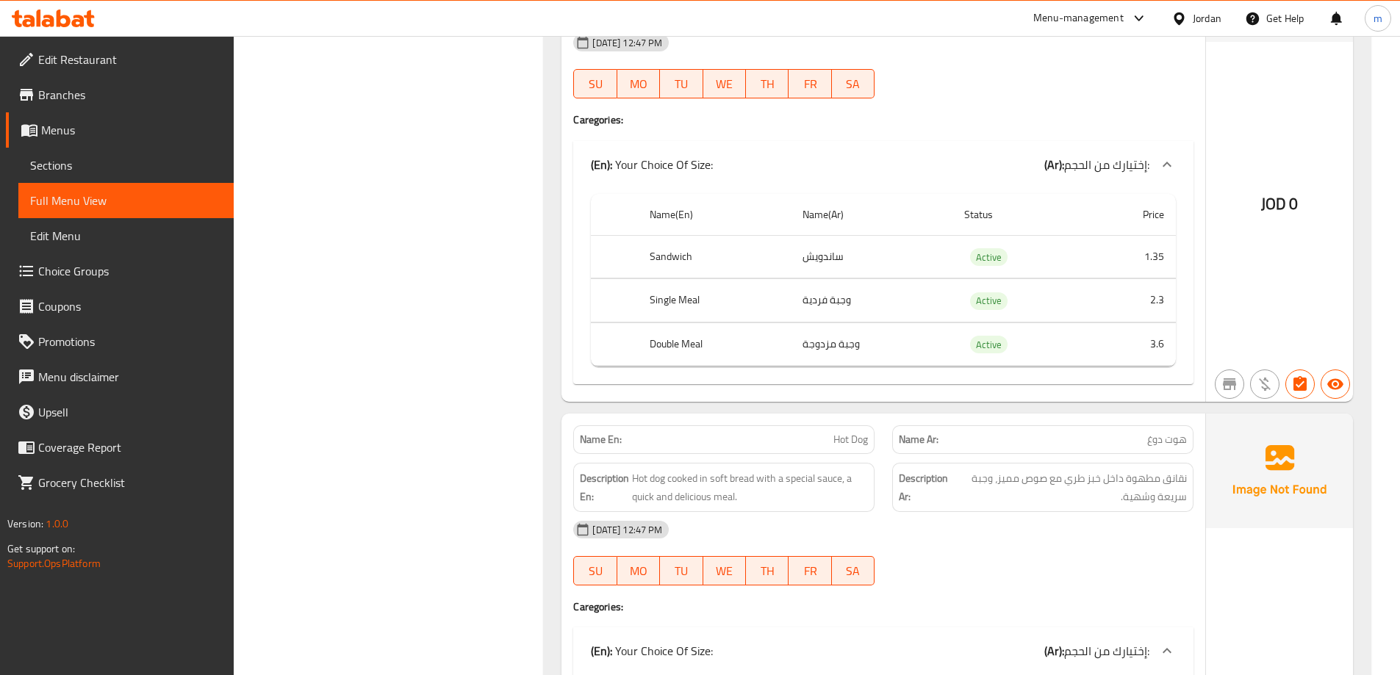
scroll to position [15583, 0]
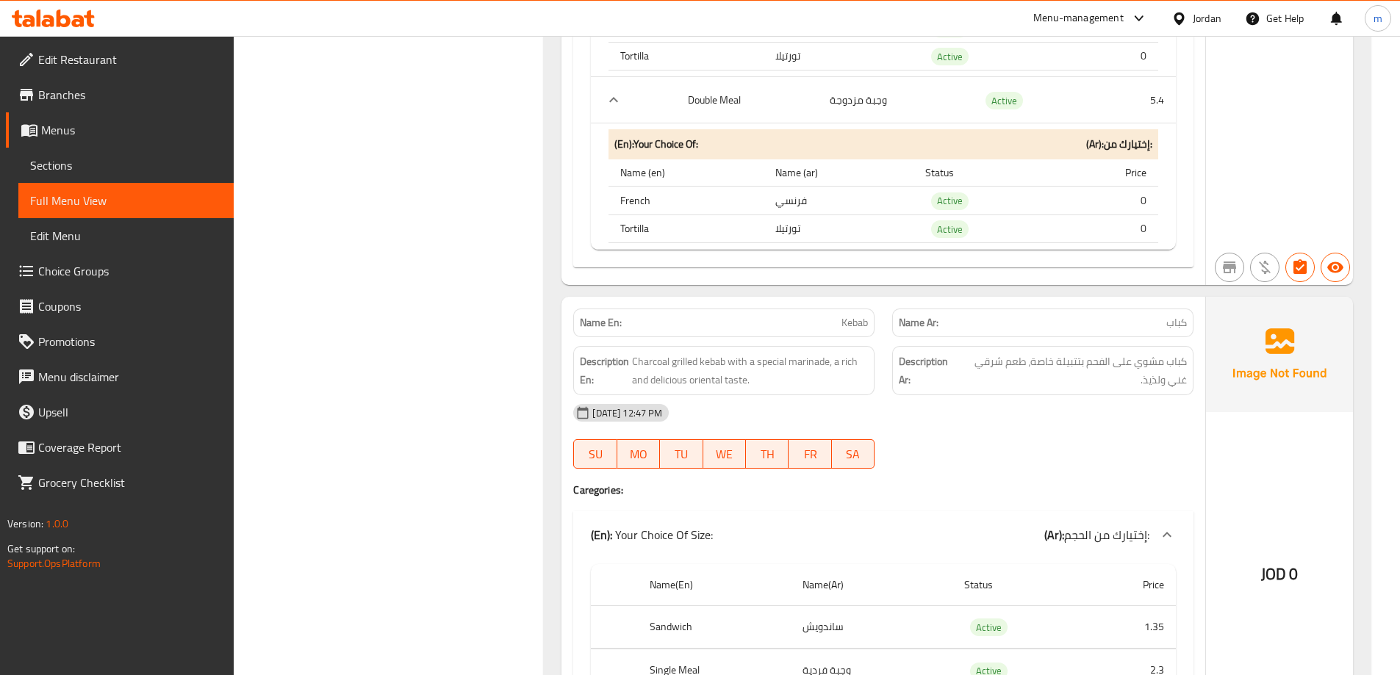
drag, startPoint x: 749, startPoint y: 323, endPoint x: 784, endPoint y: 182, distance: 145.5
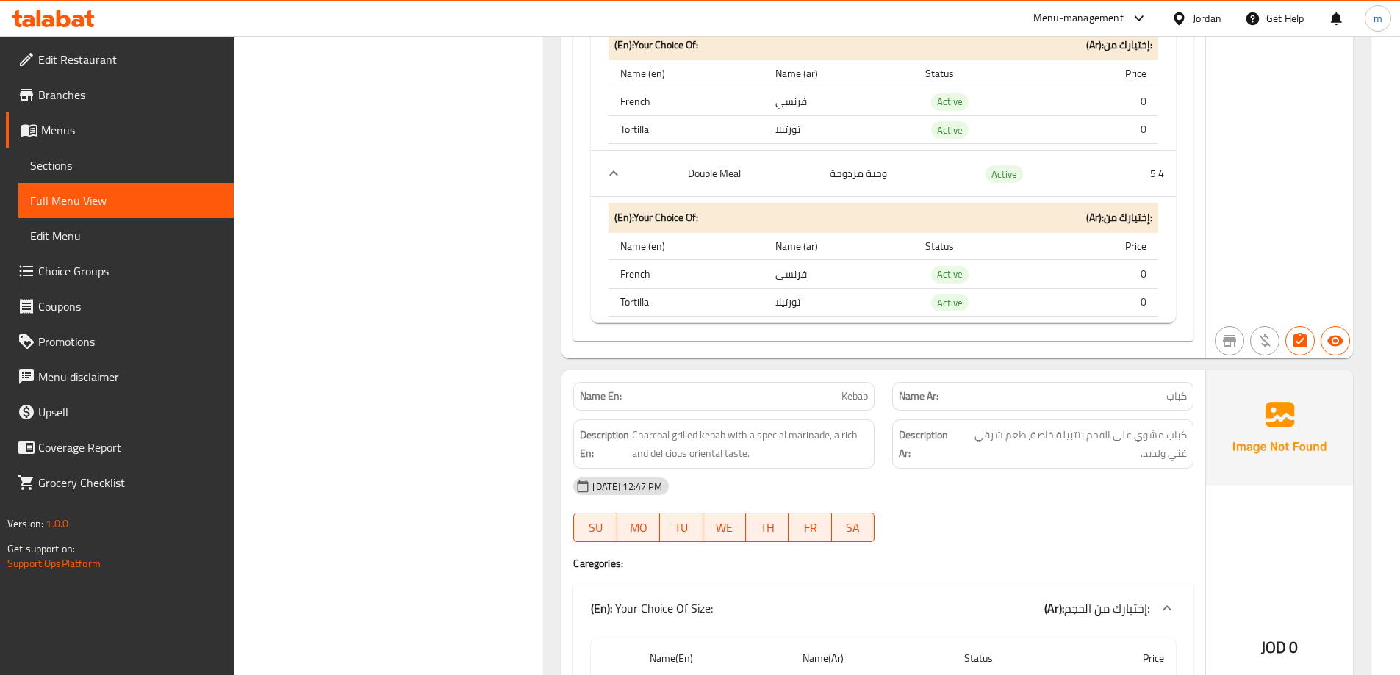
scroll to position [15363, 0]
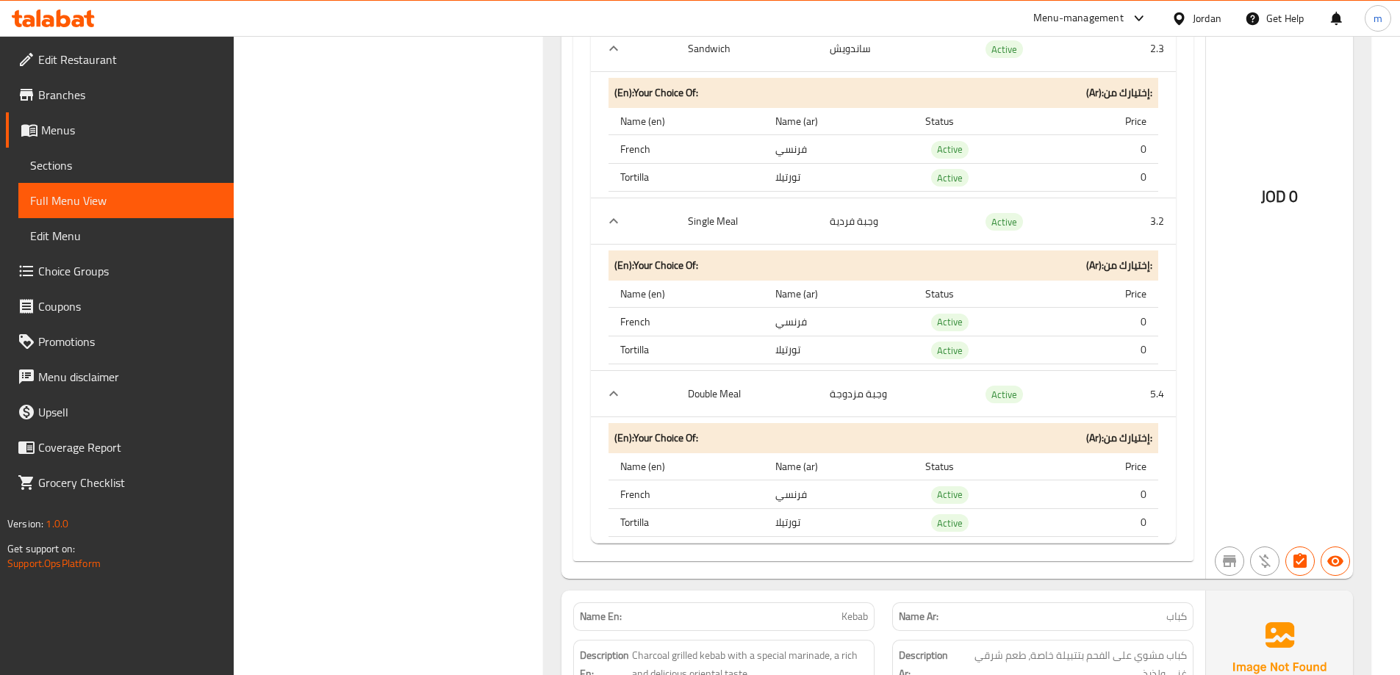
click at [74, 93] on span "Branches" at bounding box center [130, 95] width 184 height 18
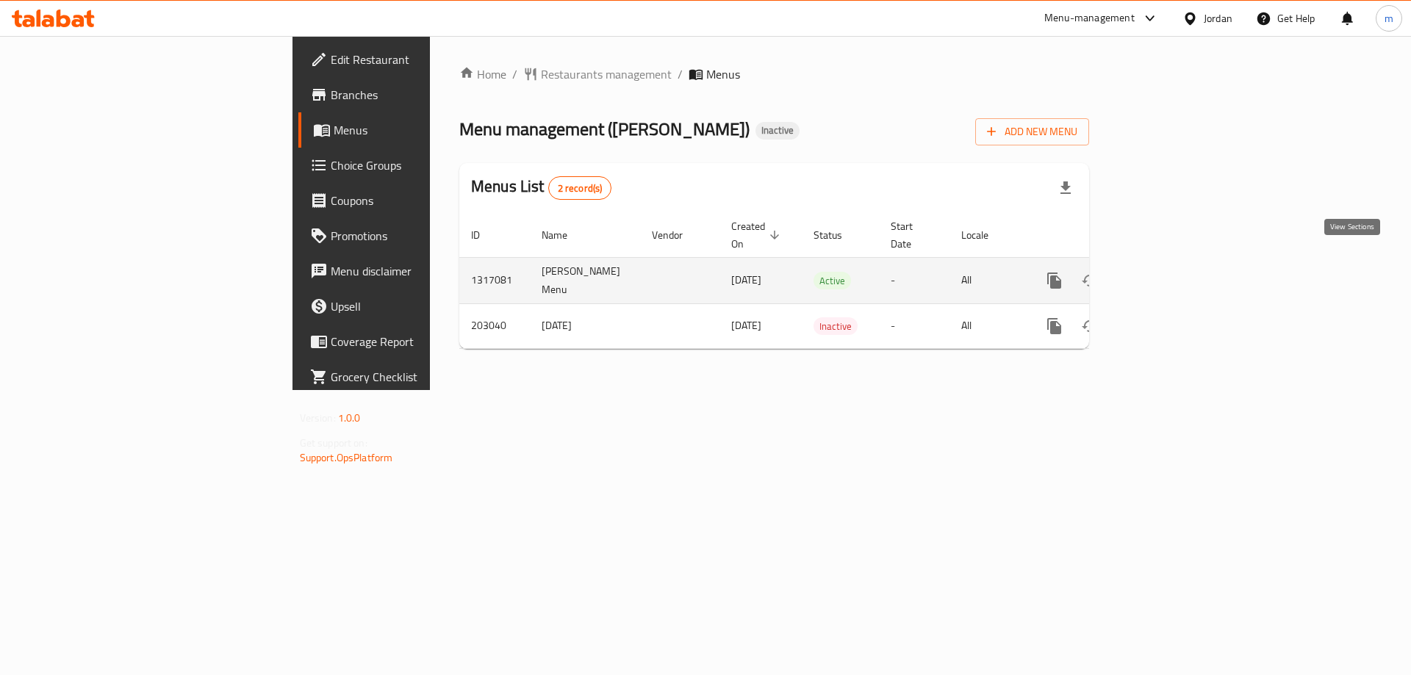
click at [1169, 272] on icon "enhanced table" at bounding box center [1161, 281] width 18 height 18
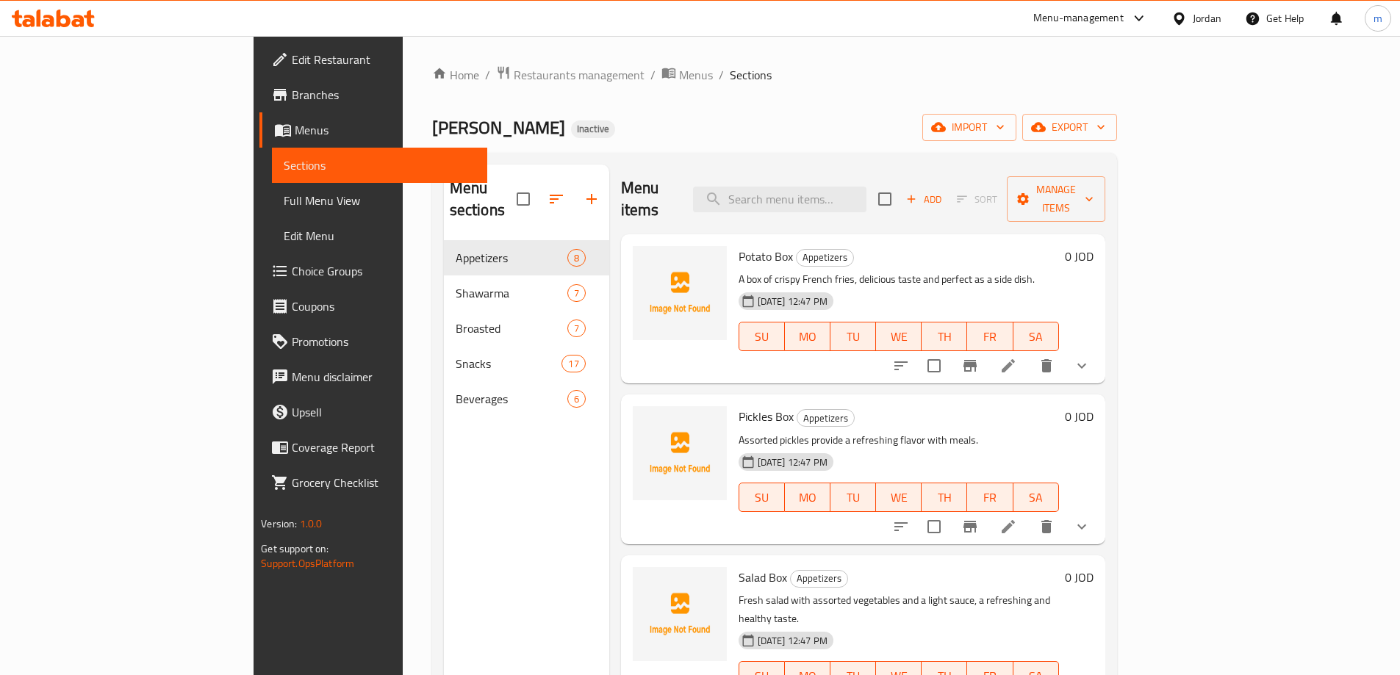
click at [292, 54] on span "Edit Restaurant" at bounding box center [384, 60] width 184 height 18
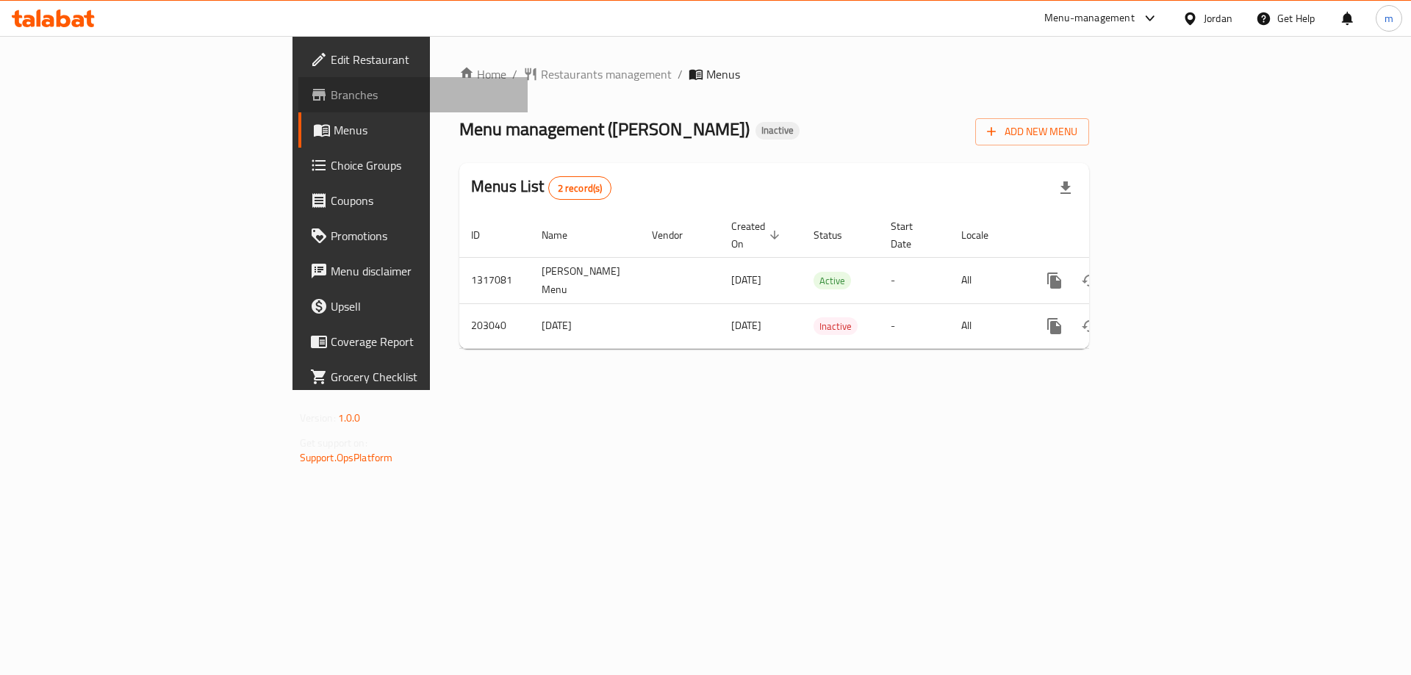
click at [331, 86] on span "Branches" at bounding box center [424, 95] width 186 height 18
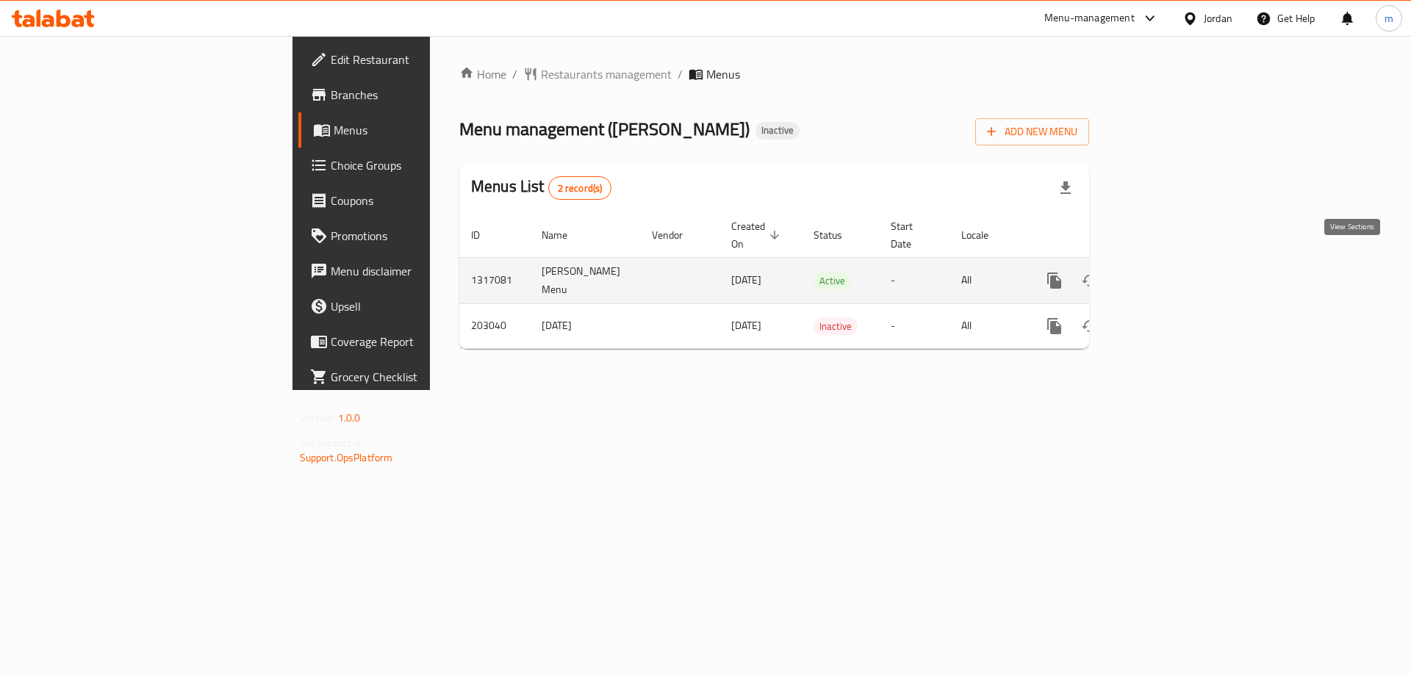
click at [1169, 272] on icon "enhanced table" at bounding box center [1161, 281] width 18 height 18
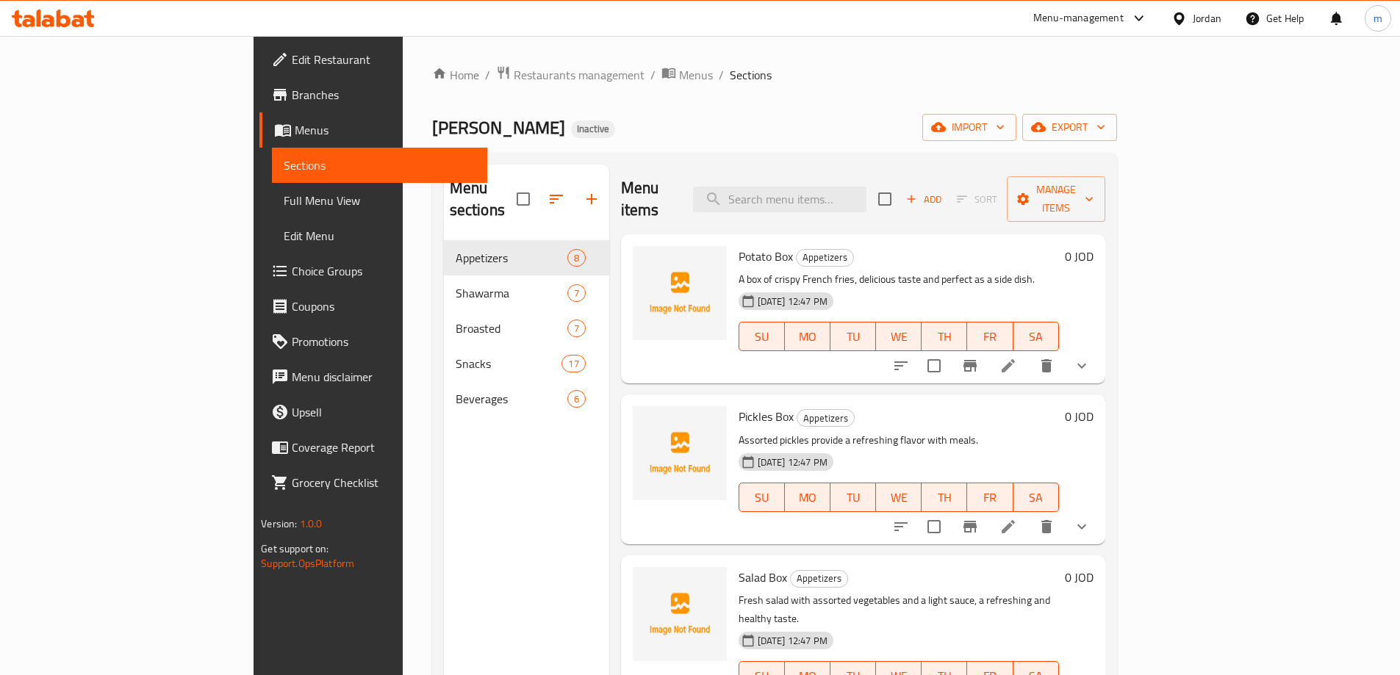
click at [284, 203] on span "Full Menu View" at bounding box center [380, 201] width 192 height 18
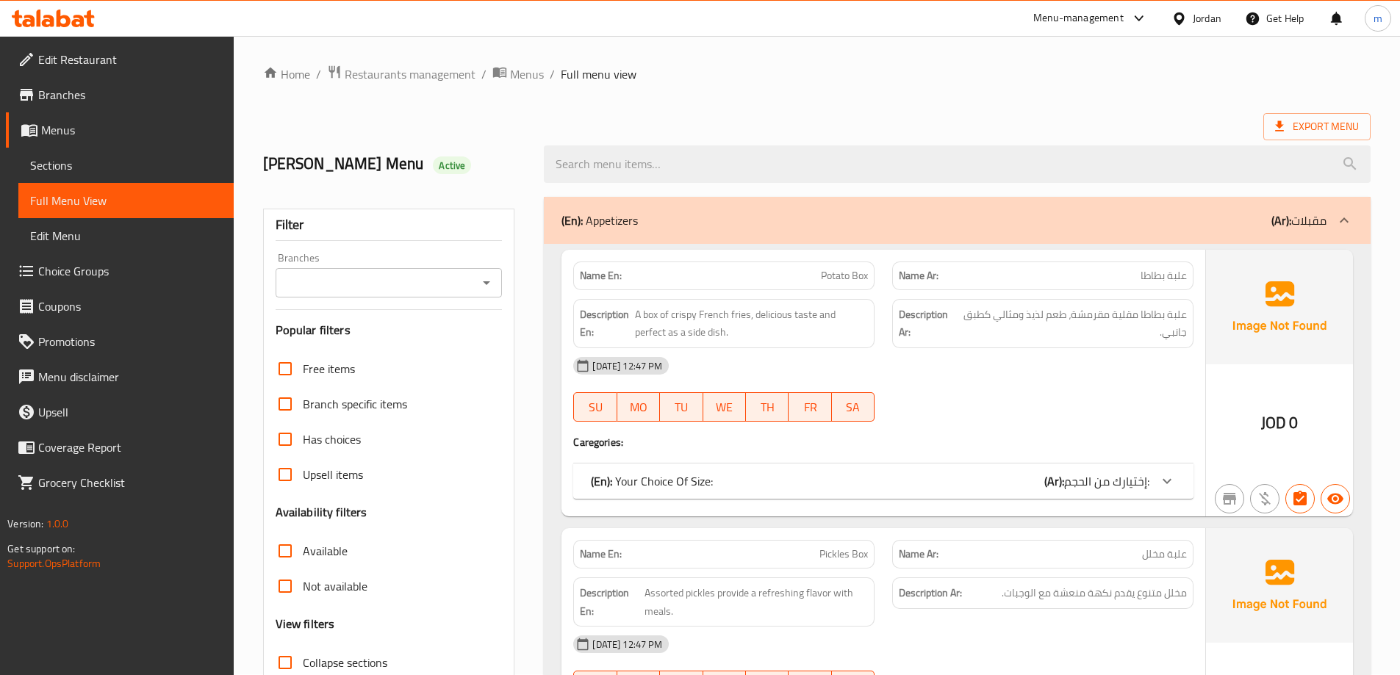
scroll to position [147, 0]
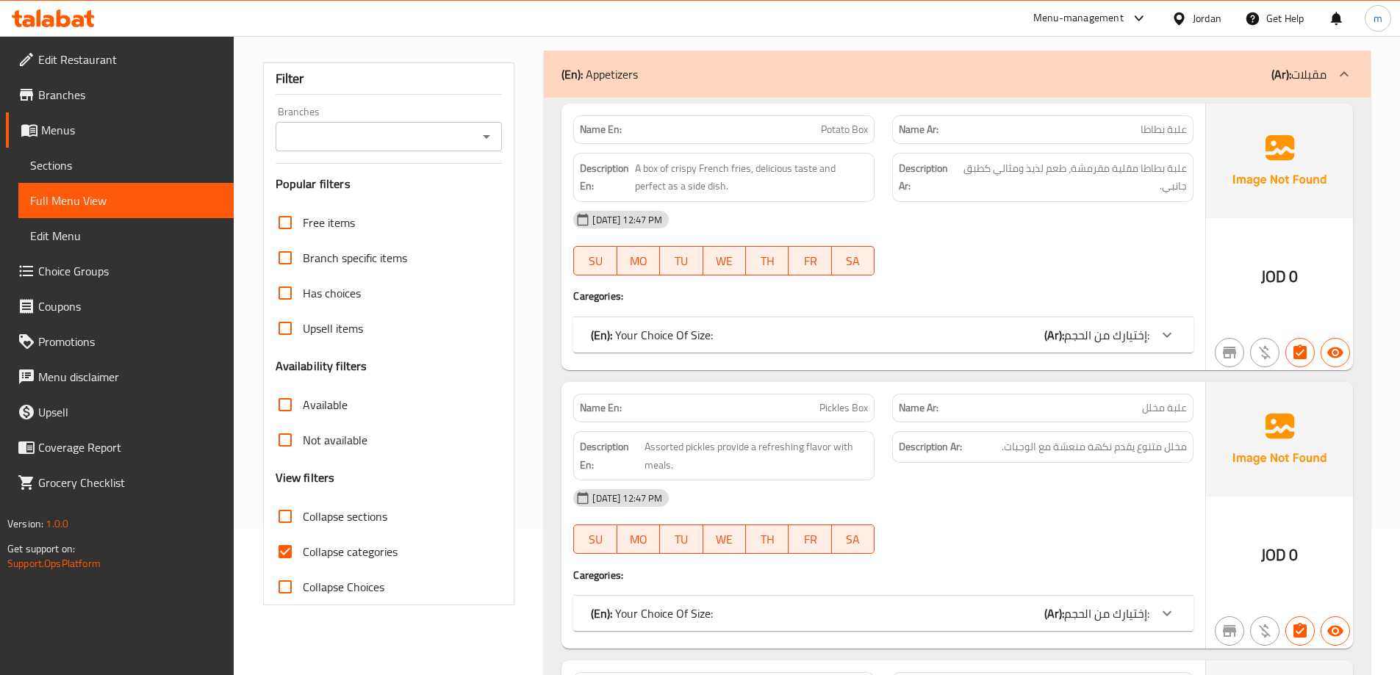
click at [317, 553] on span "Collapse categories" at bounding box center [350, 552] width 95 height 18
click at [303, 553] on input "Collapse categories" at bounding box center [285, 551] width 35 height 35
checkbox input "false"
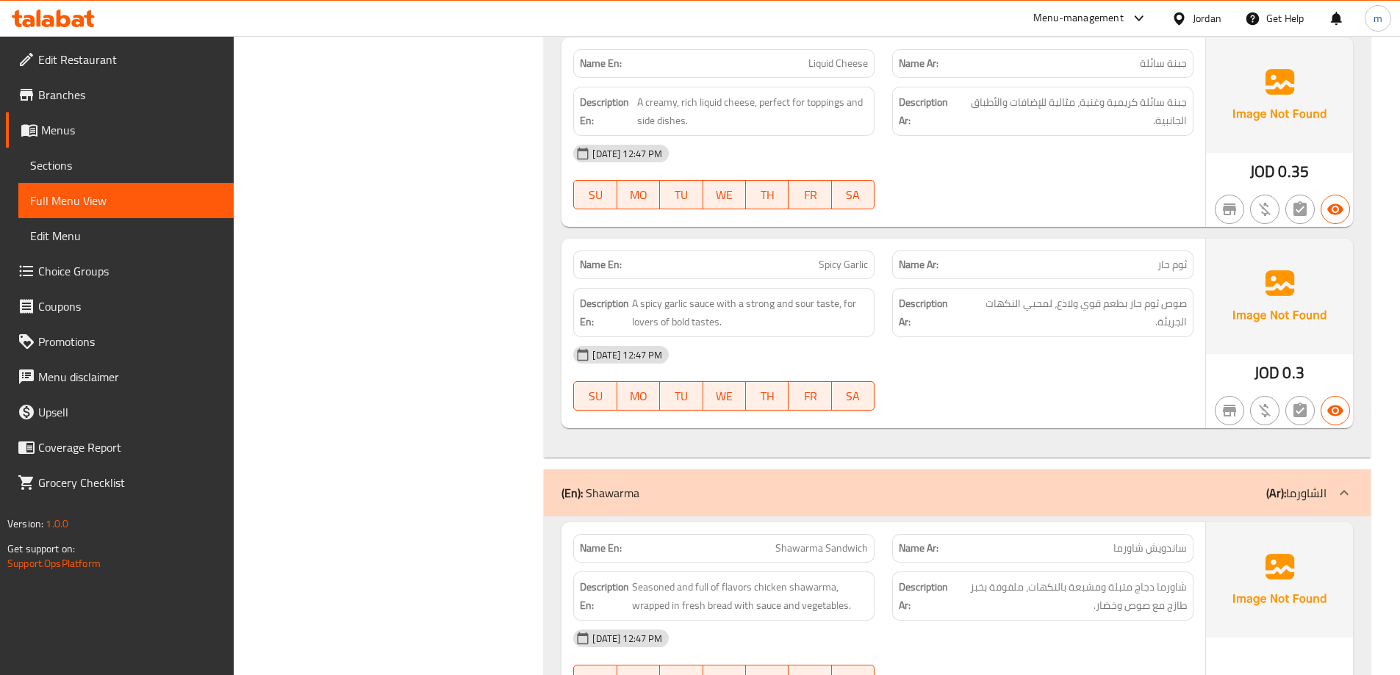
scroll to position [0, 0]
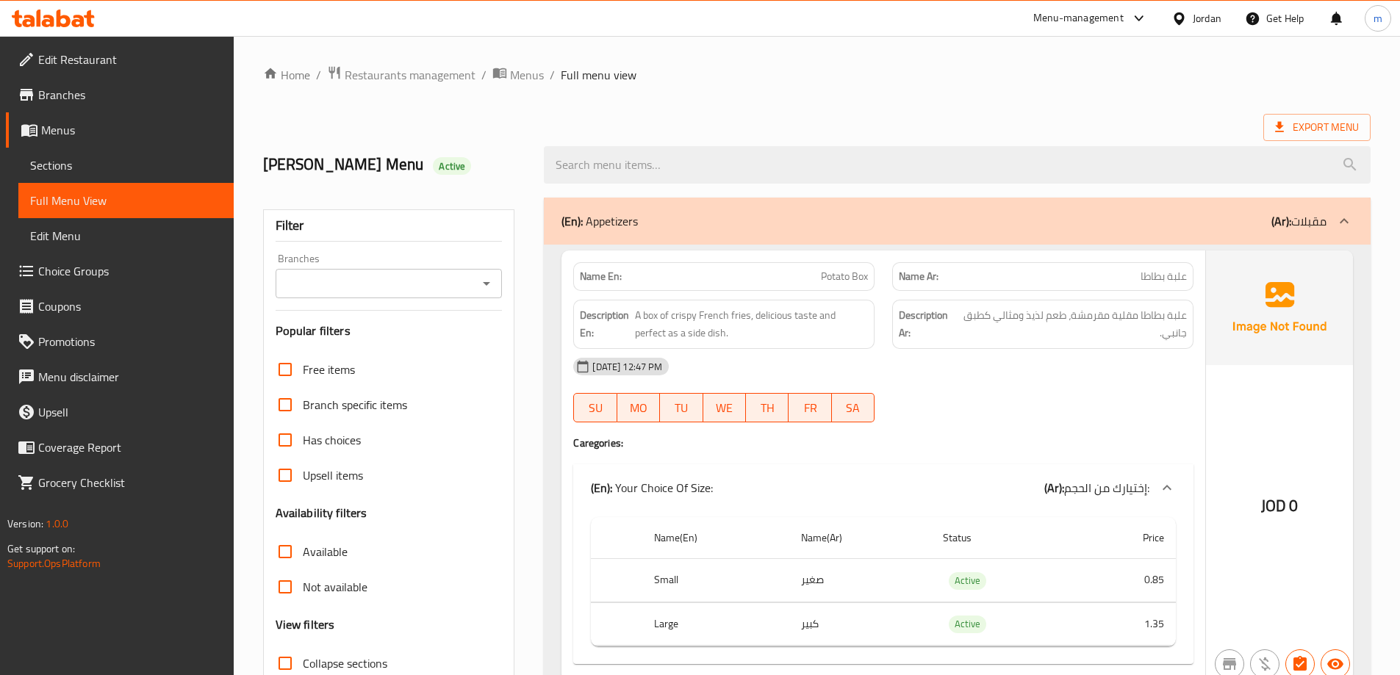
drag, startPoint x: 570, startPoint y: 506, endPoint x: 556, endPoint y: 18, distance: 489.0
